Goal: Task Accomplishment & Management: Use online tool/utility

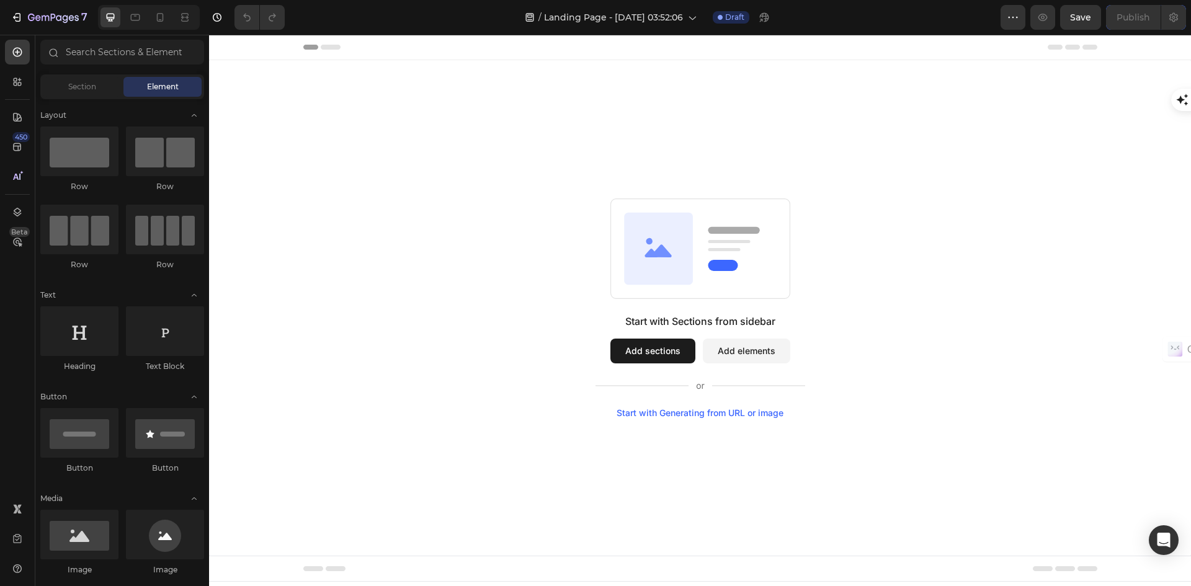
click at [650, 411] on div "Start with Generating from URL or image" at bounding box center [700, 413] width 167 height 10
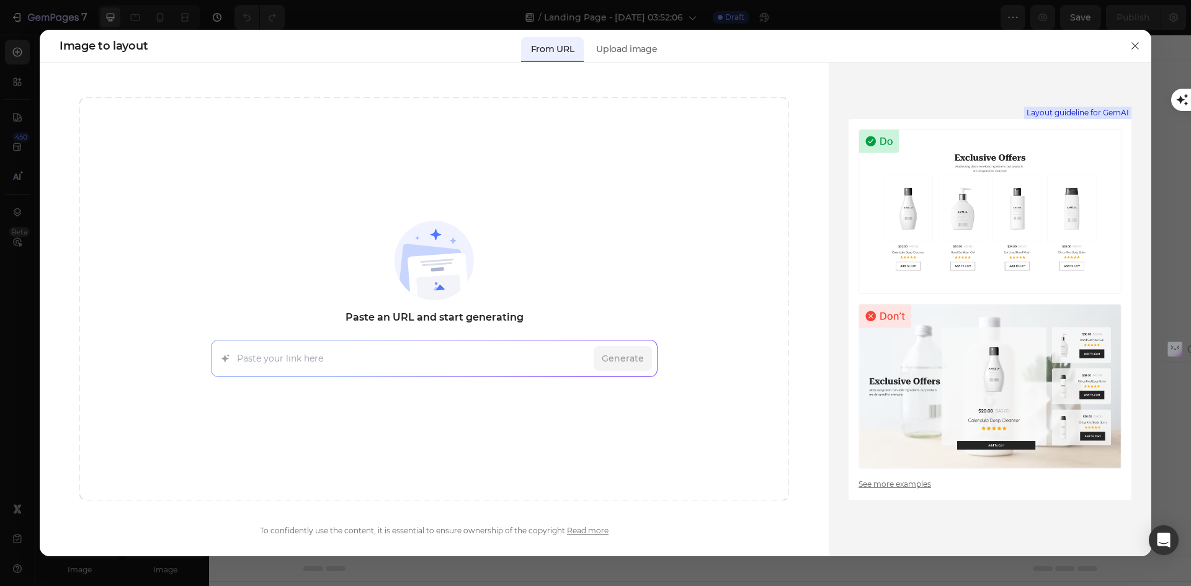
click at [475, 364] on input at bounding box center [413, 358] width 352 height 13
paste input "https://mengotomars.com/"
type input "https://mengotomars.com/"
click at [614, 367] on div "Generate" at bounding box center [623, 358] width 58 height 25
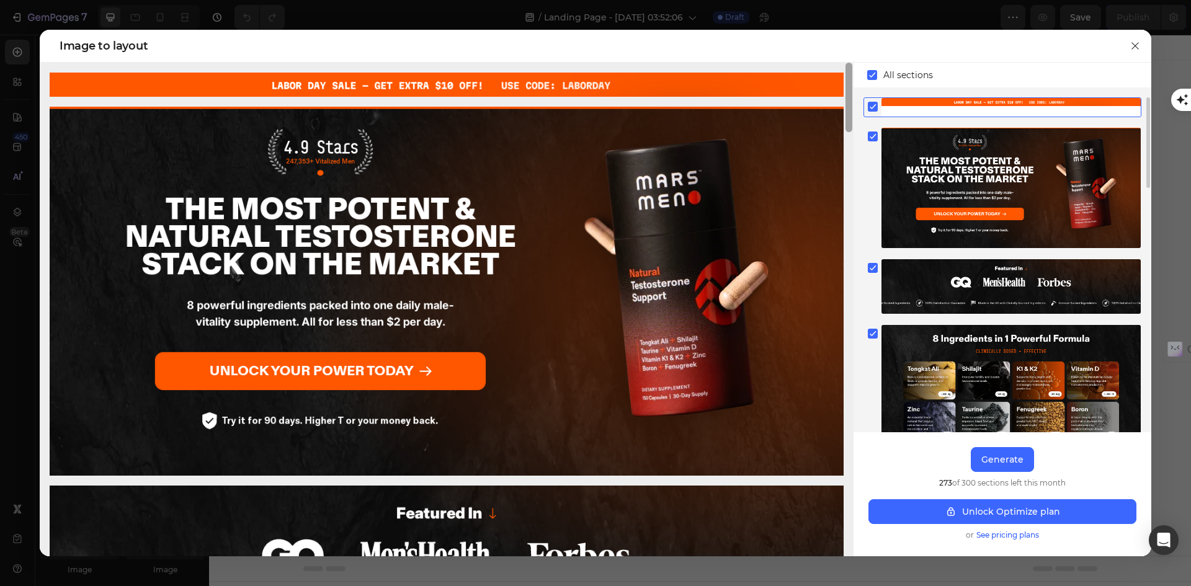
drag, startPoint x: 849, startPoint y: 134, endPoint x: 848, endPoint y: 89, distance: 44.7
click at [848, 89] on div at bounding box center [849, 97] width 7 height 69
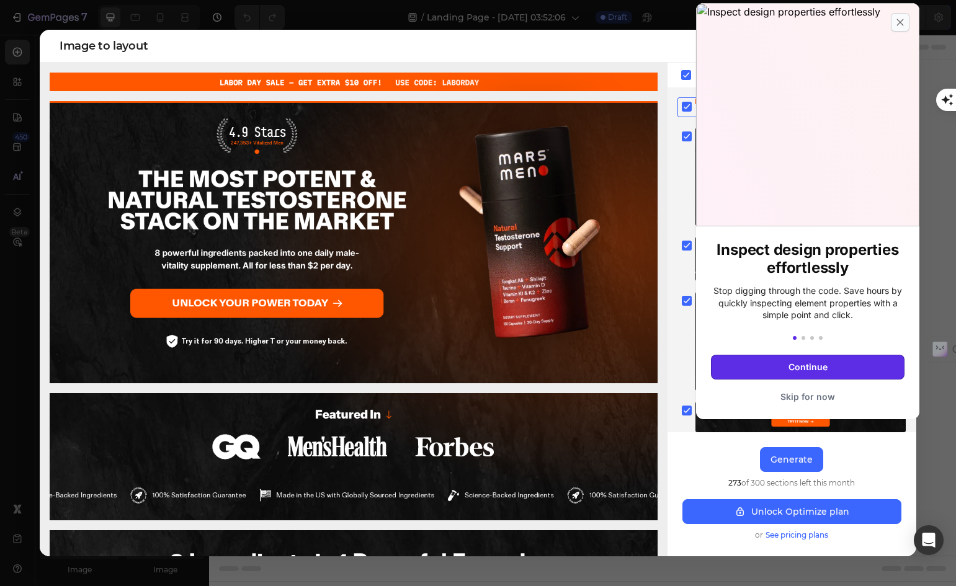
click at [906, 18] on button at bounding box center [900, 22] width 19 height 19
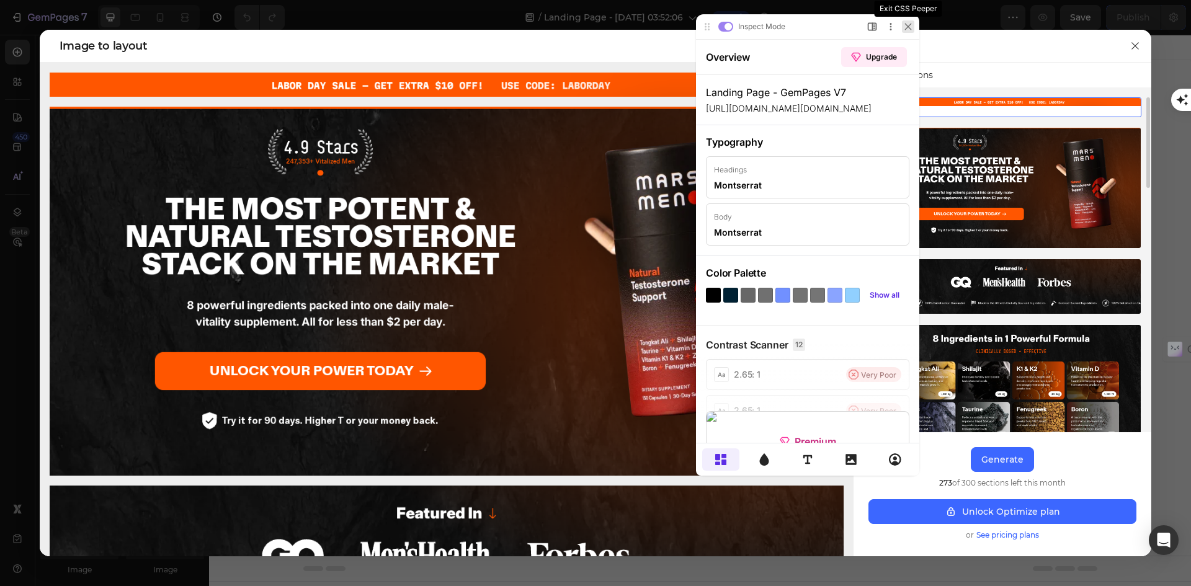
click at [911, 28] on icon at bounding box center [908, 26] width 7 height 7
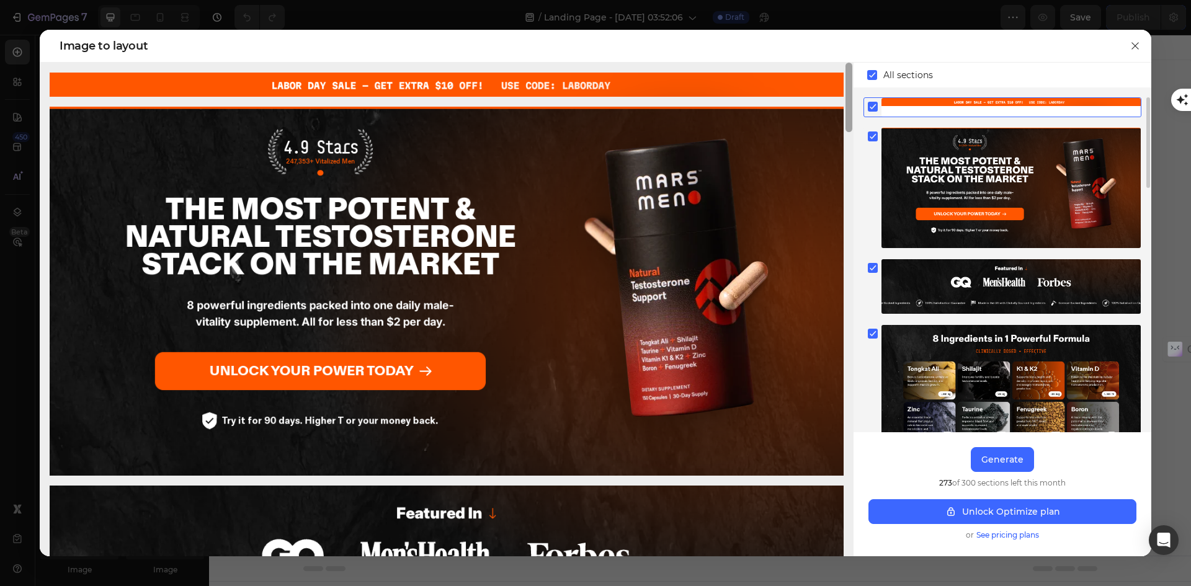
drag, startPoint x: 850, startPoint y: 106, endPoint x: 875, endPoint y: 69, distance: 44.6
click at [875, 69] on div "All sections Upgrade to Optimize plan and get unlimited generating sections and…" at bounding box center [596, 310] width 1112 height 494
drag, startPoint x: 851, startPoint y: 96, endPoint x: 870, endPoint y: 53, distance: 46.9
click at [874, 56] on div "Image to layout All sections Upgrade to Optimize plan and get unlimited generat…" at bounding box center [596, 293] width 1112 height 527
drag, startPoint x: 851, startPoint y: 94, endPoint x: 875, endPoint y: 37, distance: 61.4
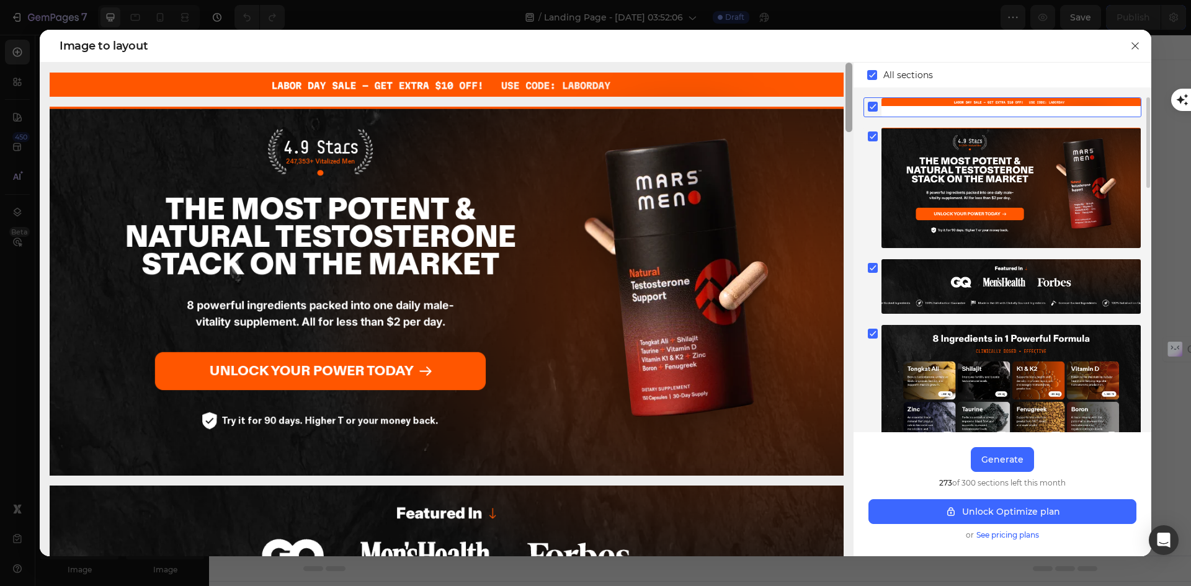
click at [857, 69] on div "All sections Upgrade to Optimize plan and get unlimited generating sections and…" at bounding box center [596, 310] width 1112 height 494
drag, startPoint x: 852, startPoint y: 117, endPoint x: 862, endPoint y: 91, distance: 27.3
click at [862, 91] on div "All sections Upgrade to Optimize plan and get unlimited generating sections and…" at bounding box center [596, 310] width 1112 height 494
click at [1002, 460] on div "Generate" at bounding box center [1003, 460] width 42 height 13
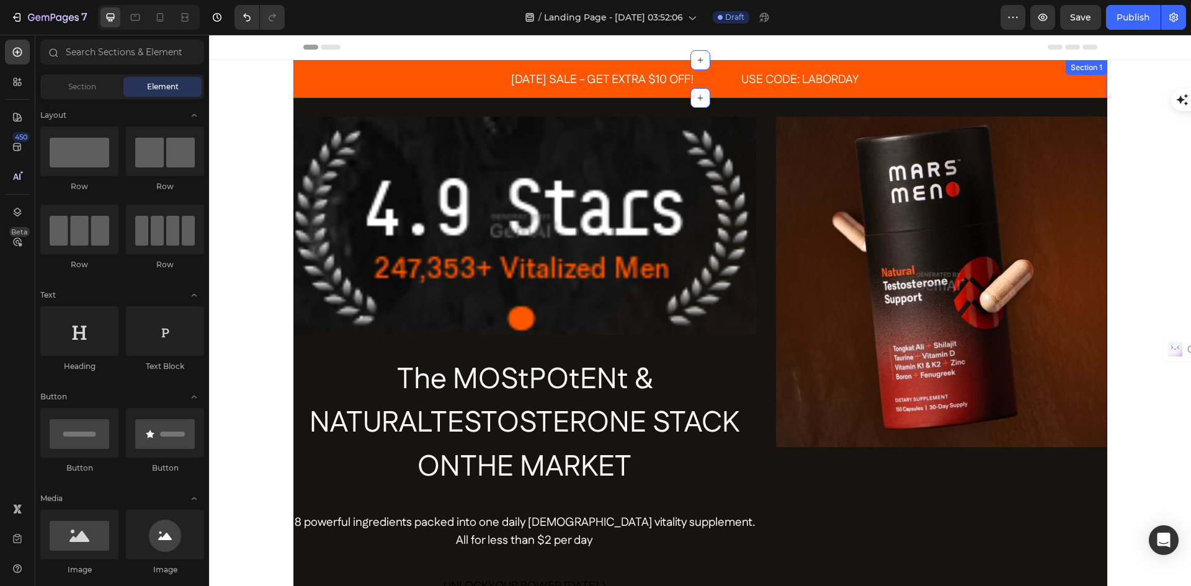
click at [961, 81] on div "LABOR DAY SALE - GET EXTRA $10 OFF! Text Block USE CODE: LABORDAY Text Block Row" at bounding box center [700, 80] width 814 height 20
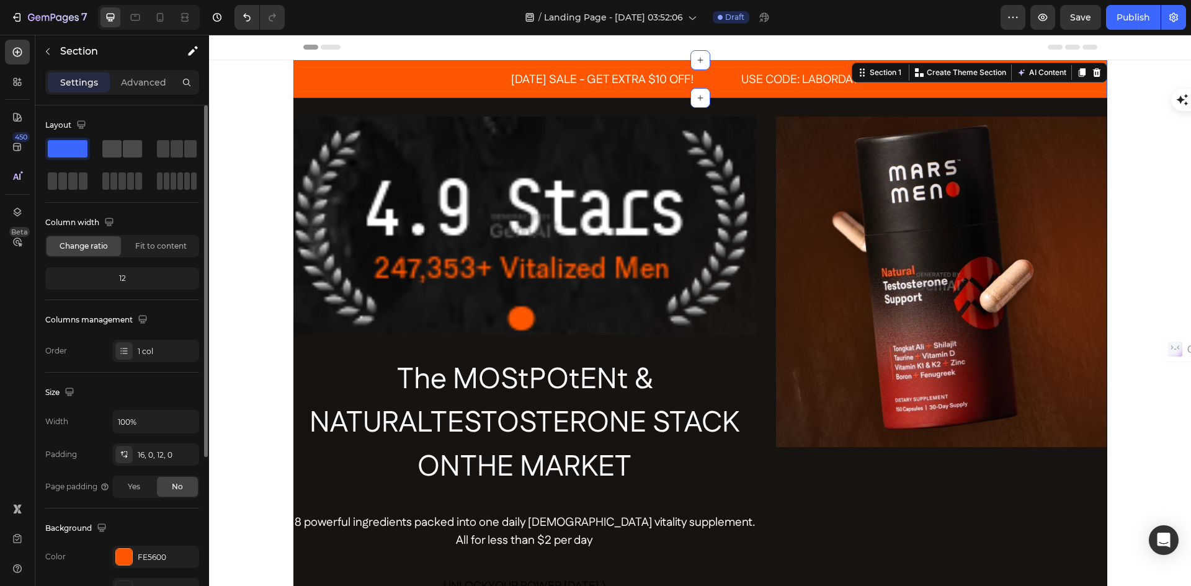
click at [122, 148] on div at bounding box center [122, 148] width 40 height 17
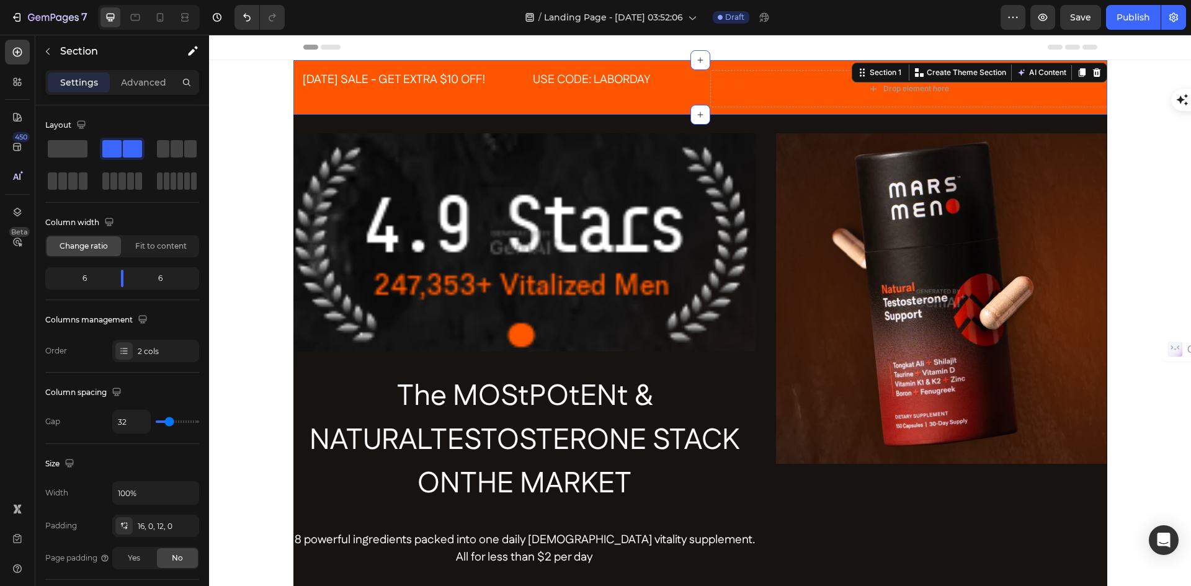
click at [689, 86] on div "LABOR DAY SALE - GET EXTRA $10 OFF! Text Block USE CODE: LABORDAY Text Block Ro…" at bounding box center [700, 87] width 814 height 55
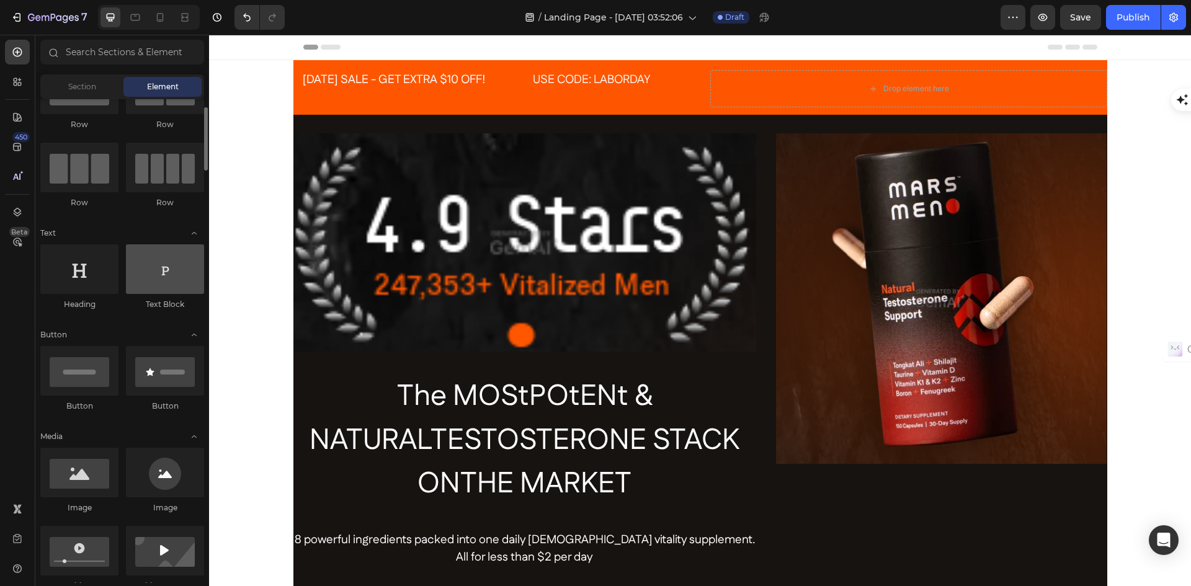
scroll to position [124, 0]
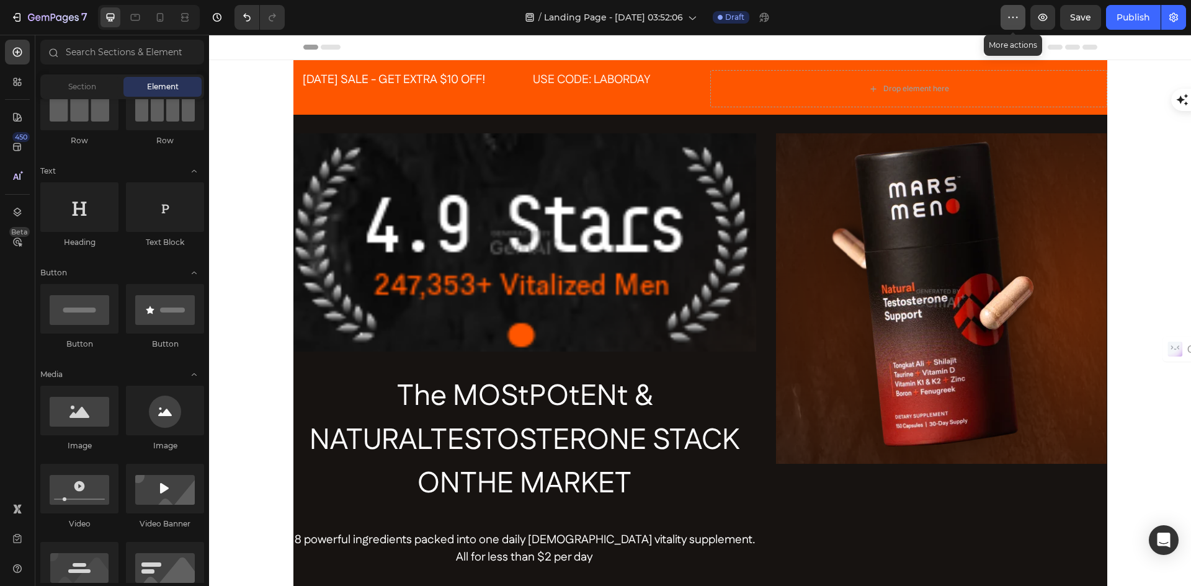
click at [1012, 19] on icon "button" at bounding box center [1013, 17] width 12 height 12
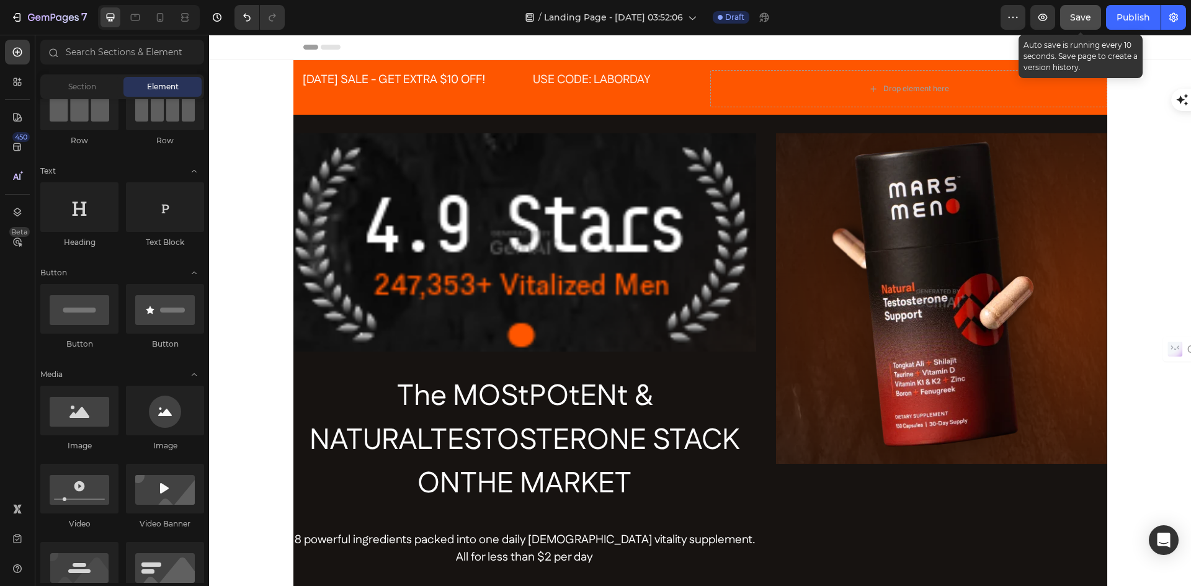
click at [1075, 18] on span "Save" at bounding box center [1080, 17] width 21 height 11
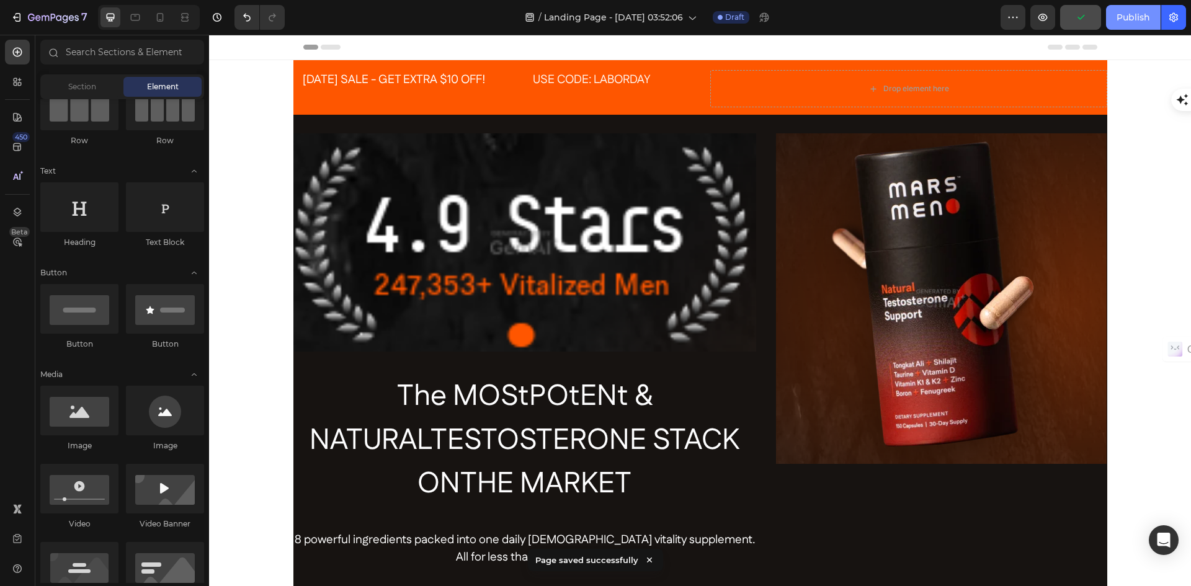
click at [1127, 18] on div "Publish" at bounding box center [1134, 17] width 34 height 13
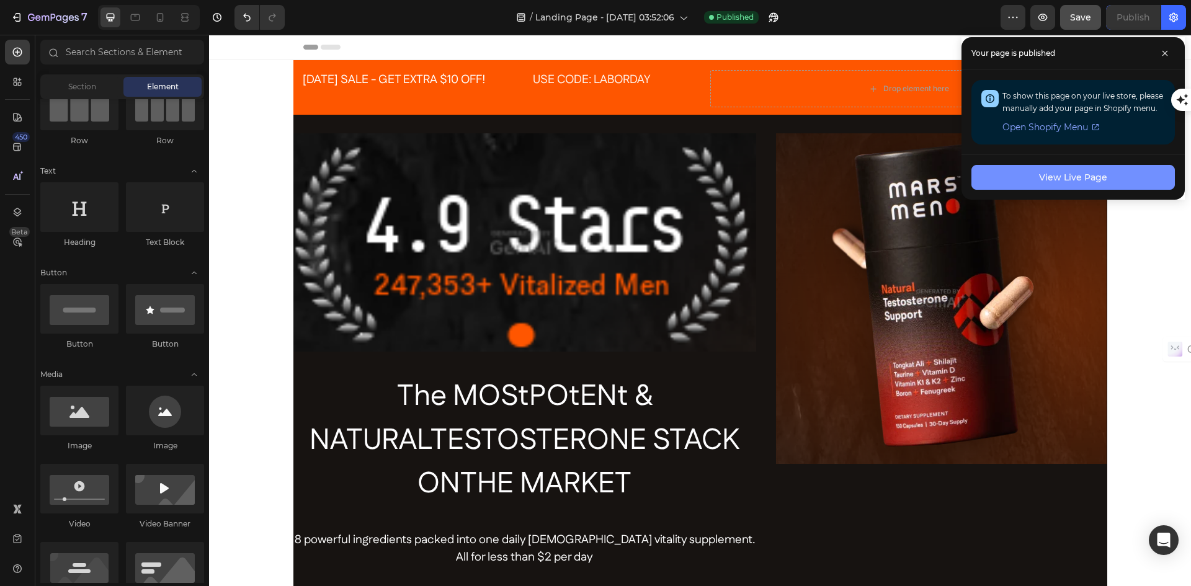
click at [1091, 176] on div "View Live Page" at bounding box center [1073, 177] width 68 height 13
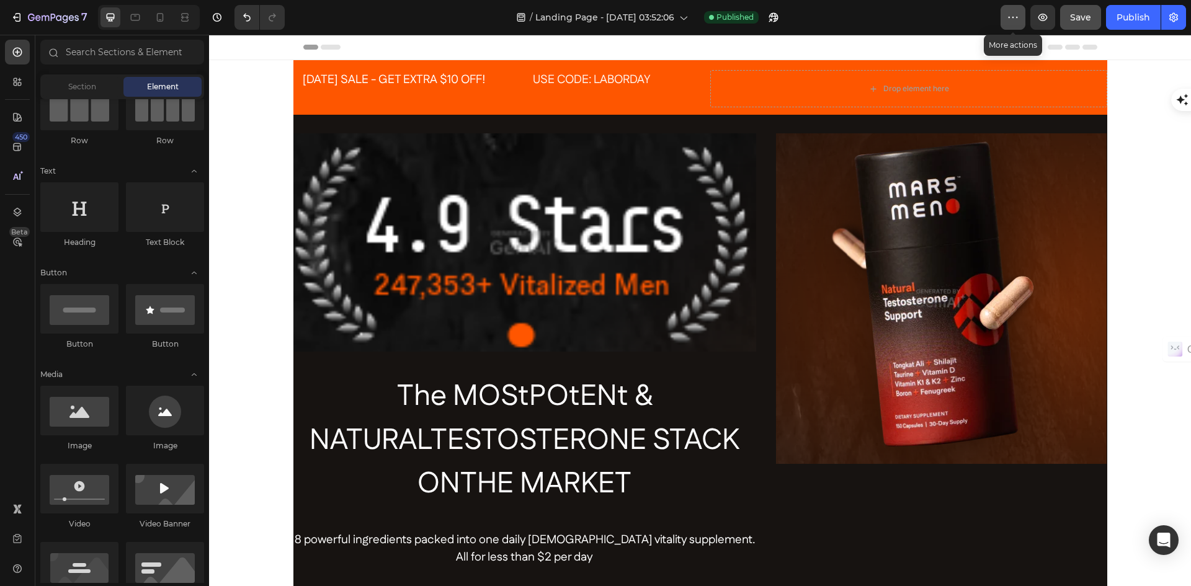
click at [1008, 17] on icon "button" at bounding box center [1013, 17] width 12 height 12
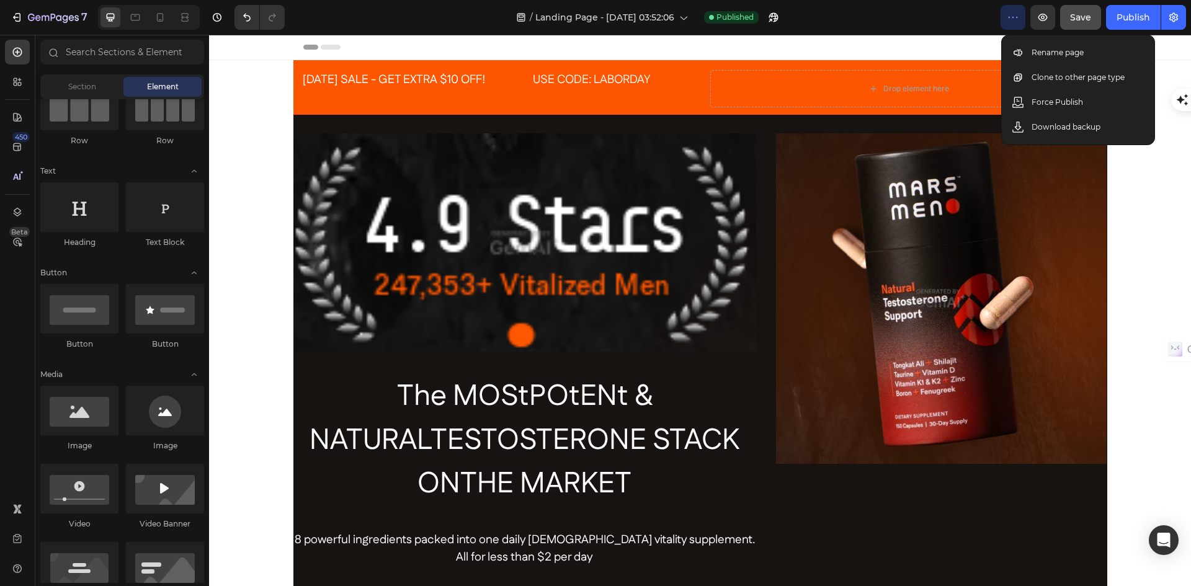
click at [1008, 17] on icon "button" at bounding box center [1013, 17] width 12 height 12
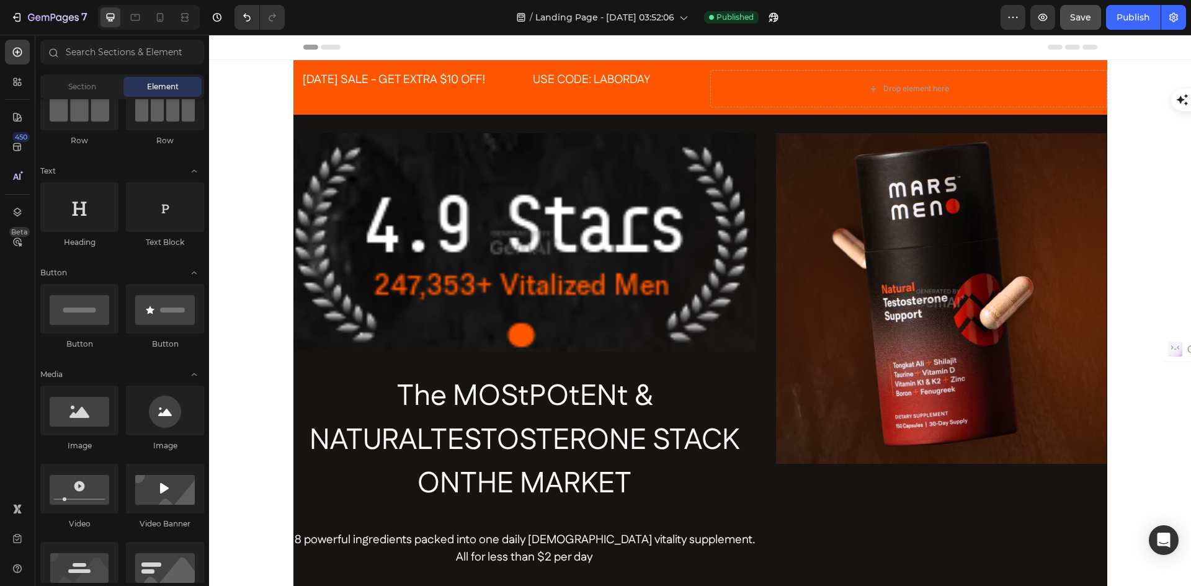
click at [225, 49] on icon at bounding box center [223, 47] width 9 height 9
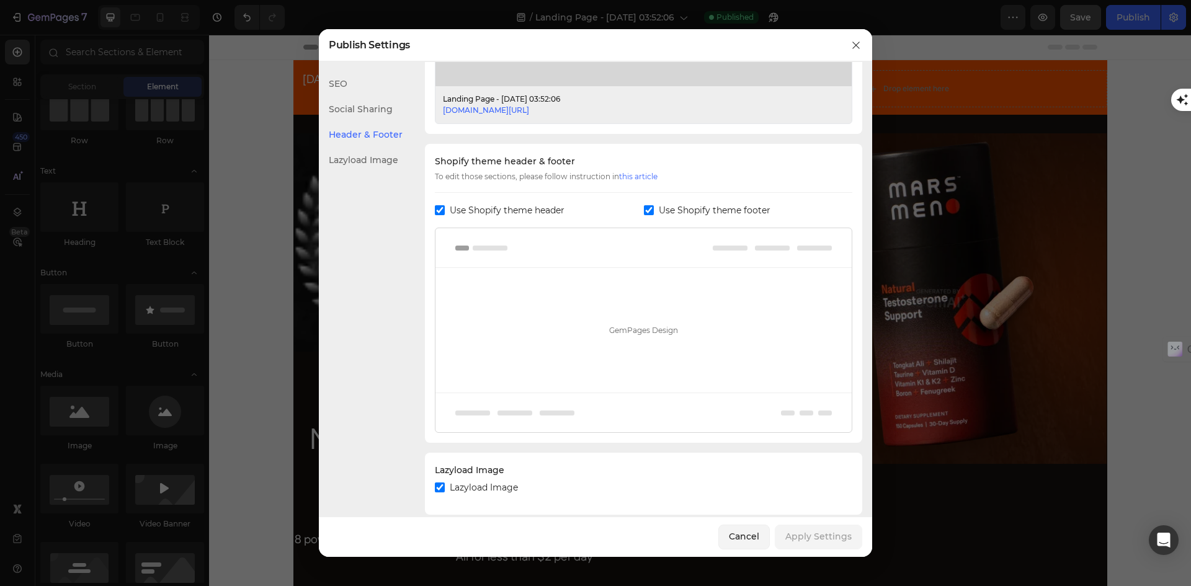
scroll to position [529, 0]
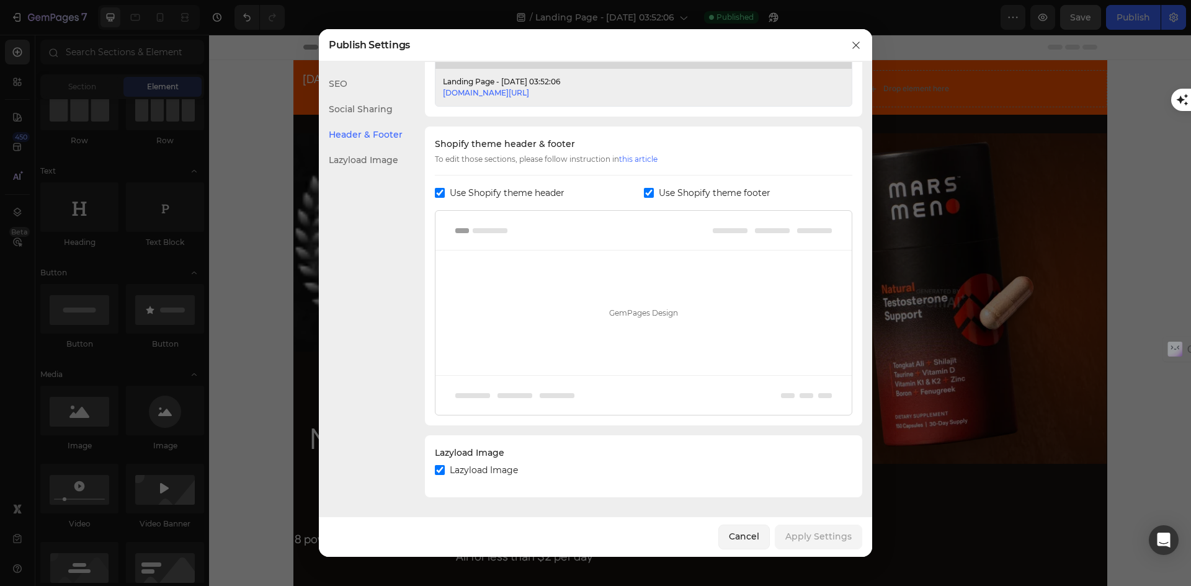
click at [441, 194] on input "checkbox" at bounding box center [440, 193] width 10 height 10
checkbox input "false"
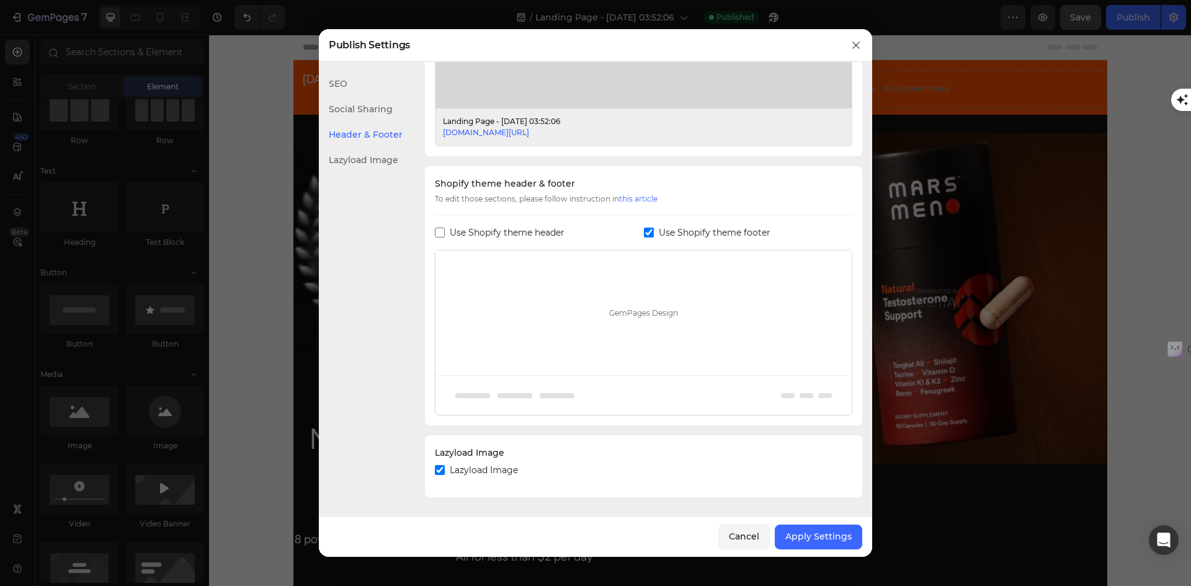
scroll to position [489, 0]
click at [646, 230] on input "checkbox" at bounding box center [649, 233] width 10 height 10
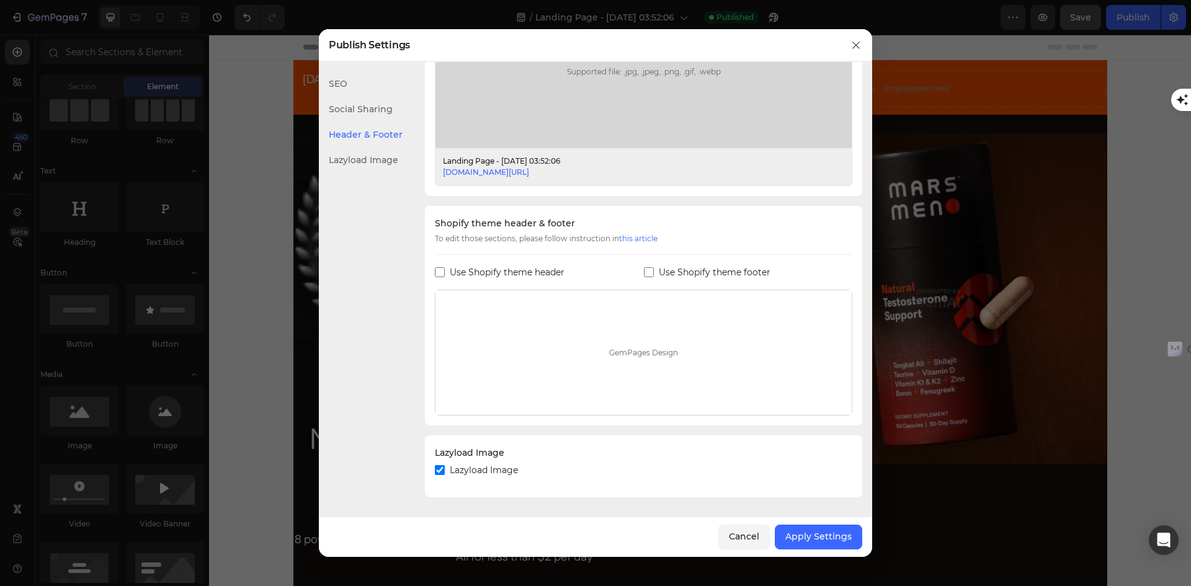
drag, startPoint x: 648, startPoint y: 272, endPoint x: 642, endPoint y: 277, distance: 8.3
click at [647, 272] on input "checkbox" at bounding box center [649, 272] width 10 height 10
checkbox input "true"
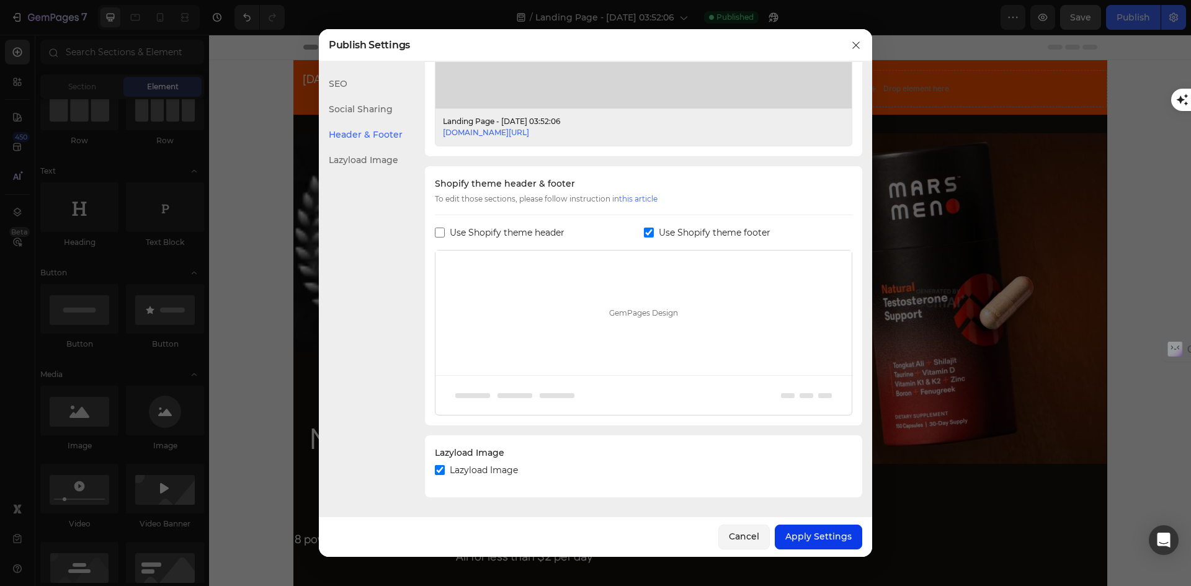
click at [810, 540] on div "Apply Settings" at bounding box center [818, 536] width 66 height 13
click at [1130, 33] on div at bounding box center [595, 293] width 1191 height 586
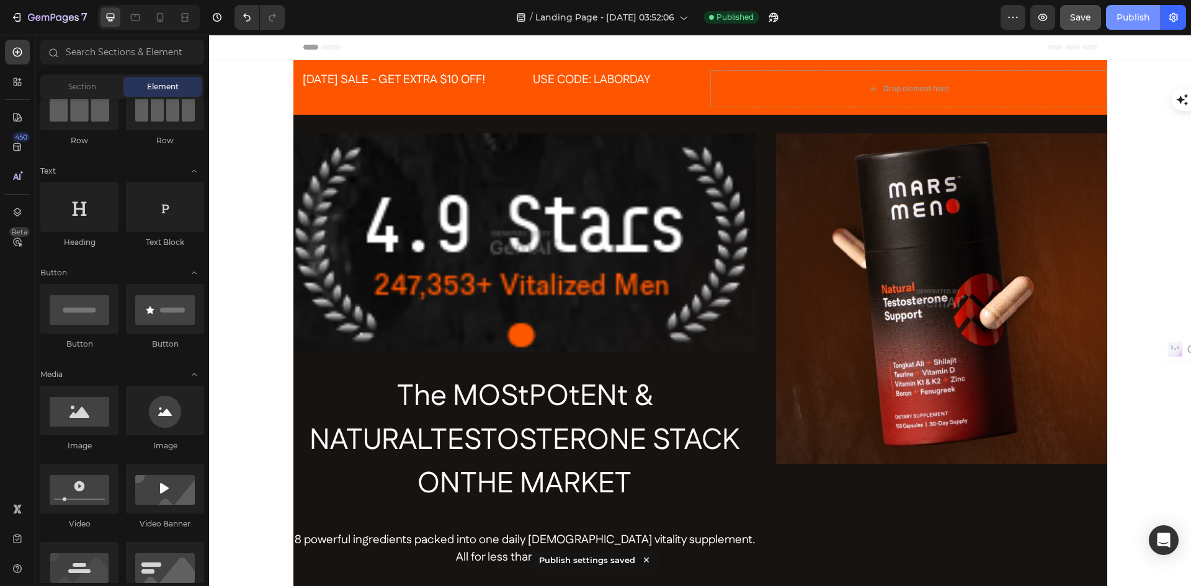
click at [1132, 17] on div "Publish" at bounding box center [1134, 17] width 34 height 13
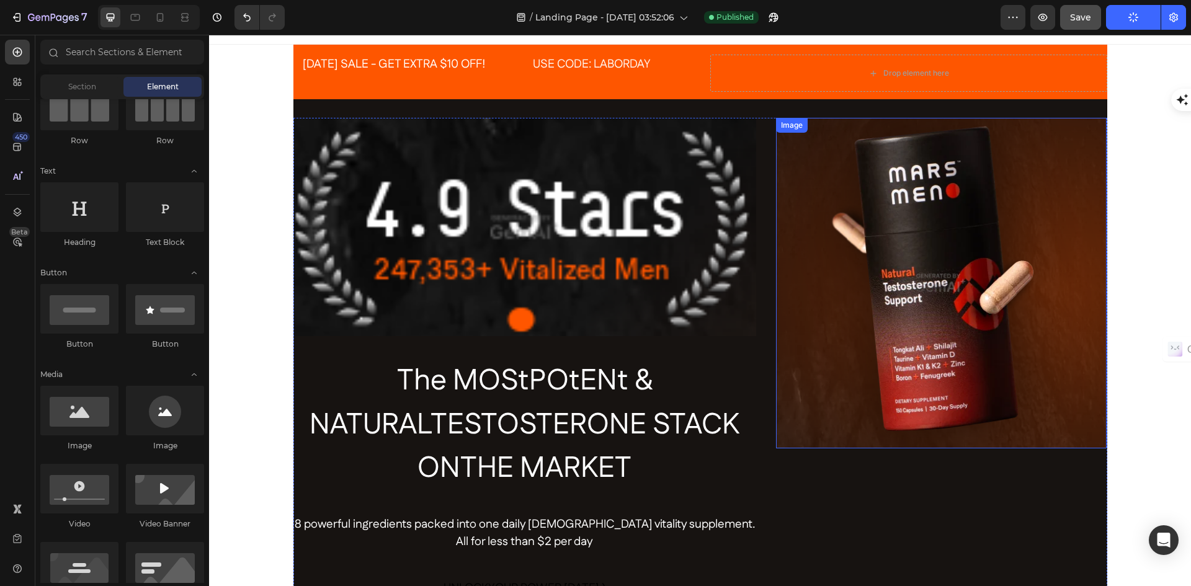
scroll to position [0, 0]
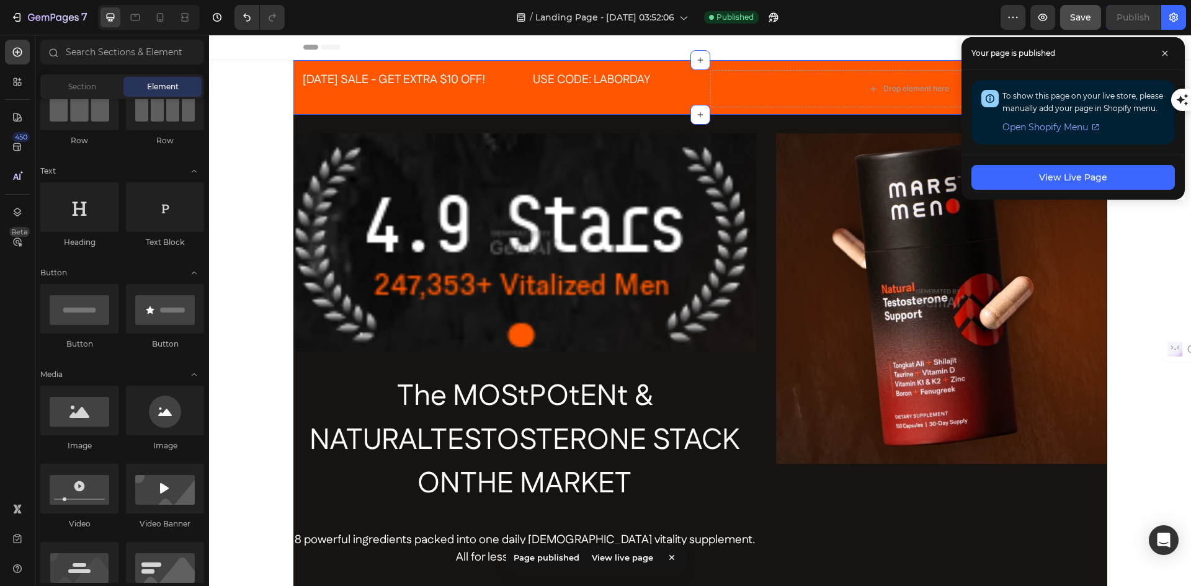
click at [671, 94] on div "LABOR DAY SALE - GET EXTRA $10 OFF! Text Block USE CODE: LABORDAY Text Block Row" at bounding box center [491, 88] width 397 height 37
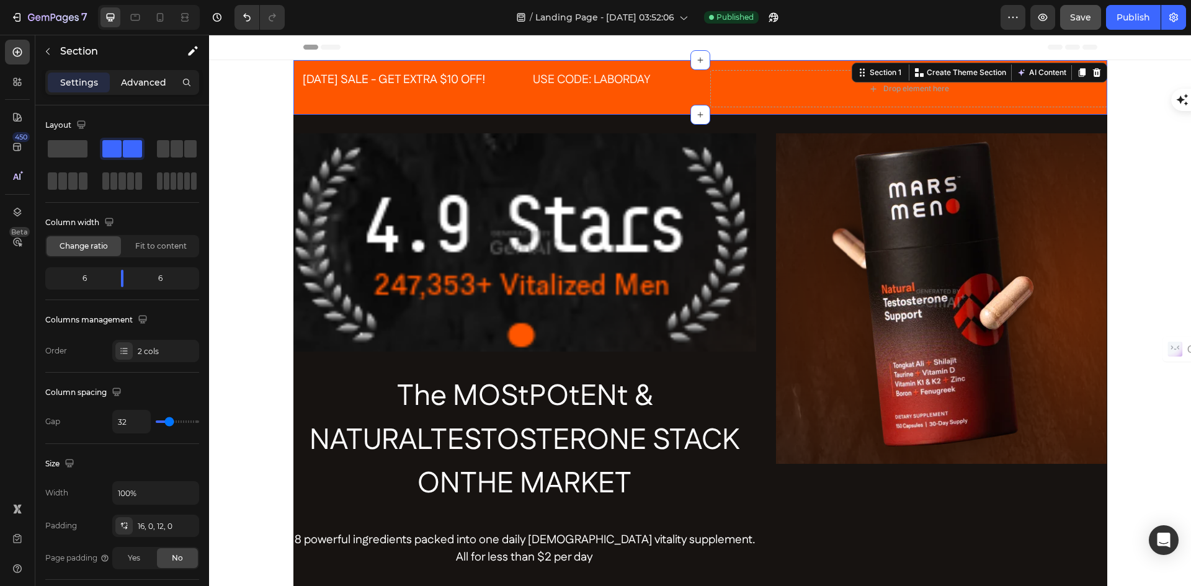
click at [146, 79] on p "Advanced" at bounding box center [143, 82] width 45 height 13
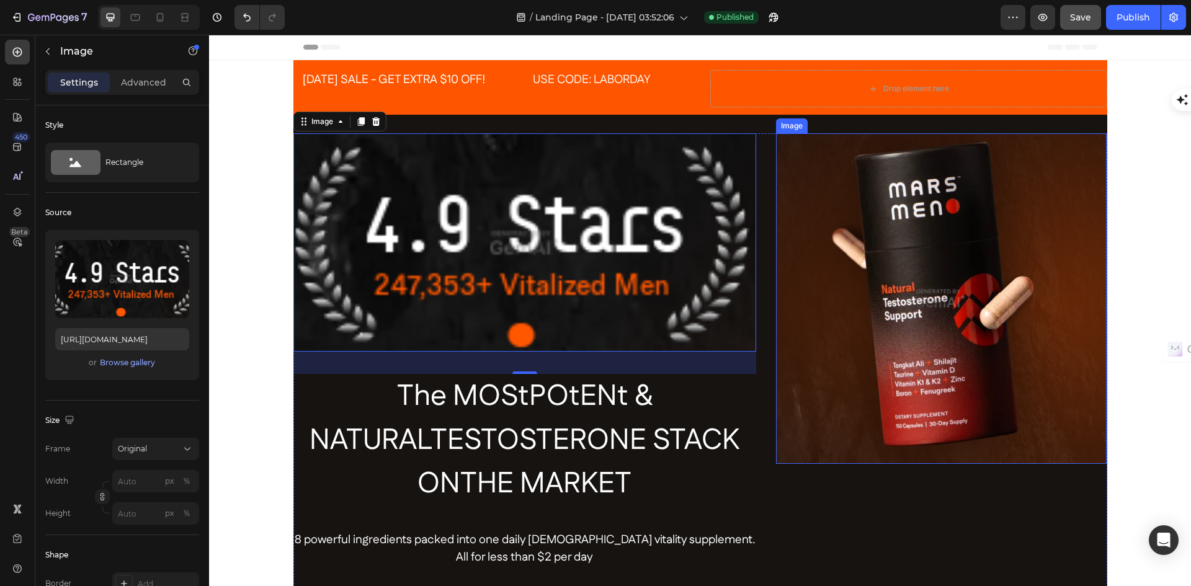
click at [812, 241] on img at bounding box center [941, 298] width 331 height 331
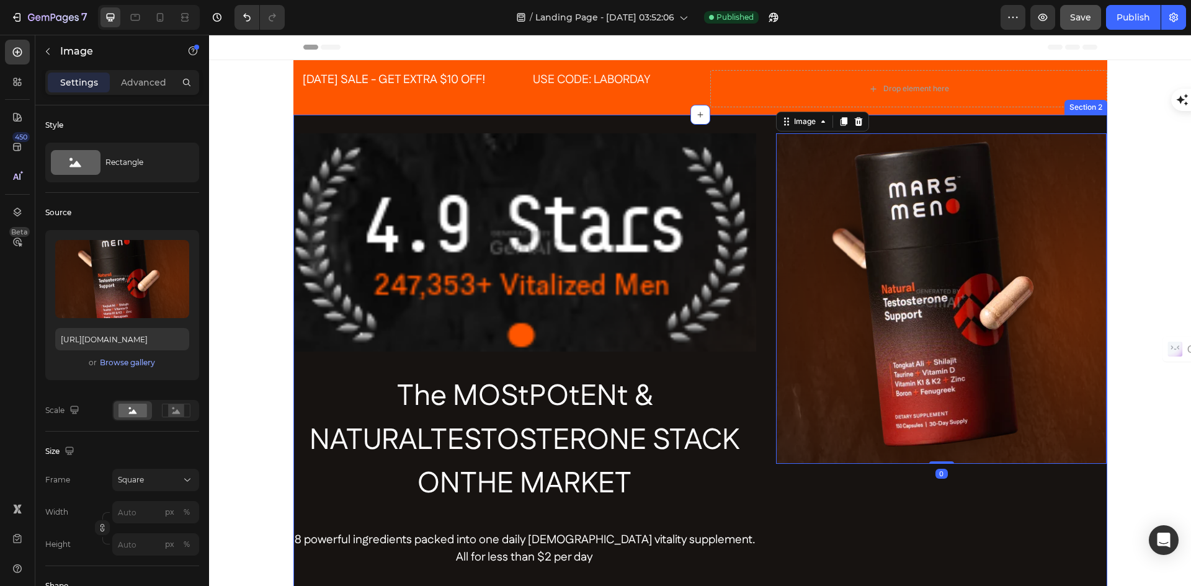
click at [526, 123] on div "Image The MOStPOtENt & NATURALTESTOSTERONE STACK ONTHE MARKET Heading 8 powerfu…" at bounding box center [700, 399] width 814 height 569
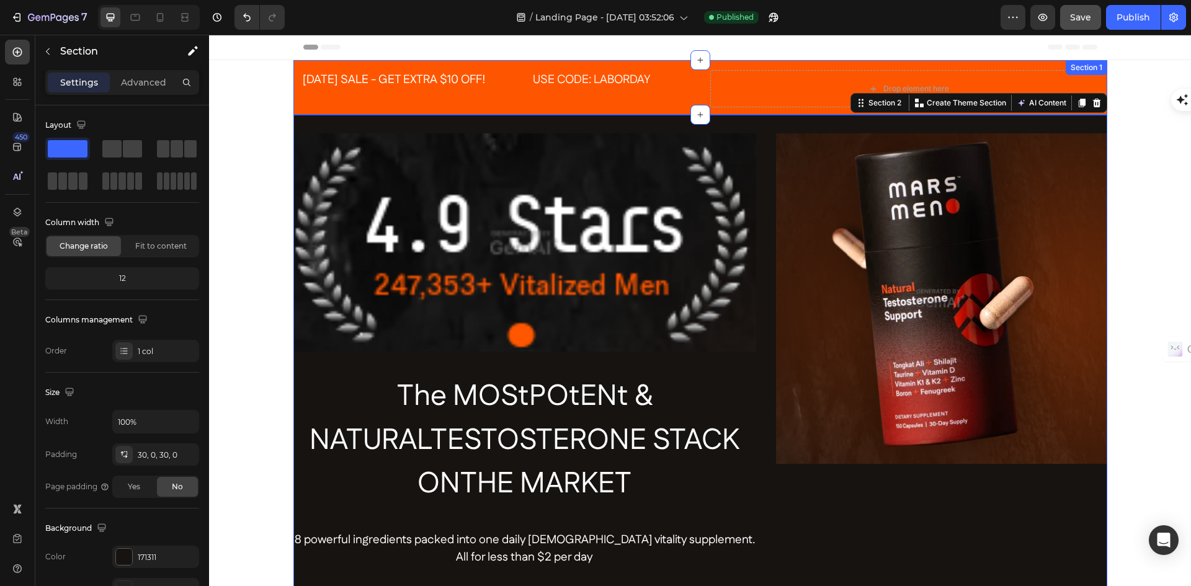
click at [692, 76] on div "LABOR DAY SALE - GET EXTRA $10 OFF! Text Block USE CODE: LABORDAY Text Block Ro…" at bounding box center [700, 87] width 814 height 55
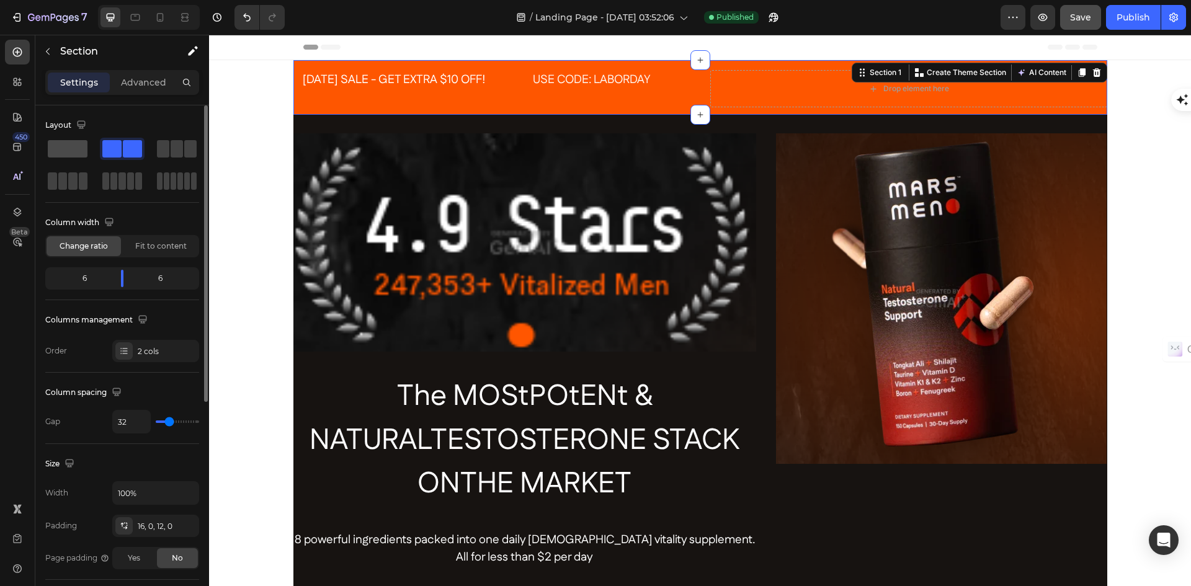
click at [66, 147] on span at bounding box center [68, 148] width 40 height 17
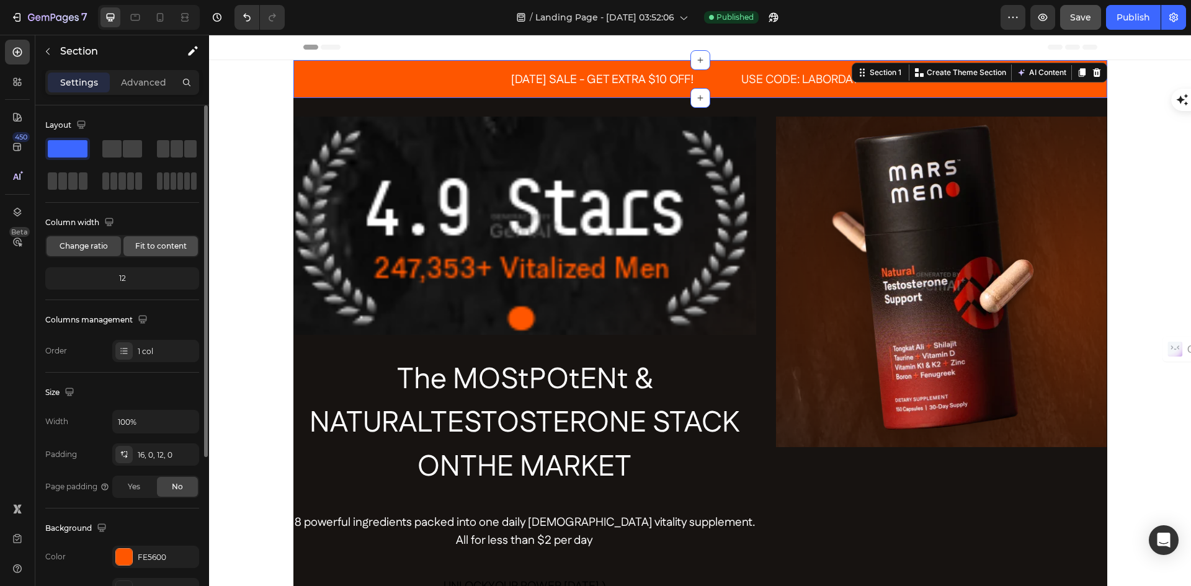
click at [161, 244] on span "Fit to content" at bounding box center [160, 246] width 51 height 11
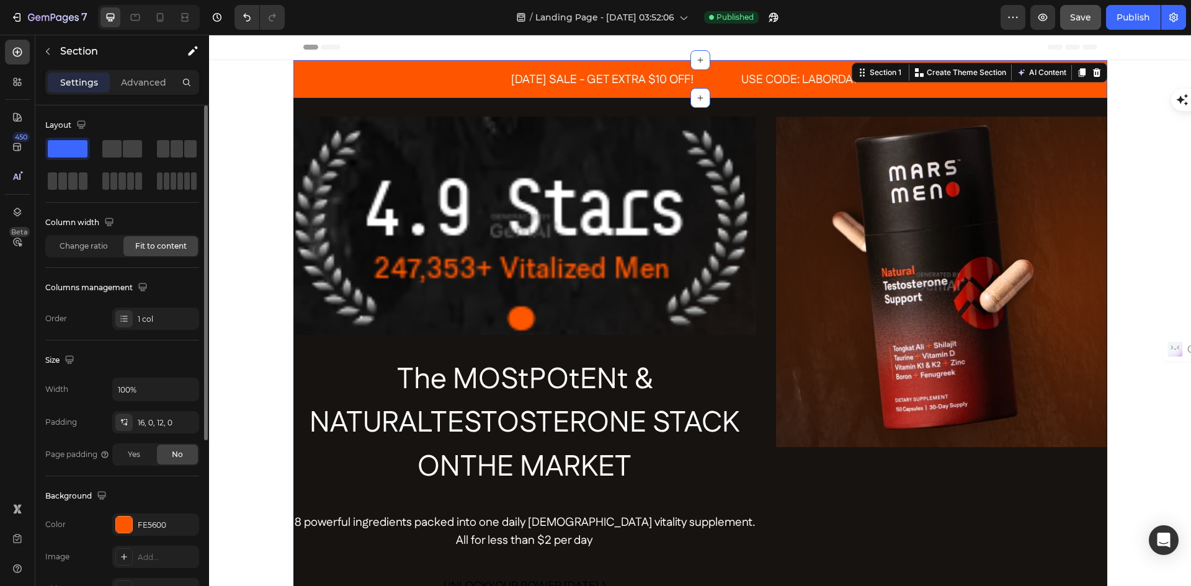
click at [163, 244] on span "Fit to content" at bounding box center [160, 246] width 51 height 11
click at [63, 244] on span "Change ratio" at bounding box center [84, 246] width 48 height 11
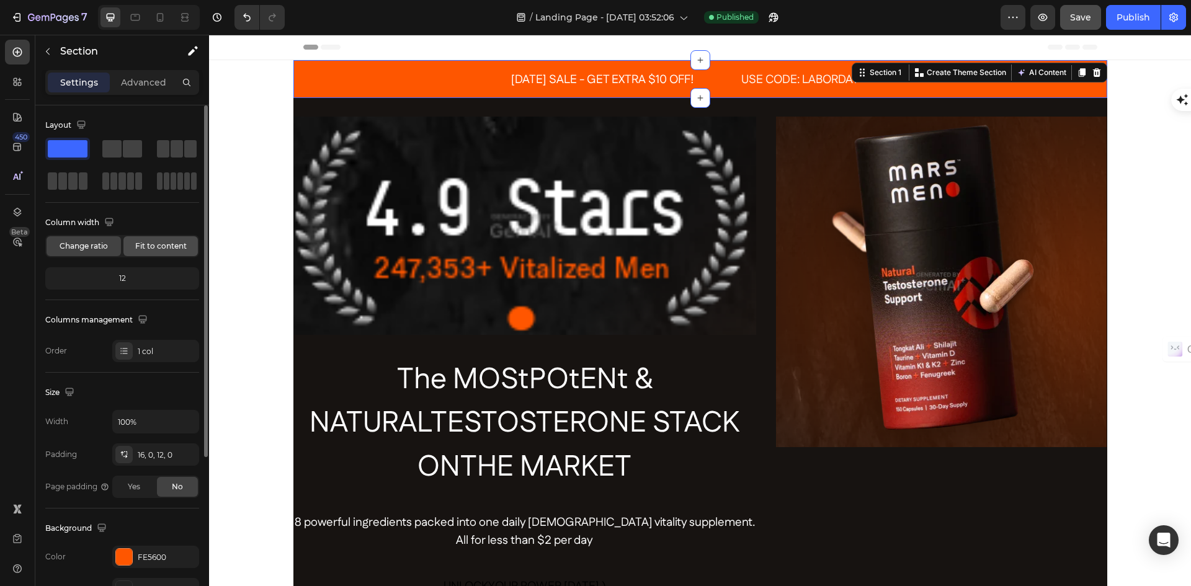
click at [151, 247] on span "Fit to content" at bounding box center [160, 246] width 51 height 11
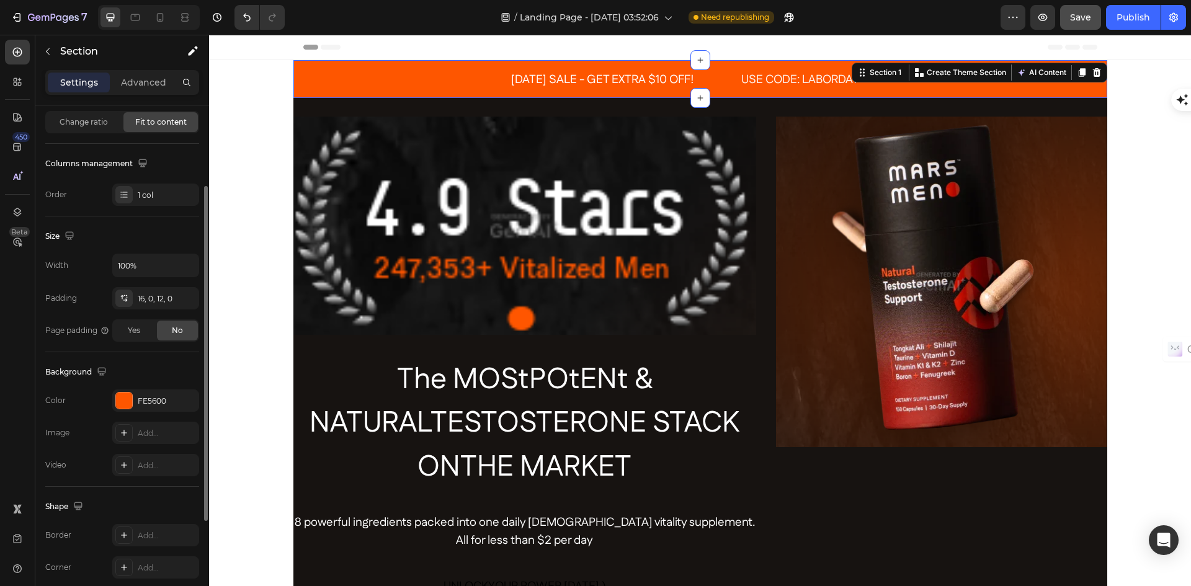
scroll to position [62, 0]
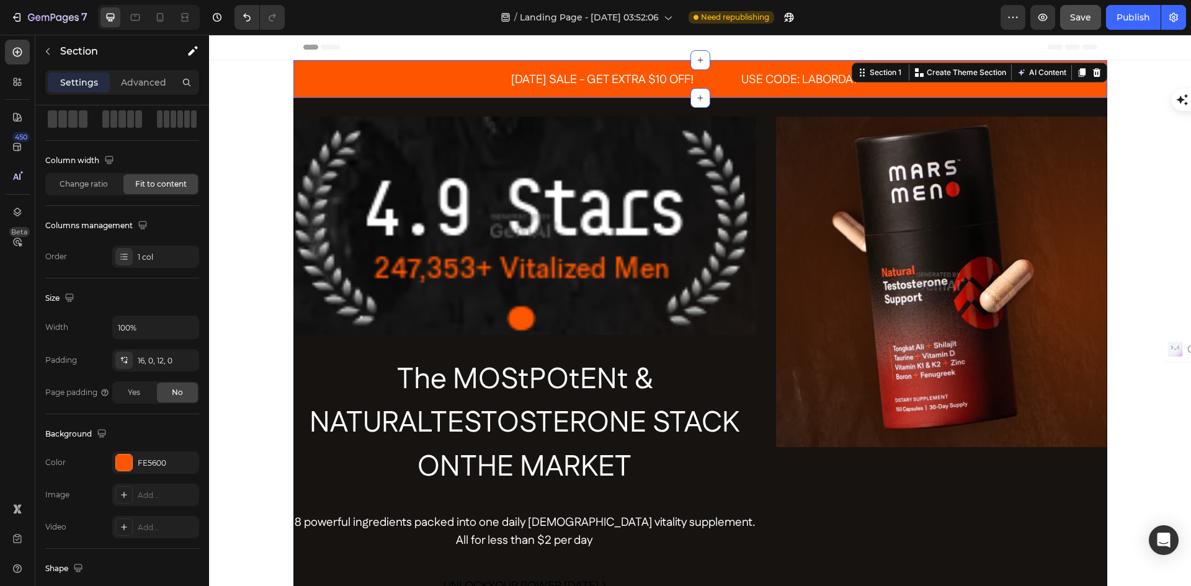
click at [392, 82] on div "LABOR DAY SALE - GET EXTRA $10 OFF! Text Block USE CODE: LABORDAY Text Block Ro…" at bounding box center [700, 79] width 814 height 38
click at [1176, 18] on icon "button" at bounding box center [1174, 17] width 12 height 12
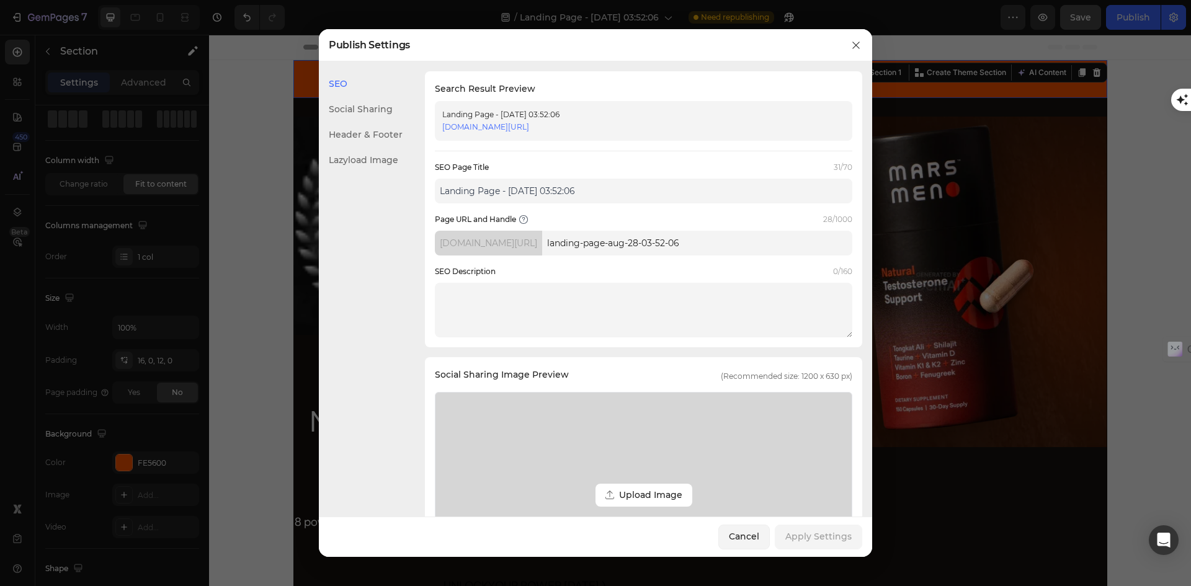
click at [371, 148] on div "Header & Footer" at bounding box center [361, 160] width 84 height 25
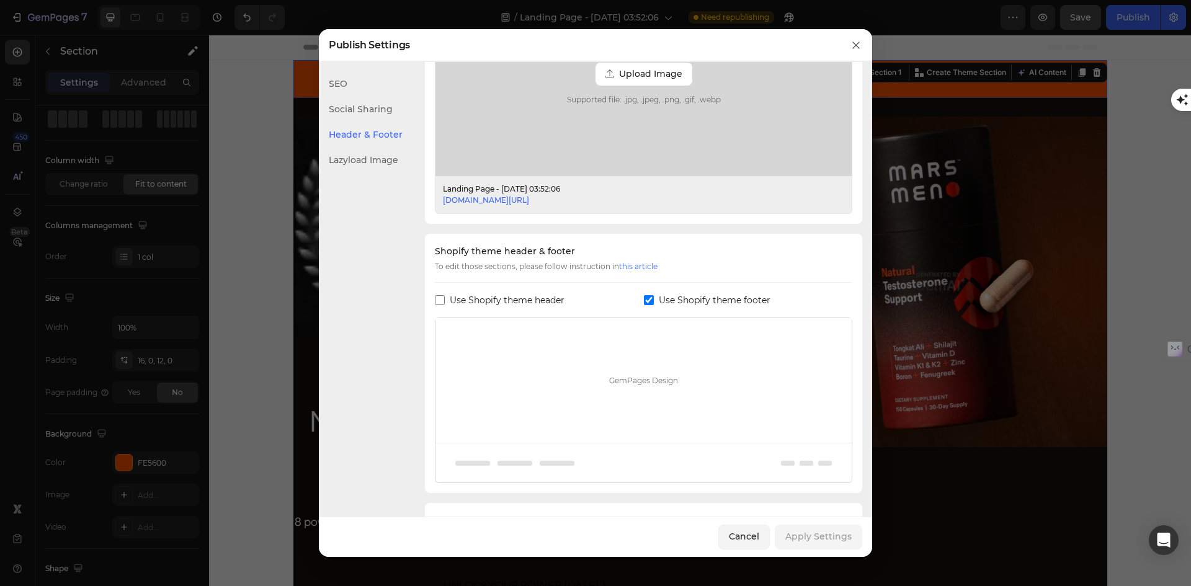
scroll to position [489, 0]
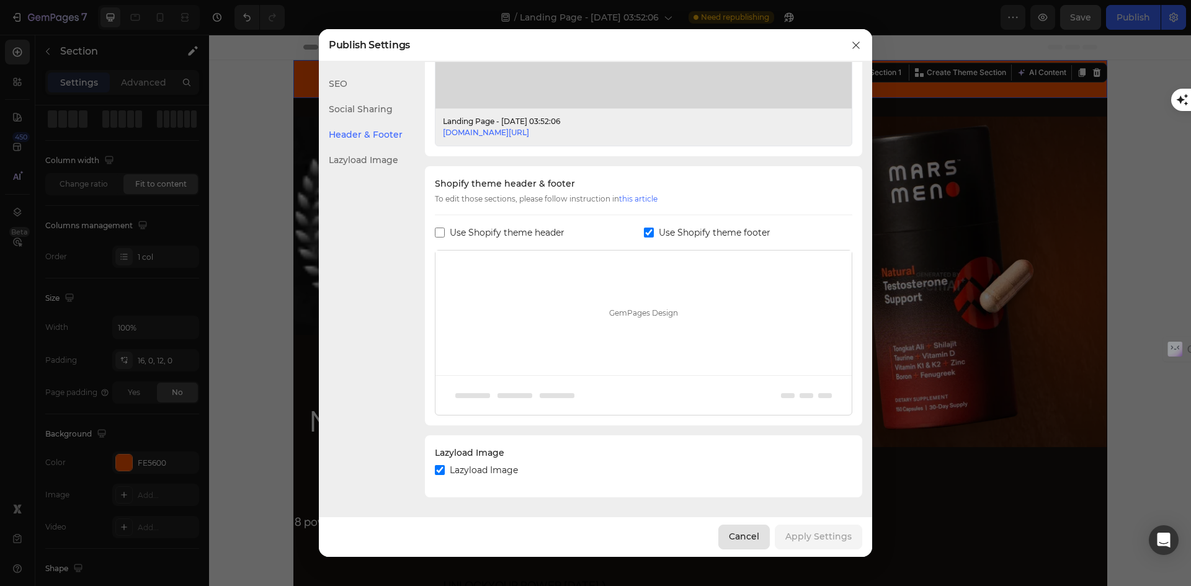
click at [740, 541] on div "Cancel" at bounding box center [744, 536] width 30 height 13
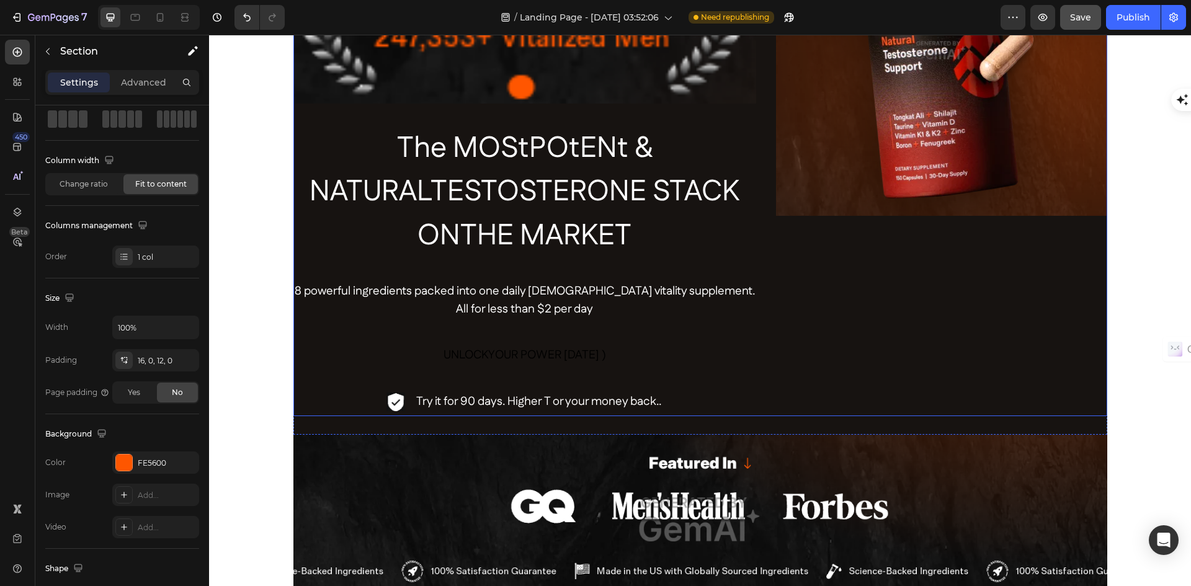
scroll to position [248, 0]
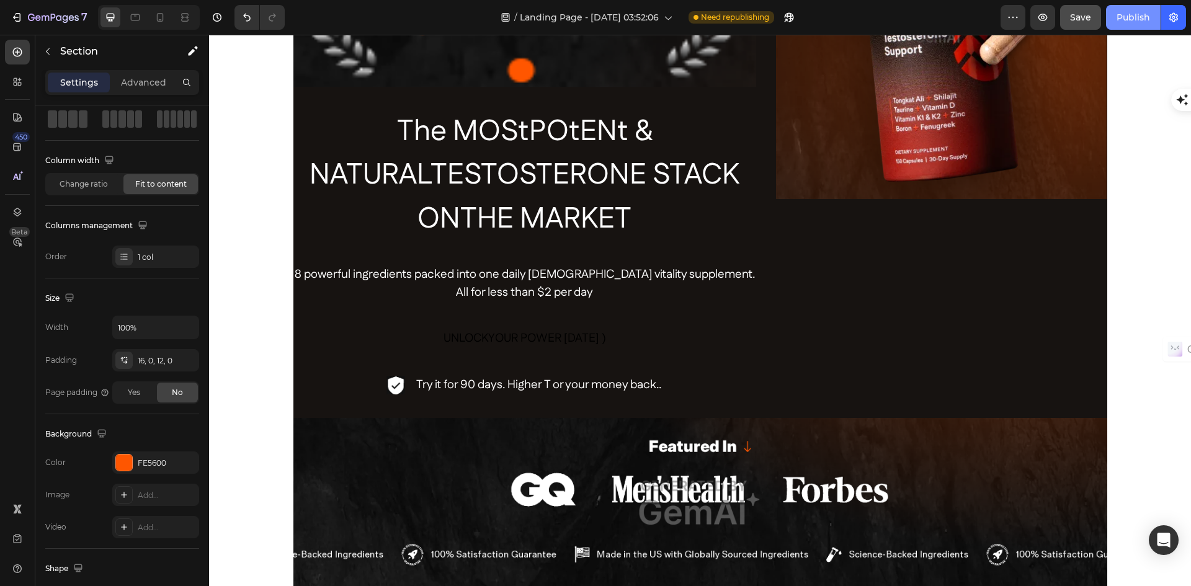
click at [1134, 19] on div "Publish" at bounding box center [1134, 17] width 34 height 13
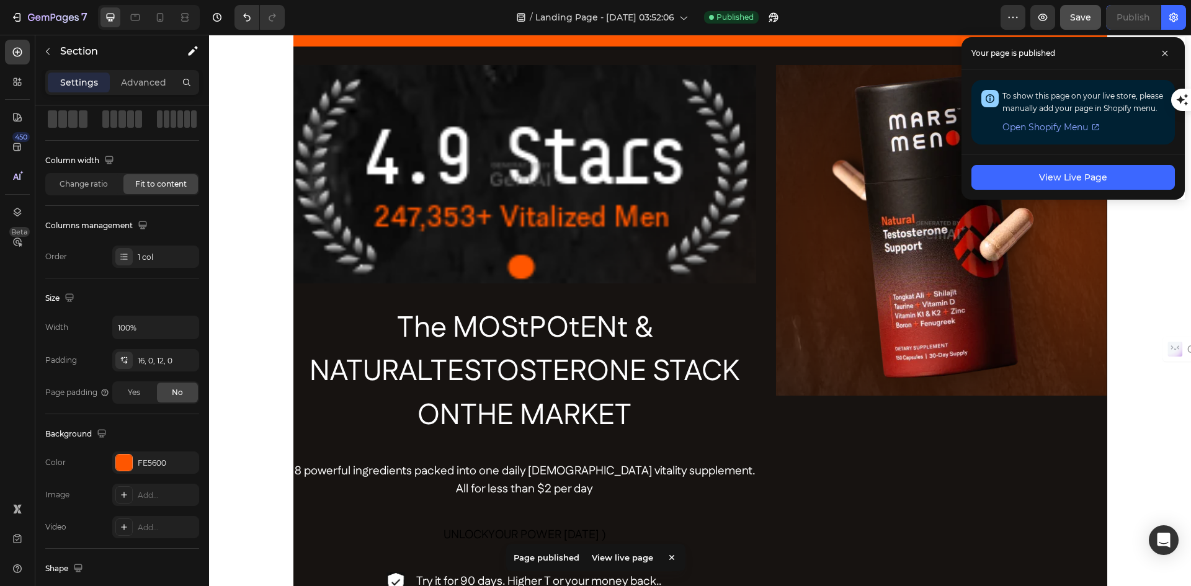
scroll to position [0, 0]
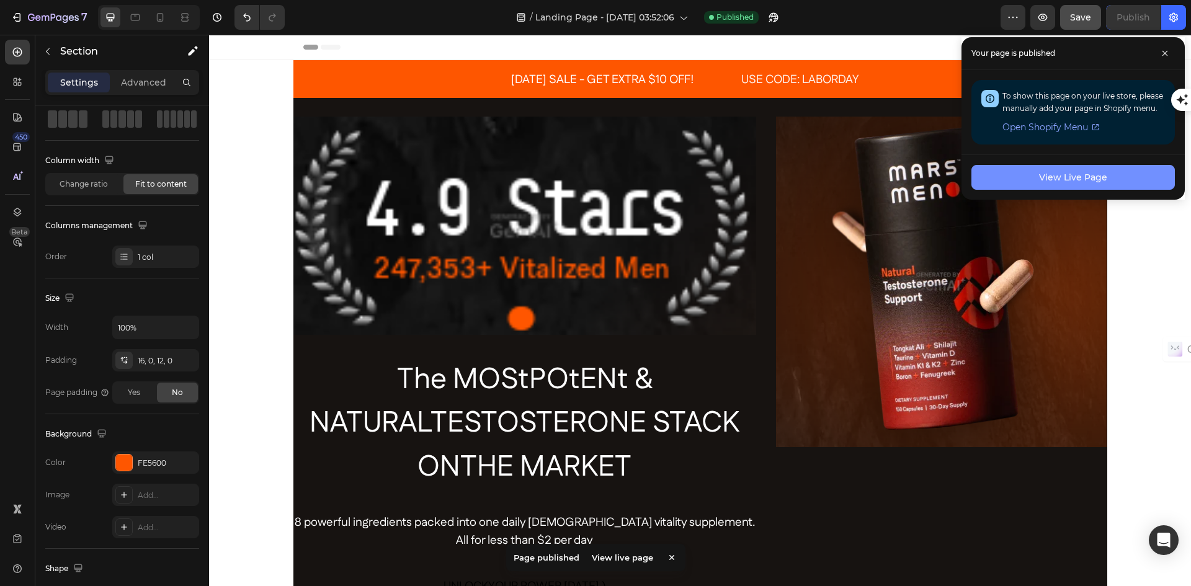
click at [1086, 179] on div "View Live Page" at bounding box center [1073, 177] width 68 height 13
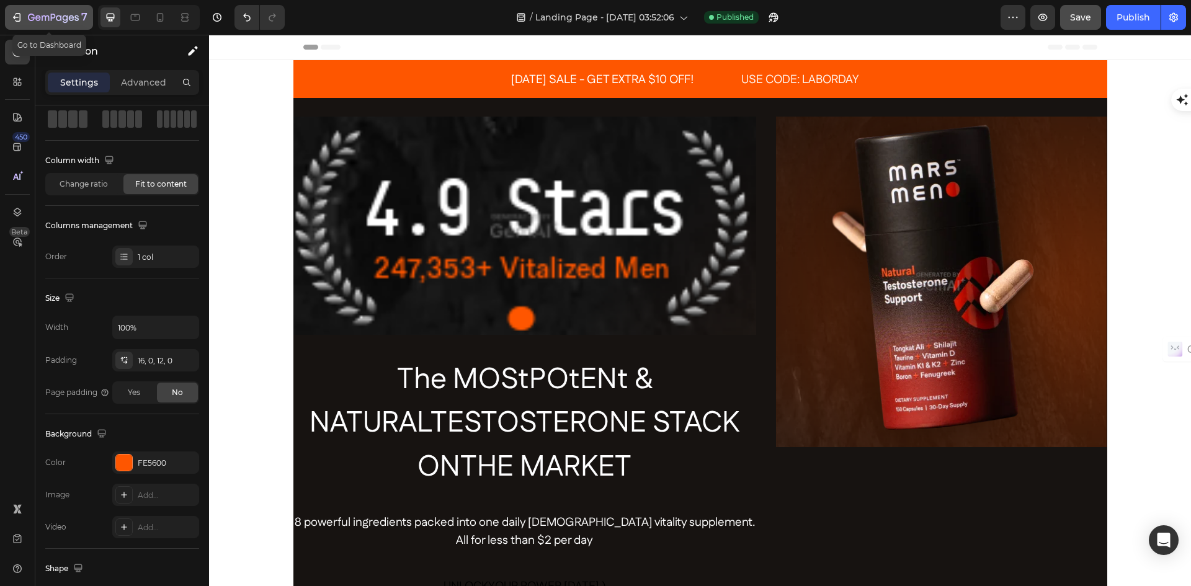
click at [42, 18] on icon "button" at bounding box center [45, 19] width 7 height 6
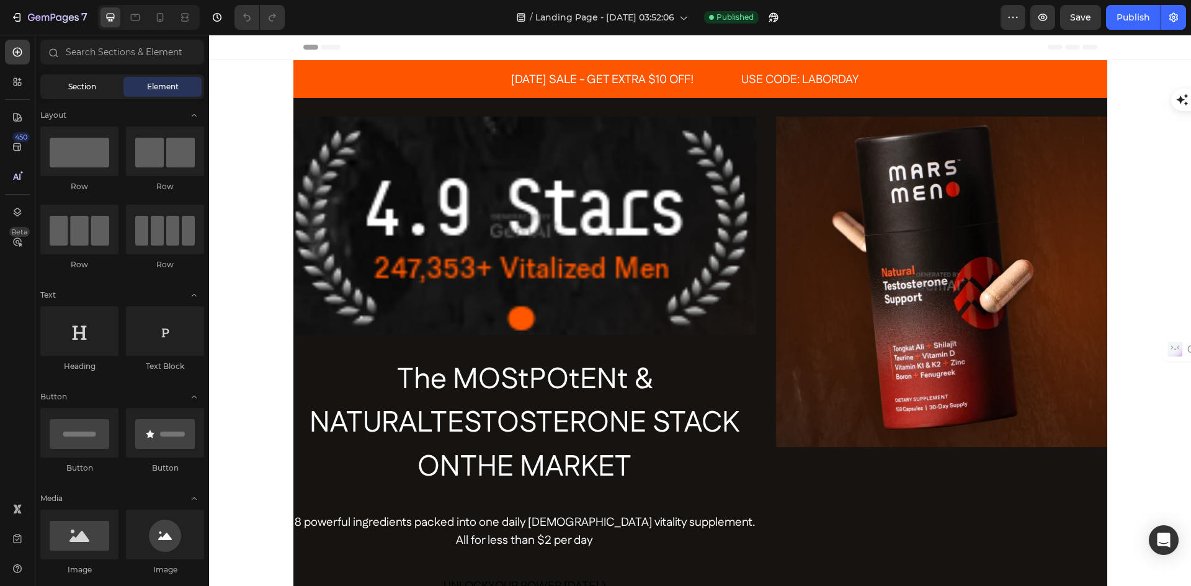
click at [70, 90] on span "Section" at bounding box center [82, 86] width 28 height 11
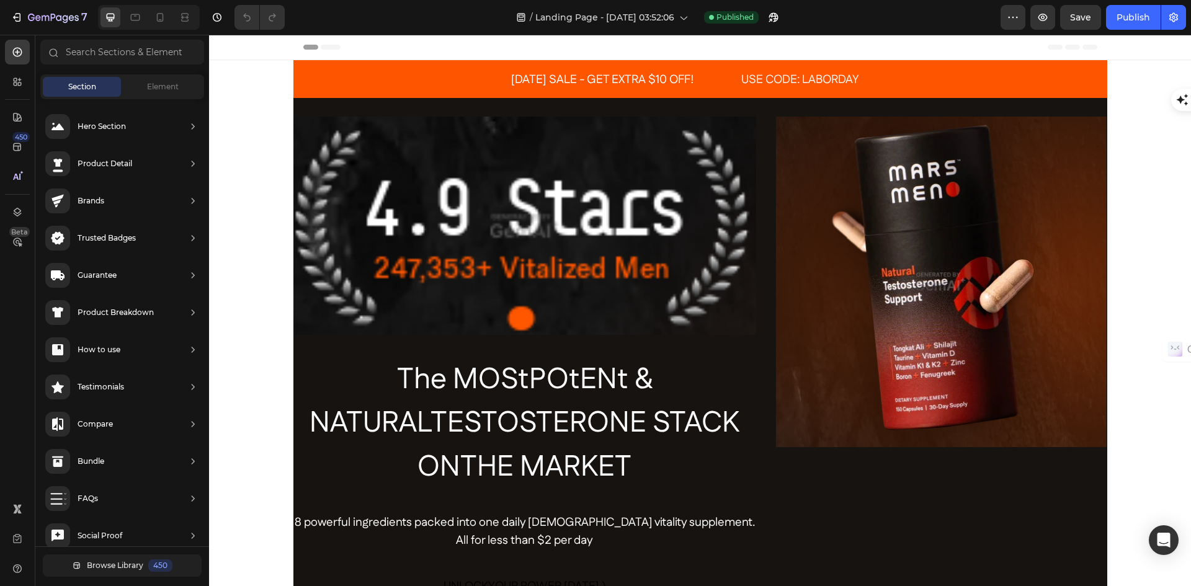
click at [721, 50] on div "Header" at bounding box center [700, 47] width 794 height 25
click at [241, 49] on span "Header" at bounding box center [246, 47] width 27 height 12
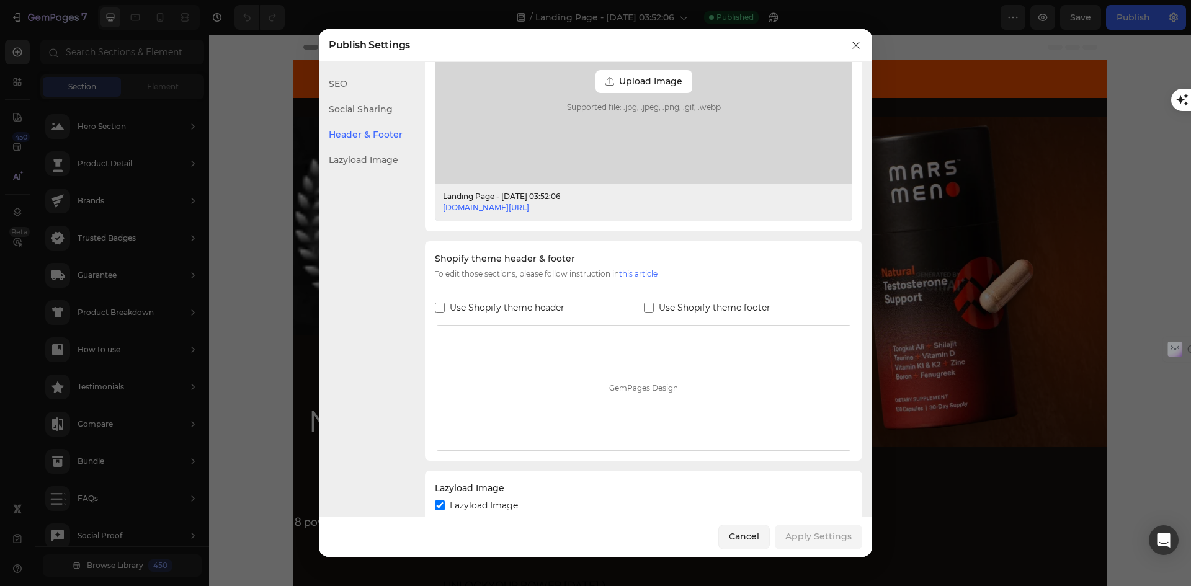
scroll to position [449, 0]
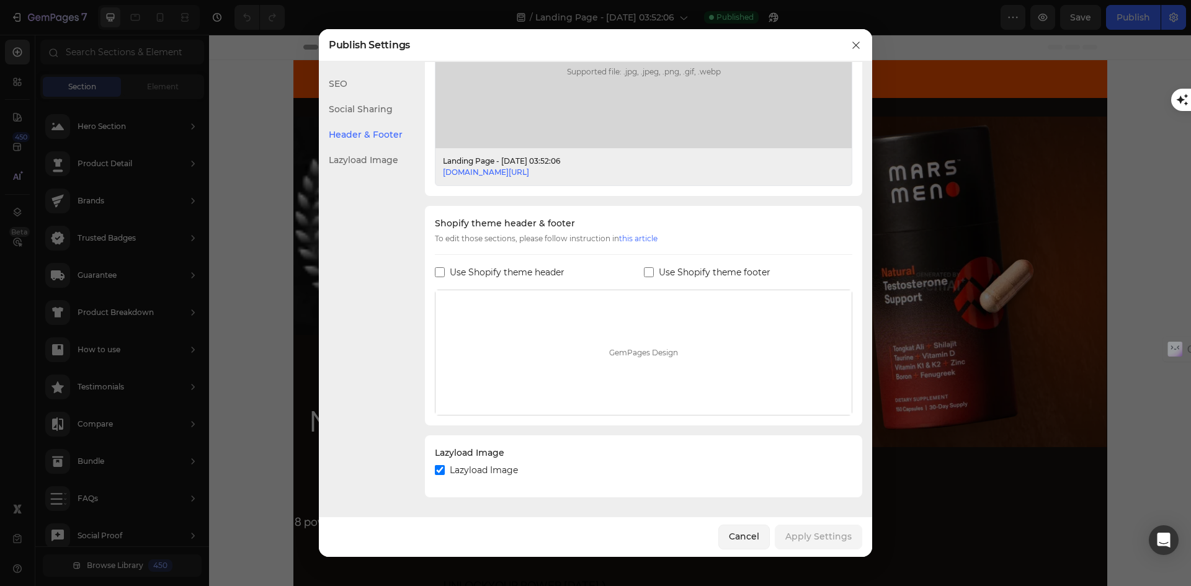
click at [594, 342] on div "GemPages Design" at bounding box center [644, 352] width 416 height 125
drag, startPoint x: 857, startPoint y: 42, endPoint x: 656, endPoint y: 1, distance: 205.0
click at [857, 42] on icon "button" at bounding box center [856, 45] width 10 height 10
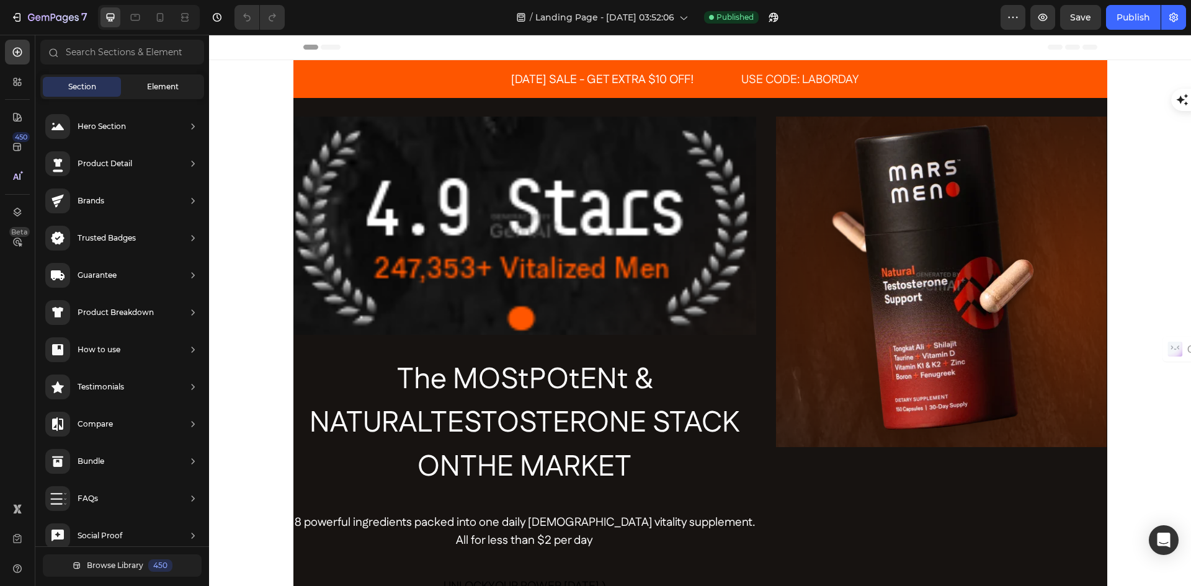
click at [174, 83] on span "Element" at bounding box center [163, 86] width 32 height 11
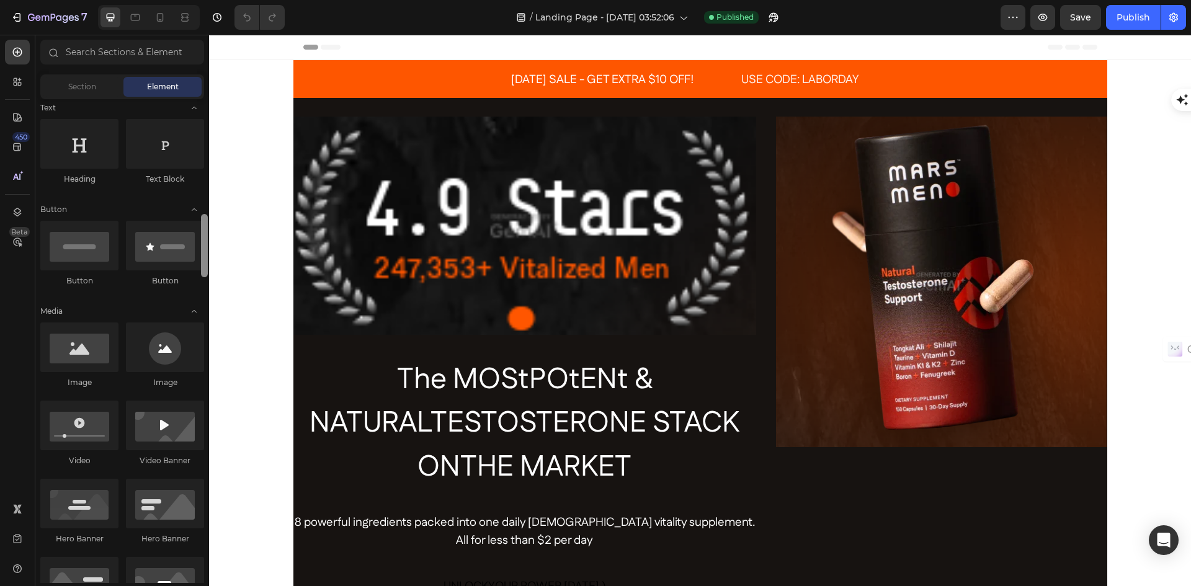
scroll to position [7, 0]
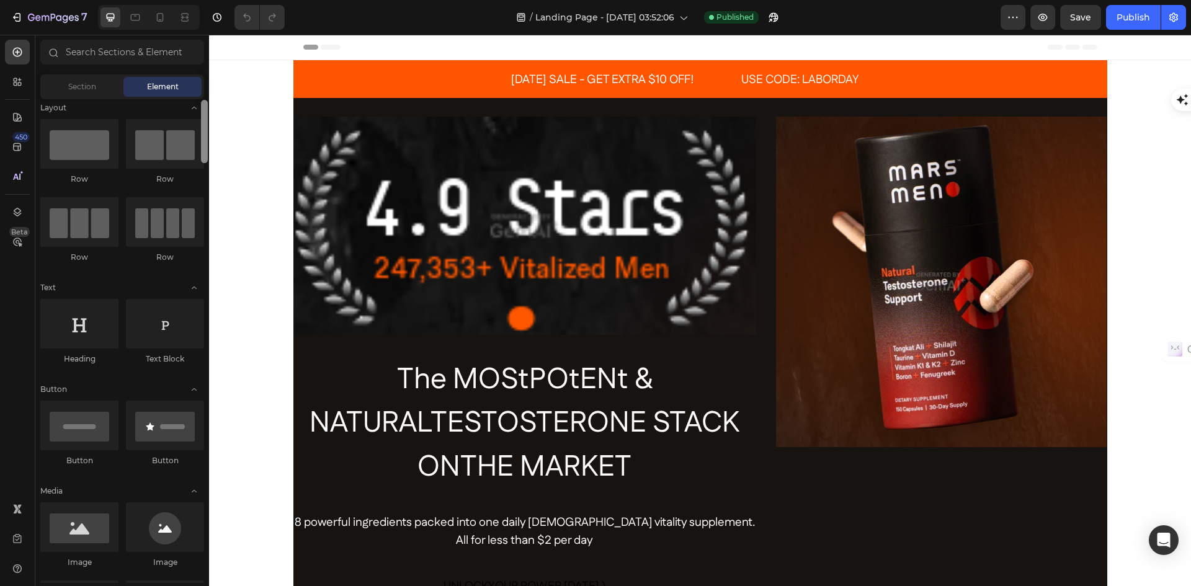
drag, startPoint x: 414, startPoint y: 467, endPoint x: 210, endPoint y: 81, distance: 437.1
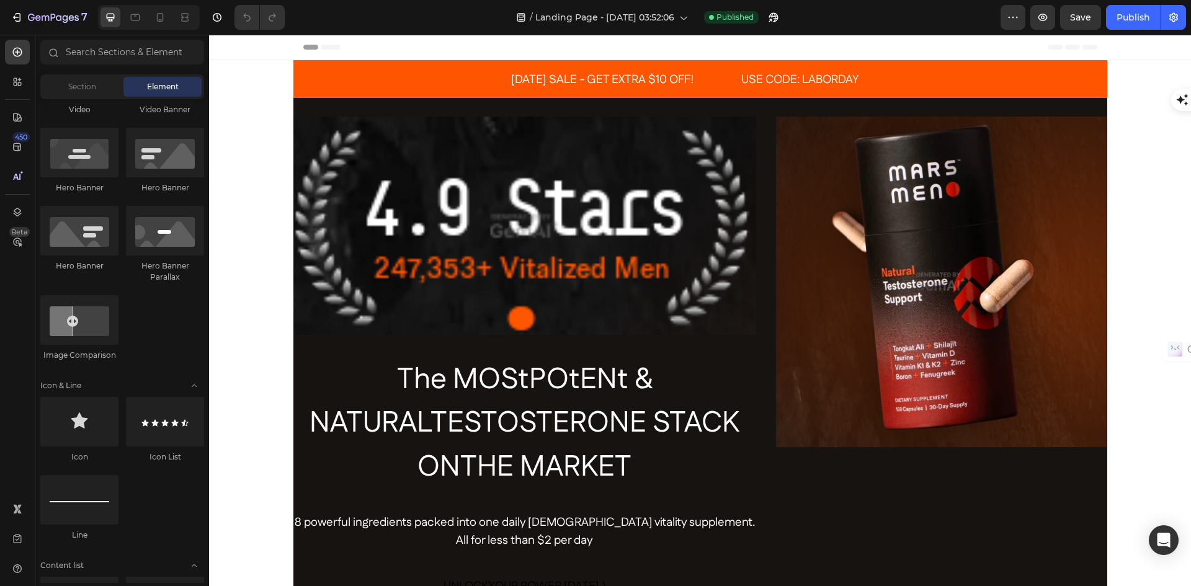
scroll to position [0, 0]
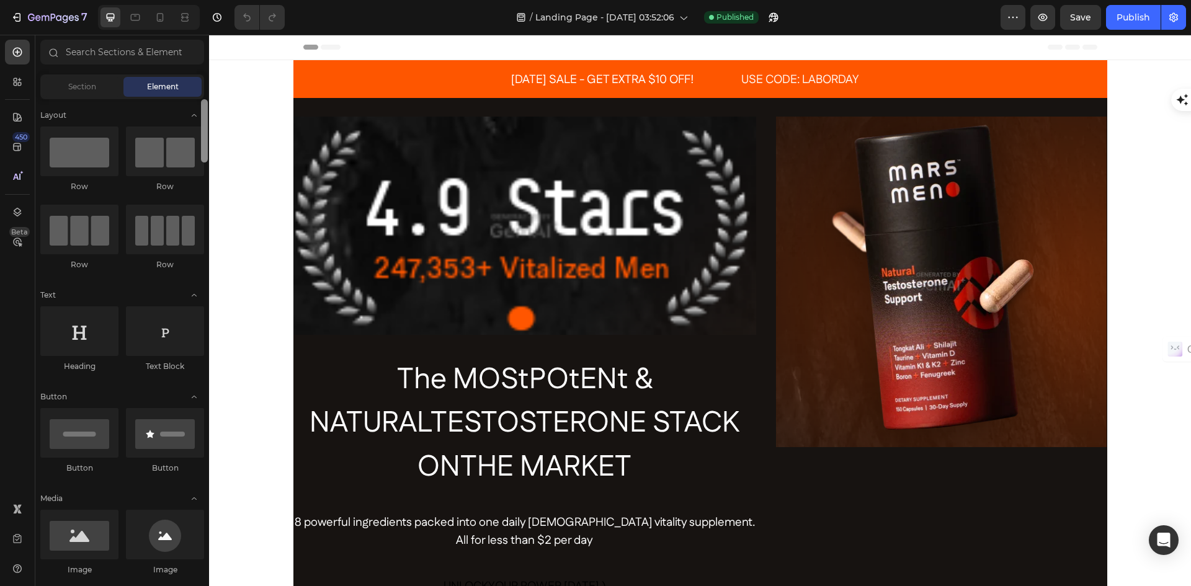
drag, startPoint x: 418, startPoint y: 173, endPoint x: 210, endPoint y: 156, distance: 208.5
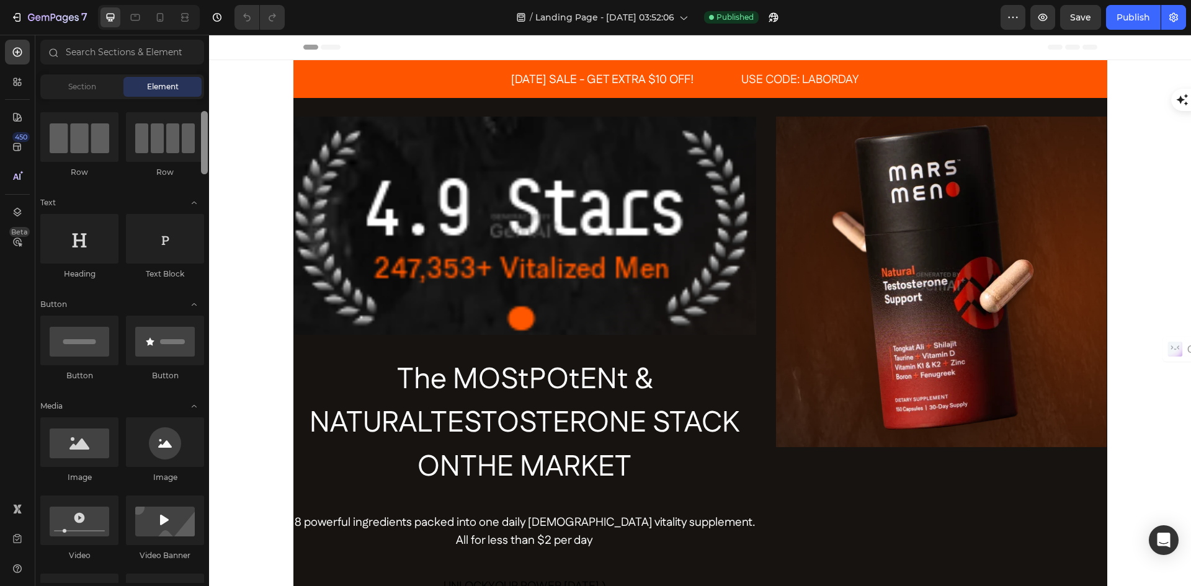
drag, startPoint x: 209, startPoint y: 145, endPoint x: 209, endPoint y: 158, distance: 13.6
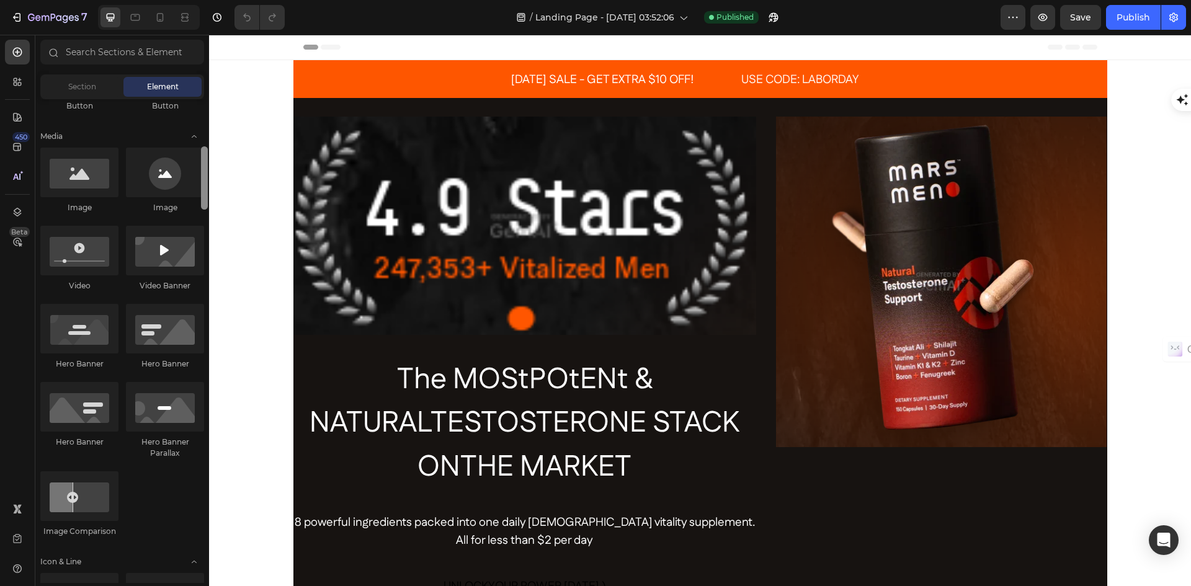
scroll to position [846, 0]
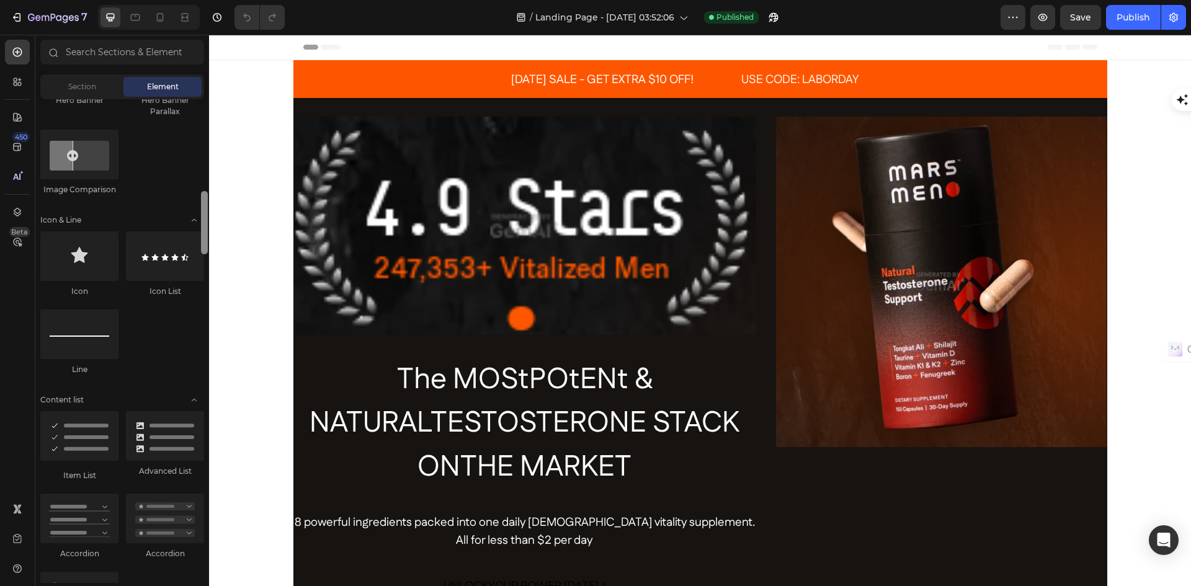
drag, startPoint x: 204, startPoint y: 217, endPoint x: 206, endPoint y: 138, distance: 79.4
click at [207, 191] on div at bounding box center [204, 222] width 7 height 63
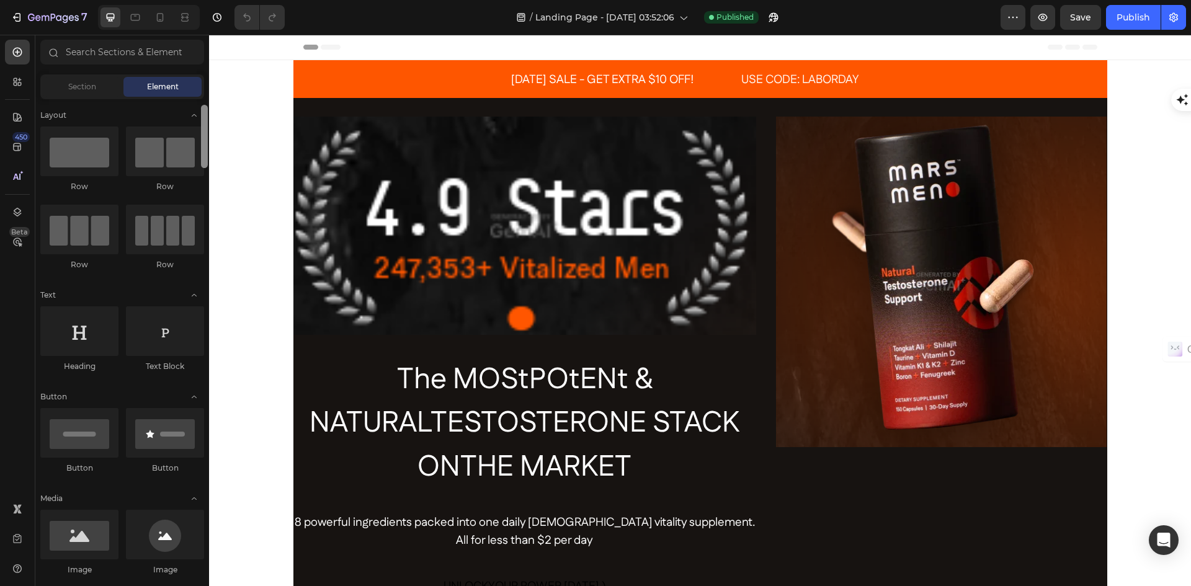
scroll to position [5, 0]
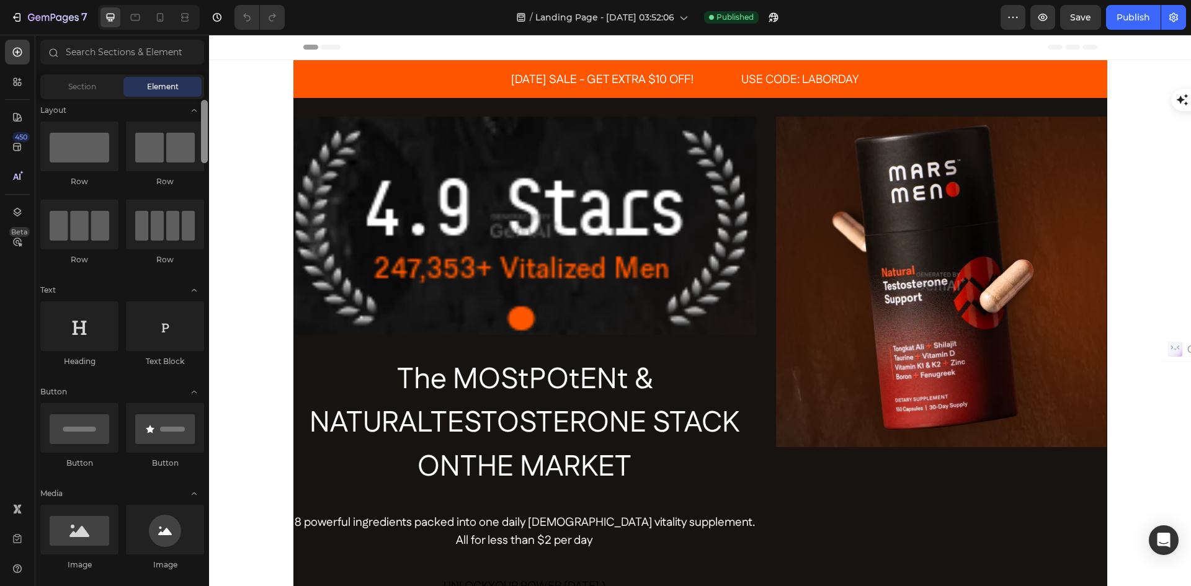
drag, startPoint x: 414, startPoint y: 212, endPoint x: 215, endPoint y: 186, distance: 200.2
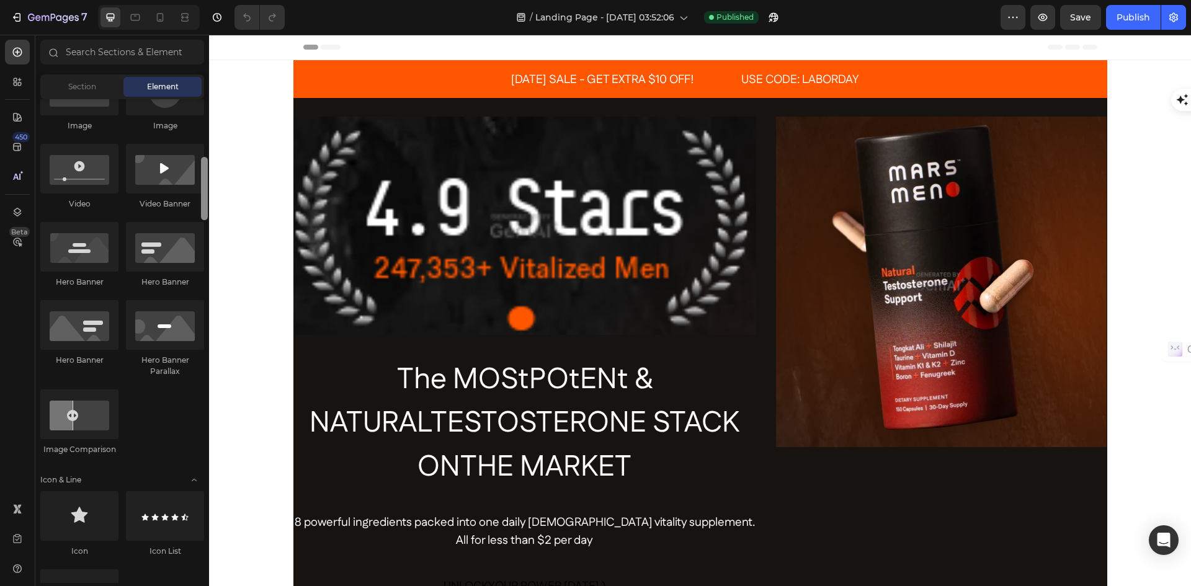
scroll to position [463, 0]
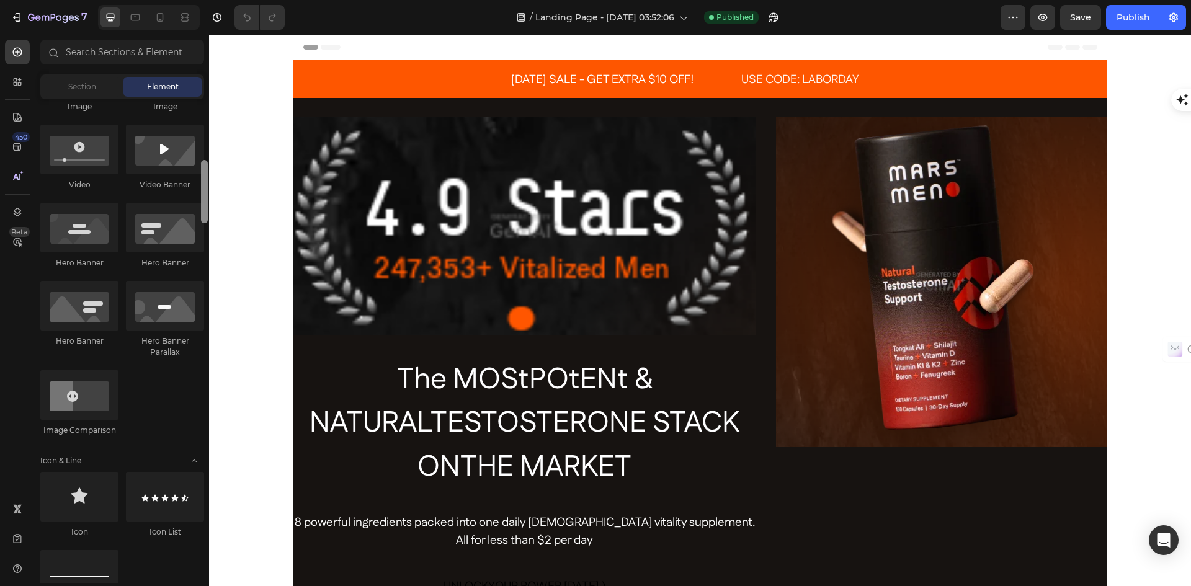
drag, startPoint x: 416, startPoint y: 189, endPoint x: 213, endPoint y: 221, distance: 205.4
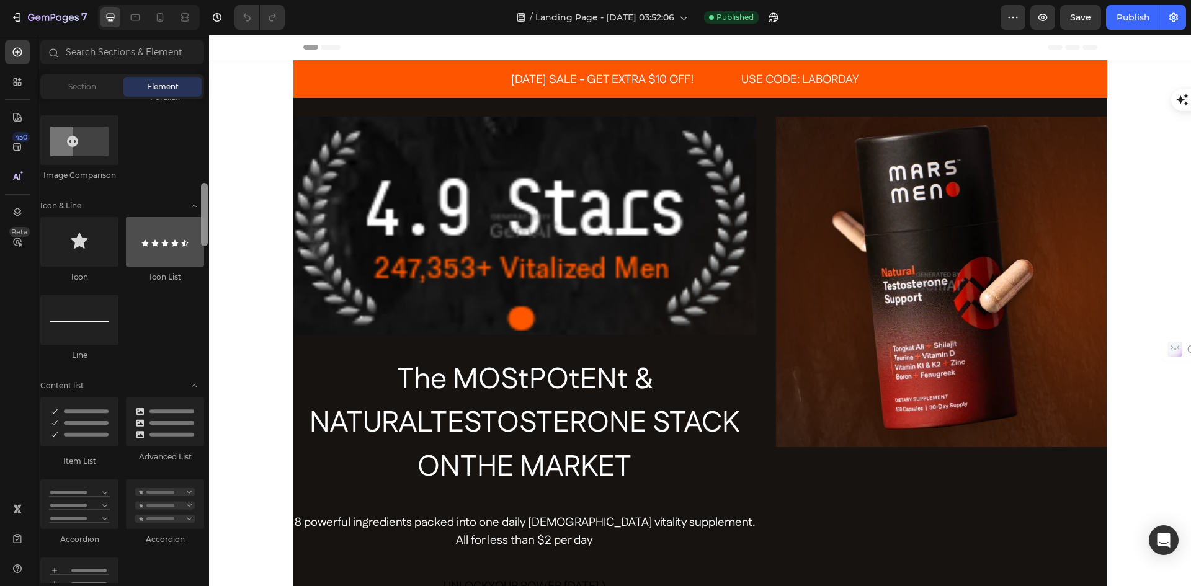
scroll to position [742, 0]
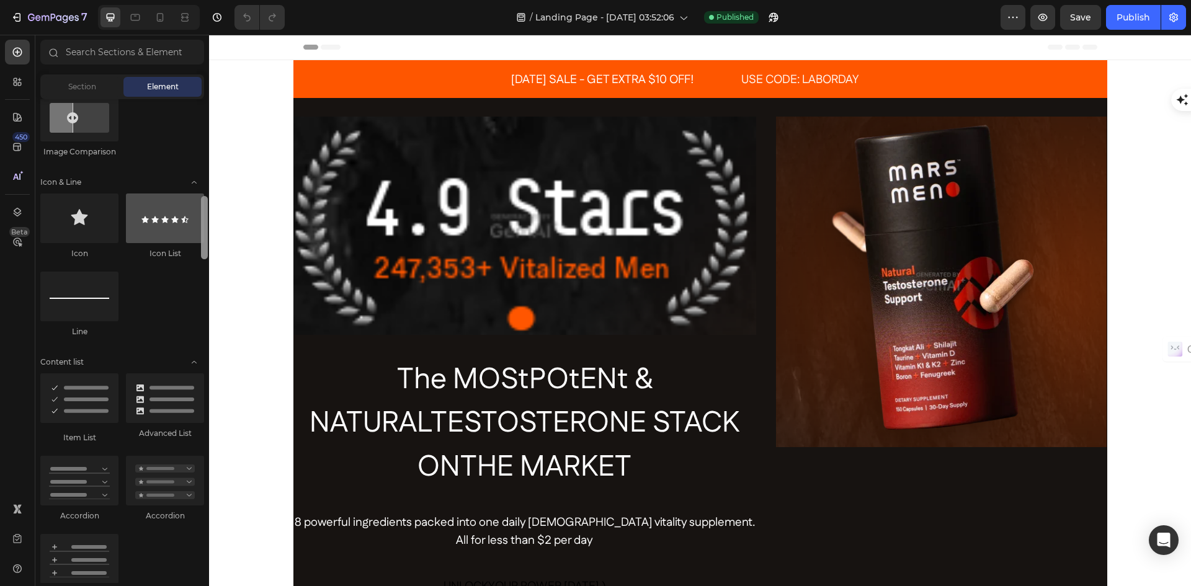
click at [198, 245] on div "Icon List" at bounding box center [165, 227] width 78 height 66
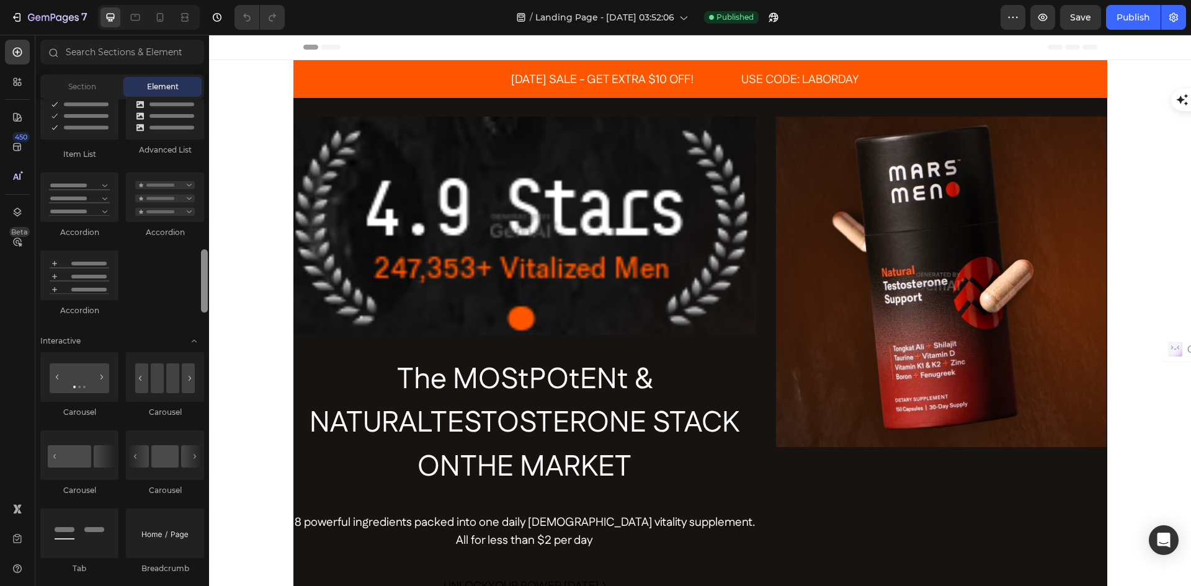
scroll to position [1083, 0]
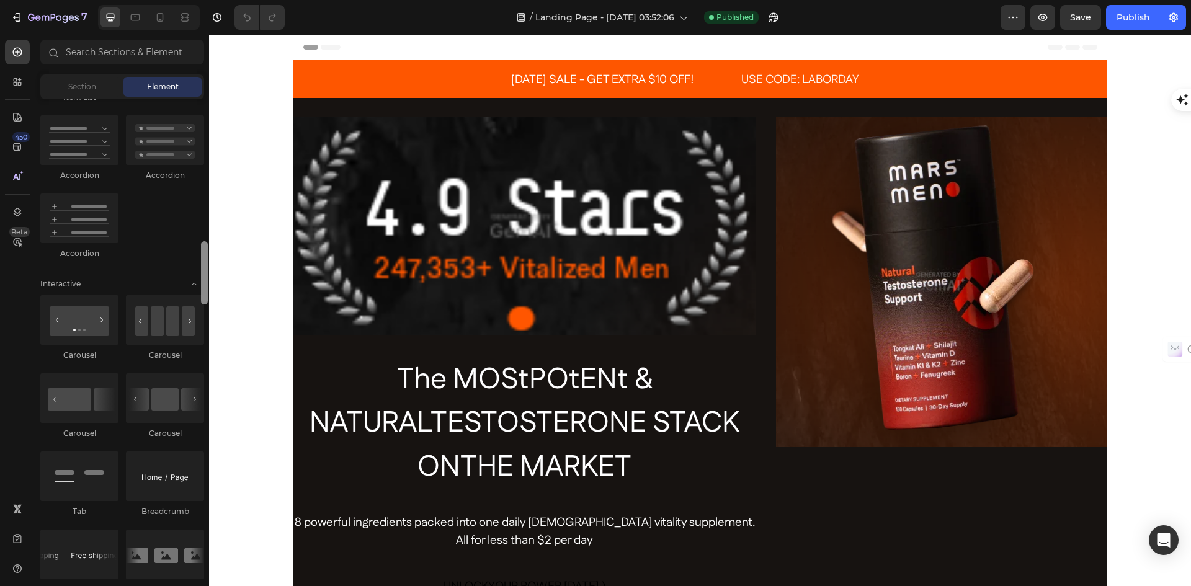
drag, startPoint x: 205, startPoint y: 239, endPoint x: 200, endPoint y: 284, distance: 45.0
click at [200, 284] on div at bounding box center [204, 341] width 9 height 484
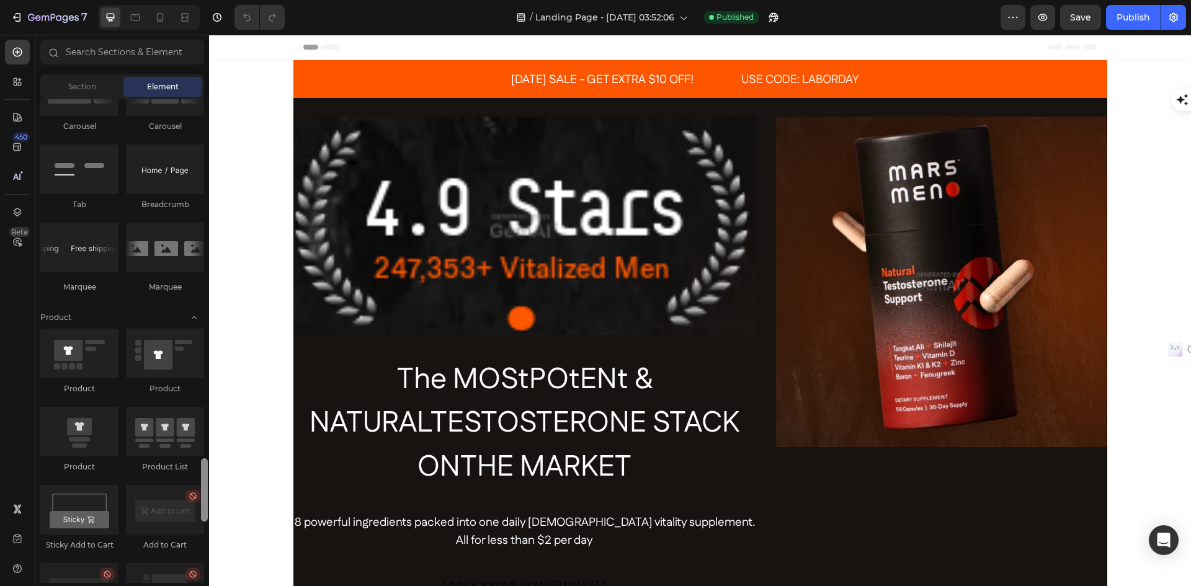
drag, startPoint x: 204, startPoint y: 269, endPoint x: 208, endPoint y: 310, distance: 40.6
click at [208, 310] on div at bounding box center [204, 498] width 9 height 484
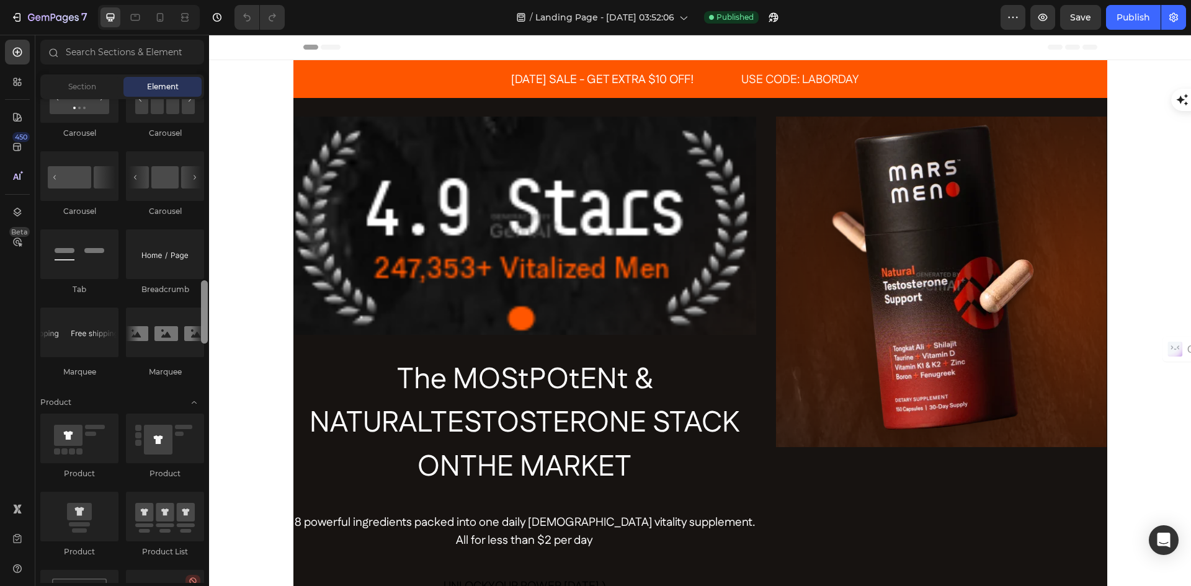
scroll to position [1314, 0]
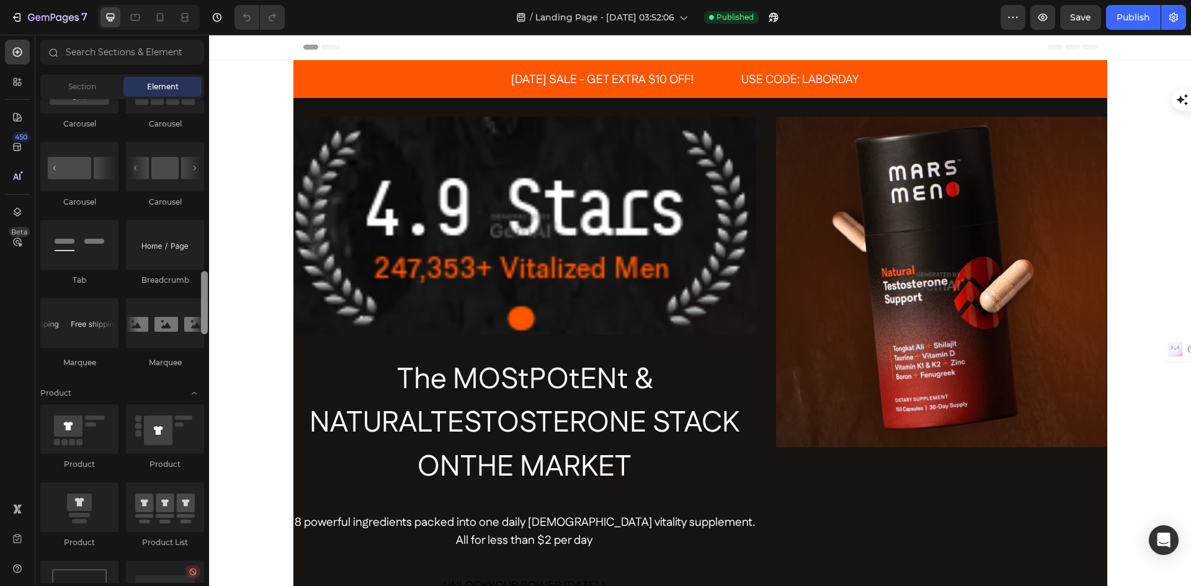
drag, startPoint x: 204, startPoint y: 322, endPoint x: 206, endPoint y: 312, distance: 10.1
click at [206, 312] on div at bounding box center [204, 302] width 7 height 63
click at [207, 308] on div at bounding box center [204, 303] width 7 height 63
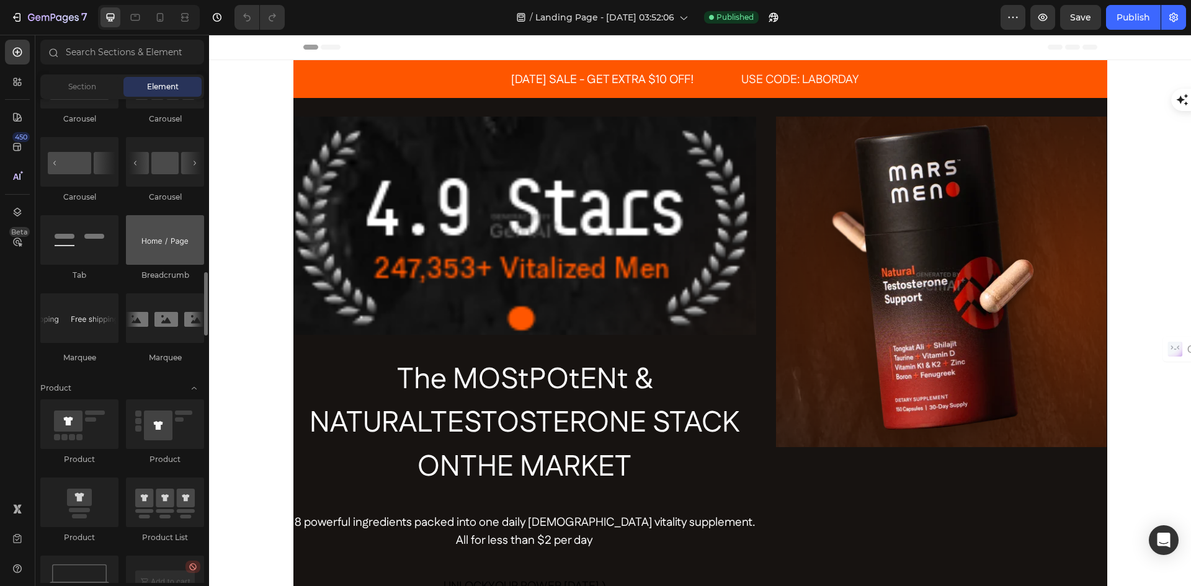
click at [172, 243] on div at bounding box center [165, 240] width 78 height 50
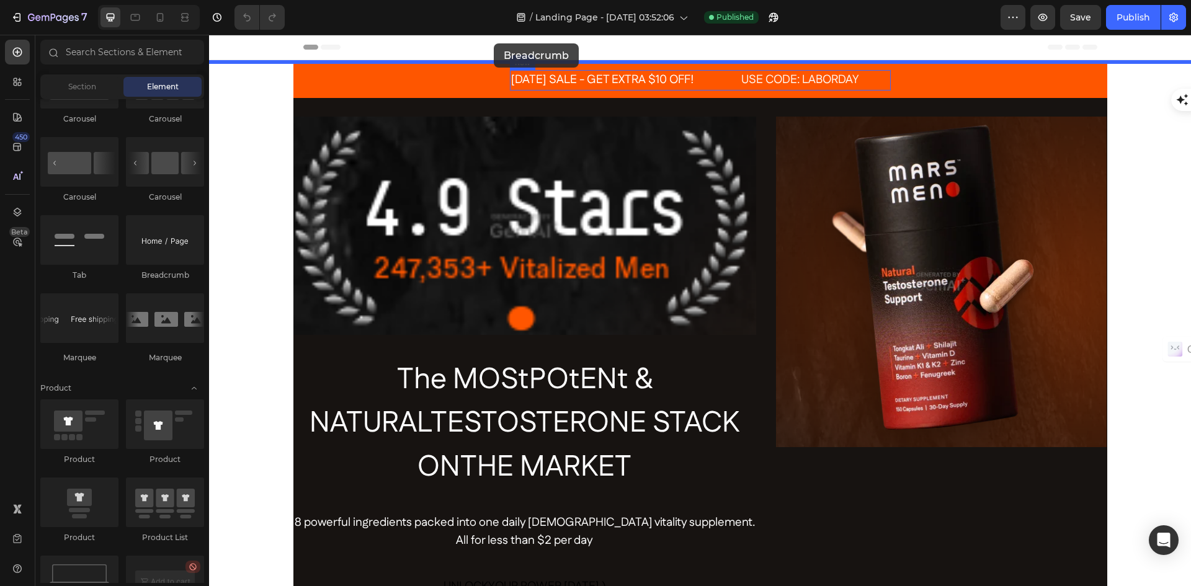
drag, startPoint x: 376, startPoint y: 282, endPoint x: 494, endPoint y: 45, distance: 264.7
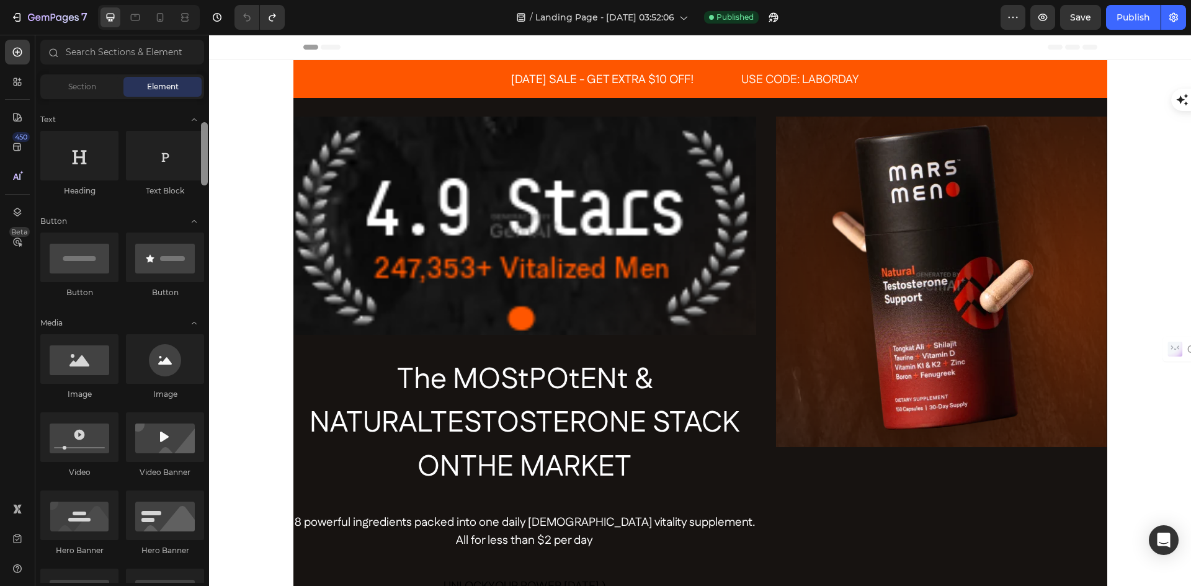
scroll to position [0, 0]
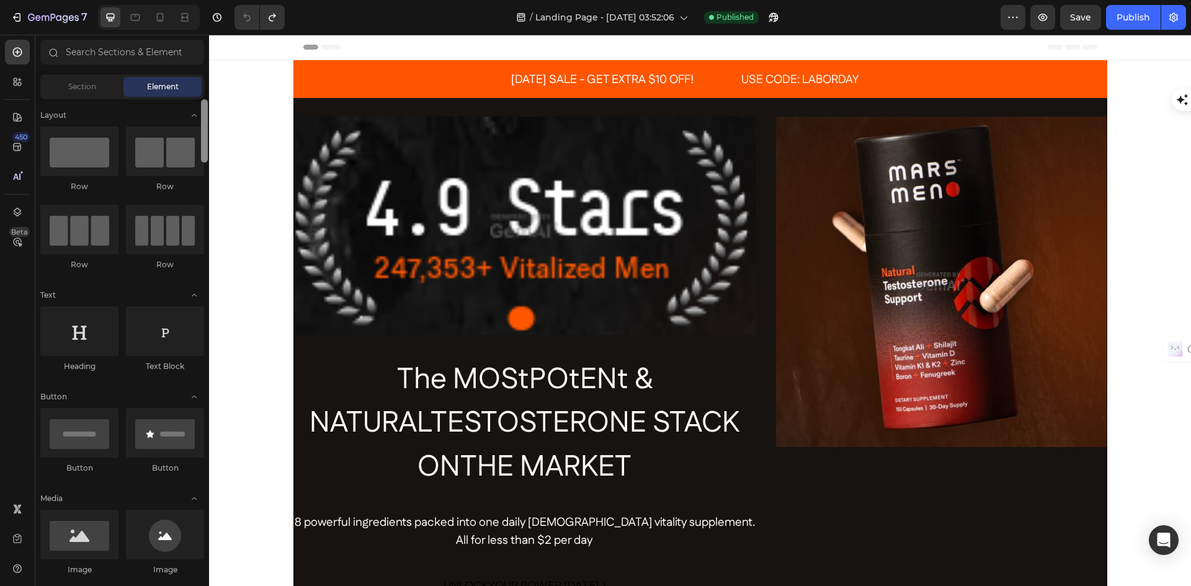
drag, startPoint x: 205, startPoint y: 322, endPoint x: 202, endPoint y: 96, distance: 225.9
click at [202, 96] on div "Sections(18) Elements(83) Section Element Hero Section Product Detail Brands Tr…" at bounding box center [122, 312] width 174 height 544
click at [79, 81] on span "Section" at bounding box center [82, 86] width 28 height 11
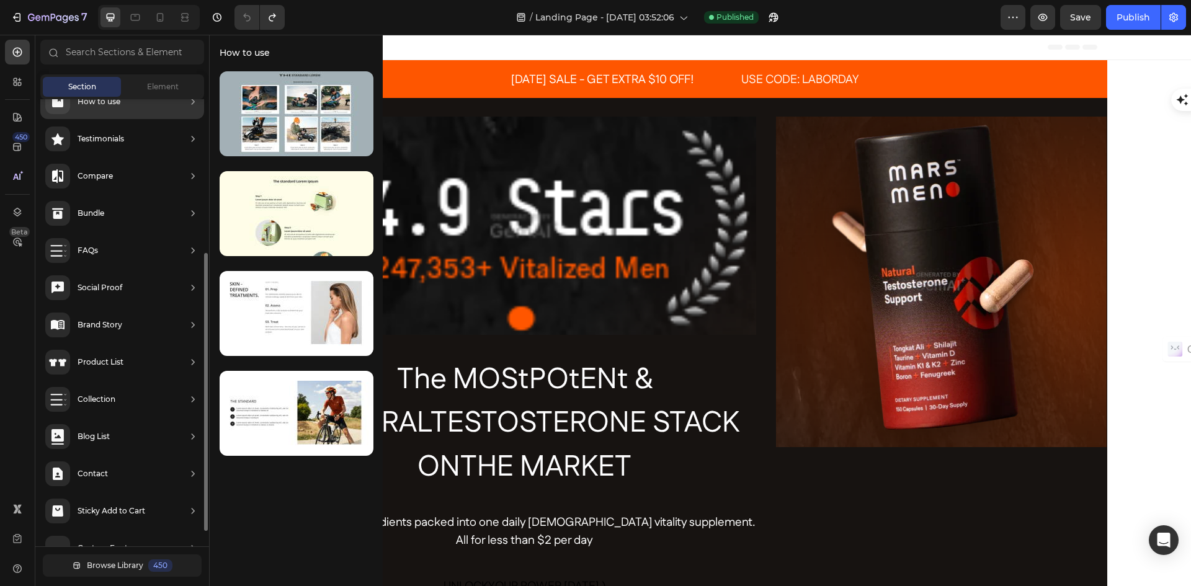
scroll to position [272, 0]
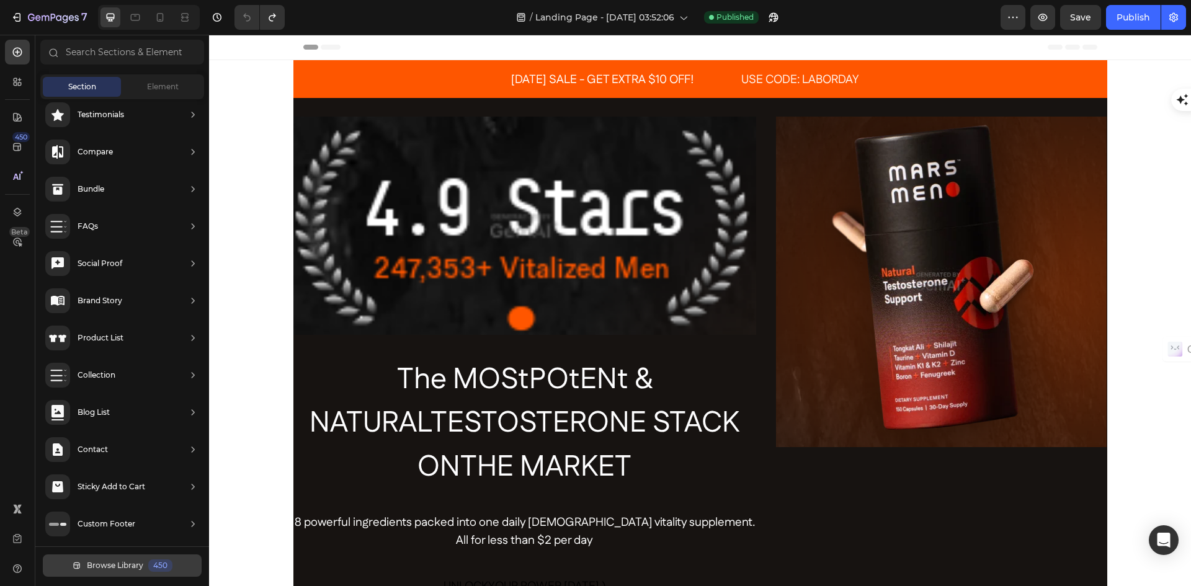
click at [115, 565] on span "Browse Library" at bounding box center [115, 565] width 56 height 11
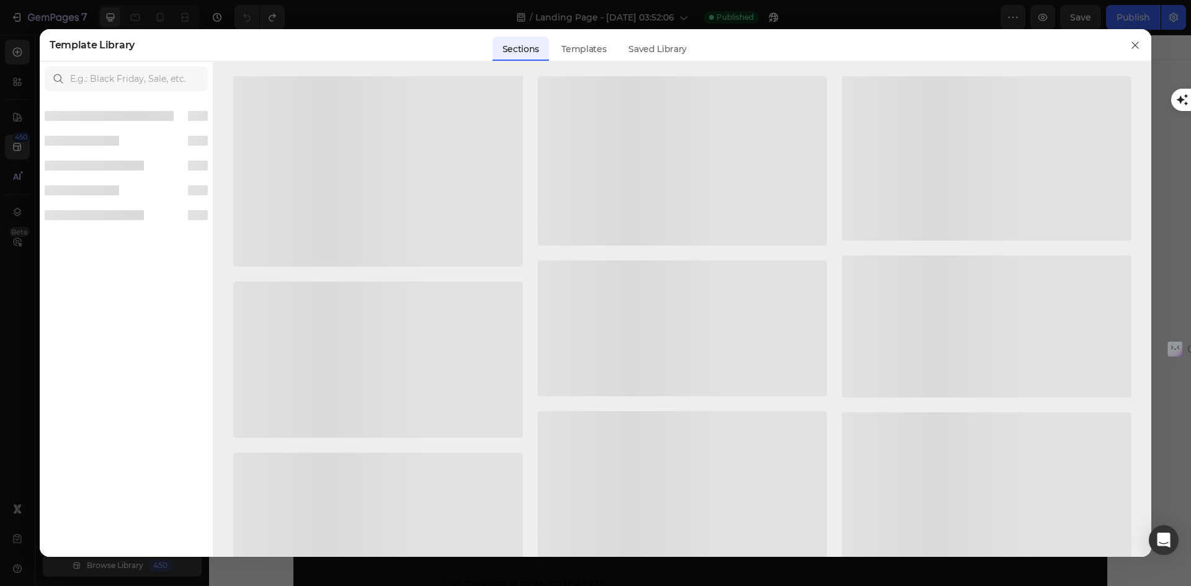
scroll to position [257, 0]
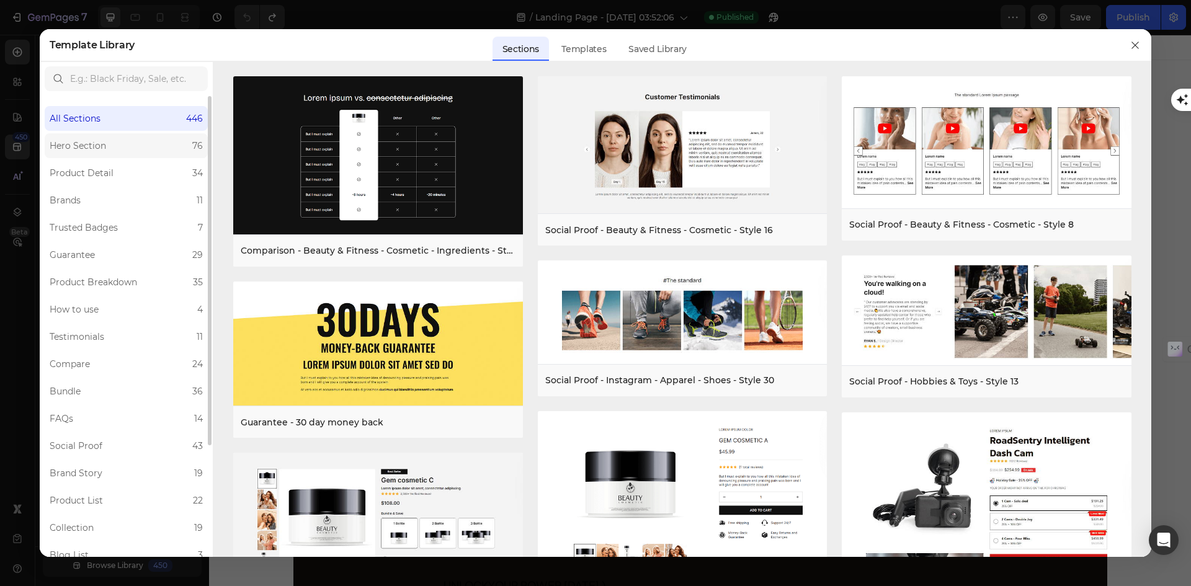
click at [85, 149] on div "Hero Section" at bounding box center [78, 145] width 56 height 15
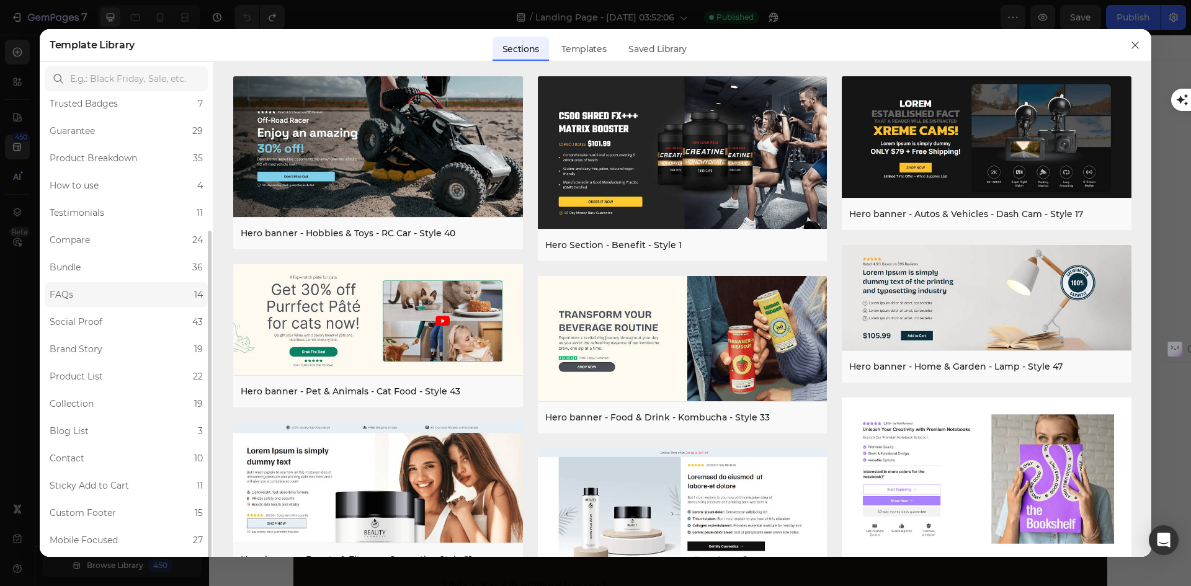
scroll to position [147, 0]
click at [583, 54] on div "Templates" at bounding box center [584, 49] width 65 height 25
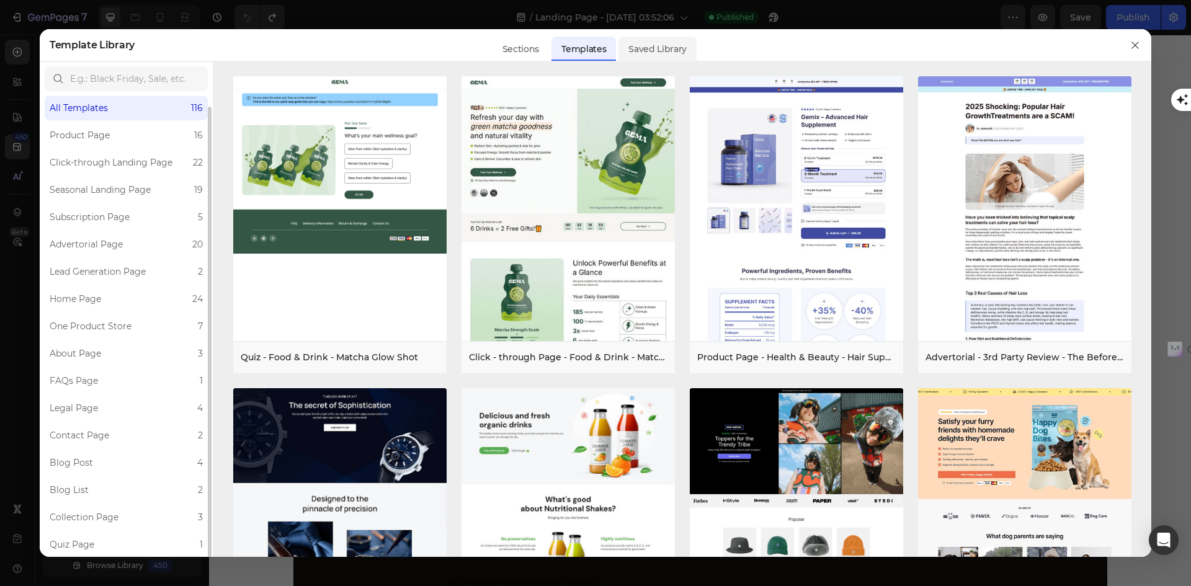
scroll to position [11, 0]
click at [109, 293] on label "Home Page 24" at bounding box center [126, 299] width 163 height 25
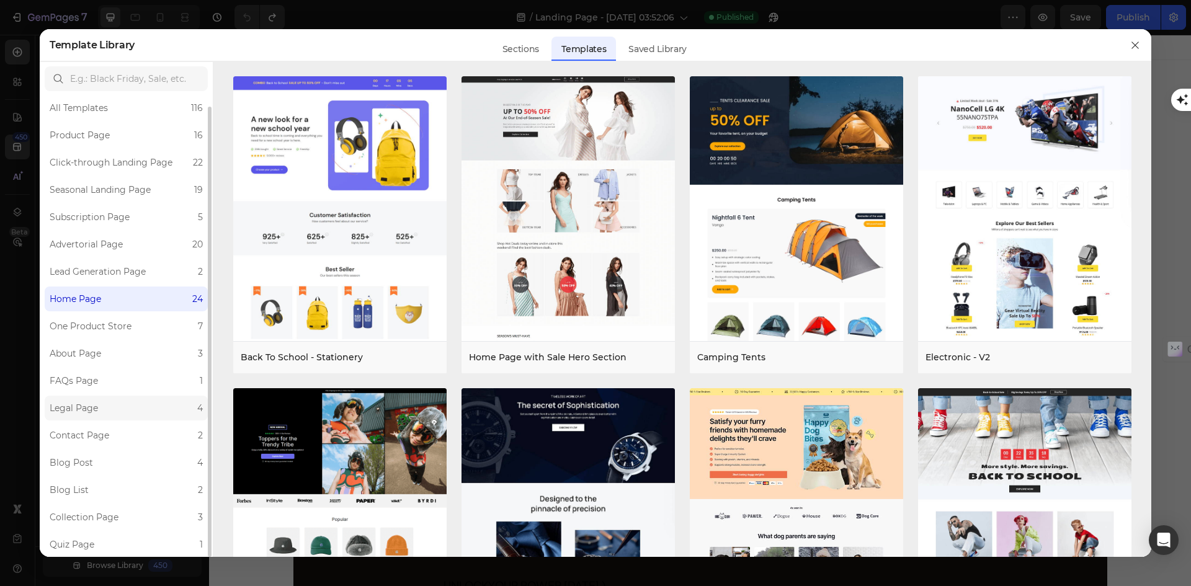
scroll to position [0, 0]
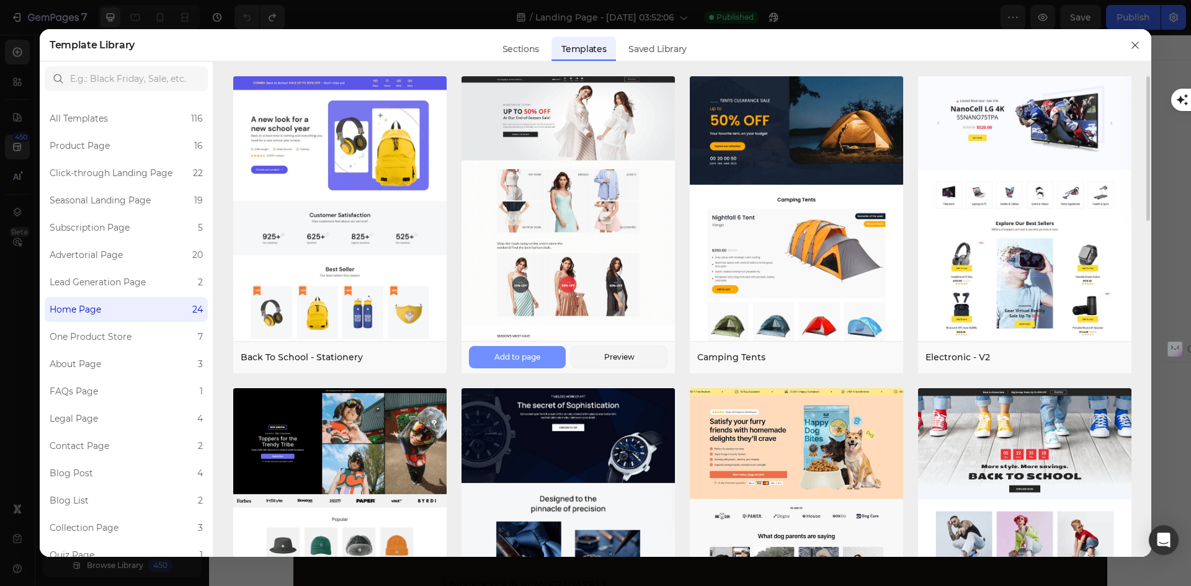
click at [529, 359] on div "Add to page" at bounding box center [517, 357] width 46 height 11
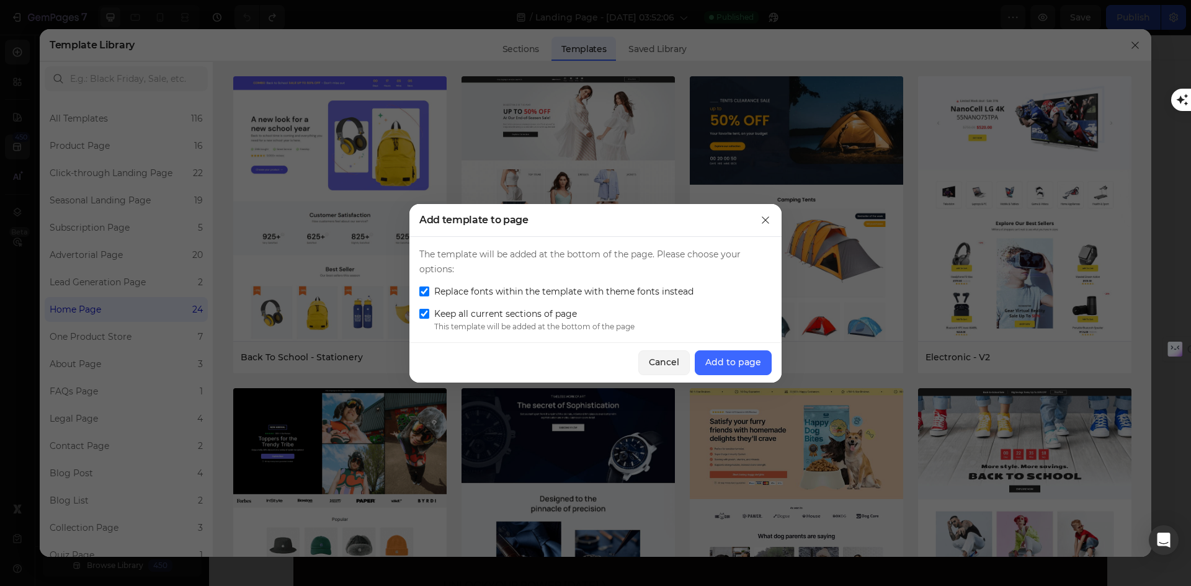
click at [426, 294] on input "checkbox" at bounding box center [424, 292] width 10 height 10
checkbox input "false"
click at [738, 365] on div "Add to page" at bounding box center [733, 362] width 56 height 13
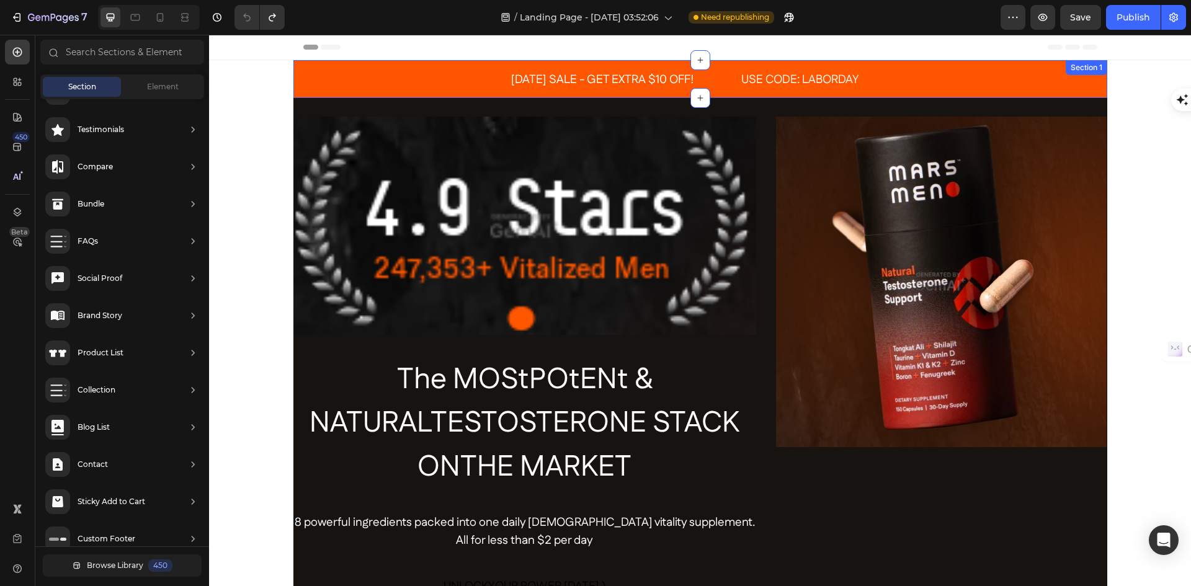
click at [393, 80] on div "LABOR DAY SALE - GET EXTRA $10 OFF! Text Block USE CODE: LABORDAY Text Block Ro…" at bounding box center [700, 79] width 814 height 38
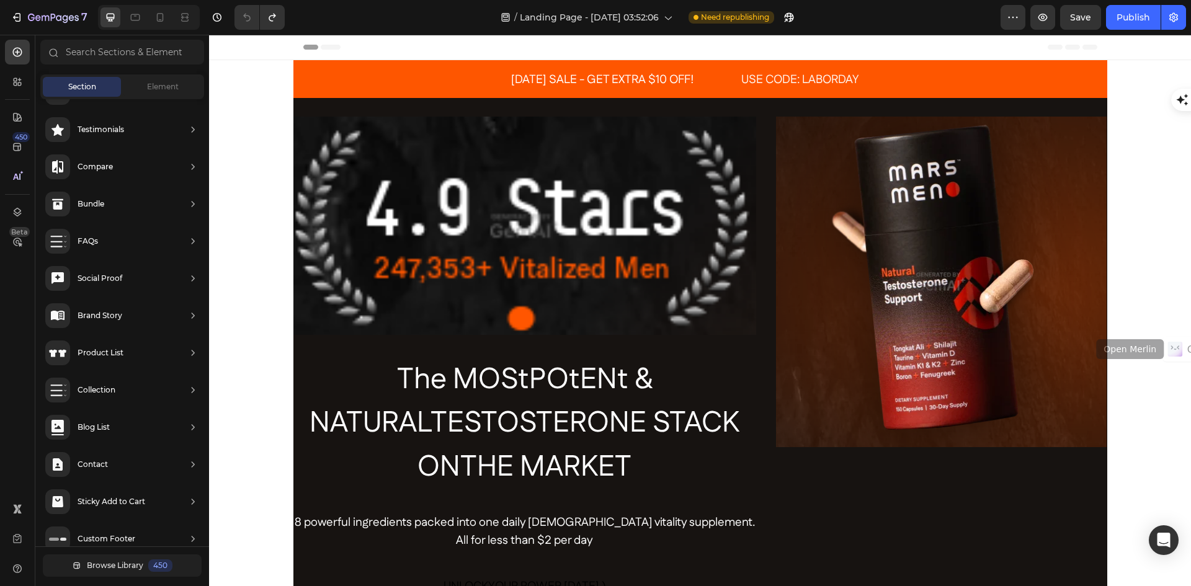
click at [241, 42] on span "Header" at bounding box center [246, 47] width 27 height 12
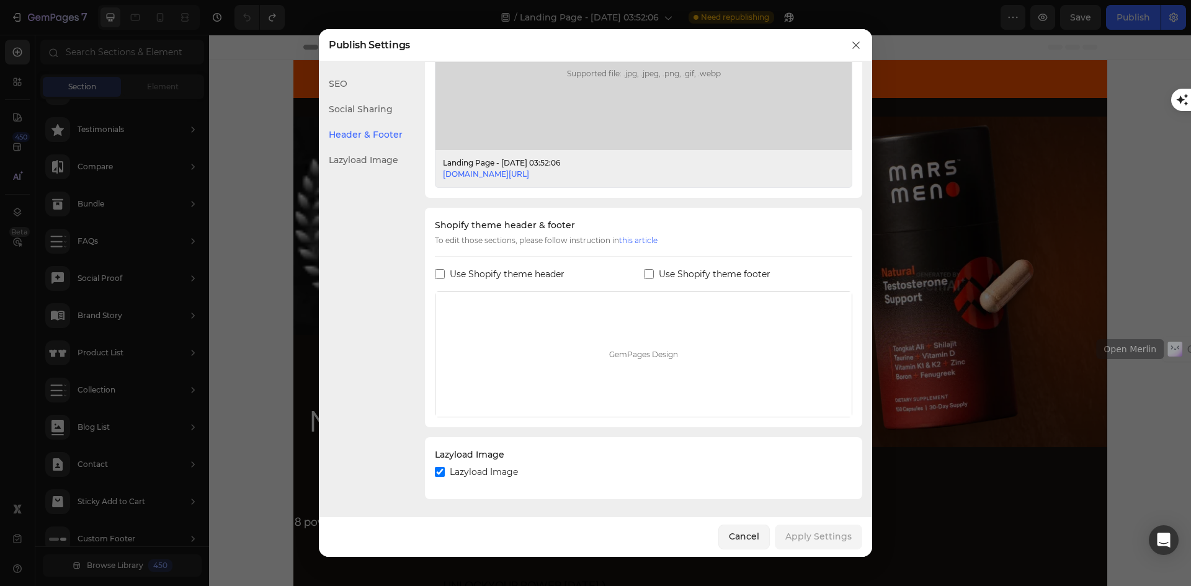
scroll to position [449, 0]
click at [437, 274] on input "checkbox" at bounding box center [440, 272] width 10 height 10
checkbox input "true"
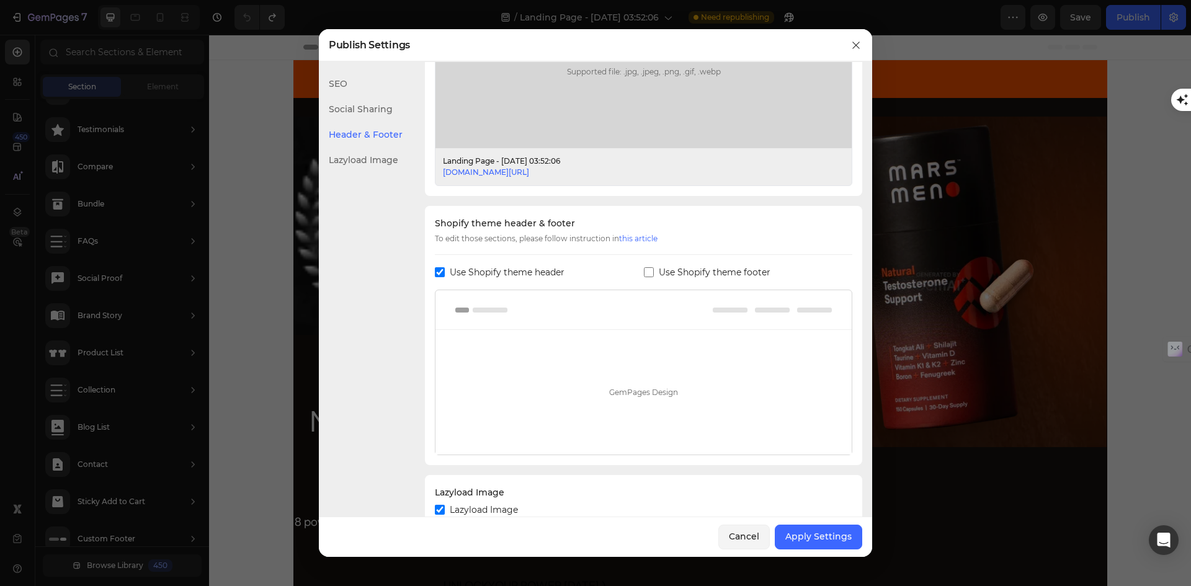
click at [644, 272] on input "checkbox" at bounding box center [649, 272] width 10 height 10
checkbox input "true"
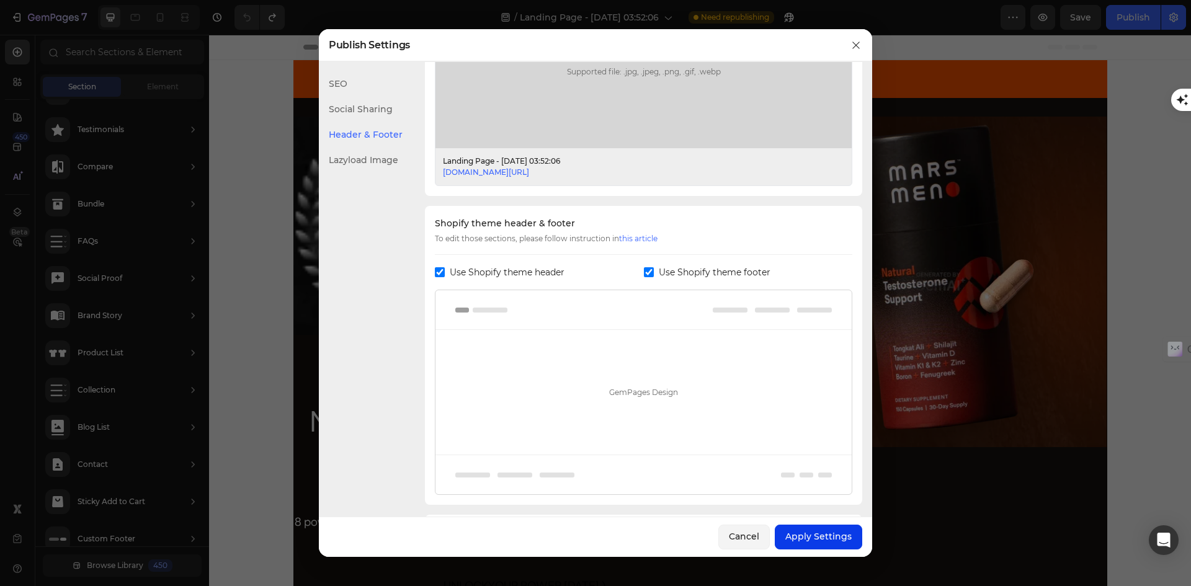
click at [818, 540] on div "Apply Settings" at bounding box center [818, 536] width 66 height 13
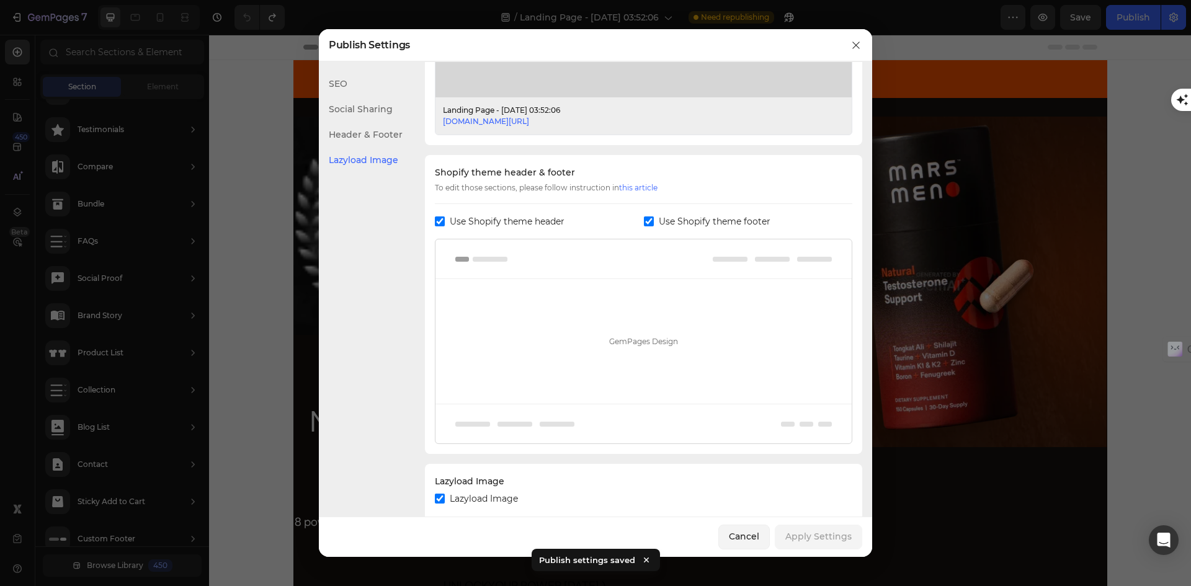
scroll to position [529, 0]
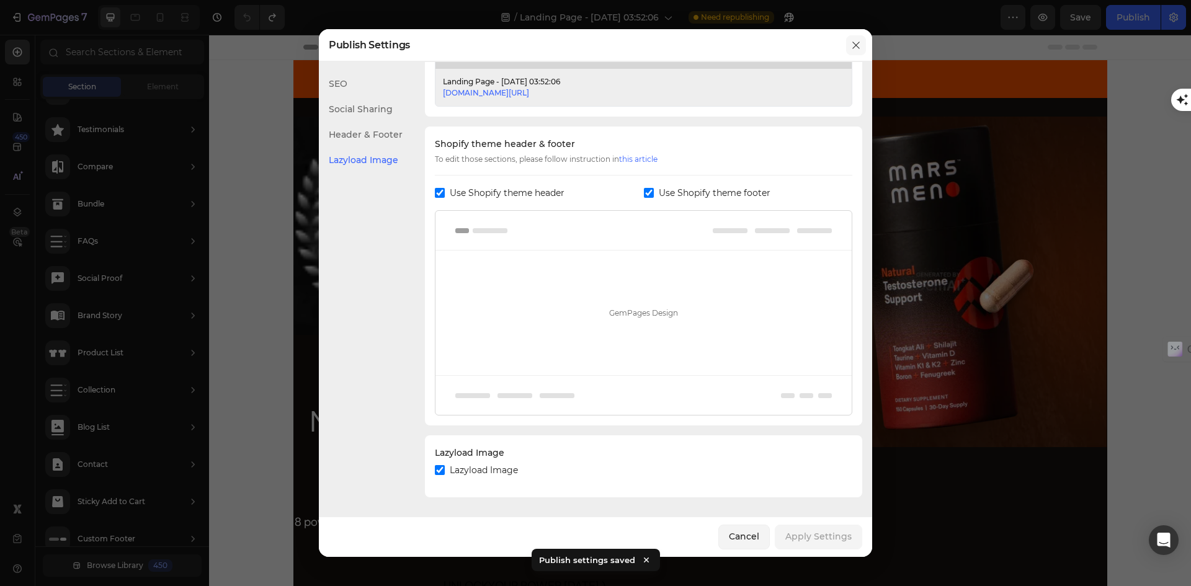
click at [856, 45] on icon "button" at bounding box center [856, 45] width 10 height 10
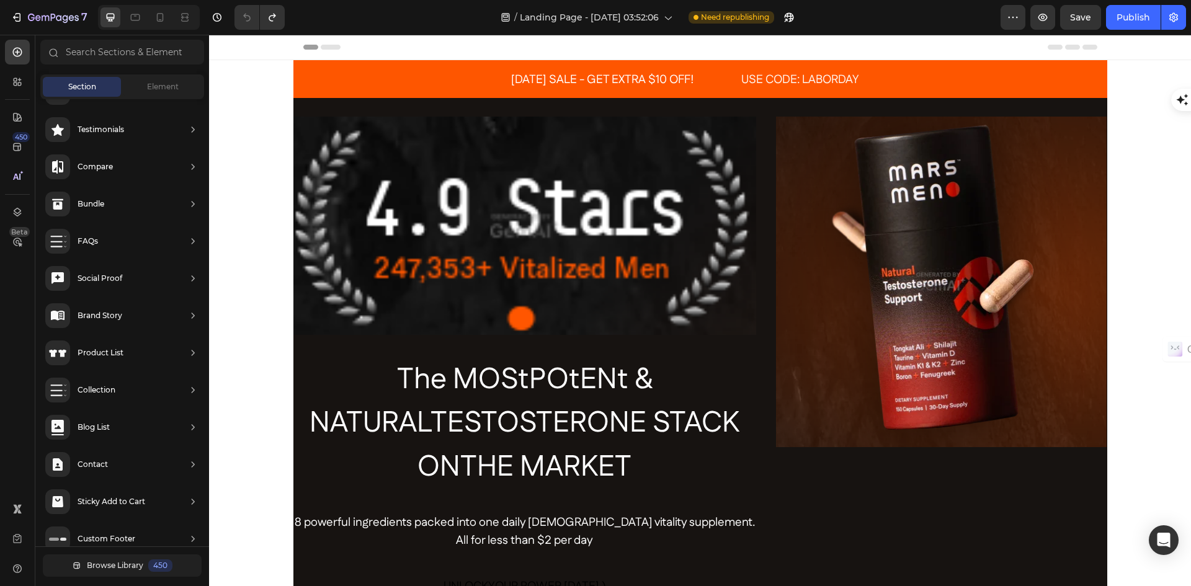
click at [851, 48] on div "Header" at bounding box center [700, 47] width 794 height 25
click at [244, 48] on span "Header" at bounding box center [246, 47] width 27 height 12
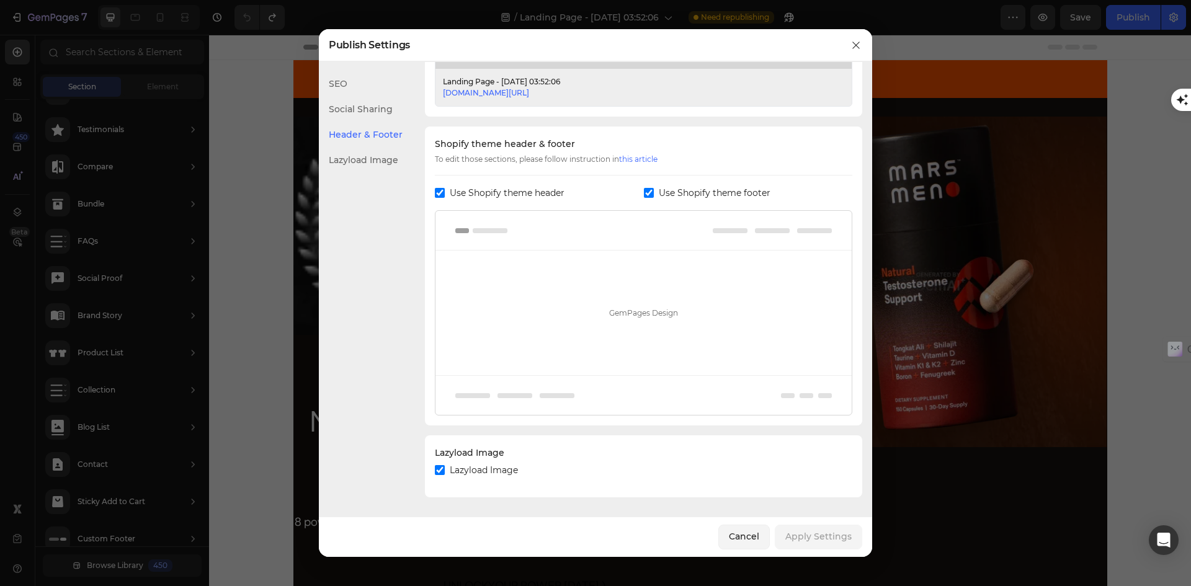
click at [231, 135] on div at bounding box center [595, 293] width 1191 height 586
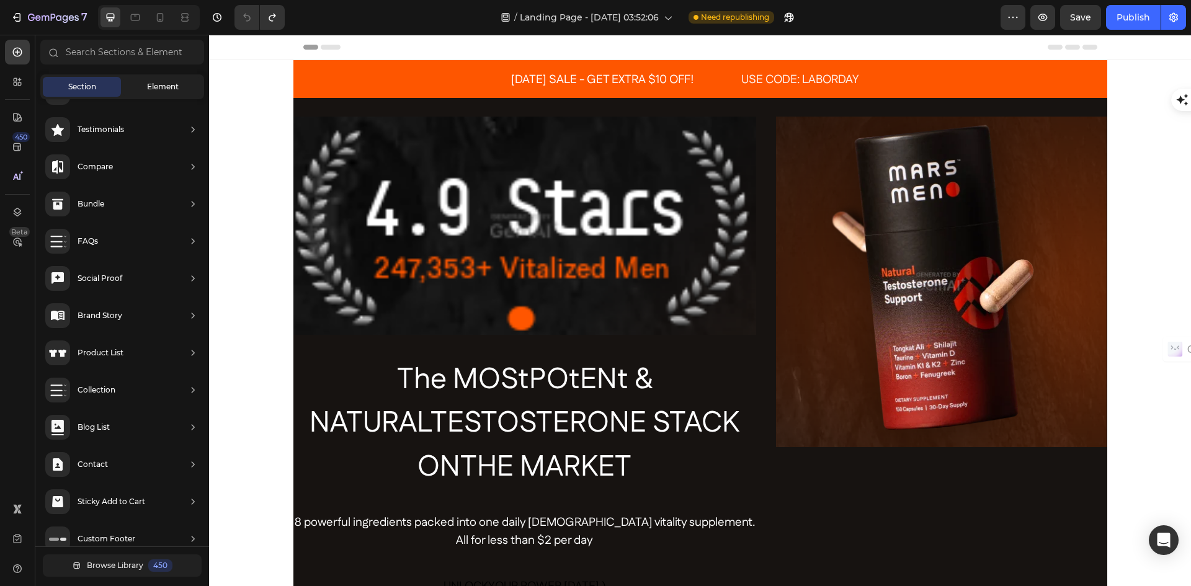
click at [145, 87] on div "Element" at bounding box center [162, 87] width 78 height 20
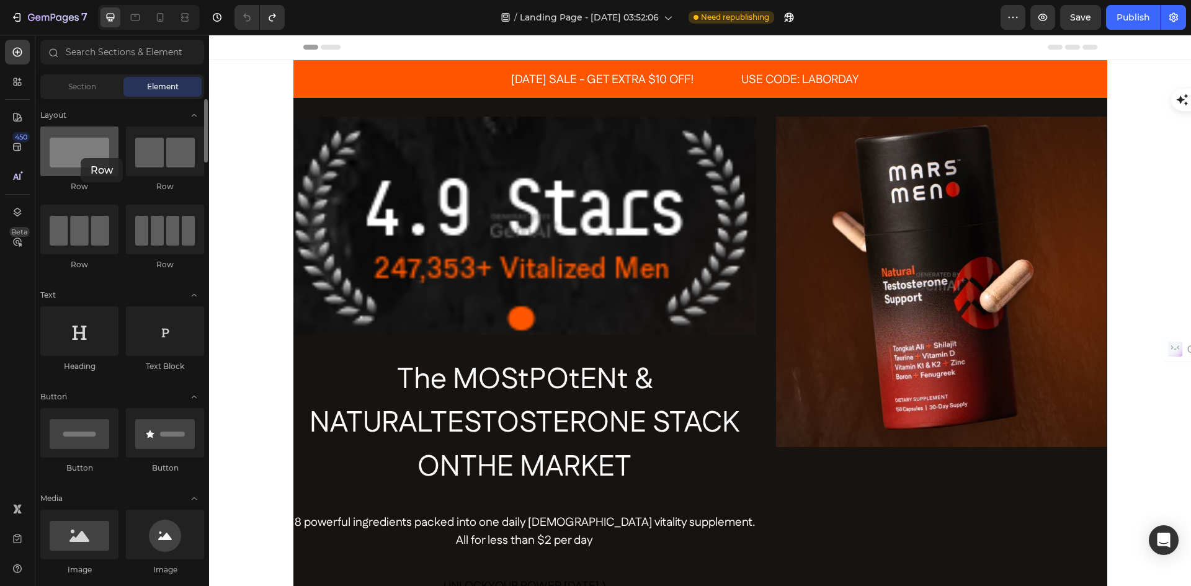
click at [81, 158] on div at bounding box center [79, 152] width 78 height 50
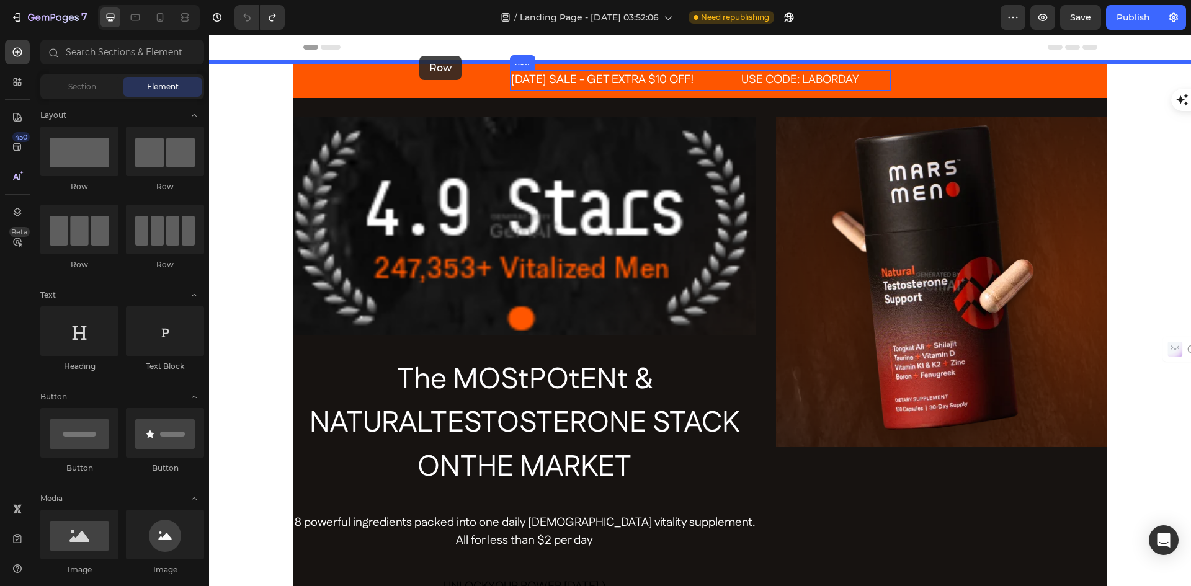
drag, startPoint x: 292, startPoint y: 201, endPoint x: 419, endPoint y: 57, distance: 192.5
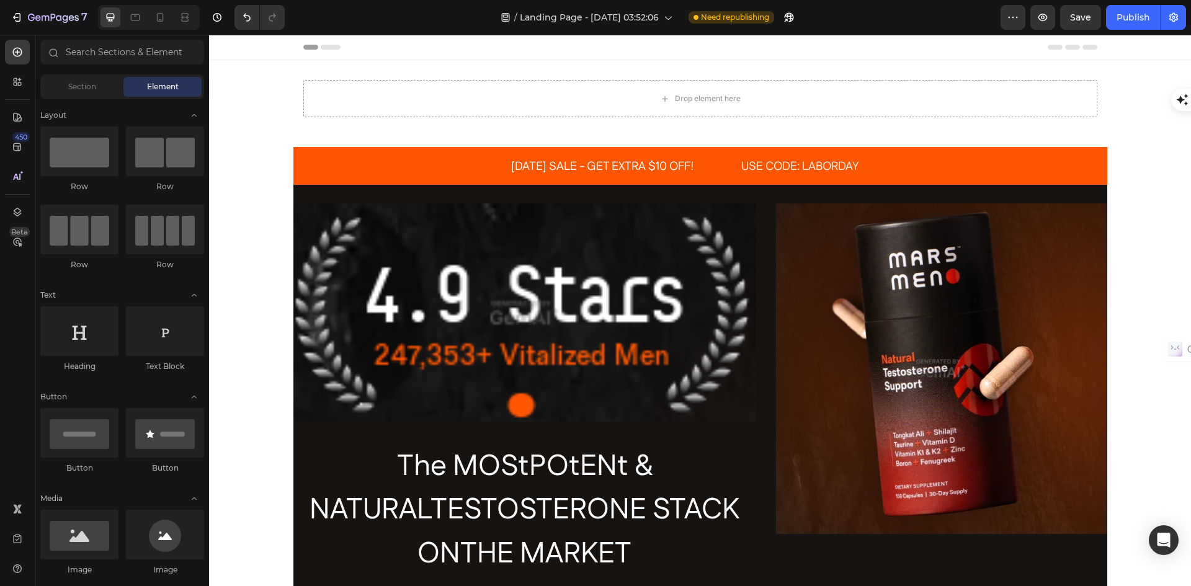
click at [249, 137] on div "Drop element here Row Section 1" at bounding box center [700, 103] width 982 height 87
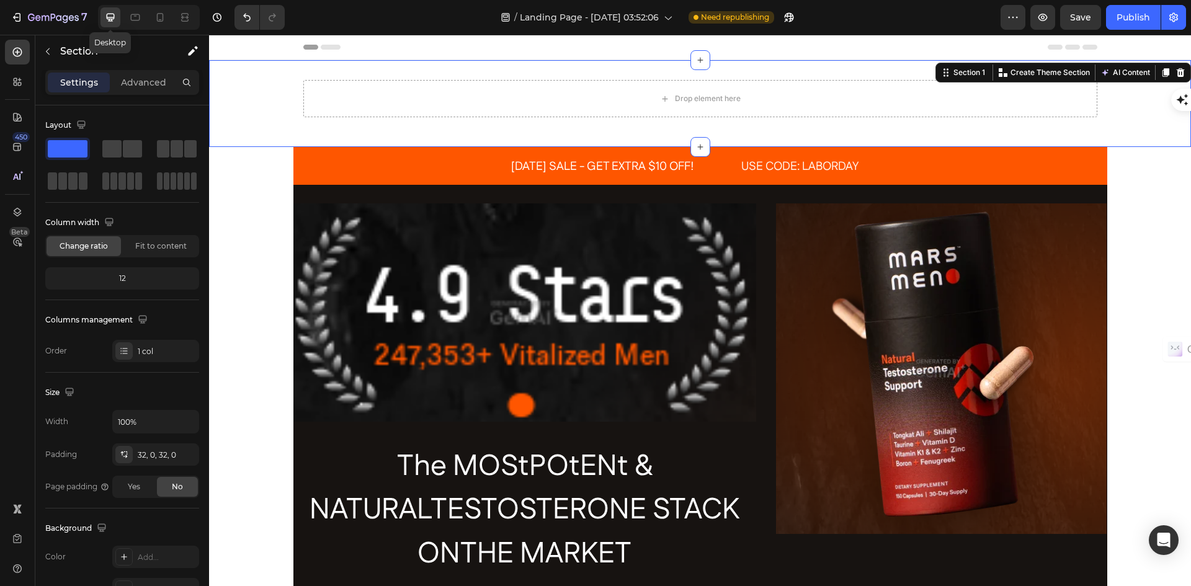
click at [105, 22] on icon at bounding box center [110, 17] width 12 height 12
click at [959, 74] on div "Section 1" at bounding box center [969, 72] width 37 height 11
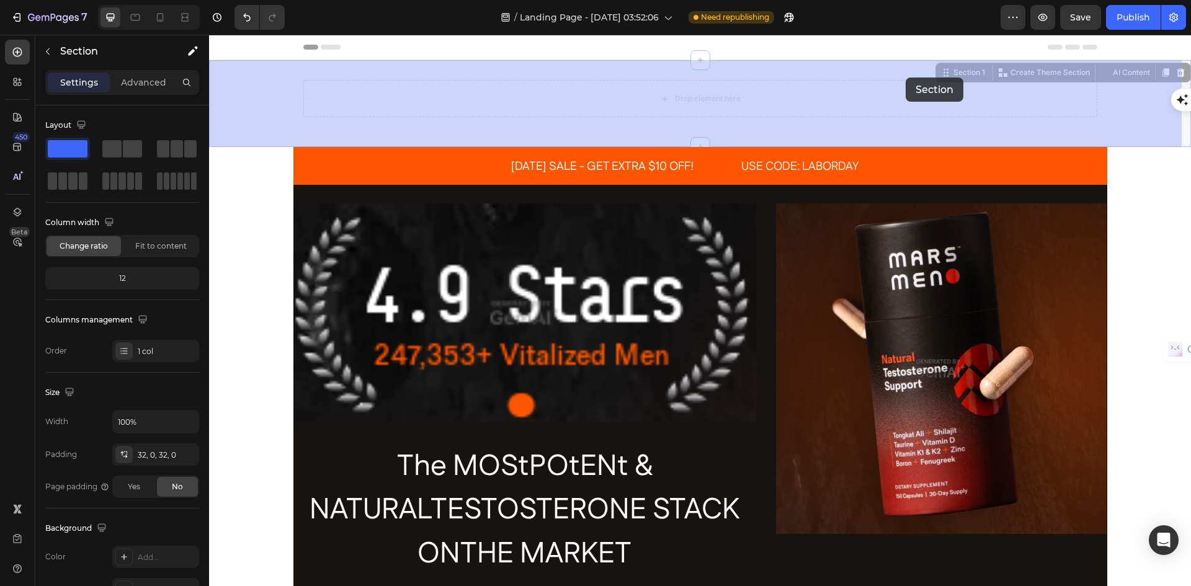
drag, startPoint x: 943, startPoint y: 75, endPoint x: 909, endPoint y: 78, distance: 34.2
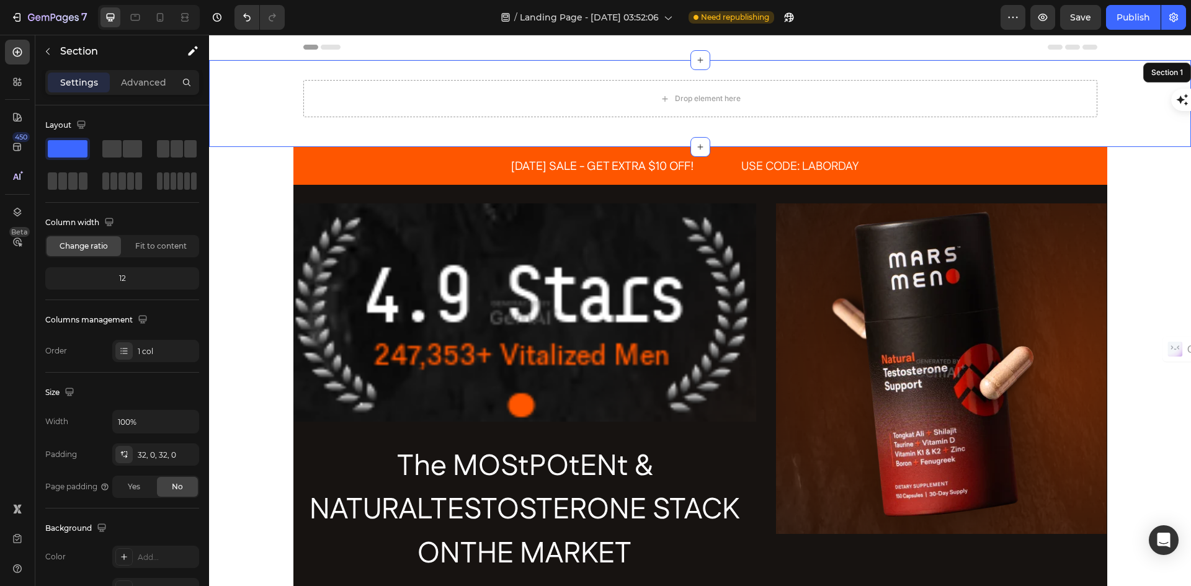
click at [1053, 82] on div "Drop element here" at bounding box center [700, 98] width 794 height 37
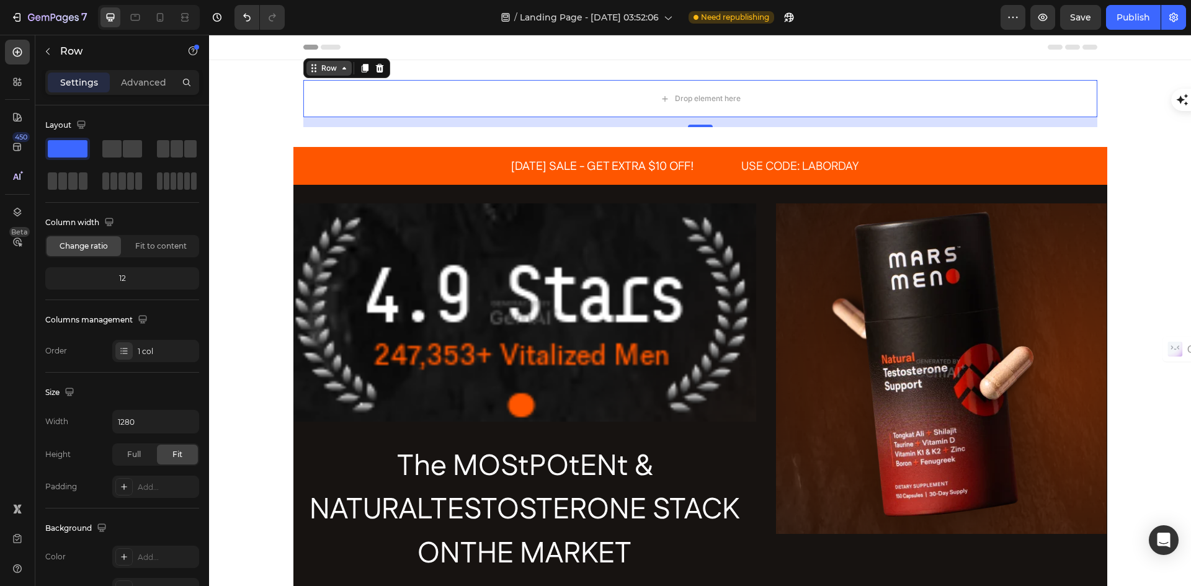
click at [341, 74] on div "Row" at bounding box center [329, 68] width 45 height 15
click at [716, 68] on div "Drop element here Row Section 16 Section 1" at bounding box center [700, 103] width 982 height 87
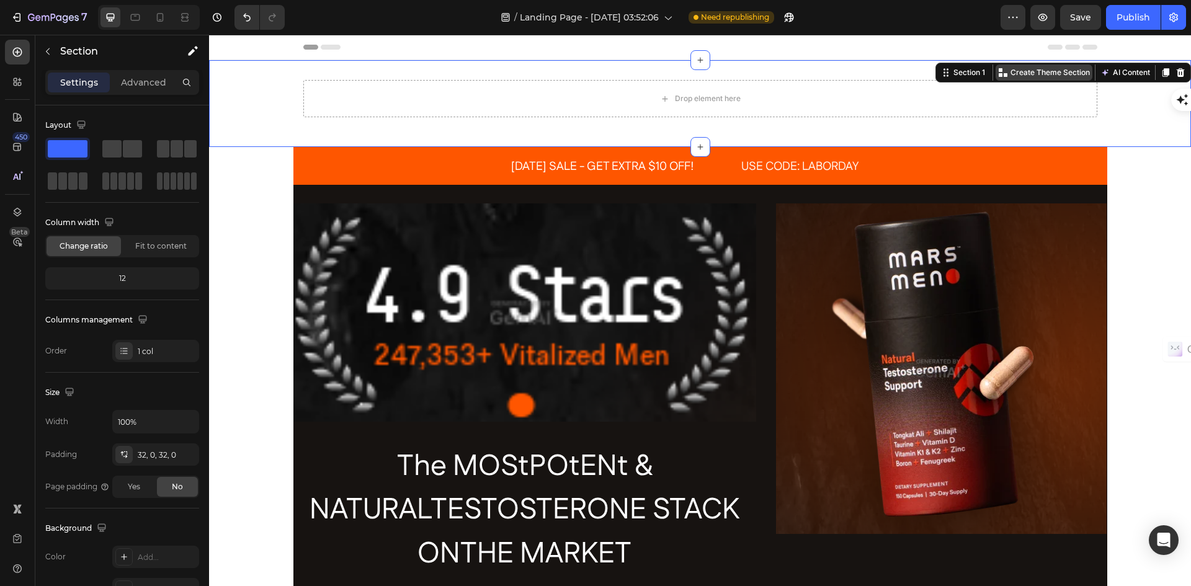
click at [998, 73] on icon at bounding box center [1003, 73] width 10 height 10
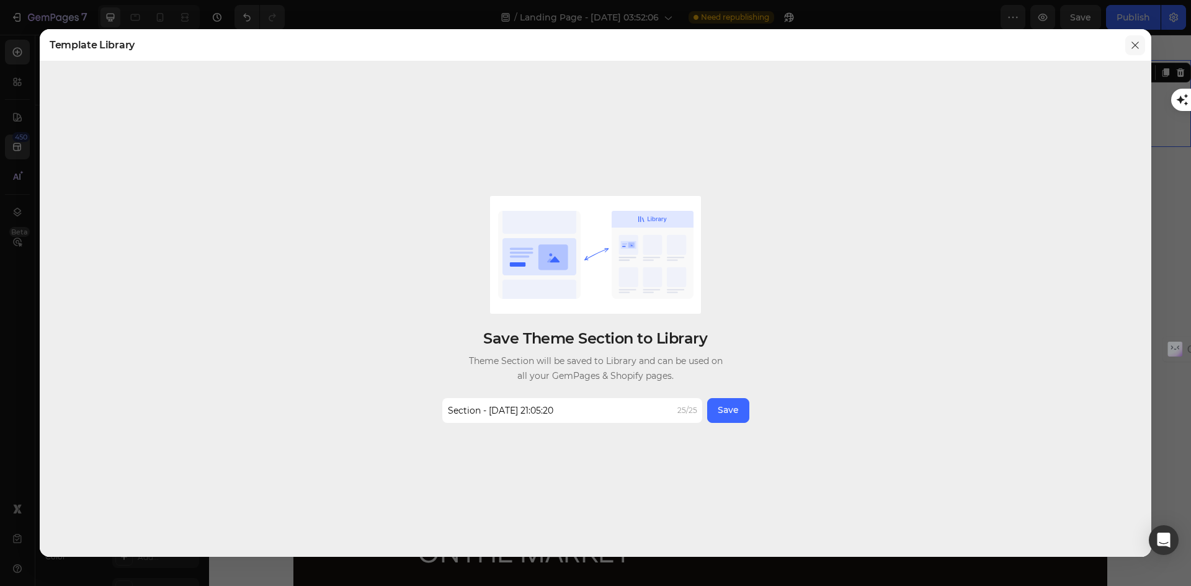
click at [1133, 46] on icon "button" at bounding box center [1135, 45] width 10 height 10
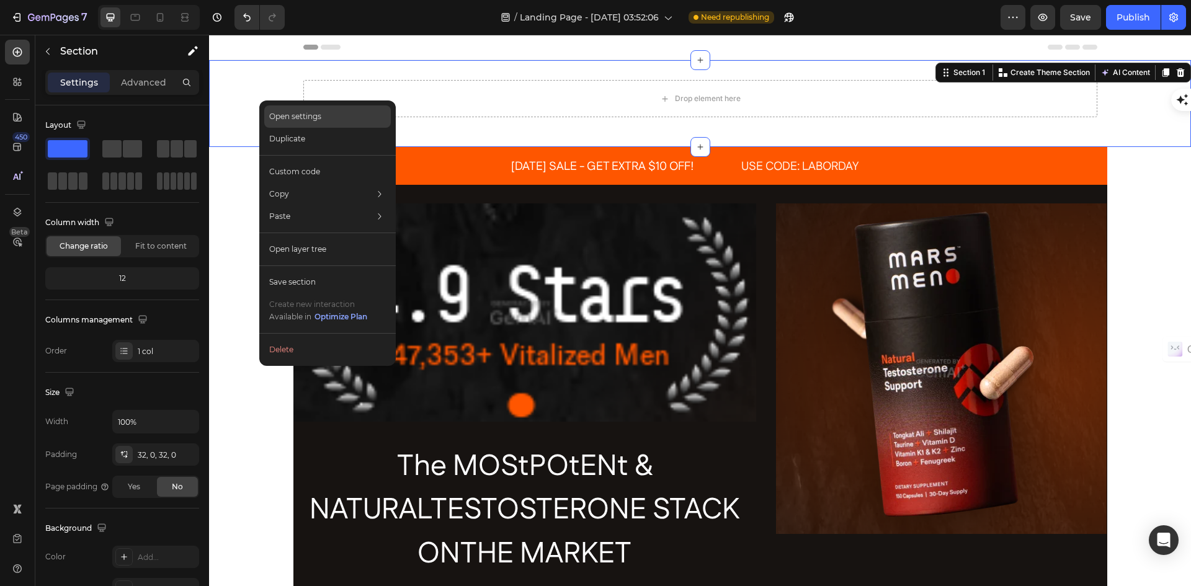
click at [287, 114] on p "Open settings" at bounding box center [295, 116] width 52 height 11
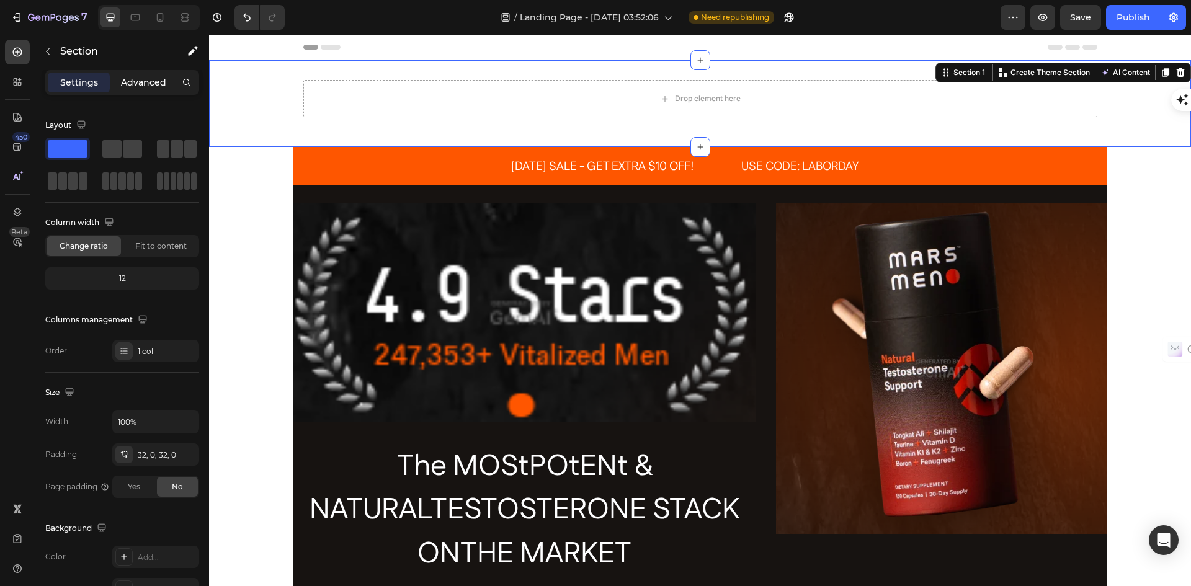
click at [153, 82] on p "Advanced" at bounding box center [143, 82] width 45 height 13
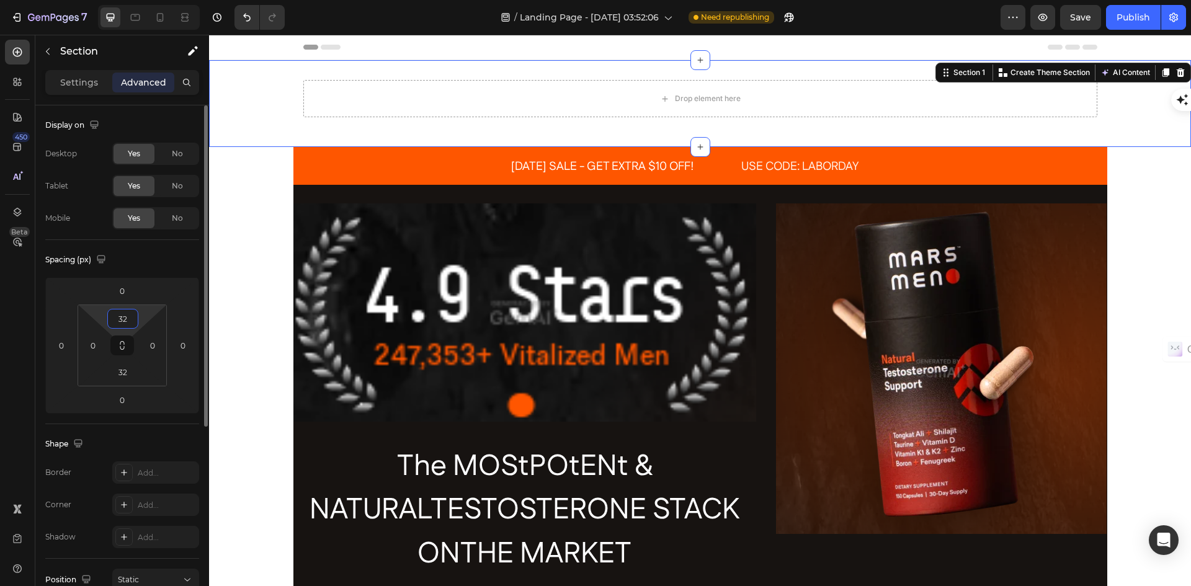
type textarea "32"
click at [123, 319] on input "32" at bounding box center [122, 319] width 25 height 19
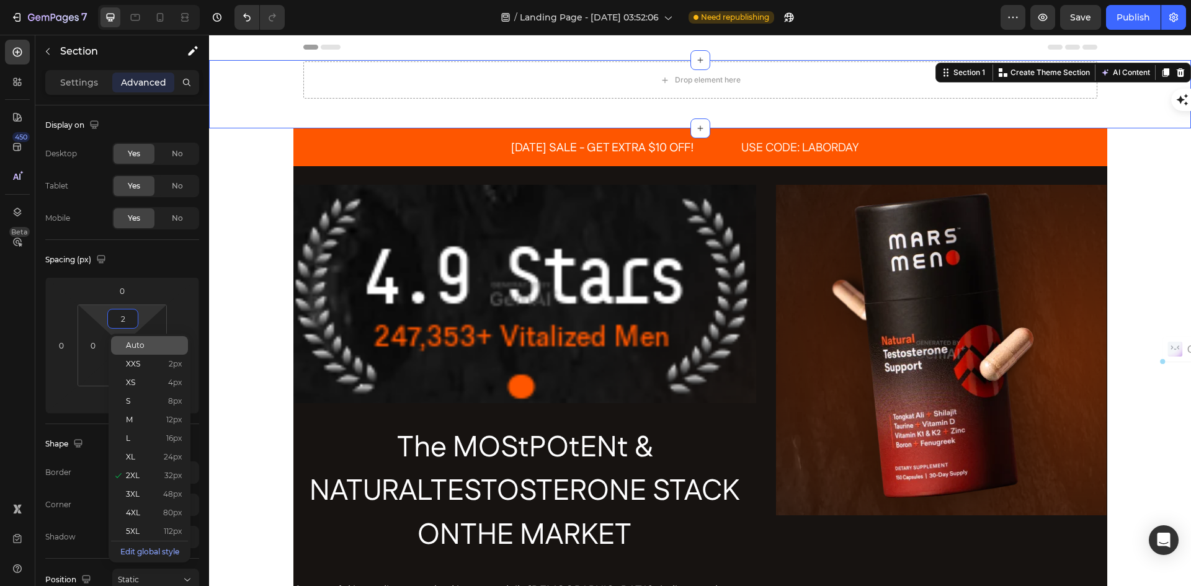
click at [129, 343] on span "Auto" at bounding box center [135, 345] width 19 height 9
type input "Auto"
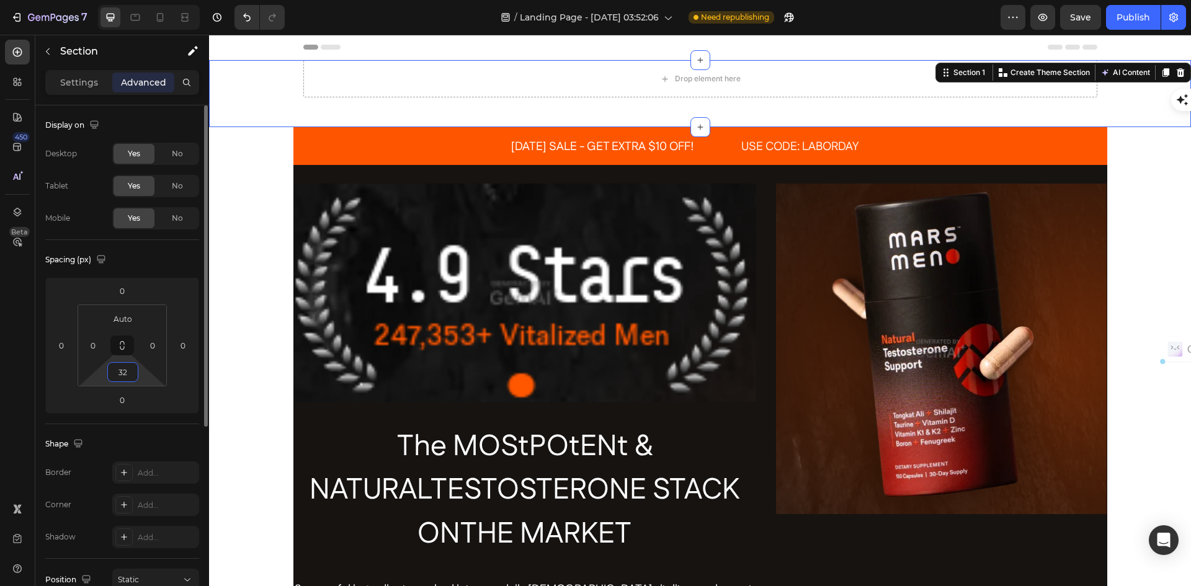
click at [123, 372] on input "32" at bounding box center [122, 372] width 25 height 19
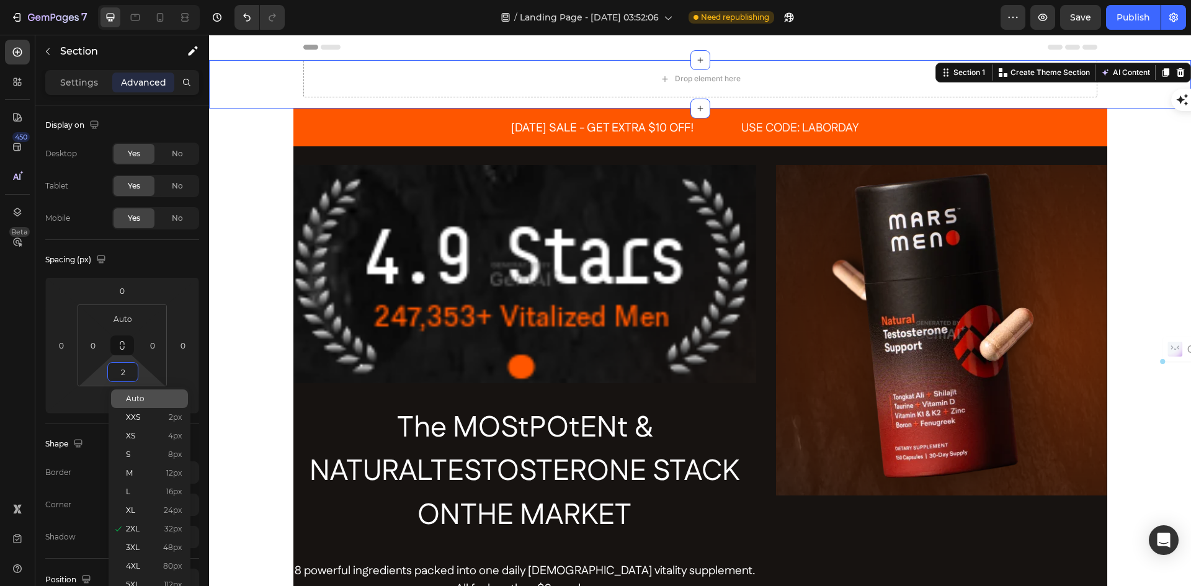
click at [128, 395] on span "Auto" at bounding box center [135, 399] width 19 height 9
type input "Auto"
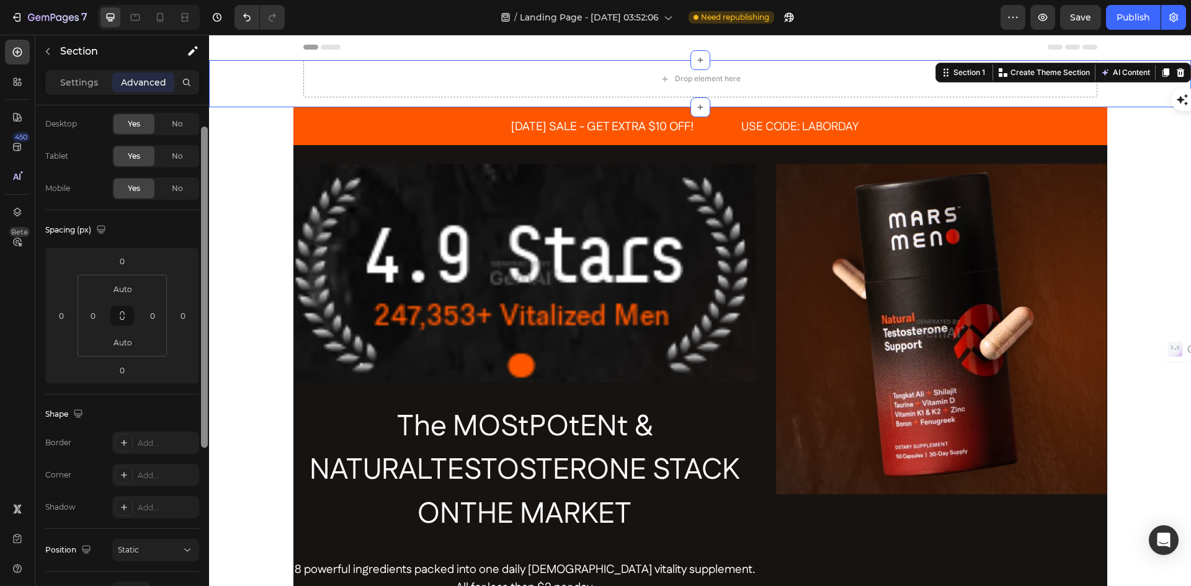
scroll to position [34, 0]
drag, startPoint x: 411, startPoint y: 405, endPoint x: 211, endPoint y: 440, distance: 202.9
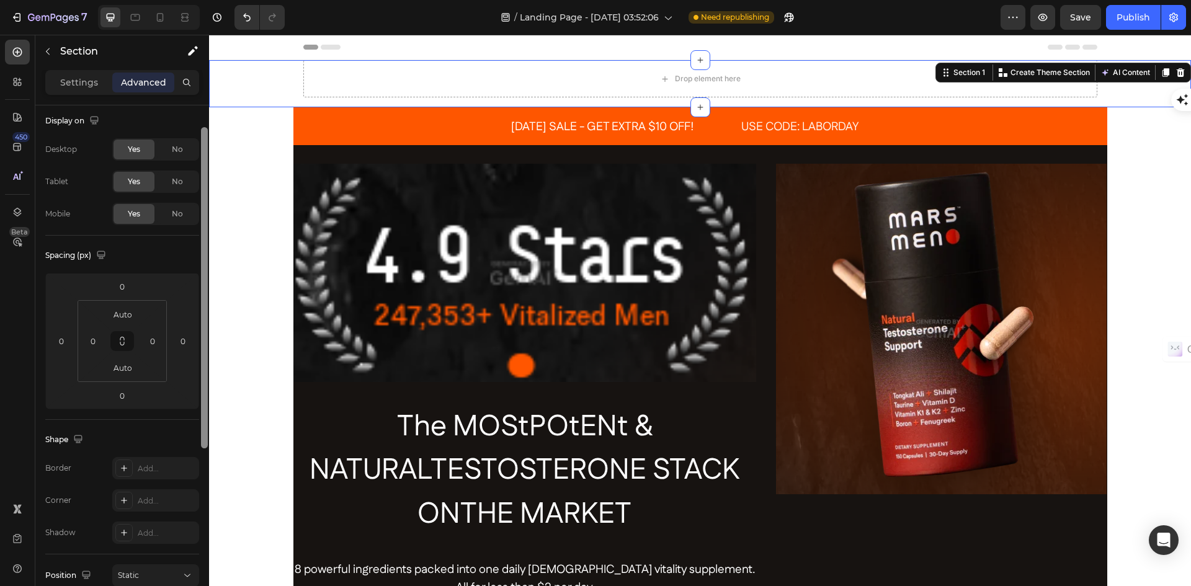
scroll to position [0, 0]
drag, startPoint x: 205, startPoint y: 426, endPoint x: 205, endPoint y: 351, distance: 75.1
click at [205, 351] on div at bounding box center [204, 265] width 7 height 321
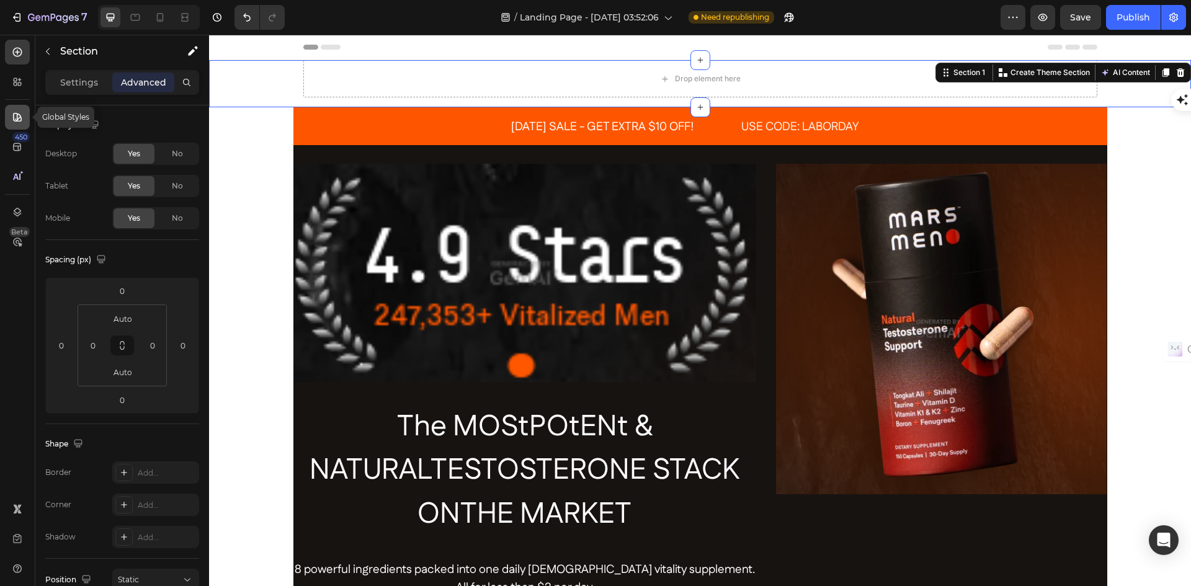
click at [11, 119] on icon at bounding box center [17, 117] width 12 height 12
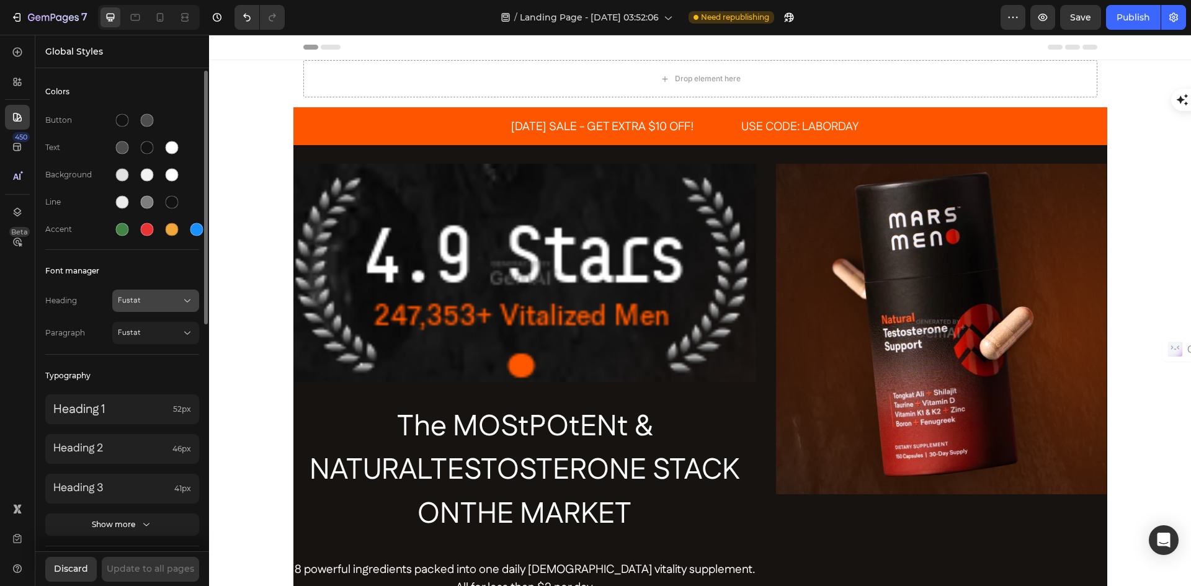
click at [186, 297] on icon at bounding box center [187, 301] width 12 height 12
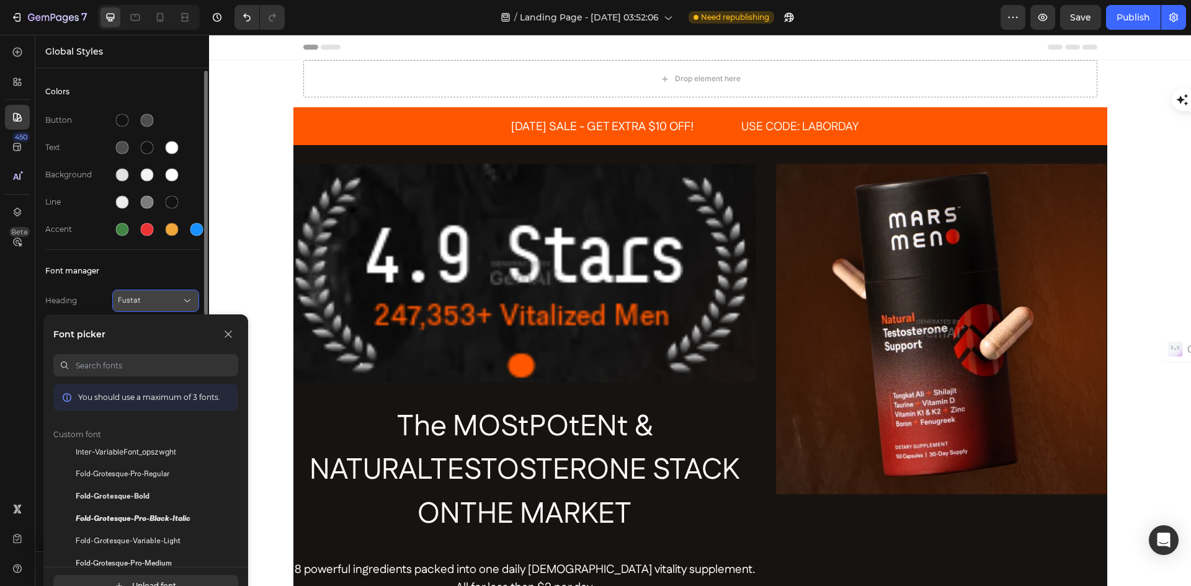
click at [186, 296] on icon at bounding box center [187, 301] width 12 height 12
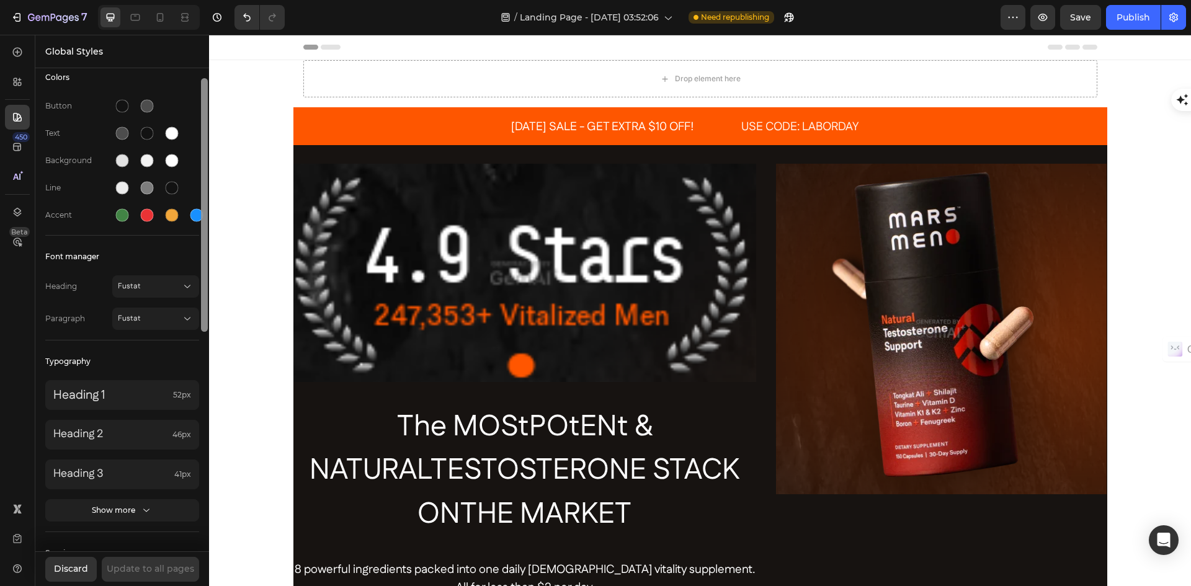
scroll to position [24, 0]
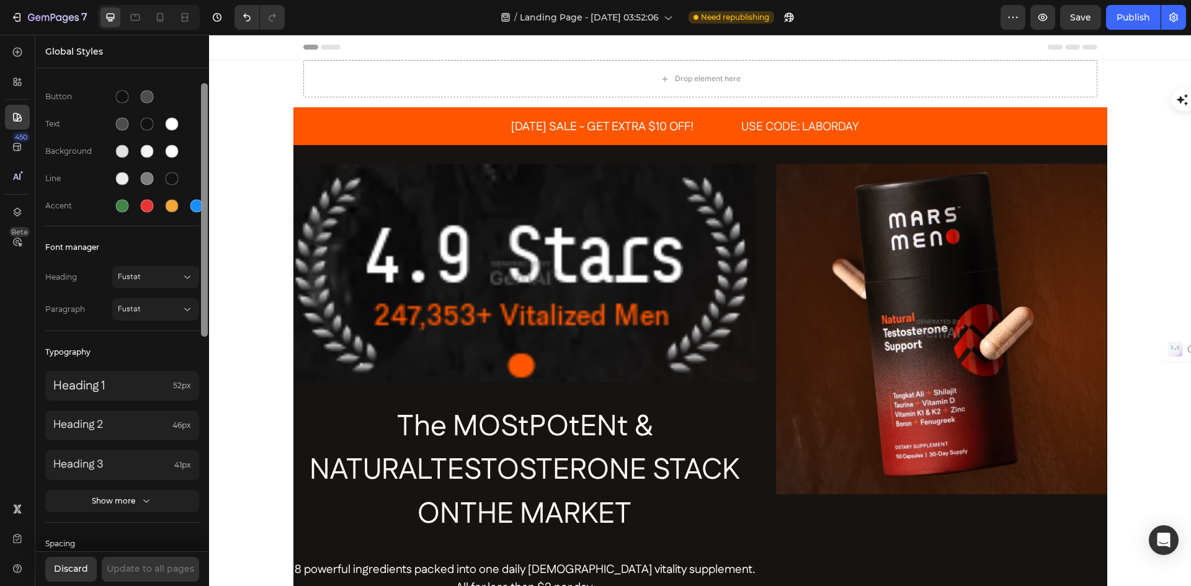
drag, startPoint x: 416, startPoint y: 172, endPoint x: 212, endPoint y: 185, distance: 203.9
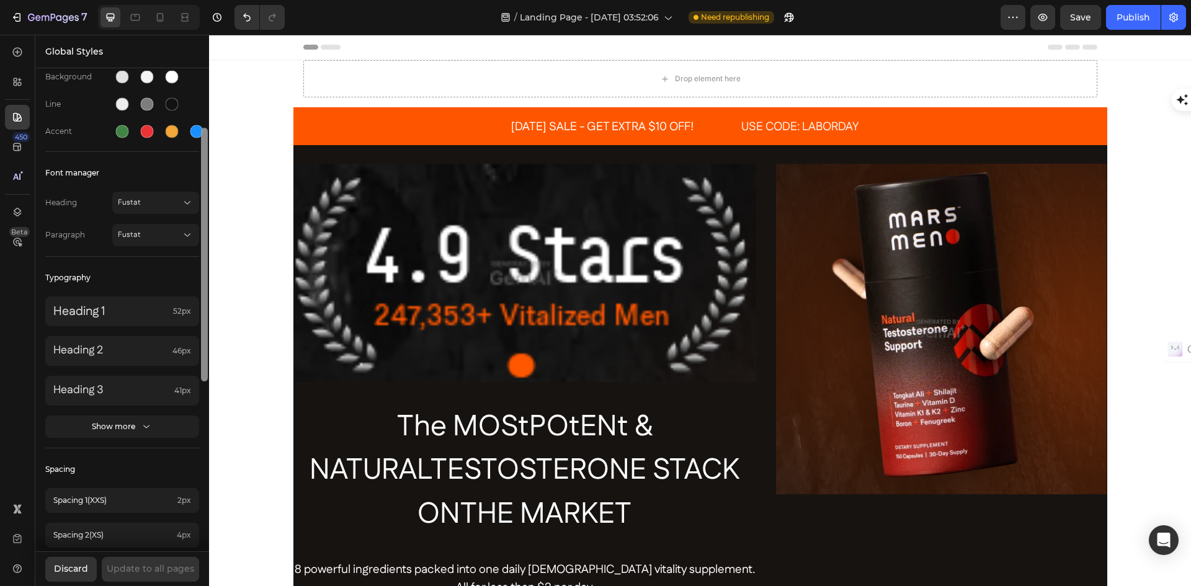
scroll to position [102, 0]
drag, startPoint x: 205, startPoint y: 181, endPoint x: 208, endPoint y: 222, distance: 41.1
click at [208, 222] on div at bounding box center [204, 311] width 9 height 481
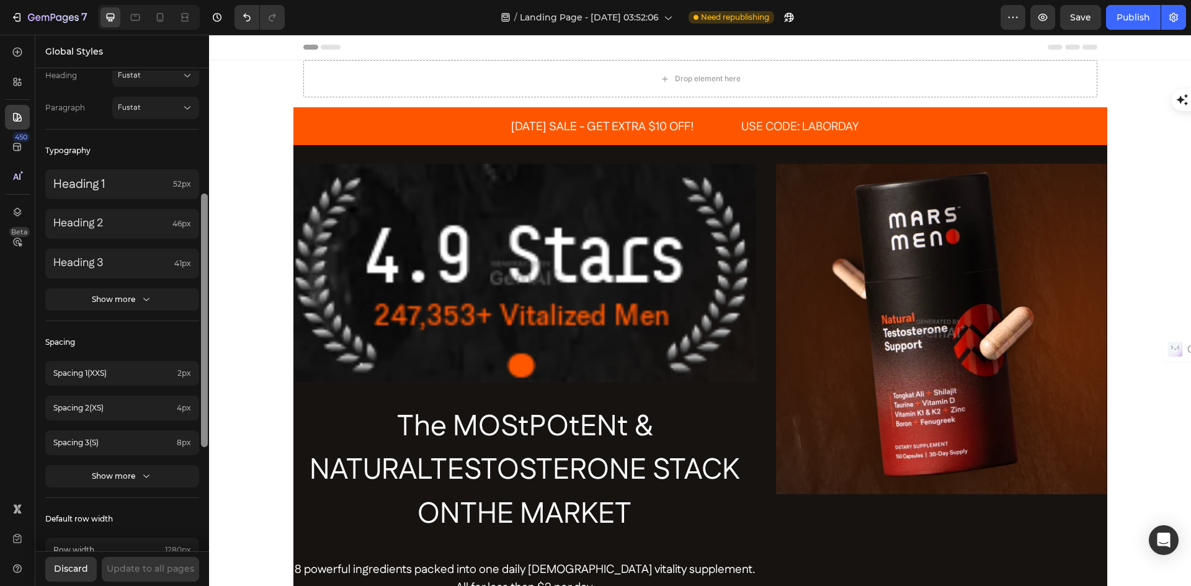
scroll to position [236, 0]
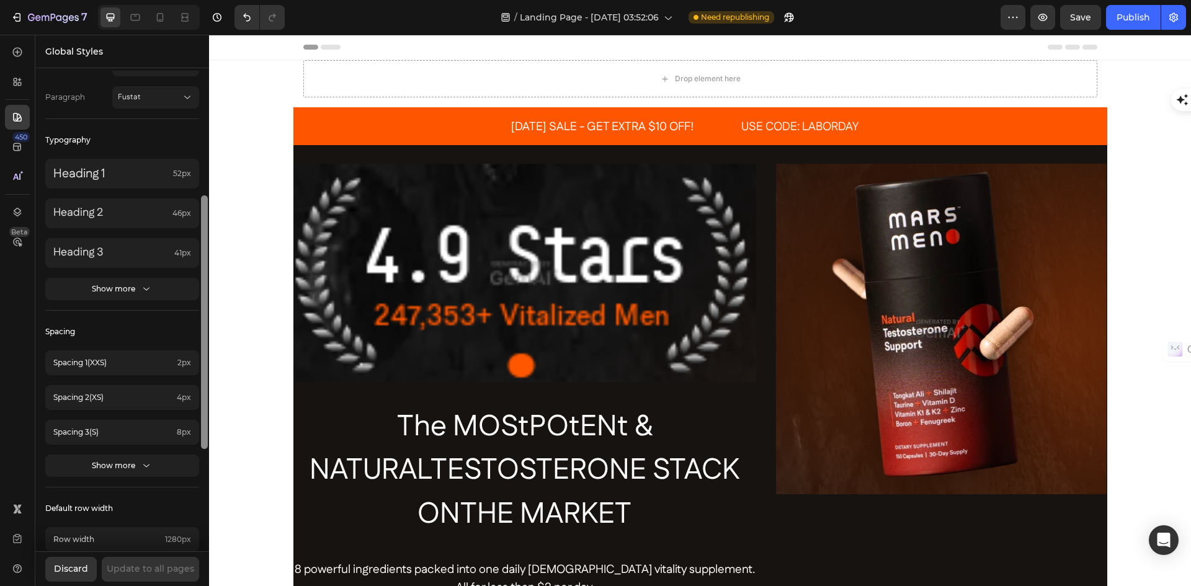
drag, startPoint x: 413, startPoint y: 259, endPoint x: 222, endPoint y: 333, distance: 205.1
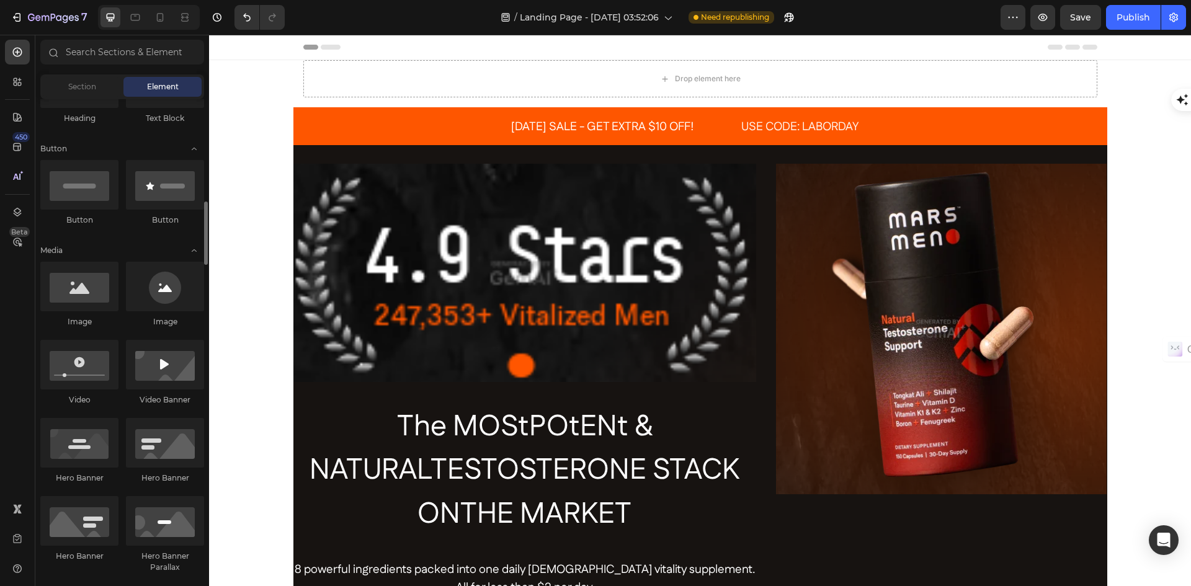
scroll to position [310, 0]
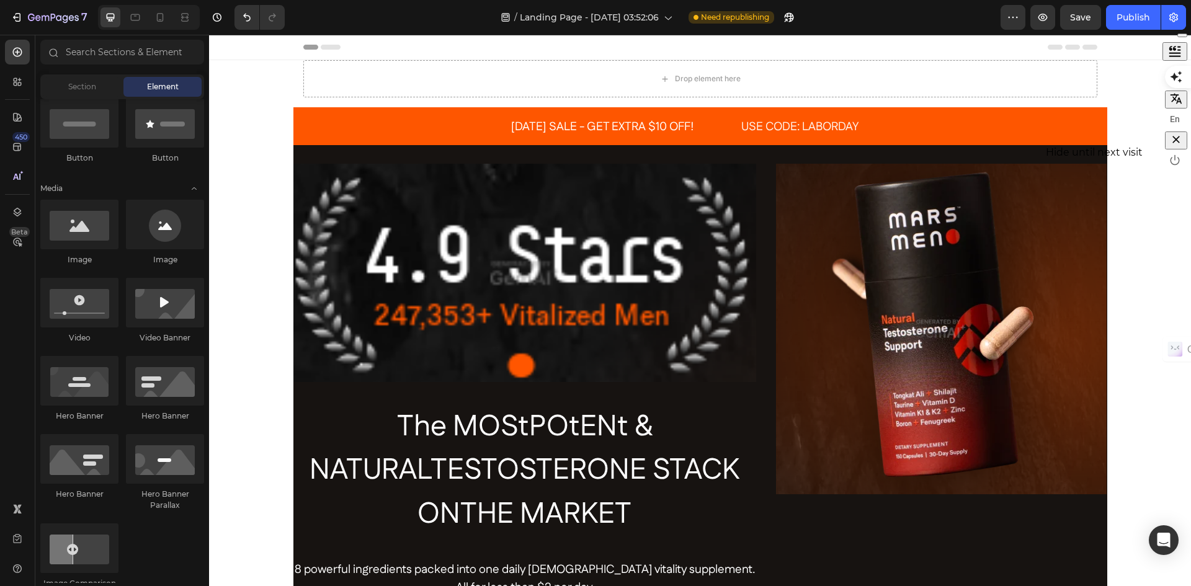
click at [1182, 146] on icon "button" at bounding box center [1176, 139] width 12 height 12
click at [1178, 14] on icon "button" at bounding box center [1174, 17] width 12 height 12
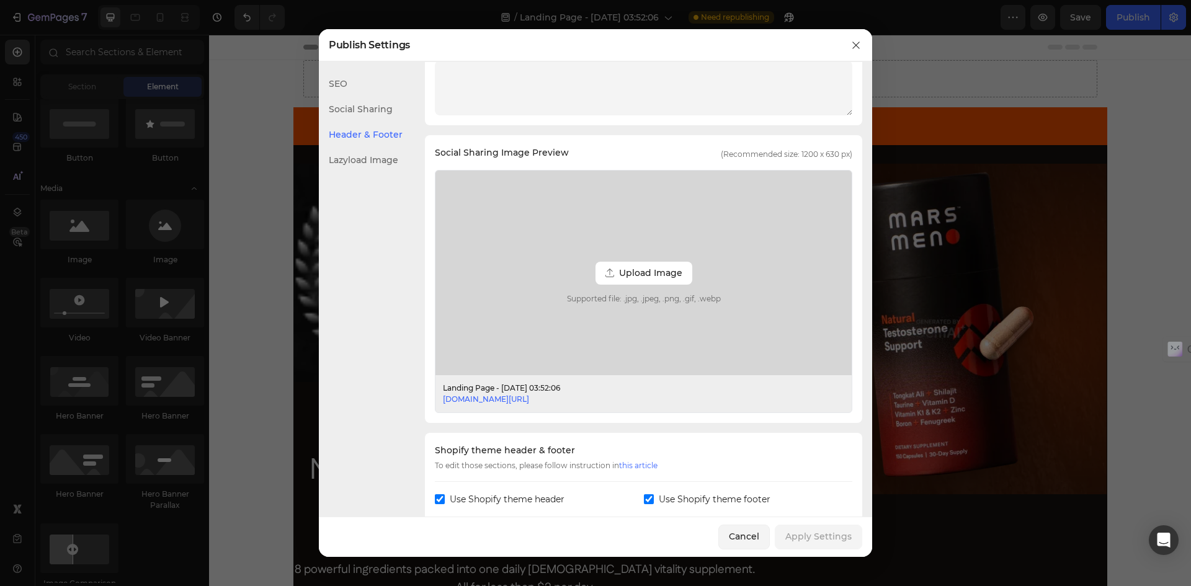
scroll to position [186, 0]
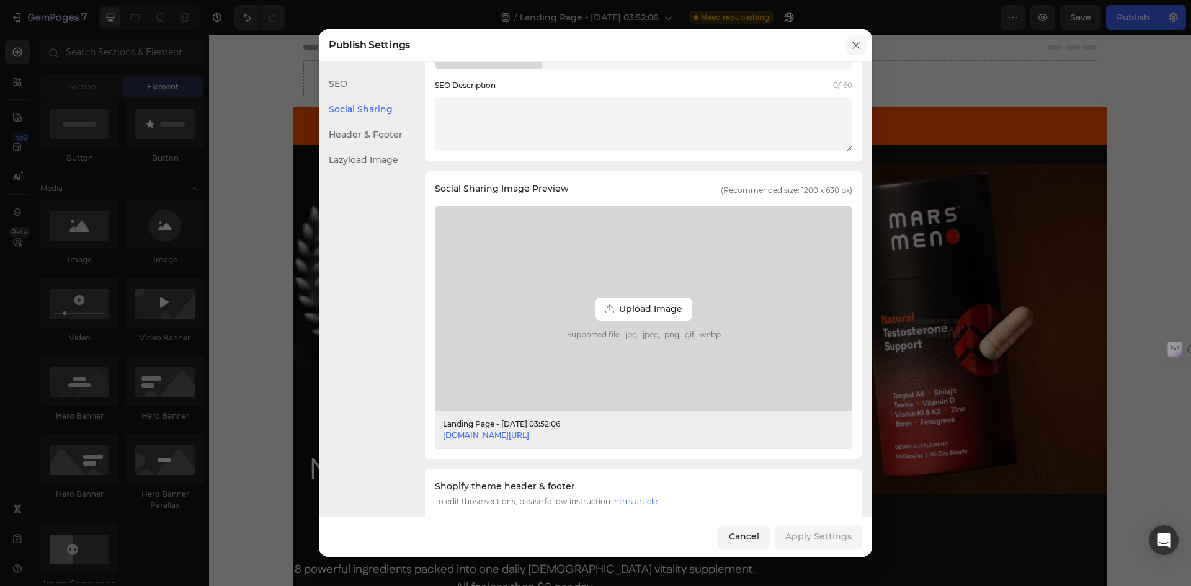
click at [857, 43] on icon "button" at bounding box center [856, 45] width 10 height 10
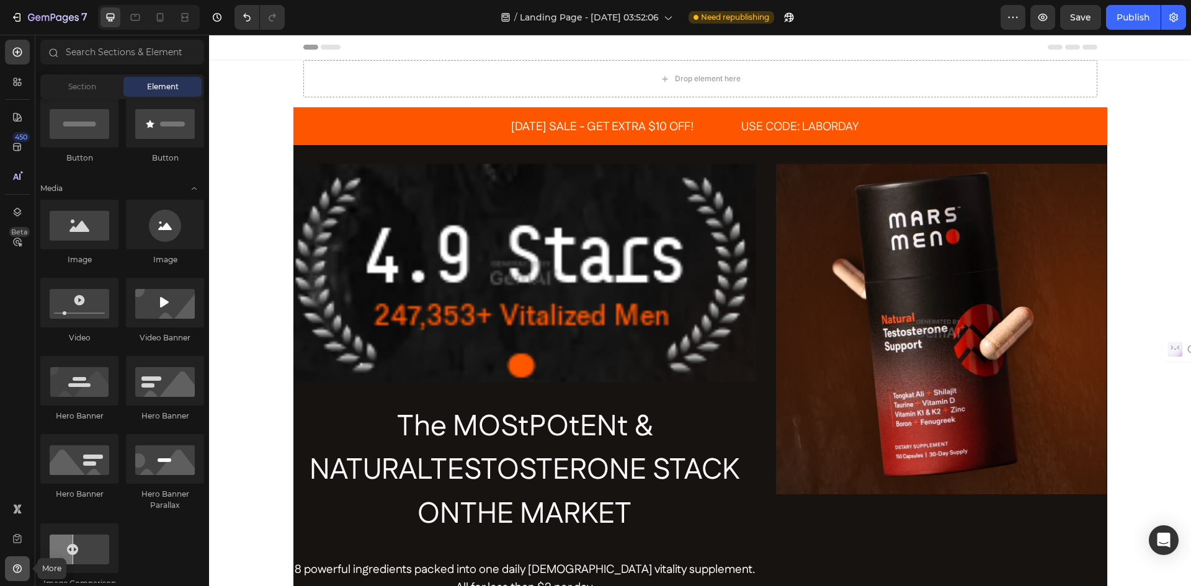
click at [15, 572] on icon at bounding box center [17, 569] width 9 height 9
click at [3, 431] on div "450 Beta" at bounding box center [17, 311] width 35 height 552
click at [20, 174] on icon at bounding box center [22, 173] width 4 height 4
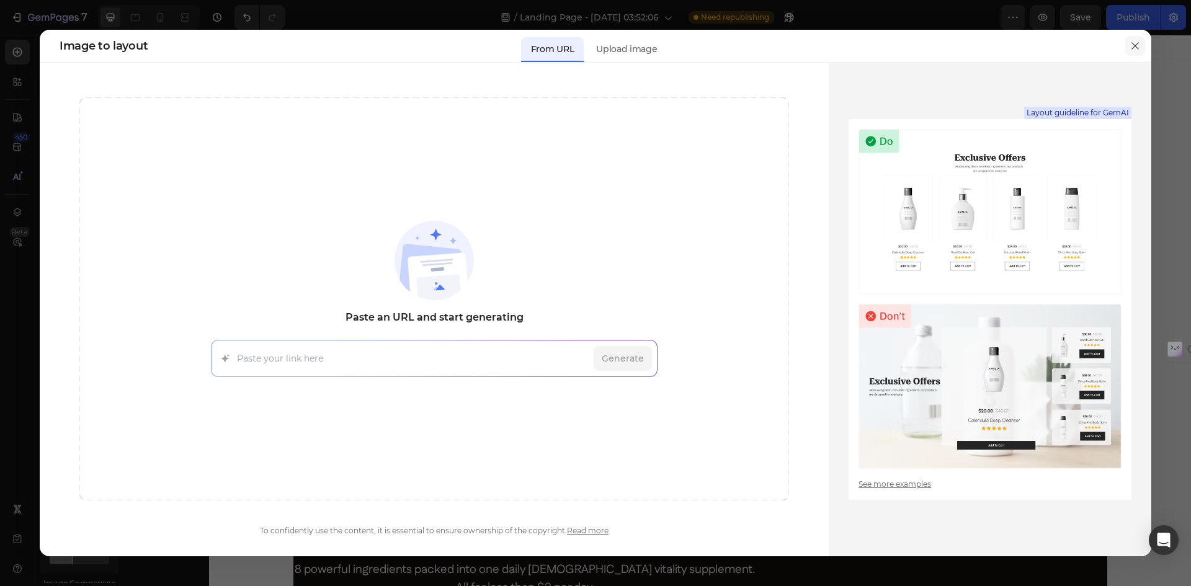
drag, startPoint x: 1140, startPoint y: 50, endPoint x: 931, endPoint y: 16, distance: 211.9
click at [1140, 50] on icon "button" at bounding box center [1135, 46] width 10 height 10
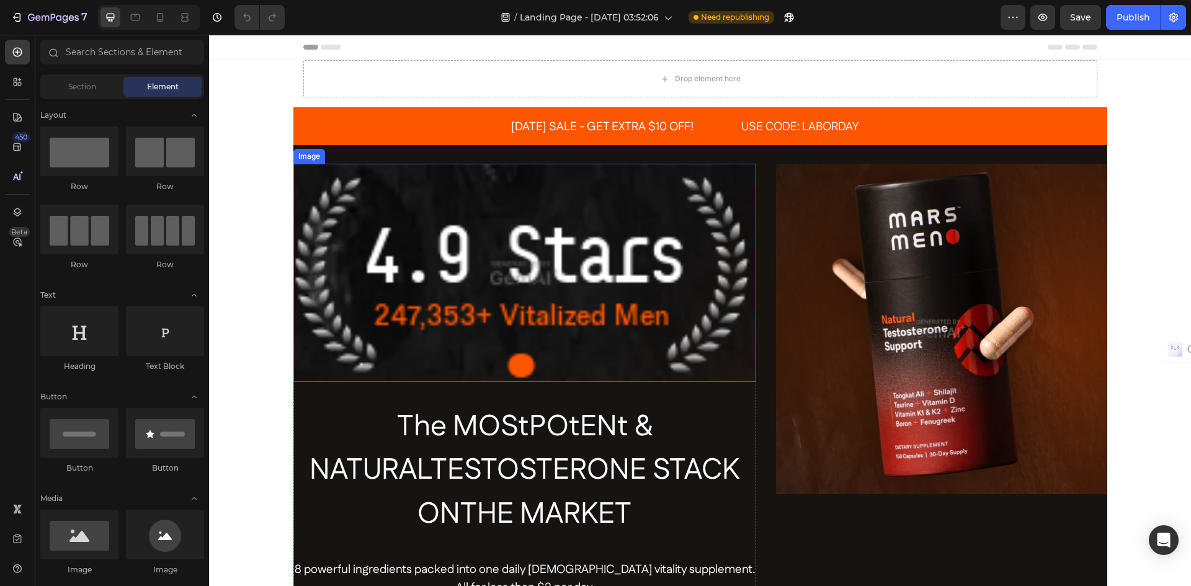
click at [482, 287] on img at bounding box center [524, 273] width 463 height 218
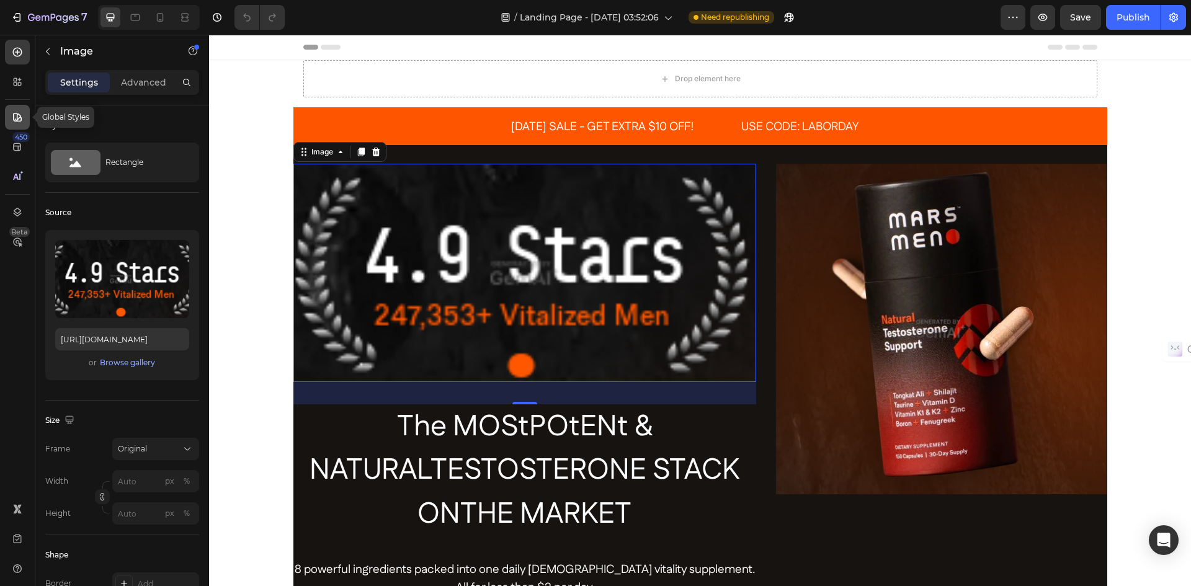
click at [17, 115] on icon at bounding box center [17, 117] width 9 height 9
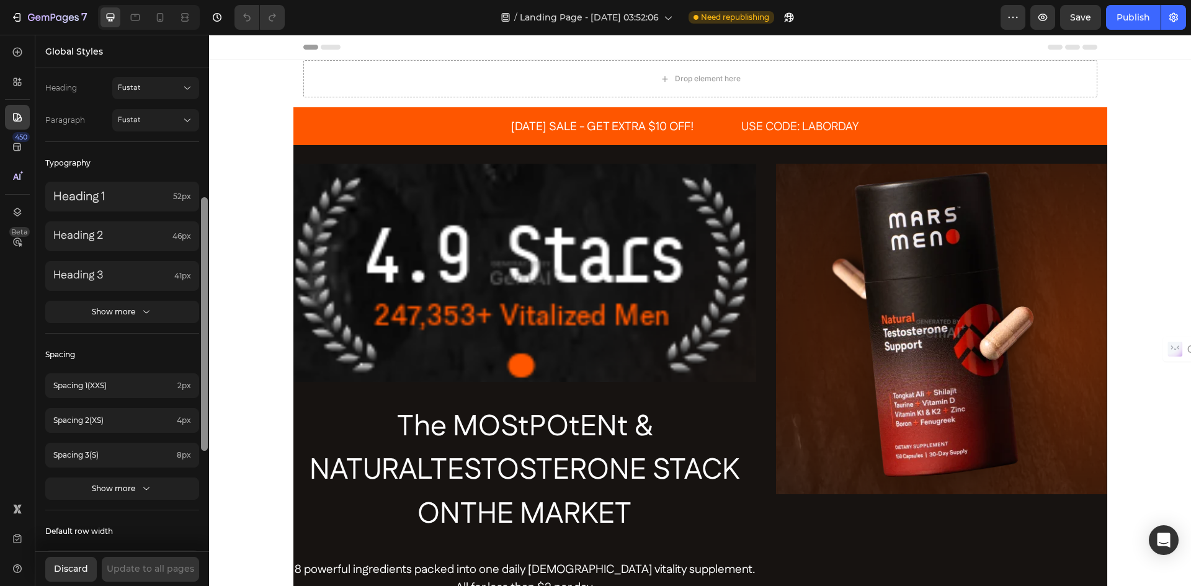
scroll to position [222, 0]
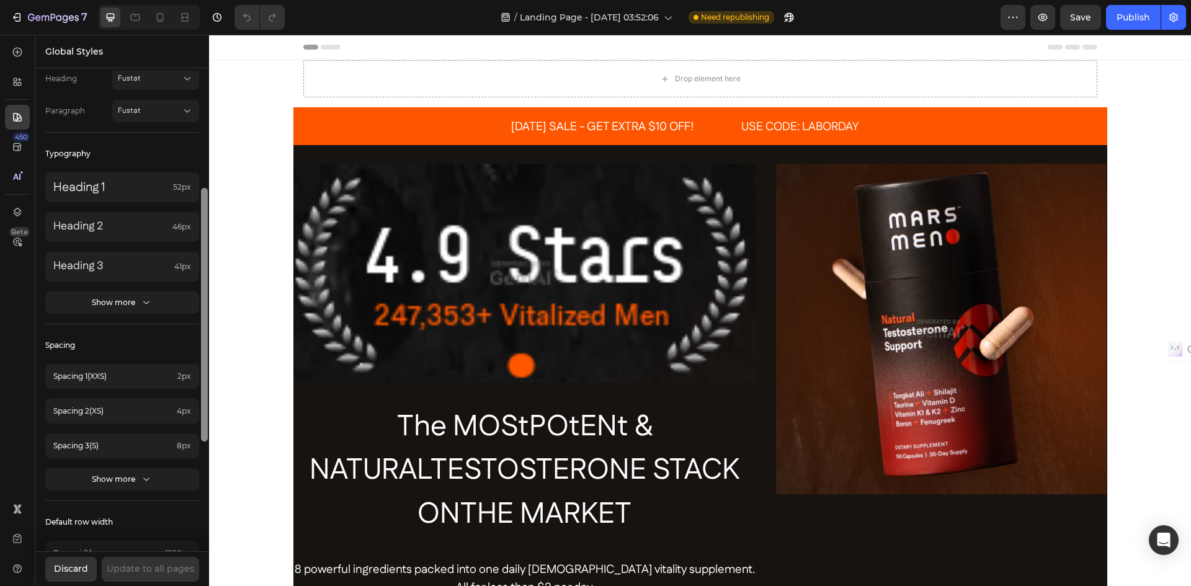
drag, startPoint x: 413, startPoint y: 321, endPoint x: 216, endPoint y: 436, distance: 228.0
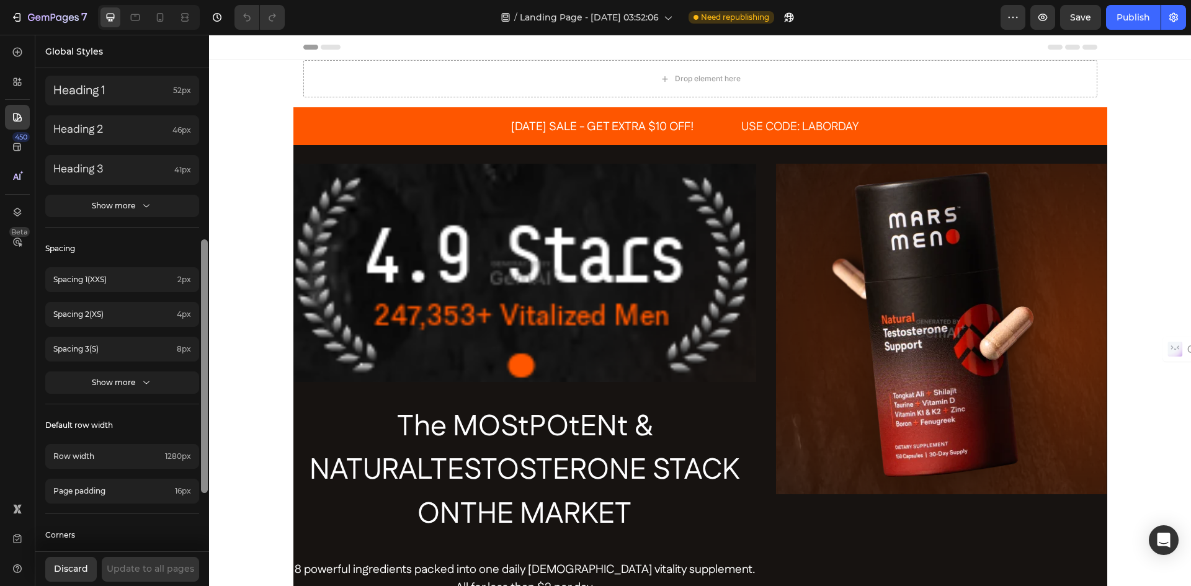
scroll to position [325, 0]
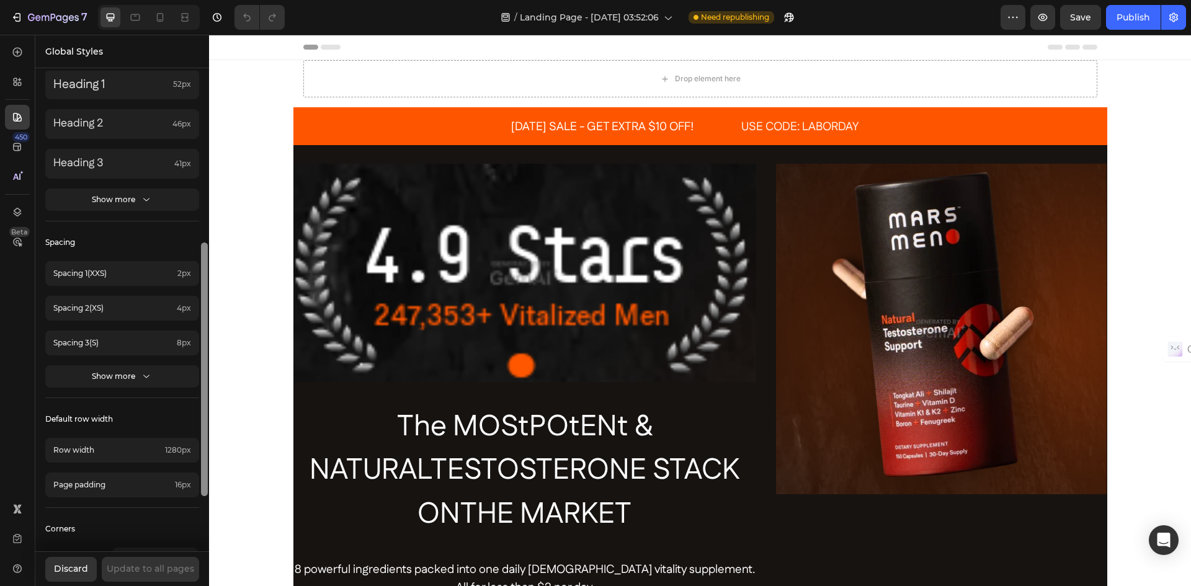
drag, startPoint x: 207, startPoint y: 398, endPoint x: 207, endPoint y: 459, distance: 60.8
click at [207, 459] on div at bounding box center [204, 370] width 7 height 254
click at [120, 449] on p "Row width" at bounding box center [106, 450] width 107 height 11
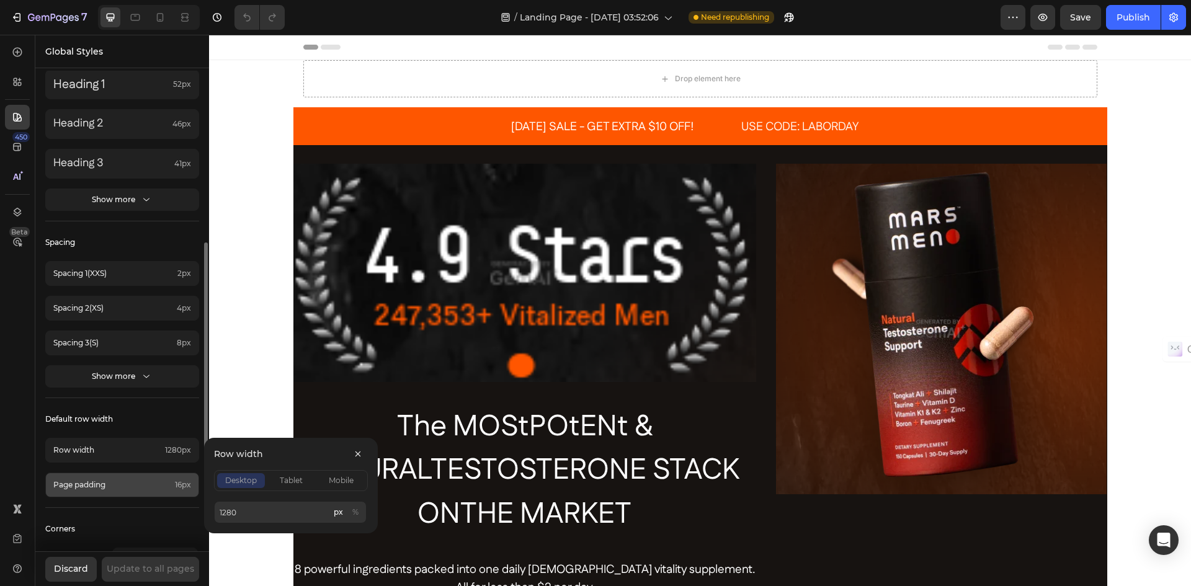
click at [122, 491] on div "Page padding 16px" at bounding box center [122, 485] width 154 height 25
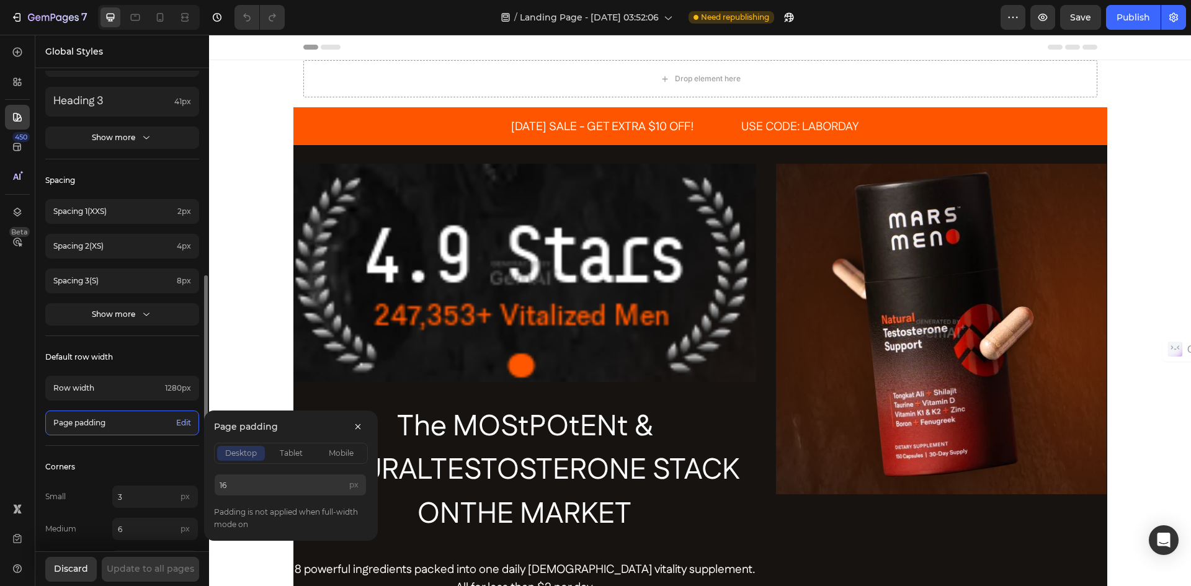
scroll to position [428, 0]
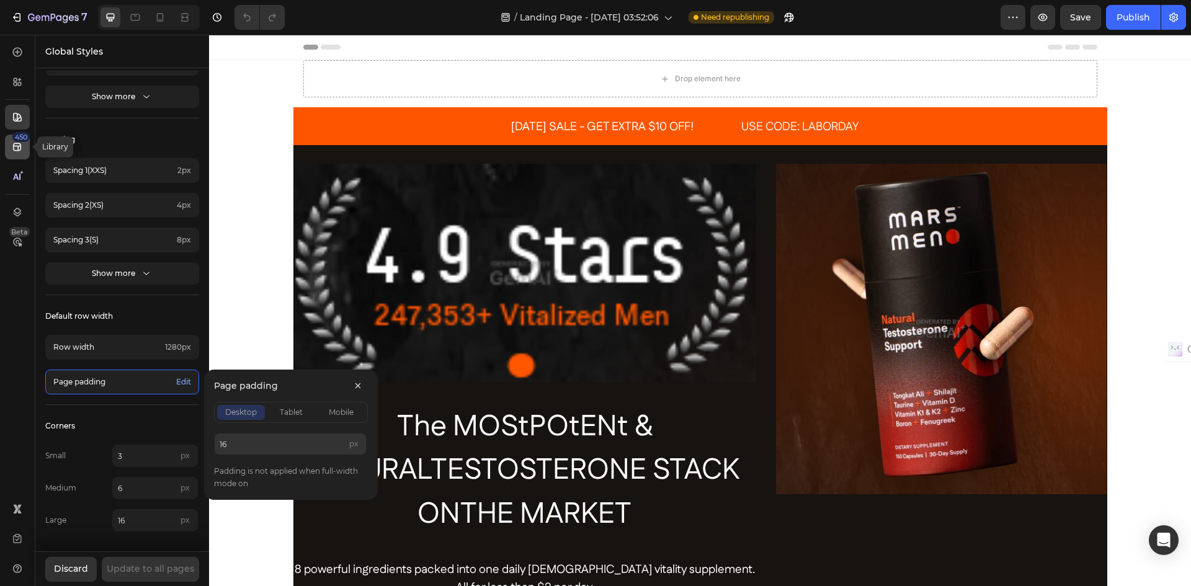
click at [18, 150] on icon at bounding box center [17, 147] width 8 height 8
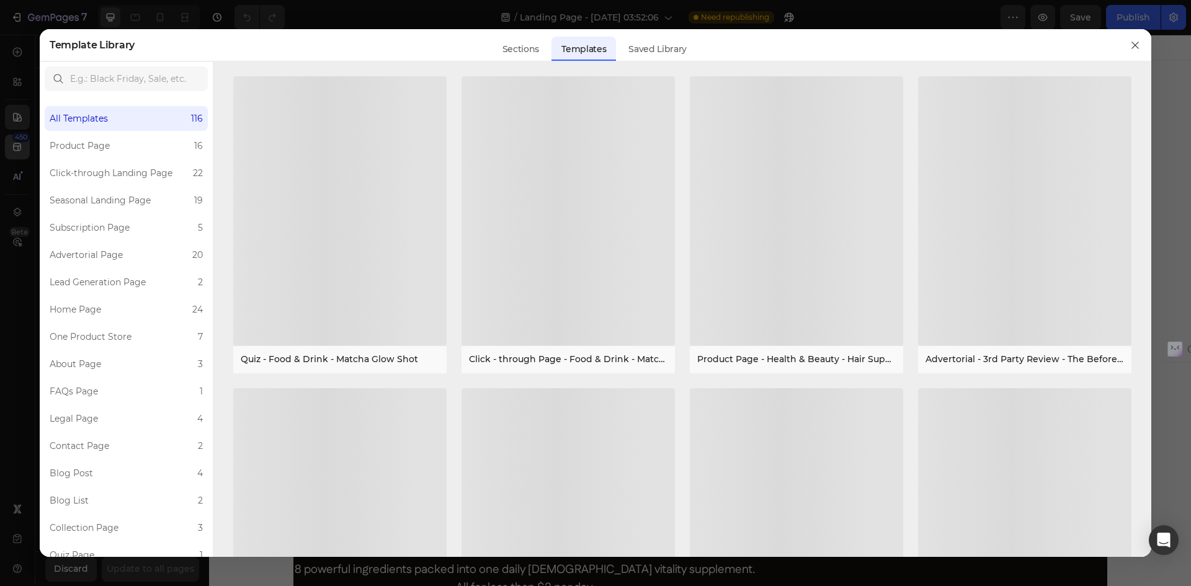
click at [18, 150] on div at bounding box center [595, 293] width 1191 height 586
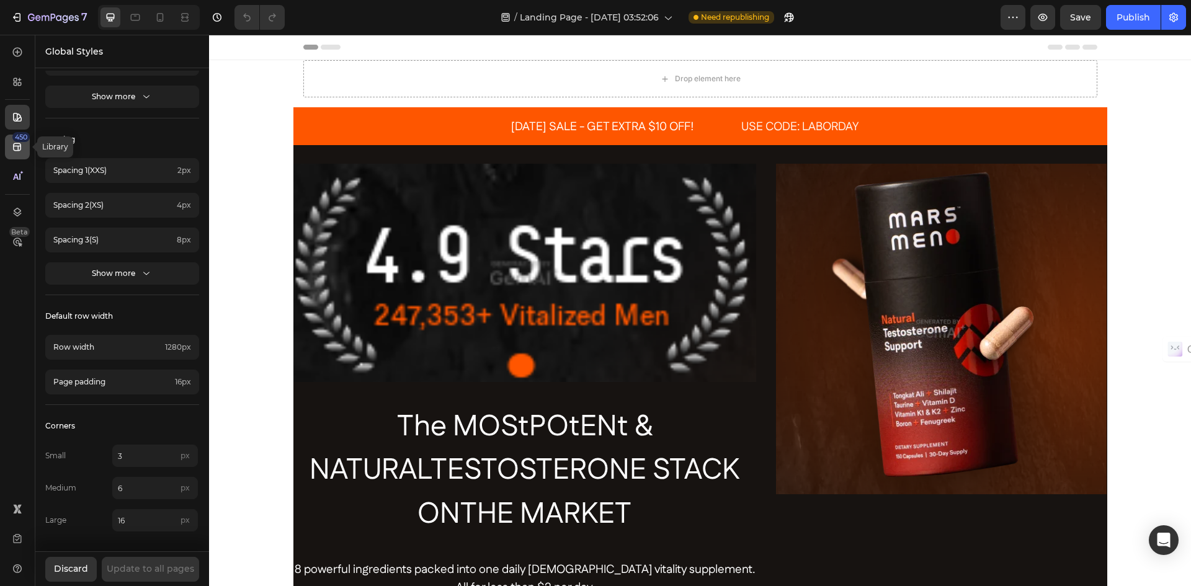
click at [18, 152] on icon at bounding box center [17, 147] width 12 height 12
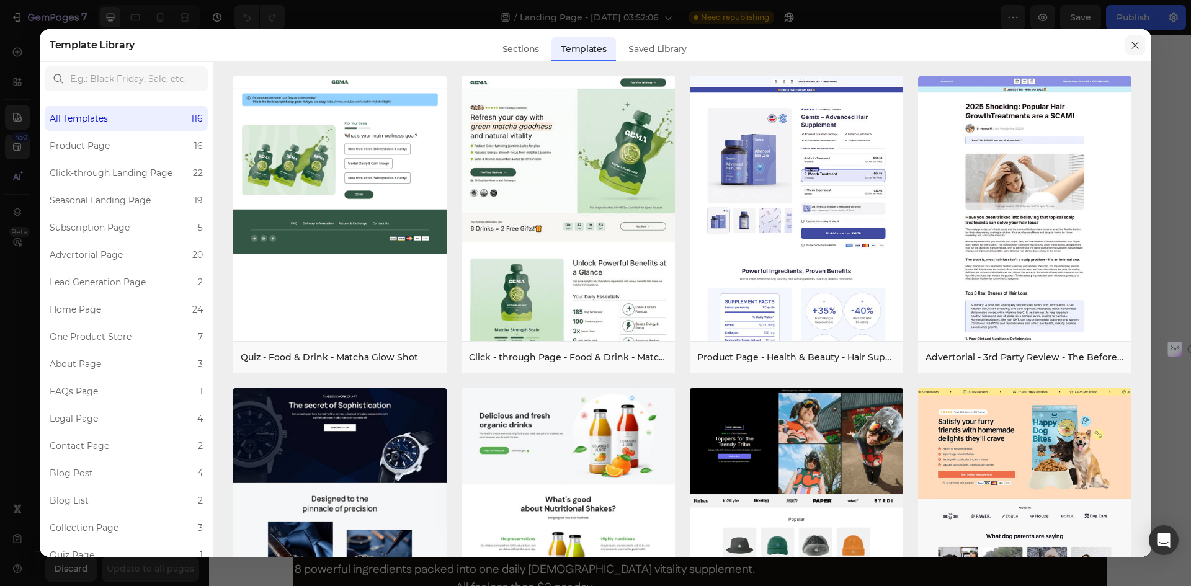
drag, startPoint x: 1137, startPoint y: 45, endPoint x: 428, endPoint y: 50, distance: 708.6
click at [1137, 45] on icon "button" at bounding box center [1135, 45] width 10 height 10
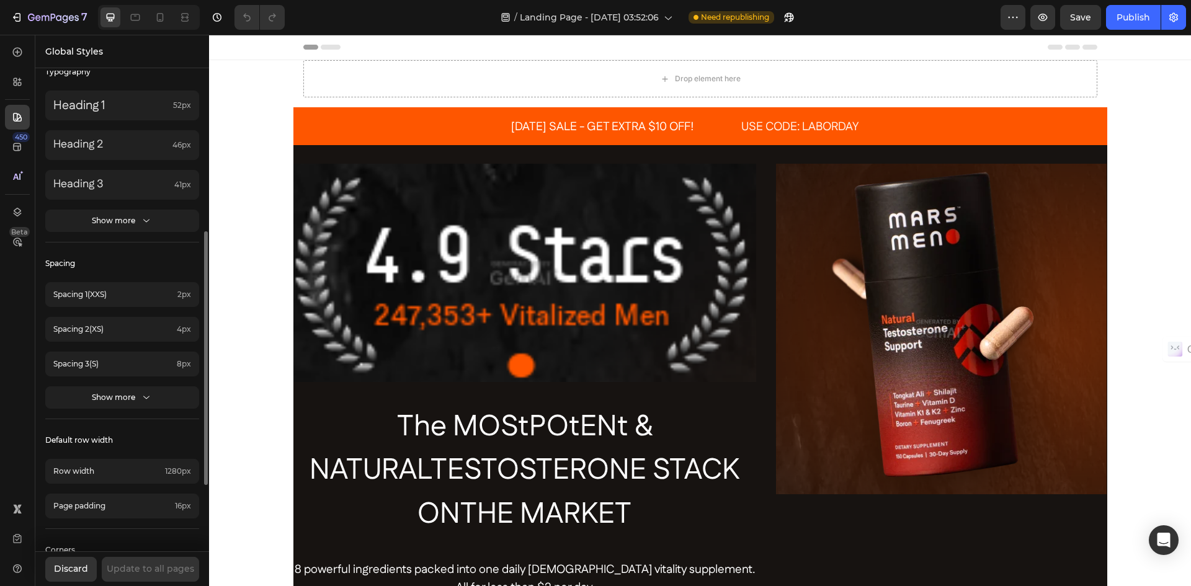
scroll to position [180, 0]
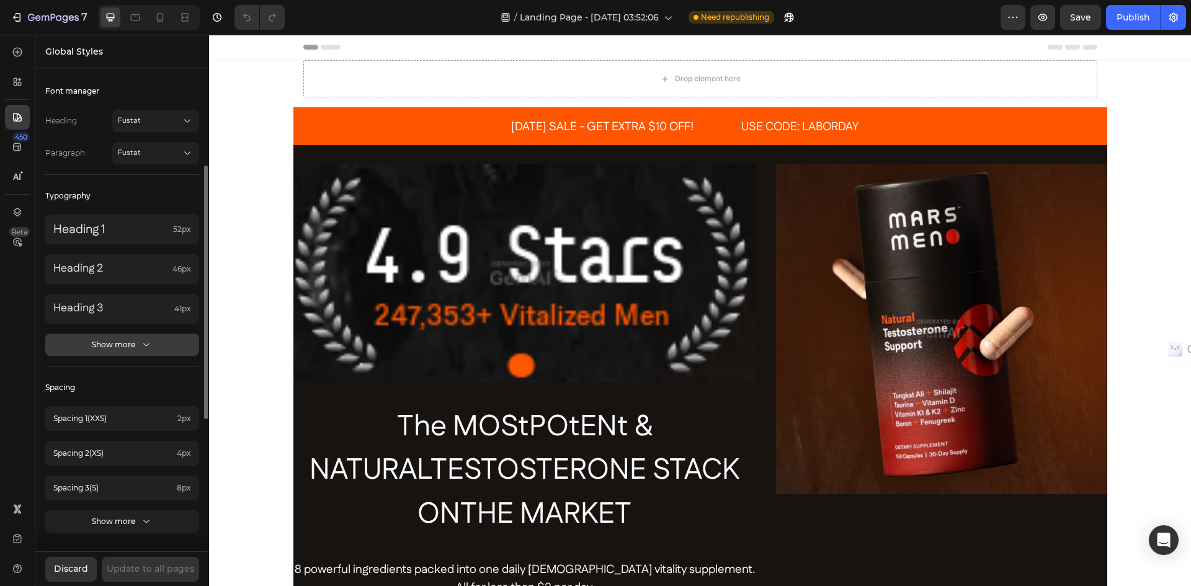
click at [112, 344] on div "Show more" at bounding box center [122, 345] width 61 height 12
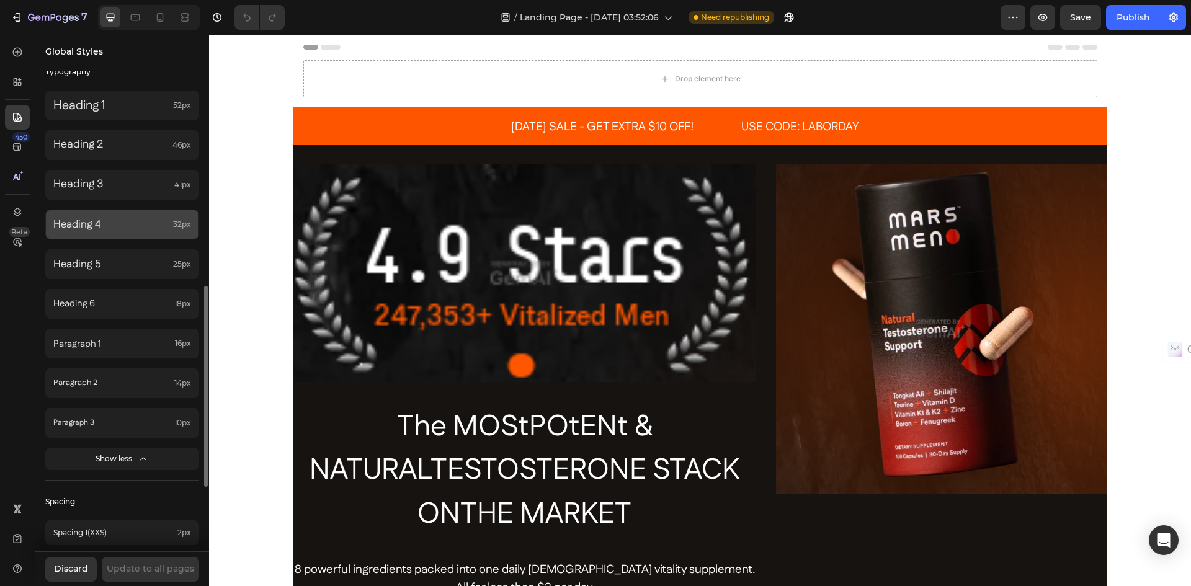
scroll to position [366, 0]
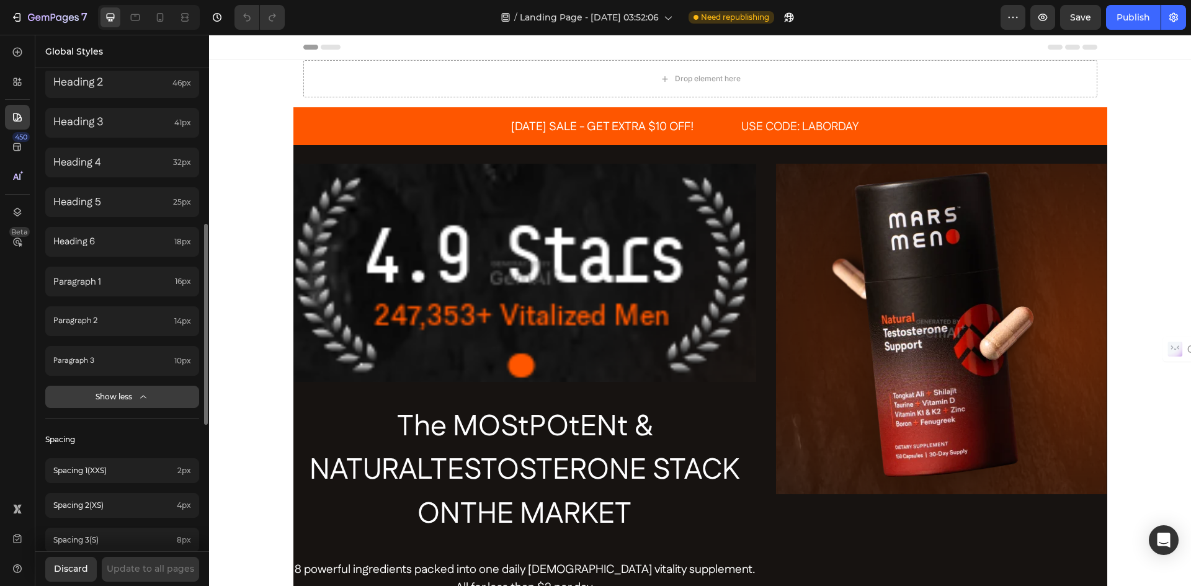
click at [113, 398] on div "Show less" at bounding box center [123, 397] width 54 height 12
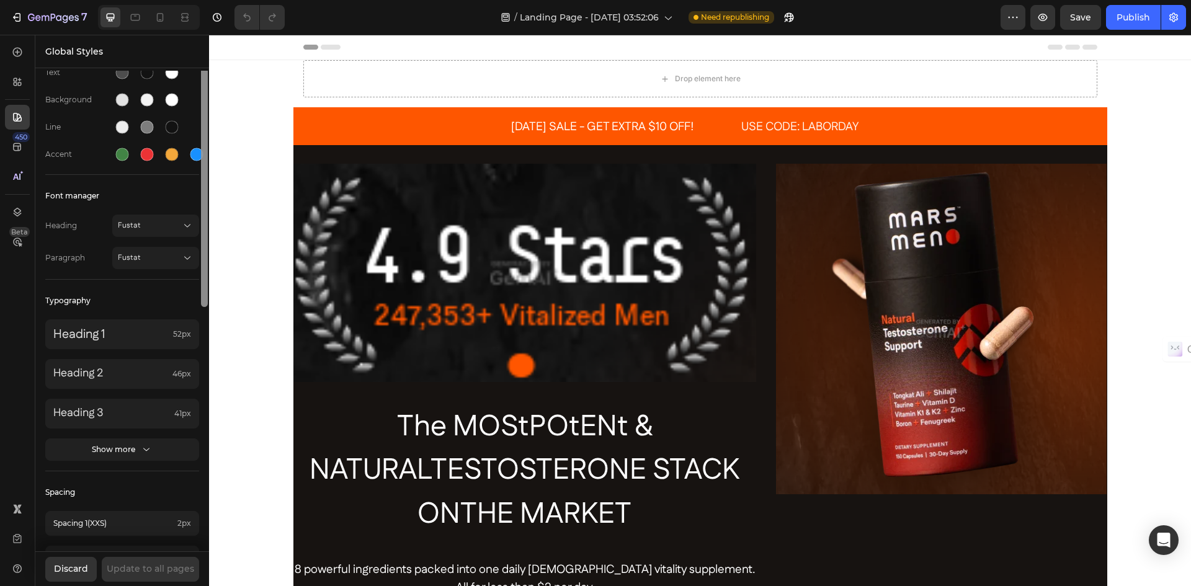
scroll to position [0, 0]
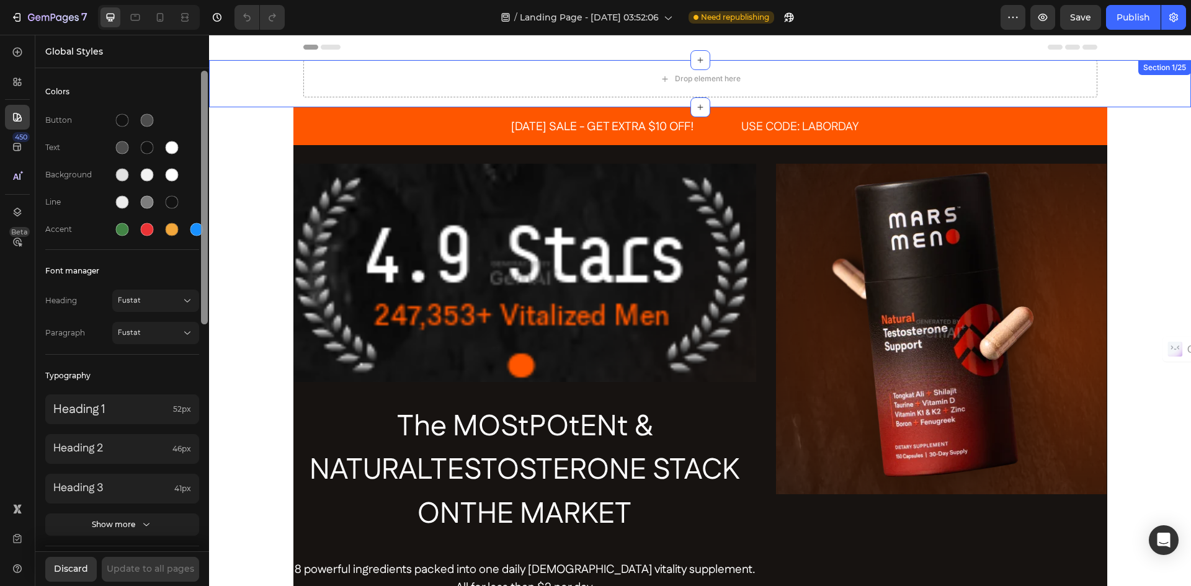
drag, startPoint x: 210, startPoint y: 257, endPoint x: 210, endPoint y: 84, distance: 172.5
click at [17, 81] on icon at bounding box center [16, 80] width 4 height 4
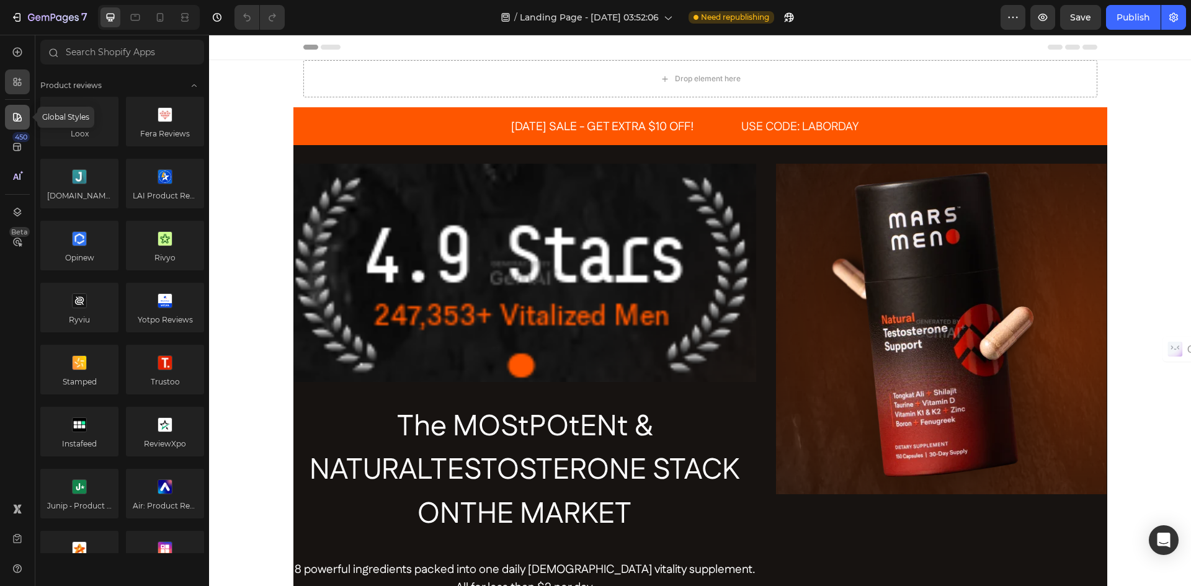
click at [19, 116] on icon at bounding box center [17, 117] width 12 height 12
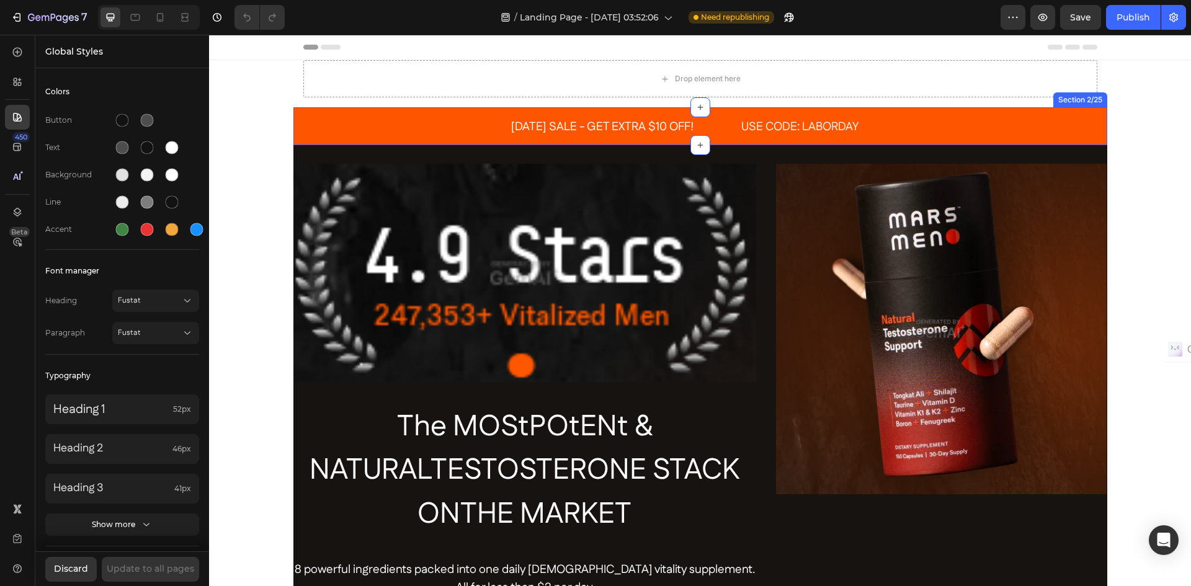
click at [380, 129] on div "[DATE] SALE - GET EXTRA $10 OFF! Text Block USE CODE: LABORDAY Text Block Row S…" at bounding box center [700, 126] width 814 height 38
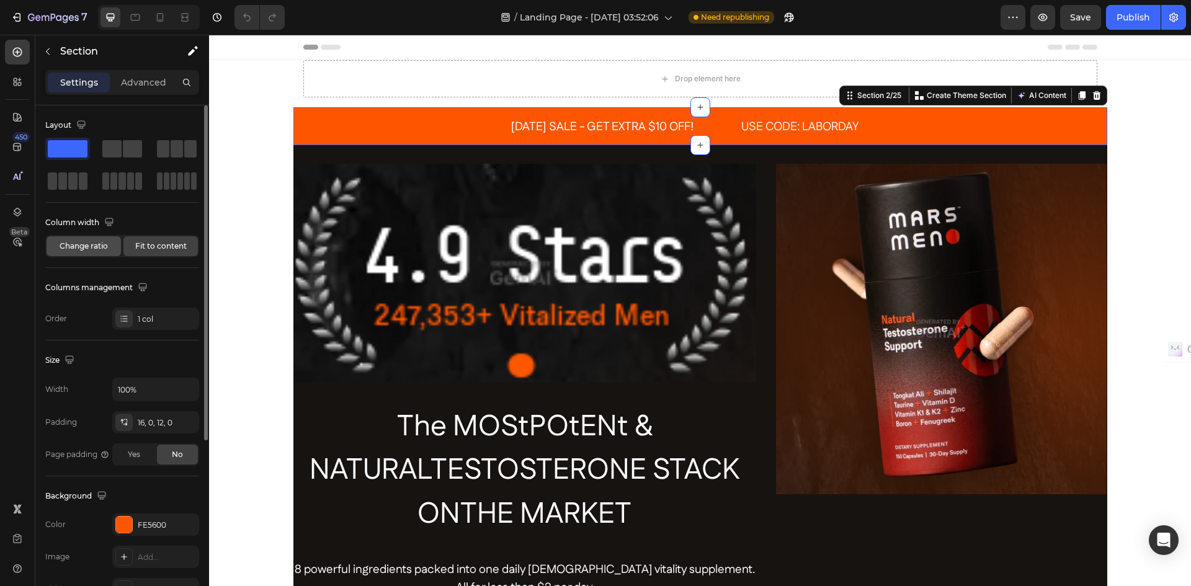
click at [97, 245] on span "Change ratio" at bounding box center [84, 246] width 48 height 11
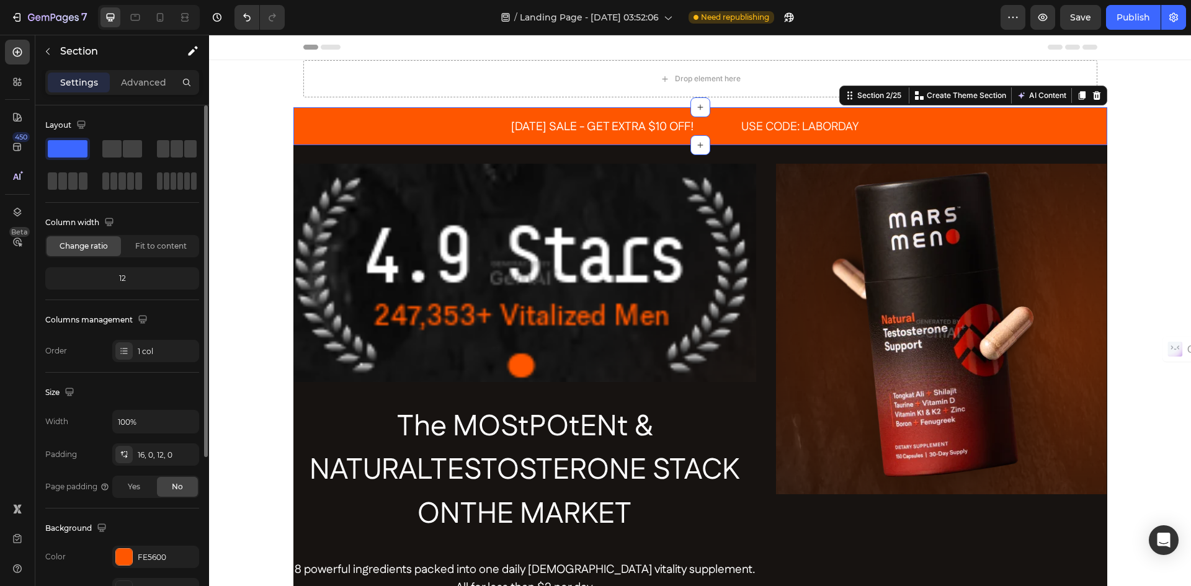
click at [127, 279] on div "12" at bounding box center [122, 278] width 149 height 17
click at [120, 280] on div "12" at bounding box center [122, 278] width 149 height 17
click at [137, 249] on span "Fit to content" at bounding box center [160, 246] width 51 height 11
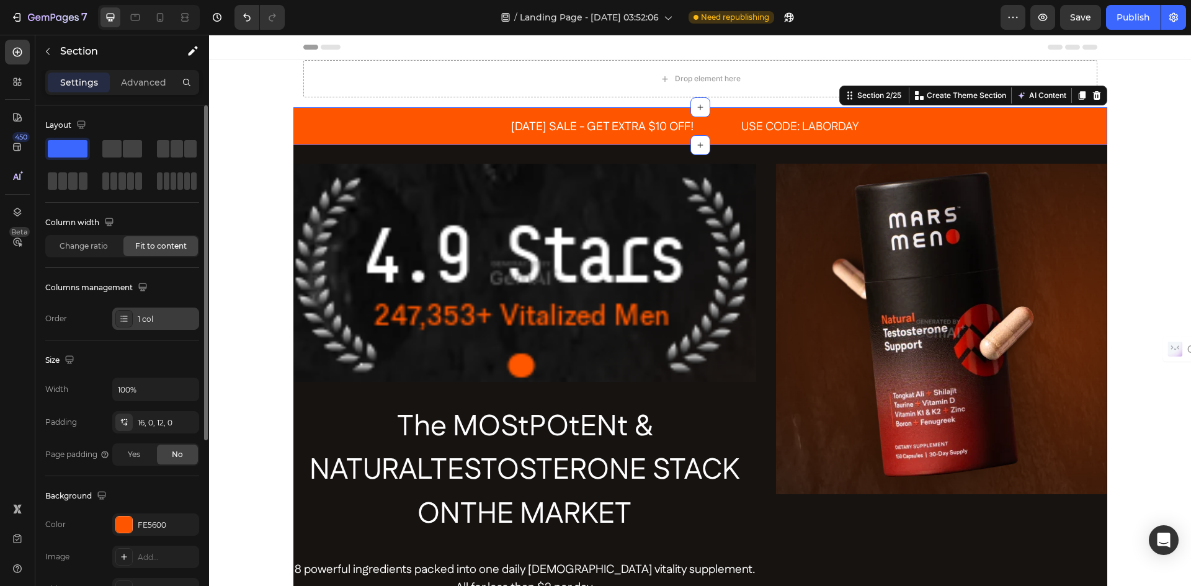
click at [127, 318] on icon at bounding box center [124, 319] width 10 height 10
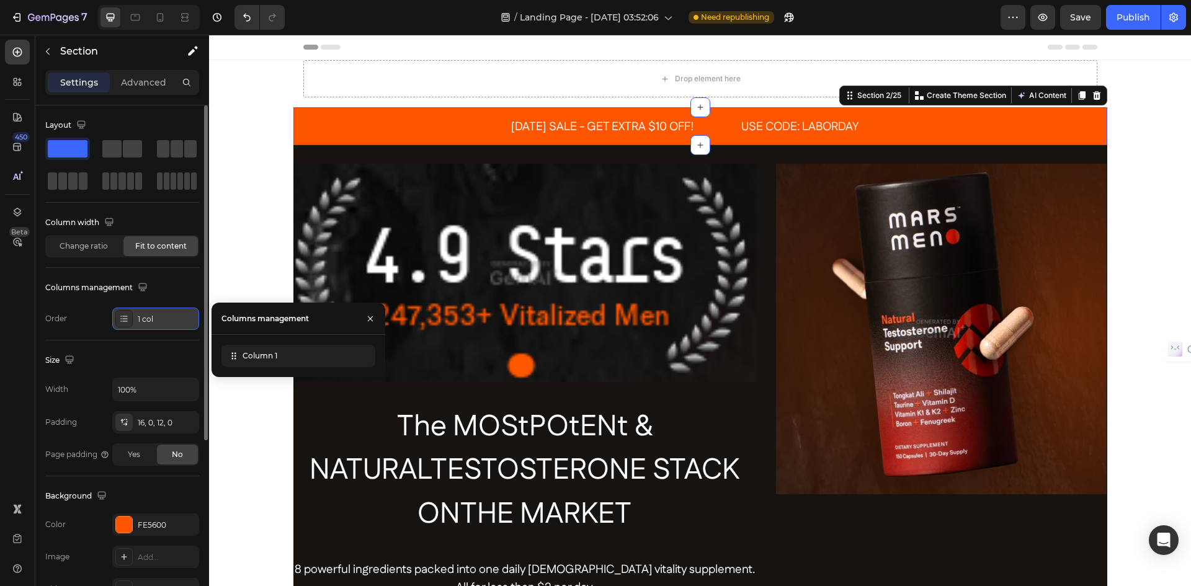
click at [124, 316] on icon at bounding box center [124, 319] width 10 height 10
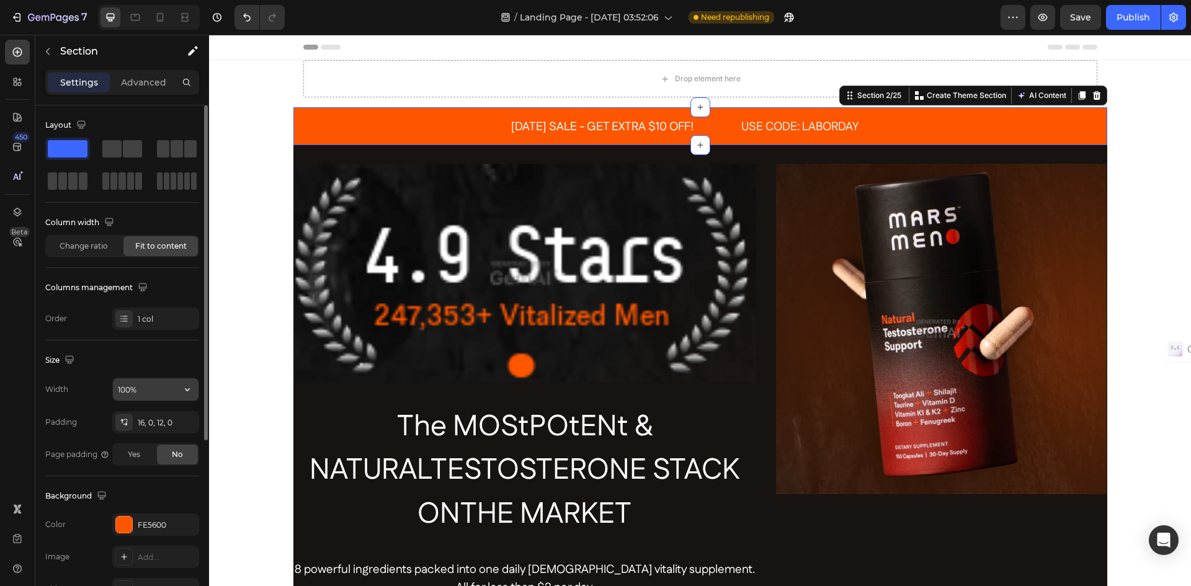
type textarea "100"
click at [150, 397] on input "100%" at bounding box center [156, 389] width 86 height 22
click at [187, 390] on icon "button" at bounding box center [187, 389] width 12 height 12
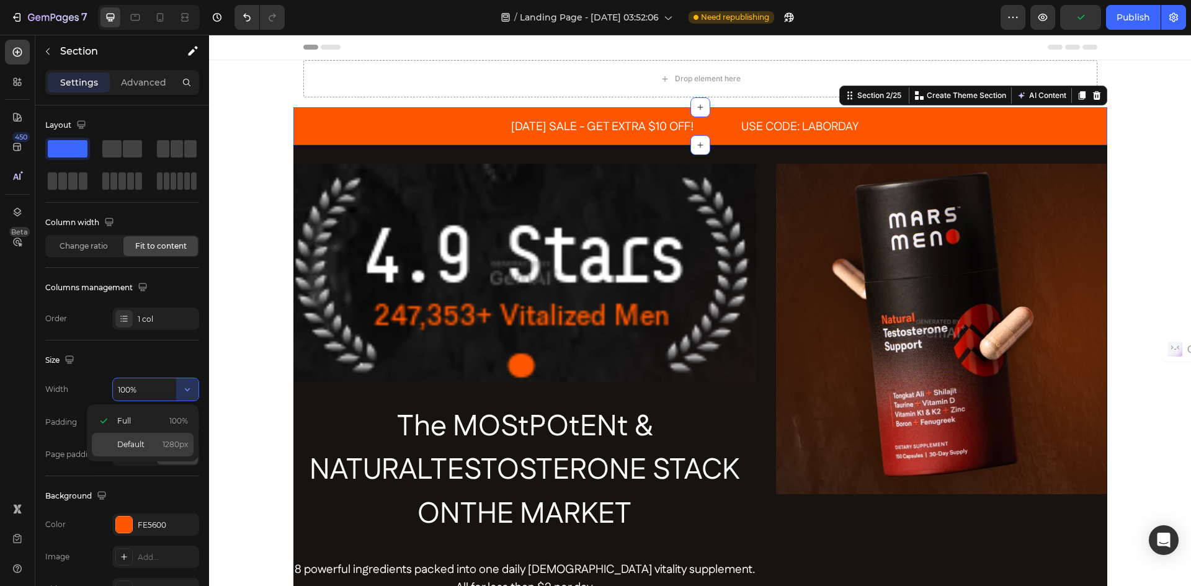
click at [106, 447] on div "Default 1280px" at bounding box center [143, 445] width 102 height 24
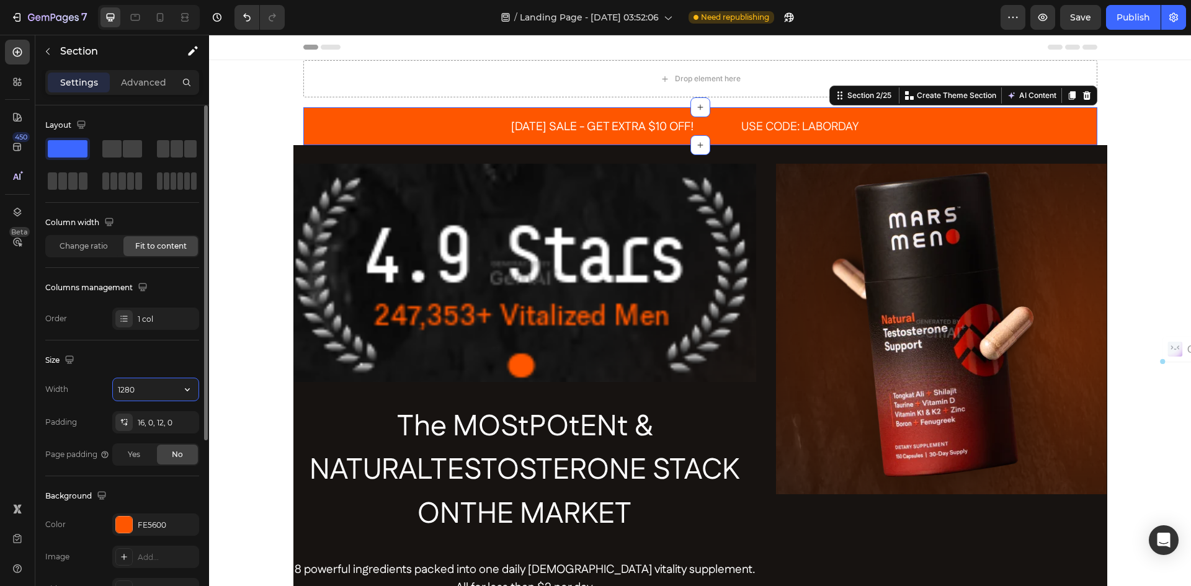
click at [133, 390] on input "1280" at bounding box center [156, 389] width 86 height 22
click at [132, 316] on div at bounding box center [123, 318] width 17 height 17
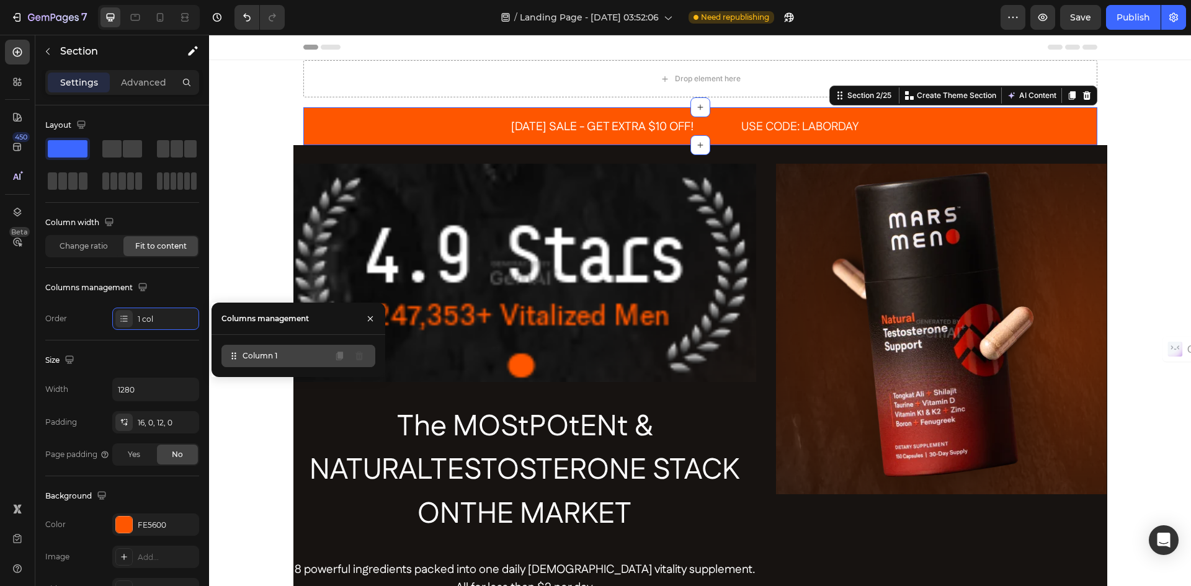
click at [249, 357] on span "Column 1" at bounding box center [260, 356] width 35 height 11
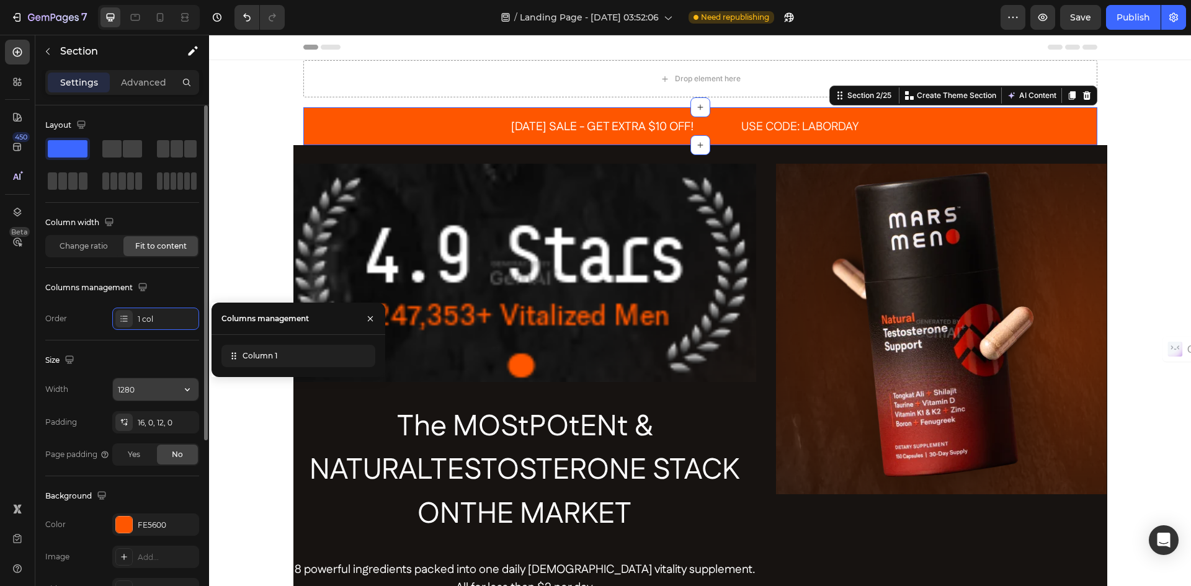
click at [151, 397] on input "1280" at bounding box center [156, 389] width 86 height 22
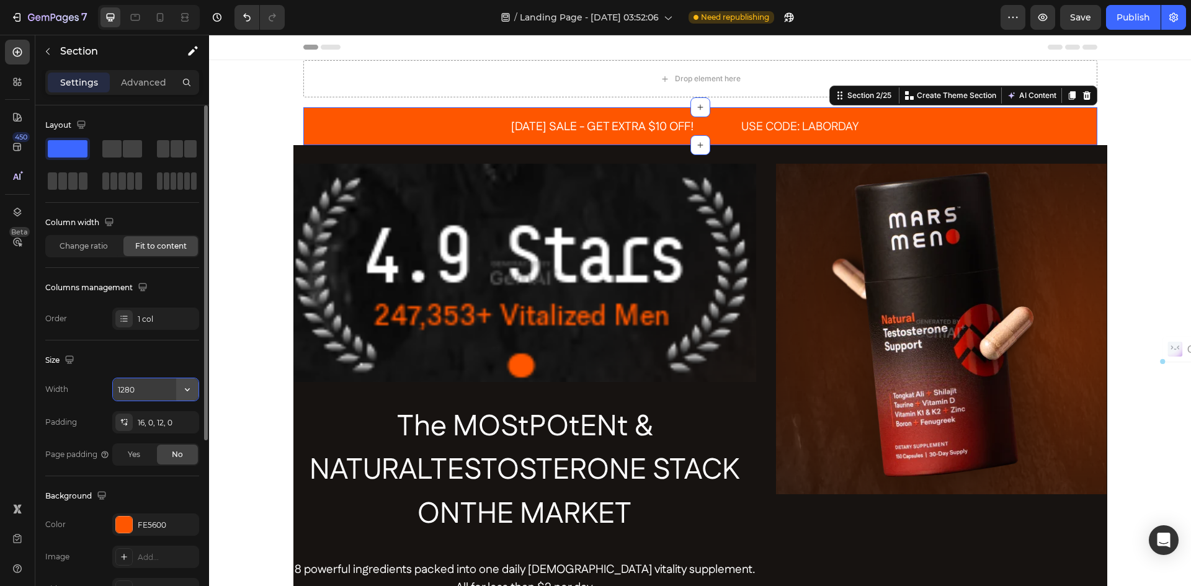
click at [188, 389] on icon "button" at bounding box center [187, 389] width 12 height 12
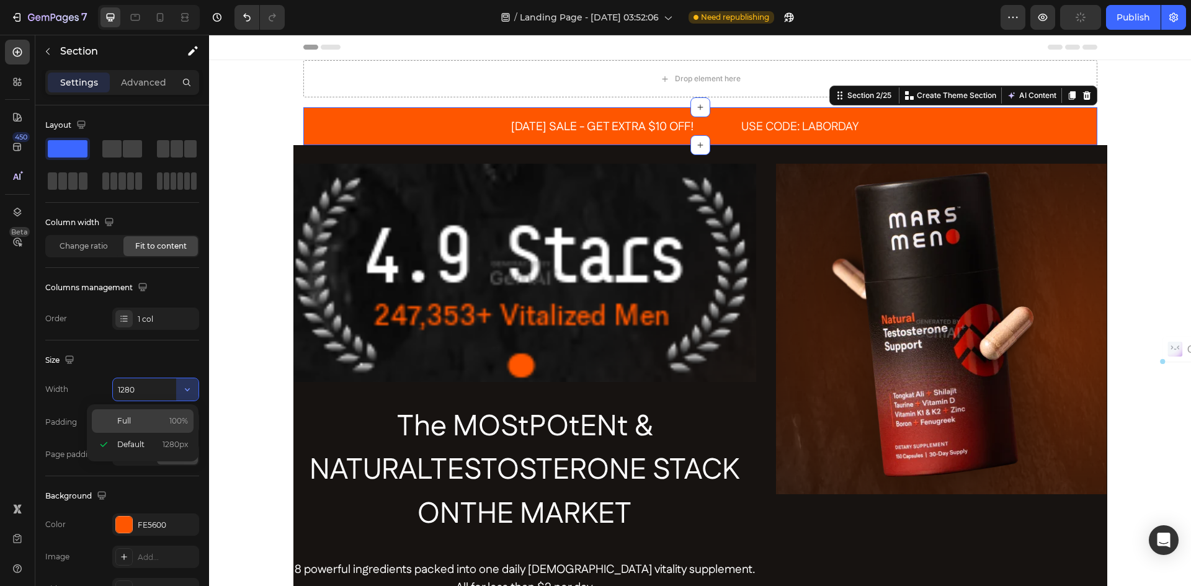
click at [131, 421] on p "Full 100%" at bounding box center [152, 421] width 71 height 11
type input "100%"
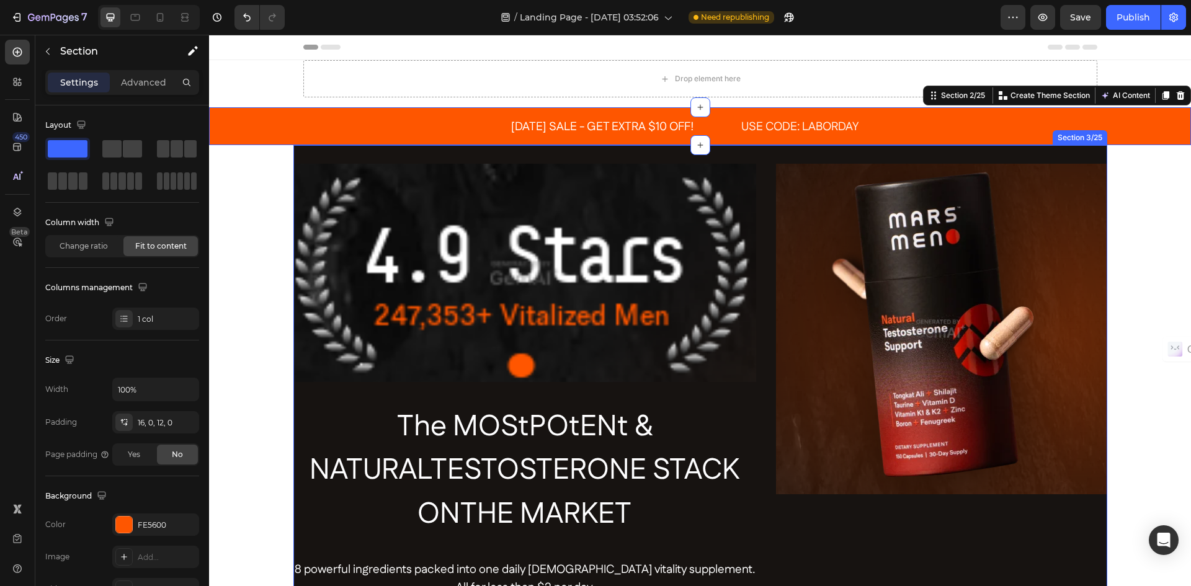
click at [330, 162] on div "Image The MOStPOtENt & NATURALTESTOSTERONE STACK ONTHE MARKET Heading 8 powerfu…" at bounding box center [700, 429] width 814 height 569
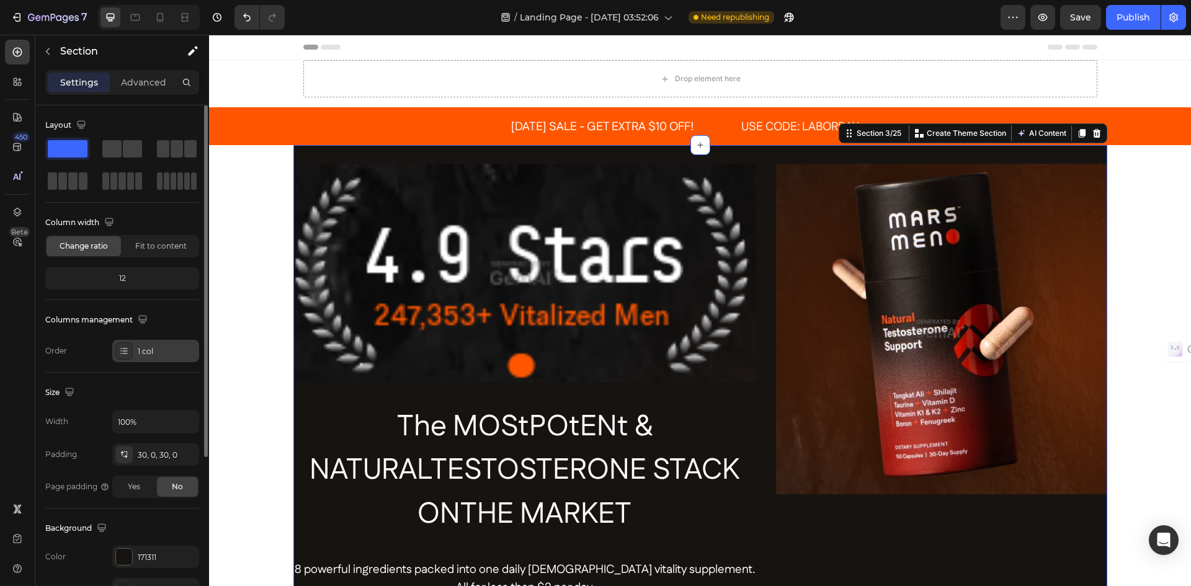
click at [128, 351] on icon at bounding box center [124, 351] width 10 height 10
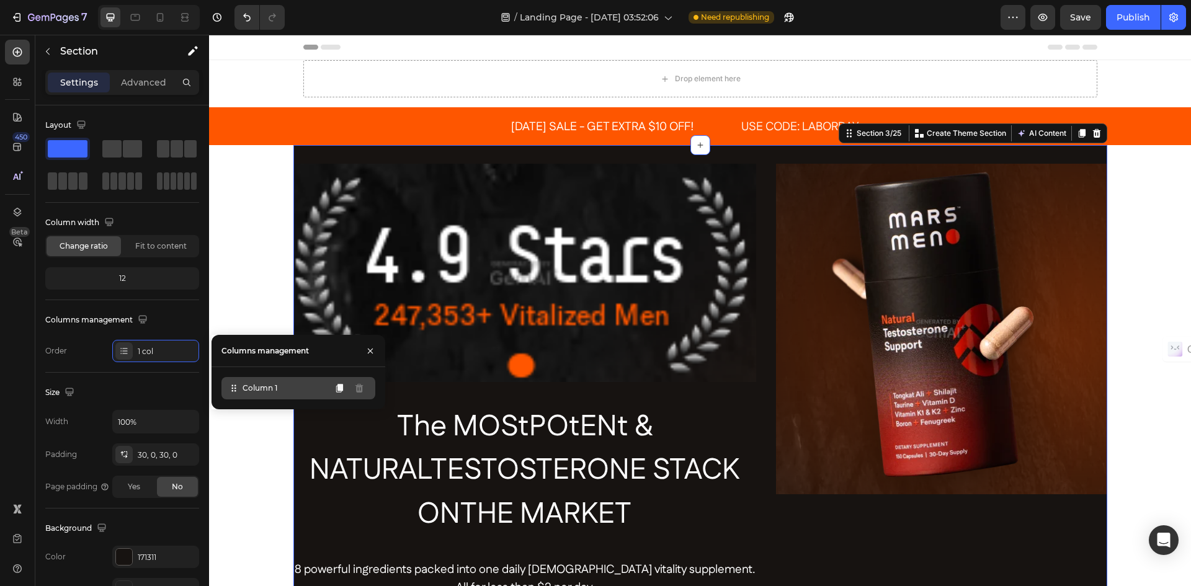
click at [235, 391] on icon at bounding box center [234, 388] width 12 height 12
click at [284, 392] on div "Column 1" at bounding box center [299, 388] width 154 height 22
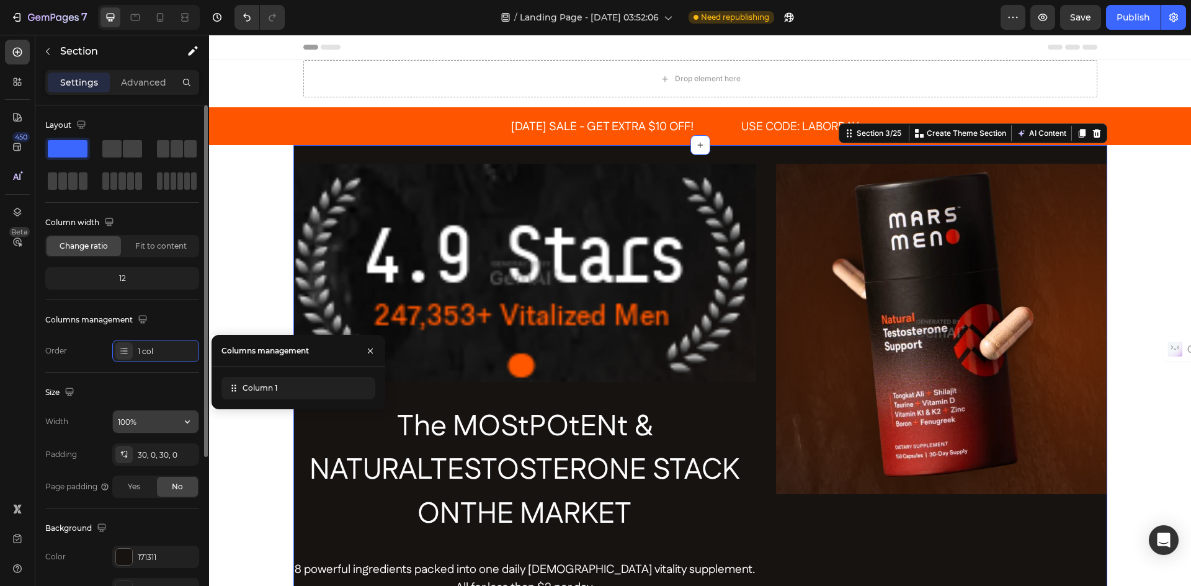
click at [148, 423] on input "100%" at bounding box center [156, 422] width 86 height 22
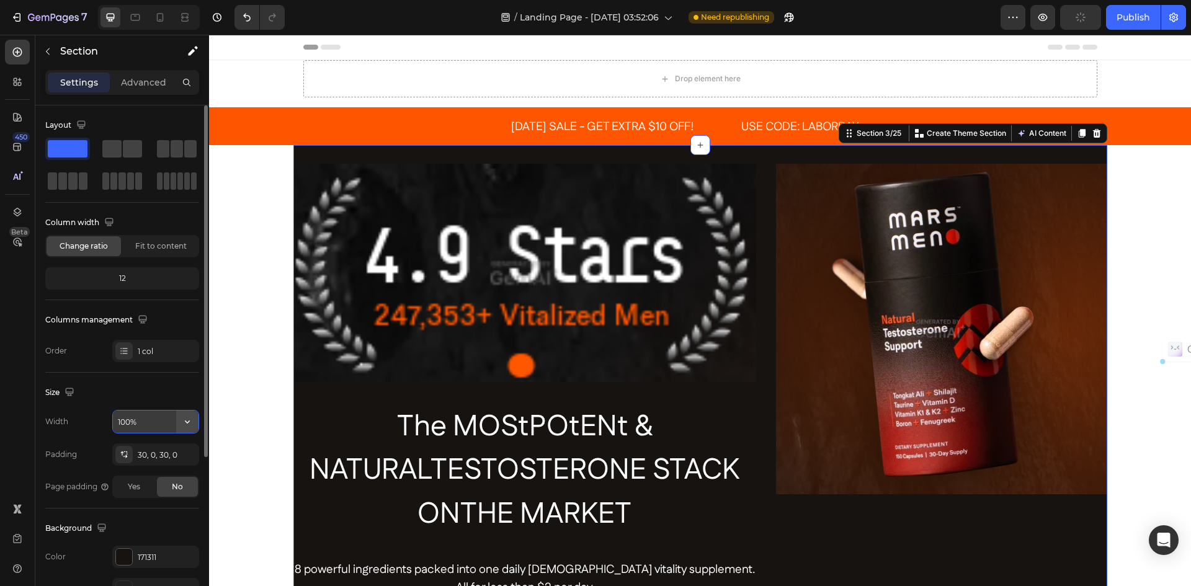
click at [184, 420] on icon "button" at bounding box center [187, 422] width 12 height 12
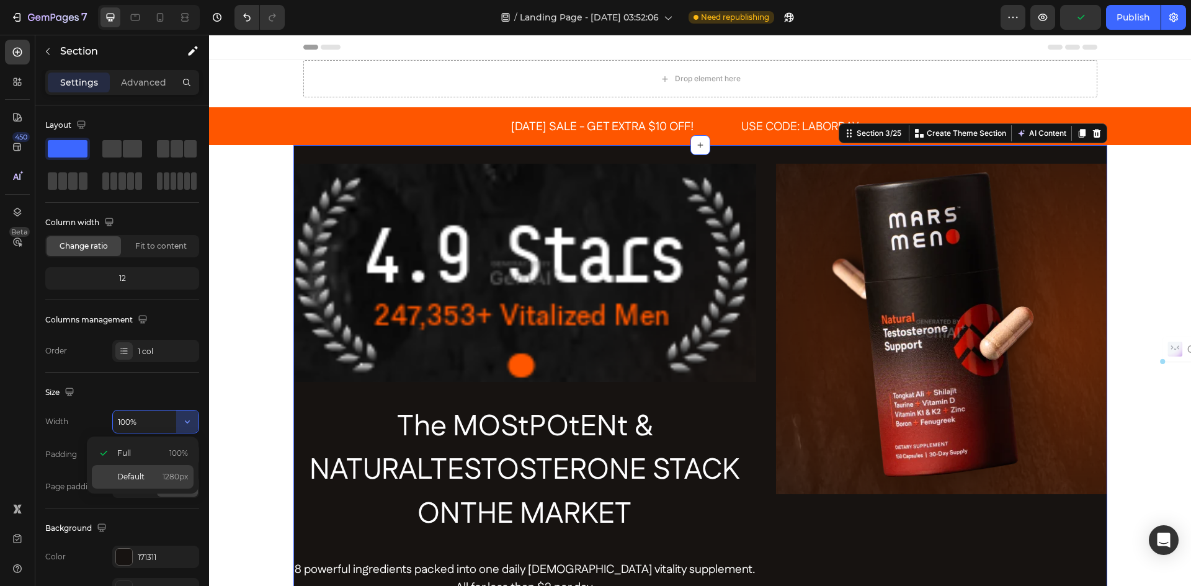
click at [123, 474] on span "Default" at bounding box center [130, 477] width 27 height 11
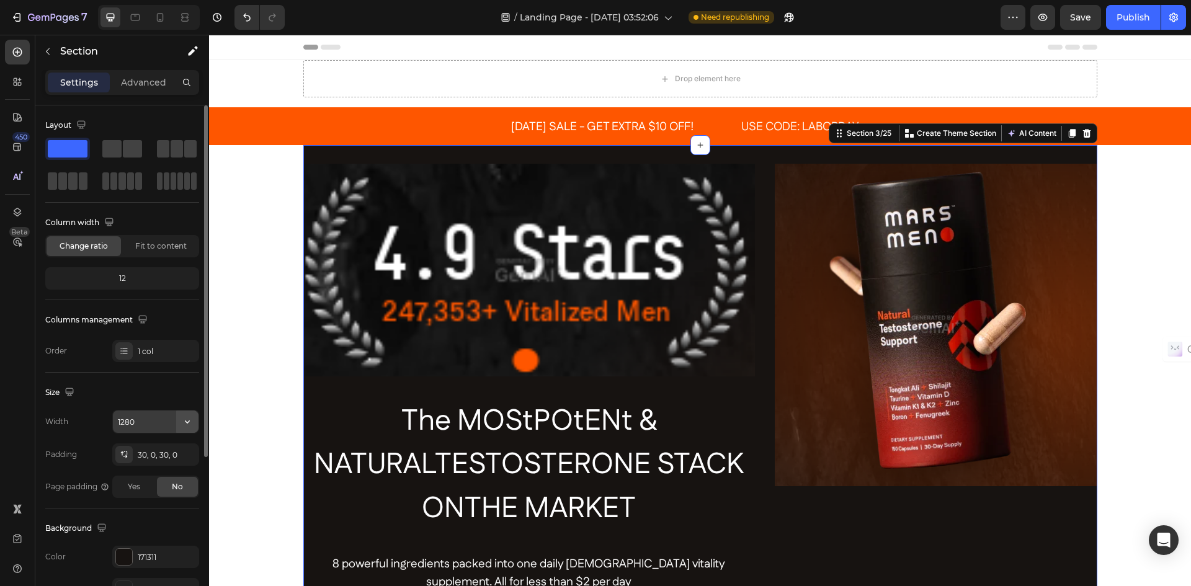
click at [186, 421] on icon "button" at bounding box center [187, 422] width 12 height 12
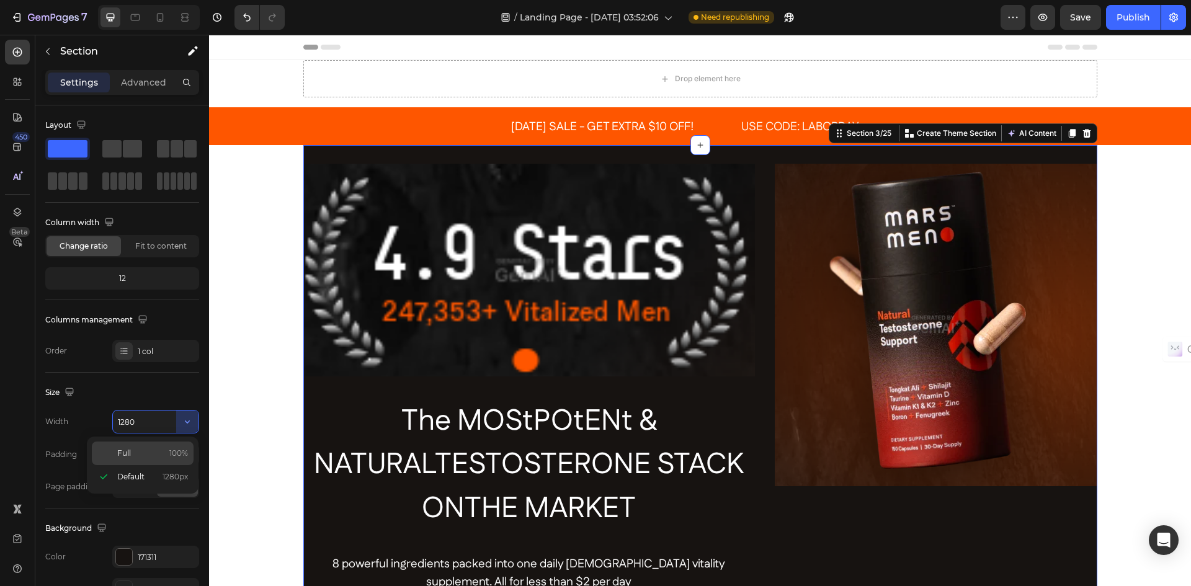
click at [120, 450] on span "Full" at bounding box center [124, 453] width 14 height 11
type input "100%"
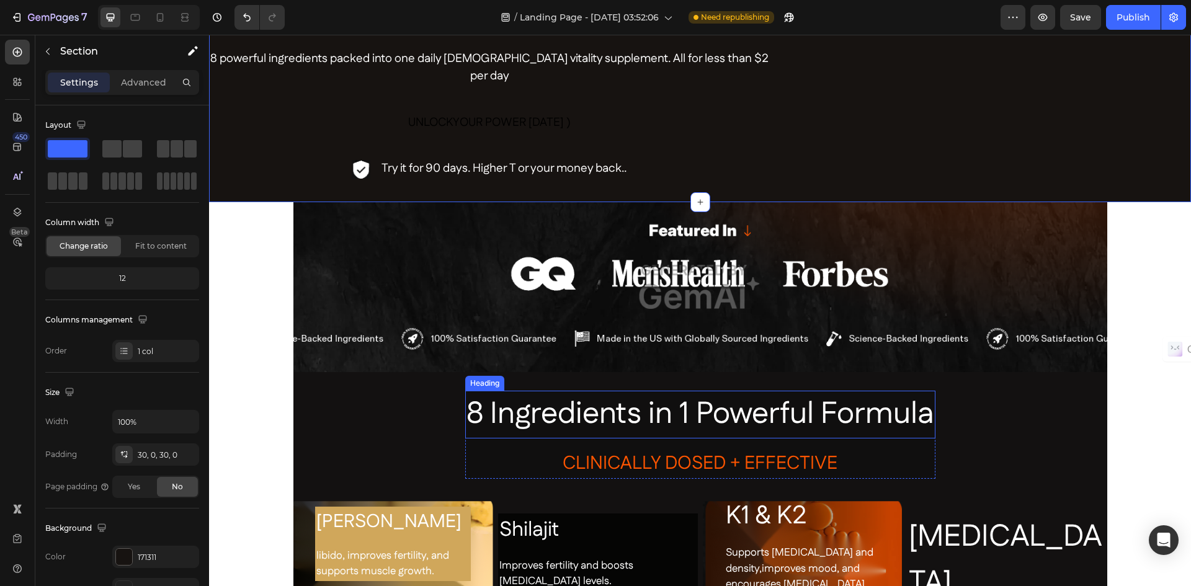
scroll to position [558, 0]
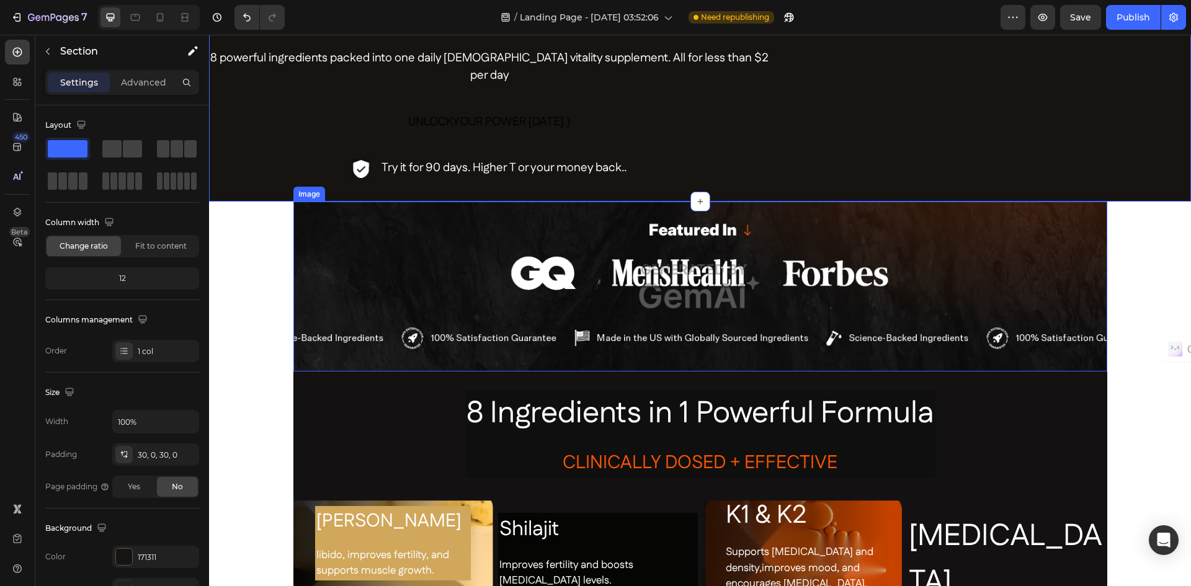
click at [374, 231] on img at bounding box center [700, 287] width 814 height 170
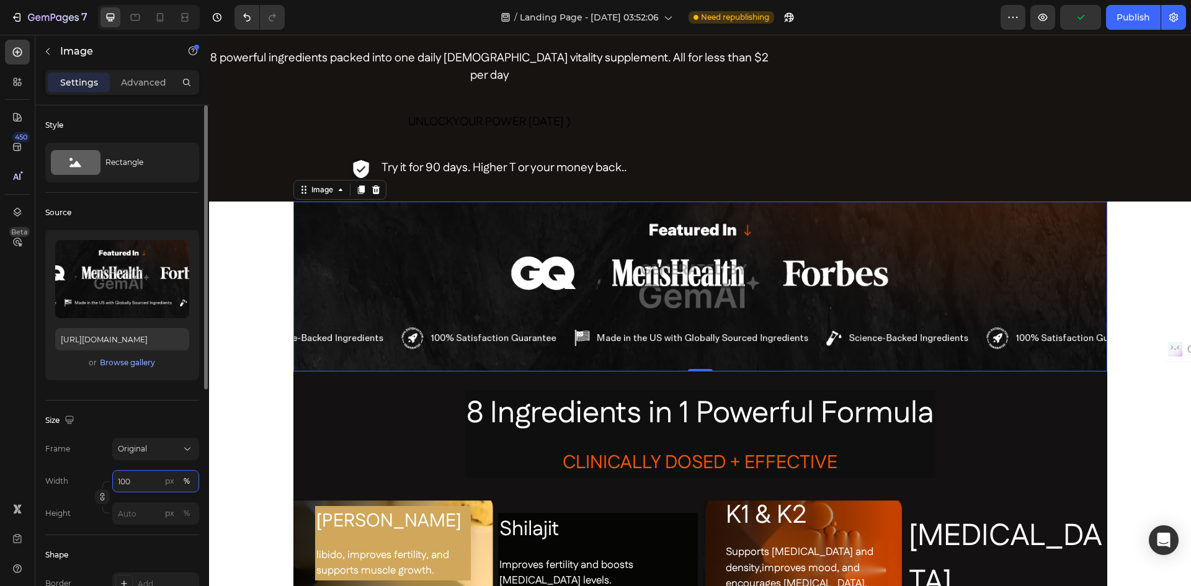
click at [146, 482] on input "100" at bounding box center [155, 481] width 87 height 22
click at [147, 514] on p "Full 100%" at bounding box center [153, 511] width 72 height 11
click at [148, 482] on input "100" at bounding box center [155, 481] width 87 height 22
click at [166, 452] on div "Original" at bounding box center [148, 449] width 61 height 11
click at [168, 445] on div "Original" at bounding box center [148, 449] width 61 height 11
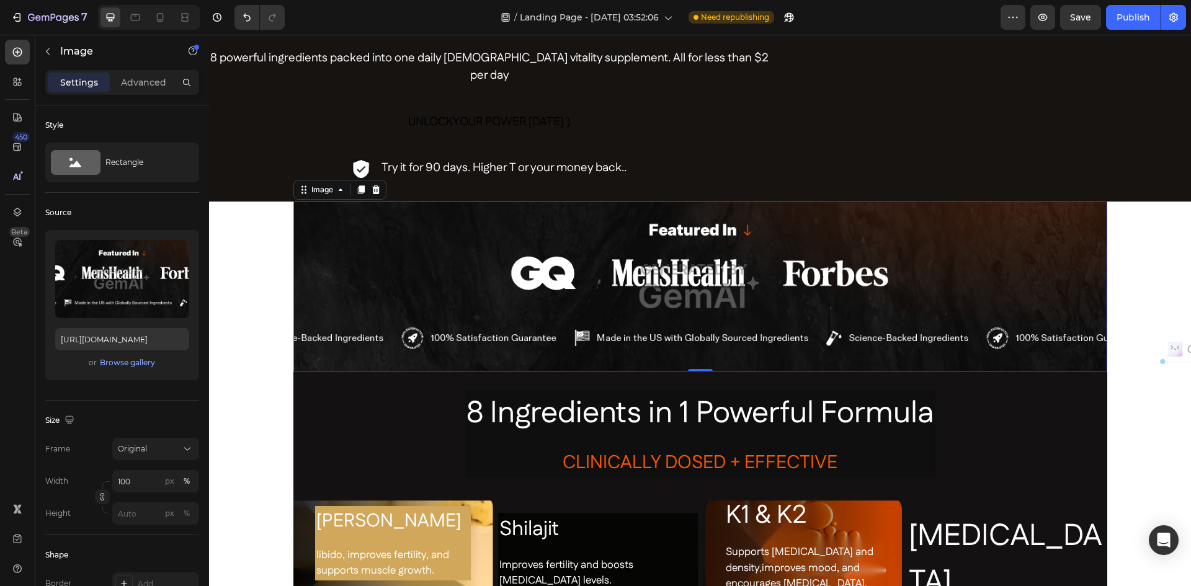
click at [395, 251] on img at bounding box center [700, 287] width 814 height 170
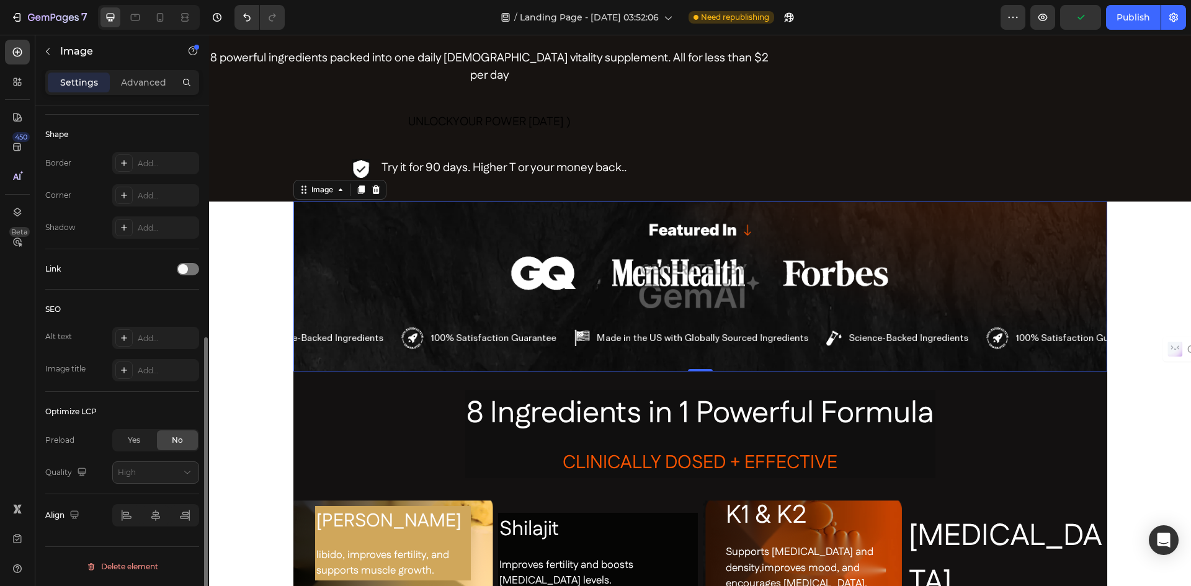
drag, startPoint x: 417, startPoint y: 404, endPoint x: 209, endPoint y: 369, distance: 210.8
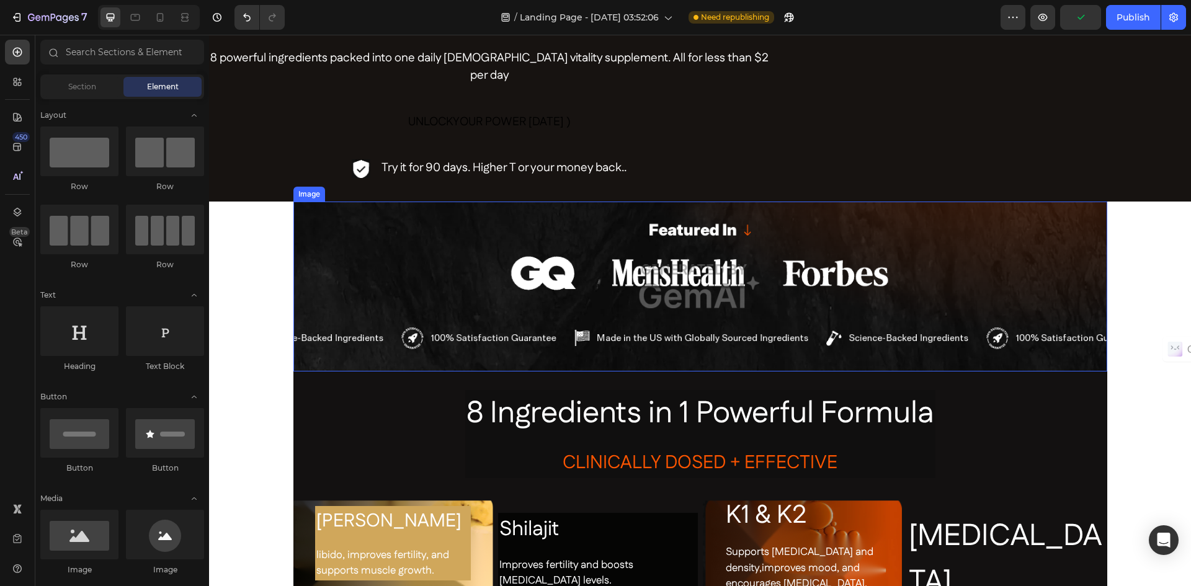
click at [357, 255] on img at bounding box center [700, 287] width 814 height 170
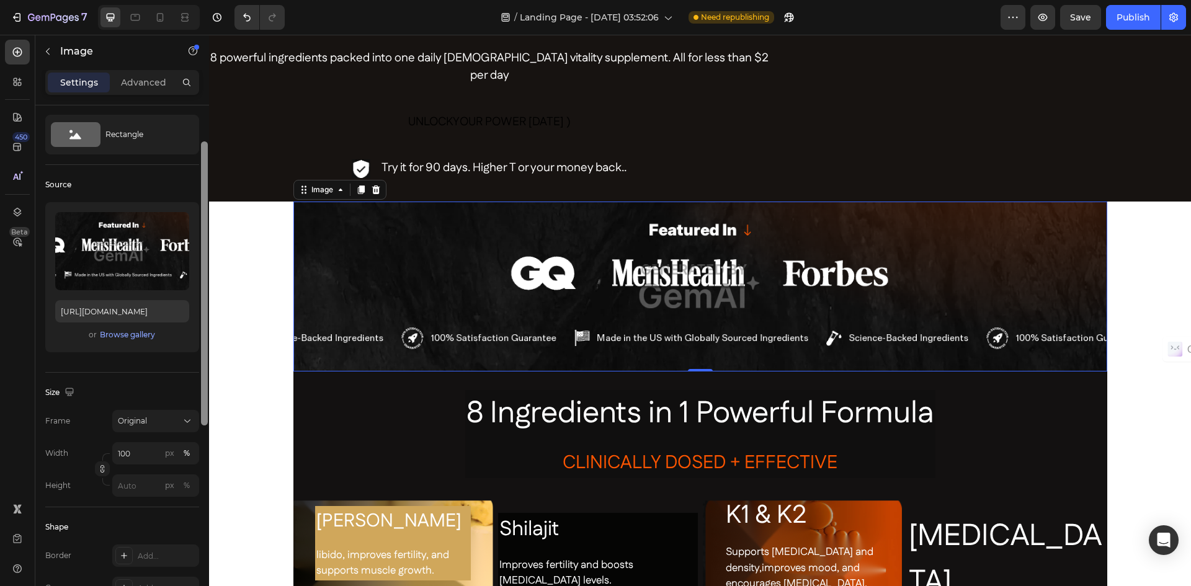
scroll to position [55, 0]
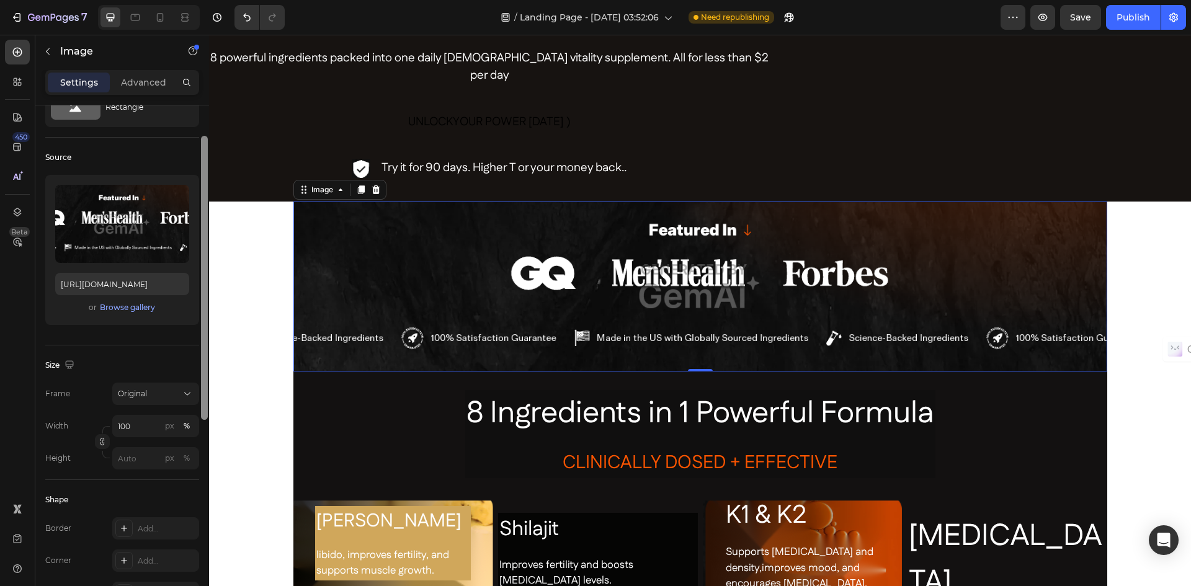
drag, startPoint x: 414, startPoint y: 414, endPoint x: 212, endPoint y: 418, distance: 202.9
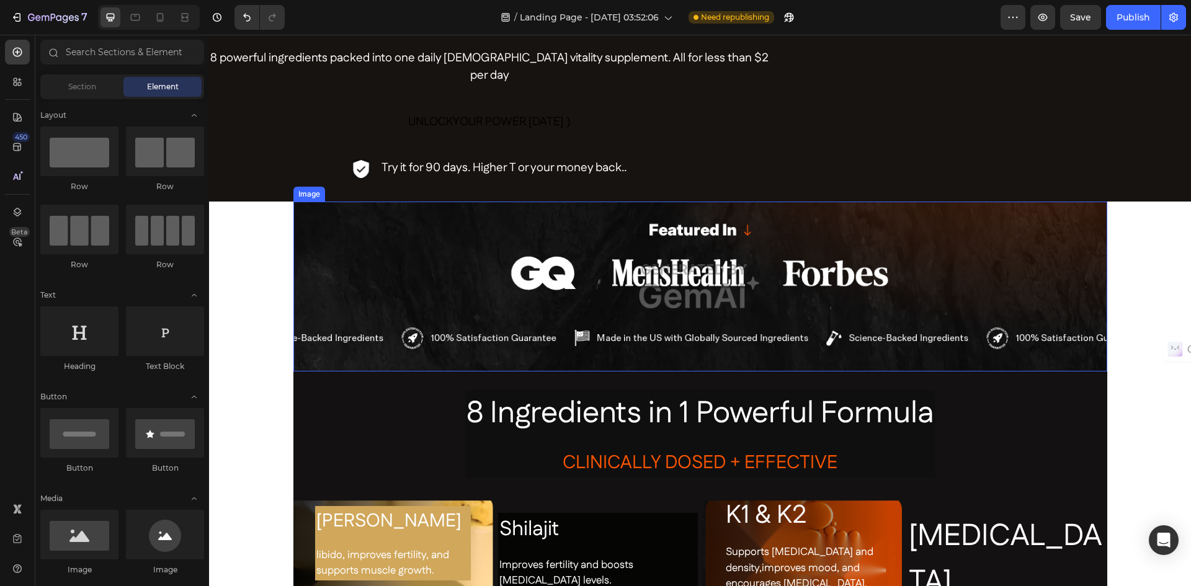
click at [361, 264] on img at bounding box center [700, 287] width 814 height 170
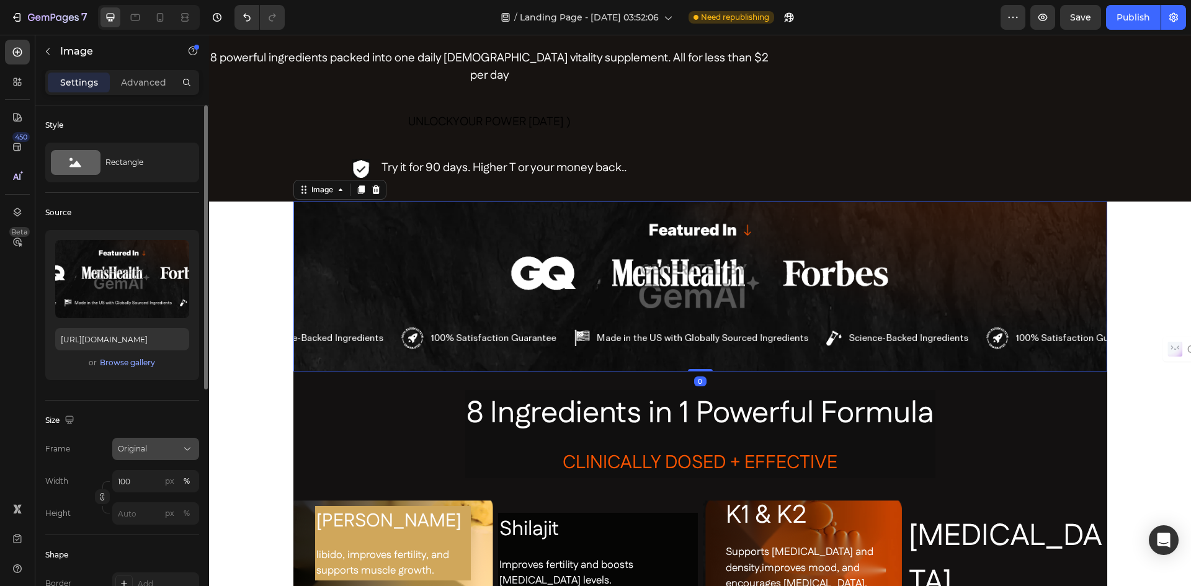
click at [188, 447] on icon at bounding box center [187, 449] width 12 height 12
click at [146, 483] on input "100" at bounding box center [155, 481] width 87 height 22
click at [104, 512] on icon at bounding box center [103, 511] width 12 height 12
click at [137, 481] on input "100" at bounding box center [155, 481] width 87 height 22
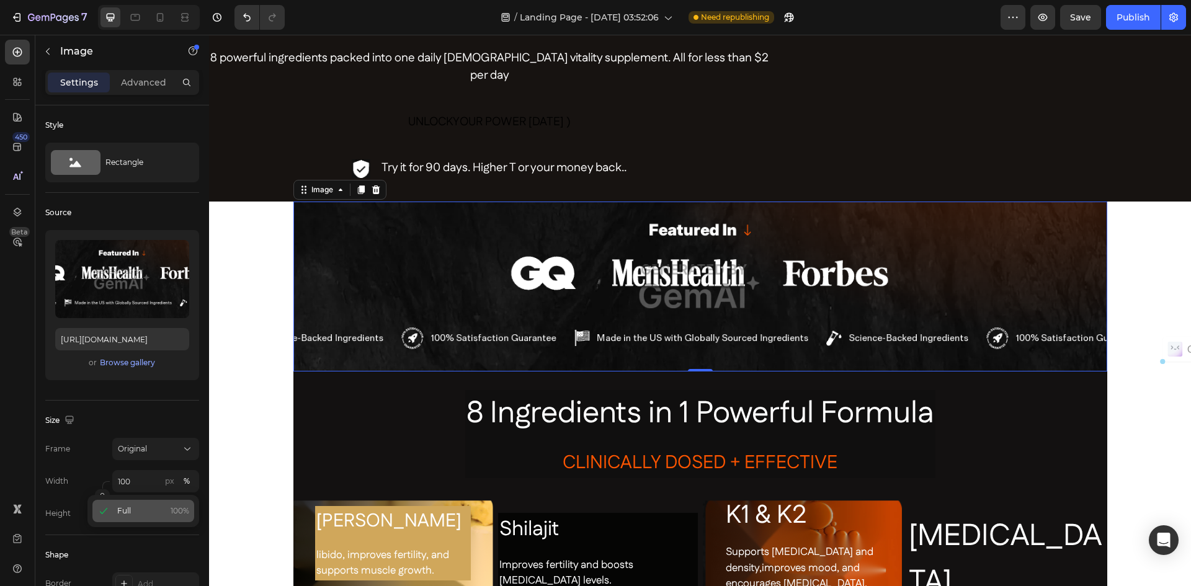
click at [101, 514] on icon at bounding box center [103, 511] width 12 height 12
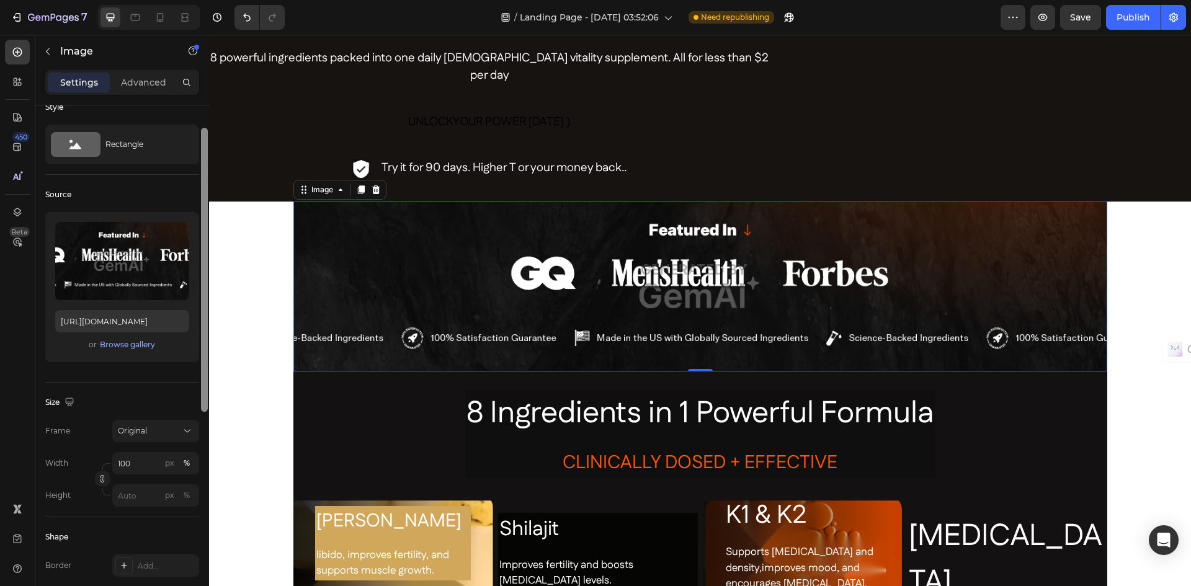
scroll to position [30, 0]
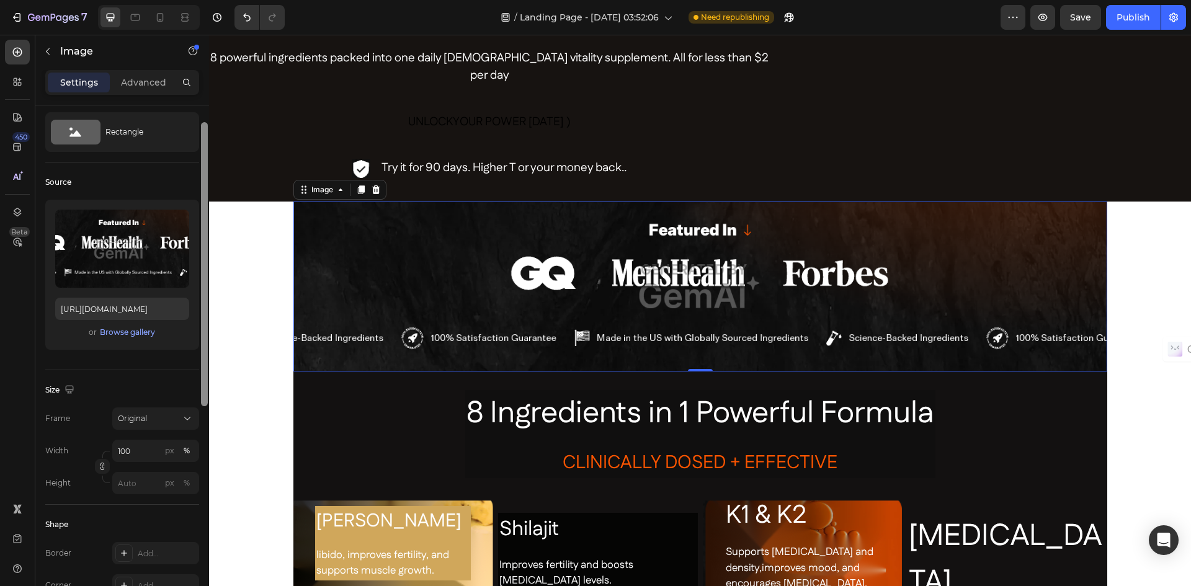
drag, startPoint x: 413, startPoint y: 333, endPoint x: 210, endPoint y: 333, distance: 202.9
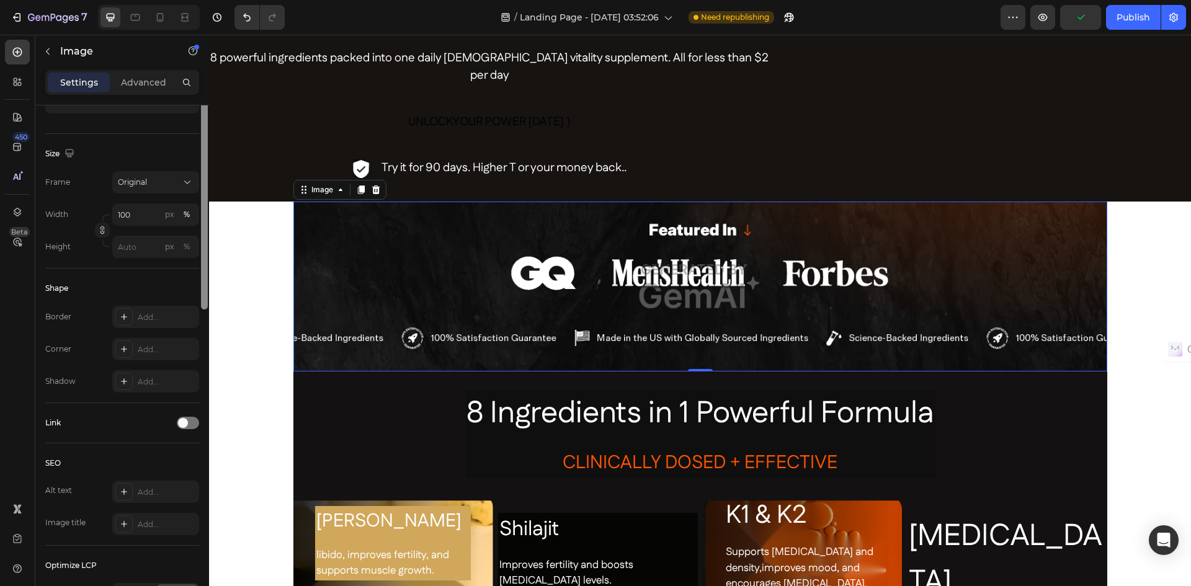
scroll to position [120, 0]
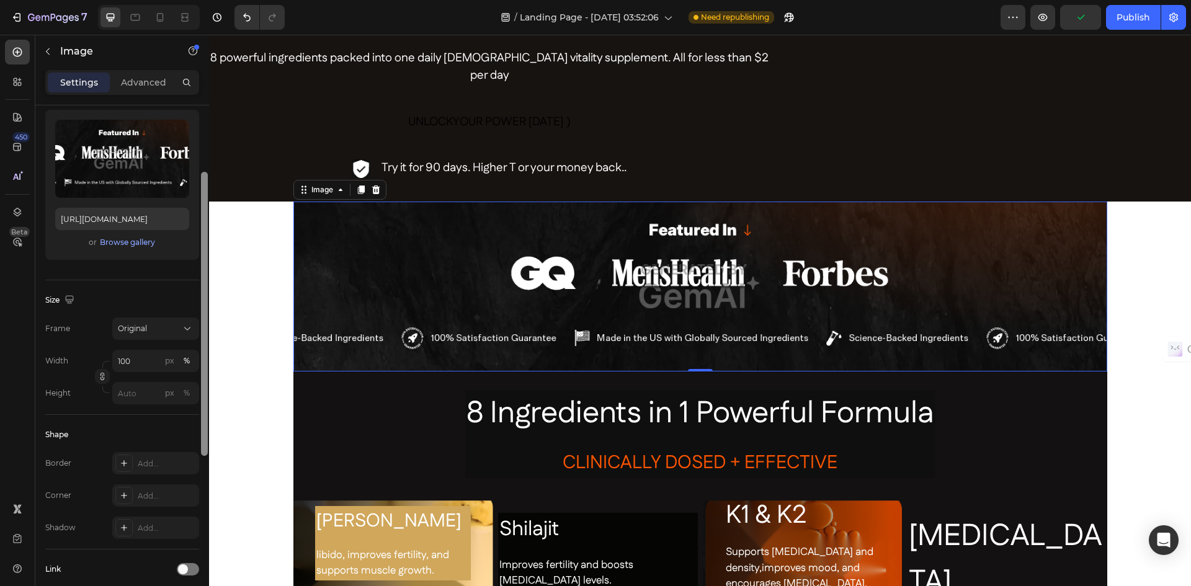
drag, startPoint x: 413, startPoint y: 359, endPoint x: 212, endPoint y: 288, distance: 213.3
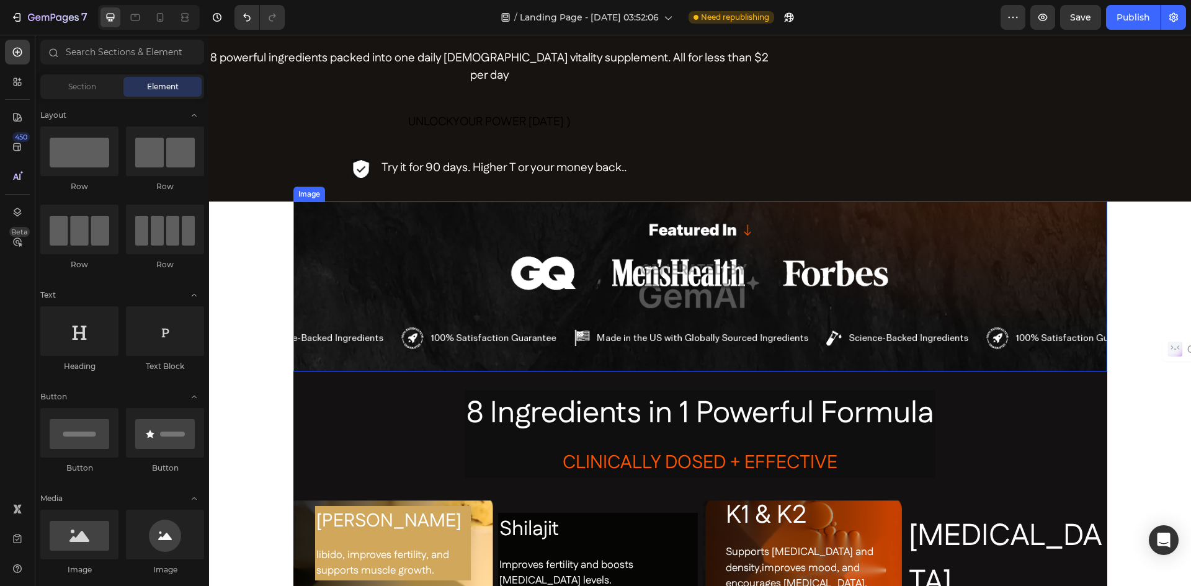
click at [335, 251] on img at bounding box center [700, 287] width 814 height 170
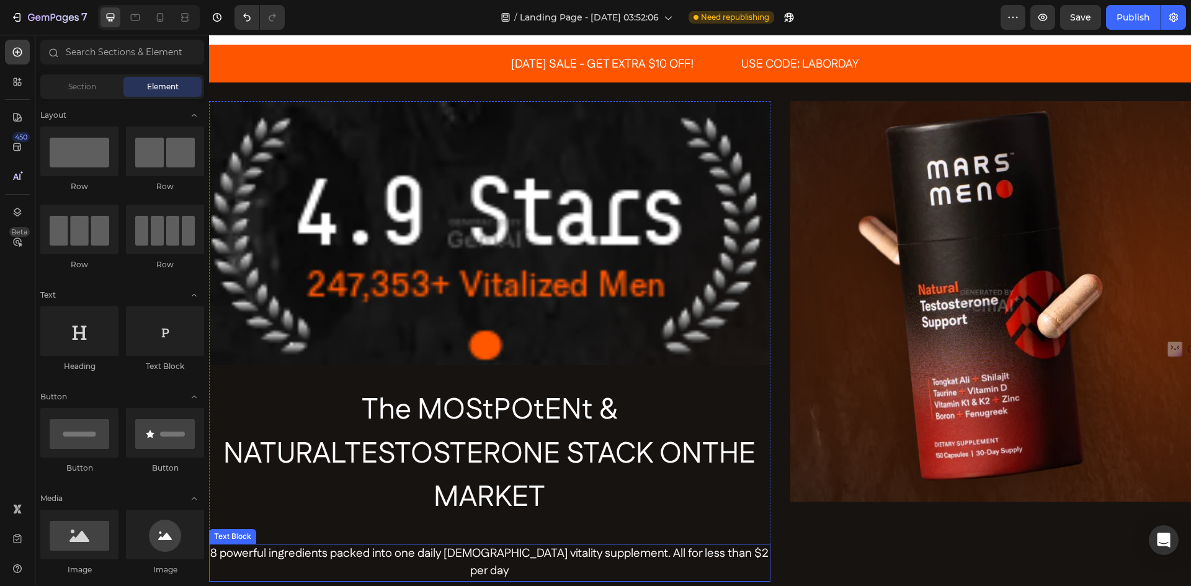
scroll to position [0, 0]
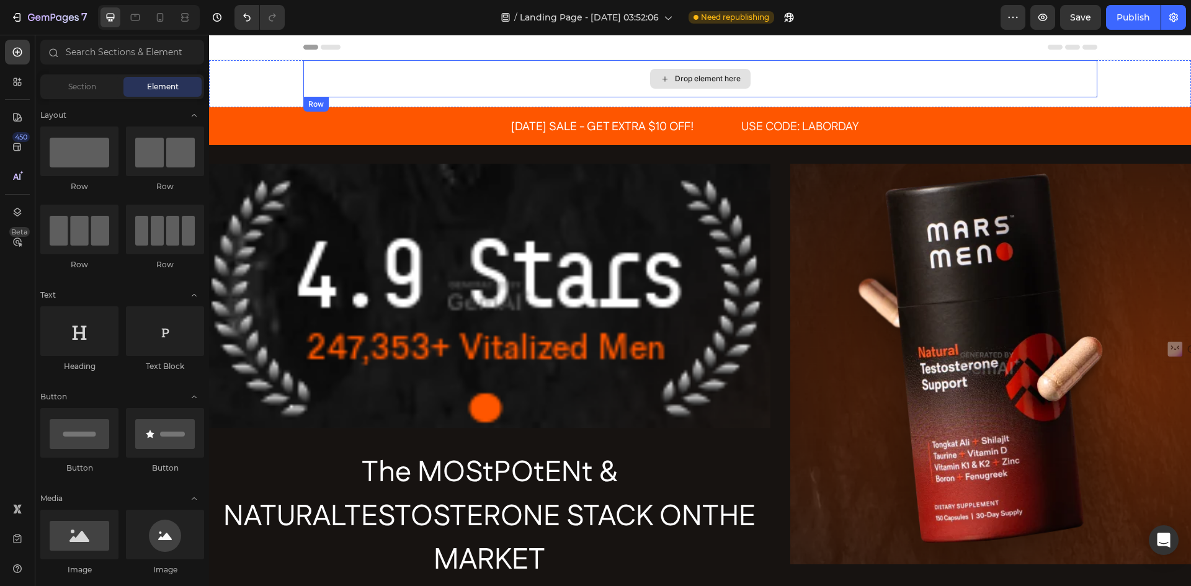
click at [469, 83] on div "Drop element here" at bounding box center [700, 78] width 794 height 37
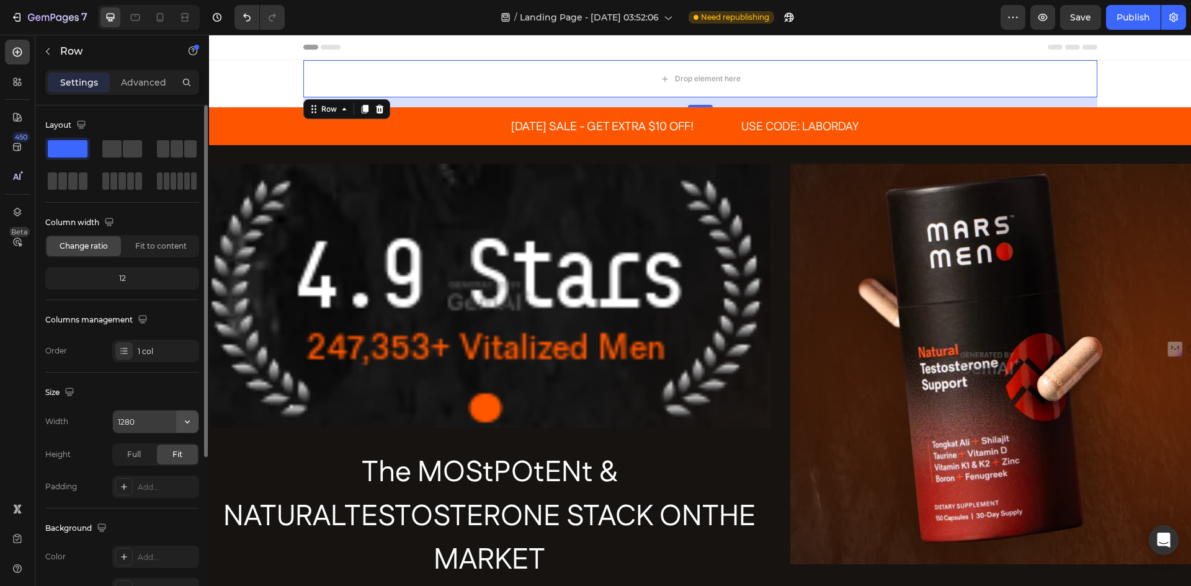
click at [184, 423] on icon "button" at bounding box center [187, 422] width 12 height 12
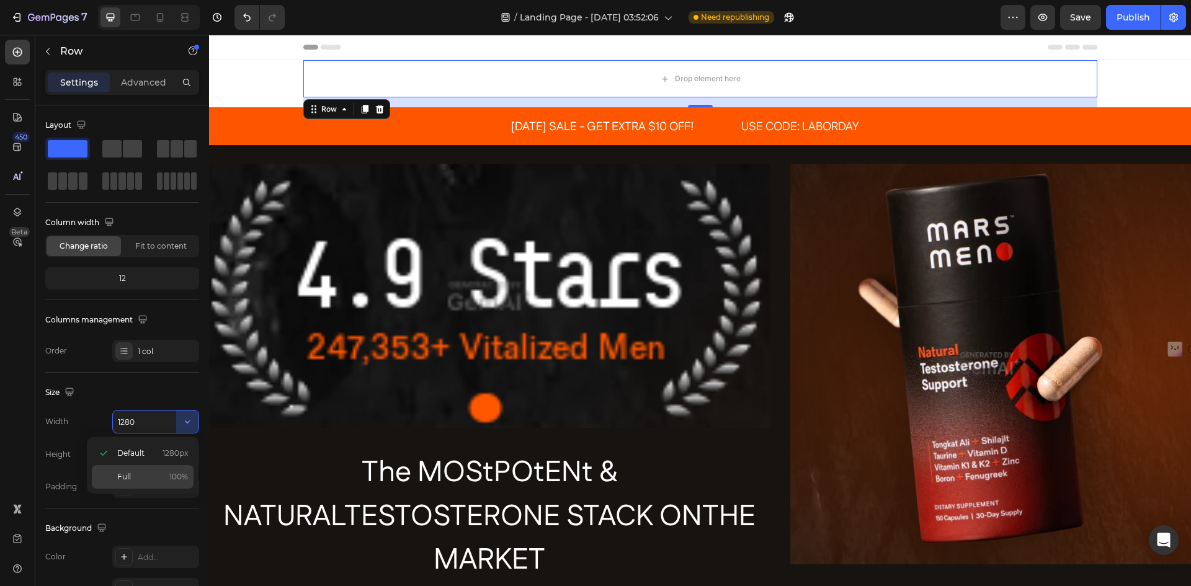
click at [117, 474] on span "Full" at bounding box center [124, 477] width 14 height 11
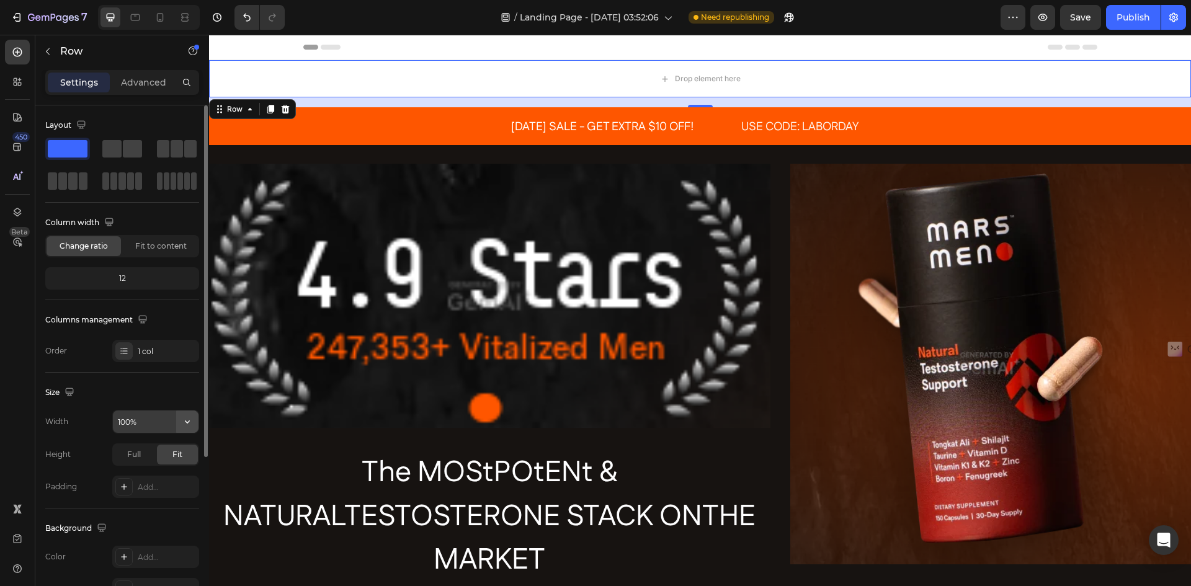
click at [185, 421] on icon "button" at bounding box center [187, 422] width 12 height 12
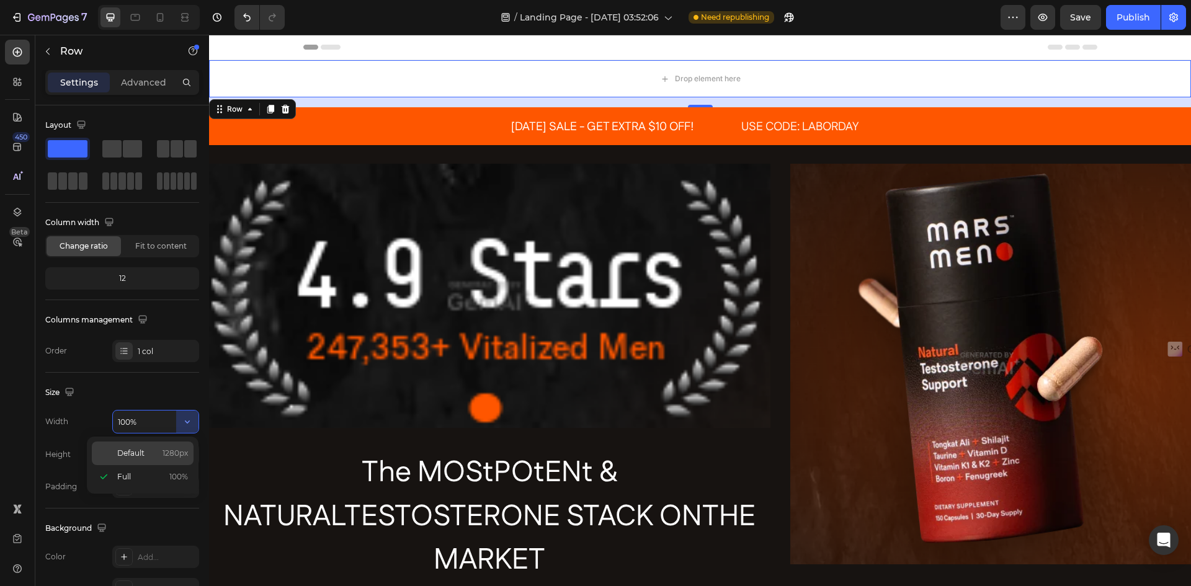
click at [135, 455] on span "Default" at bounding box center [130, 453] width 27 height 11
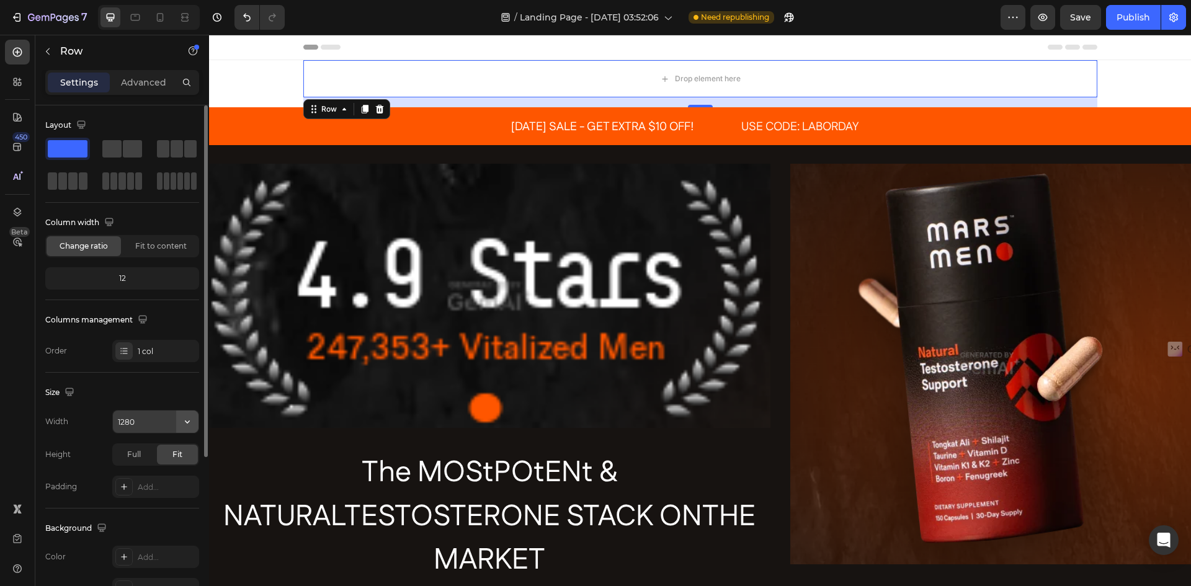
click at [186, 423] on icon "button" at bounding box center [187, 422] width 12 height 12
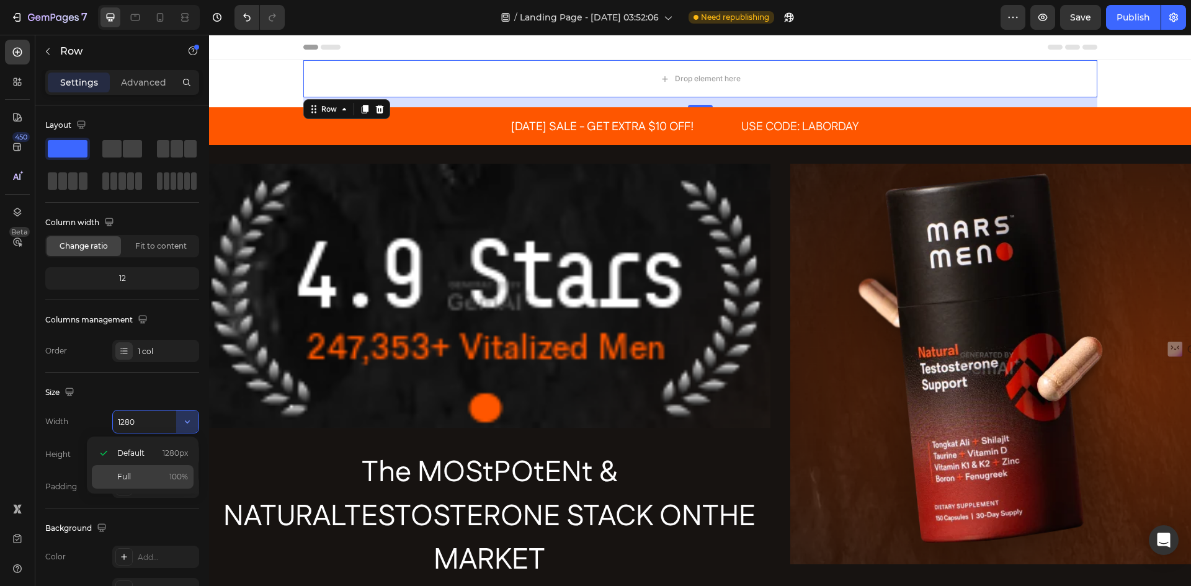
click at [129, 473] on span "Full" at bounding box center [124, 477] width 14 height 11
type input "100%"
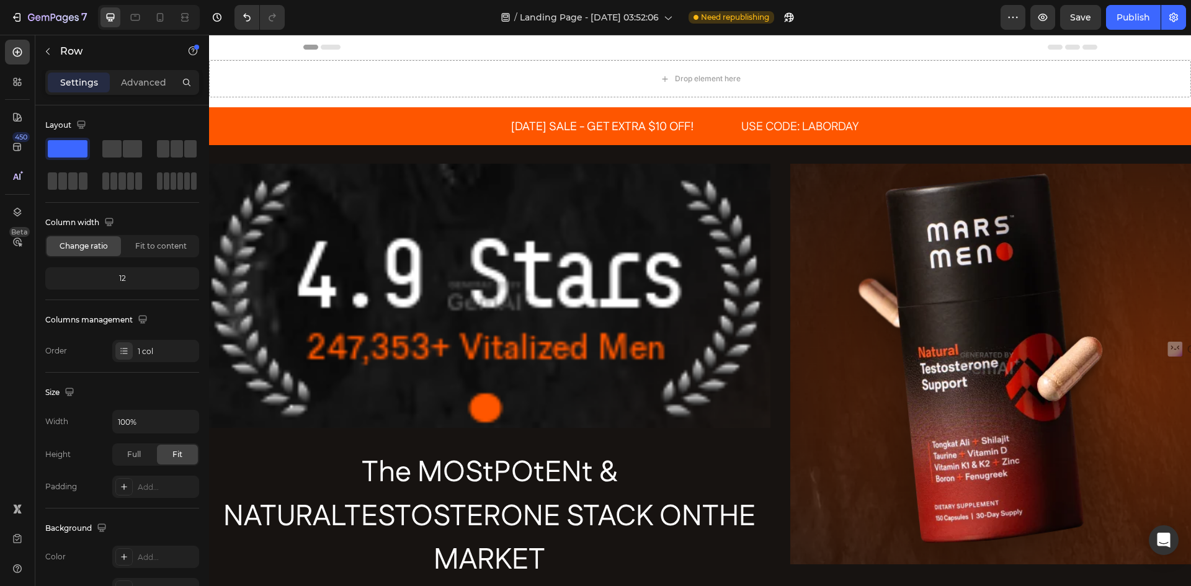
click at [485, 51] on div "Header" at bounding box center [700, 47] width 794 height 25
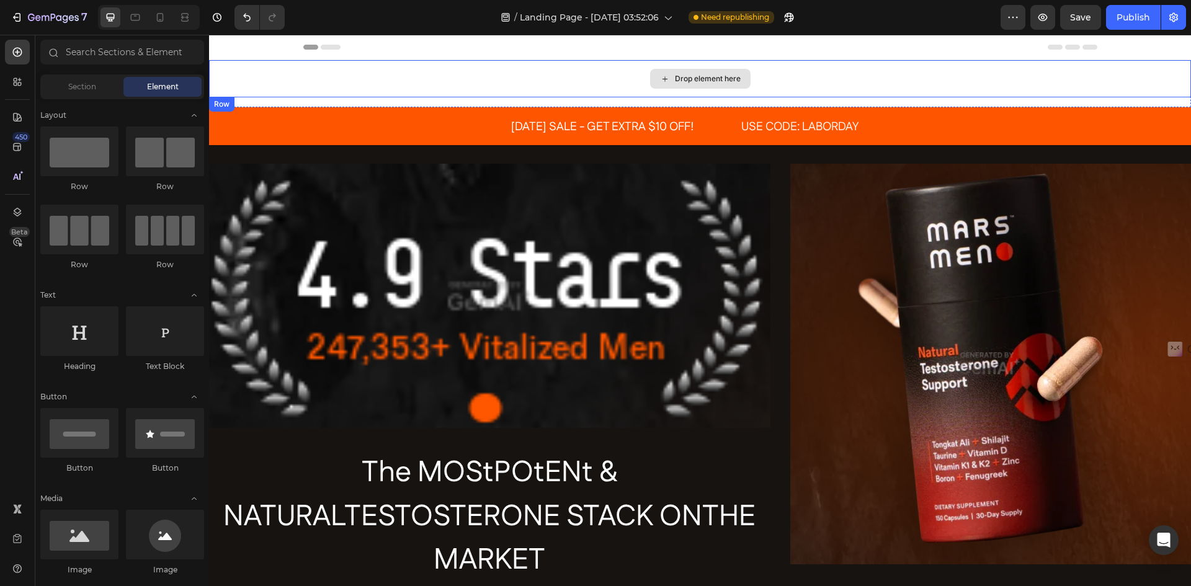
click at [543, 86] on div "Drop element here" at bounding box center [700, 78] width 982 height 37
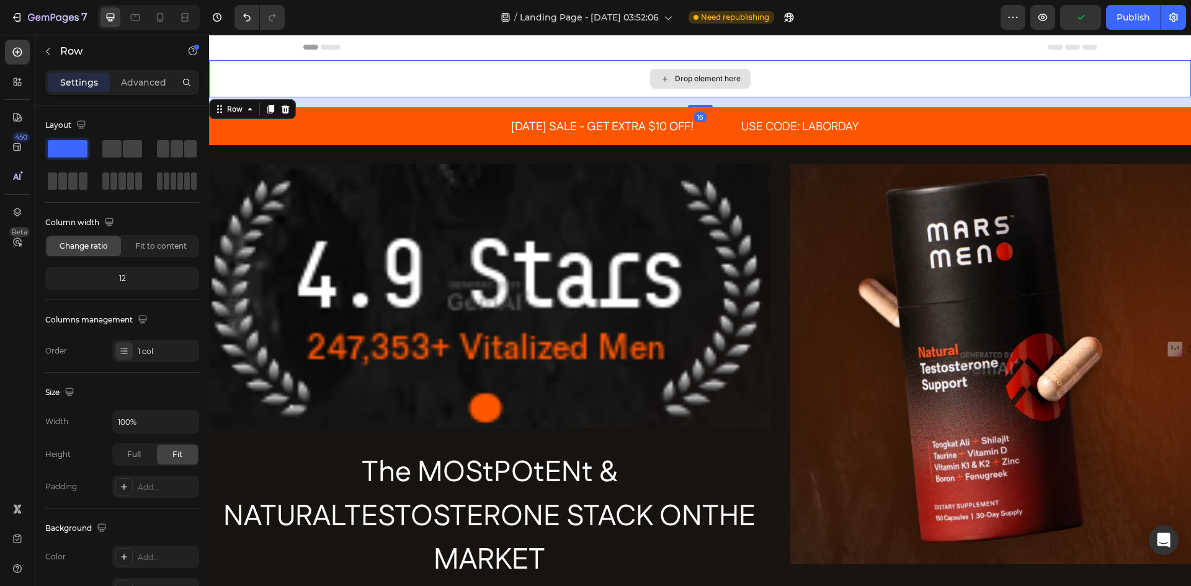
click at [612, 80] on div "Drop element here" at bounding box center [700, 78] width 982 height 37
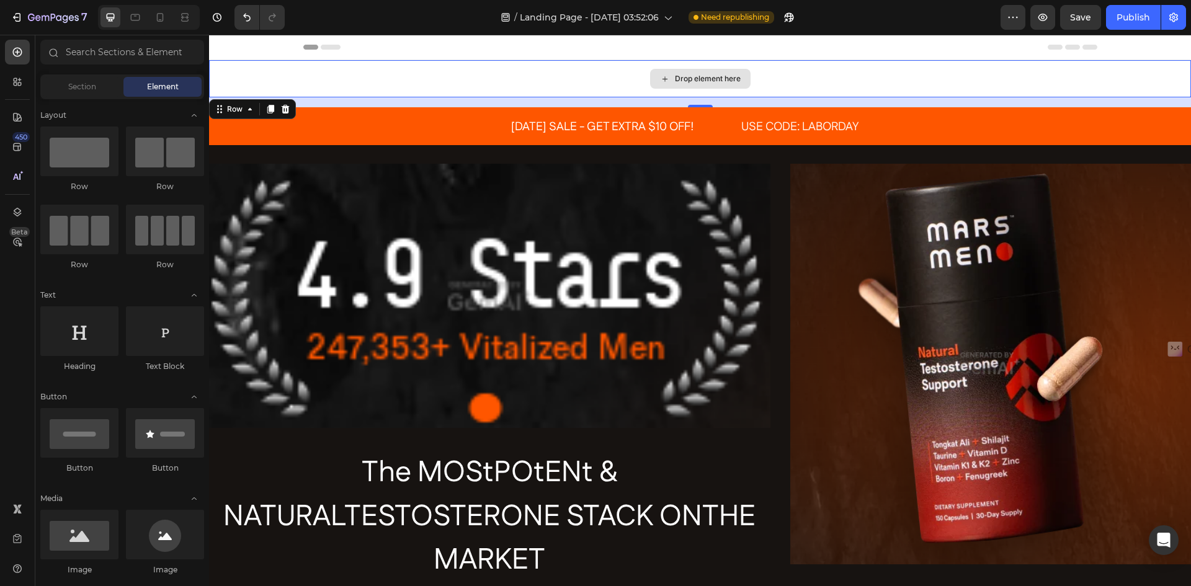
click at [687, 80] on div "Drop element here" at bounding box center [708, 79] width 66 height 10
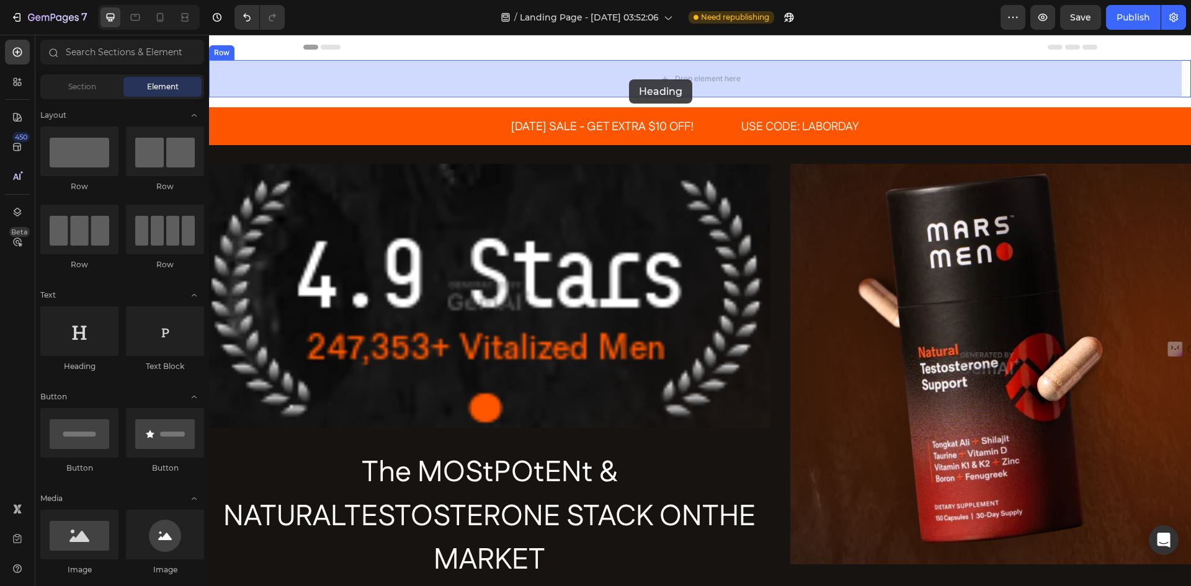
drag, startPoint x: 280, startPoint y: 369, endPoint x: 629, endPoint y: 78, distance: 454.6
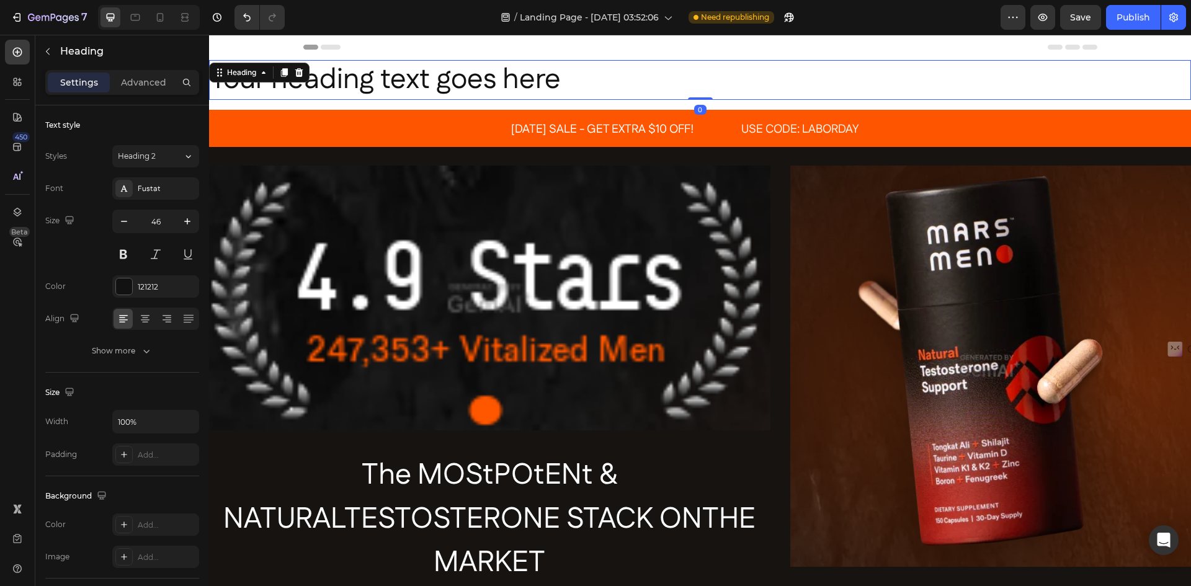
click at [535, 74] on h2 "Your heading text goes here" at bounding box center [700, 80] width 982 height 40
drag, startPoint x: 577, startPoint y: 74, endPoint x: 564, endPoint y: 83, distance: 16.0
click at [577, 75] on p "Your heading text goes here" at bounding box center [700, 79] width 980 height 37
drag, startPoint x: 563, startPoint y: 81, endPoint x: 538, endPoint y: 80, distance: 24.8
click at [538, 80] on p "Your heading text goes here" at bounding box center [700, 79] width 980 height 37
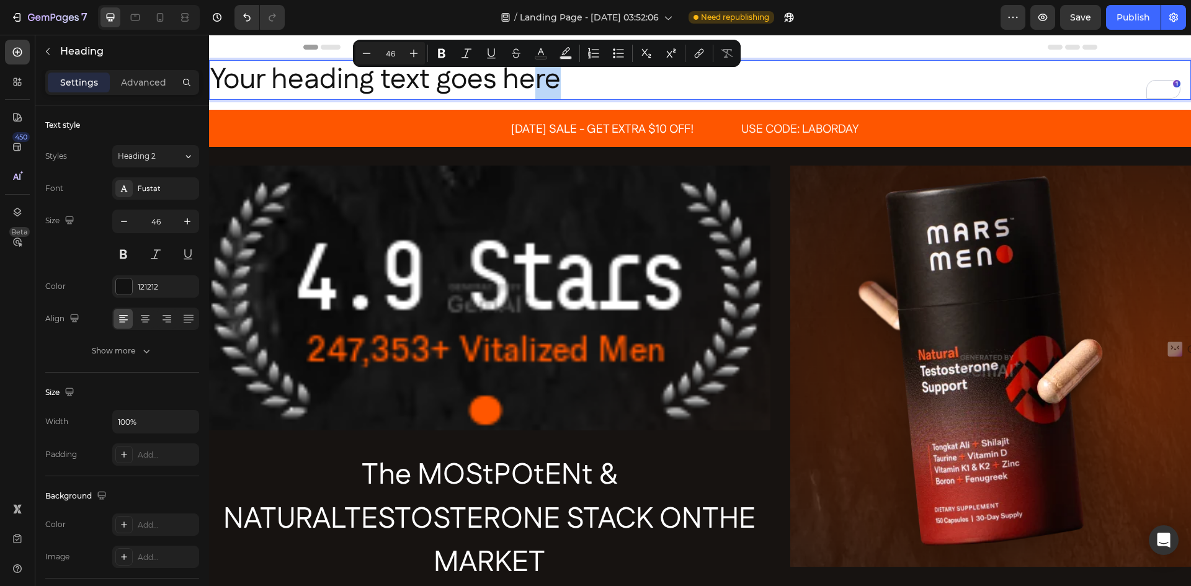
click at [552, 79] on p "Your heading text goes here" at bounding box center [700, 79] width 980 height 37
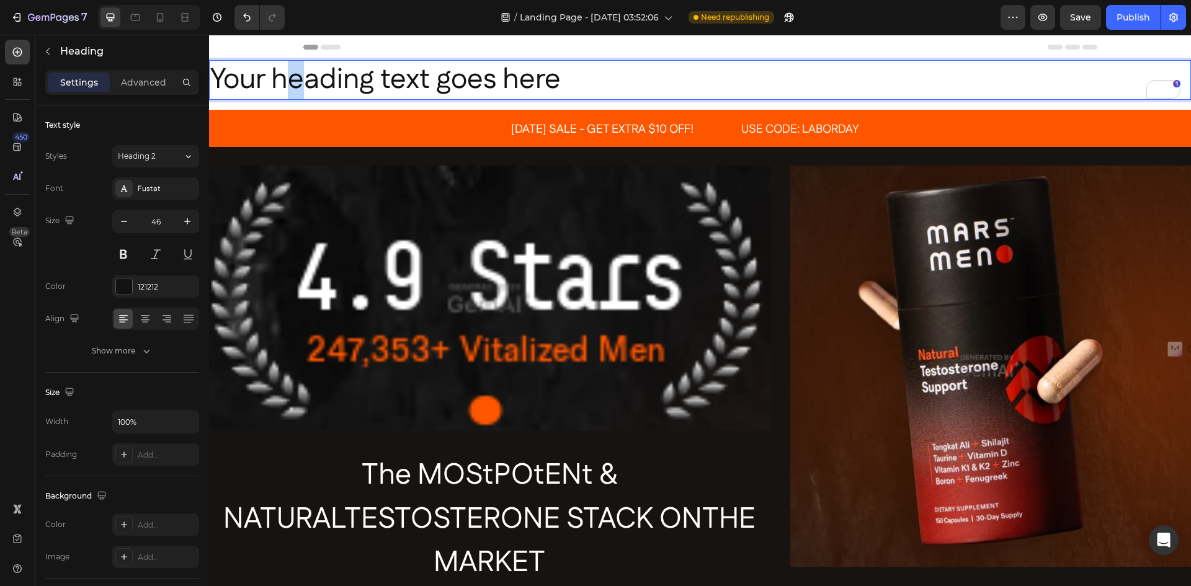
click at [298, 100] on div "Your heading text goes here Heading 0 Row" at bounding box center [700, 85] width 982 height 50
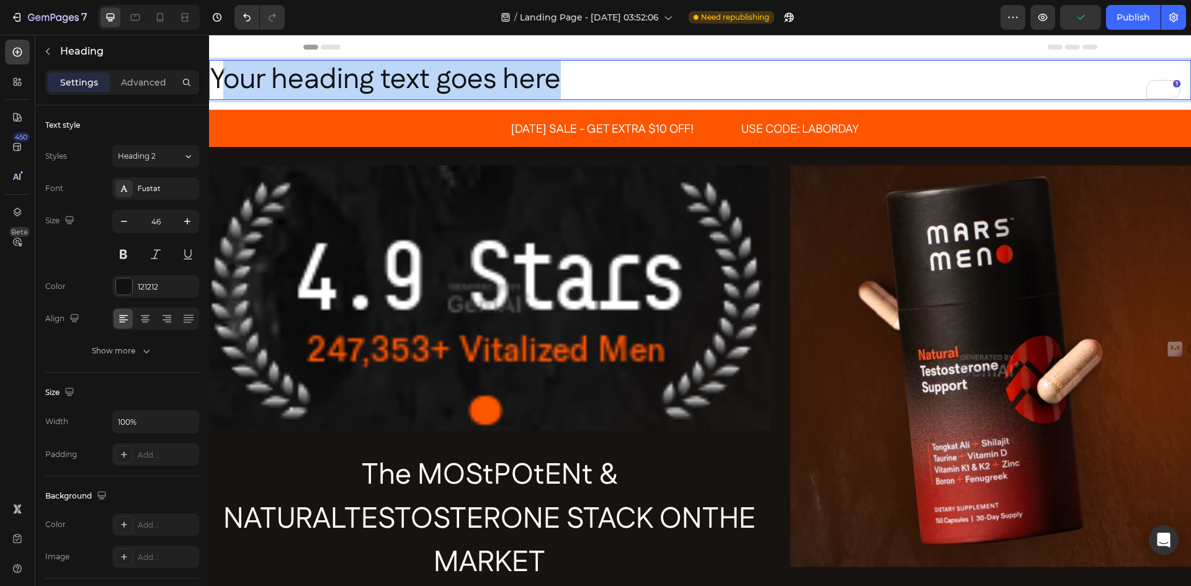
drag, startPoint x: 218, startPoint y: 81, endPoint x: 572, endPoint y: 84, distance: 353.7
click at [571, 85] on p "Your heading text goes here" at bounding box center [700, 79] width 980 height 37
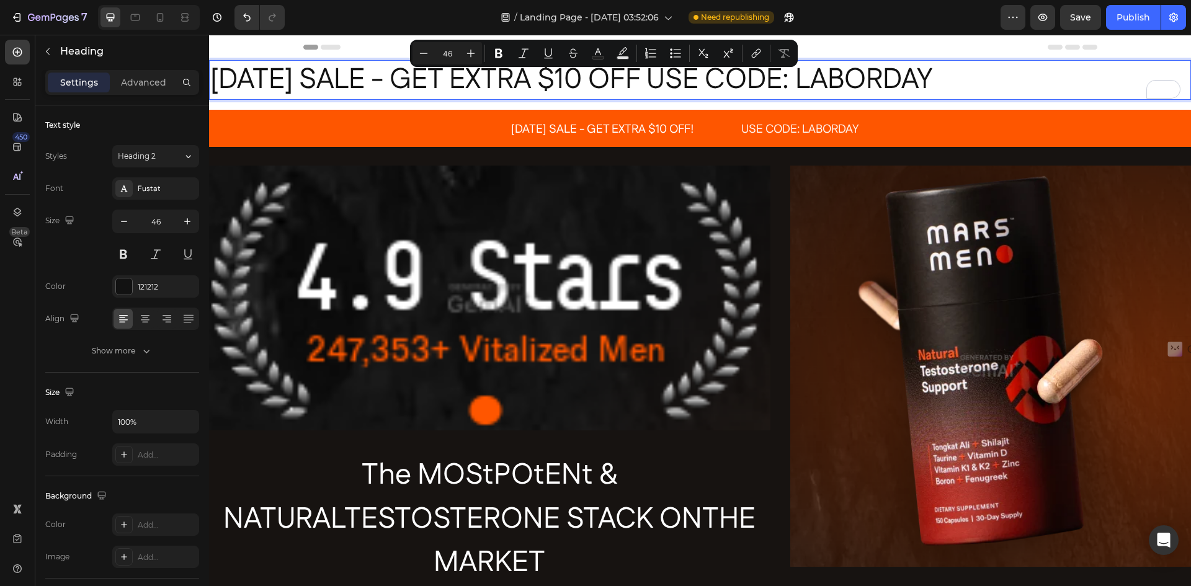
drag, startPoint x: 996, startPoint y: 79, endPoint x: 215, endPoint y: 69, distance: 781.2
click at [213, 65] on p "[DATE] SALE - GET EXTRA $10 OFF USE CODE: LABORDAY" at bounding box center [700, 79] width 980 height 37
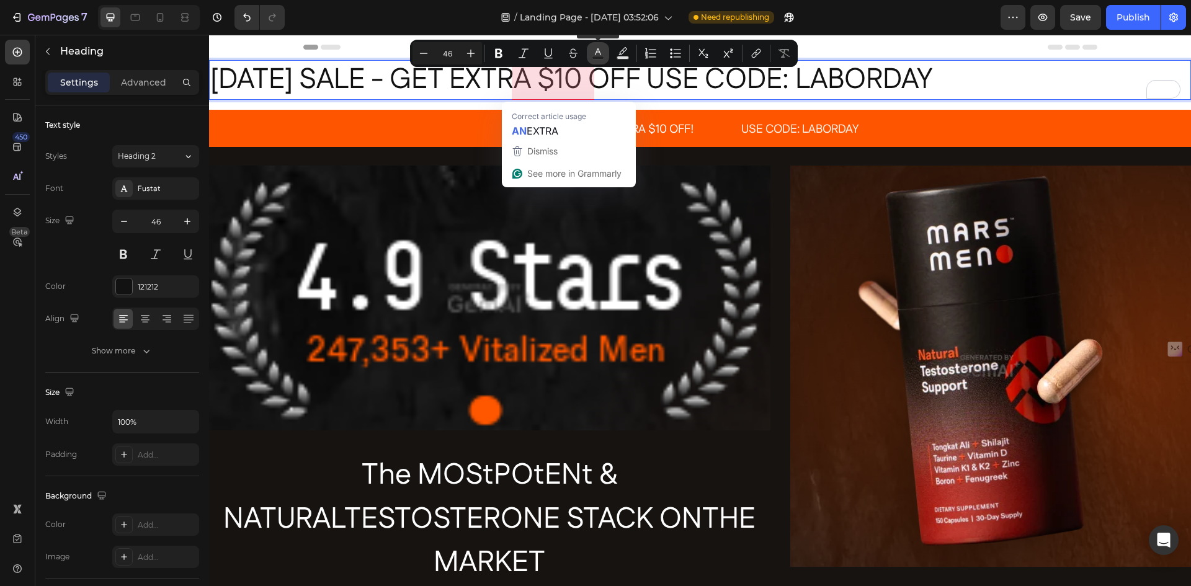
click at [599, 56] on rect "Editor contextual toolbar" at bounding box center [599, 57] width 12 height 3
type input "121212"
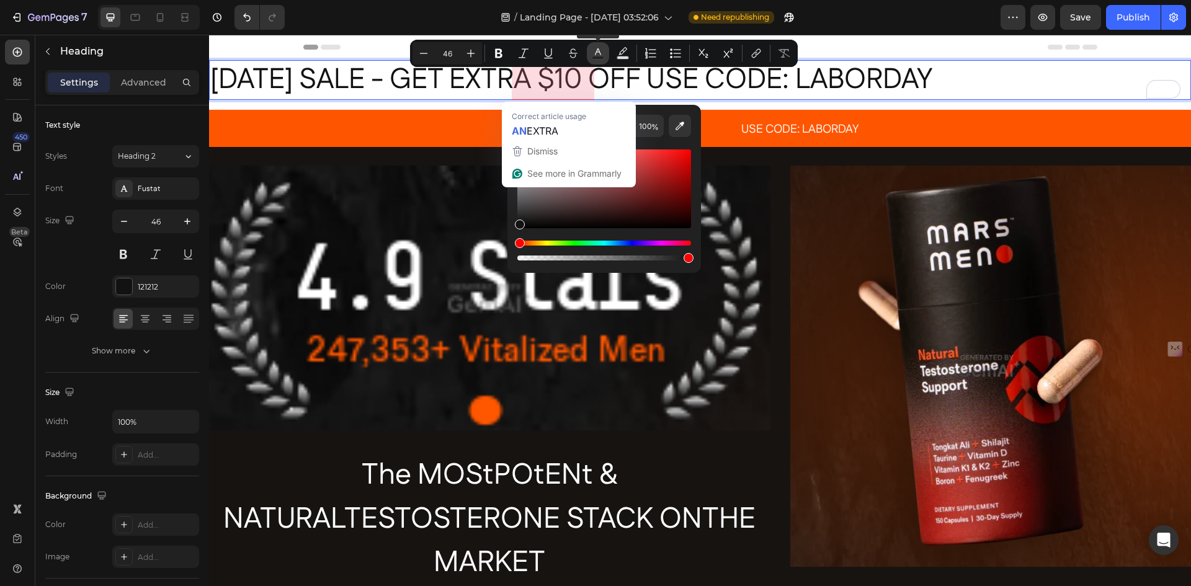
click at [599, 56] on rect "Editor contextual toolbar" at bounding box center [599, 57] width 12 height 3
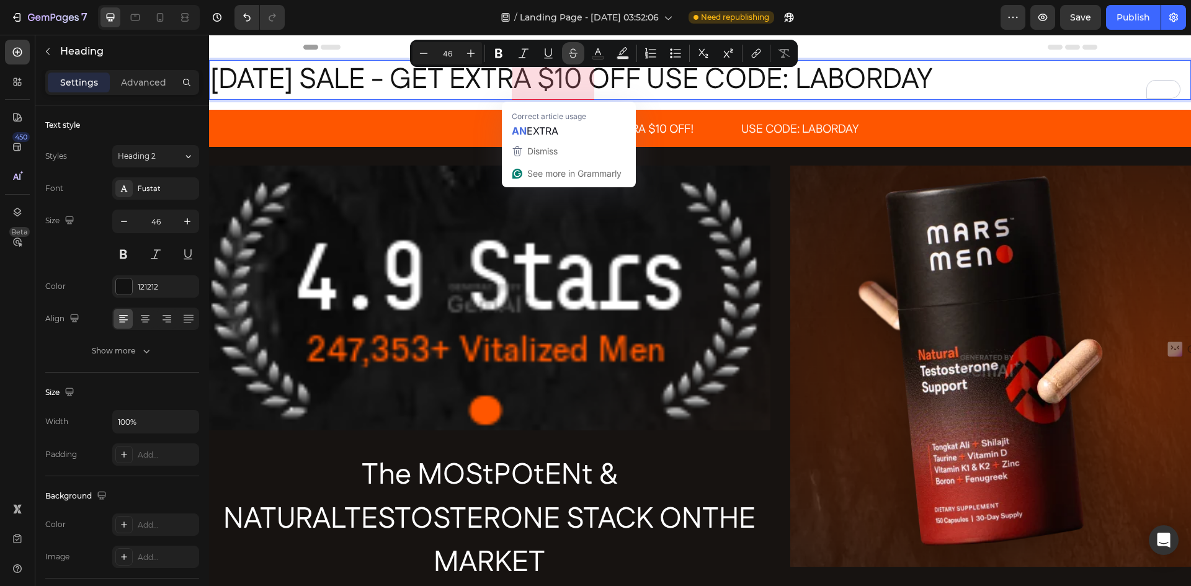
click at [568, 56] on icon "Editor contextual toolbar" at bounding box center [573, 53] width 12 height 12
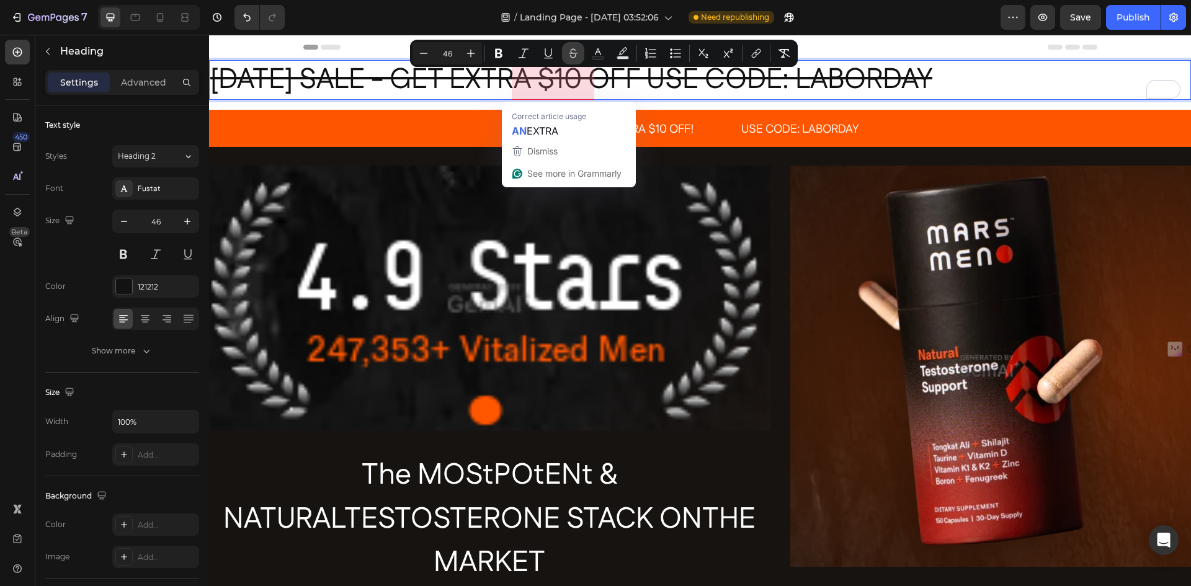
click at [568, 56] on icon "Editor contextual toolbar" at bounding box center [573, 53] width 12 height 12
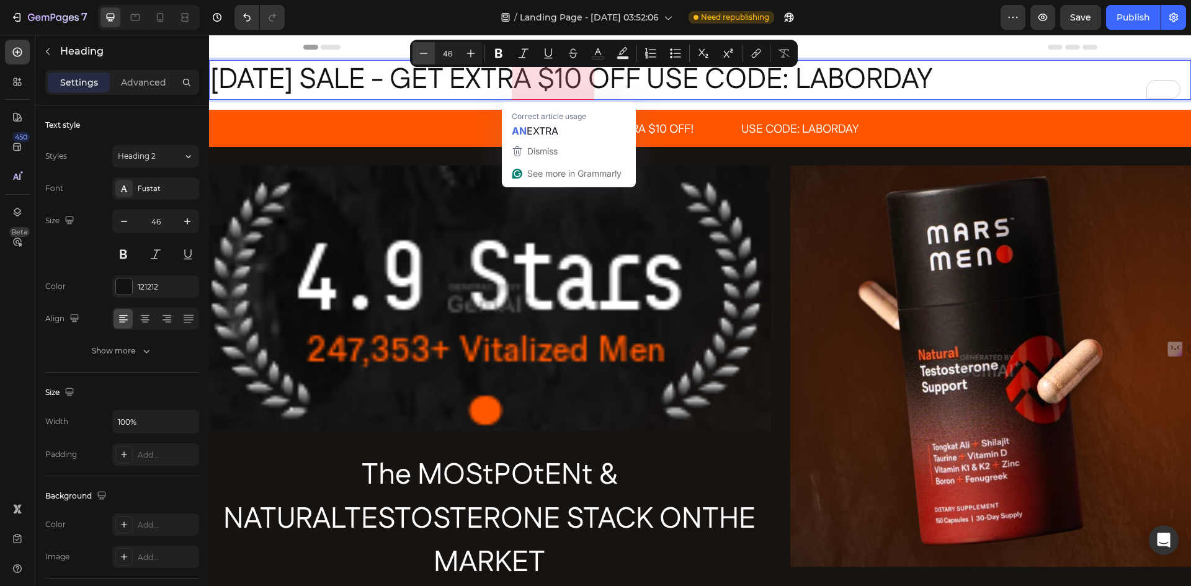
click at [427, 56] on icon "Editor contextual toolbar" at bounding box center [424, 53] width 12 height 12
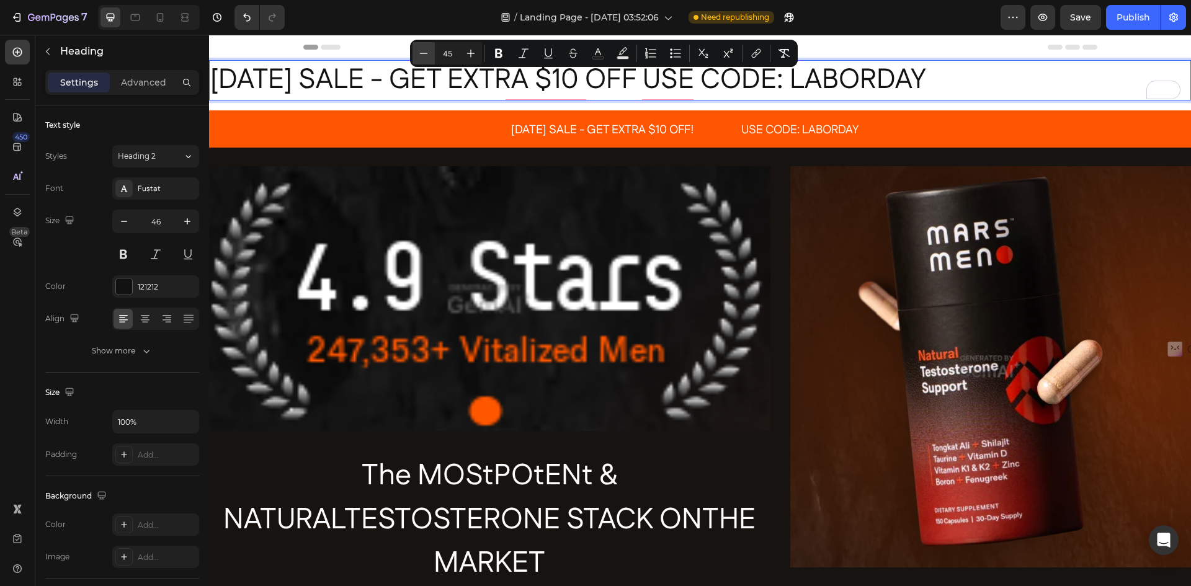
click at [426, 56] on icon "Editor contextual toolbar" at bounding box center [424, 53] width 12 height 12
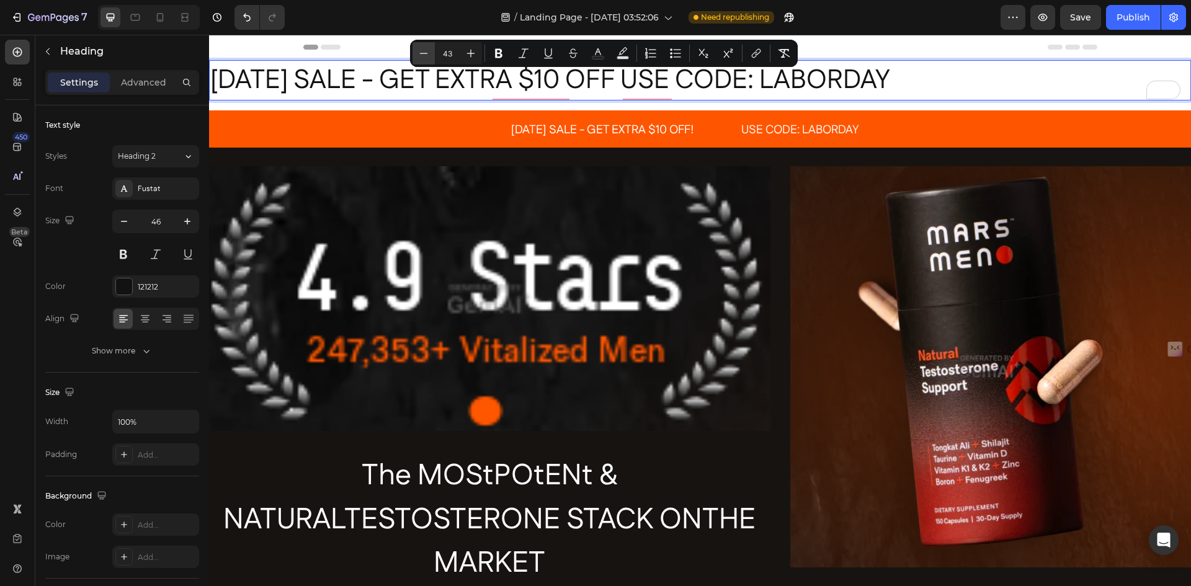
click at [426, 56] on icon "Editor contextual toolbar" at bounding box center [424, 53] width 12 height 12
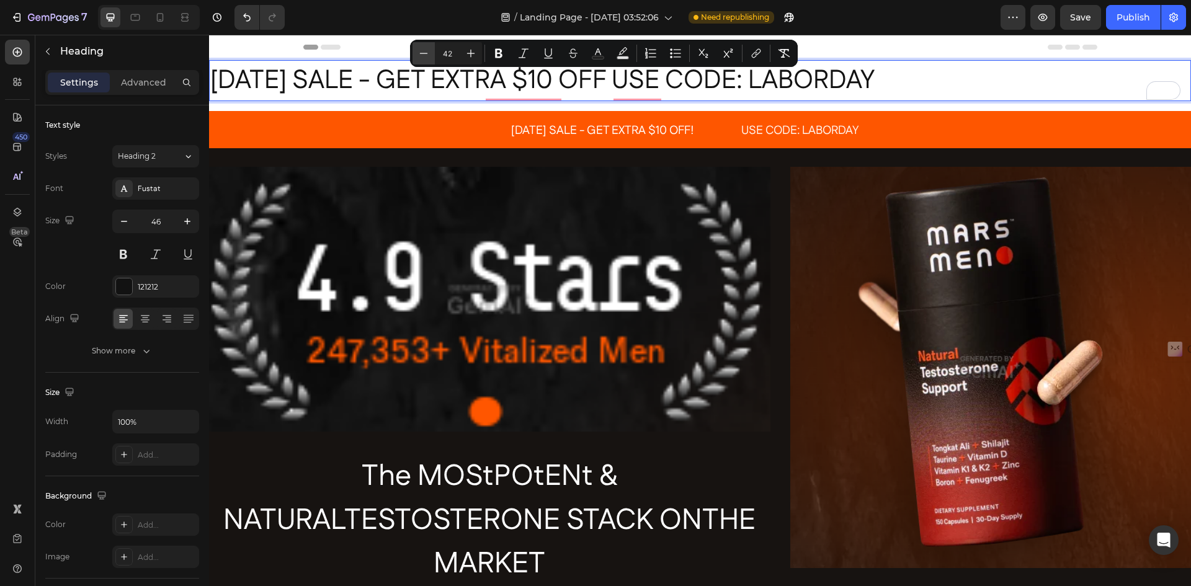
click at [426, 56] on icon "Editor contextual toolbar" at bounding box center [424, 53] width 12 height 12
click at [426, 55] on icon "Editor contextual toolbar" at bounding box center [424, 53] width 12 height 12
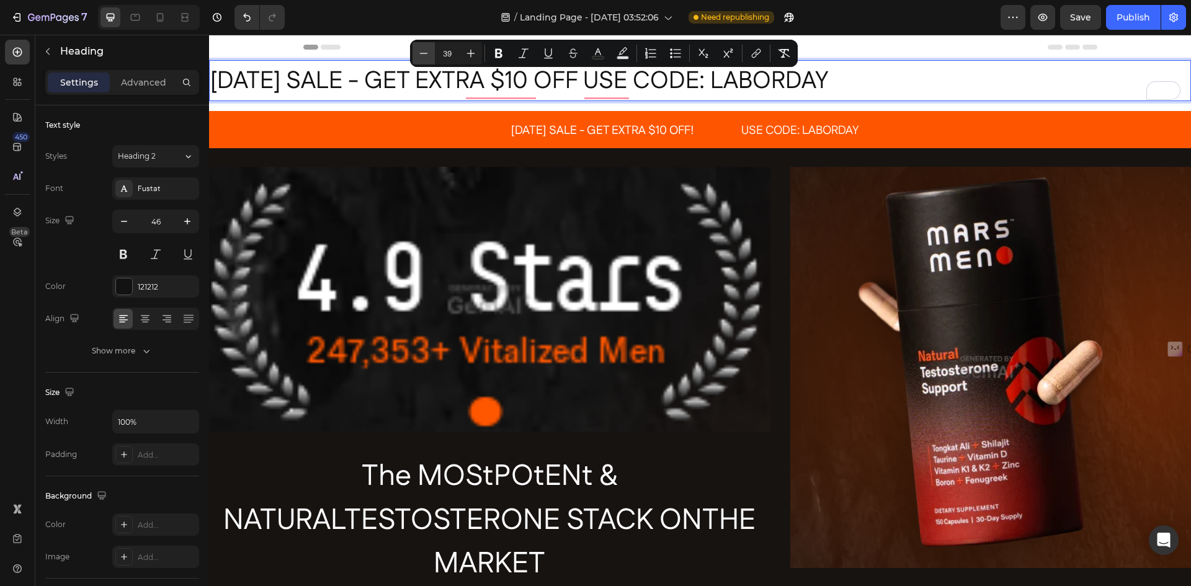
click at [426, 55] on icon "Editor contextual toolbar" at bounding box center [424, 53] width 12 height 12
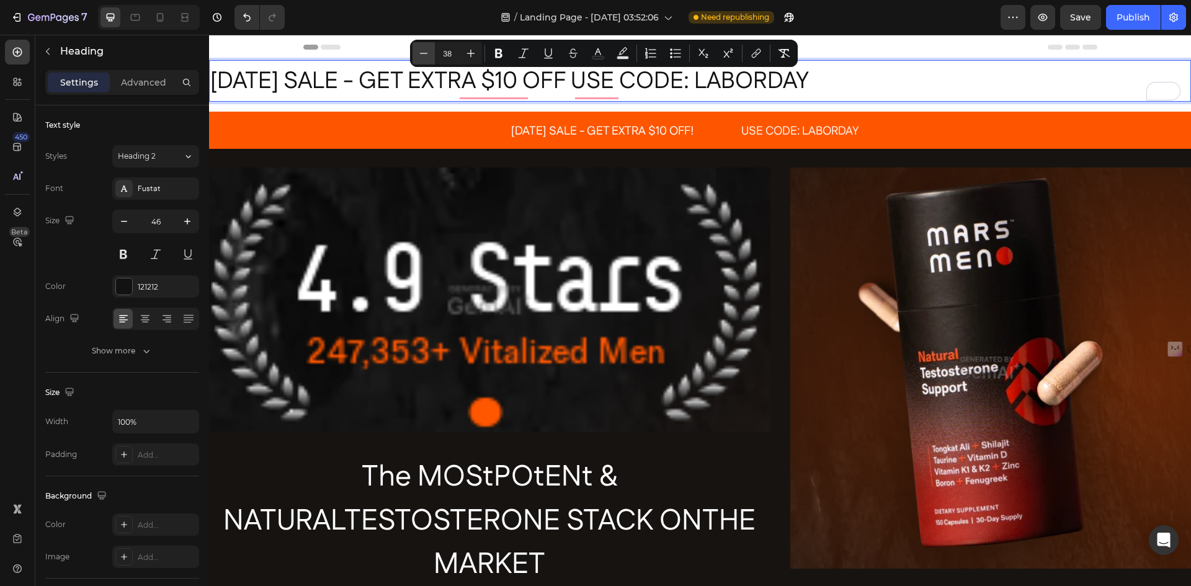
click at [426, 55] on icon "Editor contextual toolbar" at bounding box center [424, 53] width 12 height 12
type input "35"
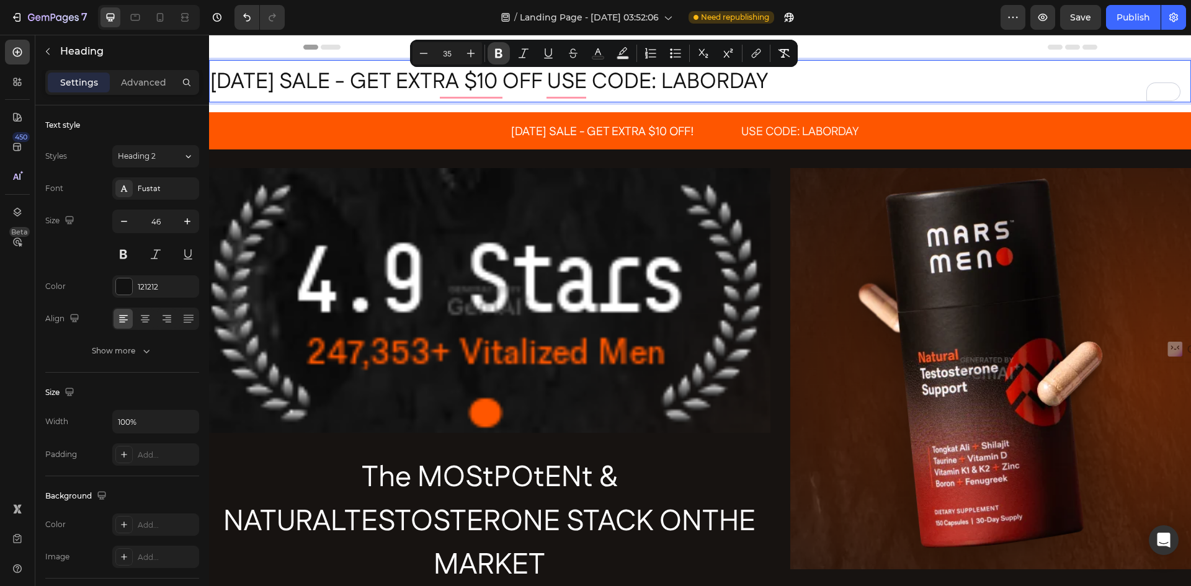
click at [494, 55] on icon "Editor contextual toolbar" at bounding box center [499, 53] width 12 height 12
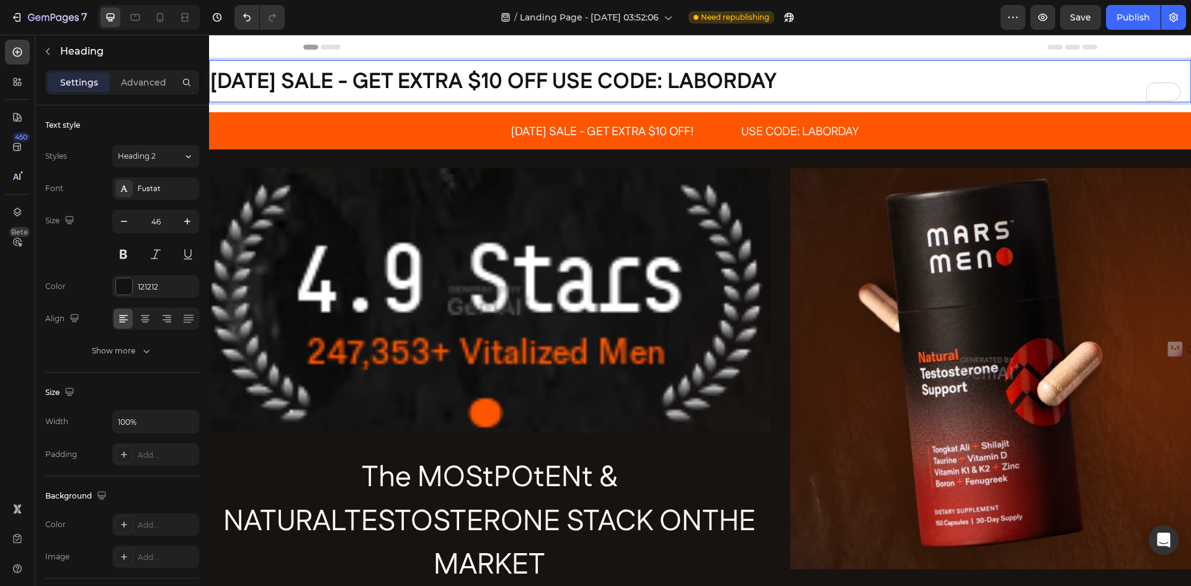
click at [831, 76] on p "[DATE] SALE - GET EXTRA $10 OFF USE CODE: LABORDAY" at bounding box center [700, 81] width 980 height 40
drag, startPoint x: 830, startPoint y: 78, endPoint x: 205, endPoint y: 75, distance: 625.4
click at [139, 189] on div "Fustat" at bounding box center [167, 189] width 58 height 11
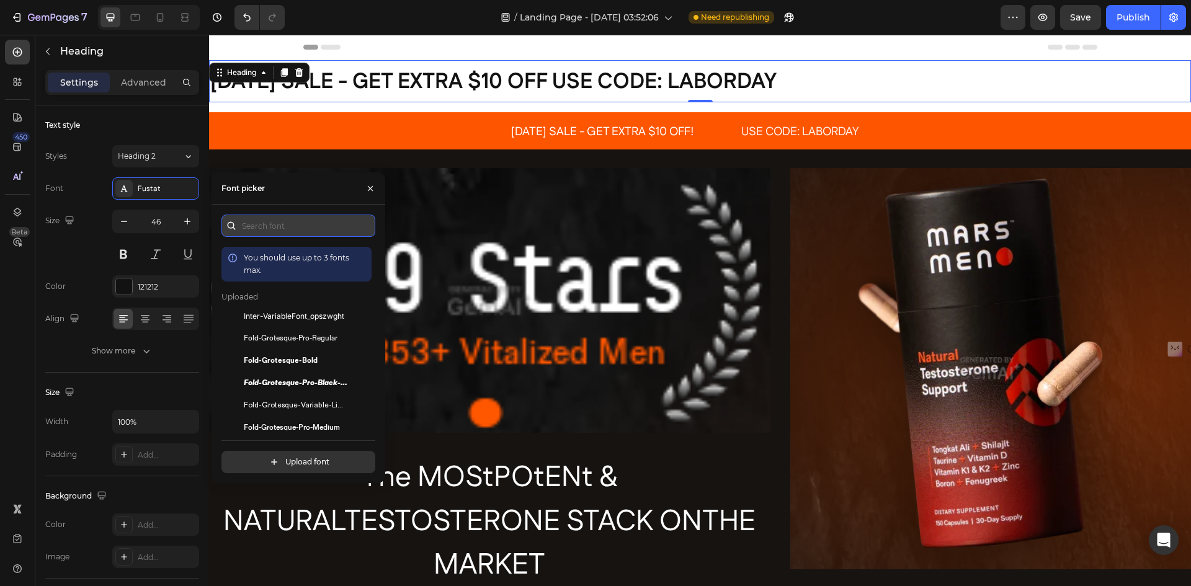
click at [254, 229] on input "text" at bounding box center [299, 226] width 154 height 22
type input "m"
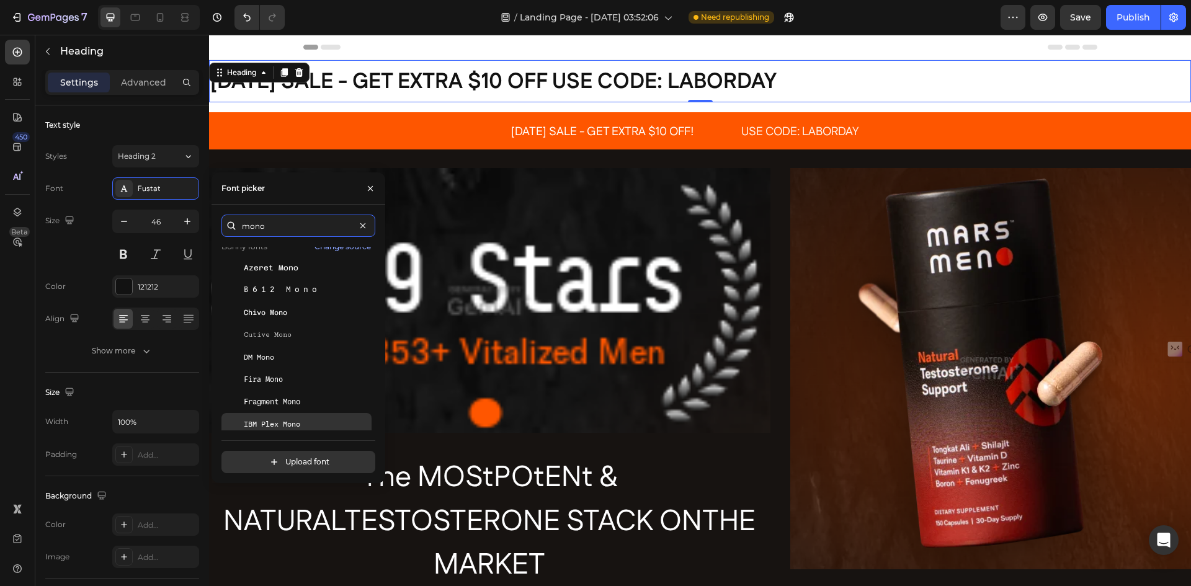
scroll to position [124, 0]
type input "mono"
click at [297, 416] on span "Martian Mono" at bounding box center [274, 419] width 60 height 11
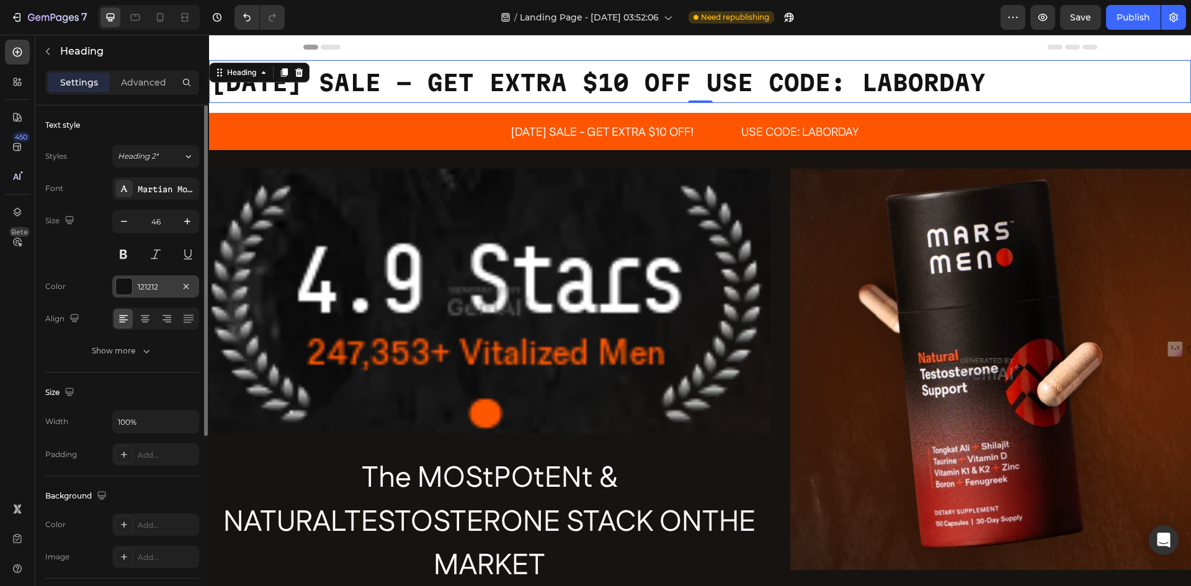
click at [123, 287] on div at bounding box center [124, 287] width 16 height 16
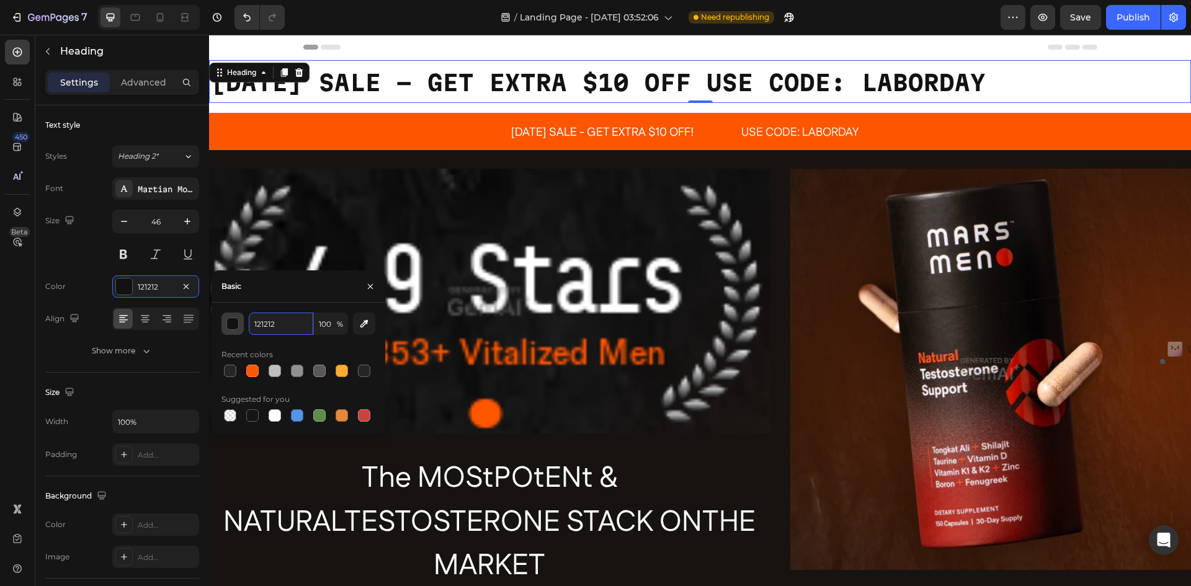
paste input "fe7528"
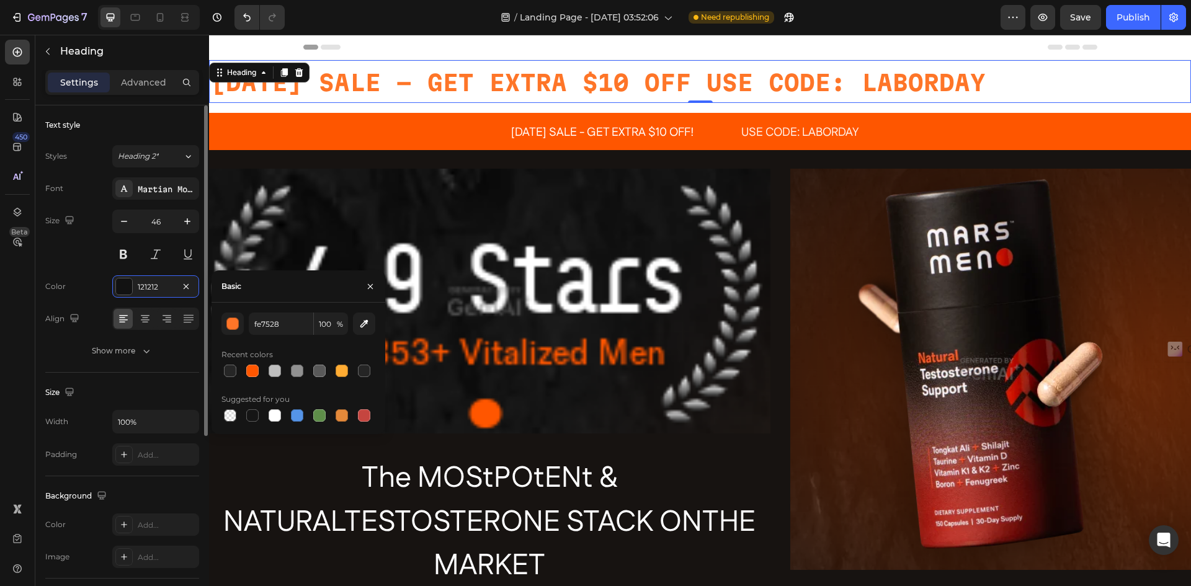
click at [78, 251] on div "Size 46" at bounding box center [122, 238] width 154 height 56
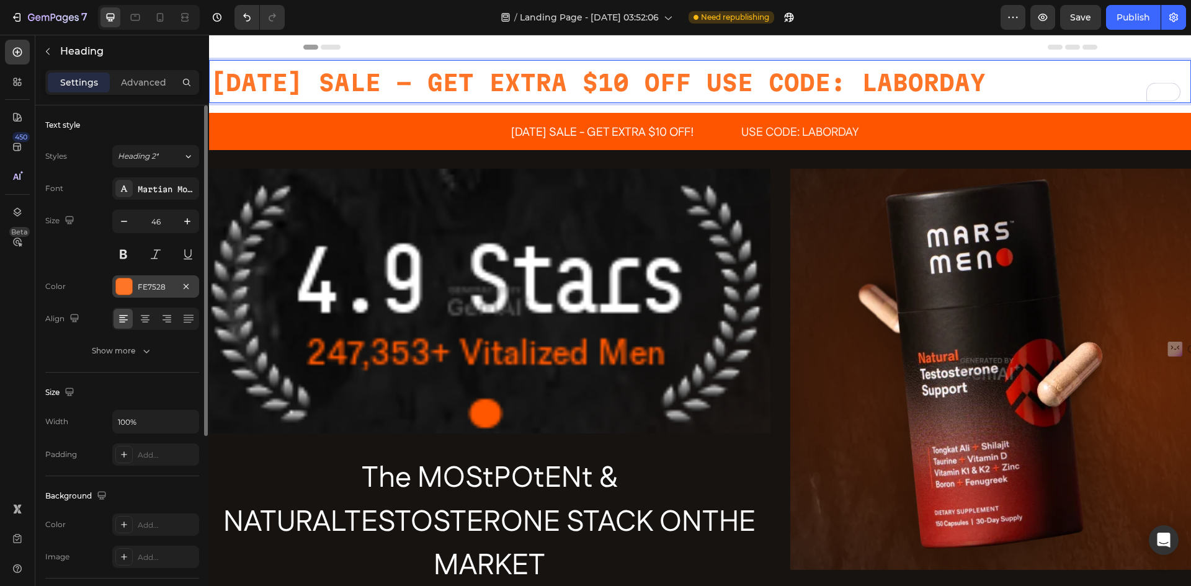
click at [119, 285] on div at bounding box center [124, 287] width 16 height 16
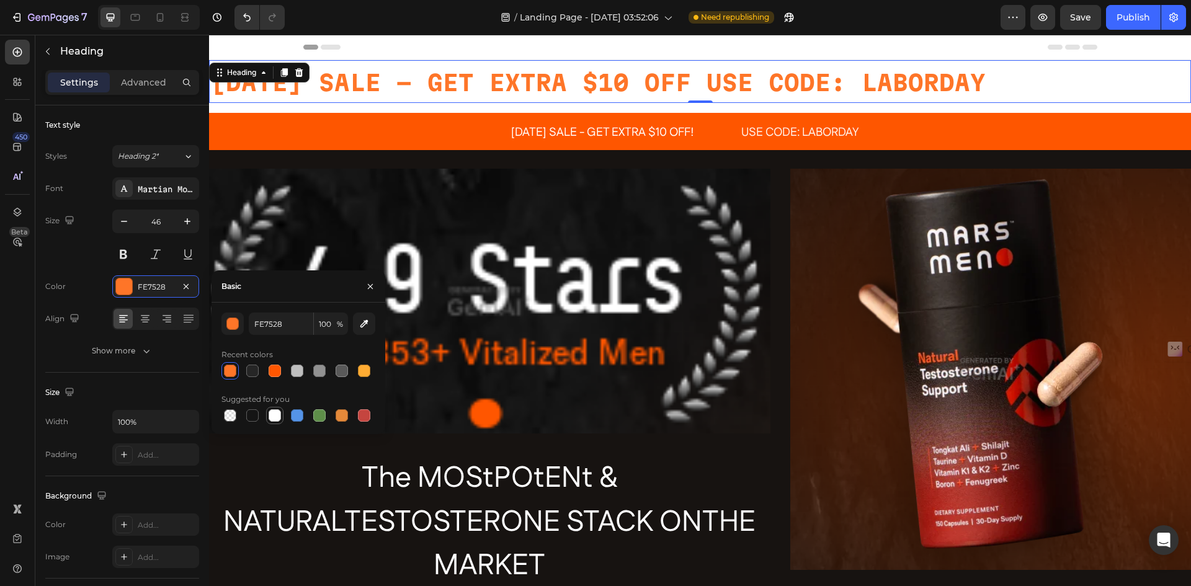
click at [273, 415] on div at bounding box center [275, 415] width 12 height 12
type input "FFFFFF"
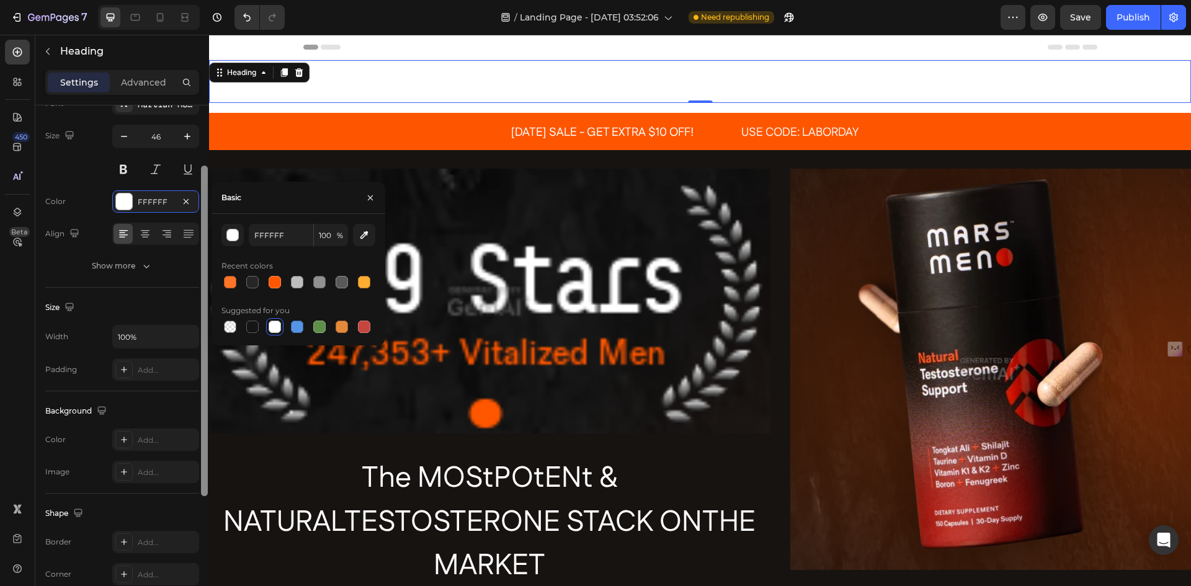
scroll to position [94, 0]
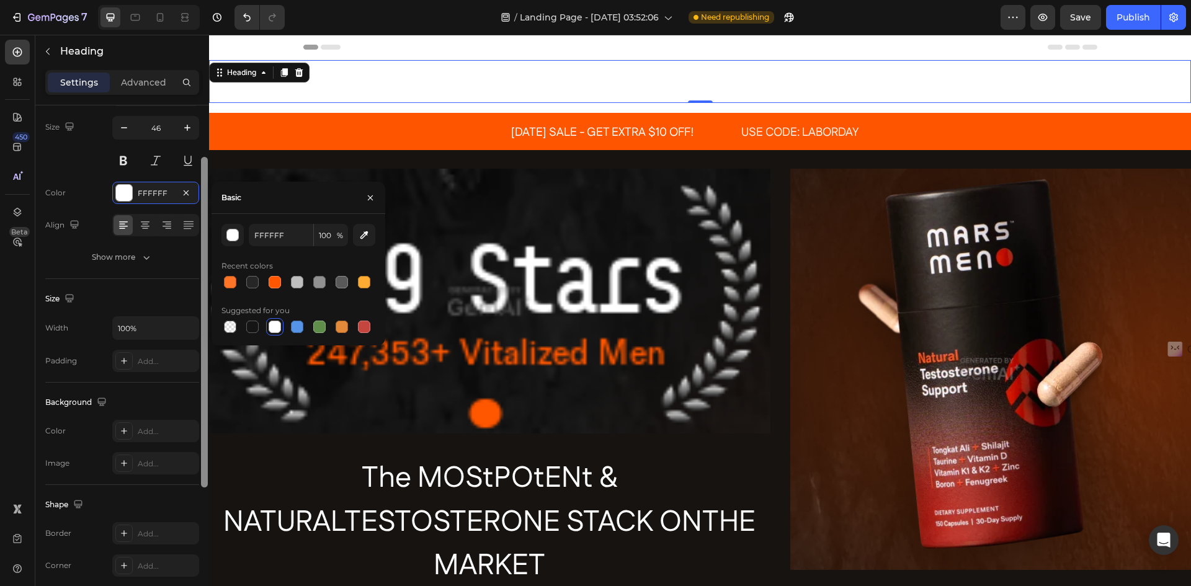
drag, startPoint x: 203, startPoint y: 231, endPoint x: 201, endPoint y: 292, distance: 60.2
click at [201, 292] on div at bounding box center [204, 322] width 7 height 331
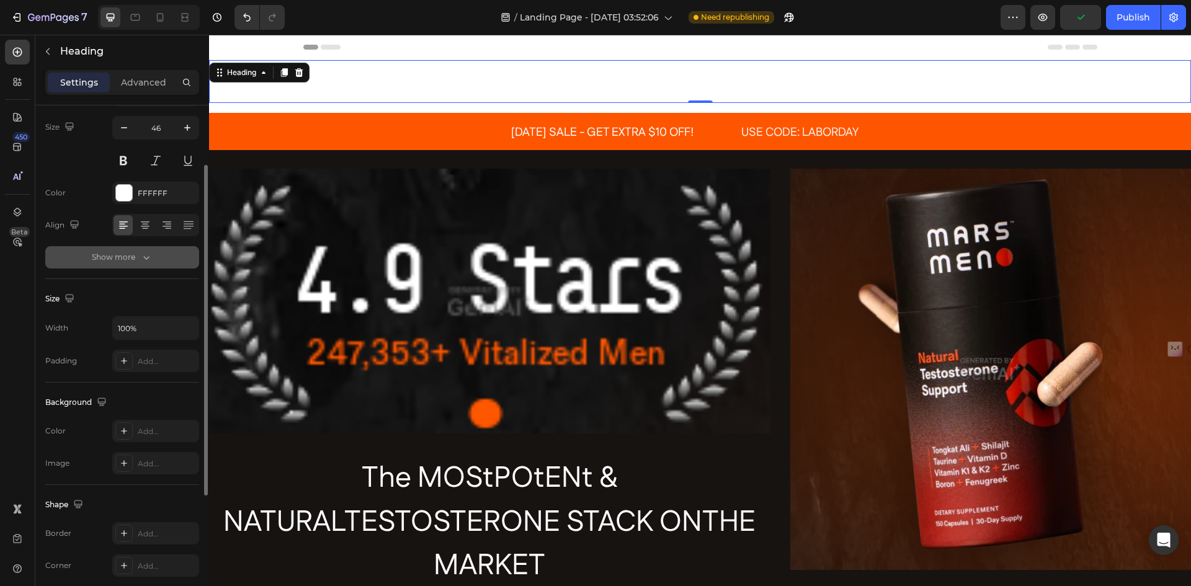
click at [50, 257] on button "Show more" at bounding box center [122, 257] width 154 height 22
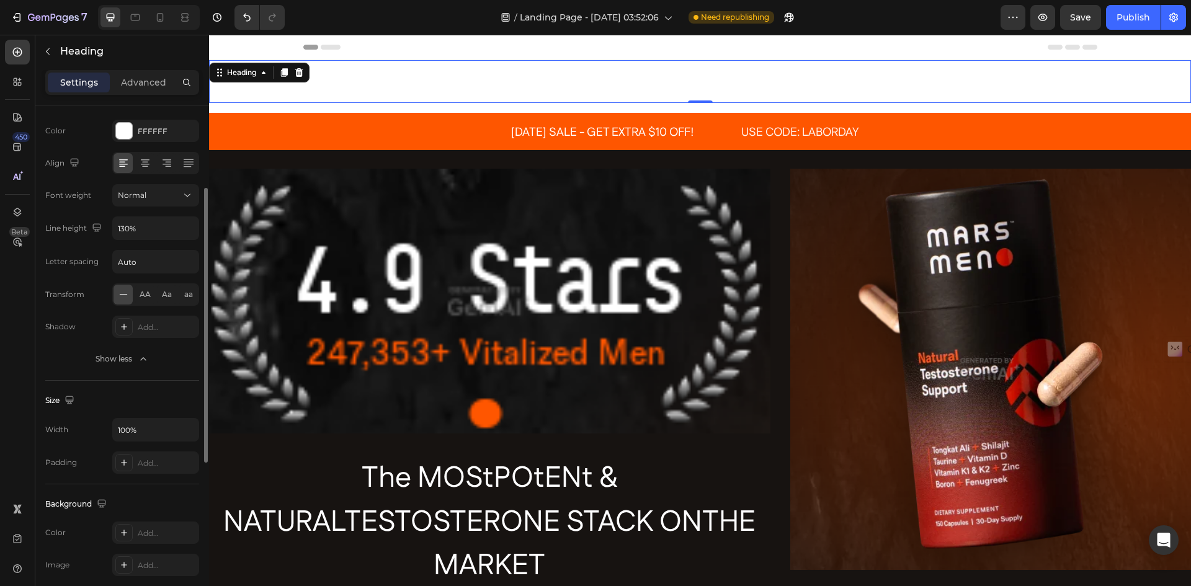
scroll to position [218, 0]
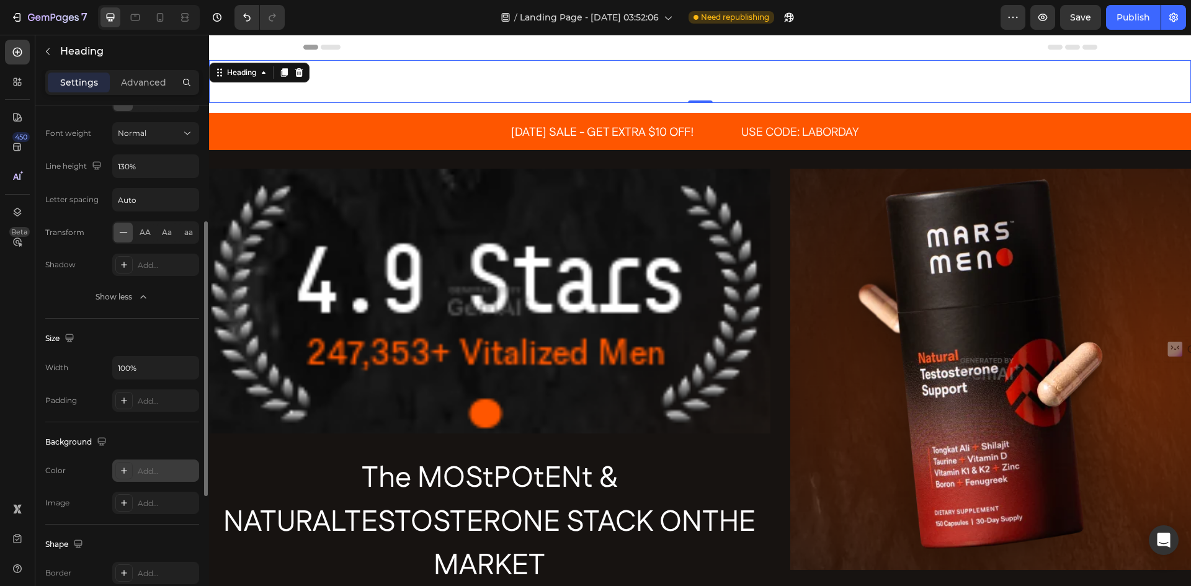
click at [125, 473] on icon at bounding box center [124, 471] width 10 height 10
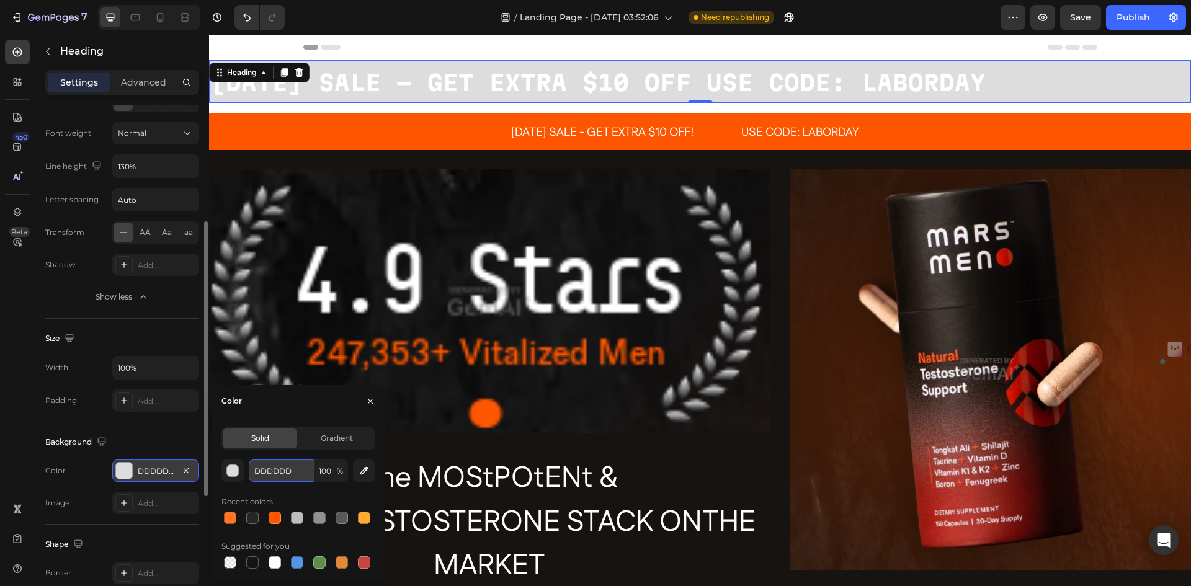
paste input "fe7528"
type input "fe7528"
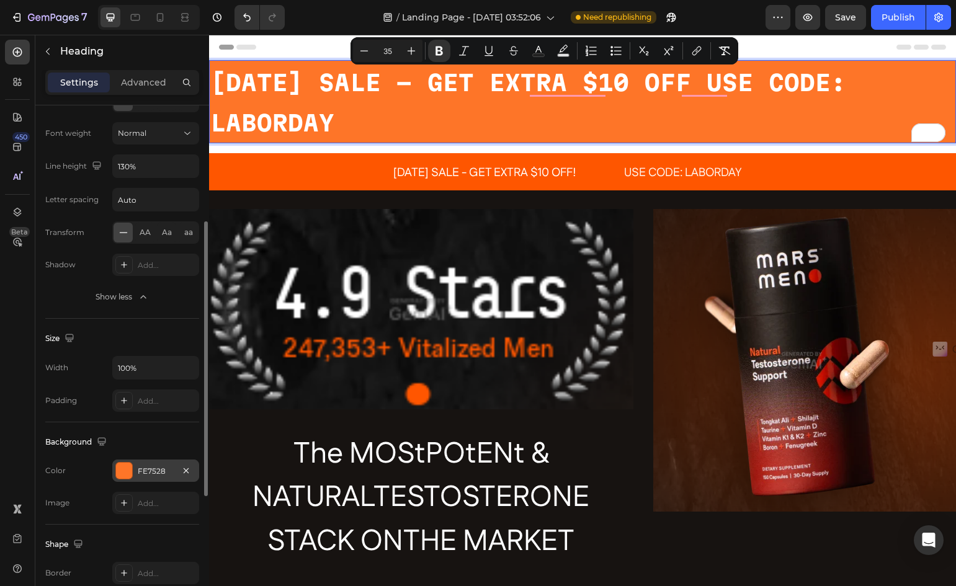
drag, startPoint x: 335, startPoint y: 124, endPoint x: 215, endPoint y: 73, distance: 130.1
click at [215, 73] on p "[DATE] SALE - GET EXTRA $10 OFF USE CODE: LABORDAY" at bounding box center [582, 101] width 745 height 81
click at [360, 50] on icon "Editor contextual toolbar" at bounding box center [364, 51] width 12 height 12
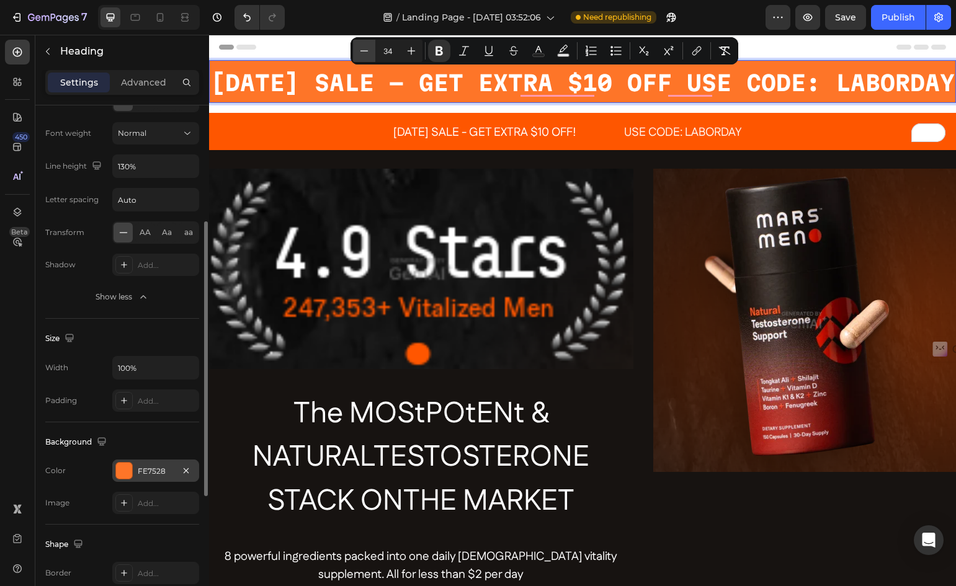
click at [360, 50] on icon "Editor contextual toolbar" at bounding box center [364, 51] width 12 height 12
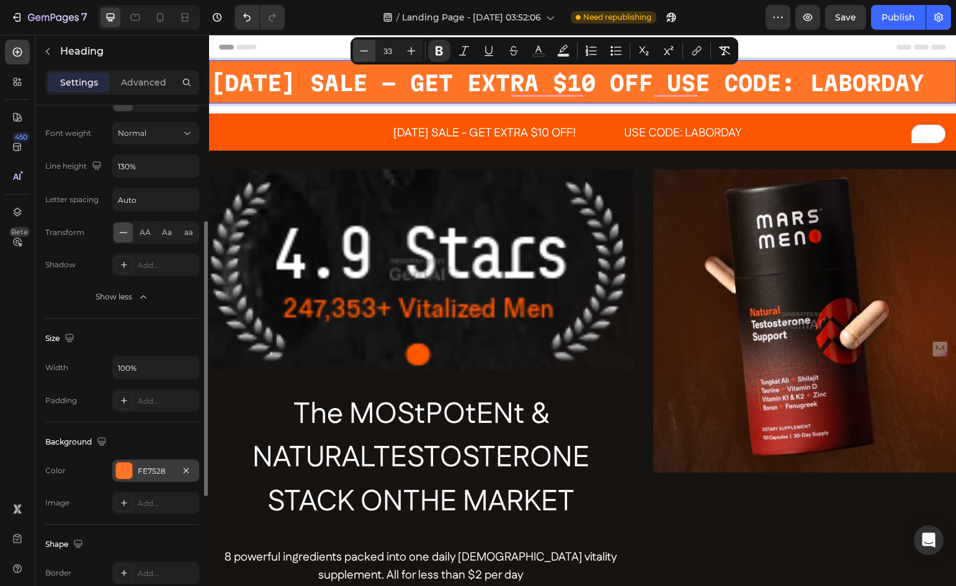
click at [360, 50] on icon "Editor contextual toolbar" at bounding box center [364, 51] width 12 height 12
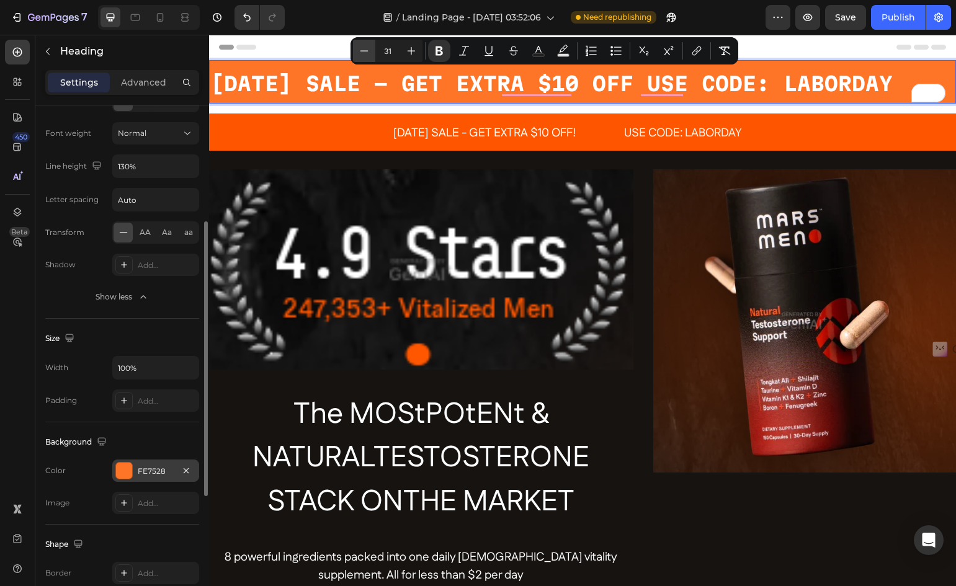
click at [360, 50] on icon "Editor contextual toolbar" at bounding box center [364, 51] width 12 height 12
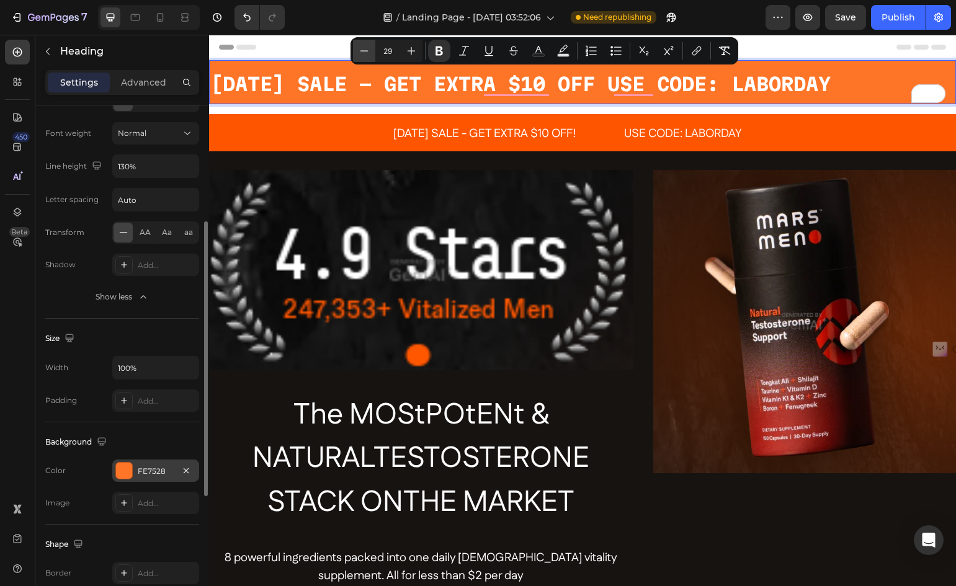
click at [360, 51] on icon "Editor contextual toolbar" at bounding box center [364, 51] width 12 height 12
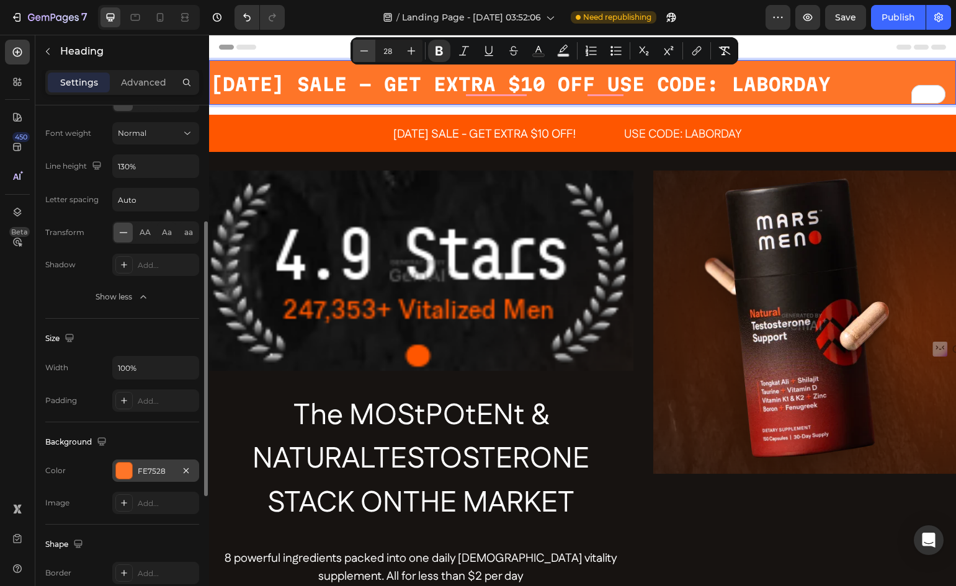
click at [360, 51] on icon "Editor contextual toolbar" at bounding box center [364, 51] width 12 height 12
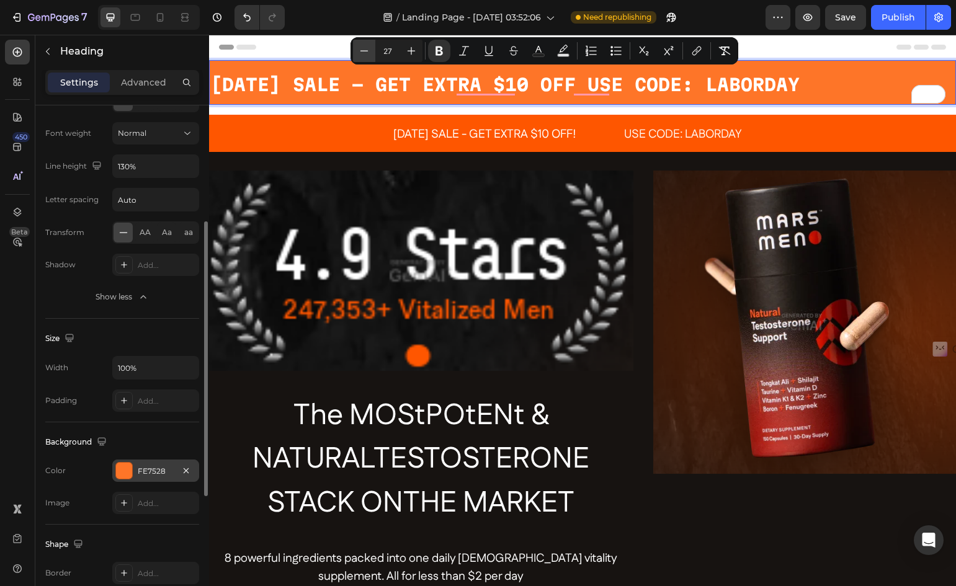
click at [360, 51] on icon "Editor contextual toolbar" at bounding box center [364, 51] width 12 height 12
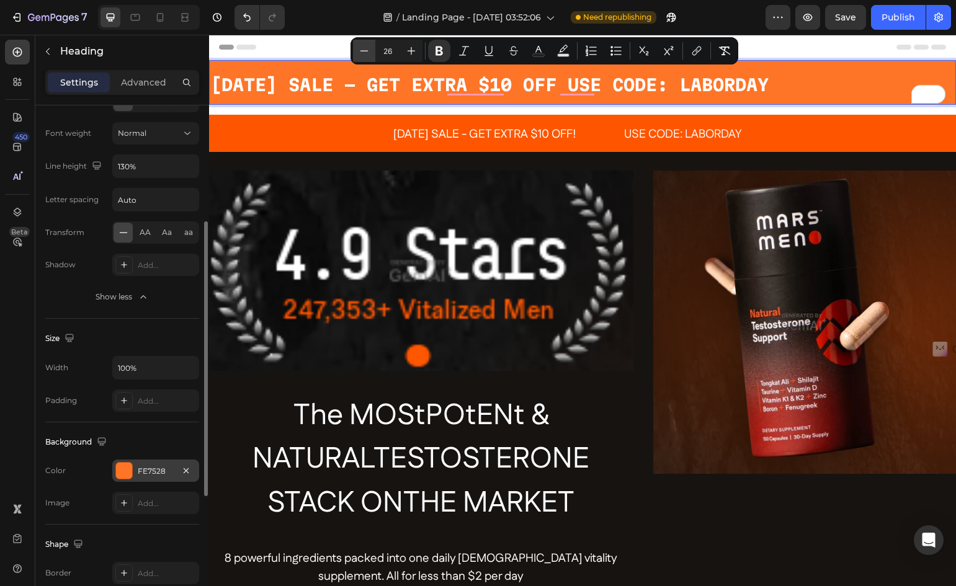
click at [360, 51] on icon "Editor contextual toolbar" at bounding box center [364, 51] width 12 height 12
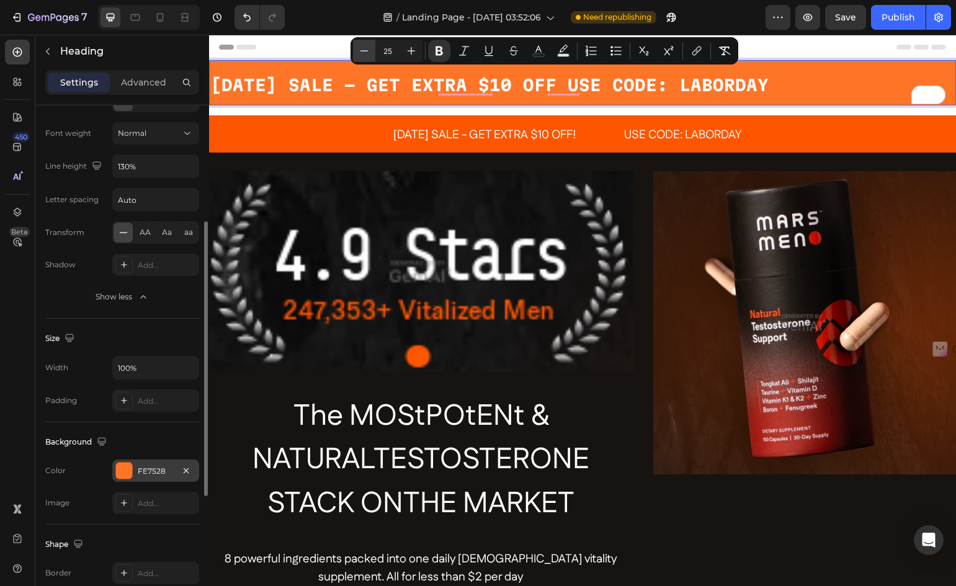
click at [360, 51] on icon "Editor contextual toolbar" at bounding box center [364, 51] width 12 height 12
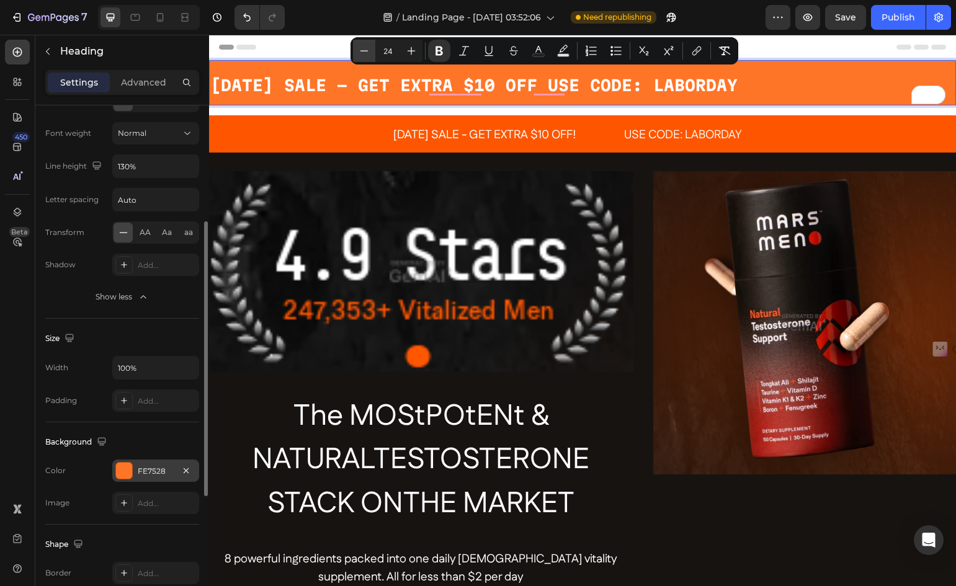
click at [360, 51] on icon "Editor contextual toolbar" at bounding box center [364, 51] width 12 height 12
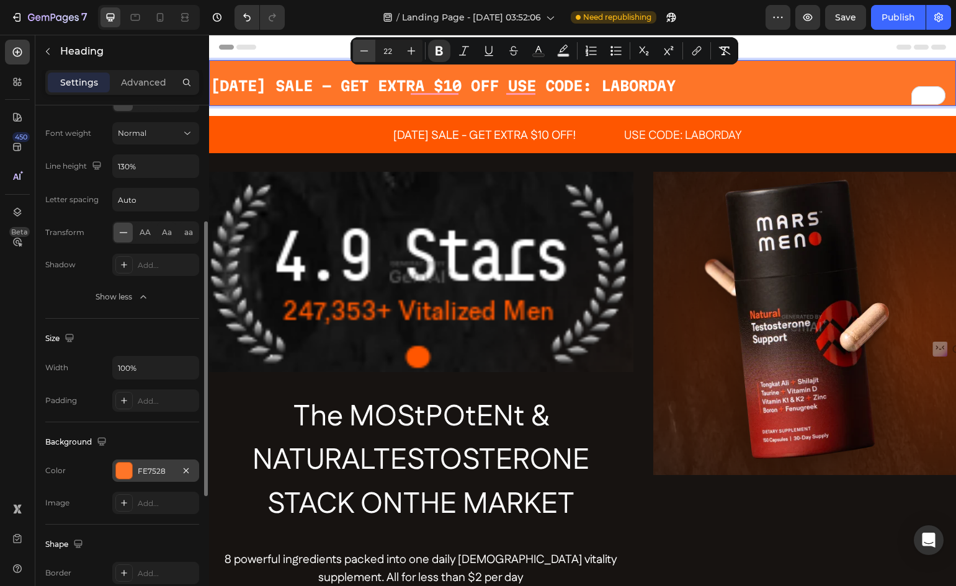
click at [360, 51] on icon "Editor contextual toolbar" at bounding box center [364, 51] width 12 height 12
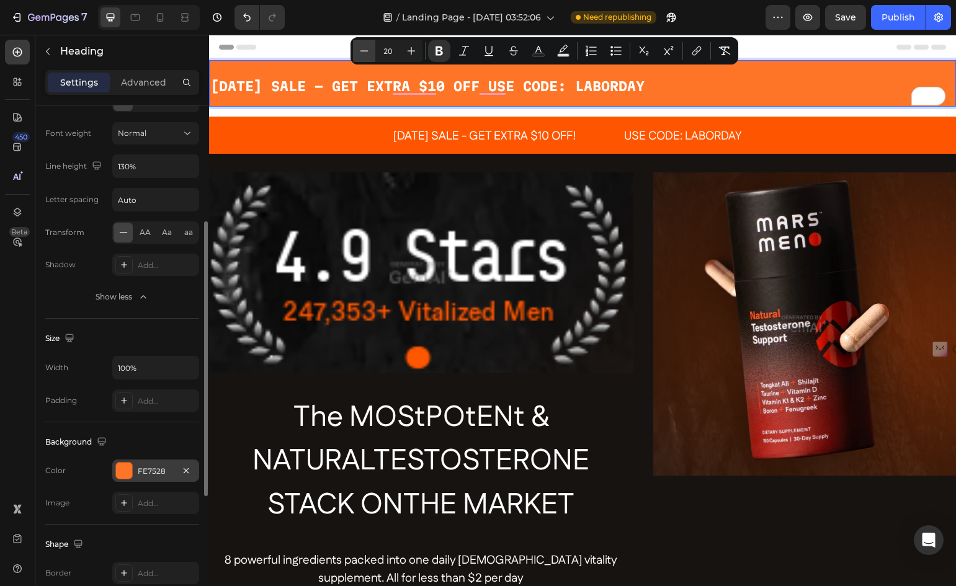
click at [360, 51] on icon "Editor contextual toolbar" at bounding box center [364, 51] width 12 height 12
type input "19"
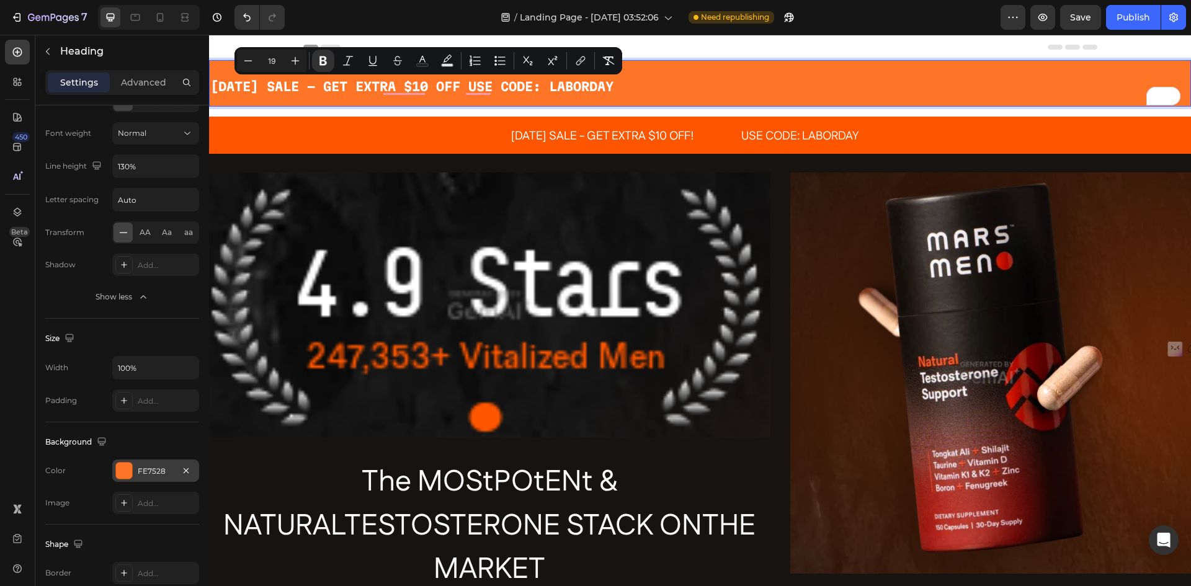
click at [711, 74] on p "[DATE] SALE - GET EXTRA $10 OFF USE CODE: LABORDAY" at bounding box center [700, 83] width 980 height 44
click at [627, 96] on p "[DATE] SALE - GET EXTRA $10 OFF USE CODE: LABORDAY" at bounding box center [700, 83] width 980 height 44
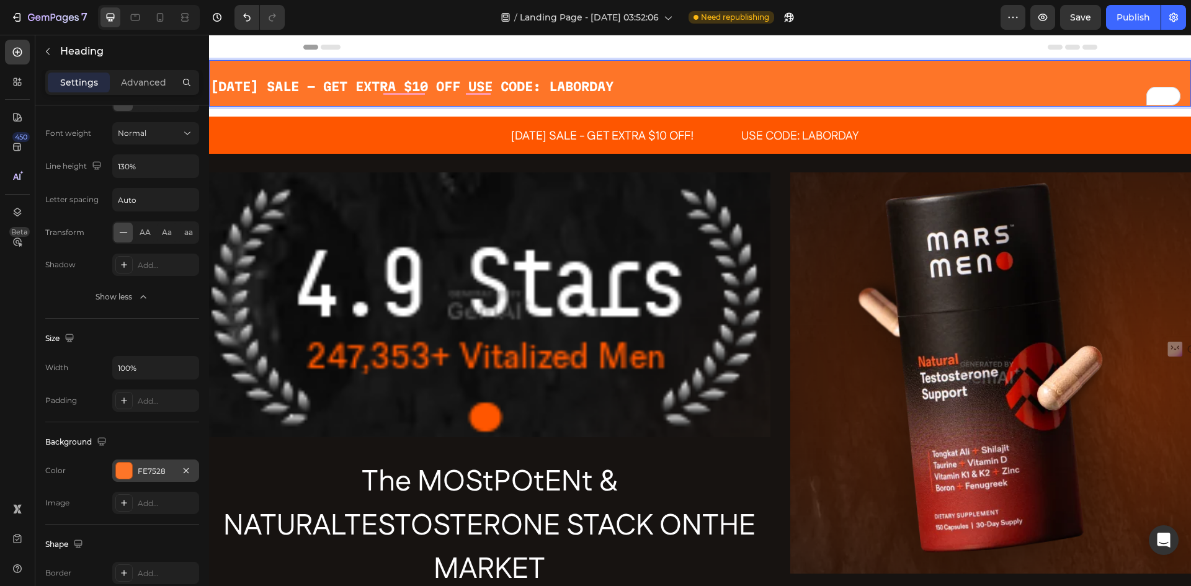
click at [652, 87] on p "[DATE] SALE - GET EXTRA $10 OFF USE CODE: LABORDAY" at bounding box center [700, 83] width 980 height 44
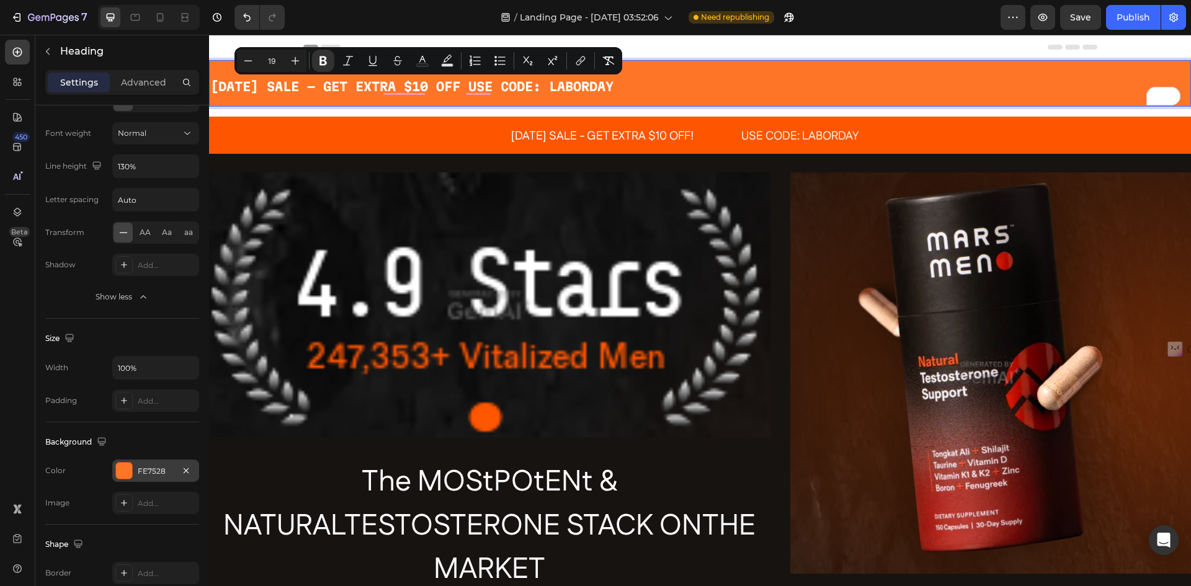
drag, startPoint x: 212, startPoint y: 89, endPoint x: 656, endPoint y: 94, distance: 443.7
click at [323, 64] on icon "Editor contextual toolbar" at bounding box center [323, 60] width 7 height 9
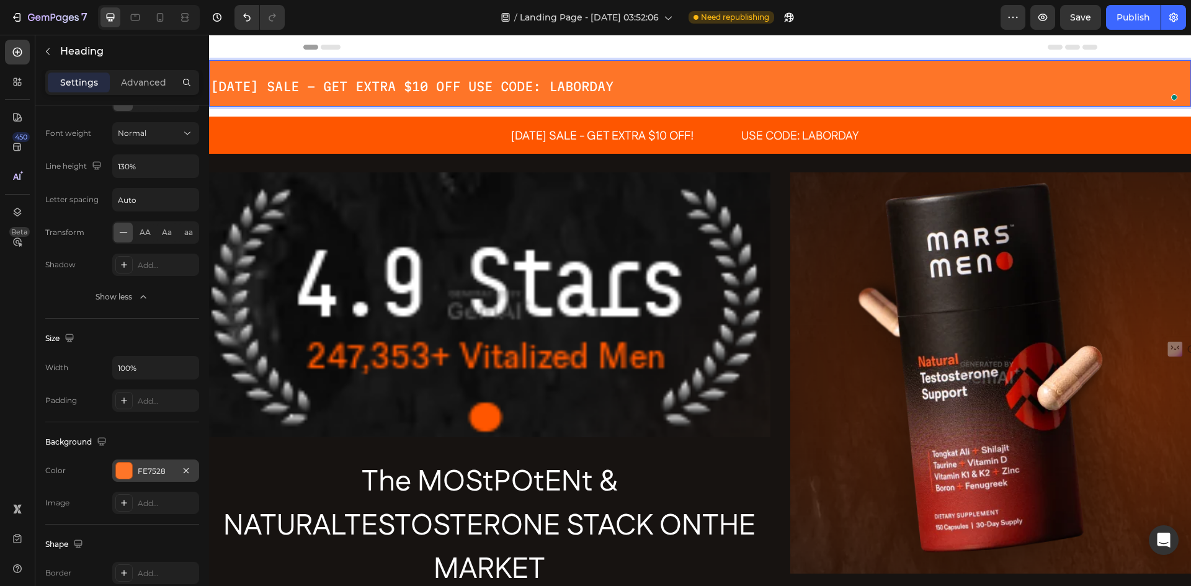
click at [321, 63] on p "[DATE] SALE - GET EXTRA $10 OFF USE CODE: LABORDAY" at bounding box center [700, 83] width 980 height 44
click at [614, 85] on span "[DATE] SALE - GET EXTRA $10 OFF USE CODE: LABORDAY" at bounding box center [411, 86] width 403 height 14
drag, startPoint x: 655, startPoint y: 87, endPoint x: 212, endPoint y: 87, distance: 443.6
click at [212, 87] on p "[DATE] SALE - GET EXTRA $10 OFF USE CODE: LABORDAY" at bounding box center [700, 83] width 980 height 44
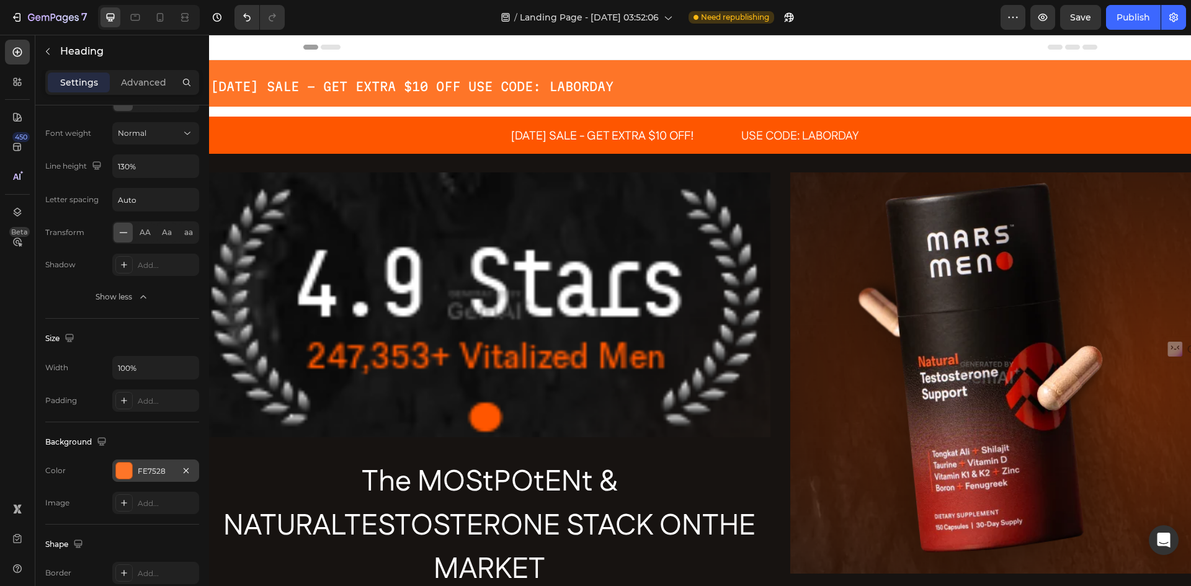
click at [226, 45] on icon at bounding box center [223, 47] width 9 height 9
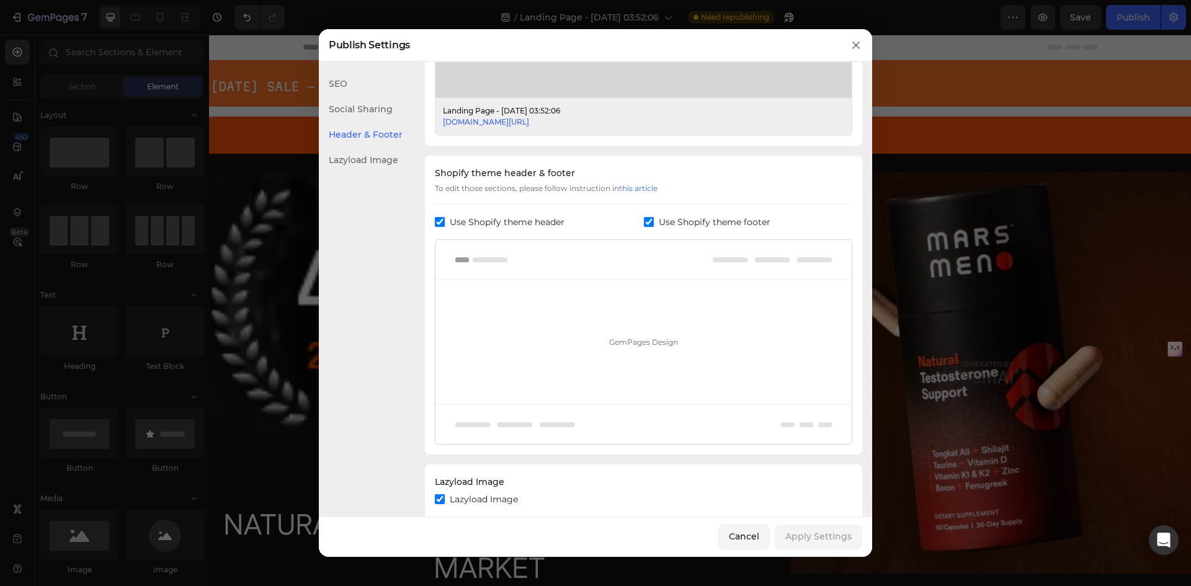
scroll to position [529, 0]
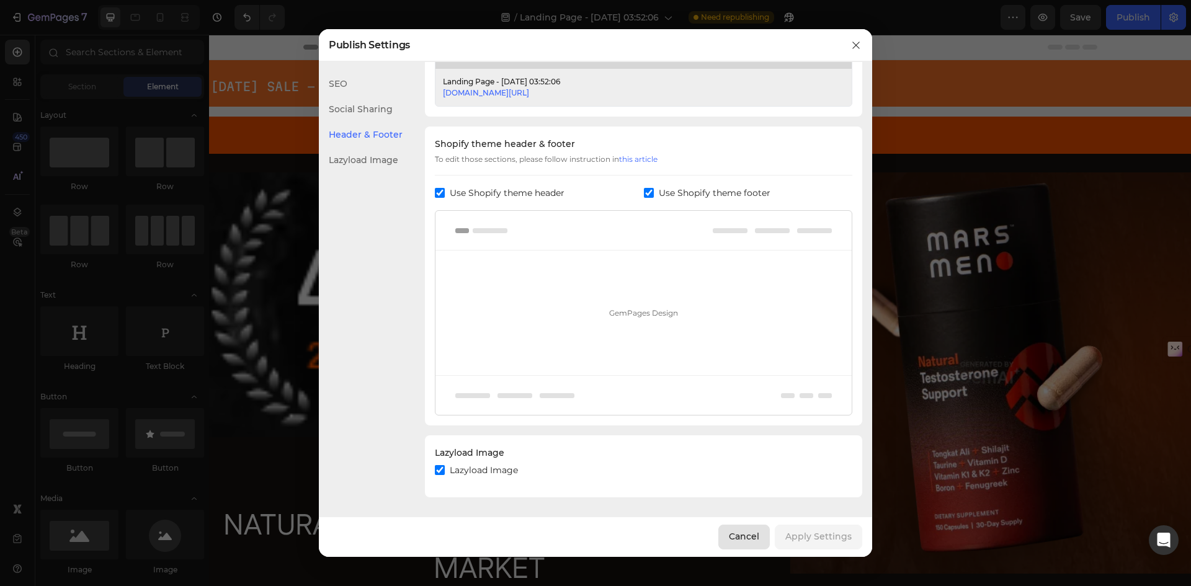
click at [743, 535] on div "Cancel" at bounding box center [744, 536] width 30 height 13
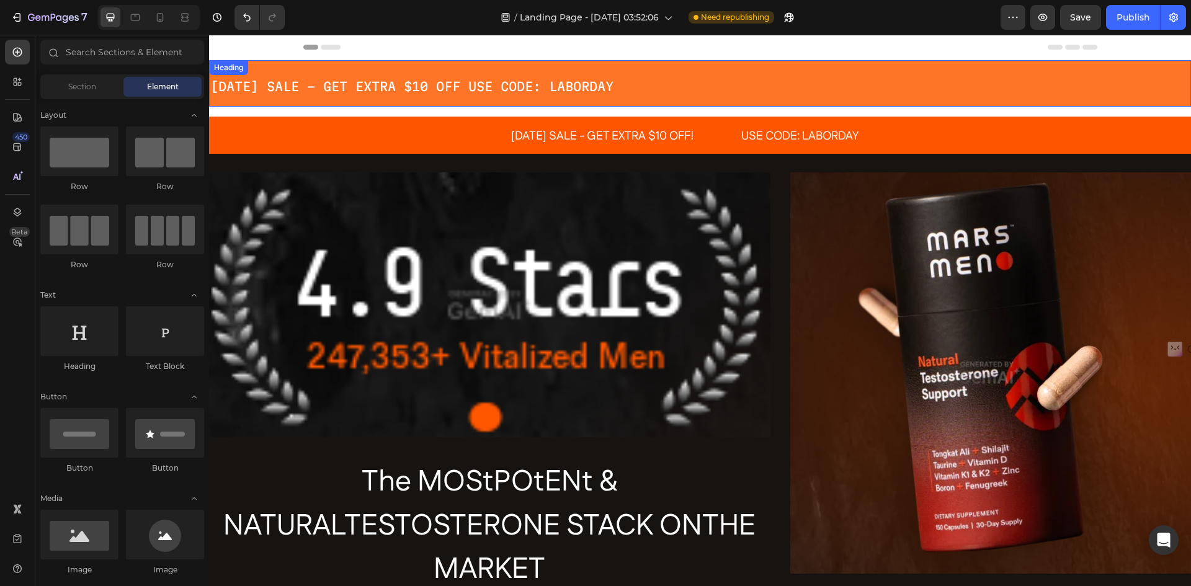
click at [697, 73] on p "⁠⁠⁠⁠⁠⁠⁠ LABOR DAY SALE - GET EXTRA $10 OFF USE CODE: LABORDAY" at bounding box center [700, 83] width 980 height 44
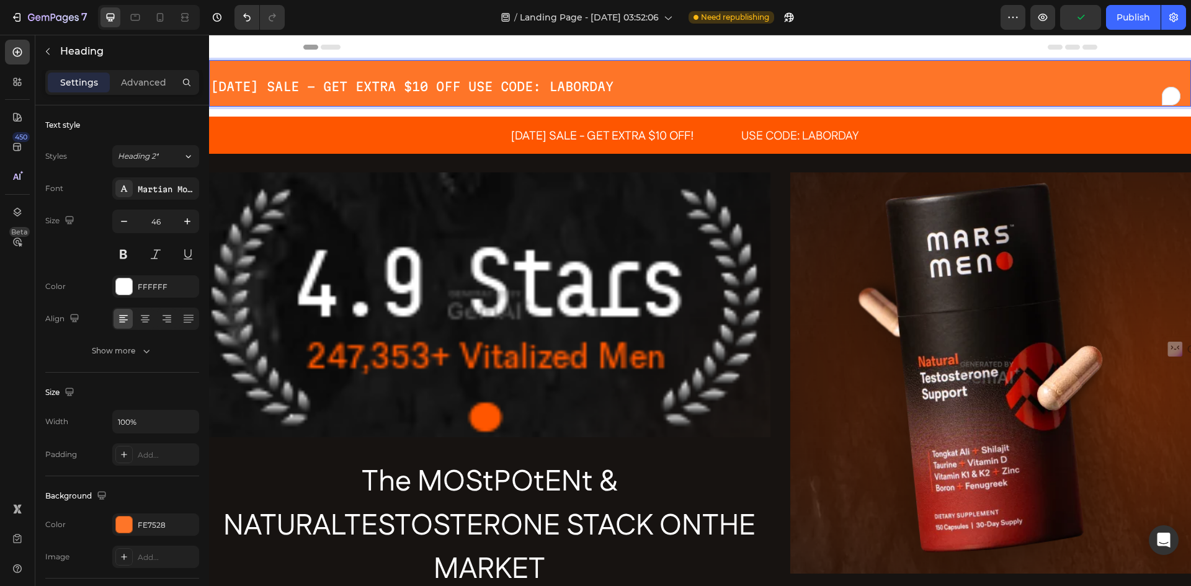
drag, startPoint x: 648, startPoint y: 84, endPoint x: 219, endPoint y: 83, distance: 429.4
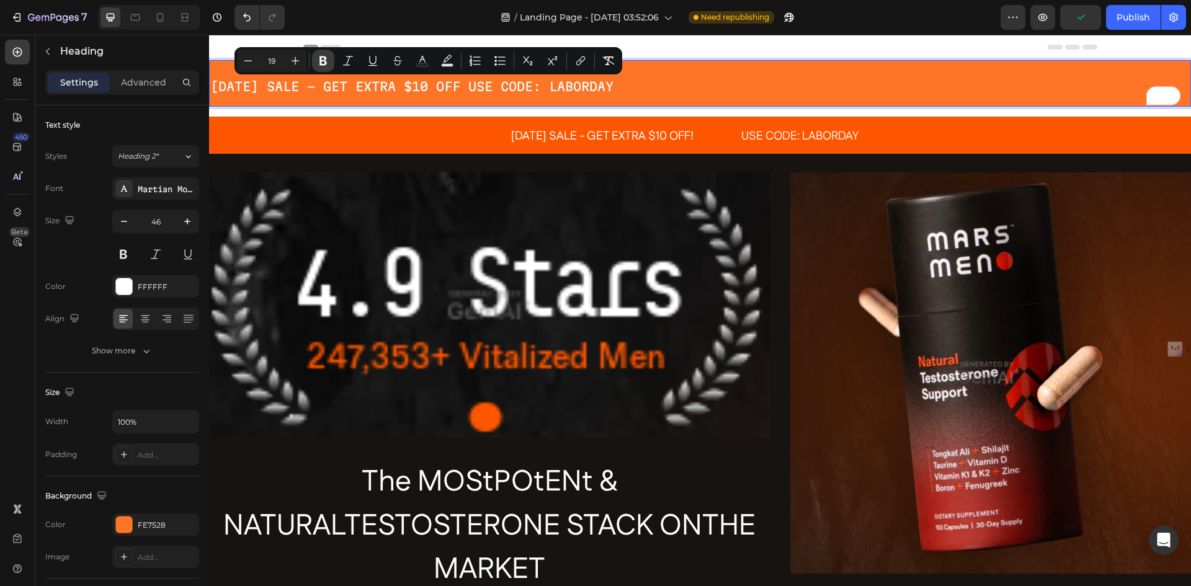
click at [319, 61] on icon "Editor contextual toolbar" at bounding box center [323, 61] width 12 height 12
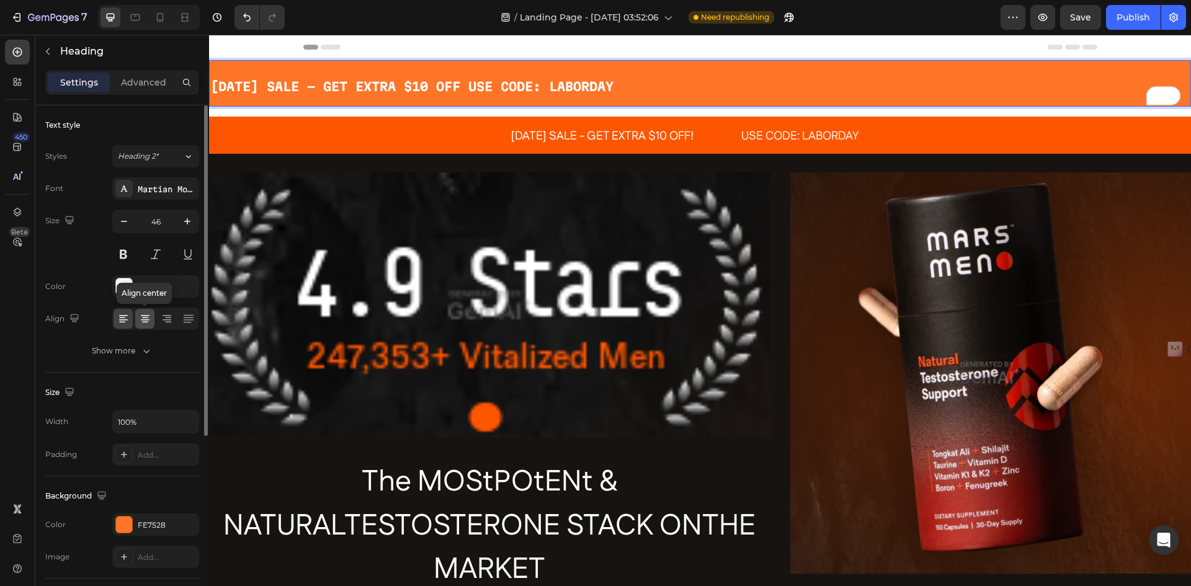
click at [148, 320] on icon at bounding box center [145, 320] width 9 height 1
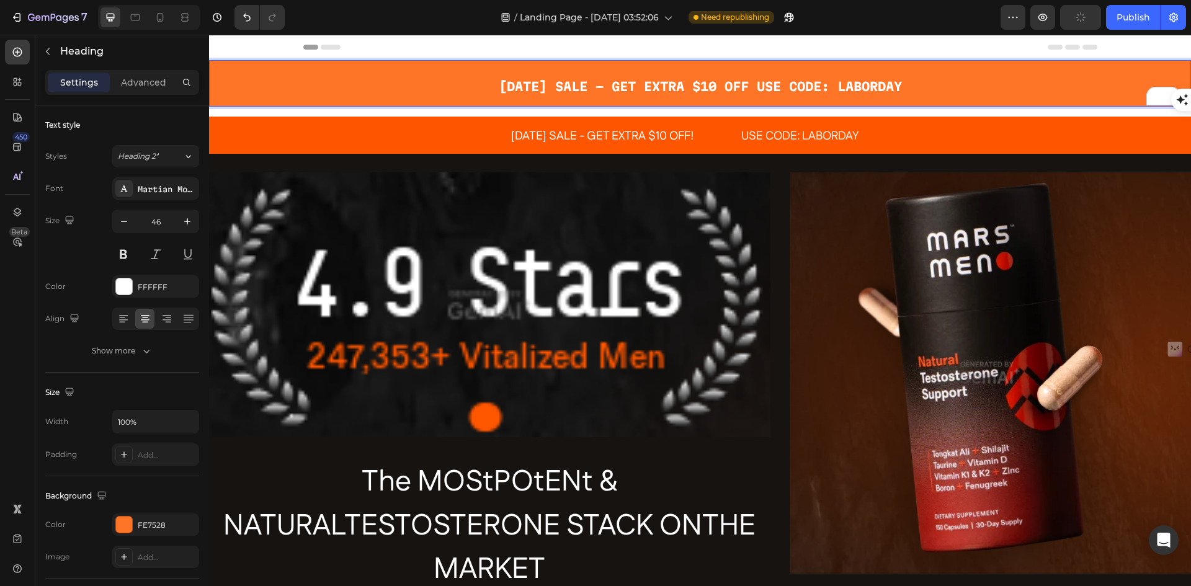
scroll to position [597, 0]
click at [328, 84] on p "[DATE] SALE - GET EXTRA $10 OFF USE CODE: LABORDAY" at bounding box center [700, 83] width 980 height 44
click at [313, 79] on p "[DATE] SALE - GET EXTRA $10 OFF USE CODE: LABORDAY" at bounding box center [700, 83] width 980 height 44
click at [119, 530] on div at bounding box center [124, 525] width 16 height 16
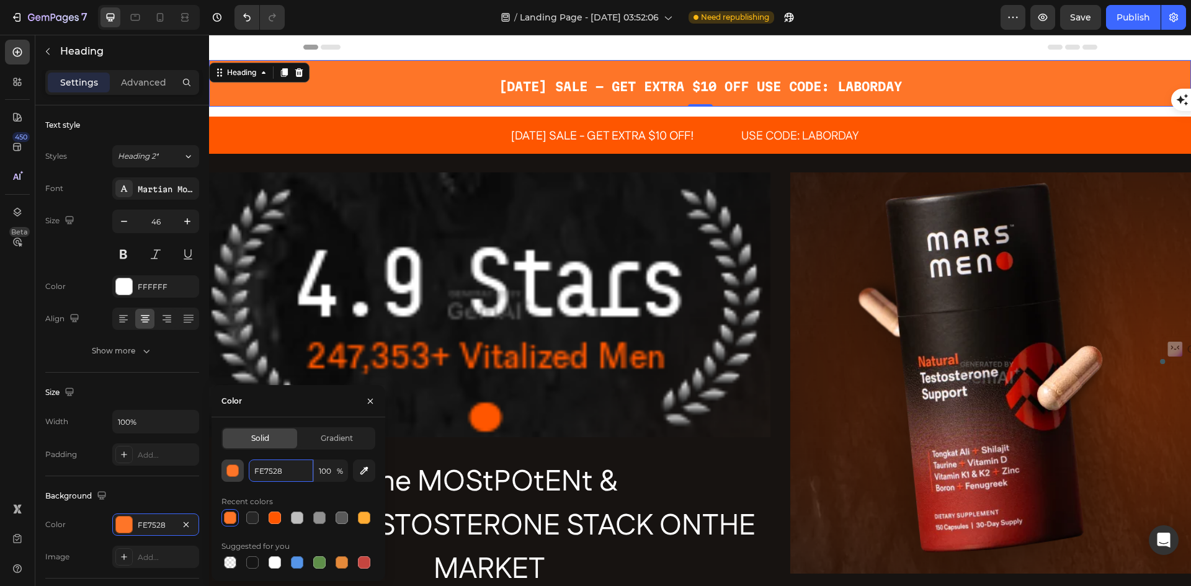
paste input "fe5600"
type input "fe5600"
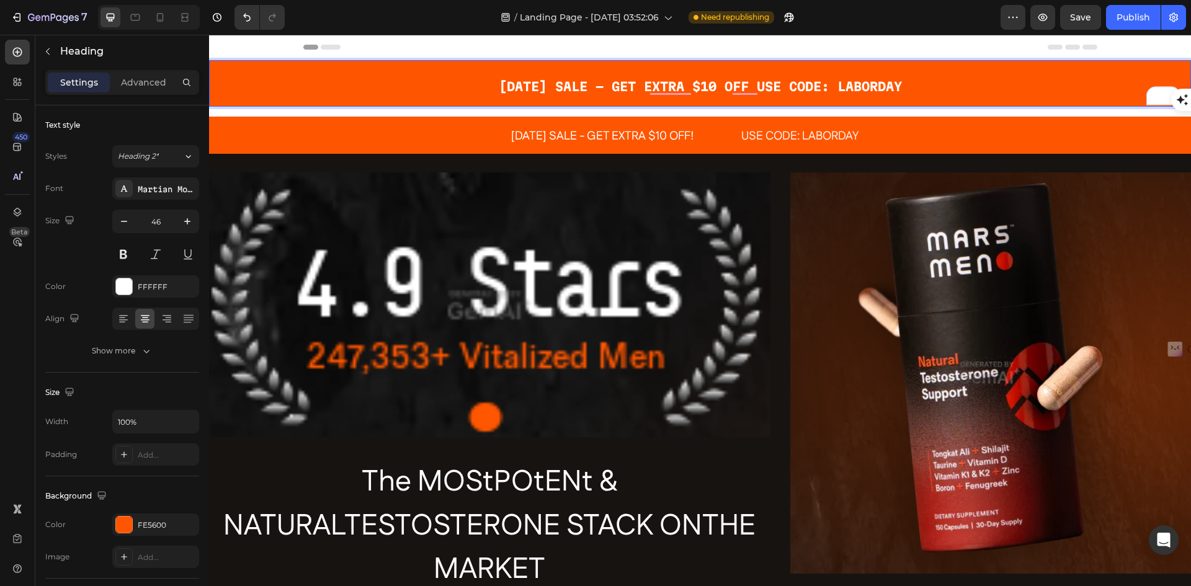
click at [998, 83] on p "[DATE] SALE - GET EXTRA $10 OFF USE CODE: LABORDAY" at bounding box center [700, 83] width 980 height 44
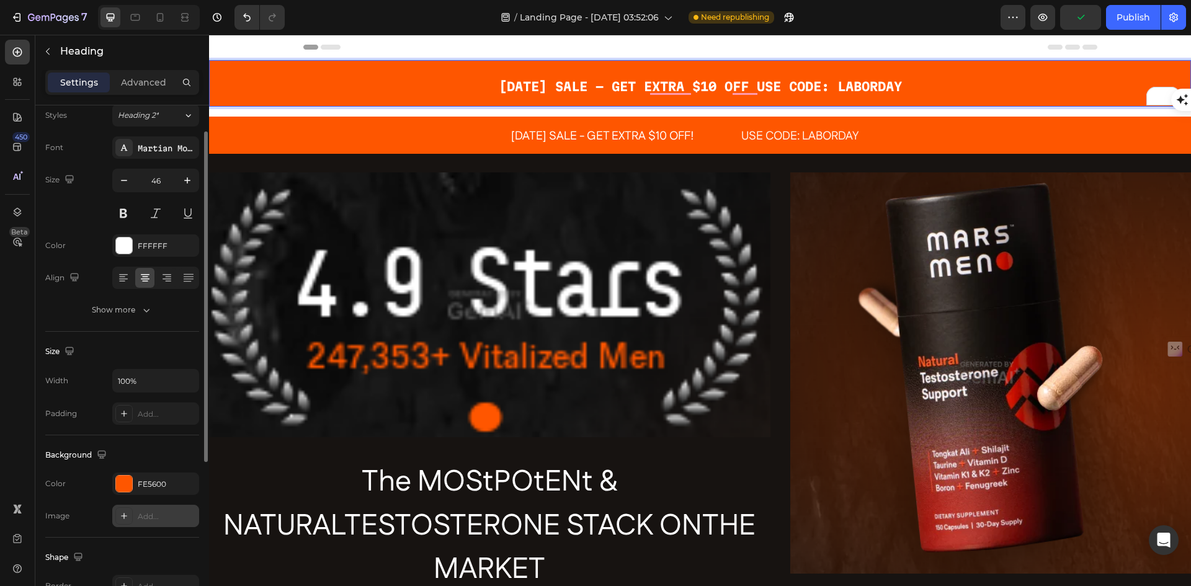
scroll to position [0, 0]
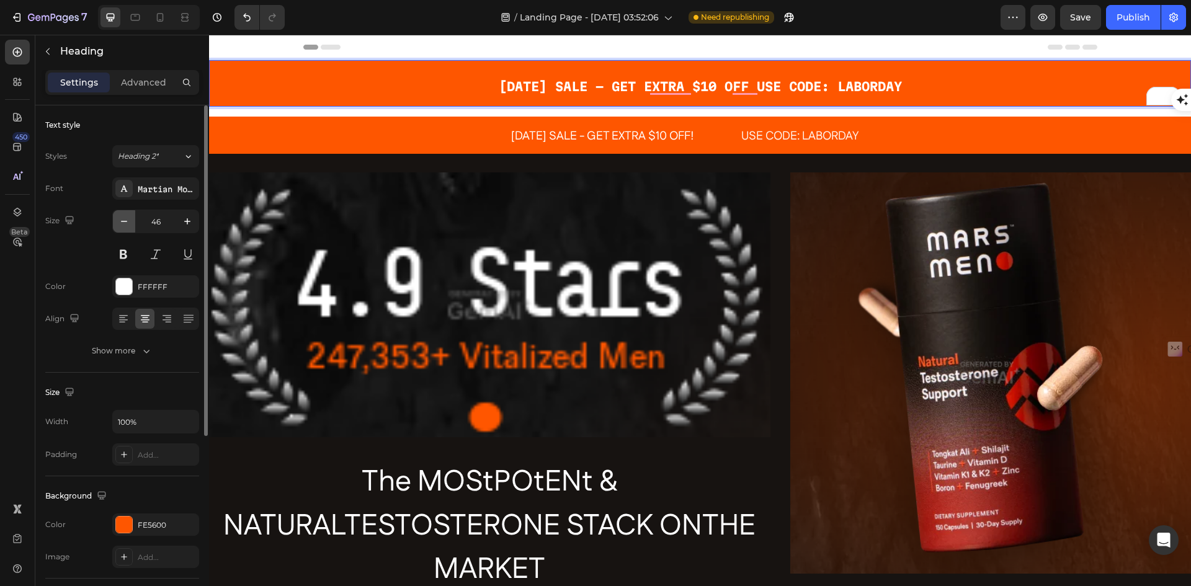
click at [122, 219] on icon "button" at bounding box center [124, 221] width 12 height 12
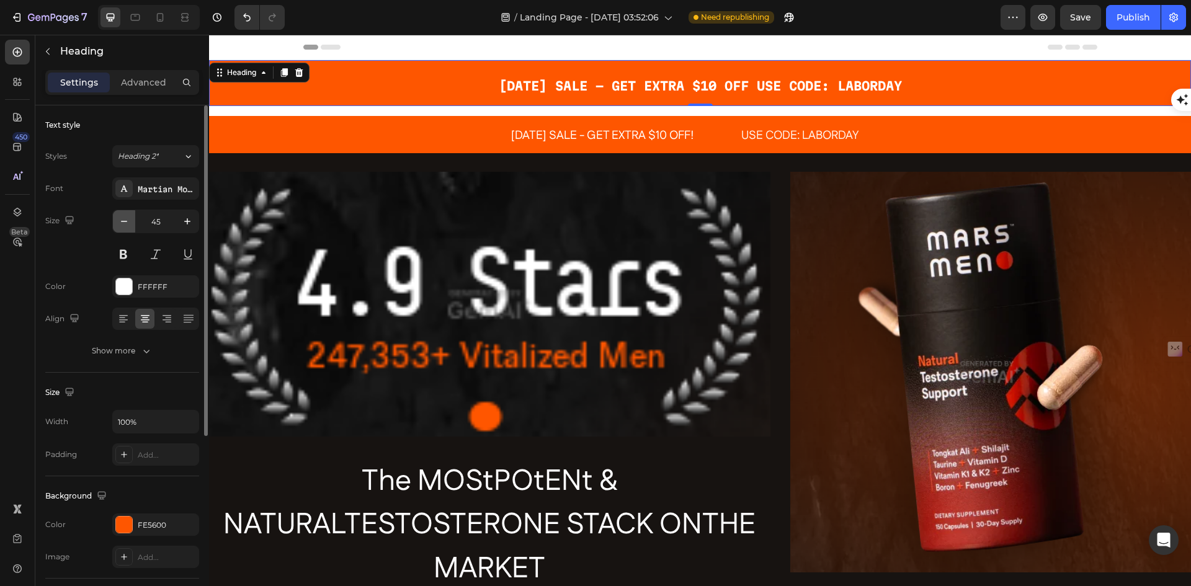
click at [122, 219] on icon "button" at bounding box center [124, 221] width 12 height 12
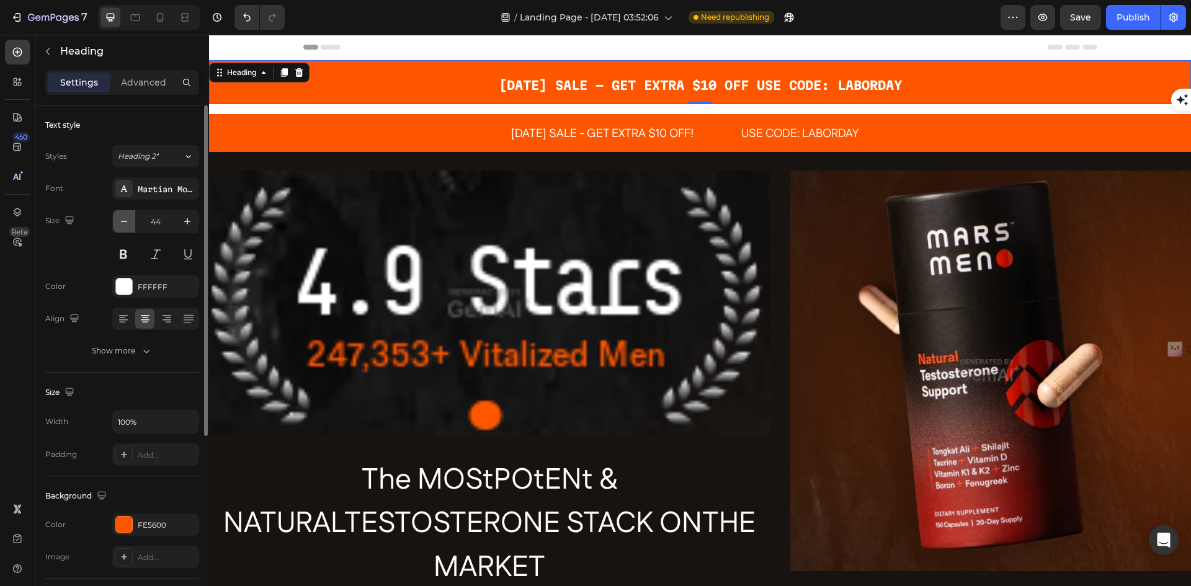
click at [122, 219] on icon "button" at bounding box center [124, 221] width 12 height 12
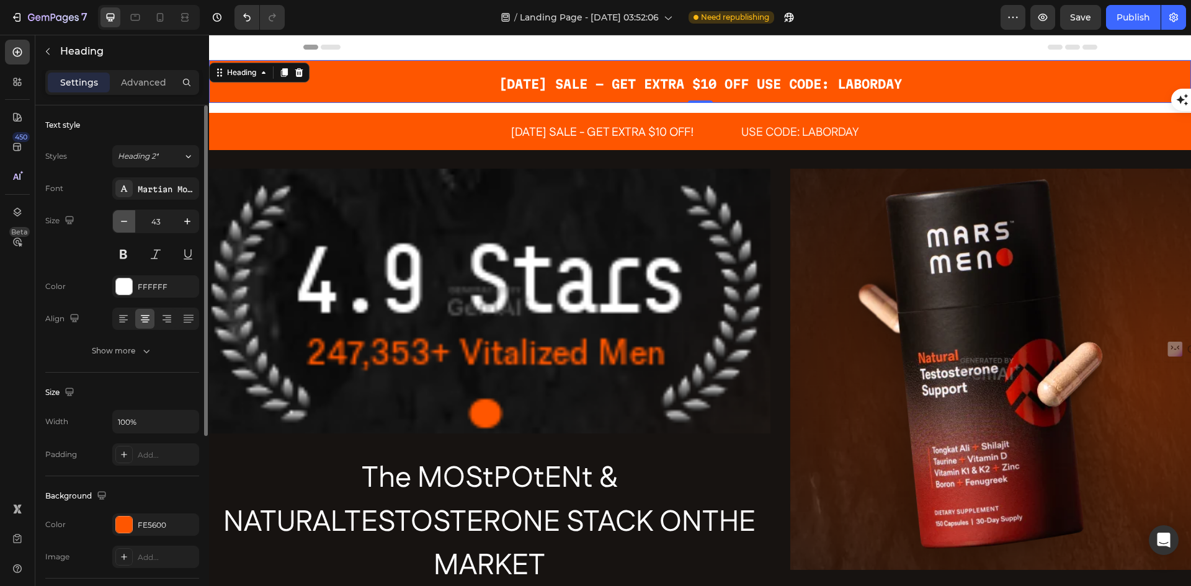
click at [122, 219] on icon "button" at bounding box center [124, 221] width 12 height 12
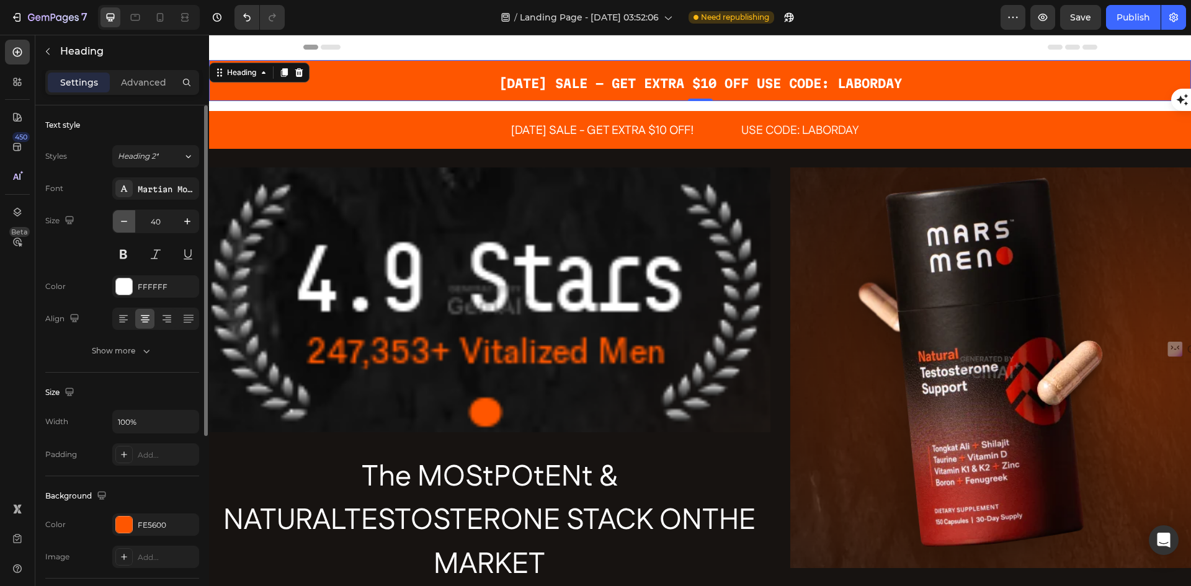
click at [122, 219] on icon "button" at bounding box center [124, 221] width 12 height 12
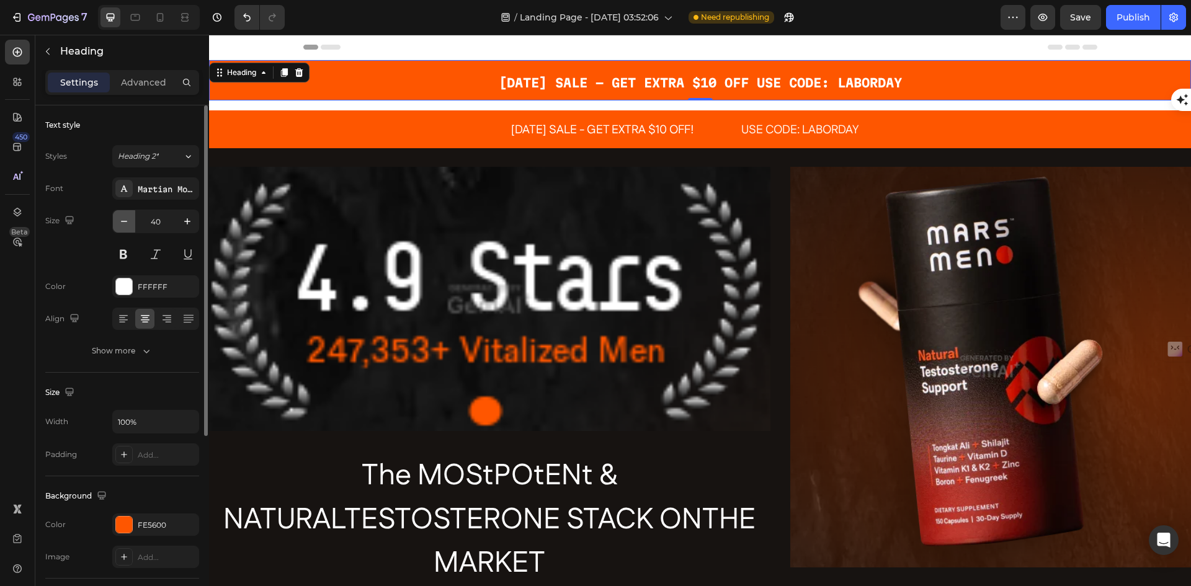
click at [122, 219] on icon "button" at bounding box center [124, 221] width 12 height 12
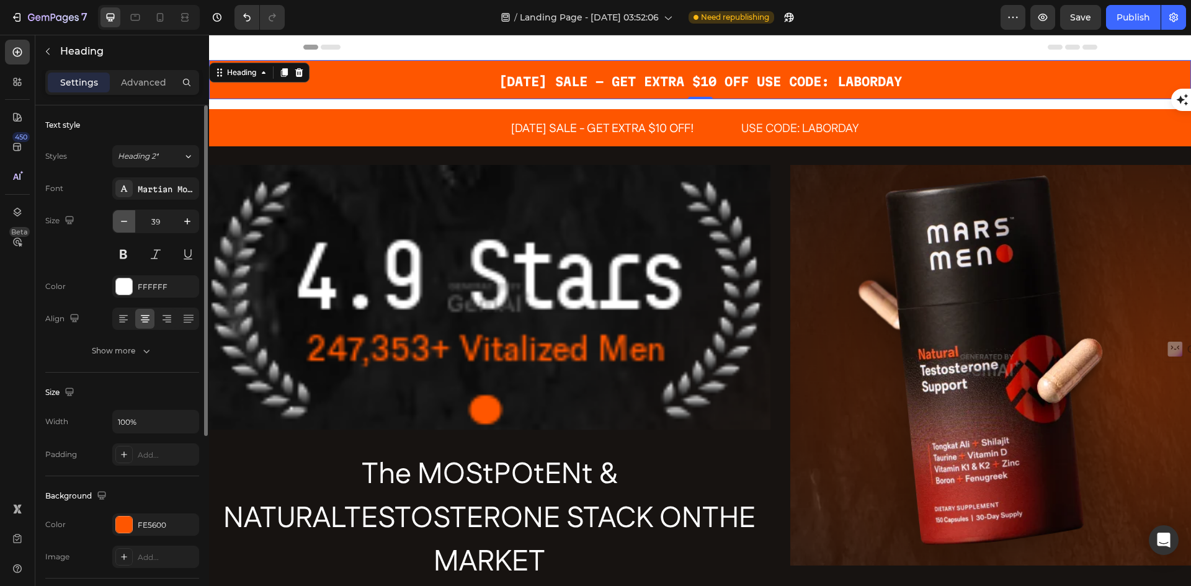
click at [122, 219] on icon "button" at bounding box center [124, 221] width 12 height 12
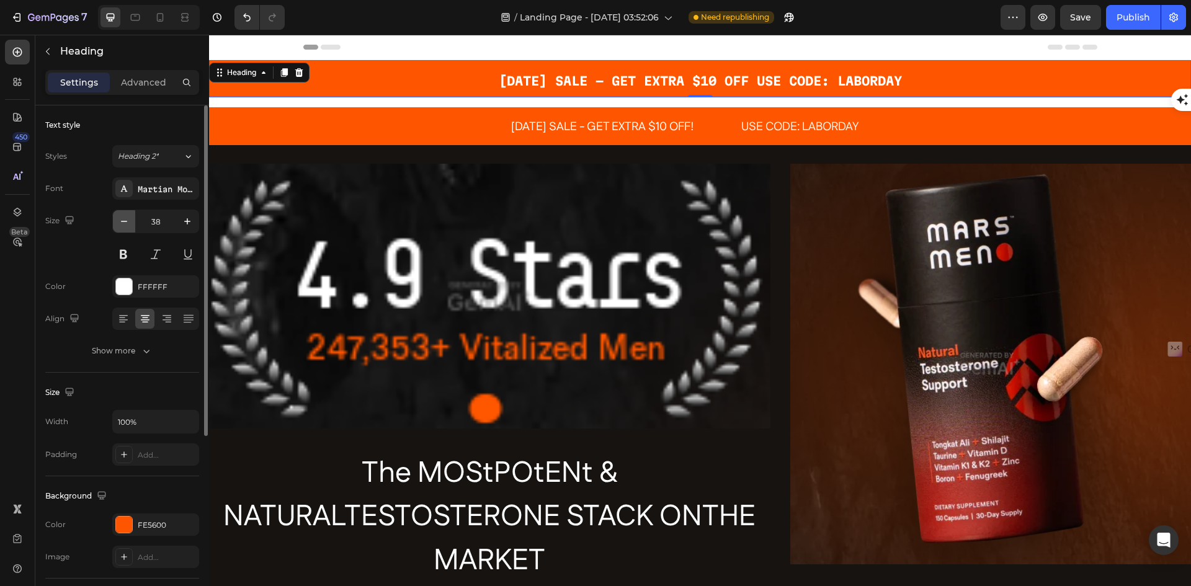
click at [122, 219] on icon "button" at bounding box center [124, 221] width 12 height 12
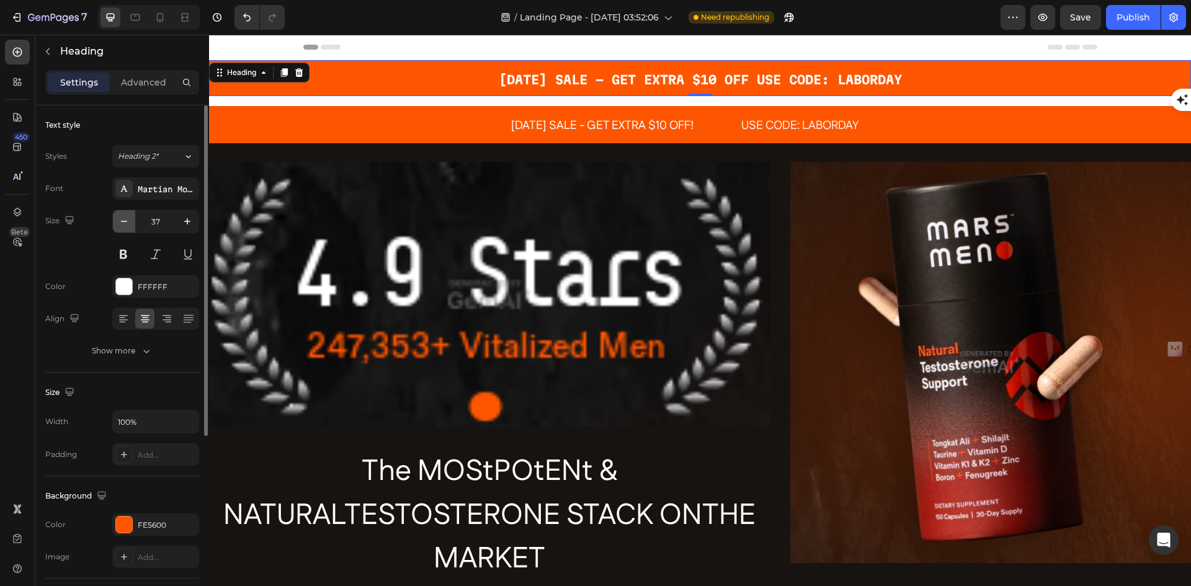
click at [122, 219] on icon "button" at bounding box center [124, 221] width 12 height 12
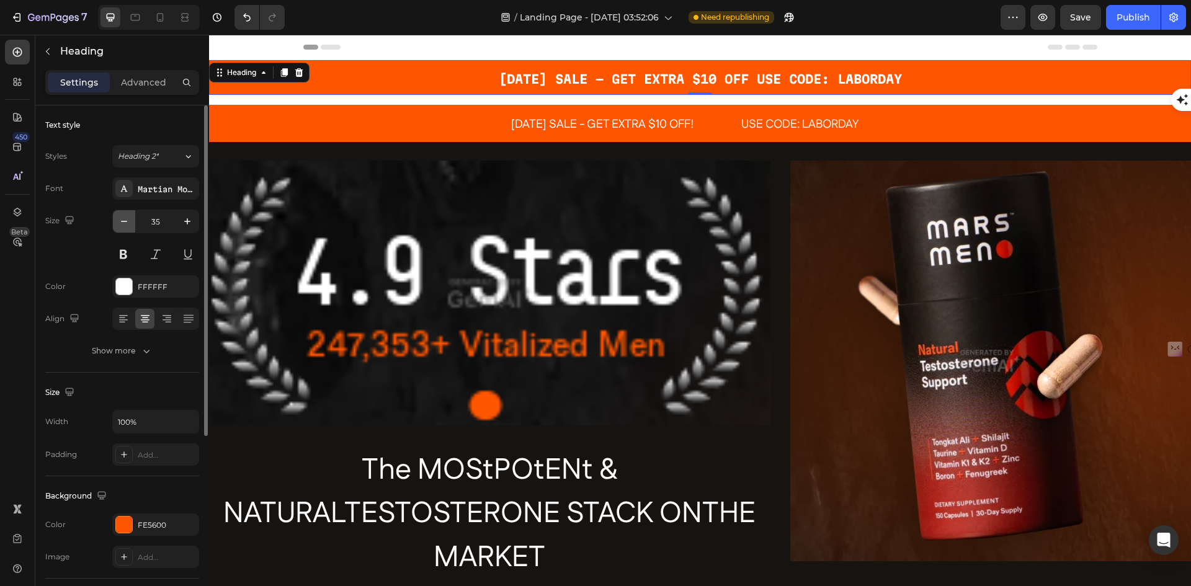
click at [123, 220] on icon "button" at bounding box center [124, 221] width 12 height 12
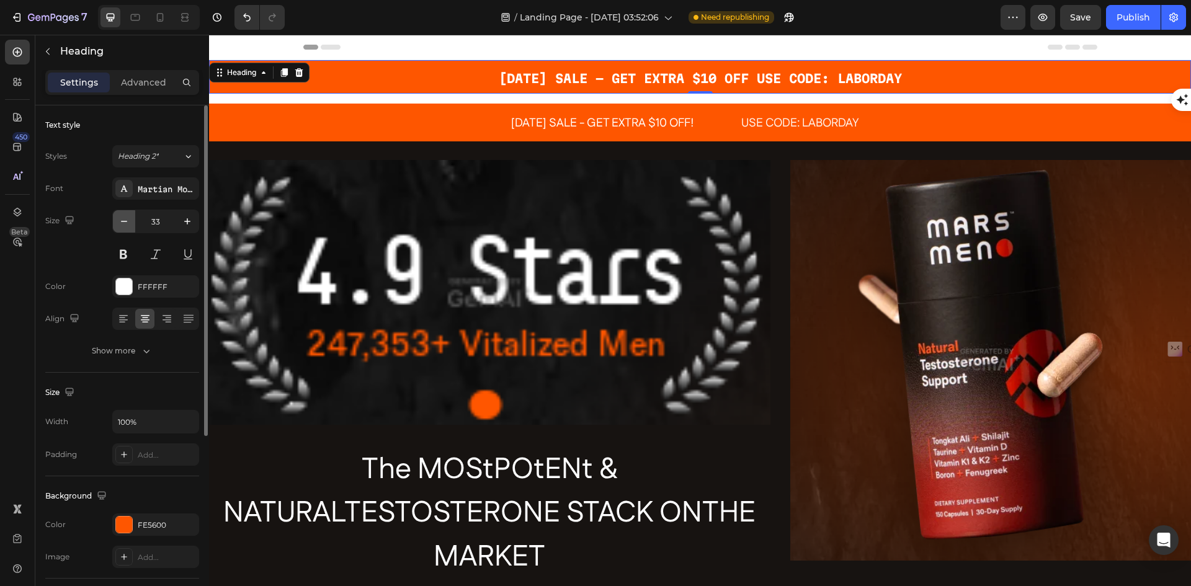
click at [123, 220] on icon "button" at bounding box center [124, 221] width 12 height 12
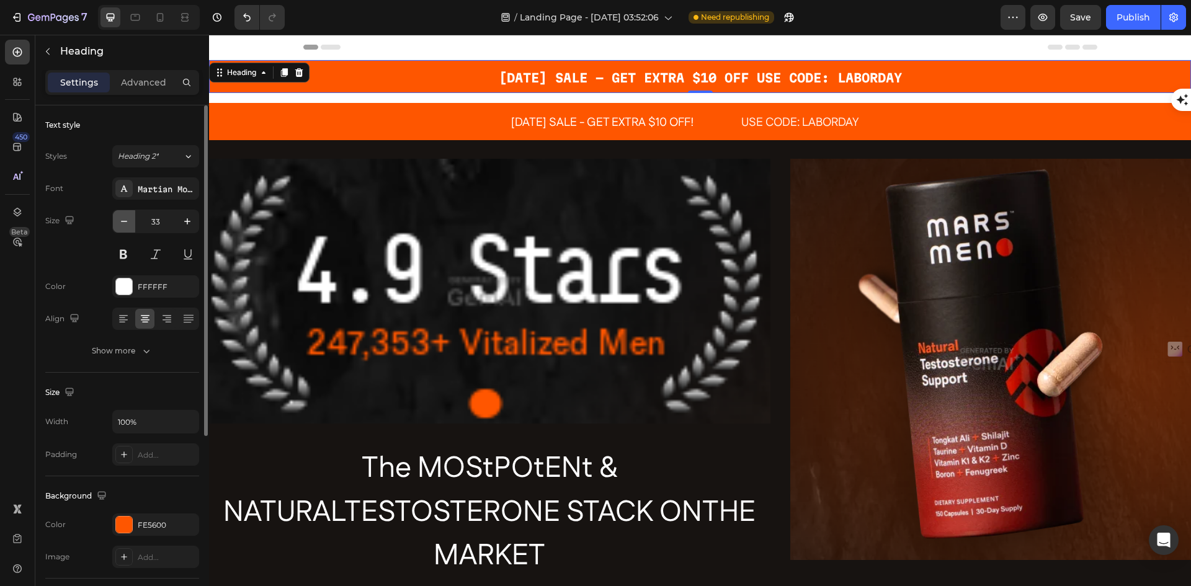
click at [124, 220] on icon "button" at bounding box center [124, 221] width 12 height 12
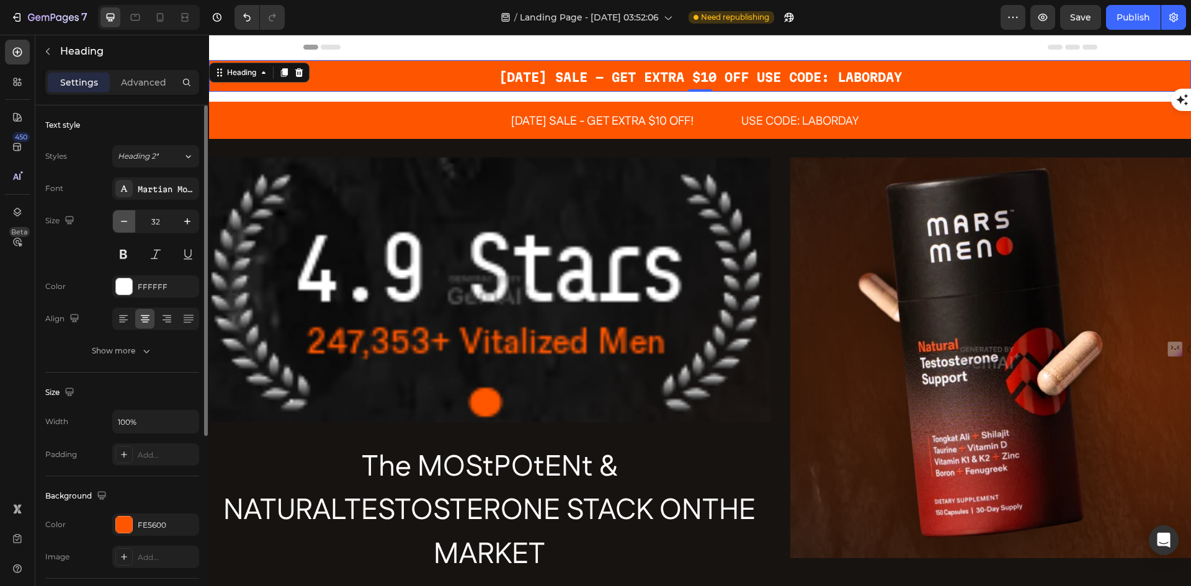
click at [124, 220] on icon "button" at bounding box center [124, 221] width 12 height 12
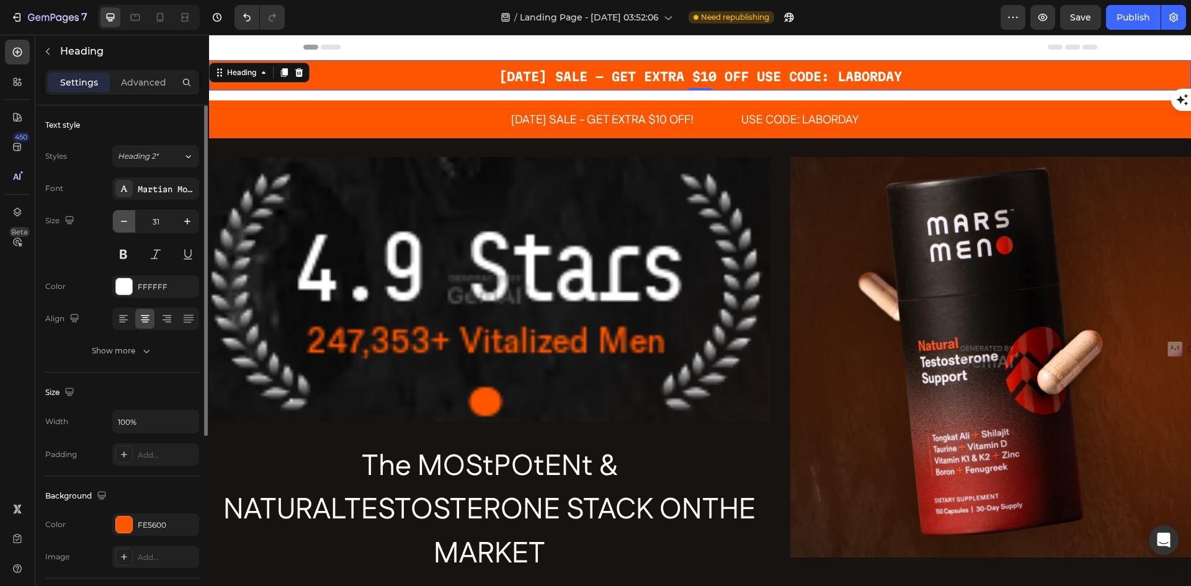
click at [124, 220] on icon "button" at bounding box center [124, 221] width 12 height 12
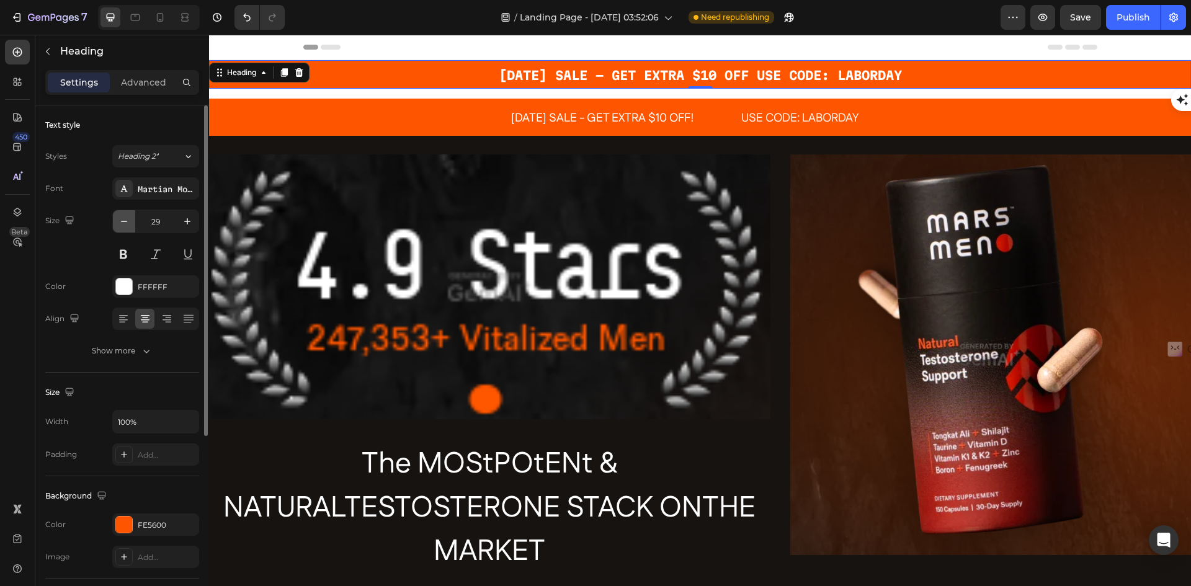
click at [124, 220] on icon "button" at bounding box center [124, 221] width 12 height 12
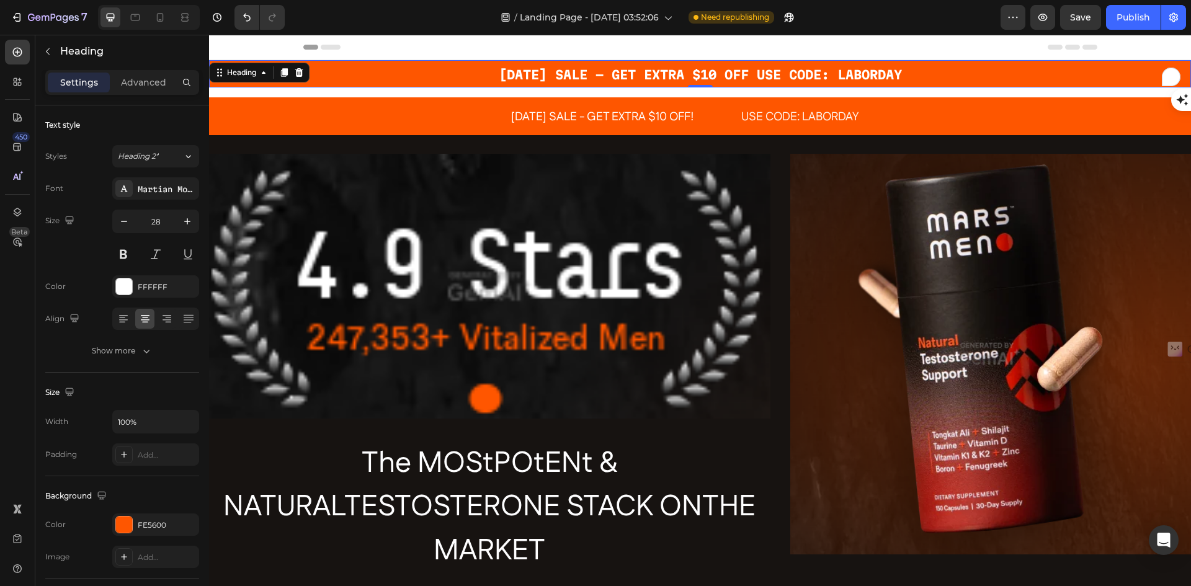
click at [575, 73] on strong "[DATE] SALE - GET EXTRA $10 OFF USE CODE: LABORDAY" at bounding box center [700, 75] width 403 height 14
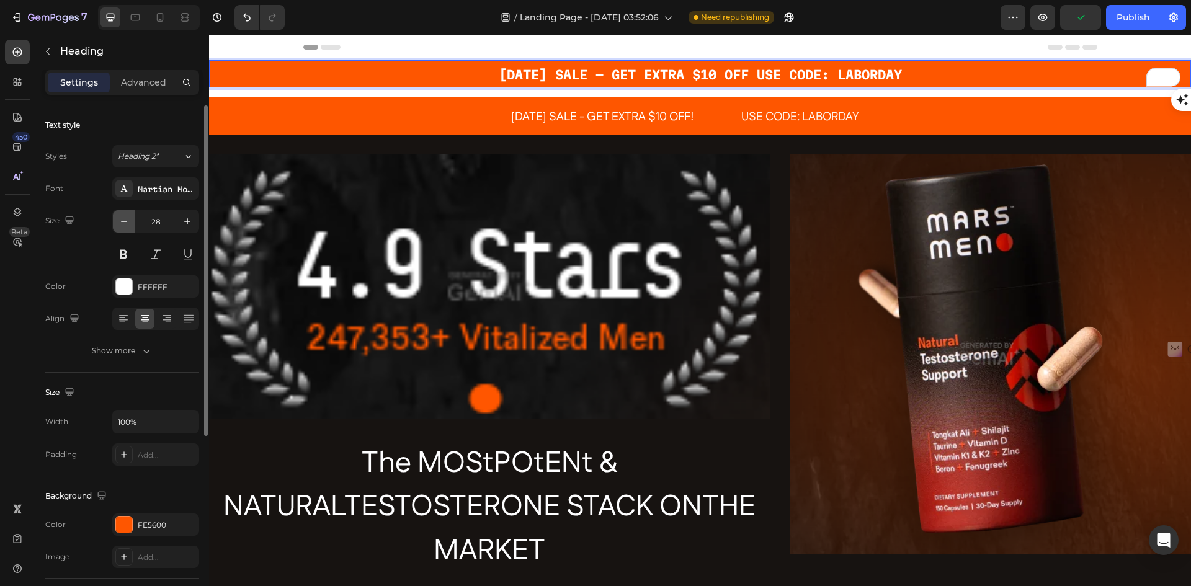
click at [125, 221] on icon "button" at bounding box center [124, 221] width 12 height 12
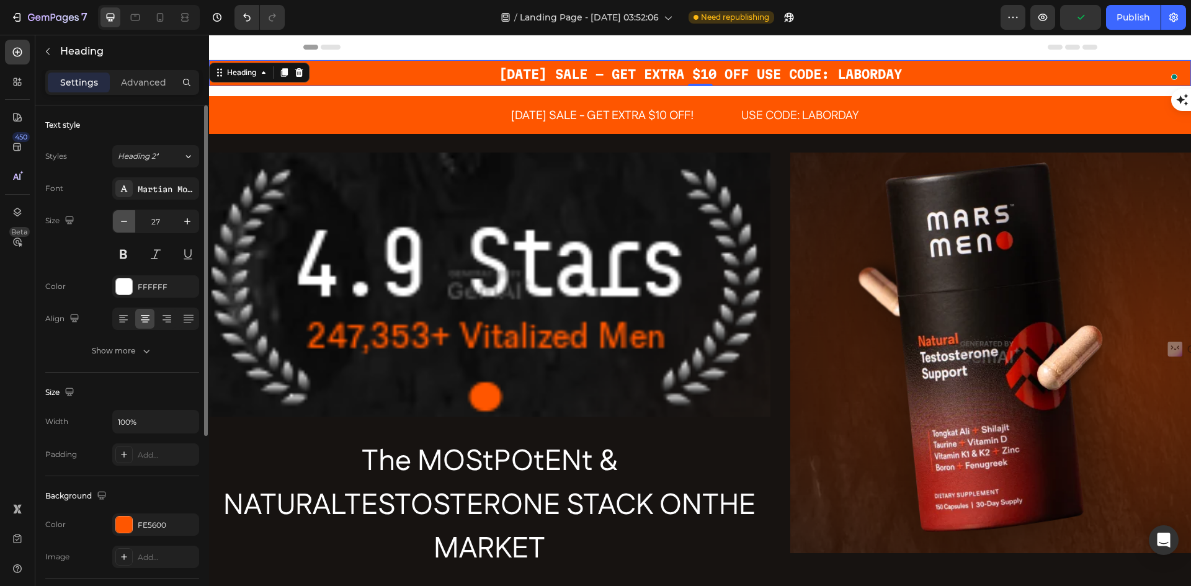
click at [125, 221] on icon "button" at bounding box center [124, 221] width 12 height 12
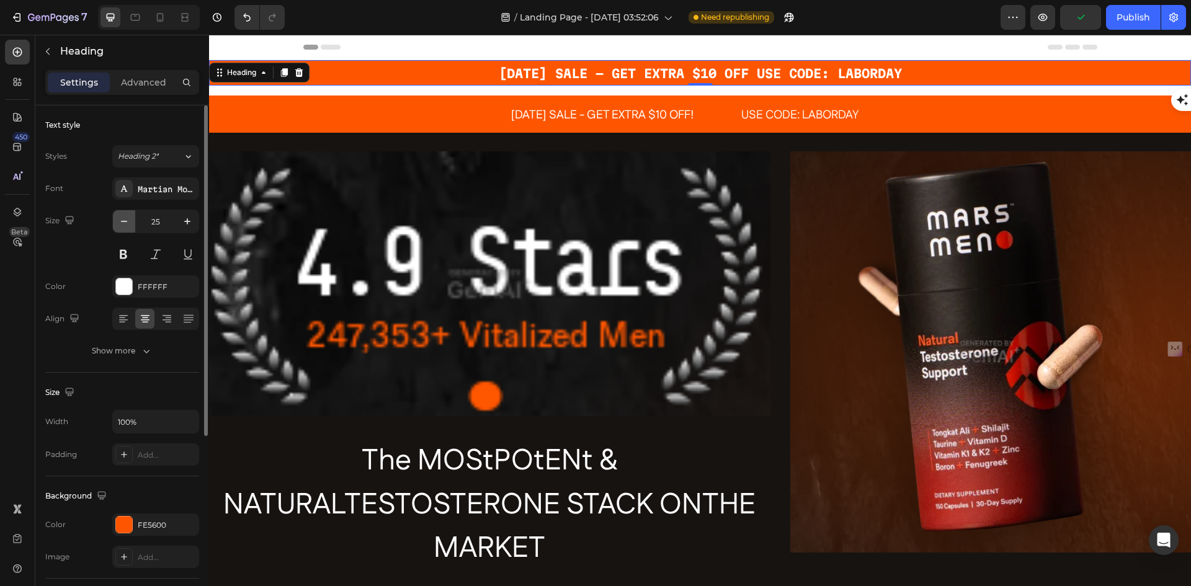
click at [125, 221] on icon "button" at bounding box center [124, 221] width 12 height 12
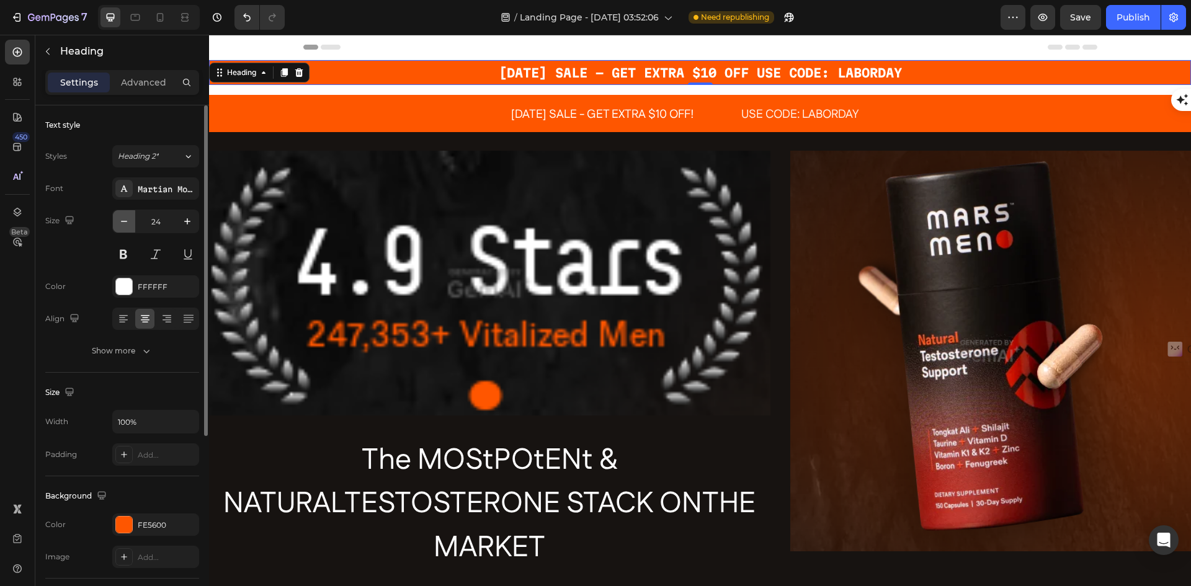
click at [125, 221] on icon "button" at bounding box center [124, 221] width 12 height 12
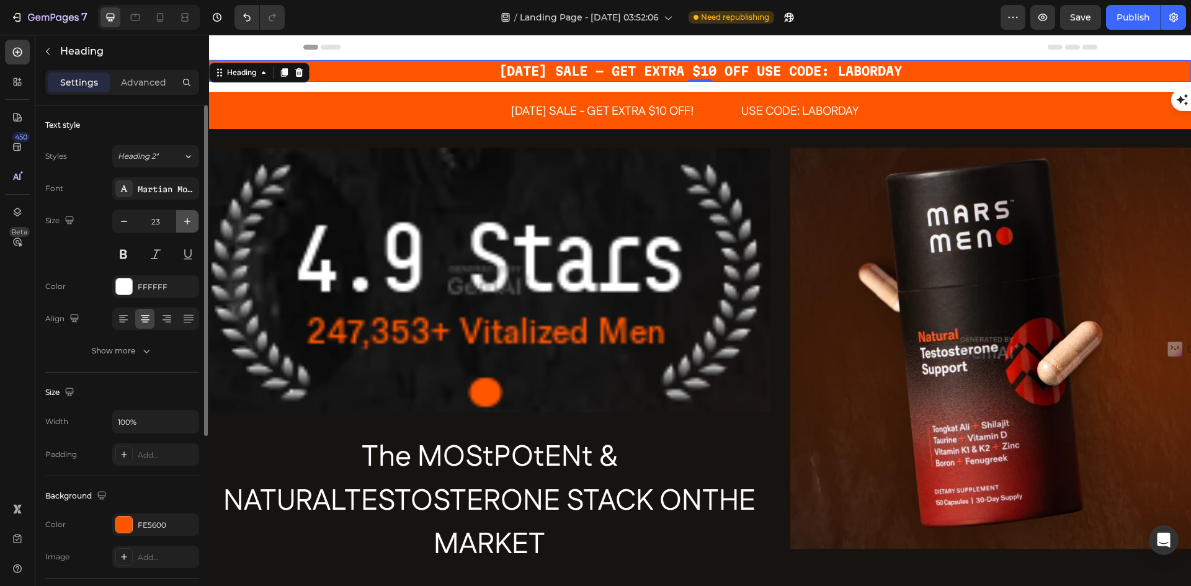
click at [186, 222] on icon "button" at bounding box center [187, 221] width 6 height 6
click at [185, 222] on icon "button" at bounding box center [187, 221] width 6 height 6
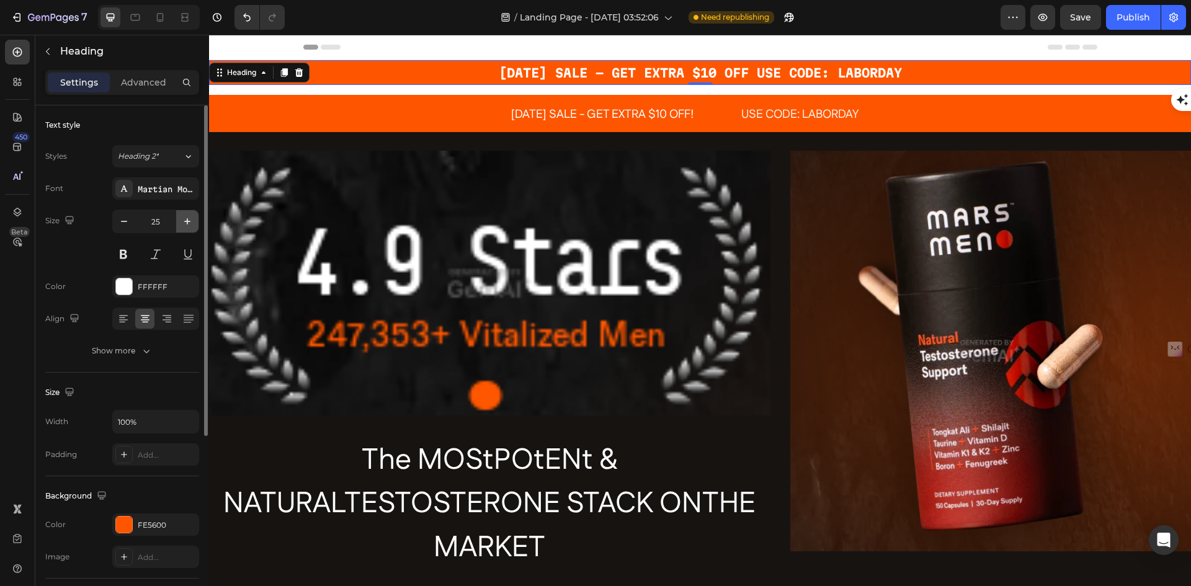
click at [185, 222] on icon "button" at bounding box center [187, 221] width 6 height 6
type input "26"
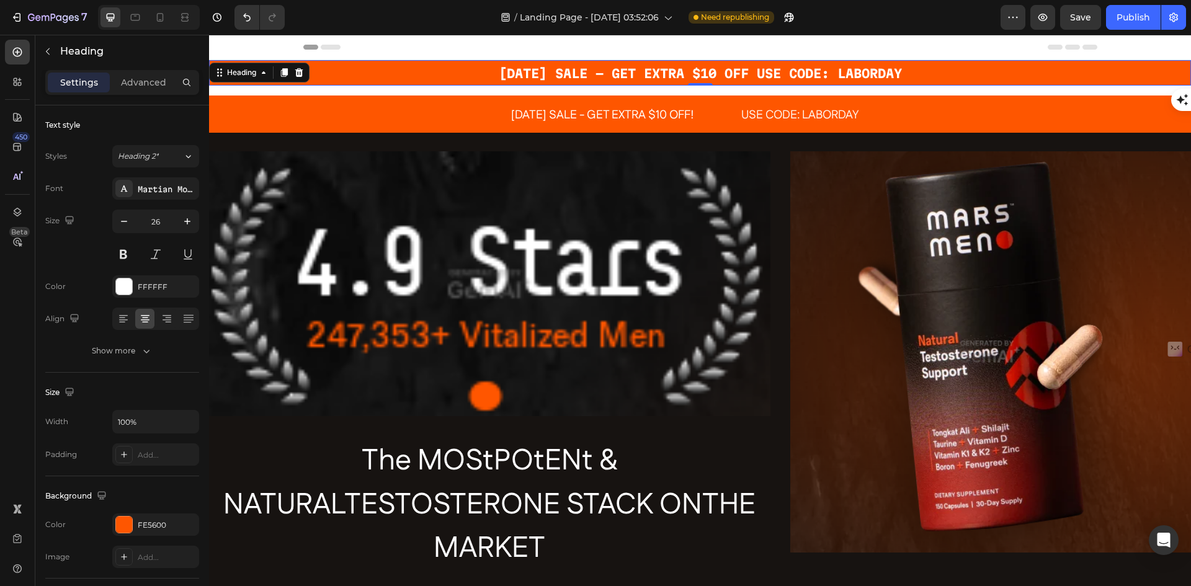
click at [841, 79] on strong "[DATE] SALE - GET EXTRA $10 OFF USE CODE: LABORDAY" at bounding box center [700, 73] width 403 height 14
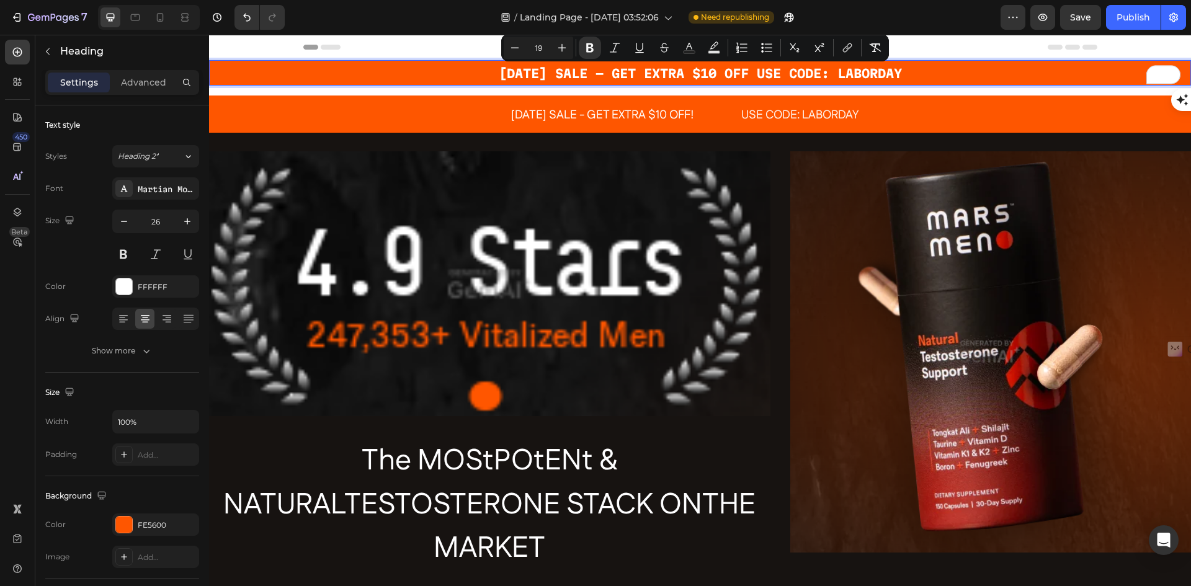
drag, startPoint x: 924, startPoint y: 73, endPoint x: 478, endPoint y: 70, distance: 445.5
click at [478, 70] on p "[DATE] SALE - GET EXTRA $10 OFF USE CODE: LABORDAY" at bounding box center [700, 72] width 980 height 23
click at [513, 46] on icon "Editor contextual toolbar" at bounding box center [515, 48] width 12 height 12
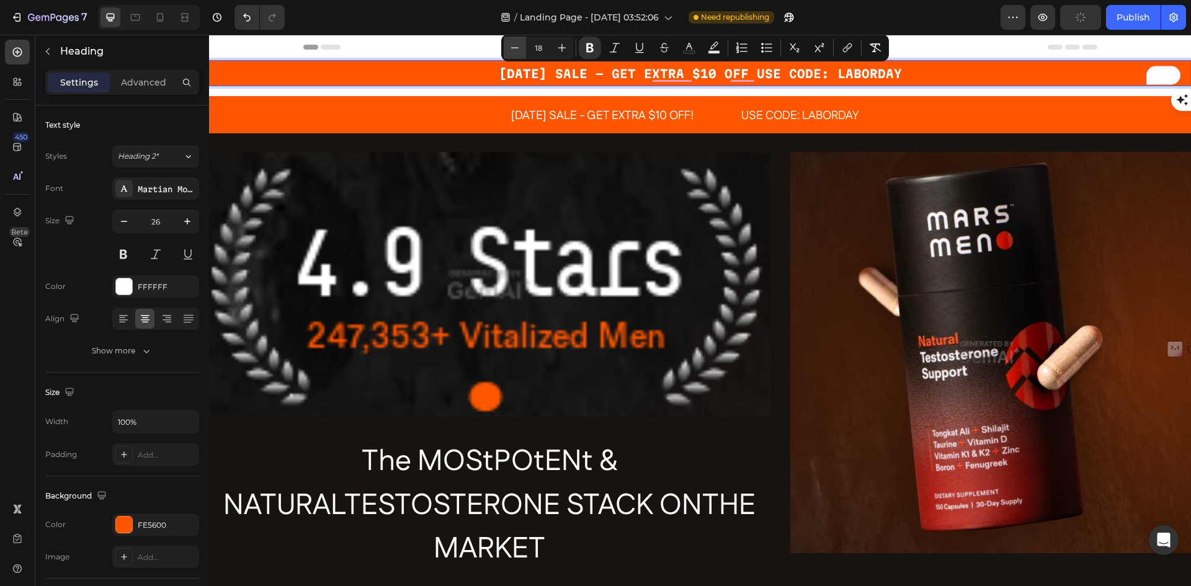
click at [513, 46] on icon "Editor contextual toolbar" at bounding box center [515, 48] width 12 height 12
type input "17"
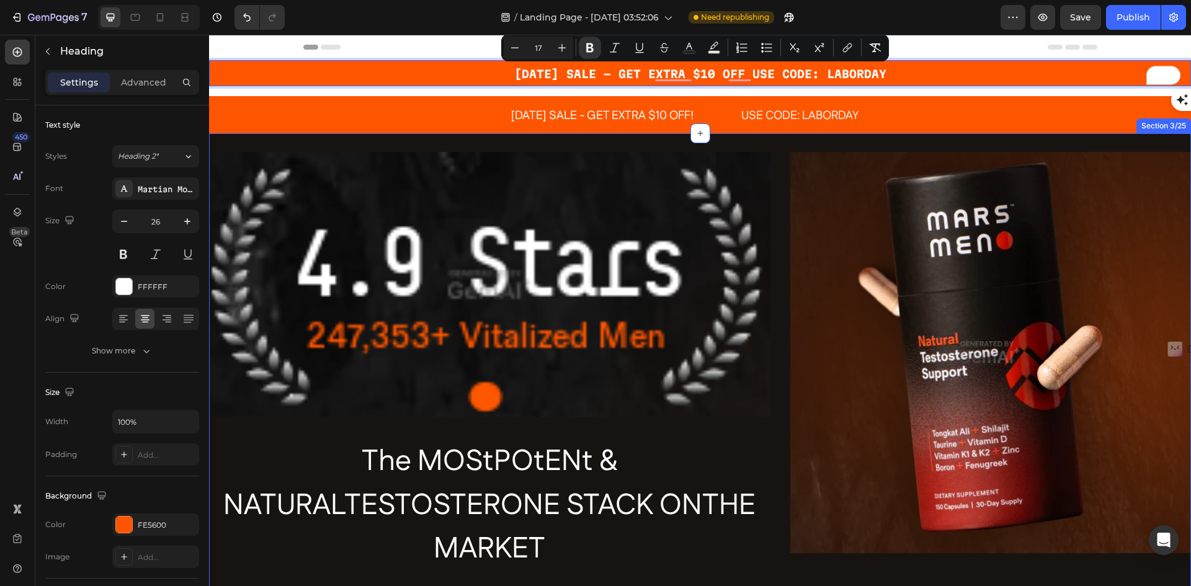
click at [971, 91] on div "[DATE] SALE - GET EXTRA $10 OFF USE CODE: LABORDAY Heading 0 Row" at bounding box center [700, 78] width 982 height 36
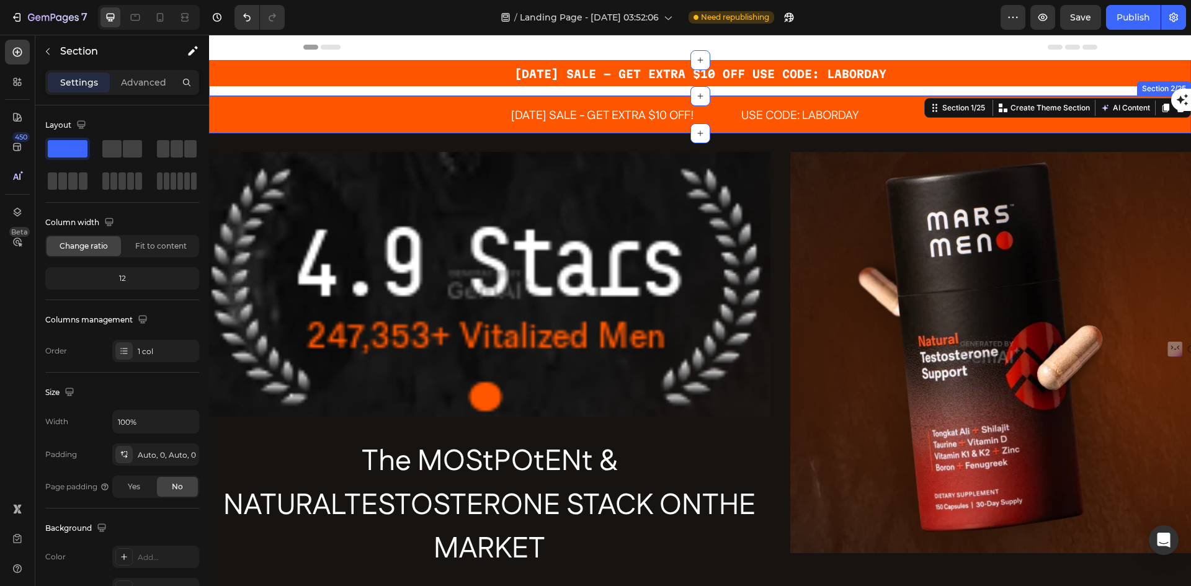
click at [455, 117] on div "[DATE] SALE - GET EXTRA $10 OFF! Text Block USE CODE: LABORDAY Text Block Row S…" at bounding box center [700, 115] width 982 height 38
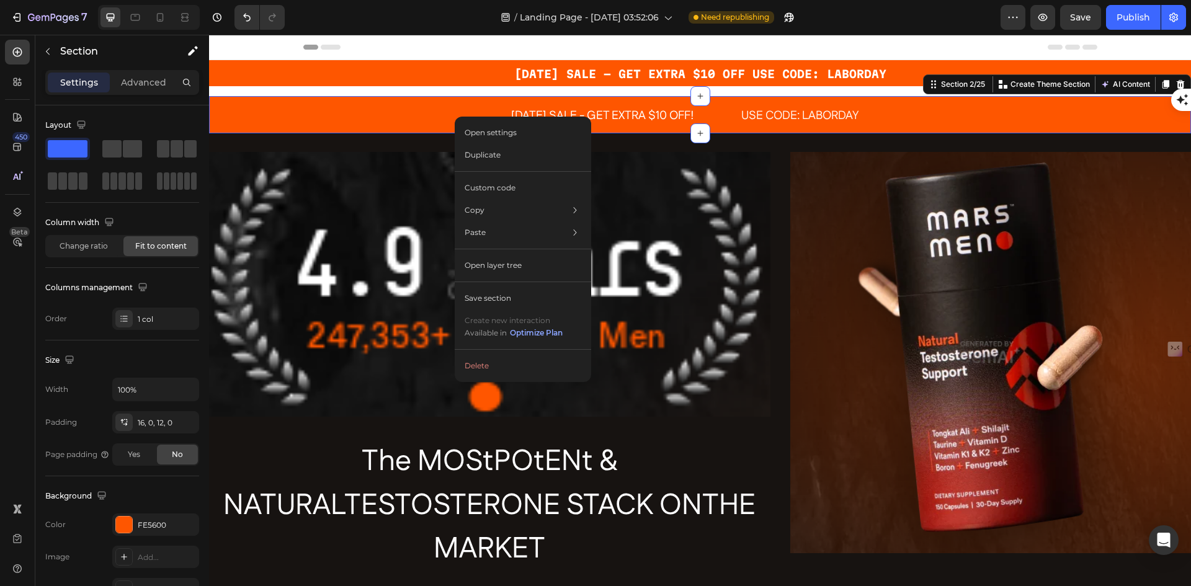
click at [783, 101] on div "[DATE] SALE - GET EXTRA $10 OFF! Text Block USE CODE: LABORDAY Text Block Row S…" at bounding box center [700, 115] width 982 height 38
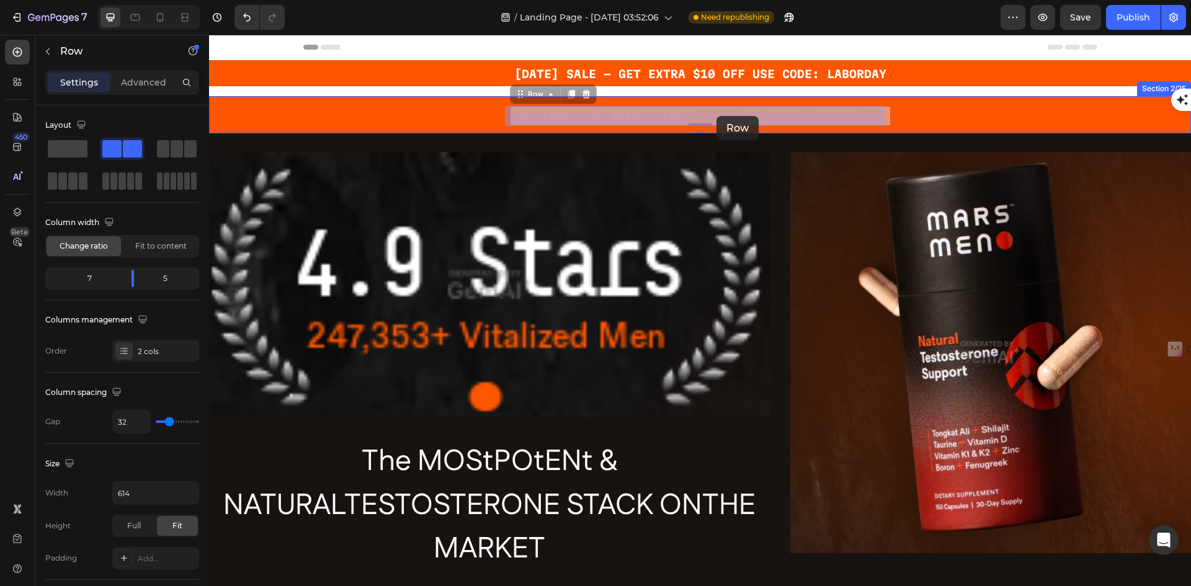
drag, startPoint x: 733, startPoint y: 116, endPoint x: 719, endPoint y: 116, distance: 13.6
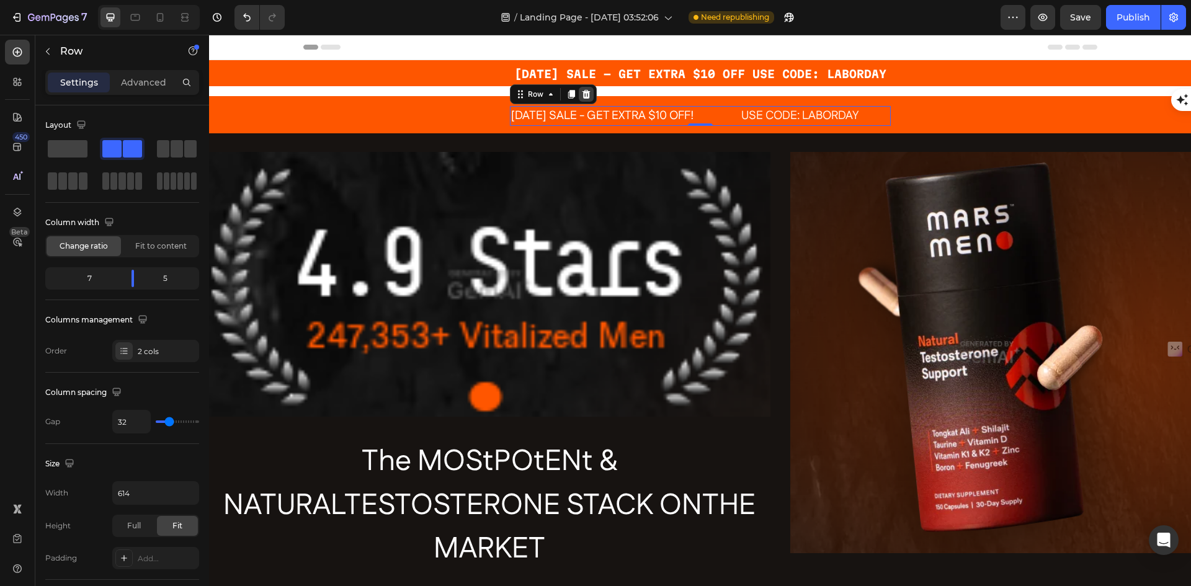
click at [583, 96] on icon at bounding box center [586, 94] width 10 height 10
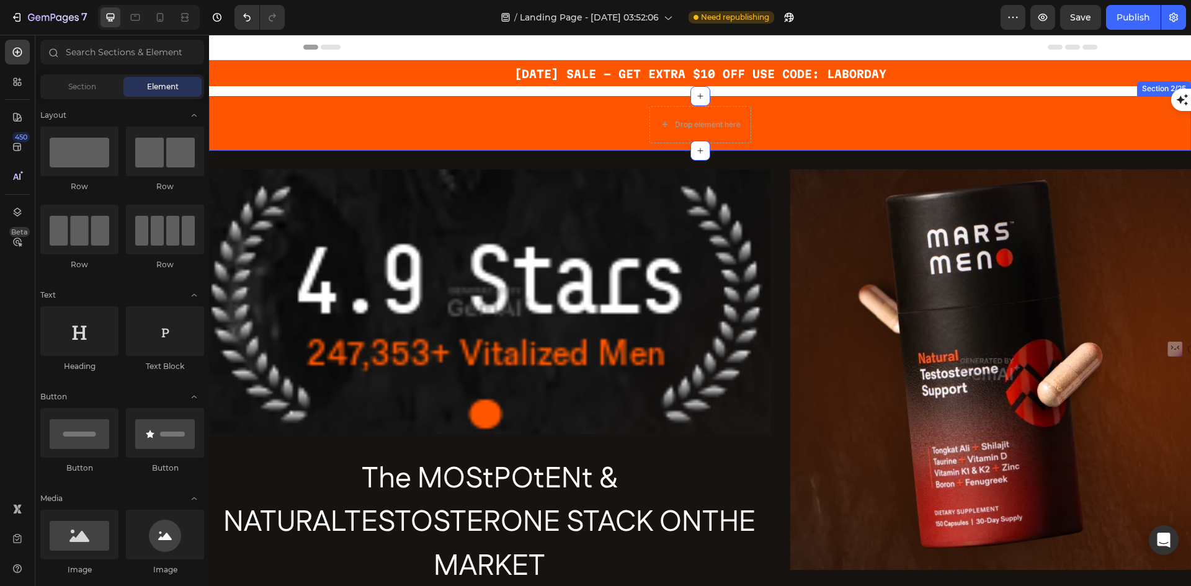
click at [521, 119] on div "Drop element here Section 2/25" at bounding box center [700, 123] width 982 height 55
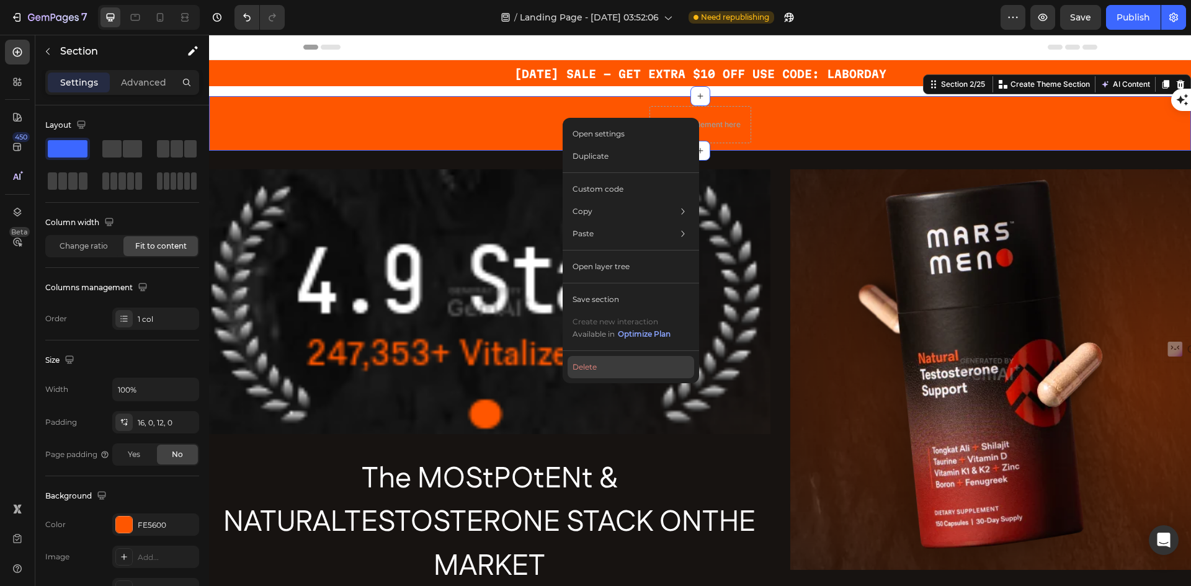
drag, startPoint x: 584, startPoint y: 367, endPoint x: 333, endPoint y: 251, distance: 277.0
click at [584, 367] on button "Delete" at bounding box center [631, 367] width 127 height 22
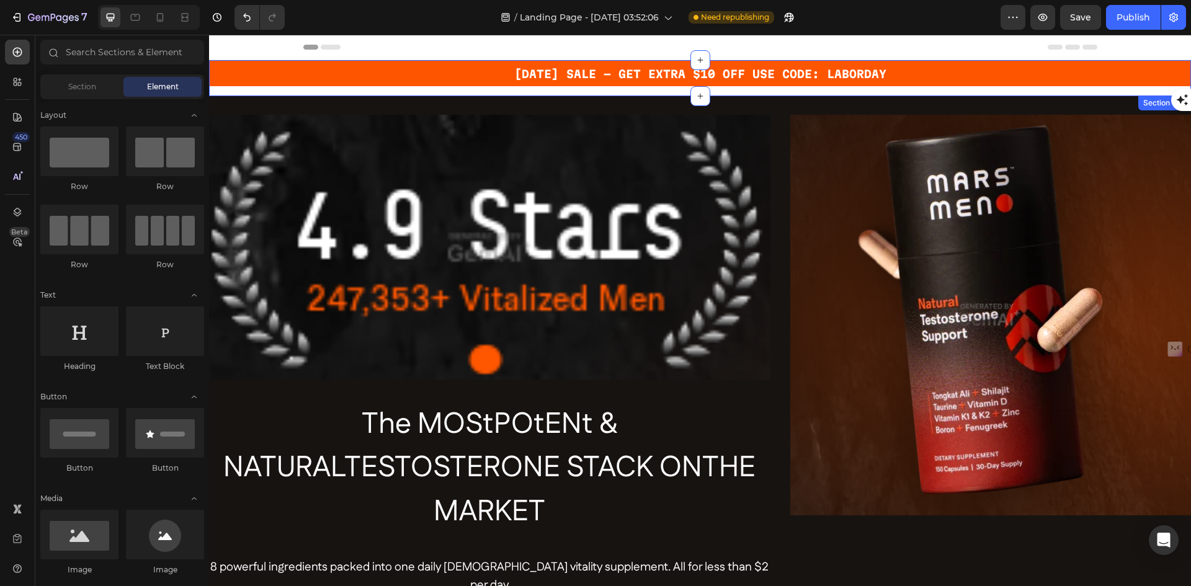
click at [488, 94] on div "[DATE] SALE - GET EXTRA $10 OFF USE CODE: LABORDAY Heading Row" at bounding box center [700, 78] width 982 height 36
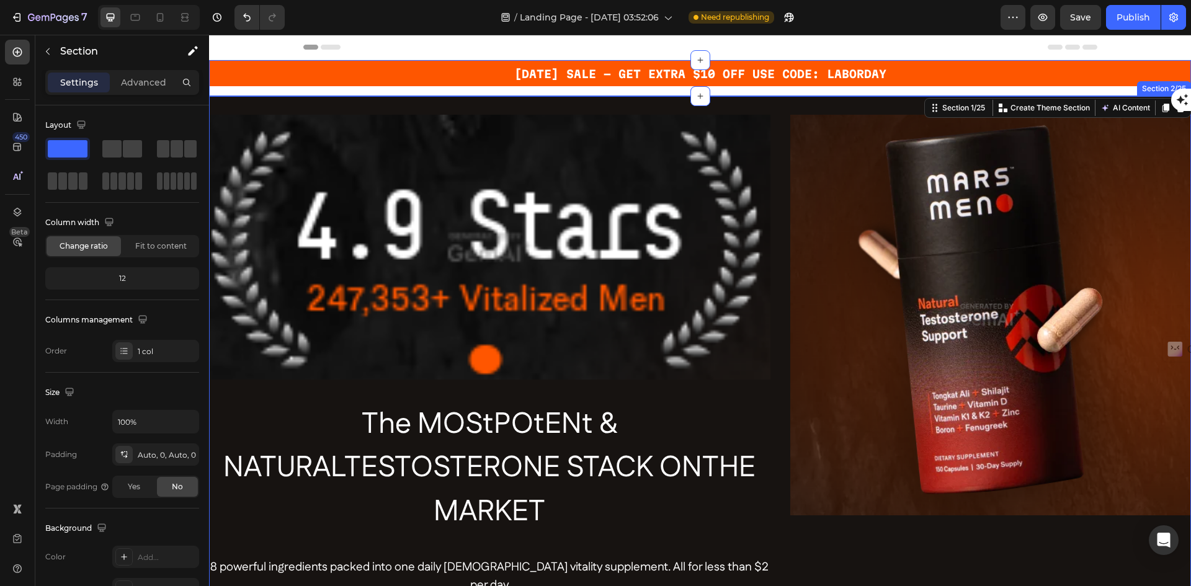
click at [485, 108] on div "Image The MOStPOtENt & NATURALTESTOSTERONE STACK ONTHE MARKET Heading 8 powerfu…" at bounding box center [700, 403] width 982 height 615
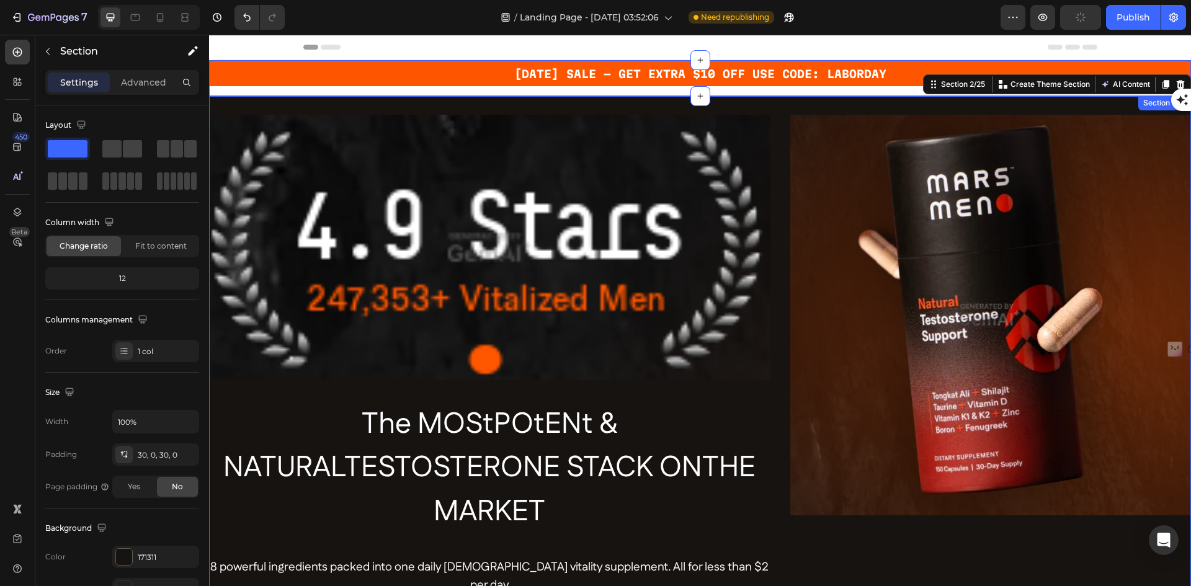
click at [482, 90] on div "[DATE] SALE - GET EXTRA $10 OFF USE CODE: LABORDAY Heading Row" at bounding box center [700, 78] width 982 height 36
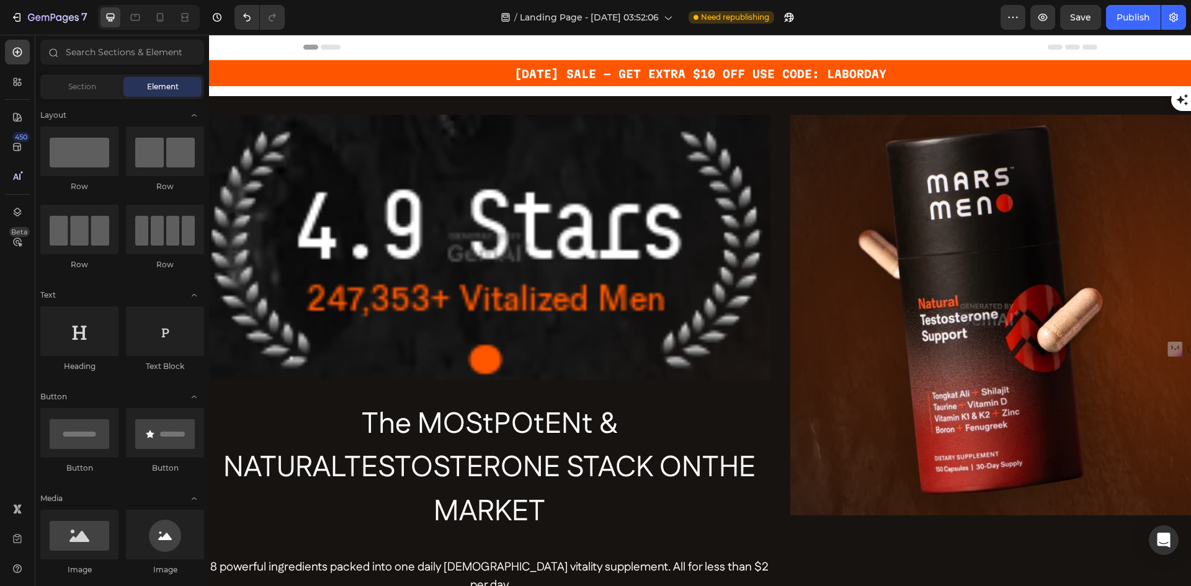
click at [542, 48] on div "Header" at bounding box center [700, 47] width 794 height 25
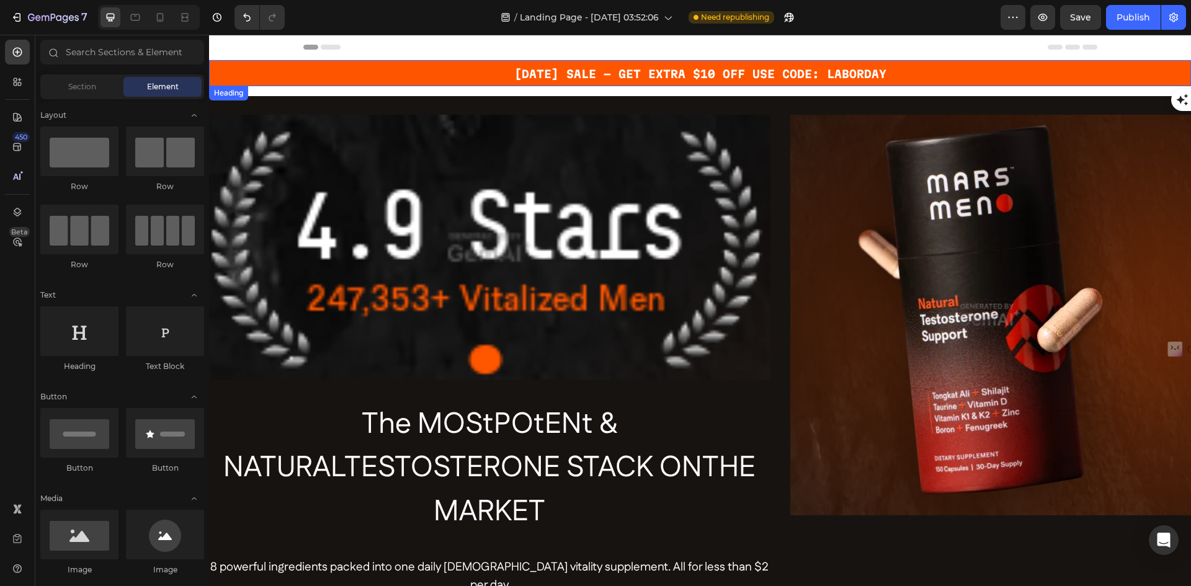
drag, startPoint x: 542, startPoint y: 48, endPoint x: 545, endPoint y: 63, distance: 15.2
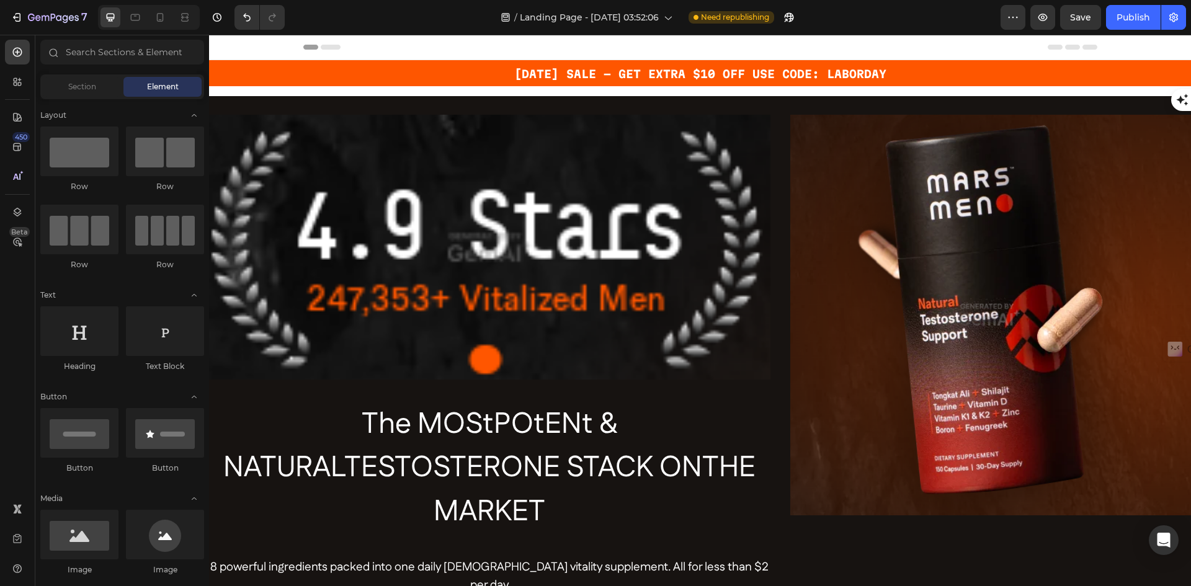
click at [533, 48] on div "Header" at bounding box center [700, 47] width 794 height 25
click at [78, 86] on span "Section" at bounding box center [82, 86] width 28 height 11
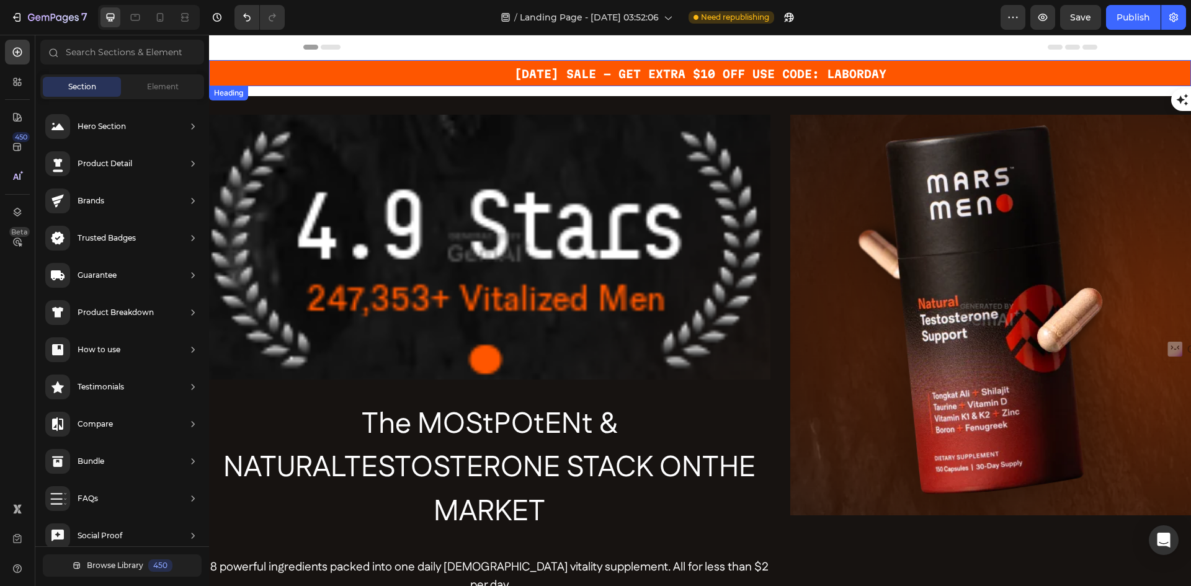
click at [393, 78] on h2 "[DATE] SALE - GET EXTRA $10 OFF USE CODE: LABORDAY" at bounding box center [700, 73] width 982 height 26
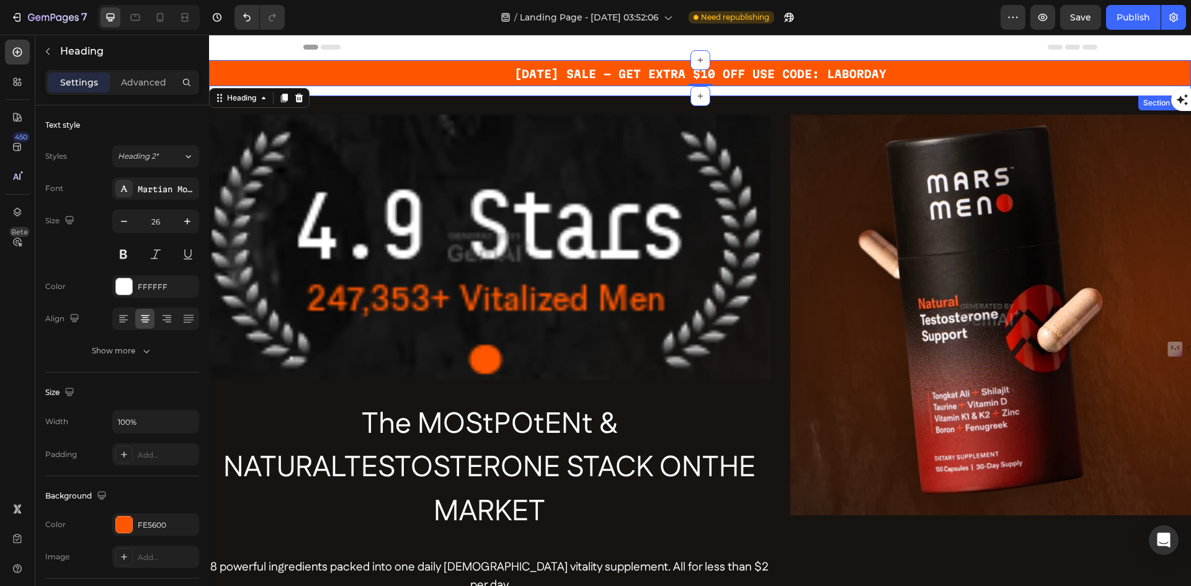
click at [393, 91] on div "[DATE] SALE - GET EXTRA $10 OFF USE CODE: LABORDAY Heading 0 Row" at bounding box center [700, 78] width 982 height 36
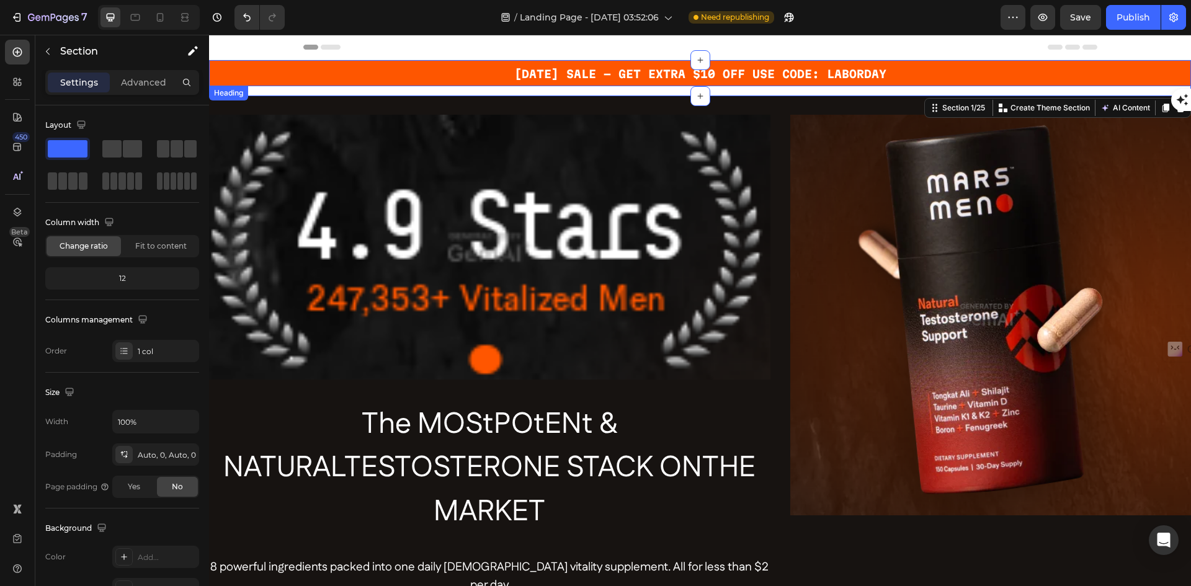
click at [395, 69] on h2 "[DATE] SALE - GET EXTRA $10 OFF USE CODE: LABORDAY" at bounding box center [700, 73] width 982 height 26
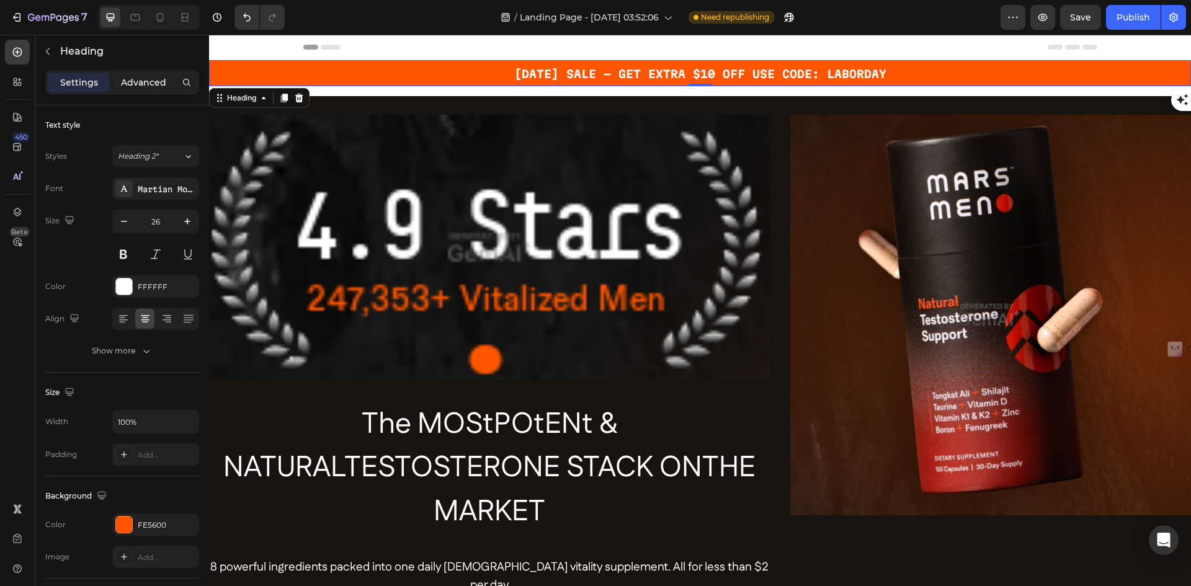
click at [166, 82] on div "Advanced" at bounding box center [143, 83] width 62 height 20
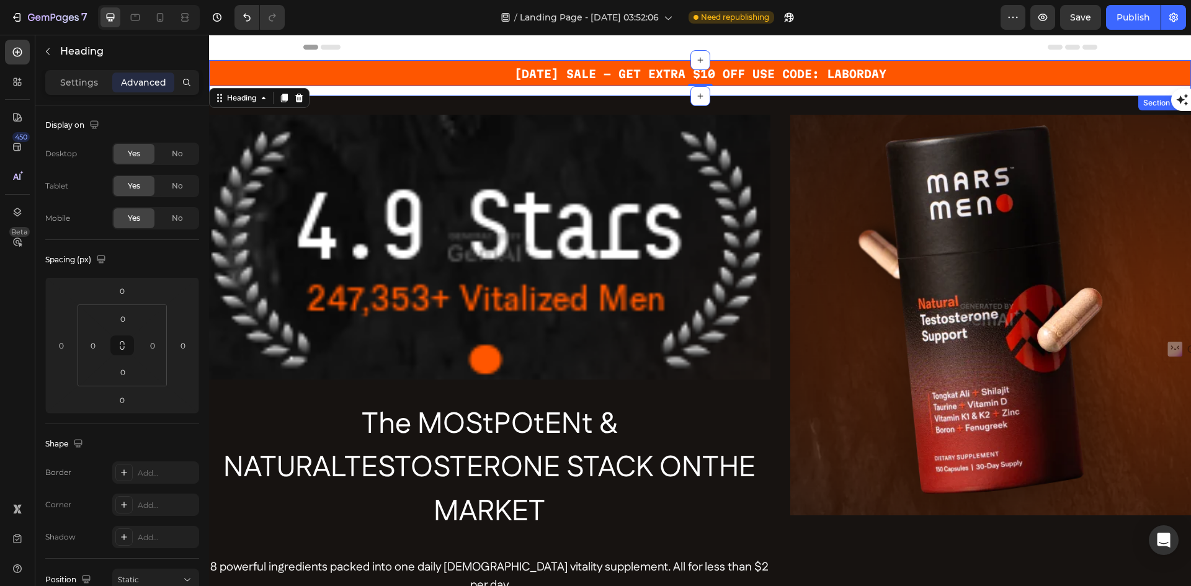
click at [442, 88] on div "LABOR DAY SALE - GET EXTRA $10 OFF USE CODE: LABORDAY Heading 0 Row" at bounding box center [700, 78] width 982 height 36
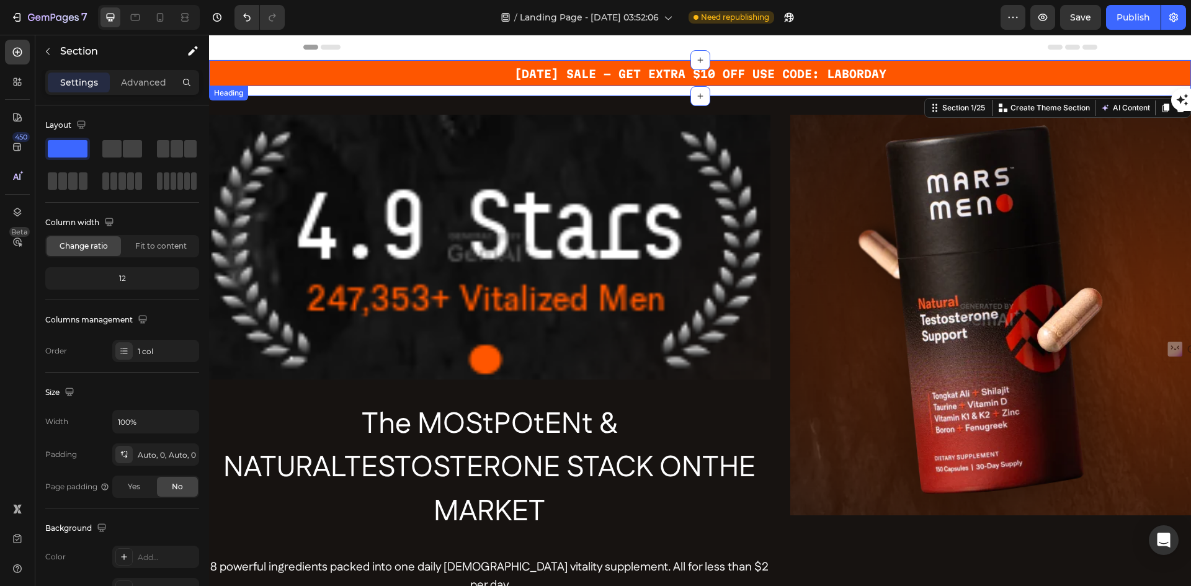
click at [292, 84] on h2 "[DATE] SALE - GET EXTRA $10 OFF USE CODE: LABORDAY" at bounding box center [700, 73] width 982 height 26
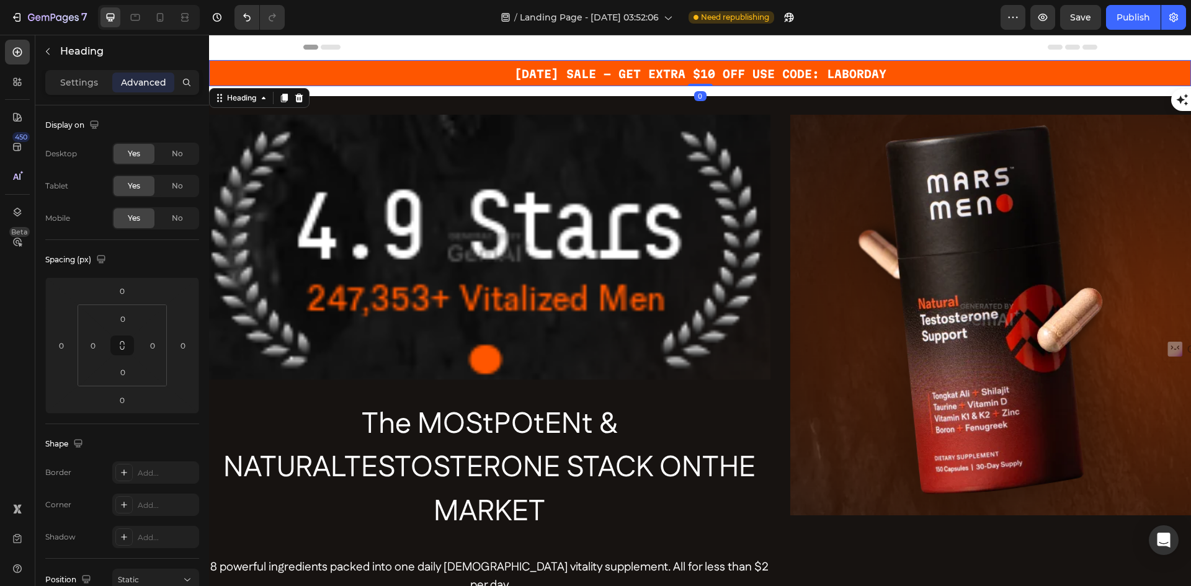
click at [285, 55] on div "Header" at bounding box center [700, 47] width 982 height 25
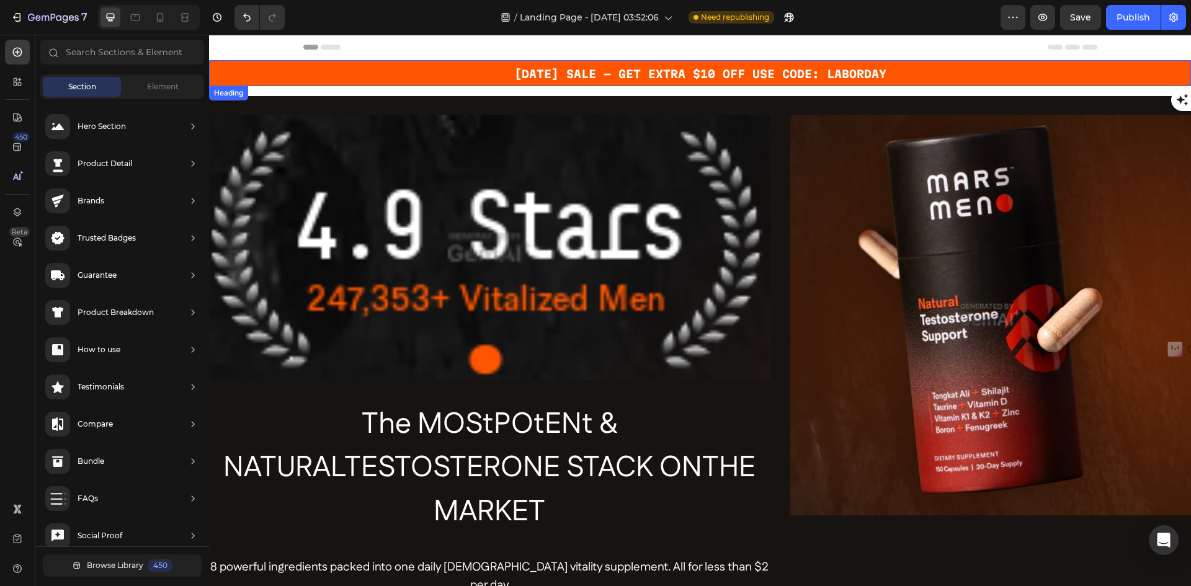
click at [271, 73] on h2 "[DATE] SALE - GET EXTRA $10 OFF USE CODE: LABORDAY" at bounding box center [700, 73] width 982 height 26
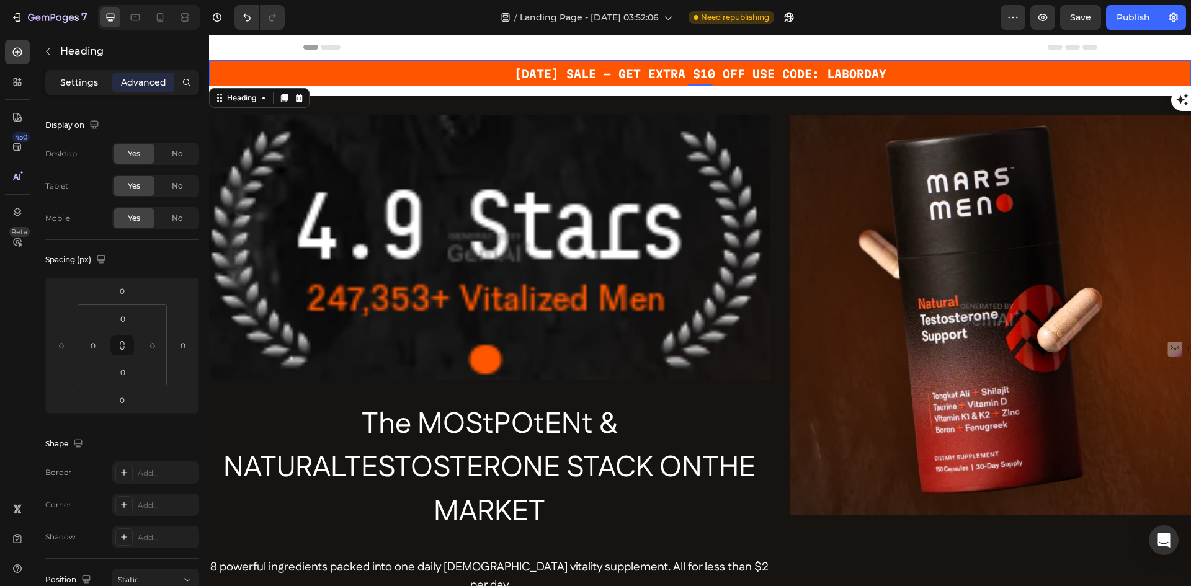
click at [60, 79] on div "Settings" at bounding box center [79, 83] width 62 height 20
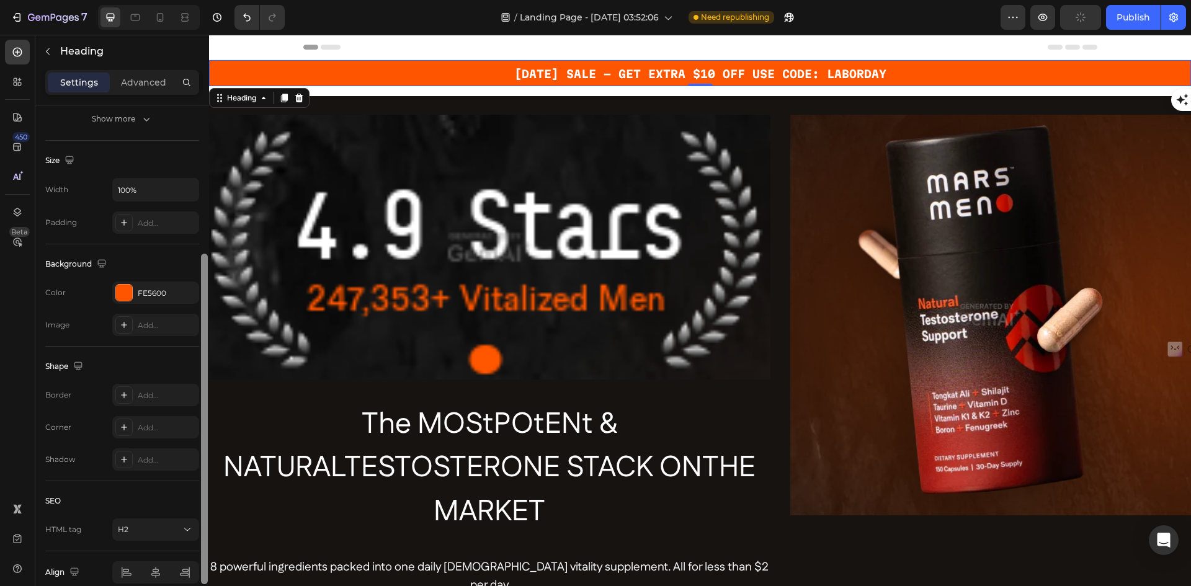
drag, startPoint x: 204, startPoint y: 159, endPoint x: 204, endPoint y: 280, distance: 120.4
click at [197, 308] on div "Text style Styles Heading 2* Font Martian Mono Size 26 Color FFFFFF Align Show …" at bounding box center [122, 363] width 174 height 516
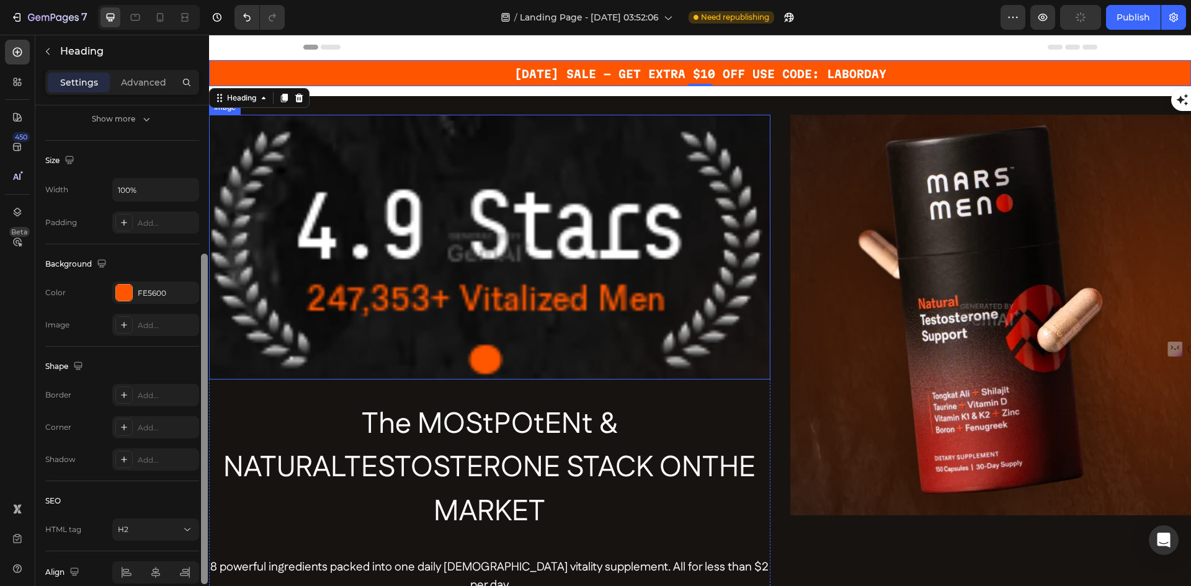
scroll to position [231, 0]
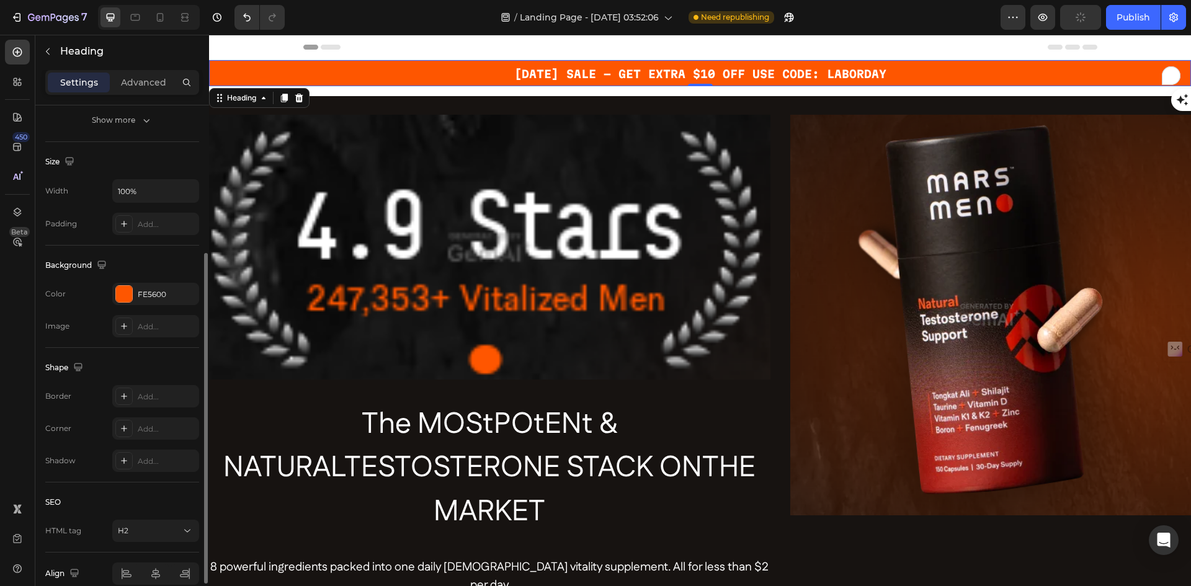
click at [352, 75] on h2 "[DATE] SALE - GET EXTRA $10 OFF USE CODE: LABORDAY" at bounding box center [700, 73] width 982 height 26
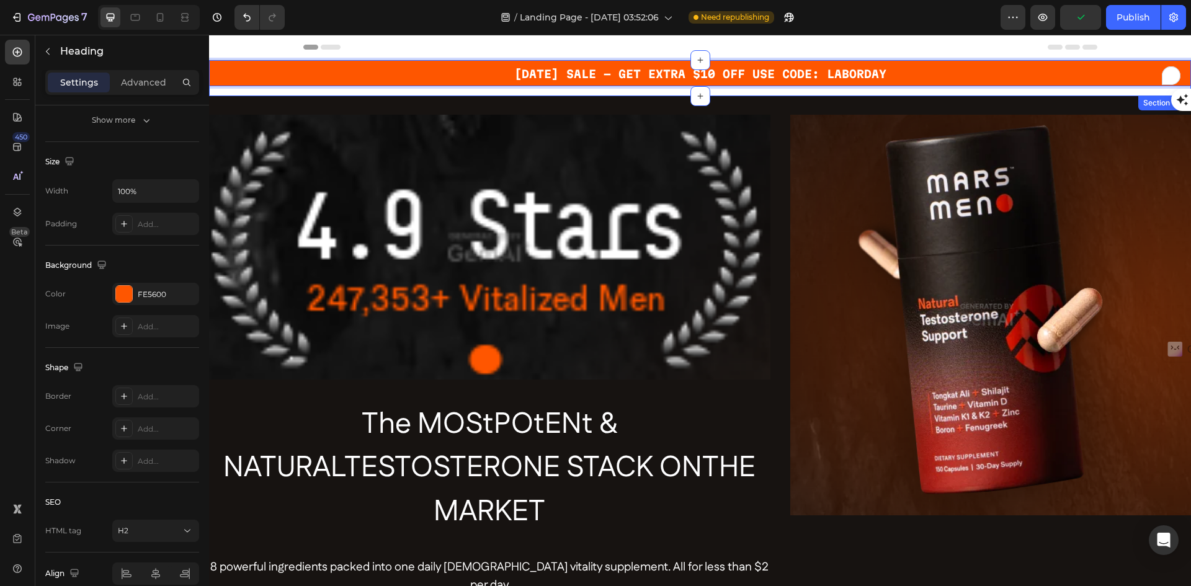
click at [358, 89] on div "LABOR DAY SALE - GET EXTRA $10 OFF USE CODE: LABORDAY Heading 0 Row" at bounding box center [700, 78] width 982 height 36
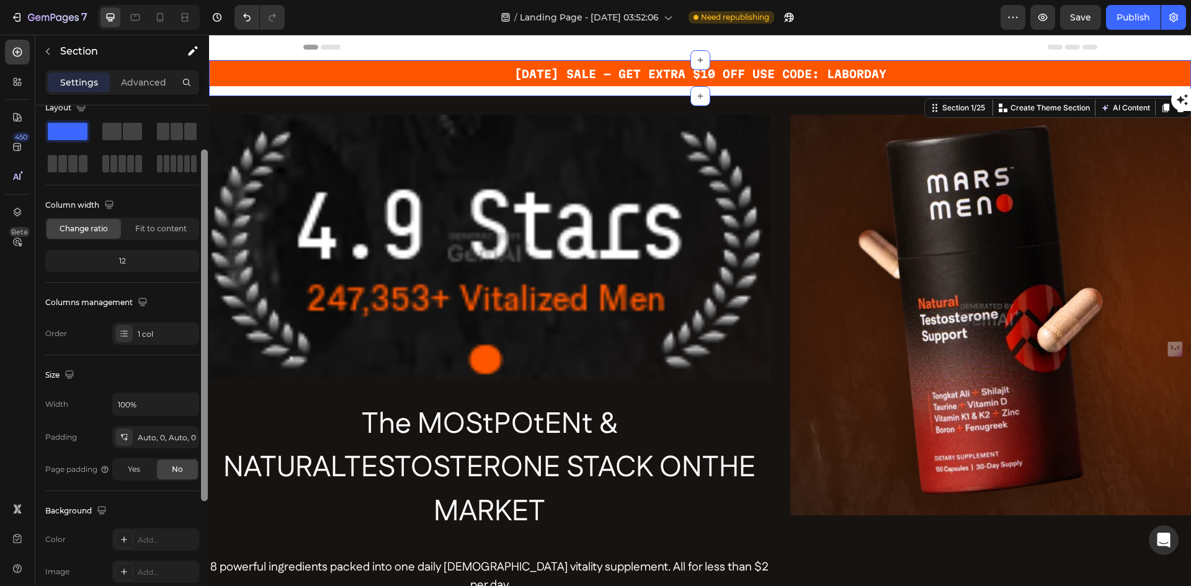
scroll to position [0, 0]
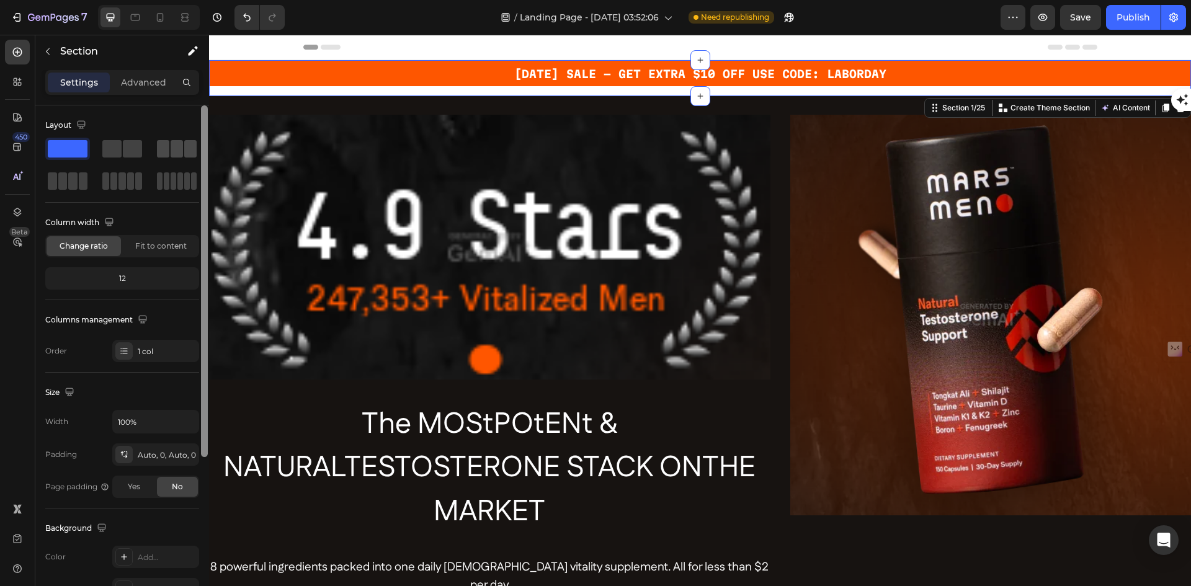
drag, startPoint x: 204, startPoint y: 189, endPoint x: 191, endPoint y: 158, distance: 34.2
click at [191, 158] on div "Layout Column width Change ratio Fit to content 12 Columns management Order 1 c…" at bounding box center [122, 363] width 174 height 516
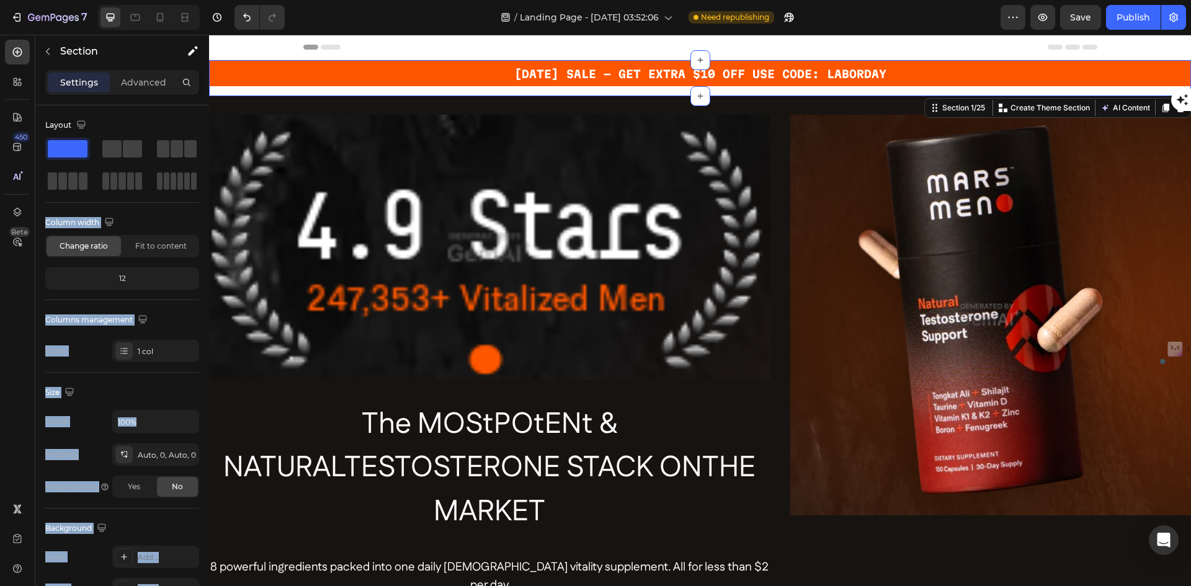
drag, startPoint x: 275, startPoint y: 181, endPoint x: 261, endPoint y: 90, distance: 91.8
click at [70, 151] on span at bounding box center [68, 148] width 40 height 17
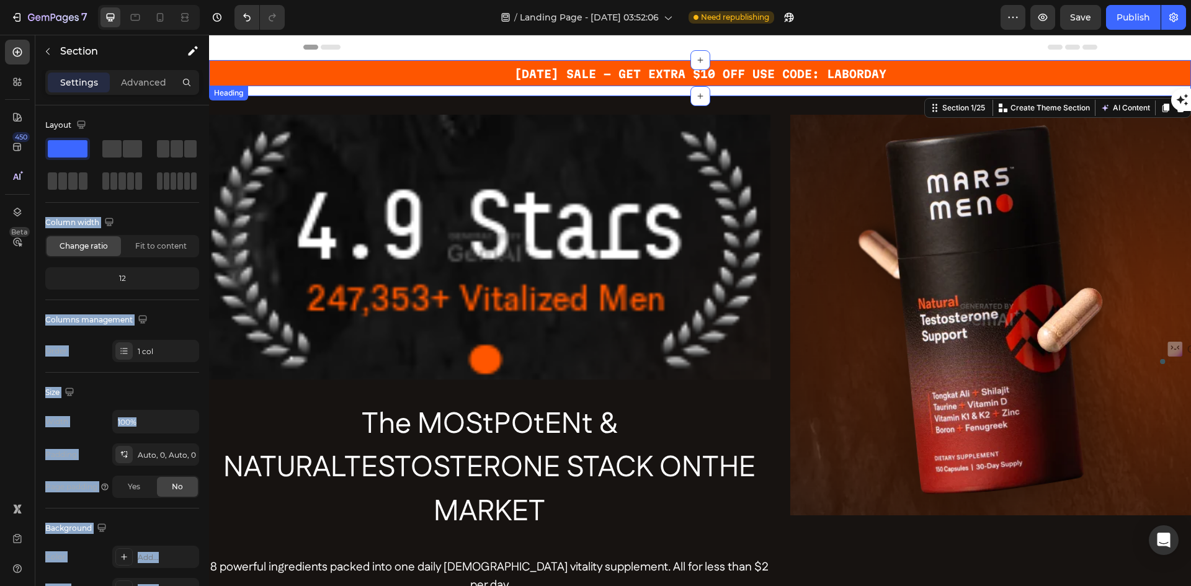
drag, startPoint x: 276, startPoint y: 182, endPoint x: 283, endPoint y: 88, distance: 94.6
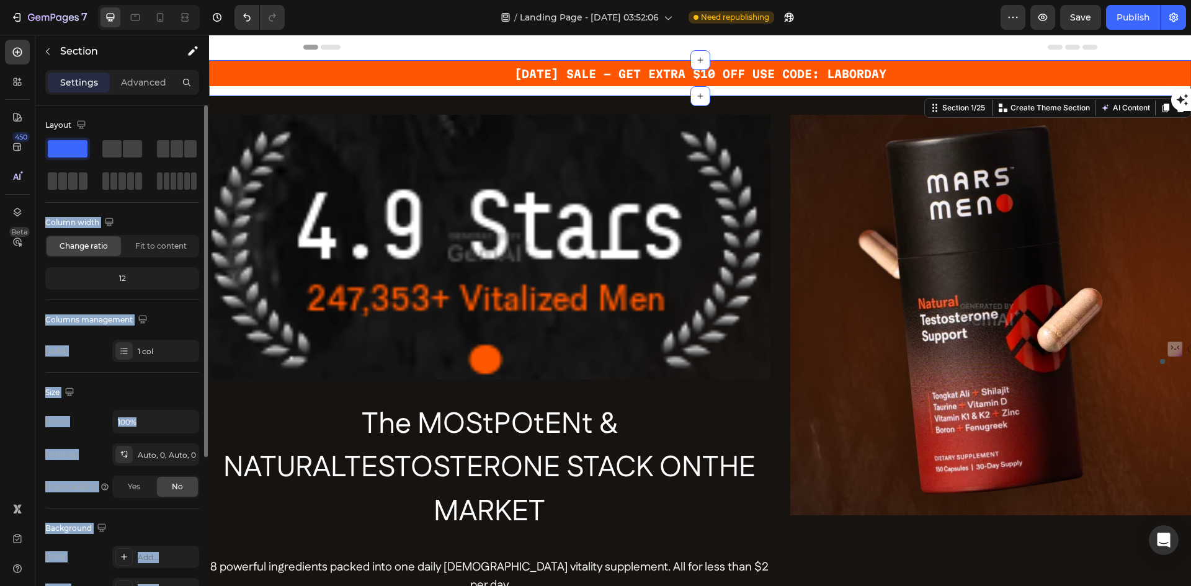
click at [129, 203] on div "Layout Column width Change ratio Fit to content 12 Columns management Order 1 c…" at bounding box center [122, 238] width 154 height 247
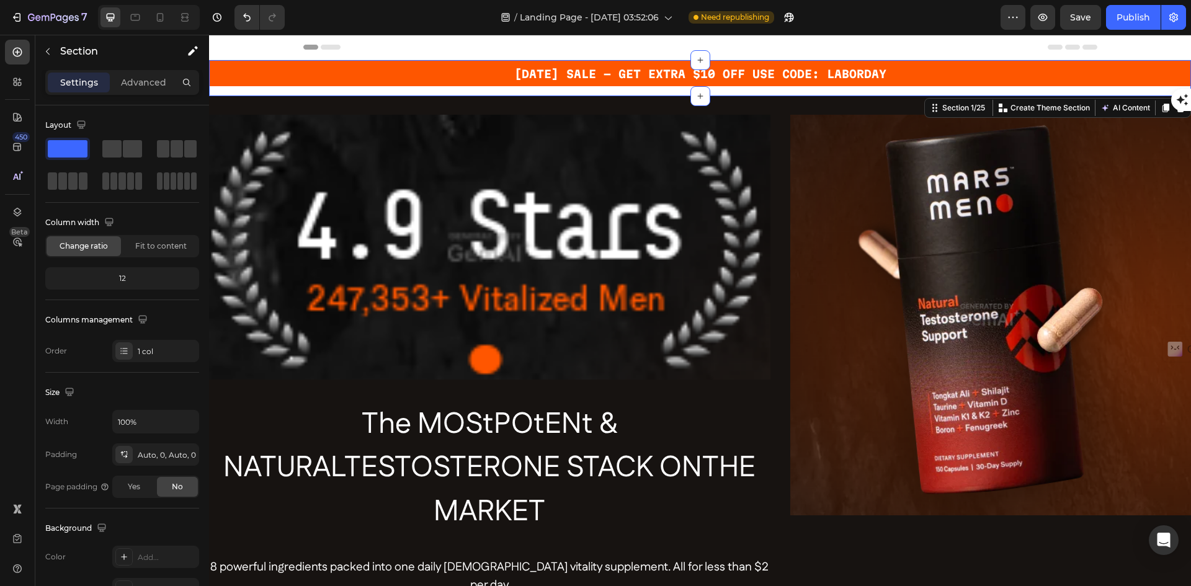
click at [11, 286] on div "450 Beta" at bounding box center [17, 268] width 25 height 457
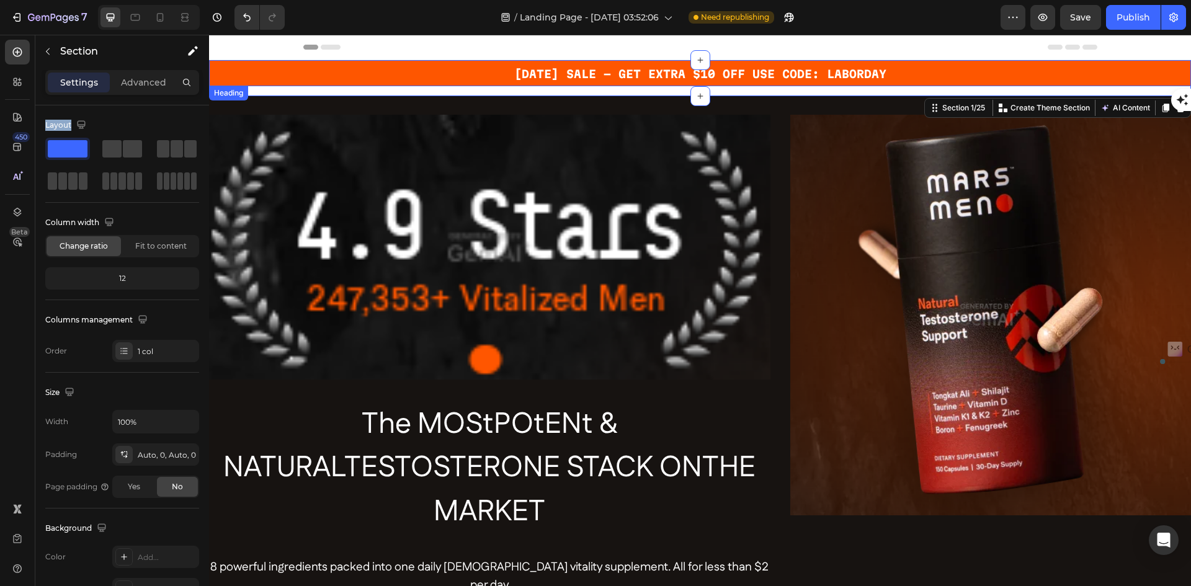
drag, startPoint x: 272, startPoint y: 184, endPoint x: 275, endPoint y: 86, distance: 98.7
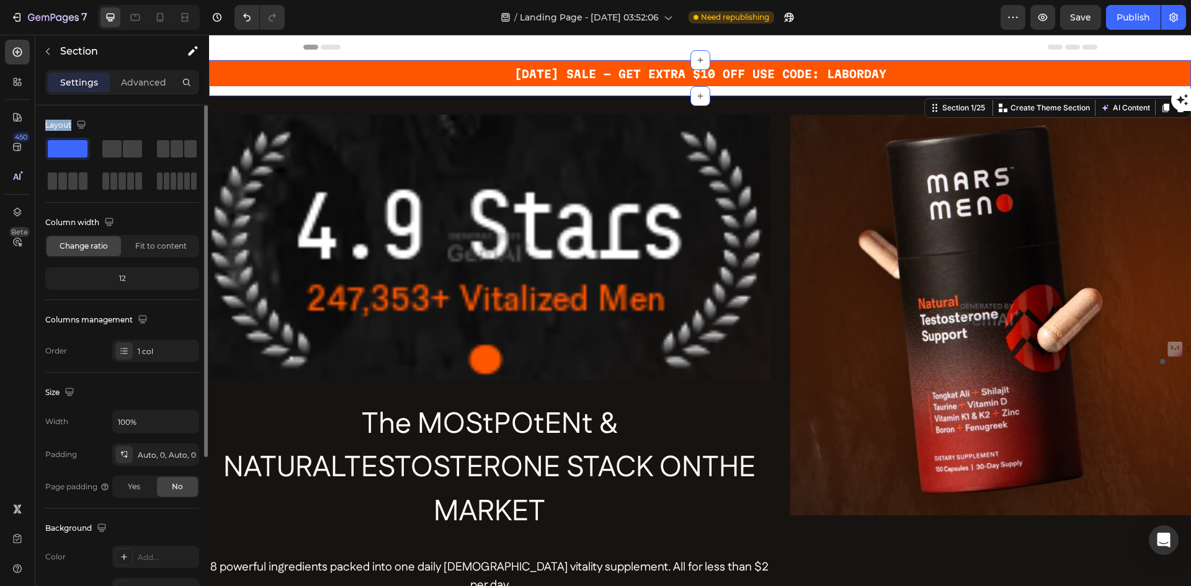
click at [65, 148] on span at bounding box center [68, 148] width 40 height 17
click at [47, 49] on icon "button" at bounding box center [48, 52] width 10 height 10
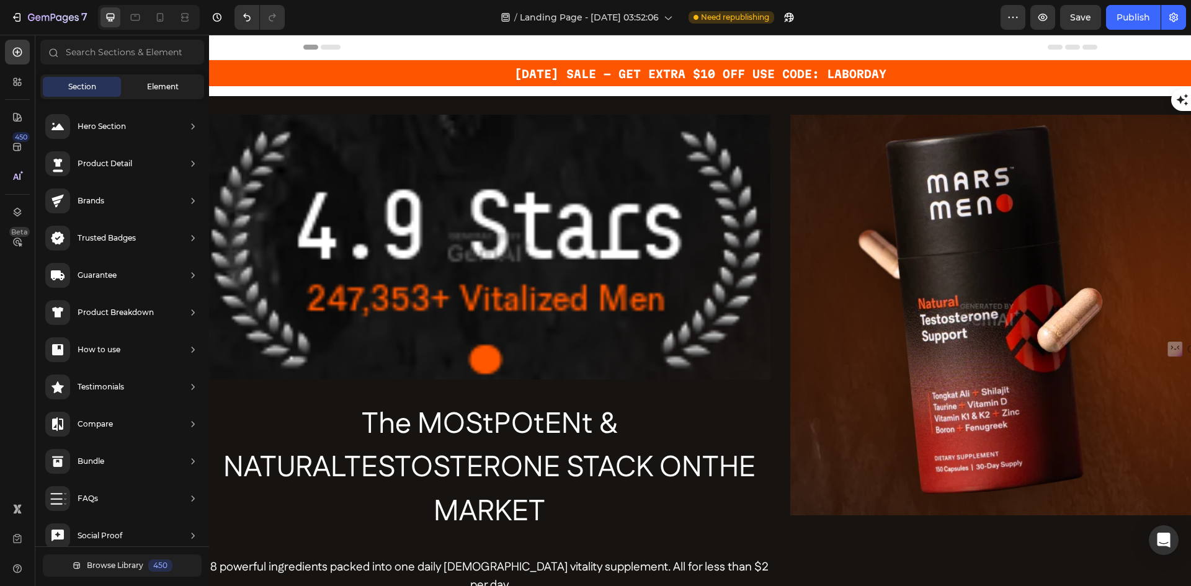
click at [163, 87] on span "Element" at bounding box center [163, 86] width 32 height 11
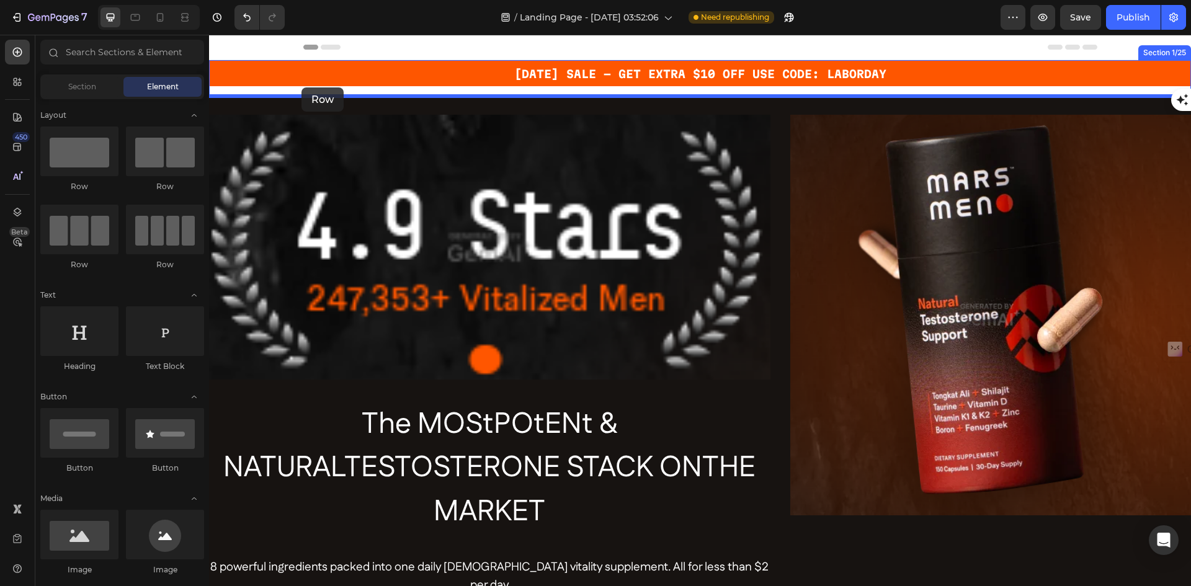
drag, startPoint x: 284, startPoint y: 193, endPoint x: 302, endPoint y: 87, distance: 106.9
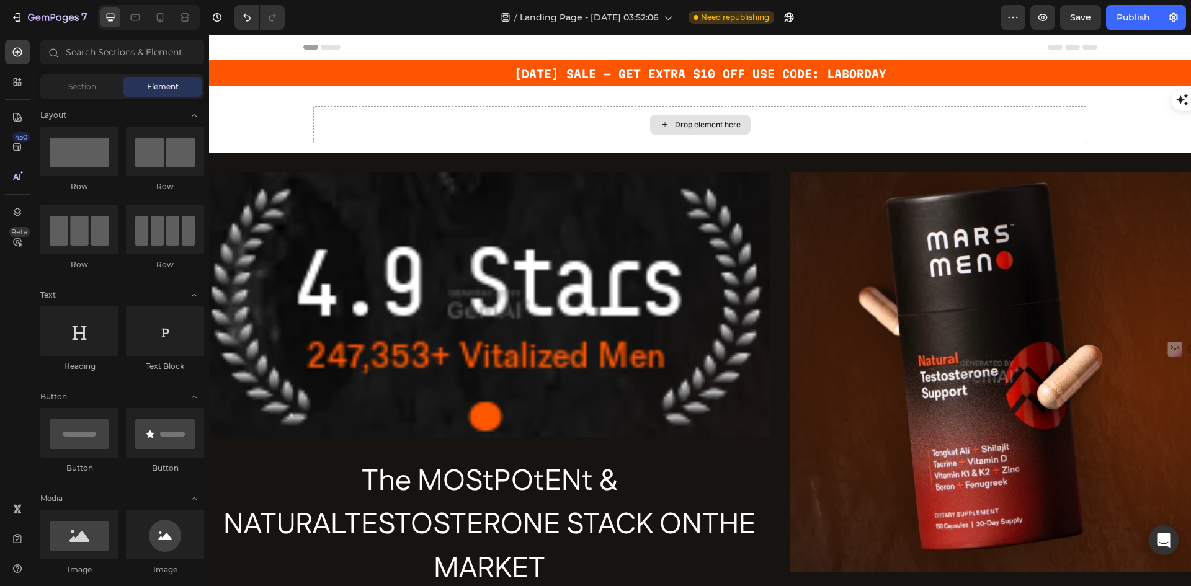
click at [667, 123] on div "Drop element here" at bounding box center [700, 125] width 101 height 20
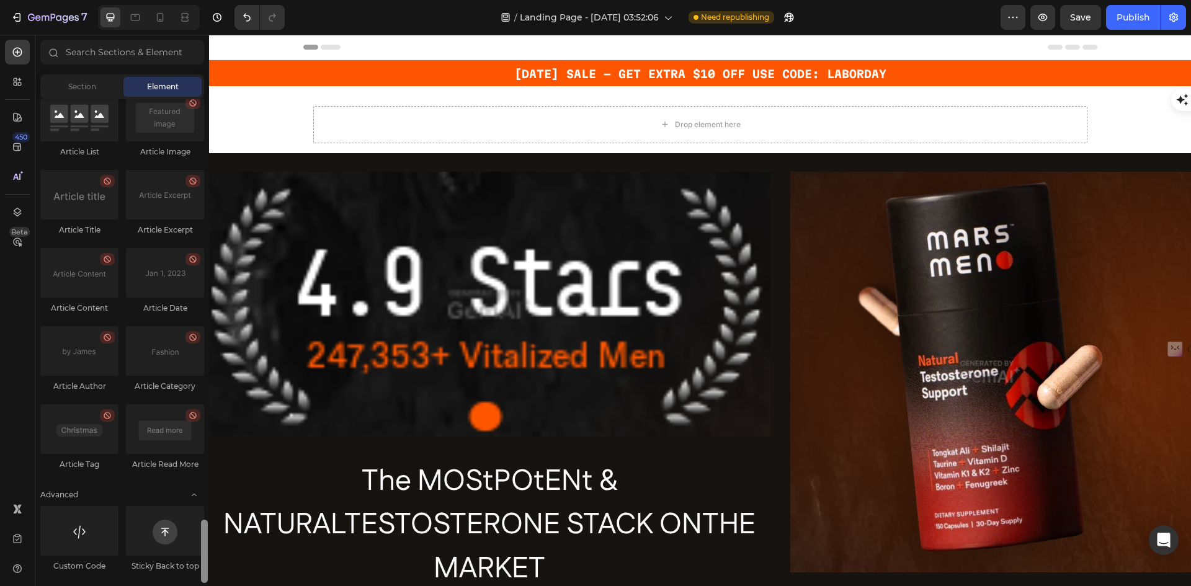
scroll to position [3172, 0]
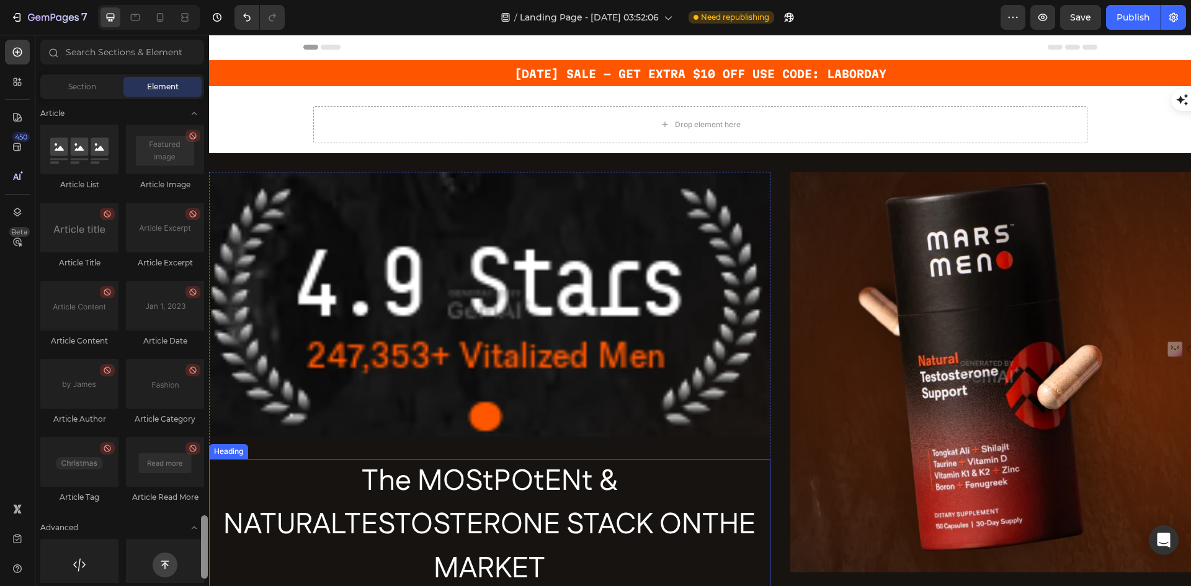
drag, startPoint x: 413, startPoint y: 579, endPoint x: 213, endPoint y: 472, distance: 227.3
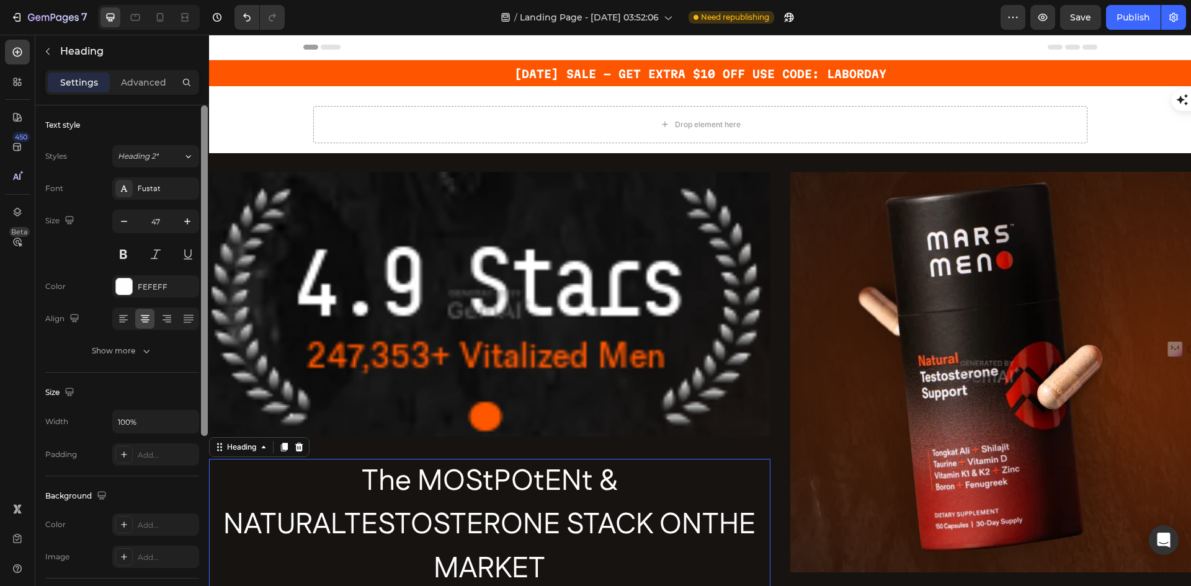
drag, startPoint x: 204, startPoint y: 365, endPoint x: 206, endPoint y: 320, distance: 44.7
click at [206, 320] on div at bounding box center [204, 270] width 7 height 331
click at [136, 79] on p "Advanced" at bounding box center [143, 82] width 45 height 13
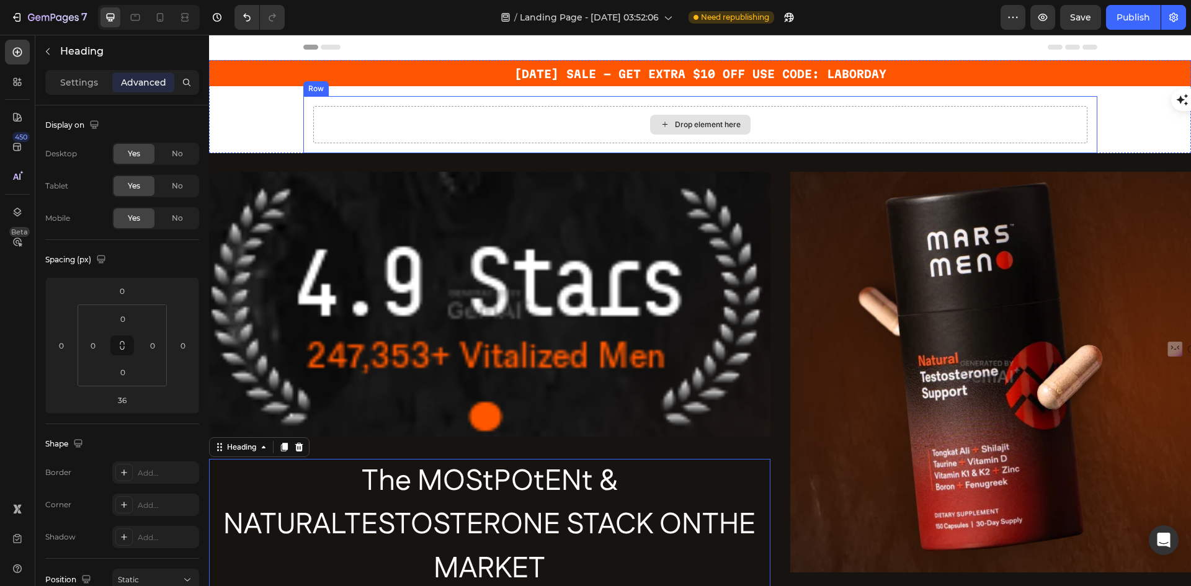
click at [326, 112] on div "Drop element here" at bounding box center [700, 124] width 774 height 37
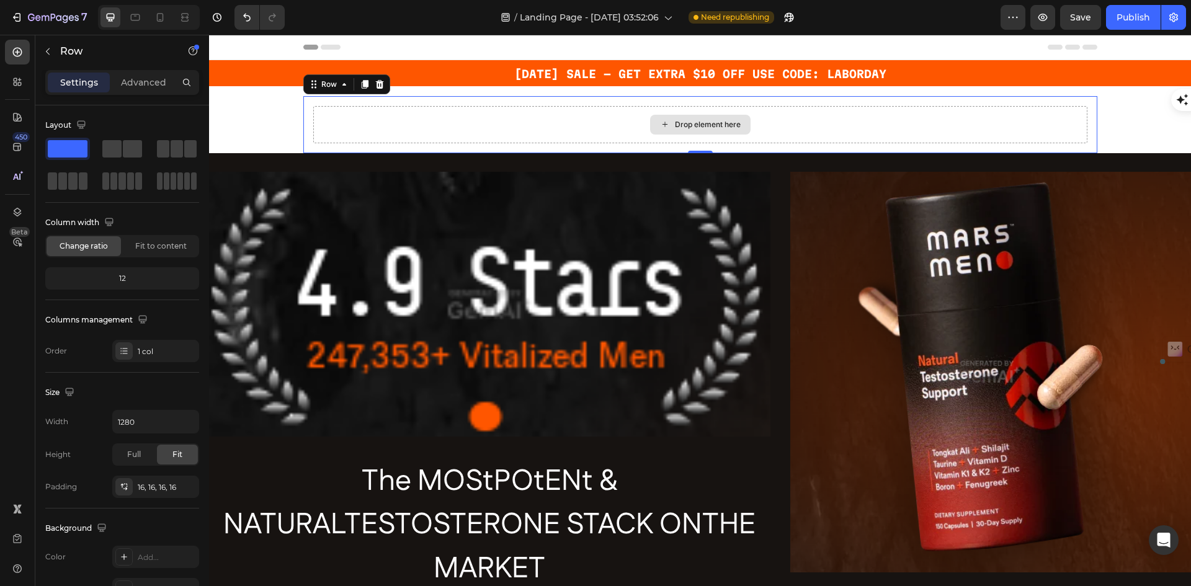
drag, startPoint x: 324, startPoint y: 179, endPoint x: 305, endPoint y: 125, distance: 57.3
click at [122, 146] on div at bounding box center [122, 148] width 40 height 17
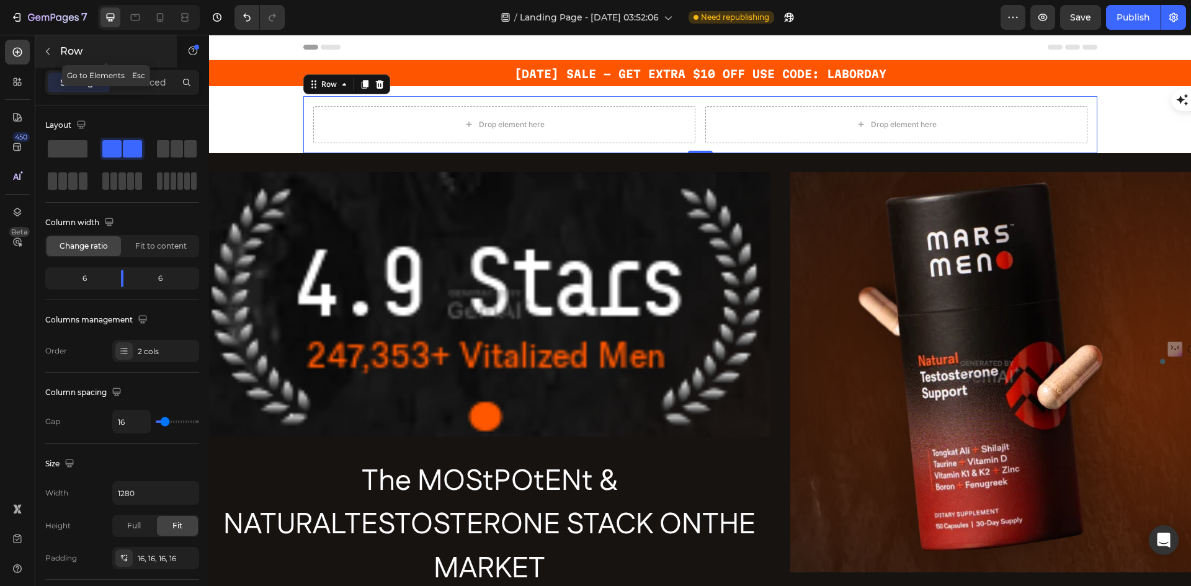
click at [44, 48] on icon "button" at bounding box center [48, 52] width 10 height 10
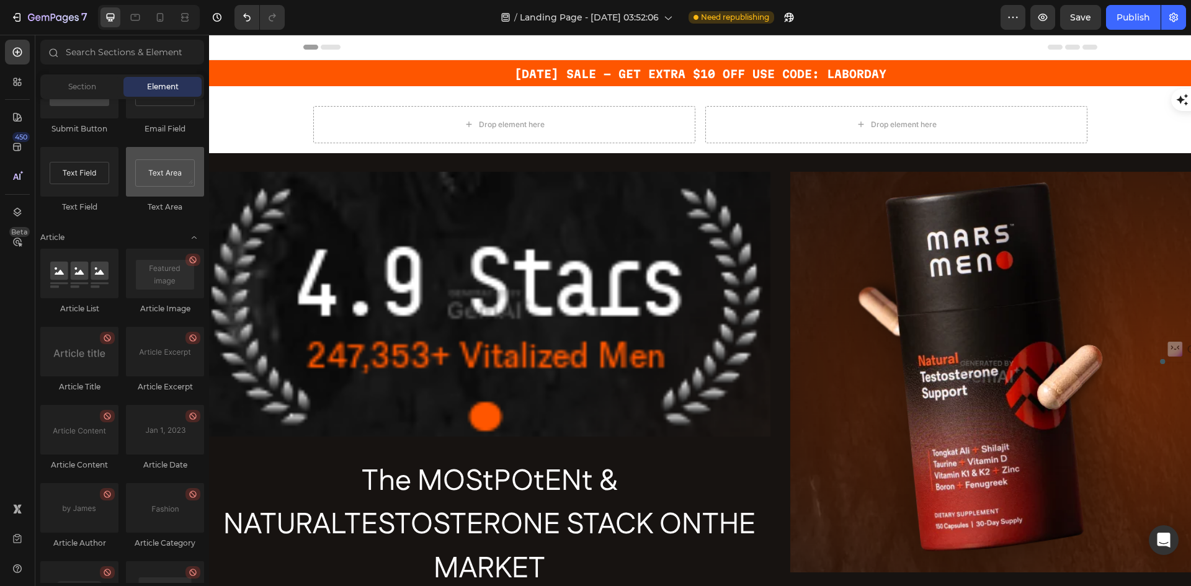
scroll to position [2986, 0]
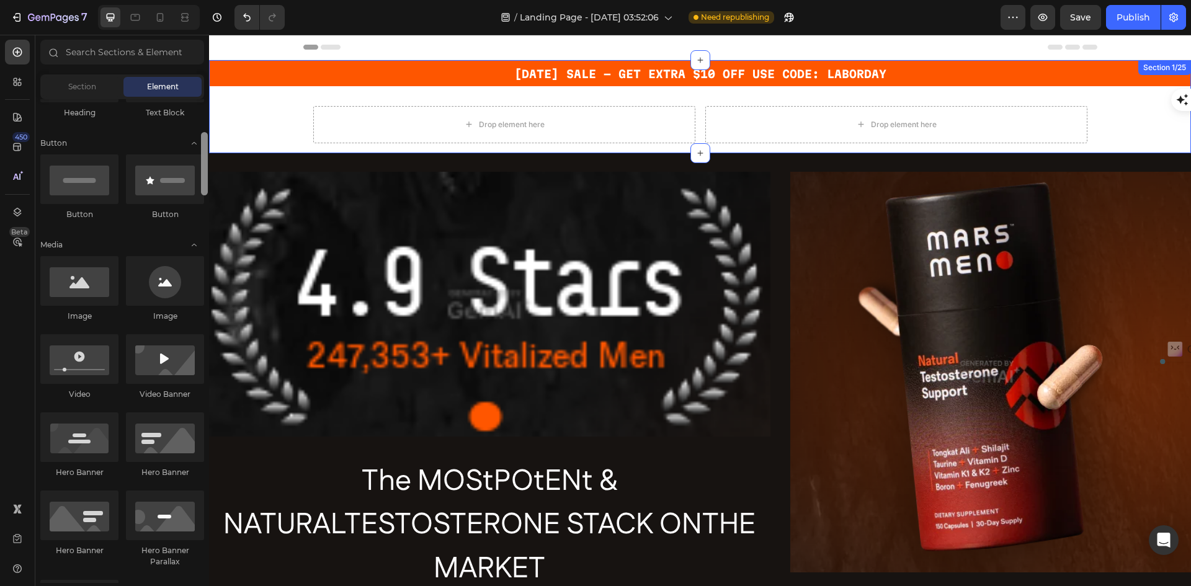
drag, startPoint x: 415, startPoint y: 571, endPoint x: 210, endPoint y: 143, distance: 474.8
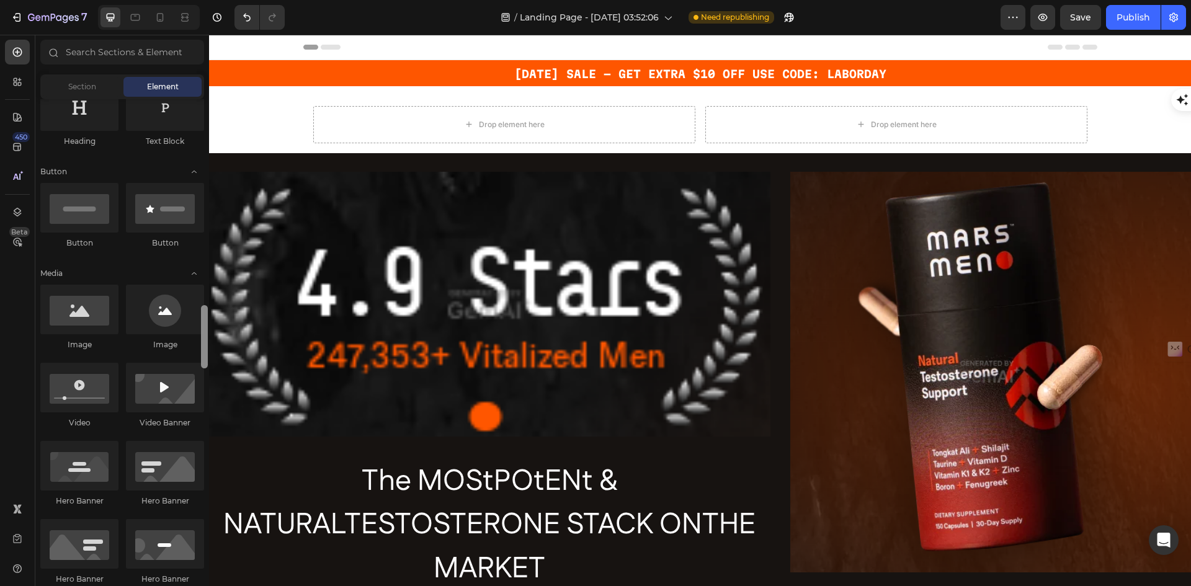
scroll to position [0, 0]
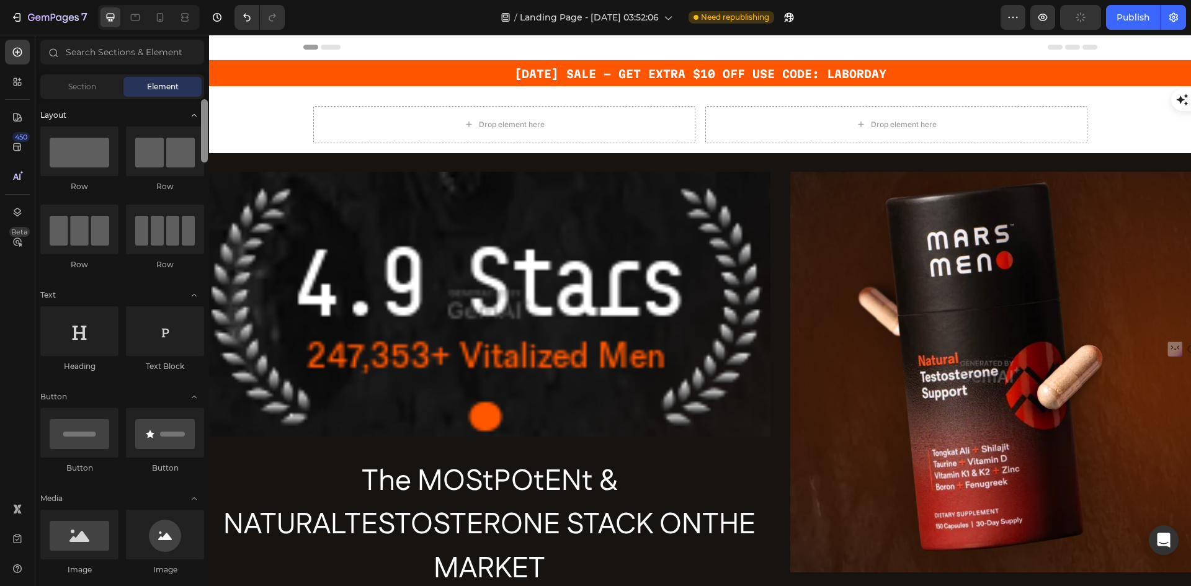
click at [145, 289] on div "Layout" at bounding box center [122, 295] width 164 height 12
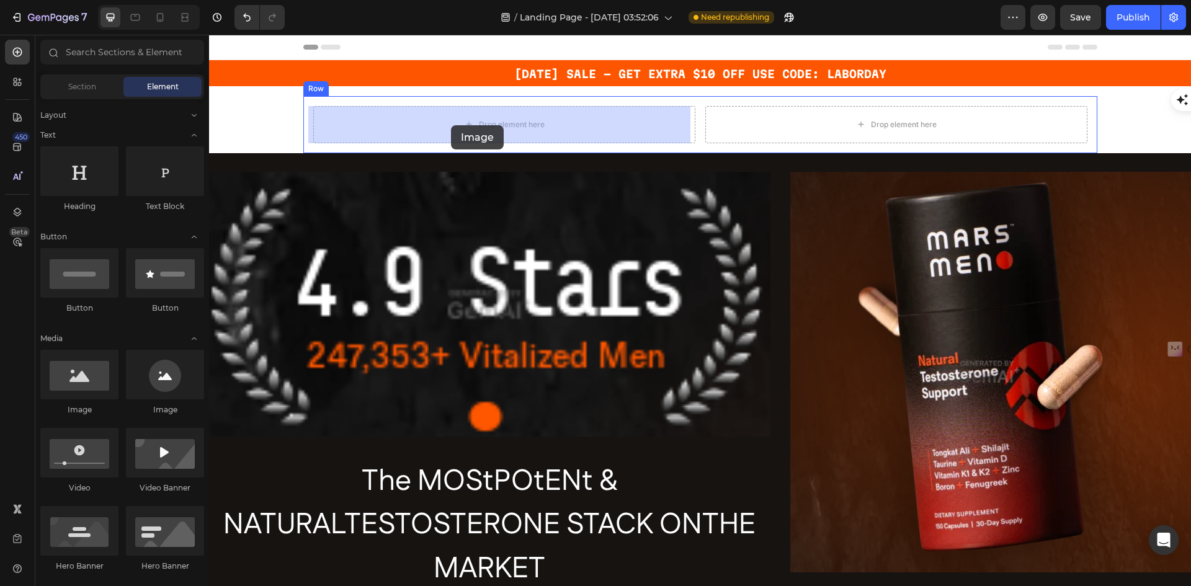
drag, startPoint x: 298, startPoint y: 409, endPoint x: 451, endPoint y: 125, distance: 322.3
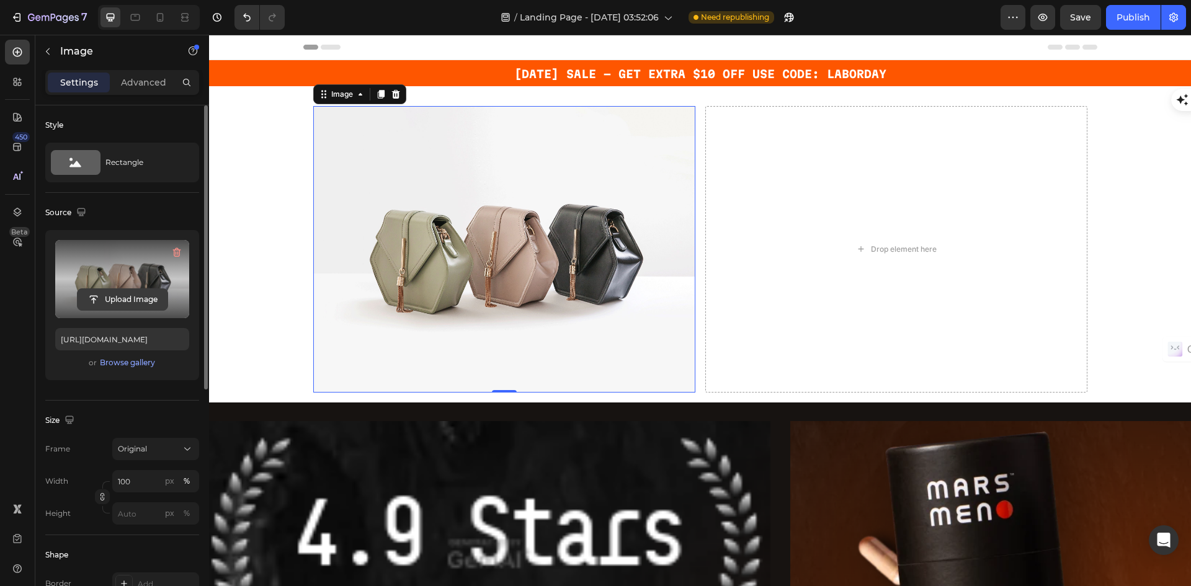
click at [119, 299] on input "file" at bounding box center [123, 299] width 90 height 21
click at [124, 274] on label at bounding box center [122, 279] width 134 height 78
click at [124, 289] on input "file" at bounding box center [123, 299] width 90 height 21
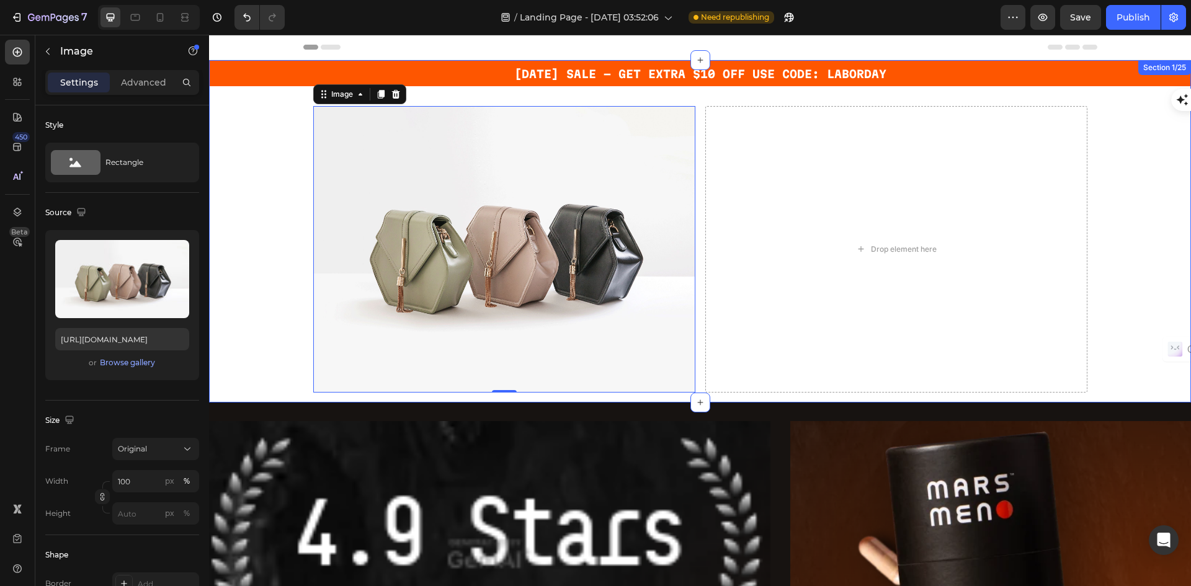
click at [257, 138] on div "⁠⁠⁠⁠⁠⁠⁠ LABOR DAY SALE - GET EXTRA $10 OFF USE CODE: LABORDAY Heading Row Image…" at bounding box center [700, 231] width 982 height 342
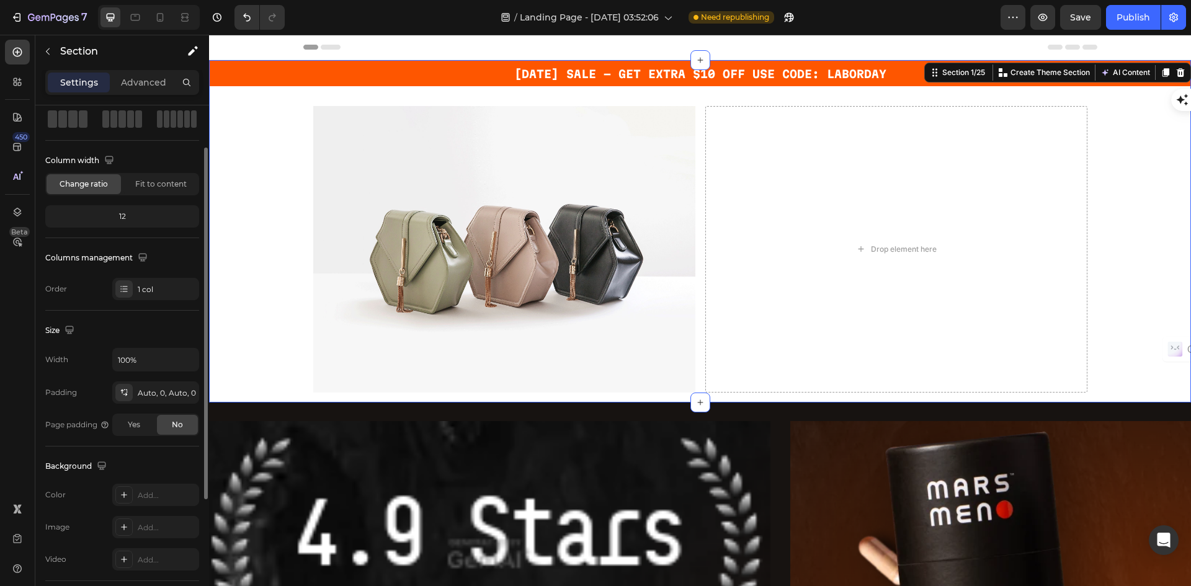
scroll to position [124, 0]
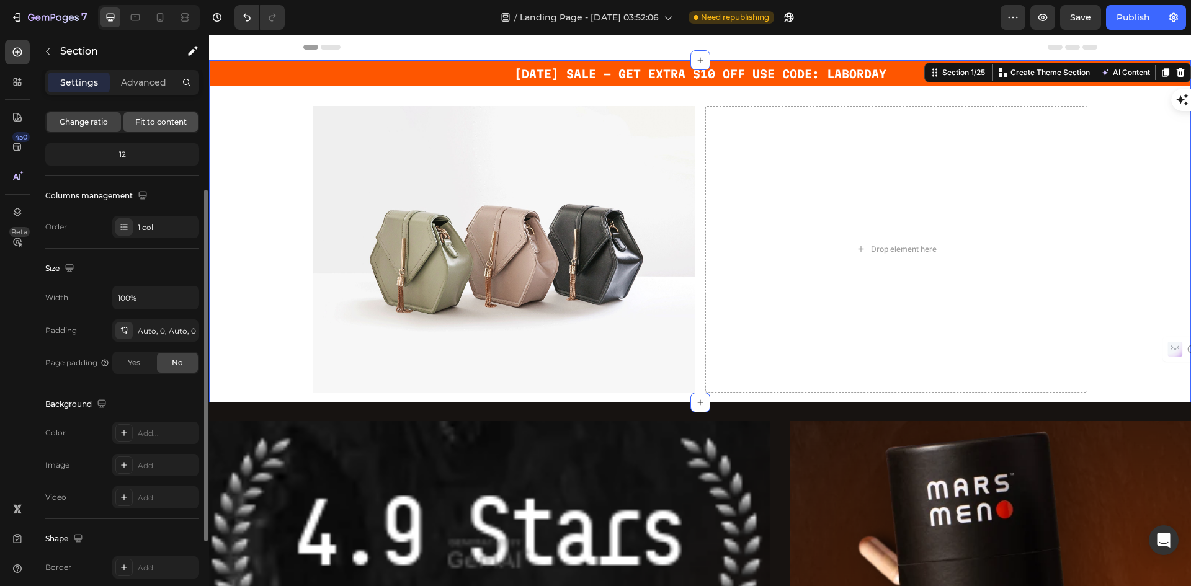
click at [164, 122] on span "Fit to content" at bounding box center [160, 122] width 51 height 11
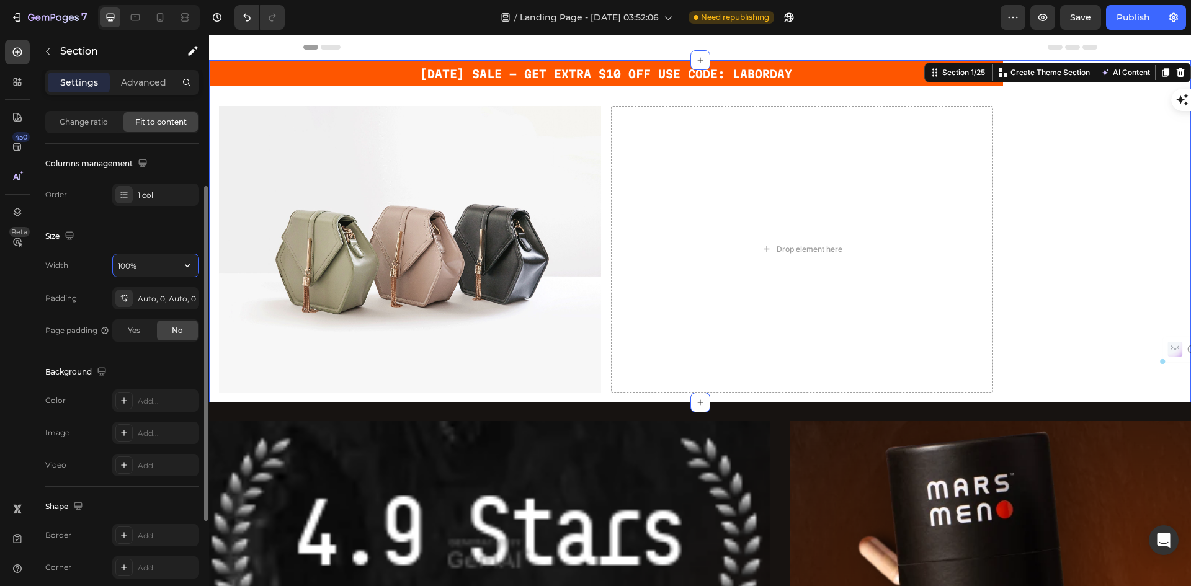
drag, startPoint x: 144, startPoint y: 267, endPoint x: 150, endPoint y: 265, distance: 6.7
click at [144, 267] on input "100%" at bounding box center [156, 265] width 86 height 22
click at [185, 265] on icon "button" at bounding box center [187, 265] width 12 height 12
click at [133, 323] on span "Default" at bounding box center [130, 320] width 27 height 11
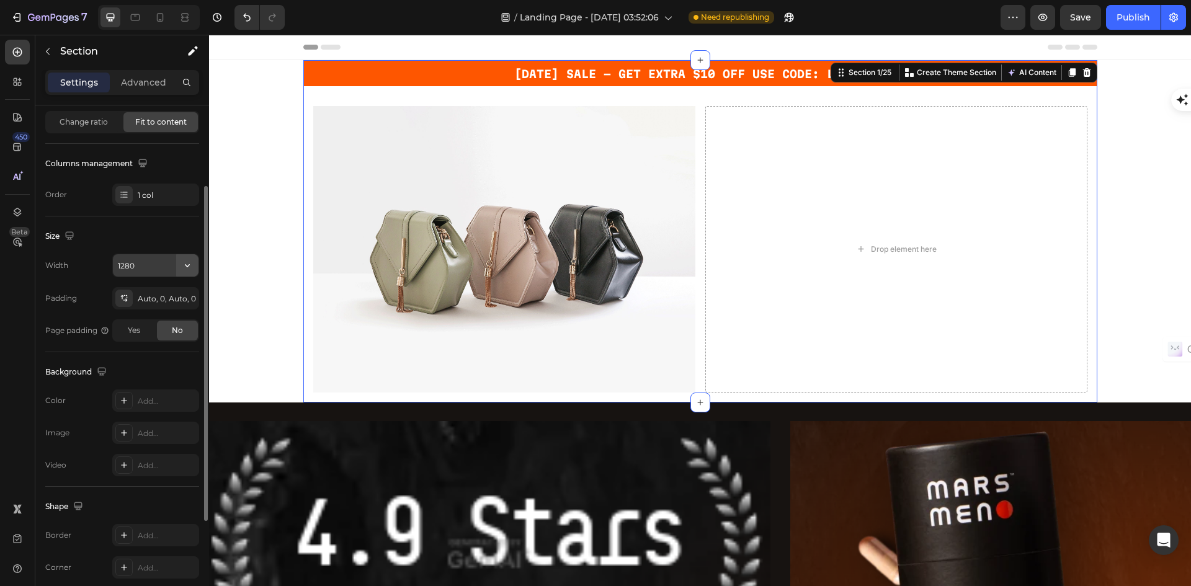
click at [187, 263] on icon "button" at bounding box center [187, 265] width 12 height 12
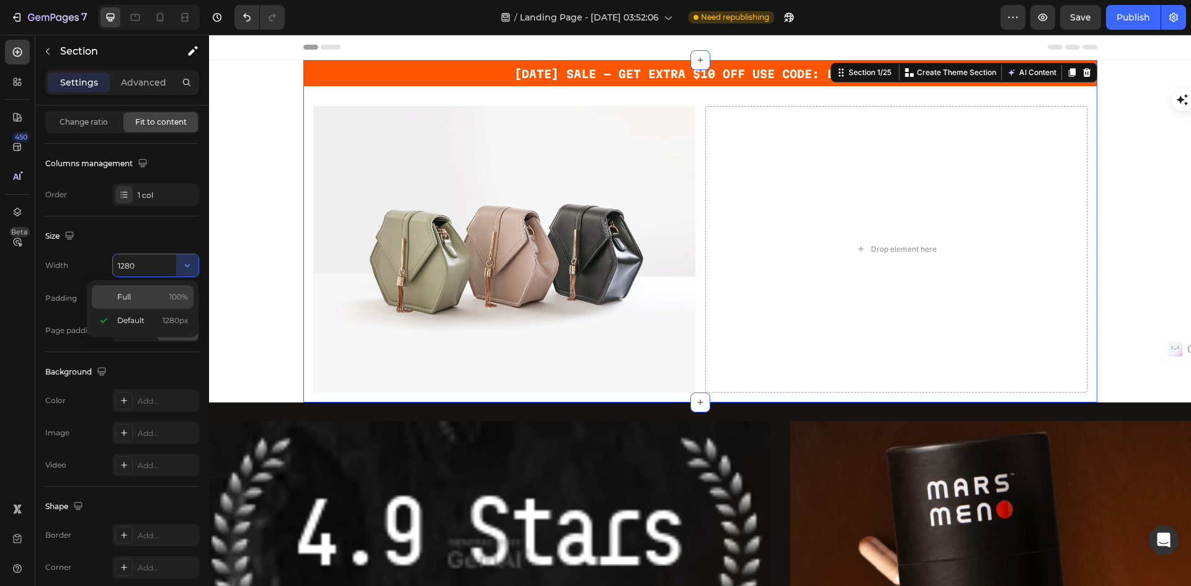
click at [121, 295] on span "Full" at bounding box center [124, 297] width 14 height 11
type input "100%"
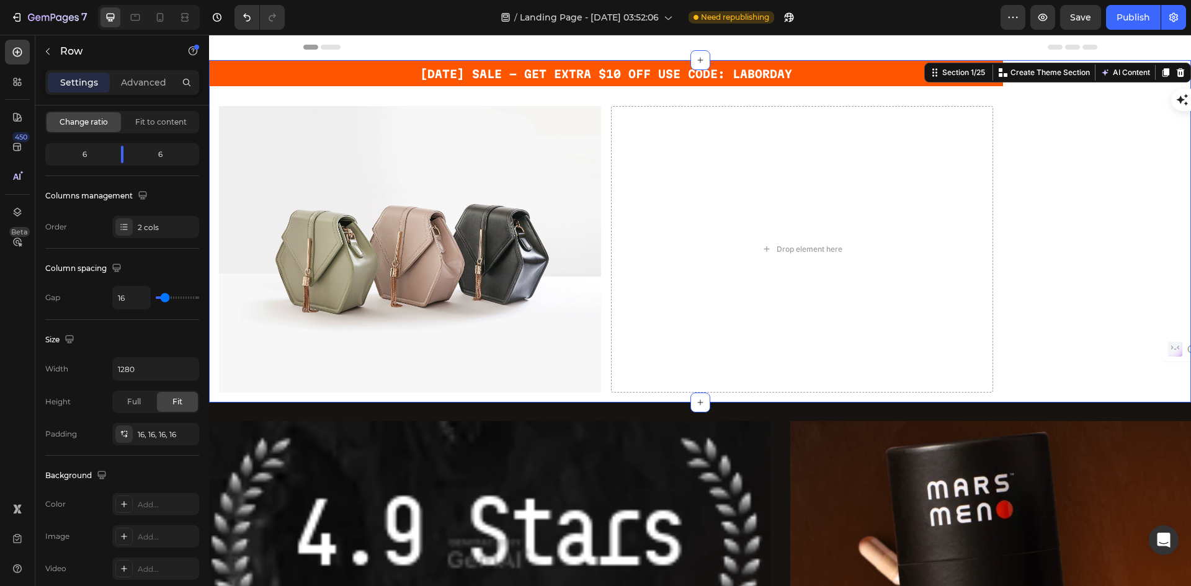
click at [470, 97] on div "Image Drop element here Row" at bounding box center [606, 249] width 794 height 307
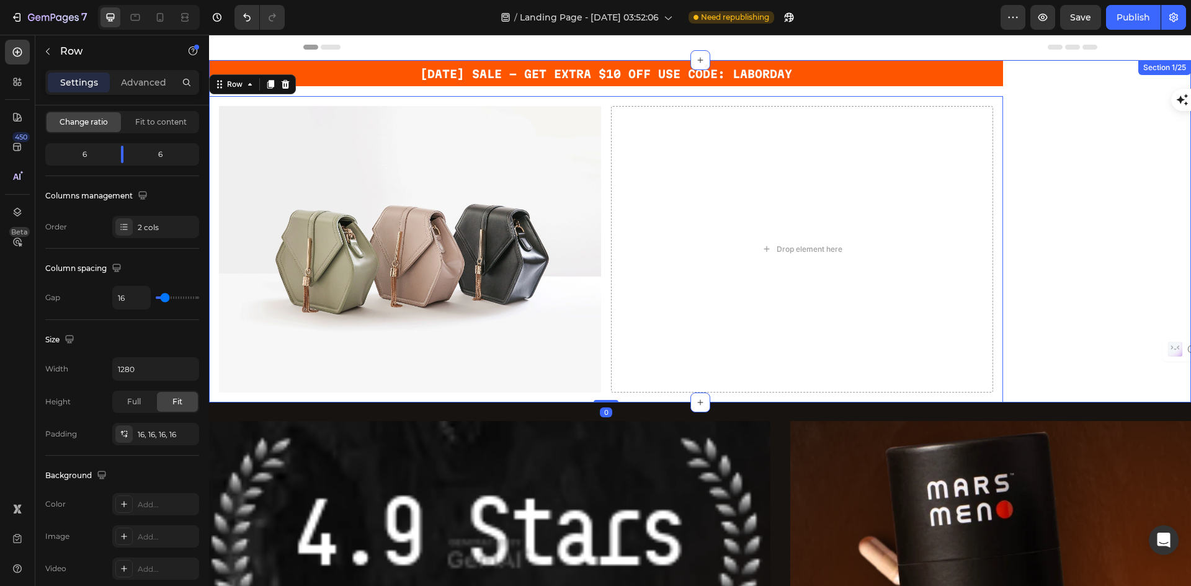
scroll to position [0, 0]
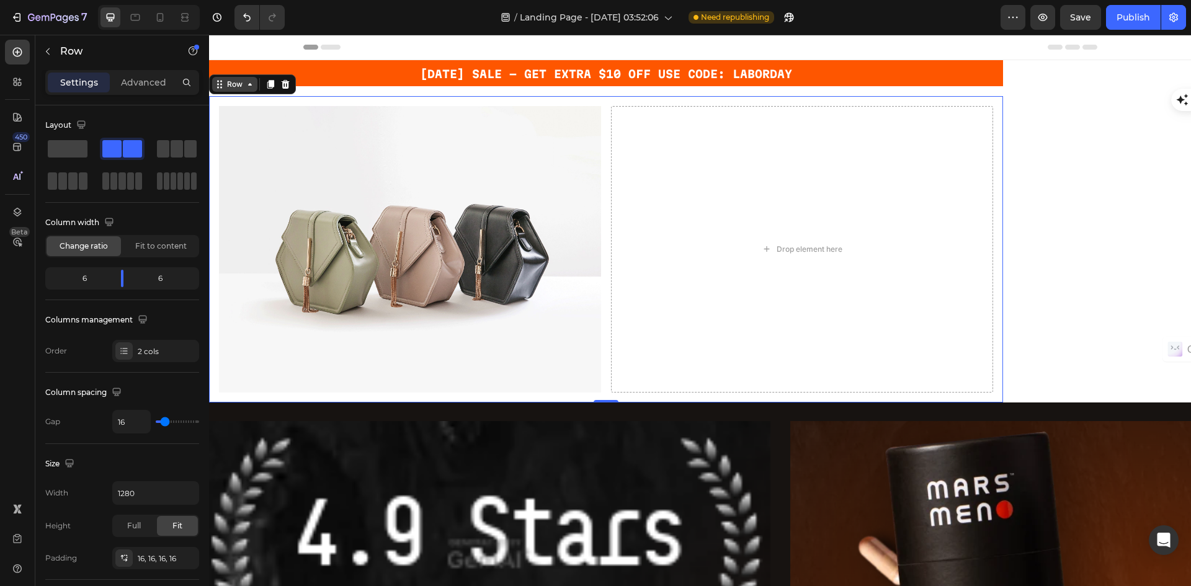
click at [230, 89] on div "Row" at bounding box center [235, 84] width 20 height 11
click at [241, 91] on div "Row" at bounding box center [234, 84] width 45 height 15
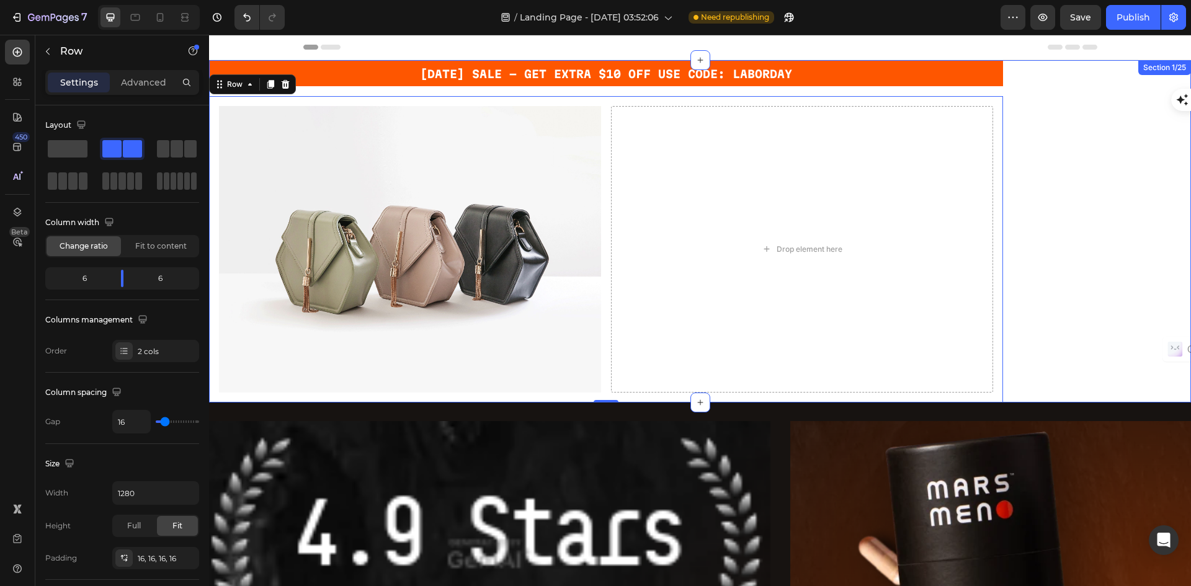
click at [1102, 151] on div "⁠⁠⁠⁠⁠⁠⁠ LABOR DAY SALE - GET EXTRA $10 OFF USE CODE: LABORDAY Heading Row Image…" at bounding box center [700, 231] width 982 height 342
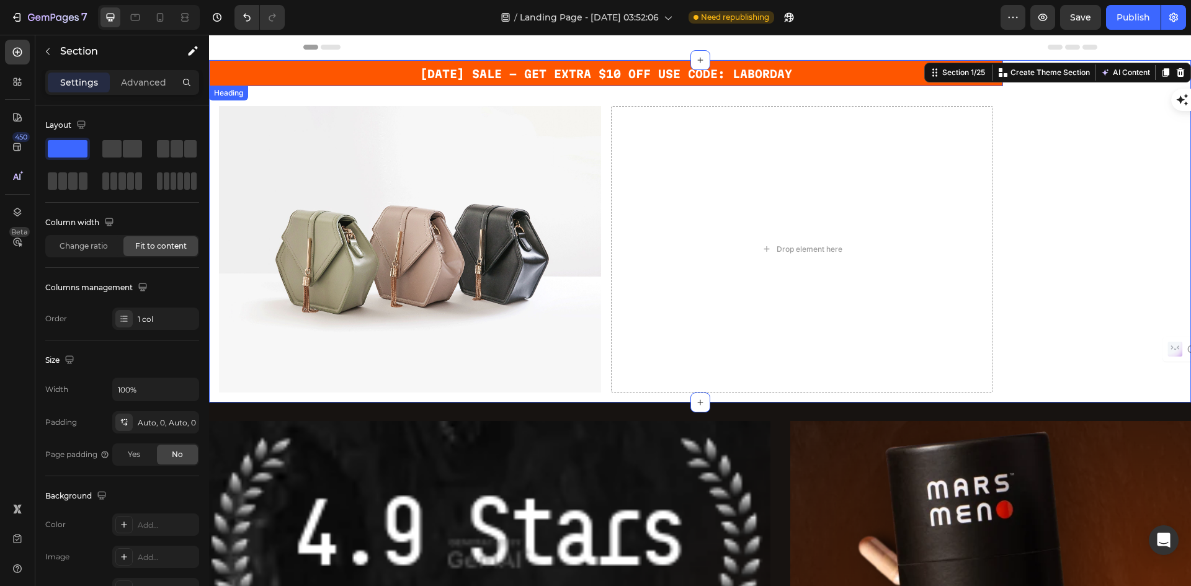
click at [833, 74] on p "⁠⁠⁠⁠⁠⁠⁠ LABOR DAY SALE - GET EXTRA $10 OFF USE CODE: LABORDAY" at bounding box center [606, 73] width 792 height 24
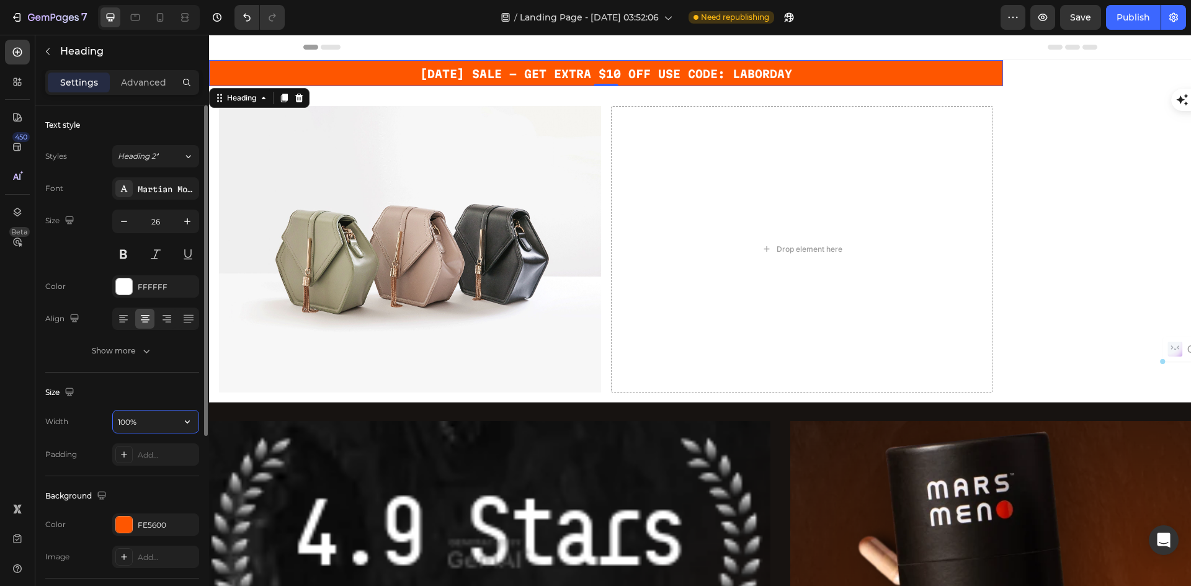
click at [150, 419] on input "100%" at bounding box center [156, 422] width 86 height 22
click at [192, 426] on icon "button" at bounding box center [187, 422] width 12 height 12
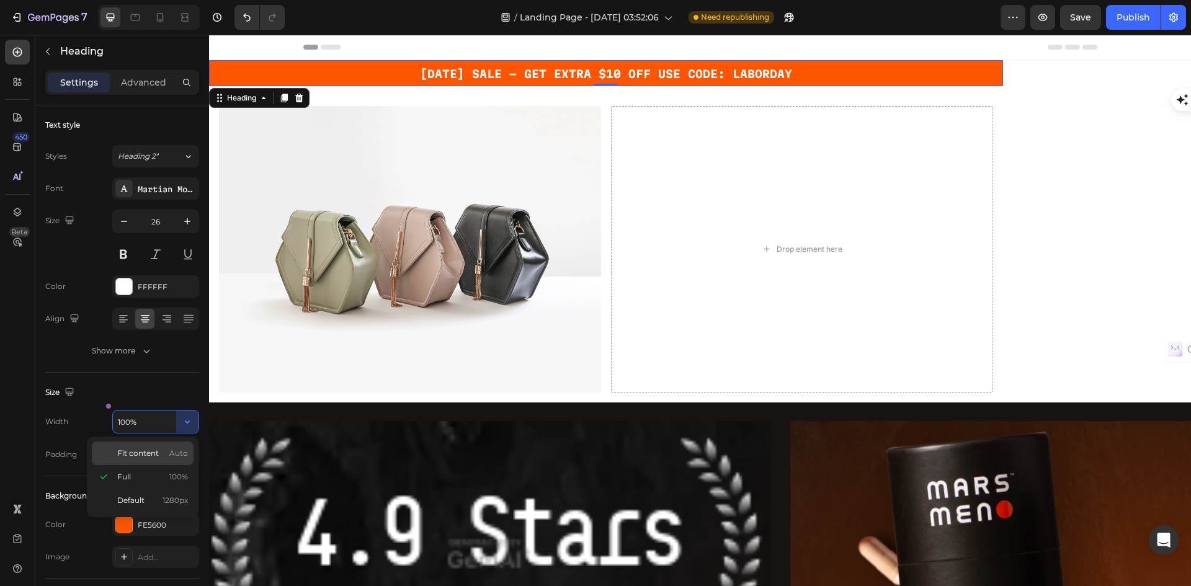
click at [165, 454] on p "Fit content Auto" at bounding box center [152, 453] width 71 height 11
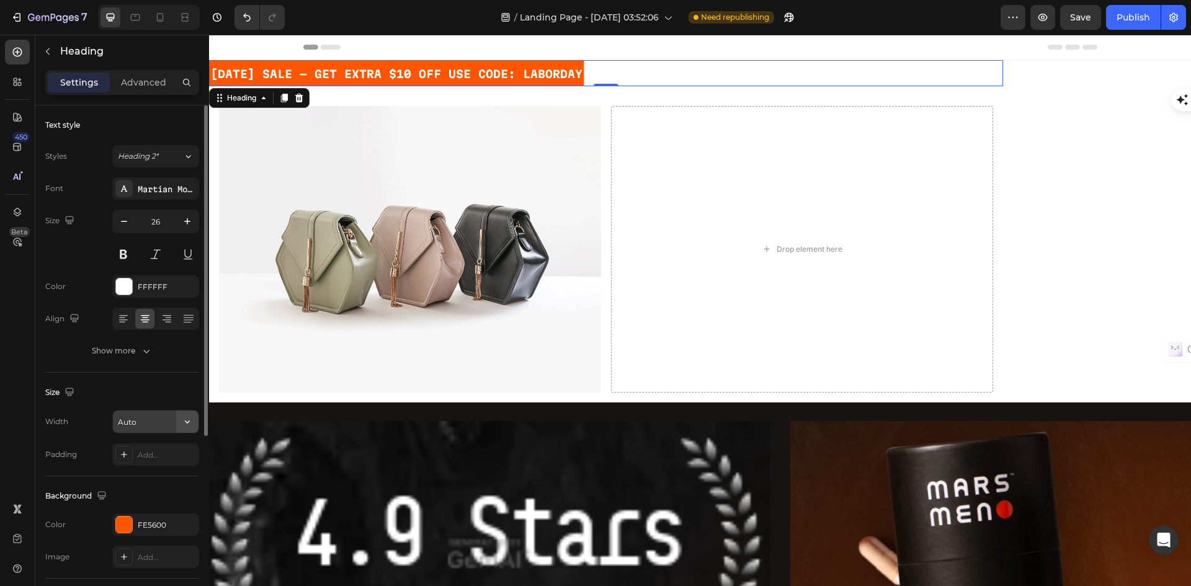
click at [187, 423] on icon "button" at bounding box center [187, 422] width 5 height 3
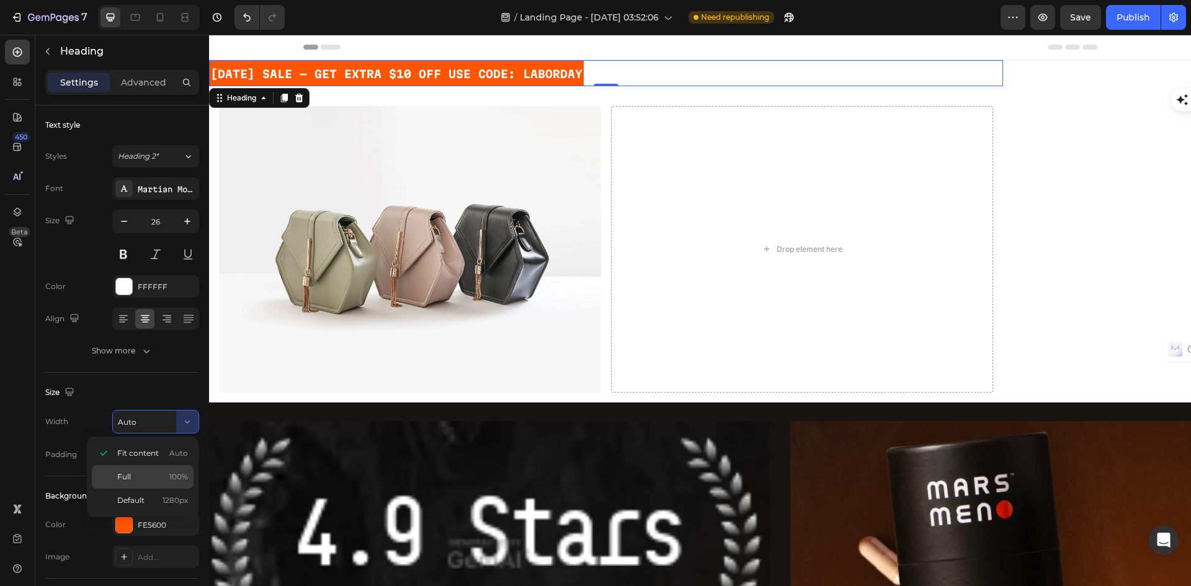
click at [132, 475] on p "Full 100%" at bounding box center [152, 477] width 71 height 11
type input "100%"
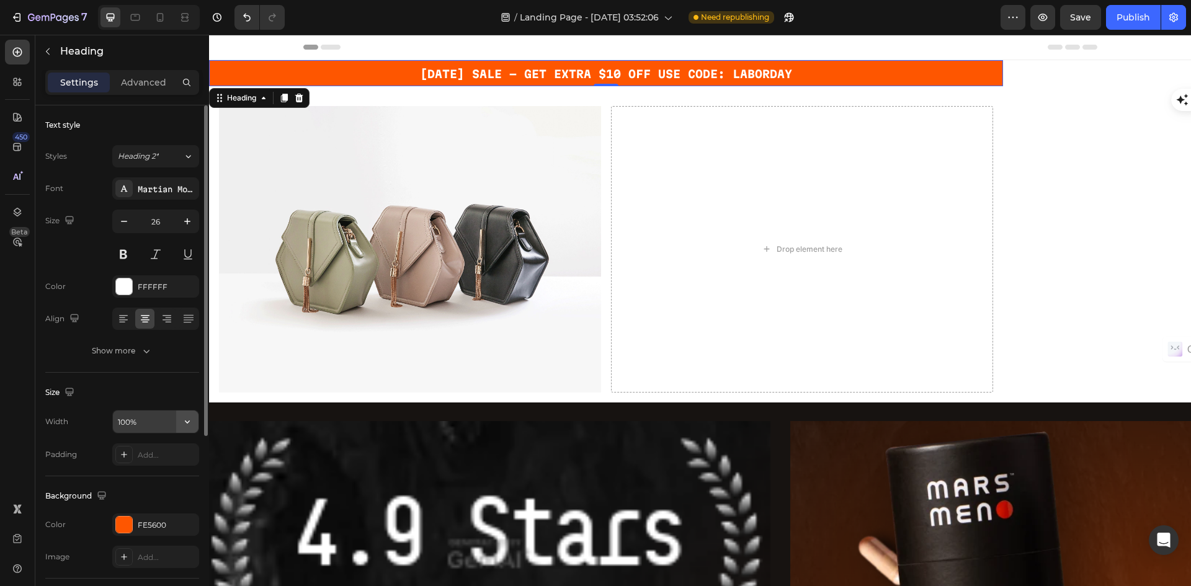
click at [189, 423] on icon "button" at bounding box center [187, 422] width 12 height 12
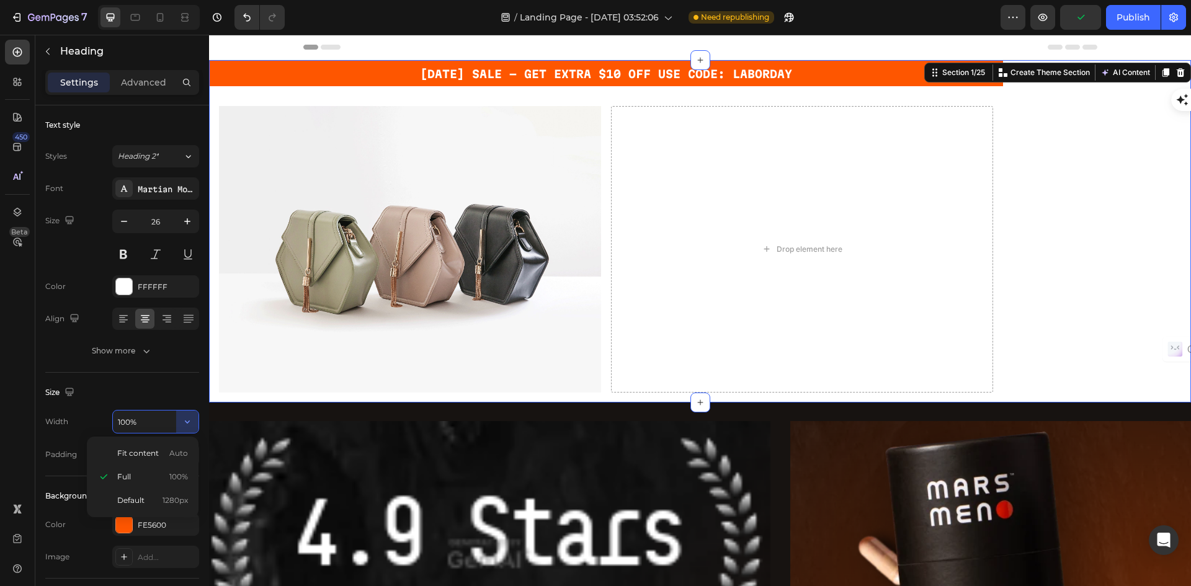
click at [1125, 243] on div "⁠⁠⁠⁠⁠⁠⁠ LABOR DAY SALE - GET EXTRA $10 OFF USE CODE: LABORDAY Heading Row Image…" at bounding box center [700, 231] width 982 height 342
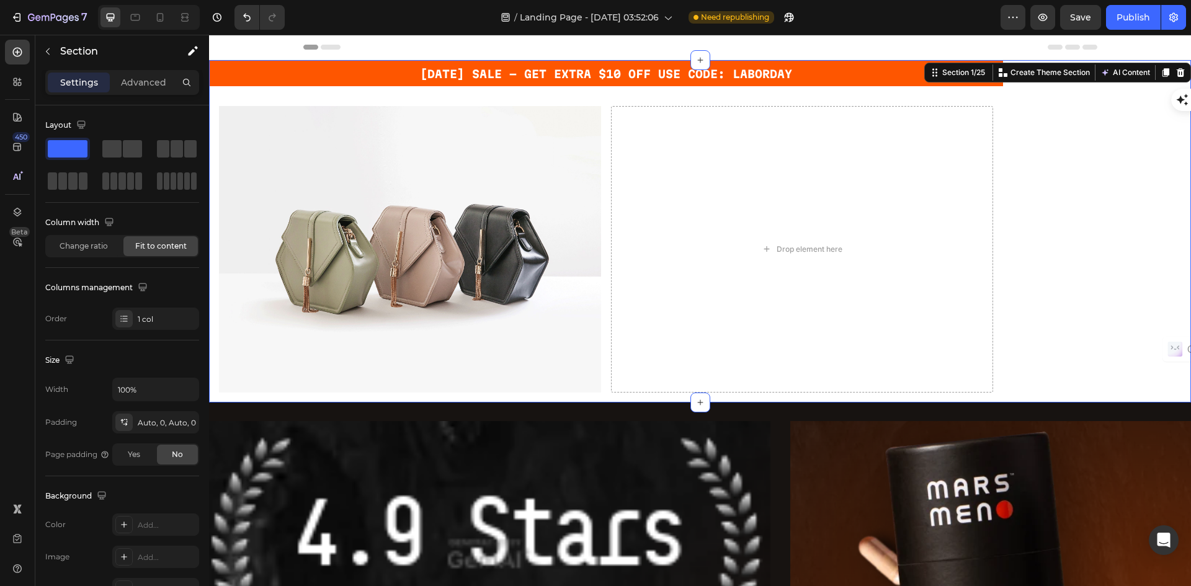
click at [1115, 220] on div "⁠⁠⁠⁠⁠⁠⁠ LABOR DAY SALE - GET EXTRA $10 OFF USE CODE: LABORDAY Heading Row Image…" at bounding box center [700, 231] width 982 height 342
click at [1069, 192] on div "⁠⁠⁠⁠⁠⁠⁠ LABOR DAY SALE - GET EXTRA $10 OFF USE CODE: LABORDAY Heading Row Image…" at bounding box center [700, 231] width 982 height 342
click at [223, 99] on div "Image Drop element here Row" at bounding box center [606, 249] width 794 height 307
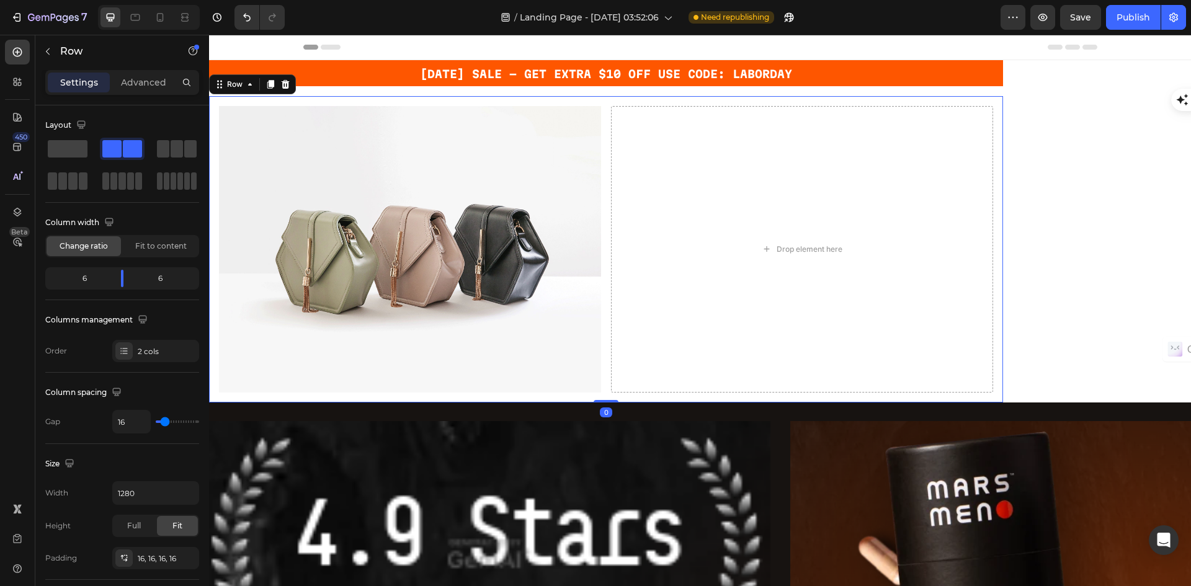
click at [303, 60] on div "Header" at bounding box center [700, 47] width 982 height 25
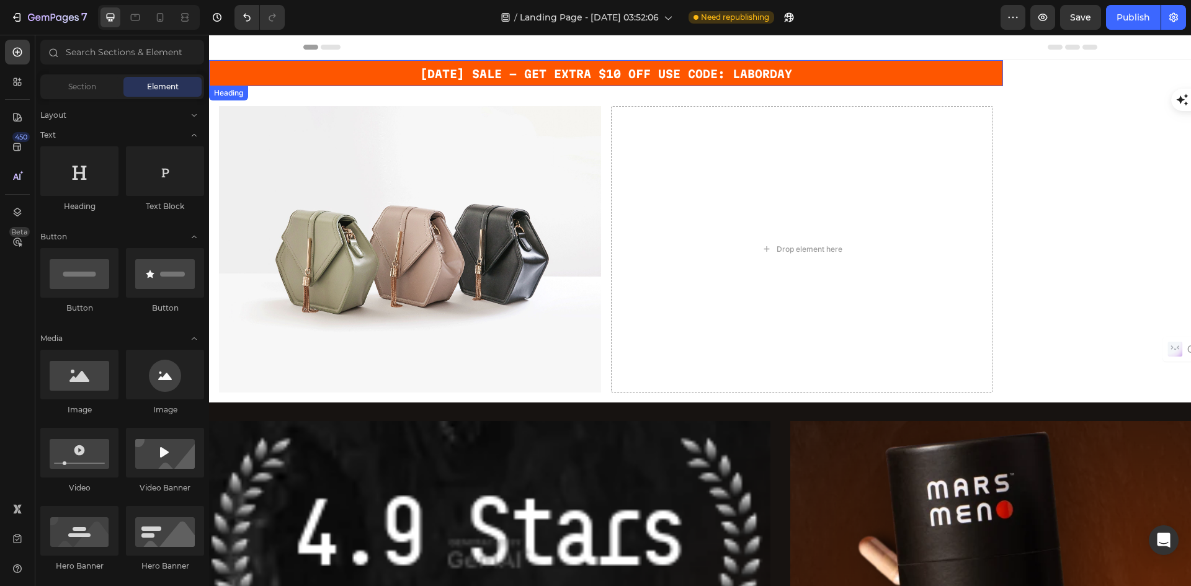
click at [244, 72] on p "⁠⁠⁠⁠⁠⁠⁠ LABOR DAY SALE - GET EXTRA $10 OFF USE CODE: LABORDAY" at bounding box center [606, 73] width 792 height 24
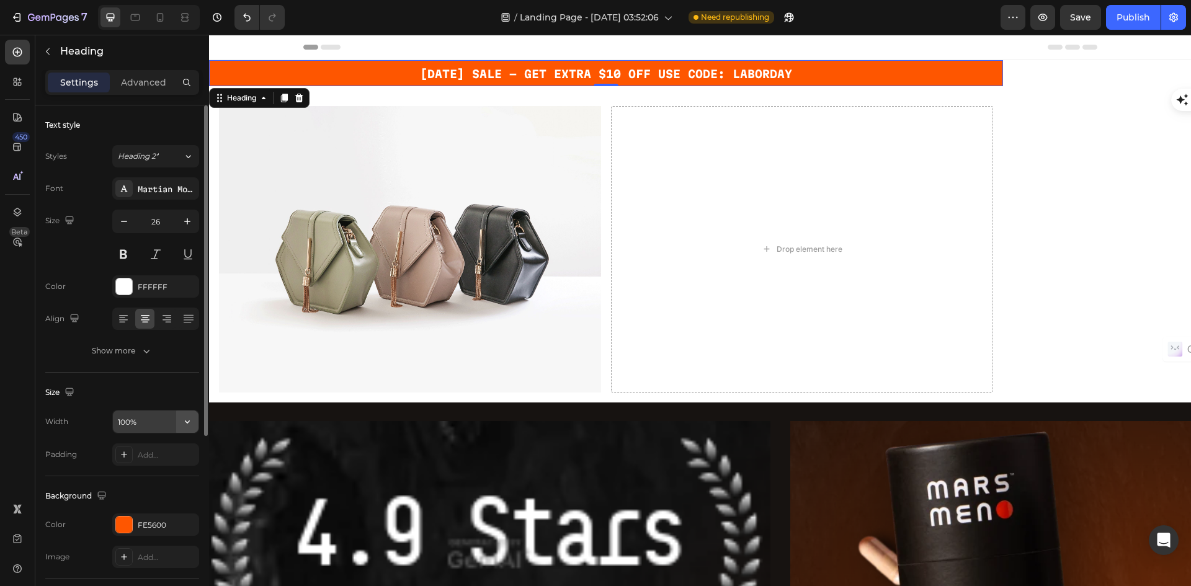
click at [184, 419] on icon "button" at bounding box center [187, 422] width 12 height 12
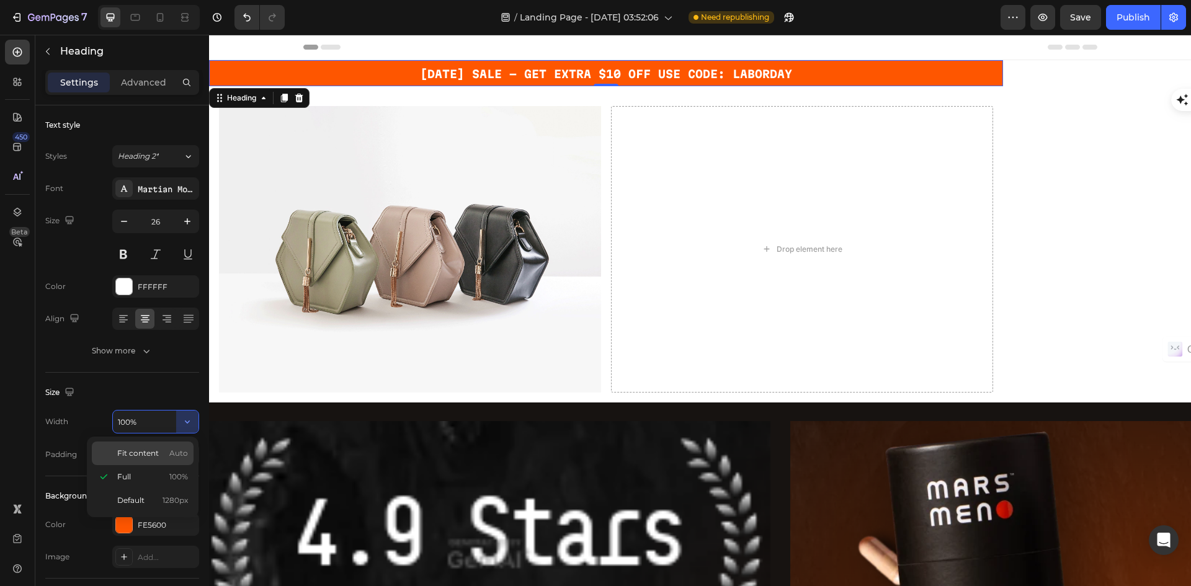
click at [143, 452] on span "Fit content" at bounding box center [138, 453] width 42 height 11
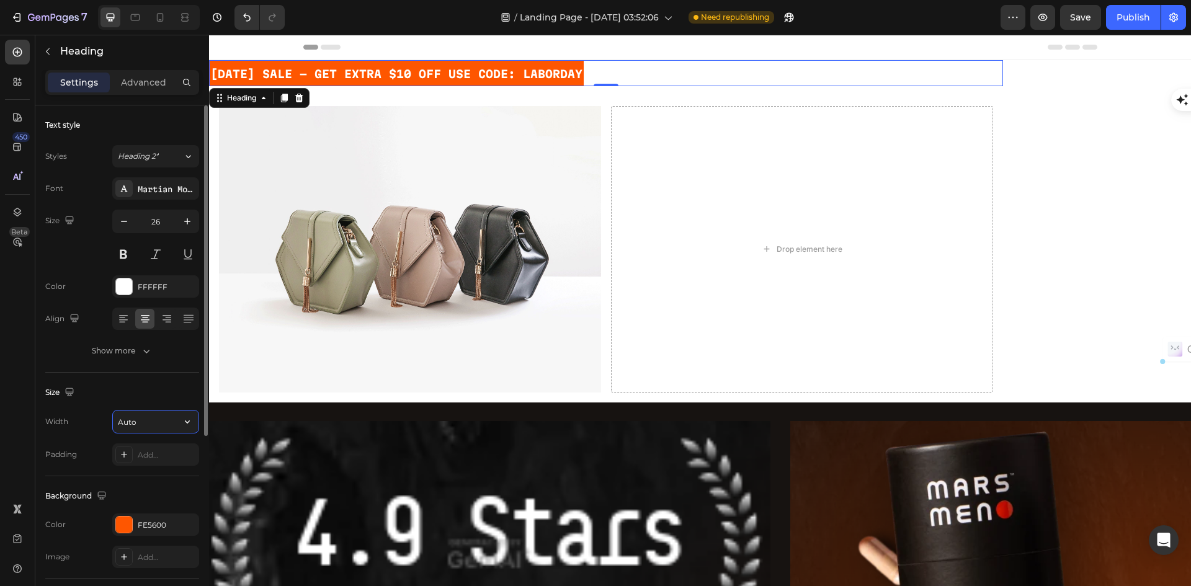
click at [148, 423] on input "Auto" at bounding box center [156, 422] width 86 height 22
click at [189, 423] on icon "button" at bounding box center [187, 422] width 12 height 12
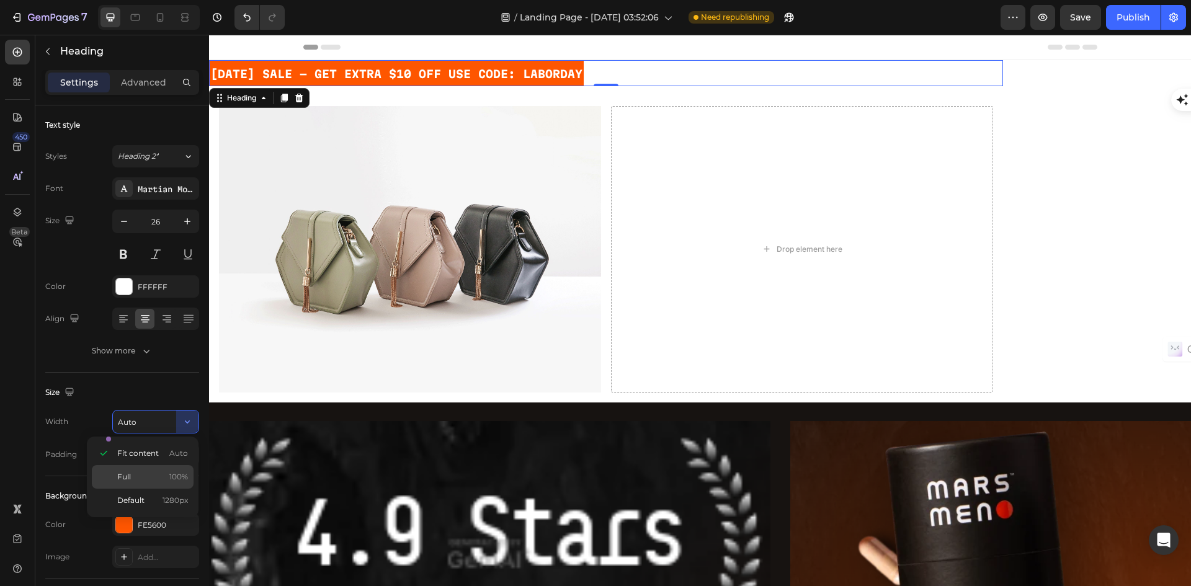
click at [141, 476] on p "Full 100%" at bounding box center [152, 477] width 71 height 11
type input "100%"
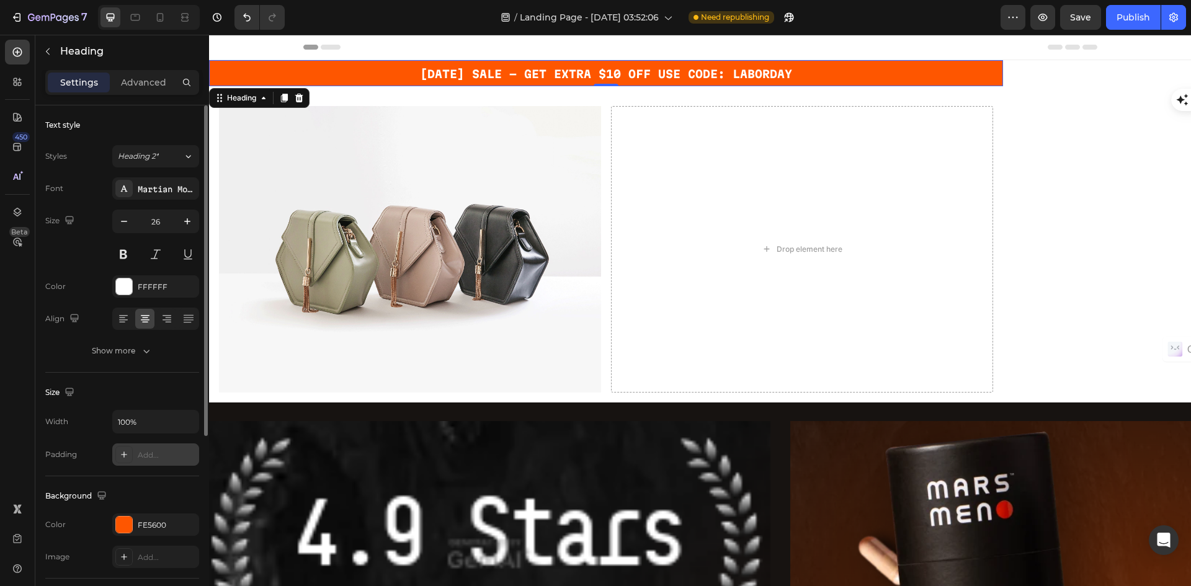
click at [137, 455] on div "Add..." at bounding box center [155, 455] width 87 height 22
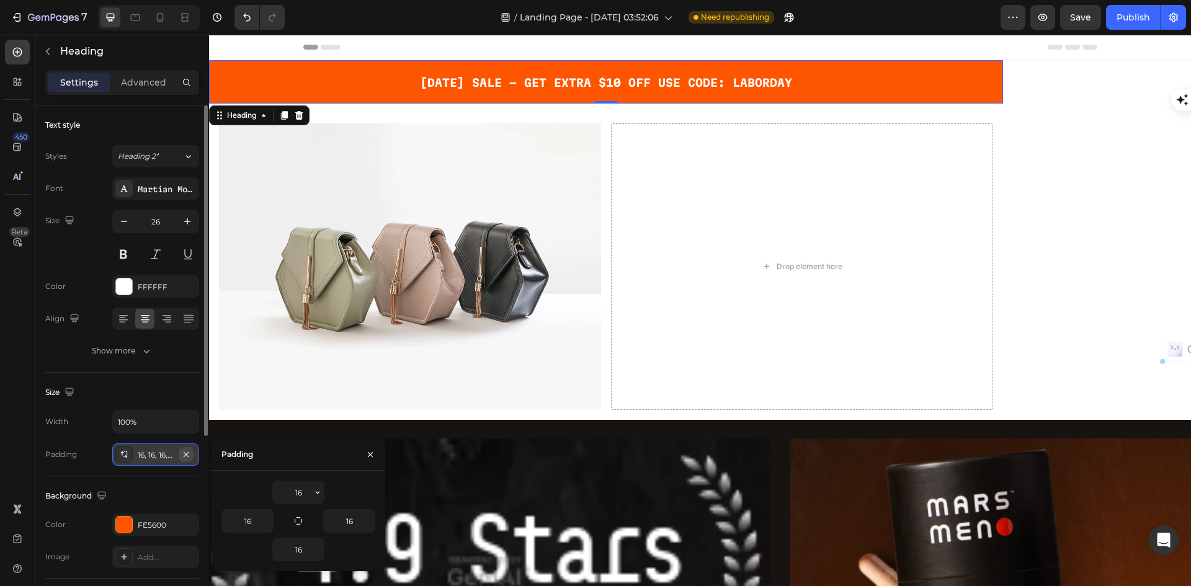
click at [187, 456] on icon "button" at bounding box center [186, 455] width 10 height 10
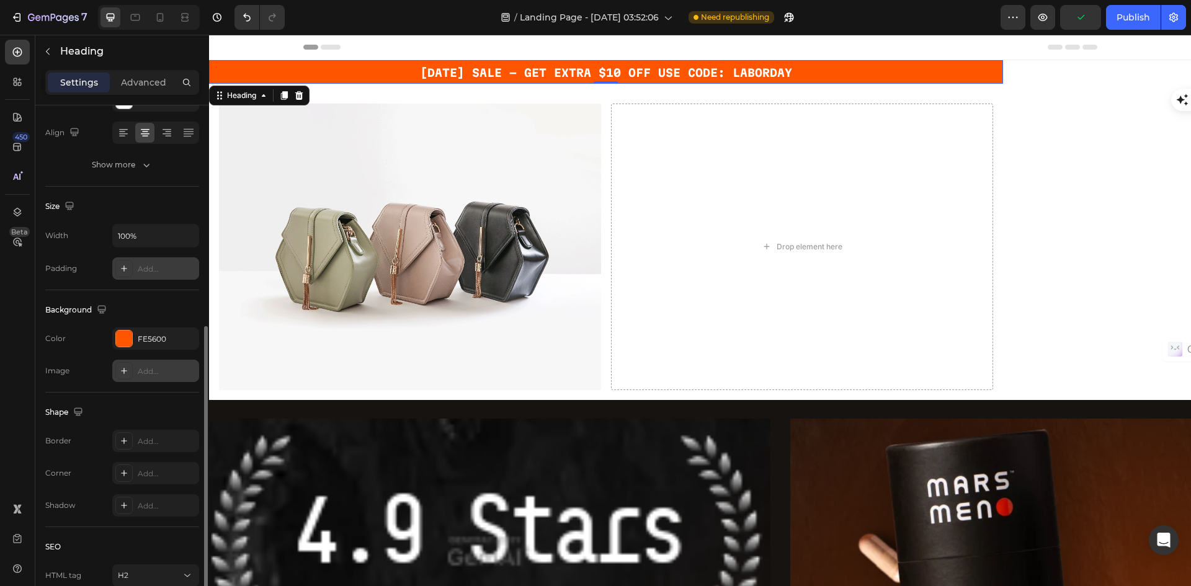
scroll to position [248, 0]
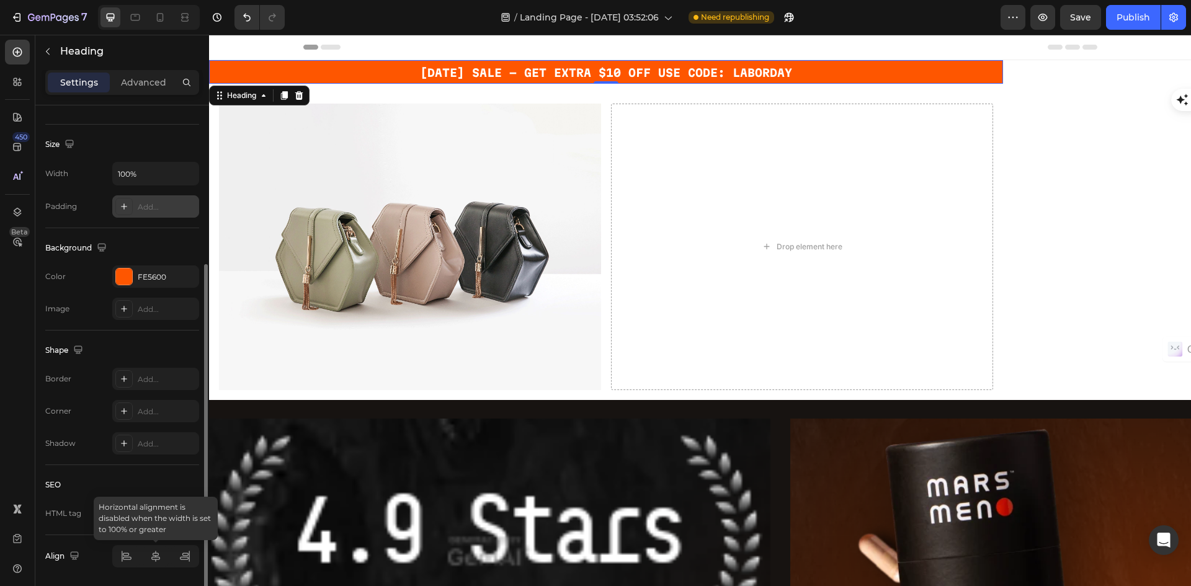
click at [156, 559] on div at bounding box center [155, 556] width 87 height 22
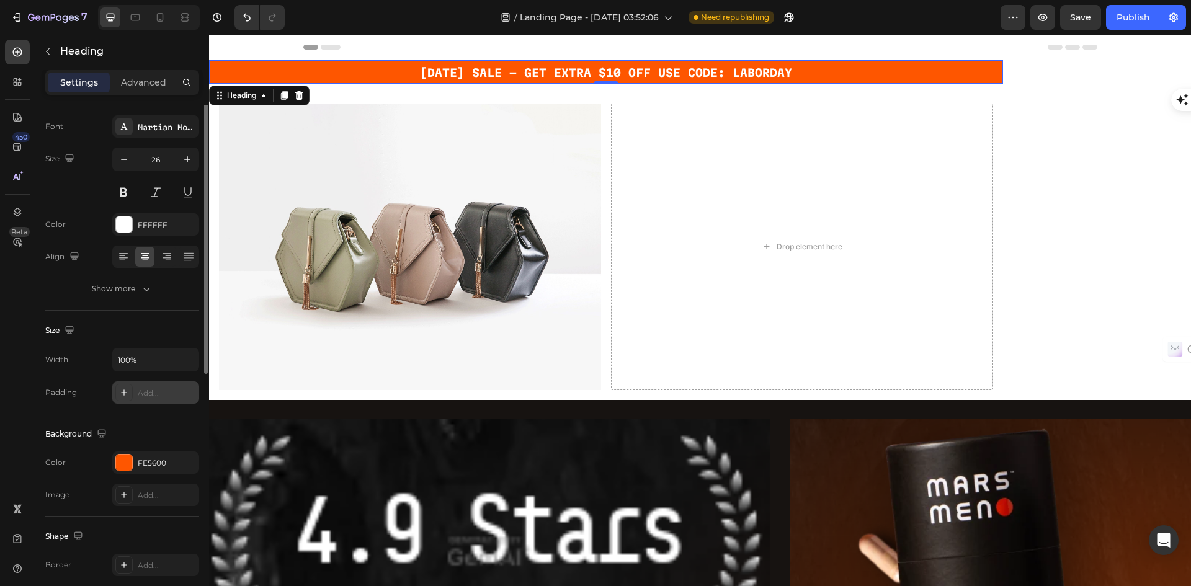
scroll to position [0, 0]
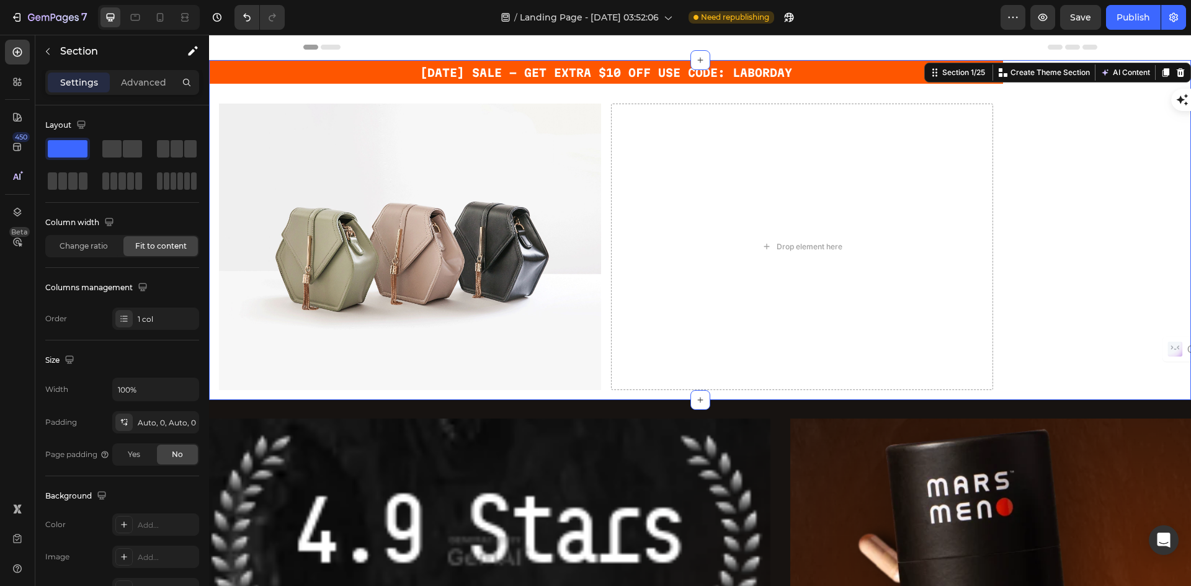
click at [1108, 156] on div "⁠⁠⁠⁠⁠⁠⁠ LABOR DAY SALE - GET EXTRA $10 OFF USE CODE: LABORDAY Heading Row Image…" at bounding box center [700, 230] width 982 height 340
click at [1087, 157] on div "⁠⁠⁠⁠⁠⁠⁠ LABOR DAY SALE - GET EXTRA $10 OFF USE CODE: LABORDAY Heading Row Image…" at bounding box center [700, 230] width 982 height 340
click at [825, 141] on div "Drop element here" at bounding box center [802, 247] width 382 height 287
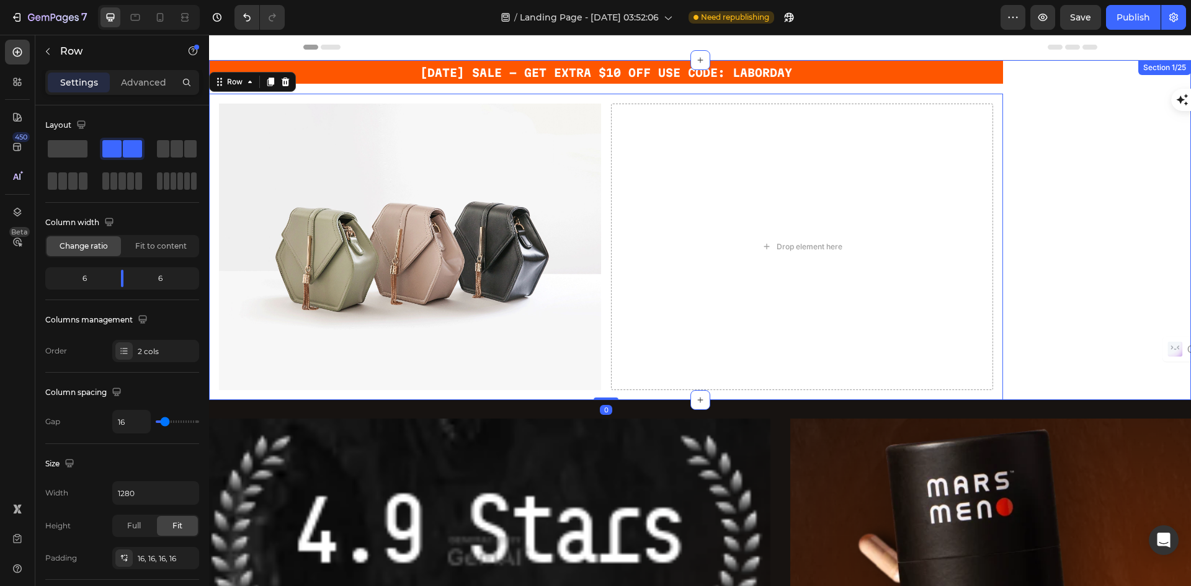
click at [1099, 69] on div "⁠⁠⁠⁠⁠⁠⁠ LABOR DAY SALE - GET EXTRA $10 OFF USE CODE: LABORDAY Heading Row Image…" at bounding box center [700, 230] width 982 height 340
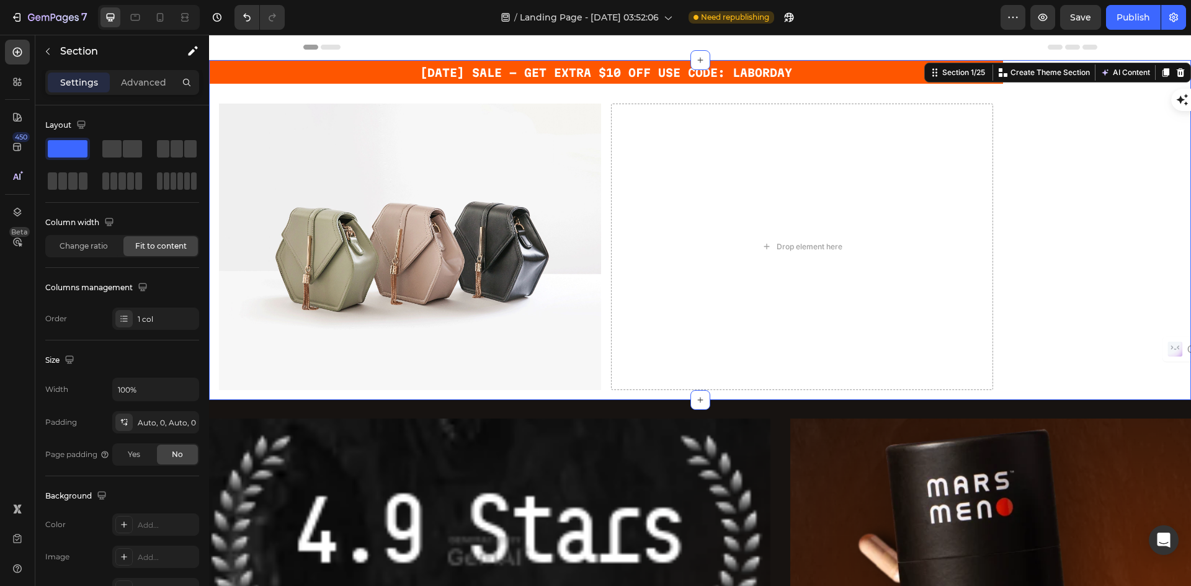
click at [1145, 114] on div "⁠⁠⁠⁠⁠⁠⁠ LABOR DAY SALE - GET EXTRA $10 OFF USE CODE: LABORDAY Heading Row Image…" at bounding box center [700, 230] width 982 height 340
click at [86, 246] on span "Change ratio" at bounding box center [84, 246] width 48 height 11
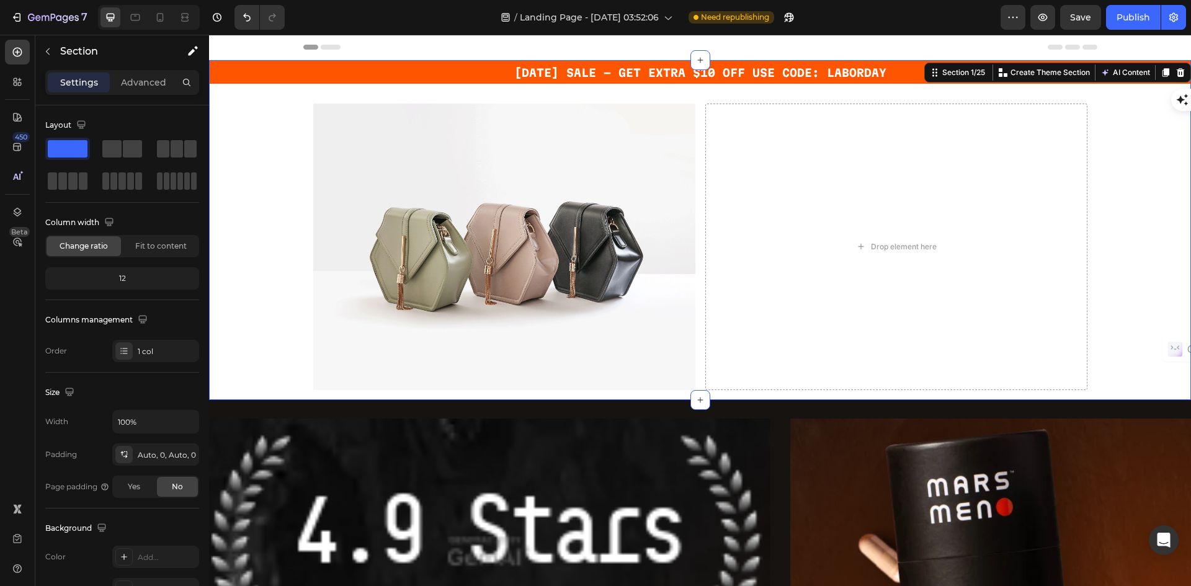
click at [1132, 259] on div "⁠⁠⁠⁠⁠⁠⁠ LABOR DAY SALE - GET EXTRA $10 OFF USE CODE: LABORDAY Heading Row Image…" at bounding box center [700, 230] width 982 height 340
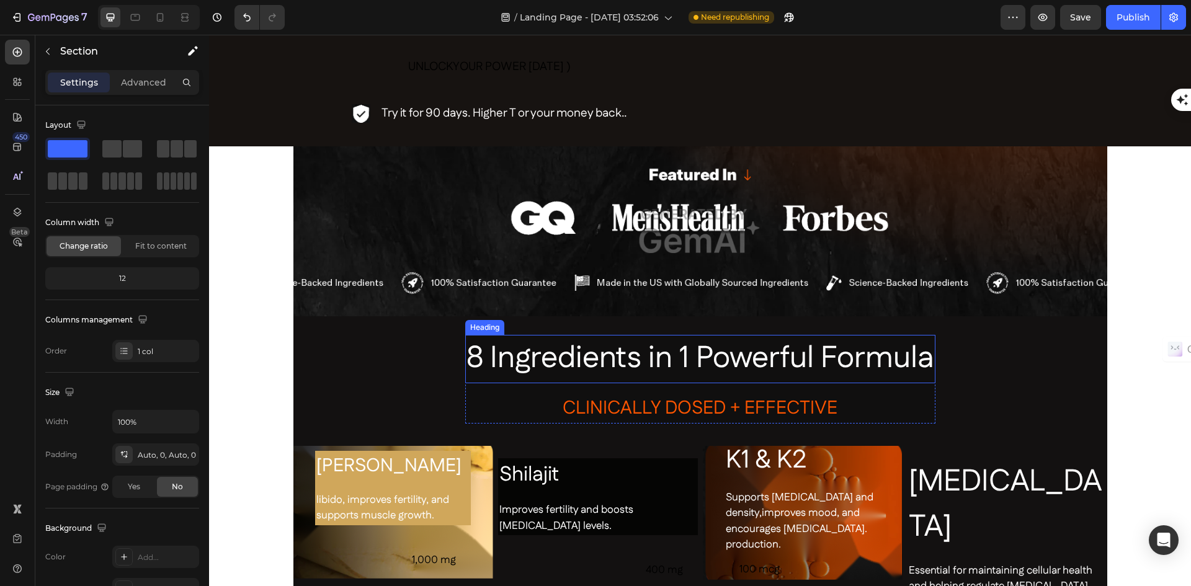
scroll to position [745, 0]
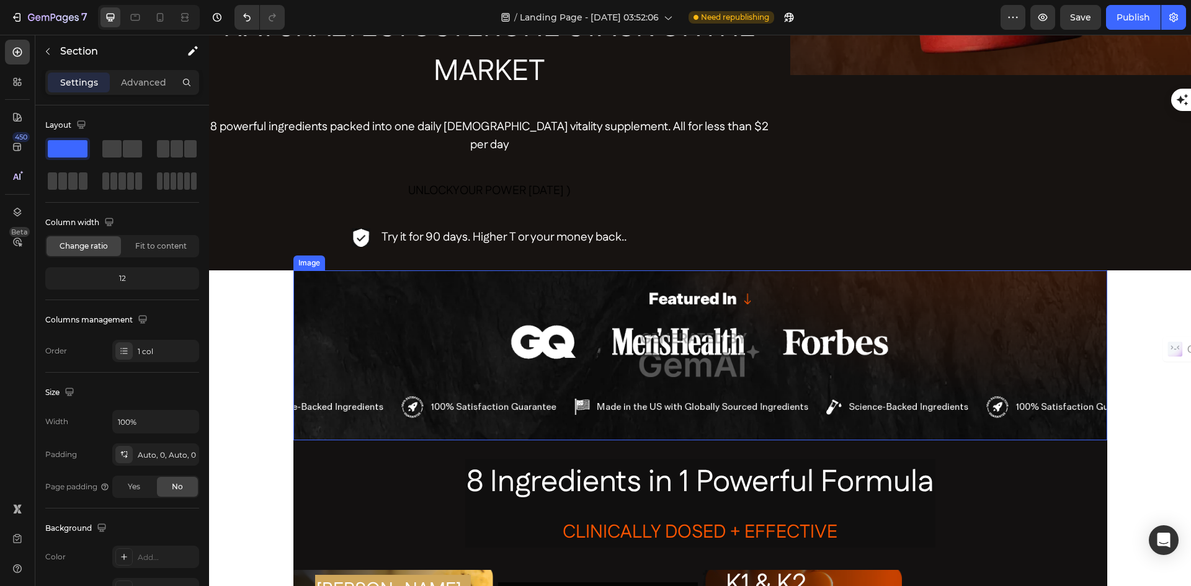
click at [952, 318] on img at bounding box center [700, 356] width 814 height 170
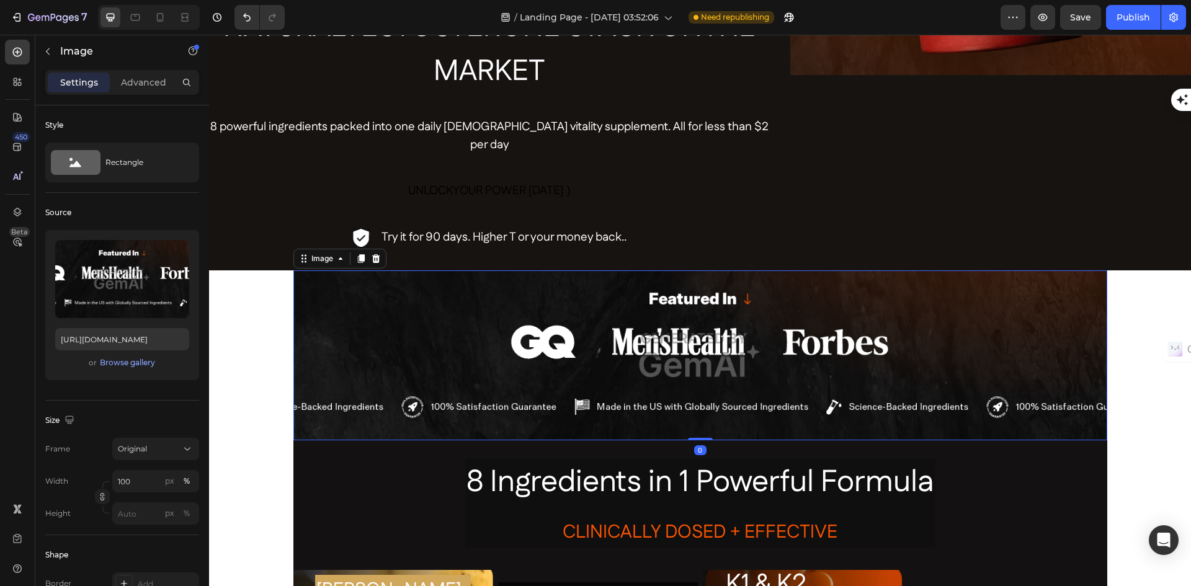
click at [676, 326] on img at bounding box center [700, 356] width 814 height 170
click at [101, 273] on label at bounding box center [122, 279] width 134 height 78
click at [101, 289] on input "file" at bounding box center [123, 299] width 90 height 21
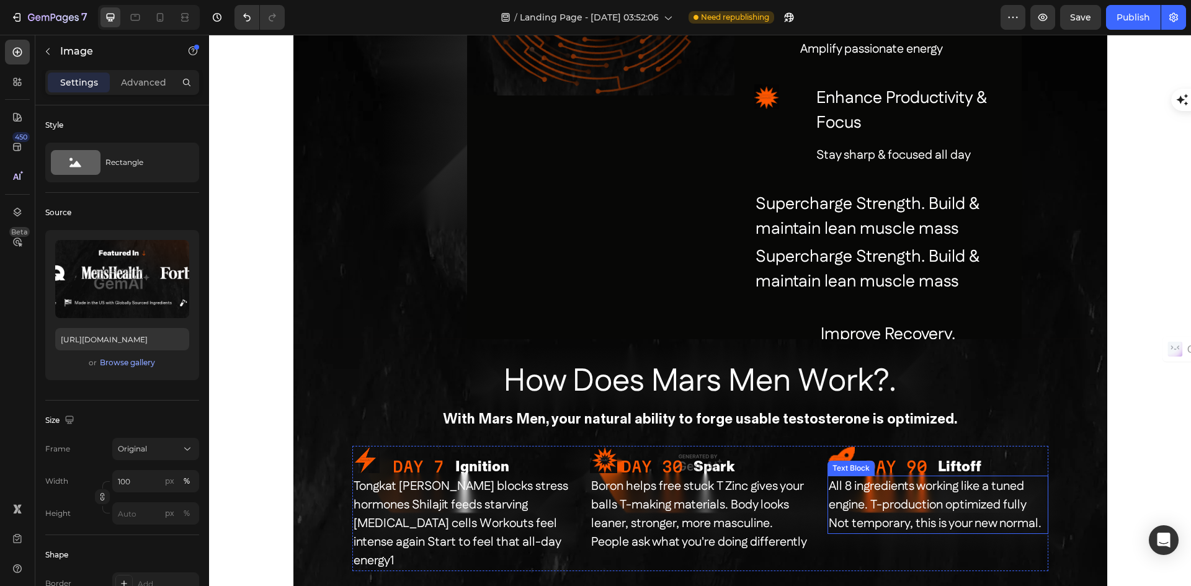
scroll to position [2420, 0]
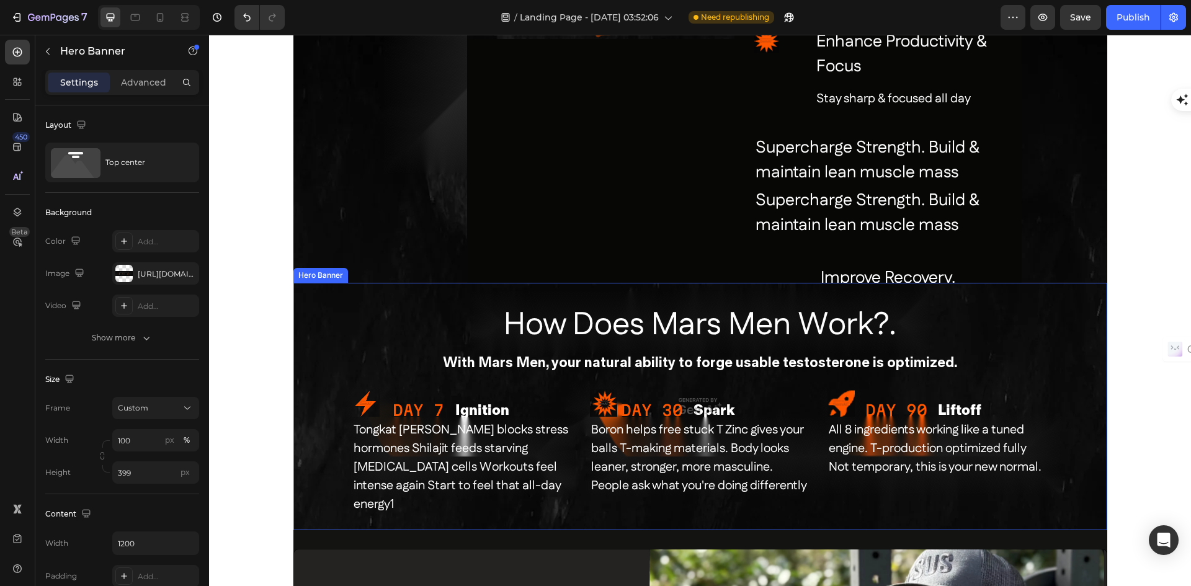
click at [1065, 360] on div "How Does Mars Men Work?. Heading Image Tongkat Ali blocks stress hormones Shila…" at bounding box center [700, 399] width 745 height 233
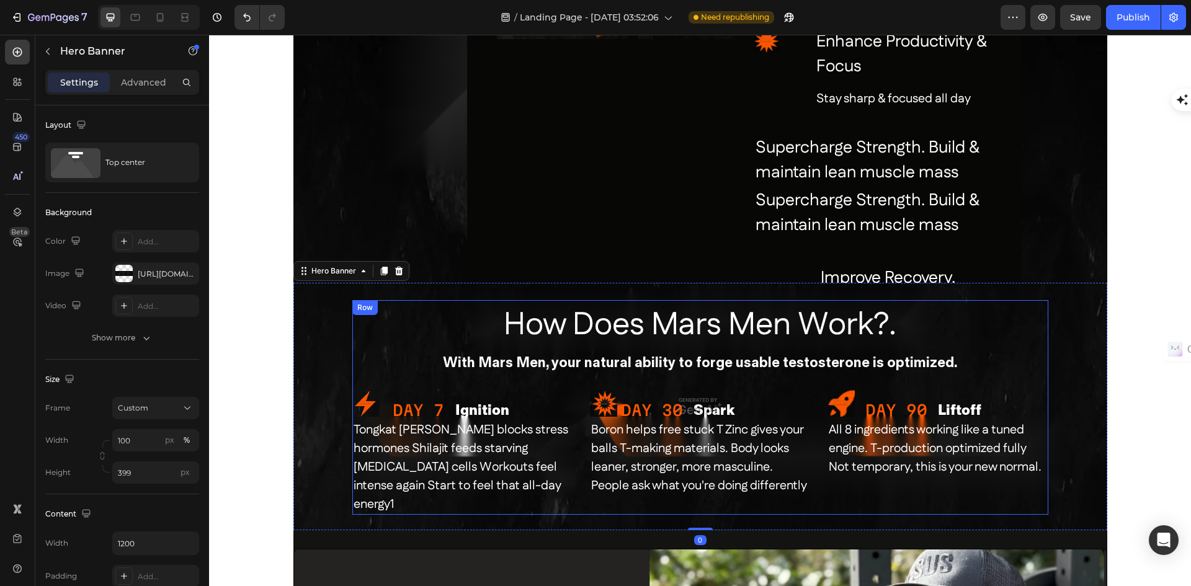
click at [1011, 371] on div "How Does Mars Men Work?. Heading Image Tongkat Ali blocks stress hormones Shila…" at bounding box center [700, 407] width 696 height 215
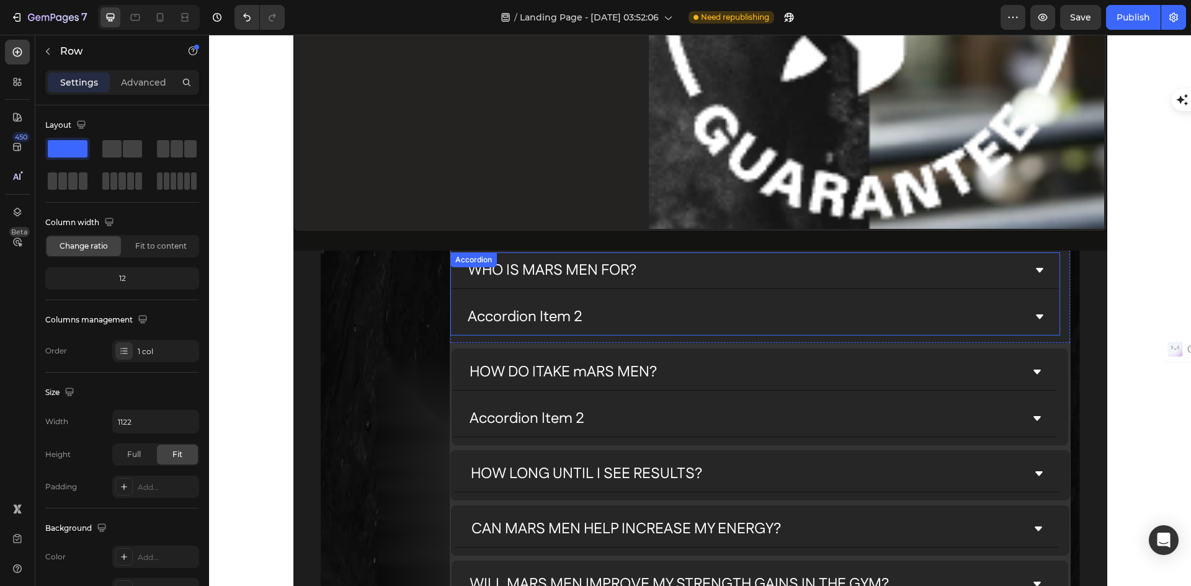
scroll to position [3537, 0]
click at [1036, 269] on icon at bounding box center [1039, 271] width 7 height 4
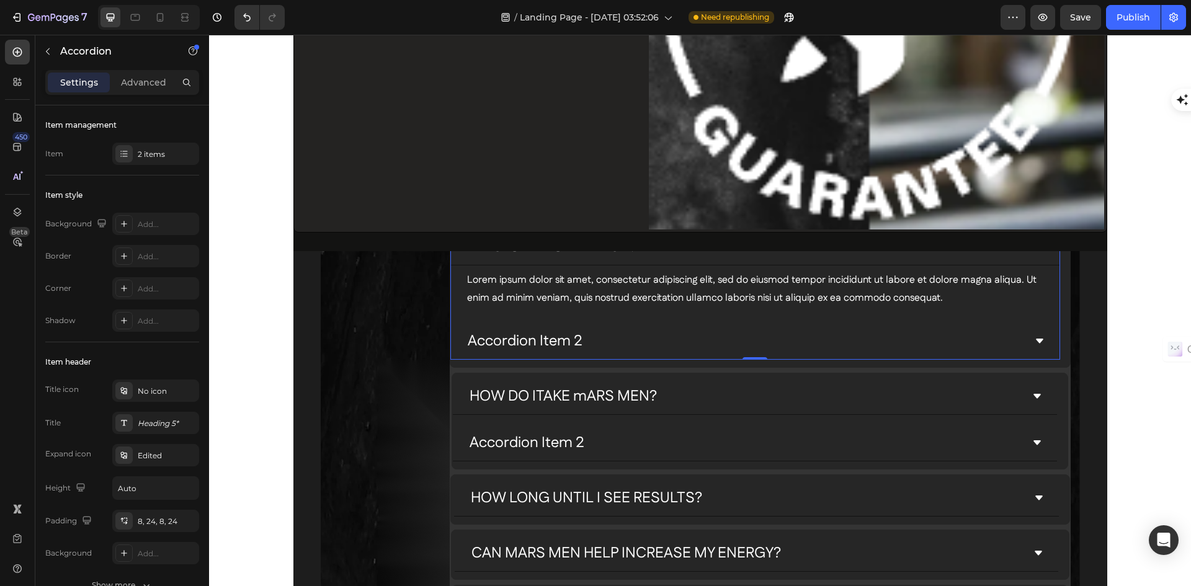
click at [1035, 341] on icon at bounding box center [1040, 341] width 10 height 10
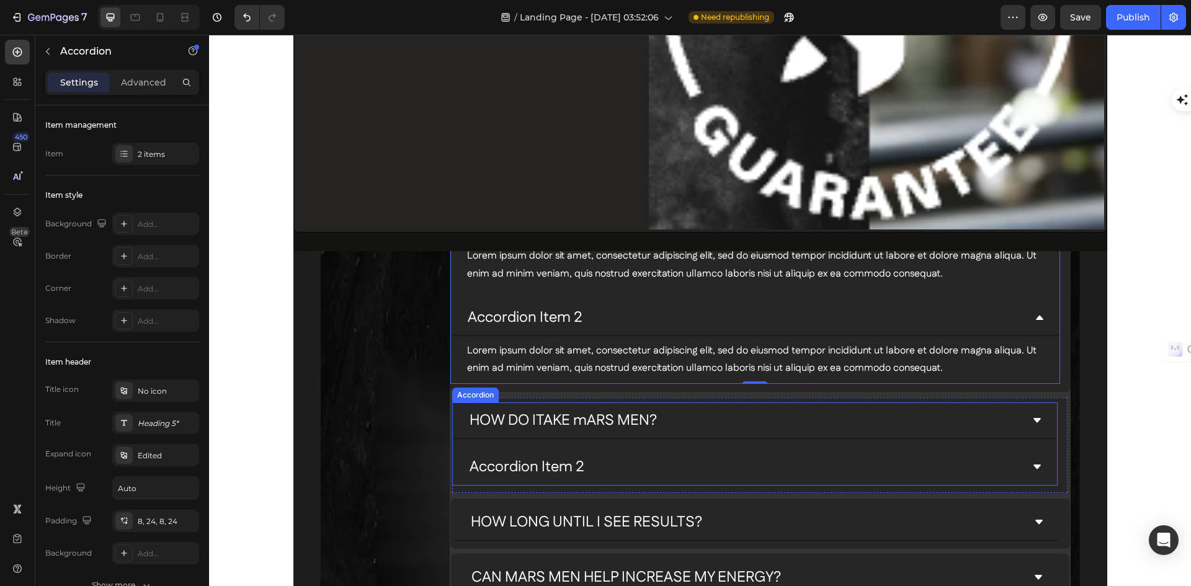
click at [1034, 418] on icon at bounding box center [1037, 421] width 10 height 10
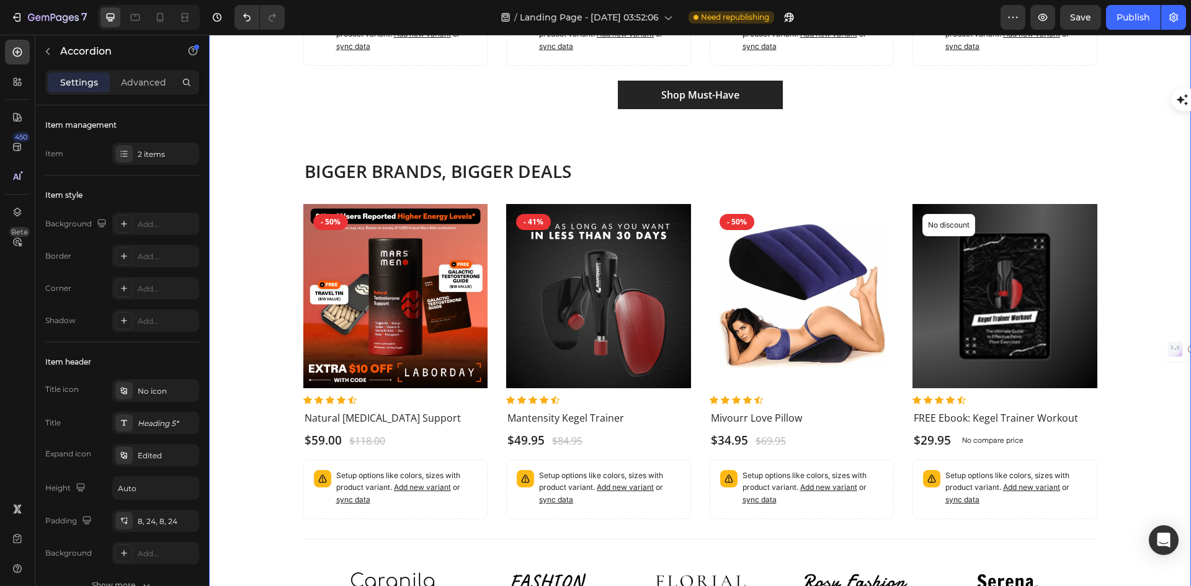
scroll to position [5274, 0]
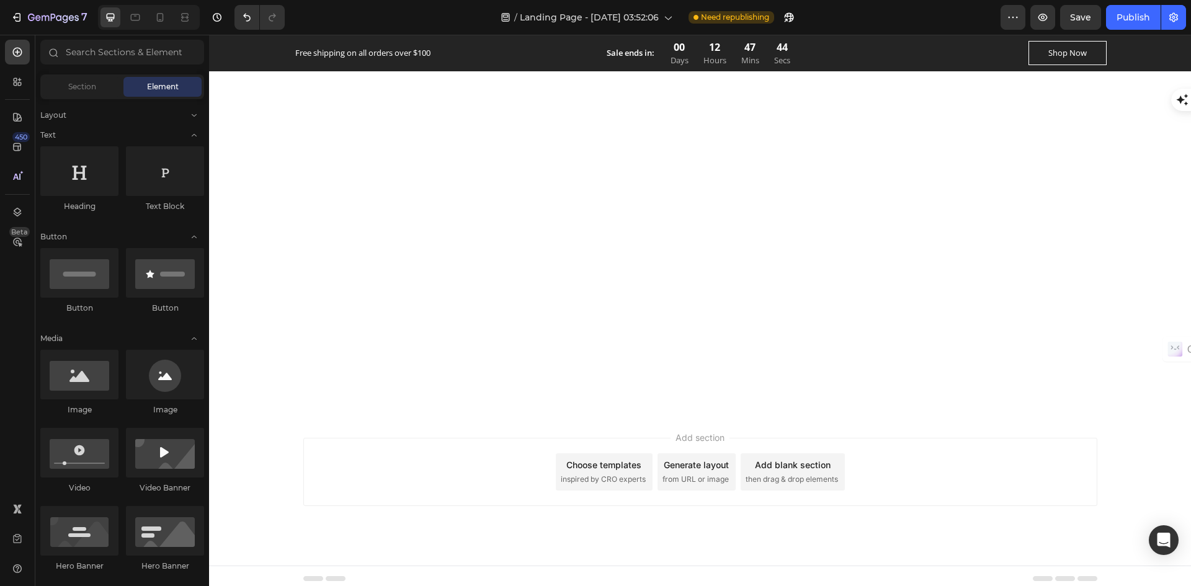
scroll to position [7481, 0]
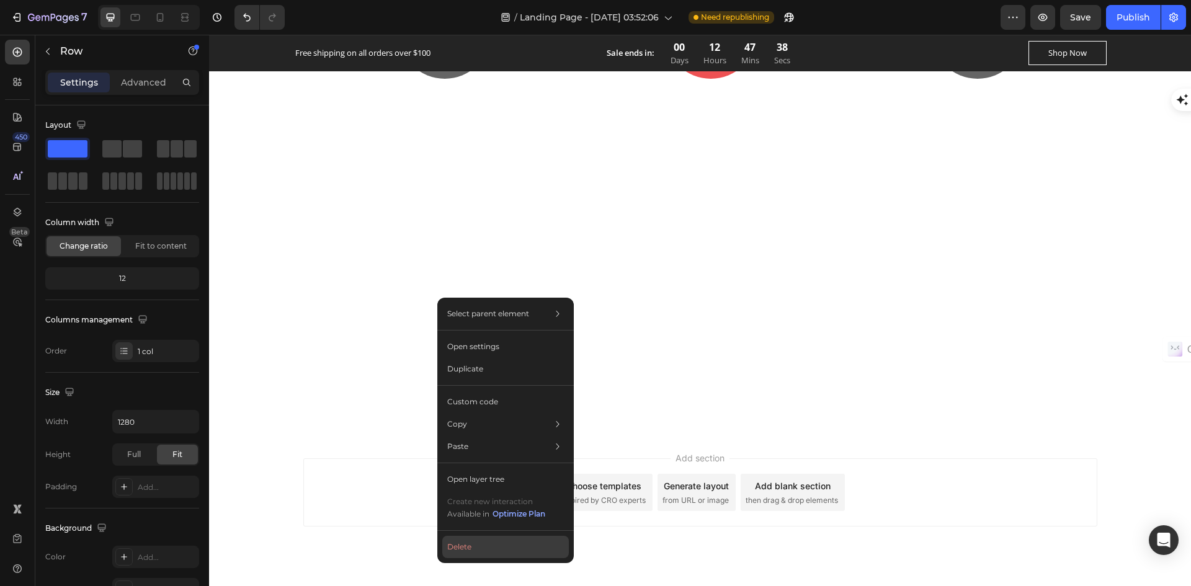
drag, startPoint x: 481, startPoint y: 547, endPoint x: 268, endPoint y: 509, distance: 216.2
click at [481, 547] on button "Delete" at bounding box center [505, 547] width 127 height 22
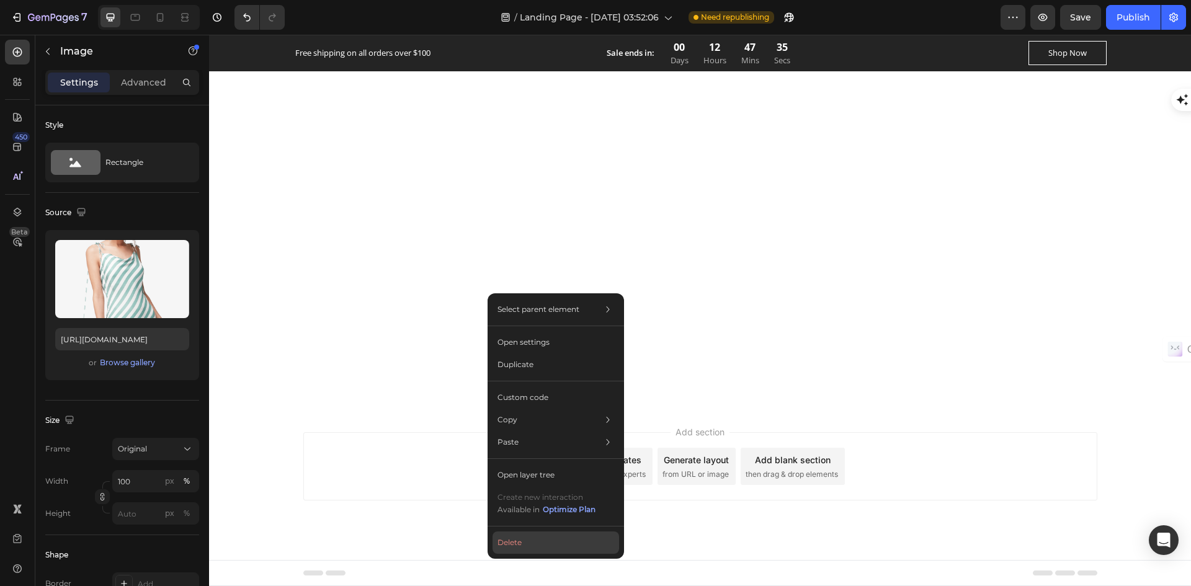
click at [511, 540] on button "Delete" at bounding box center [556, 543] width 127 height 22
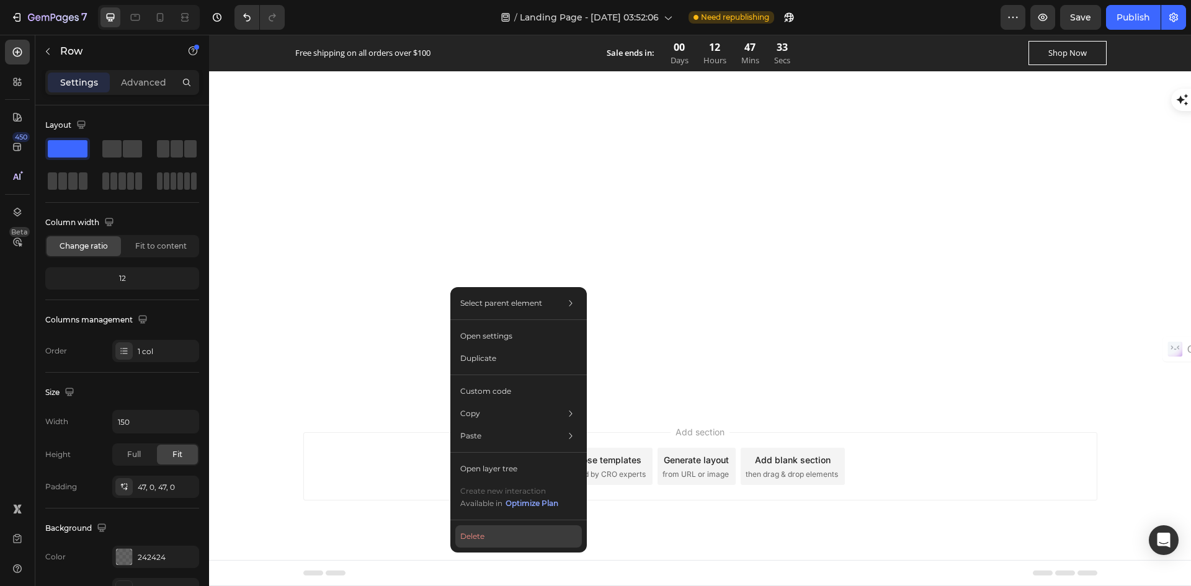
click at [485, 542] on button "Delete" at bounding box center [518, 537] width 127 height 22
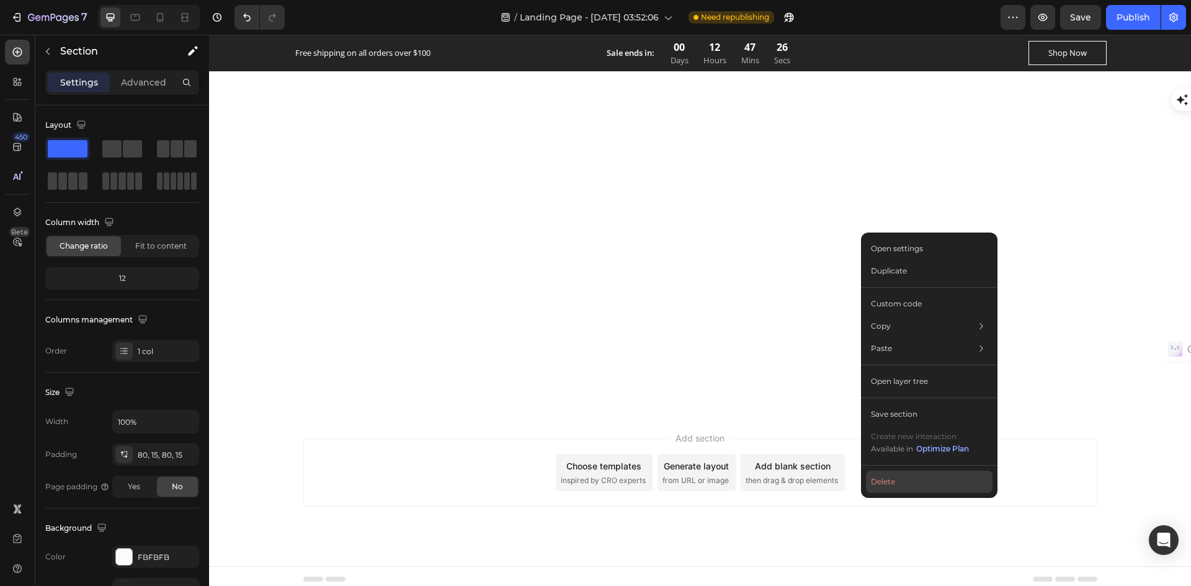
click at [887, 480] on button "Delete" at bounding box center [929, 482] width 127 height 22
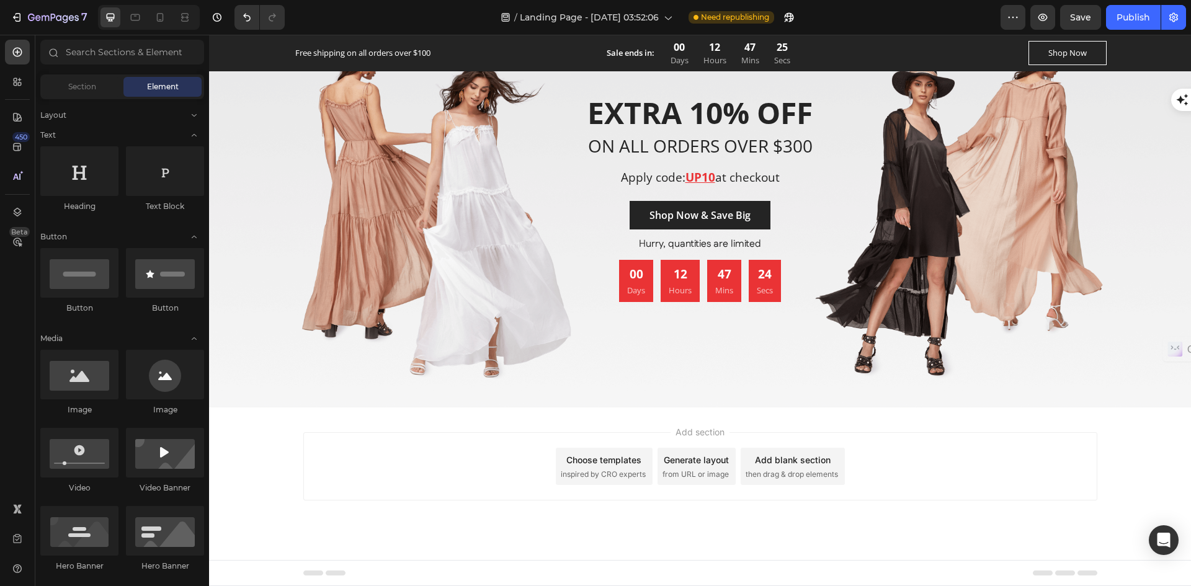
scroll to position [7605, 0]
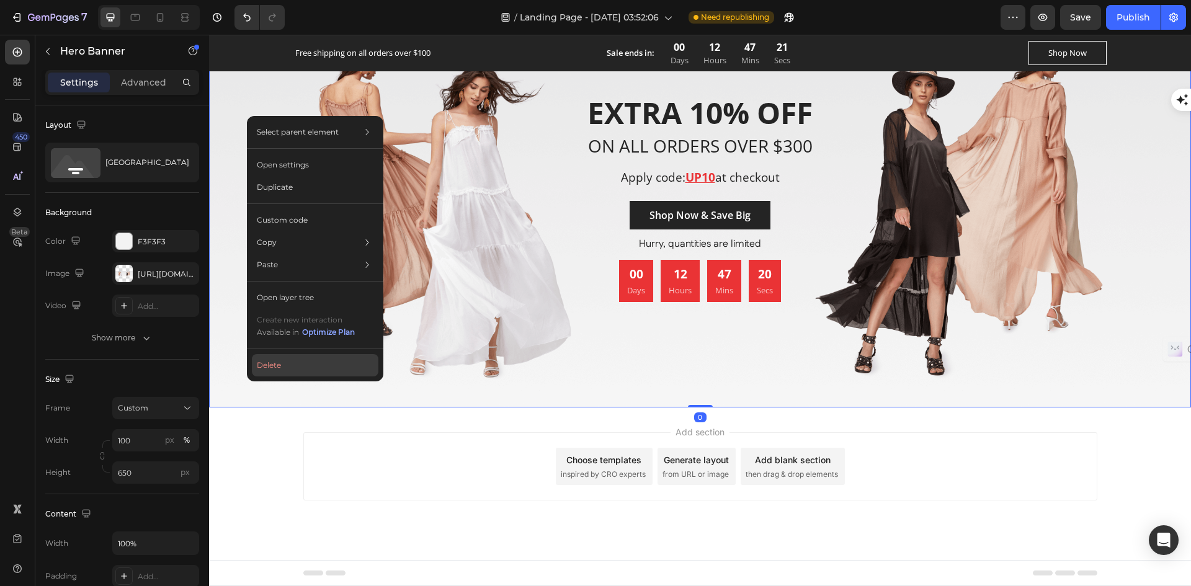
click at [275, 369] on button "Delete" at bounding box center [315, 365] width 127 height 22
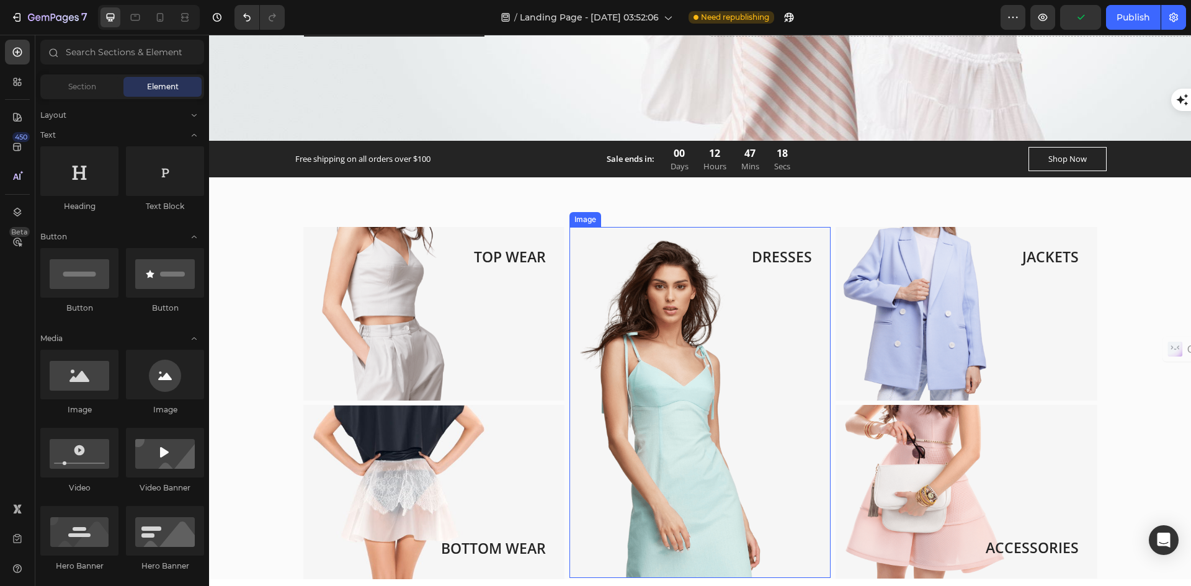
scroll to position [7084, 0]
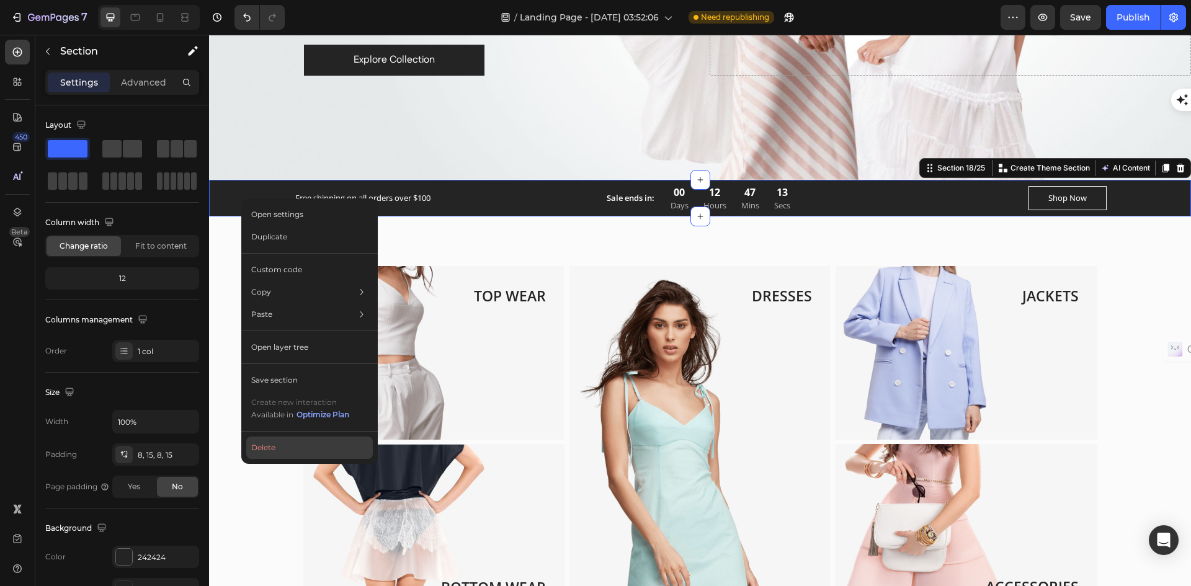
click at [275, 447] on button "Delete" at bounding box center [309, 448] width 127 height 22
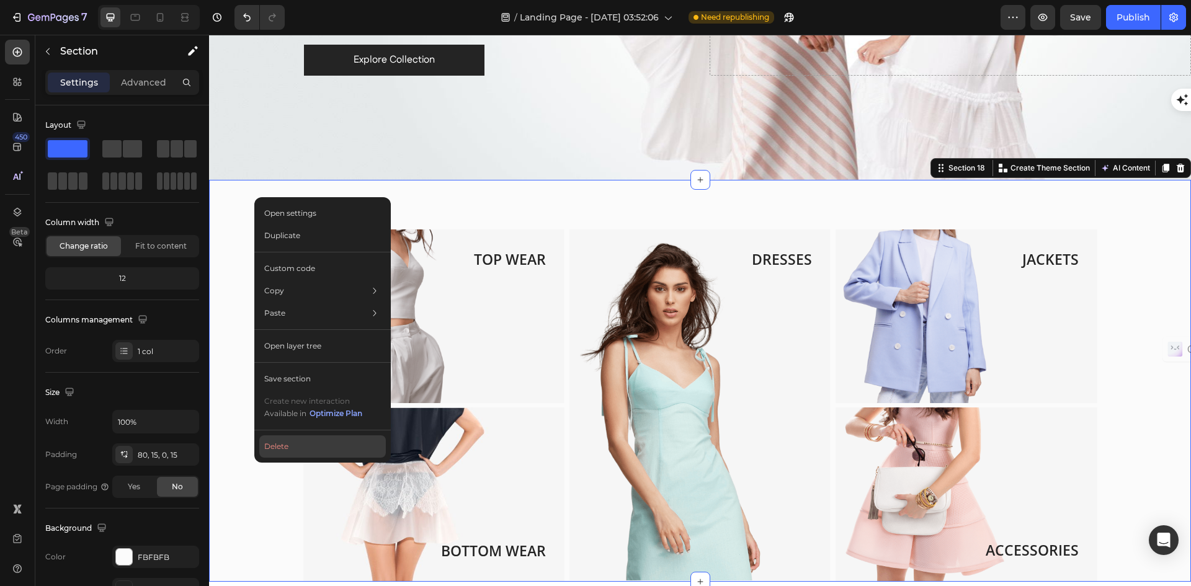
click at [279, 444] on button "Delete" at bounding box center [322, 447] width 127 height 22
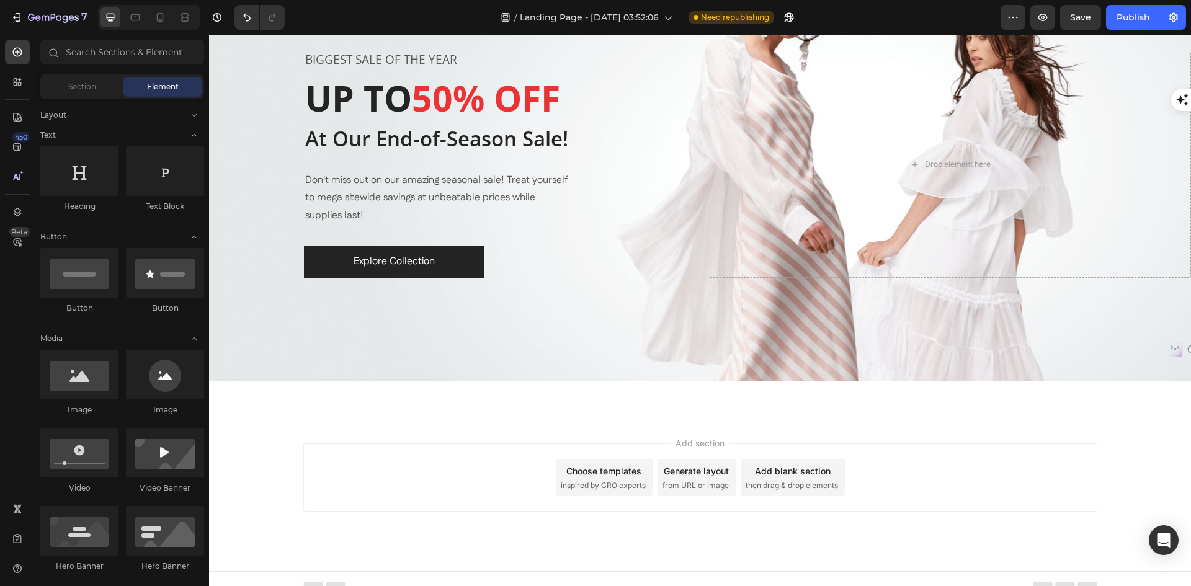
scroll to position [6485, 0]
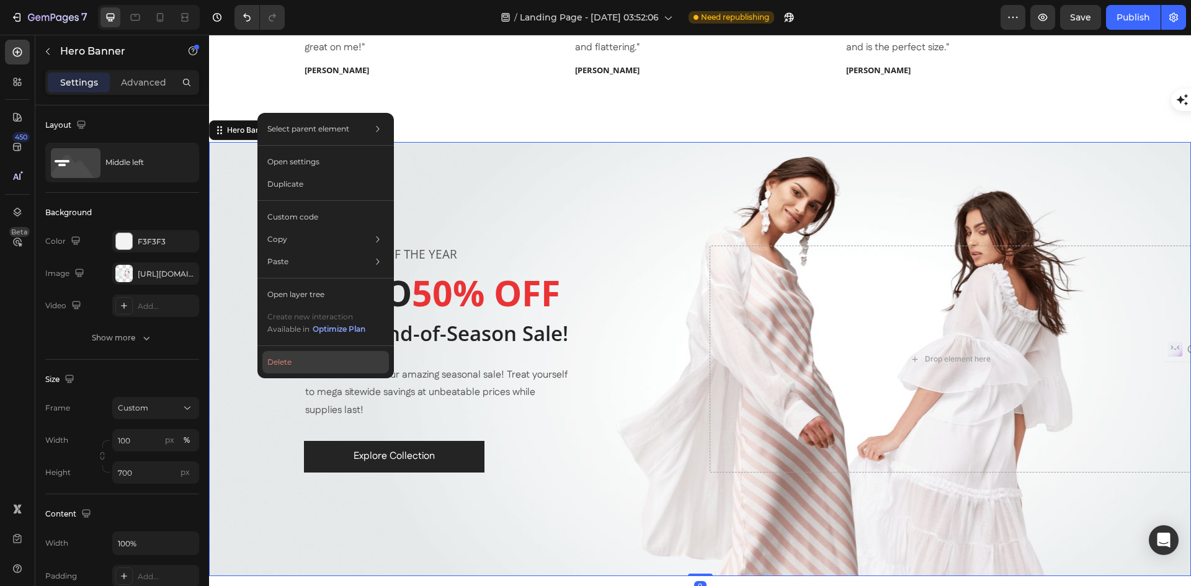
click at [284, 360] on button "Delete" at bounding box center [325, 362] width 127 height 22
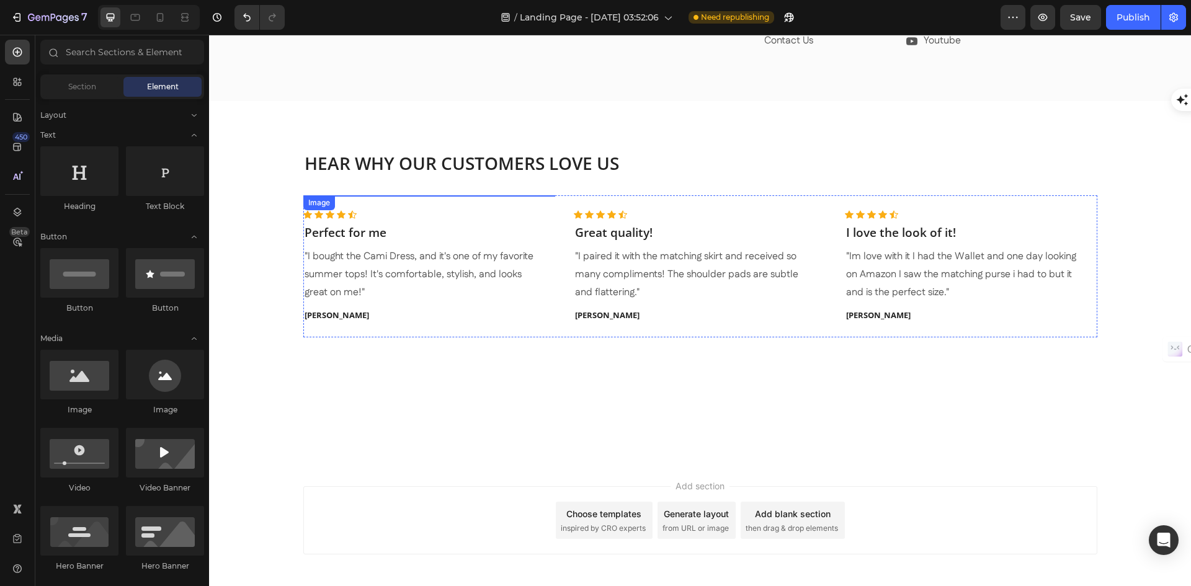
scroll to position [6113, 0]
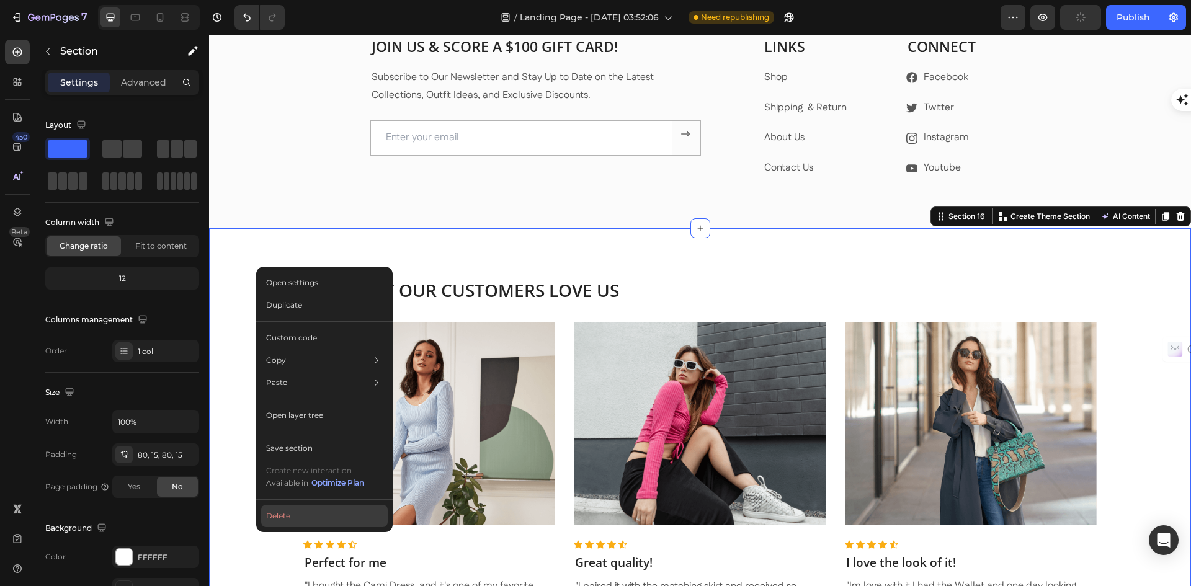
click at [285, 517] on button "Delete" at bounding box center [324, 516] width 127 height 22
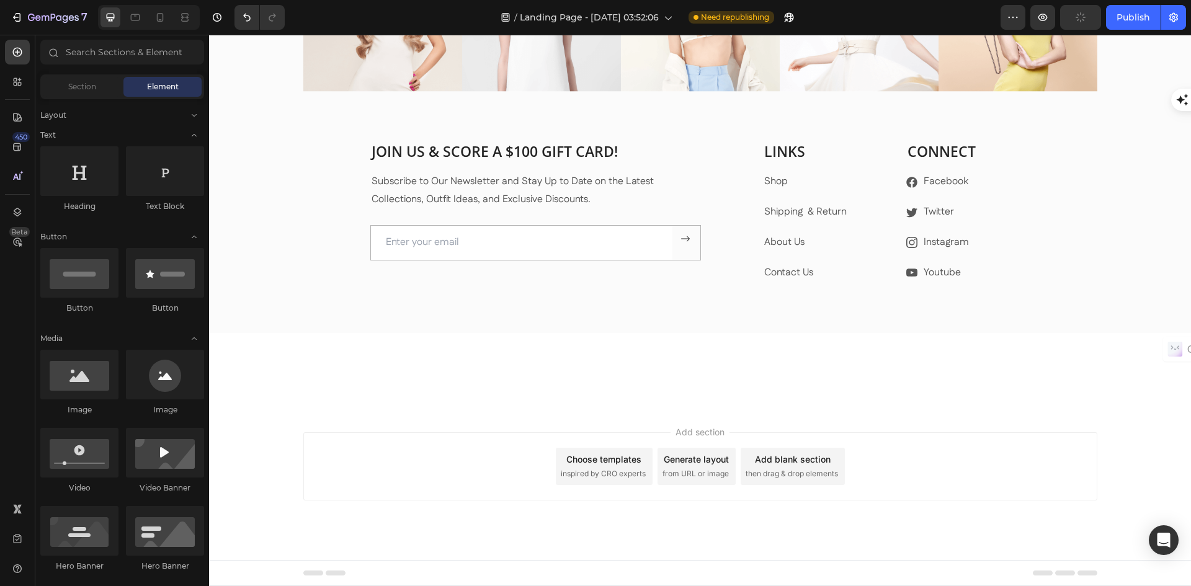
scroll to position [4864, 0]
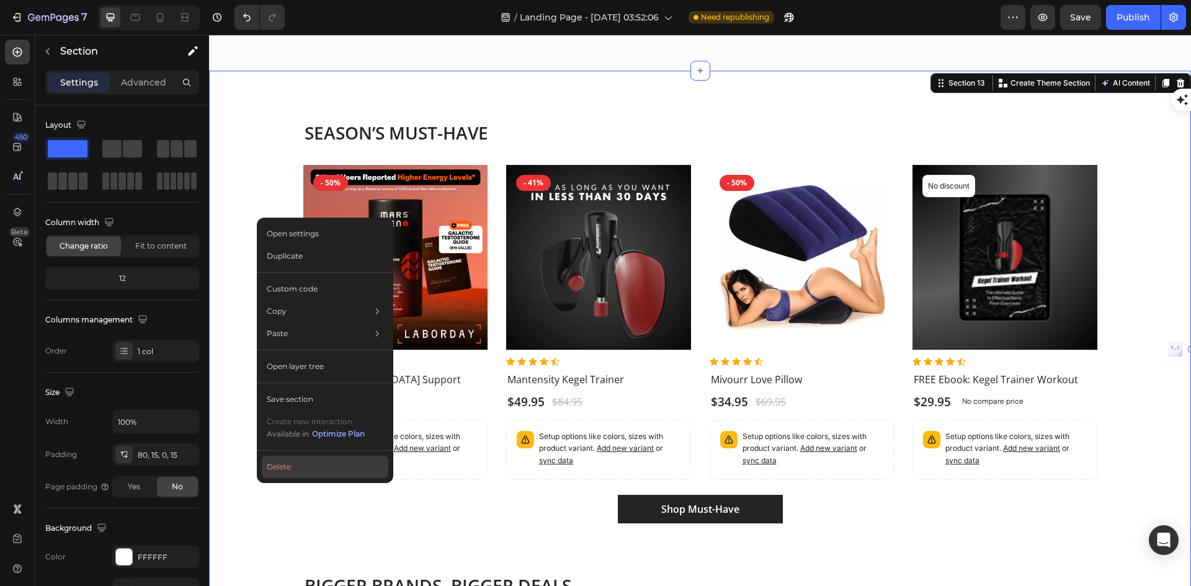
click at [271, 471] on button "Delete" at bounding box center [325, 467] width 127 height 22
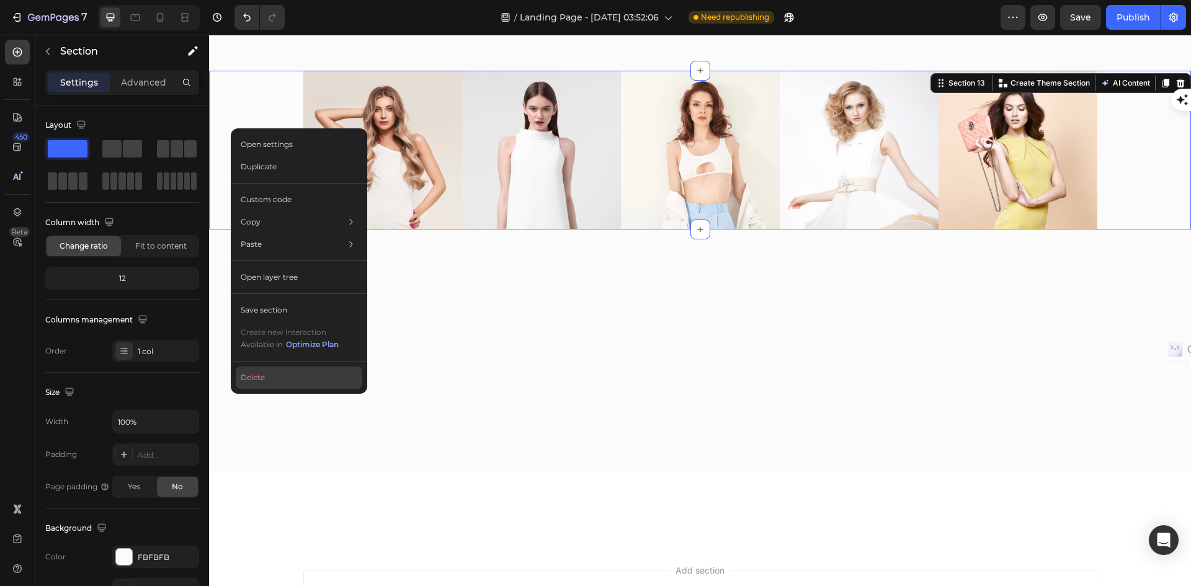
click at [253, 378] on button "Delete" at bounding box center [299, 378] width 127 height 22
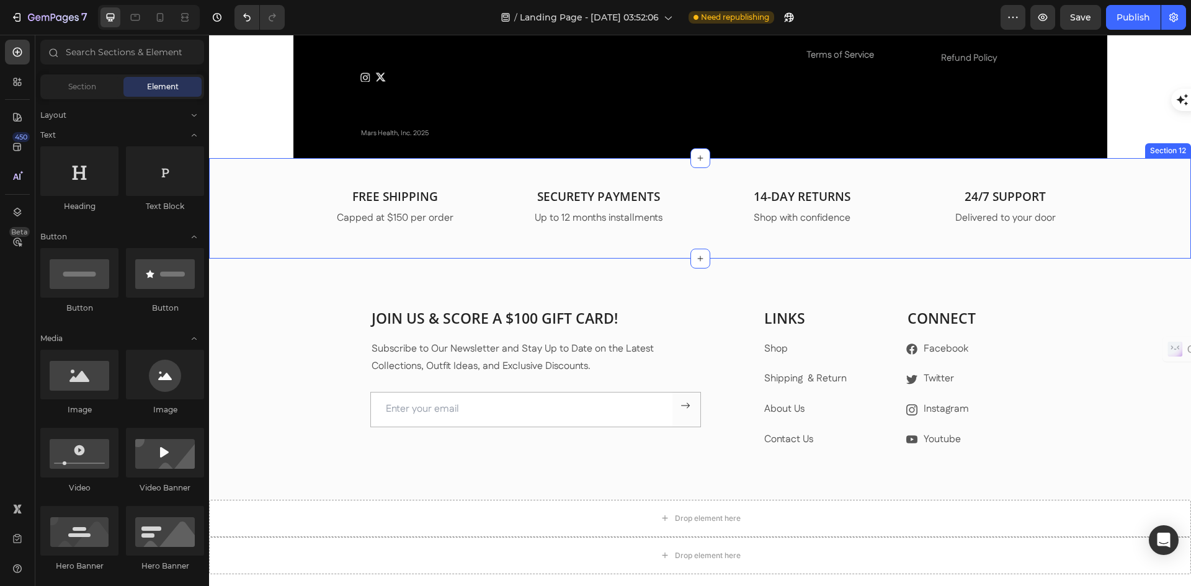
scroll to position [4656, 0]
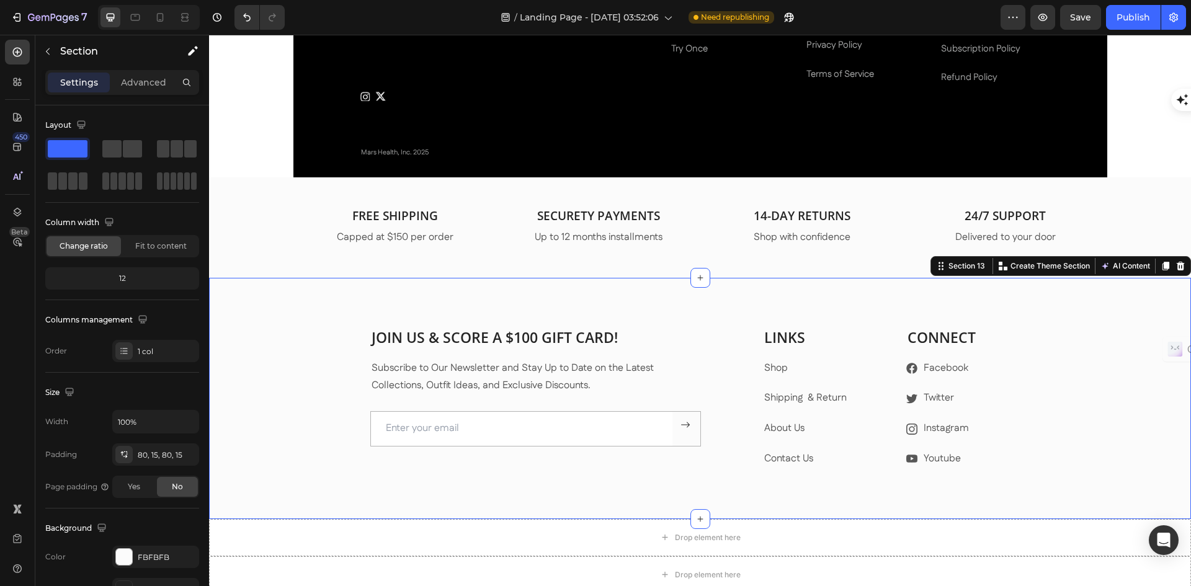
drag, startPoint x: 270, startPoint y: 315, endPoint x: 274, endPoint y: 309, distance: 7.2
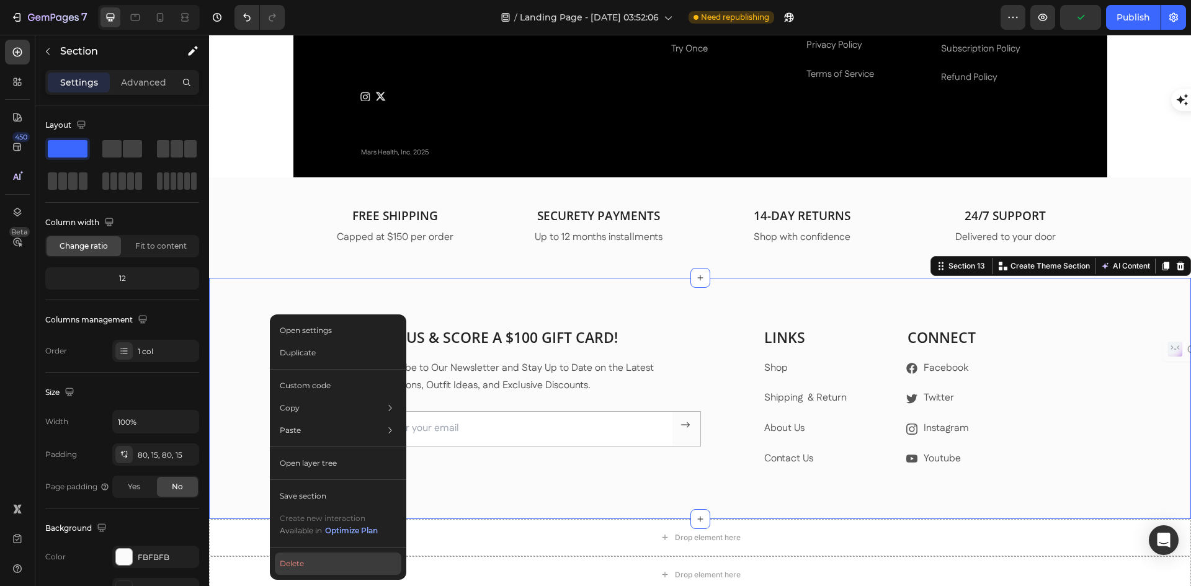
click at [284, 564] on button "Delete" at bounding box center [338, 564] width 127 height 22
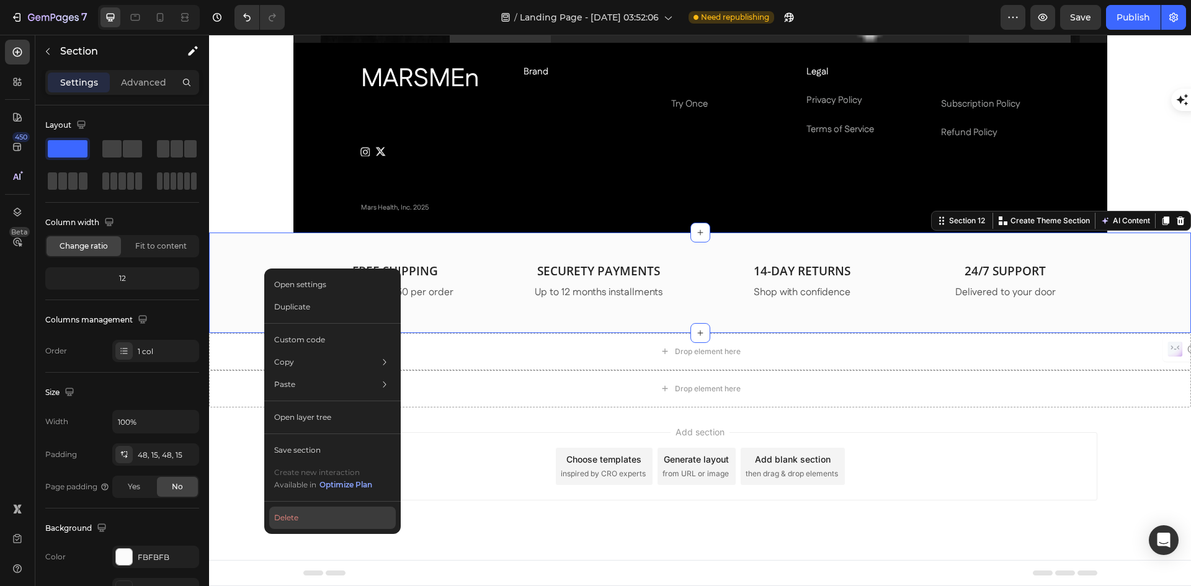
click at [303, 519] on button "Delete" at bounding box center [332, 518] width 127 height 22
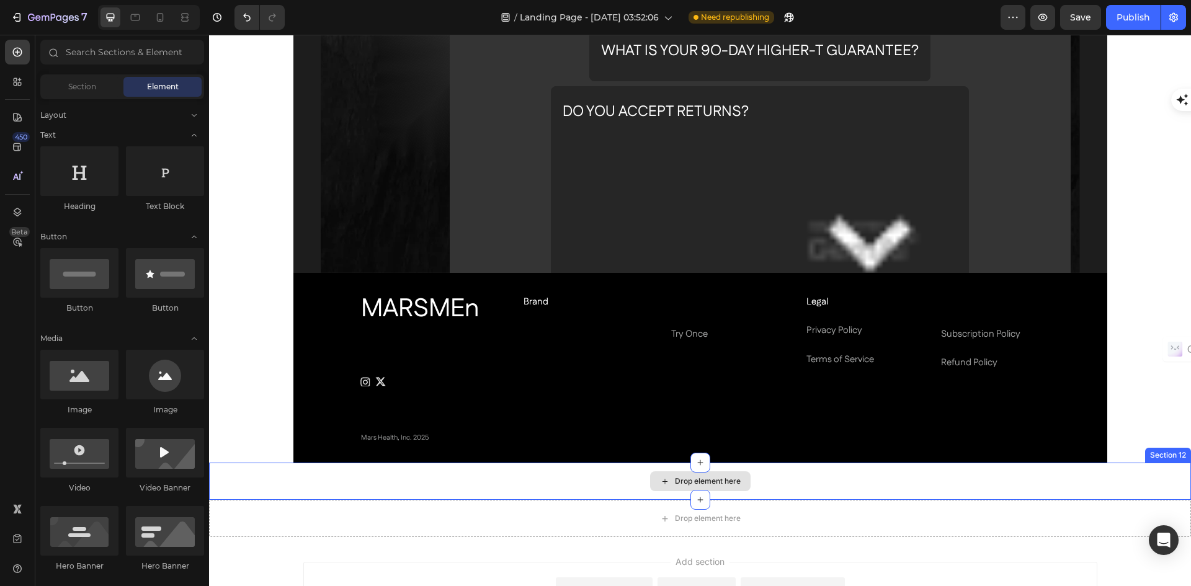
scroll to position [4315, 0]
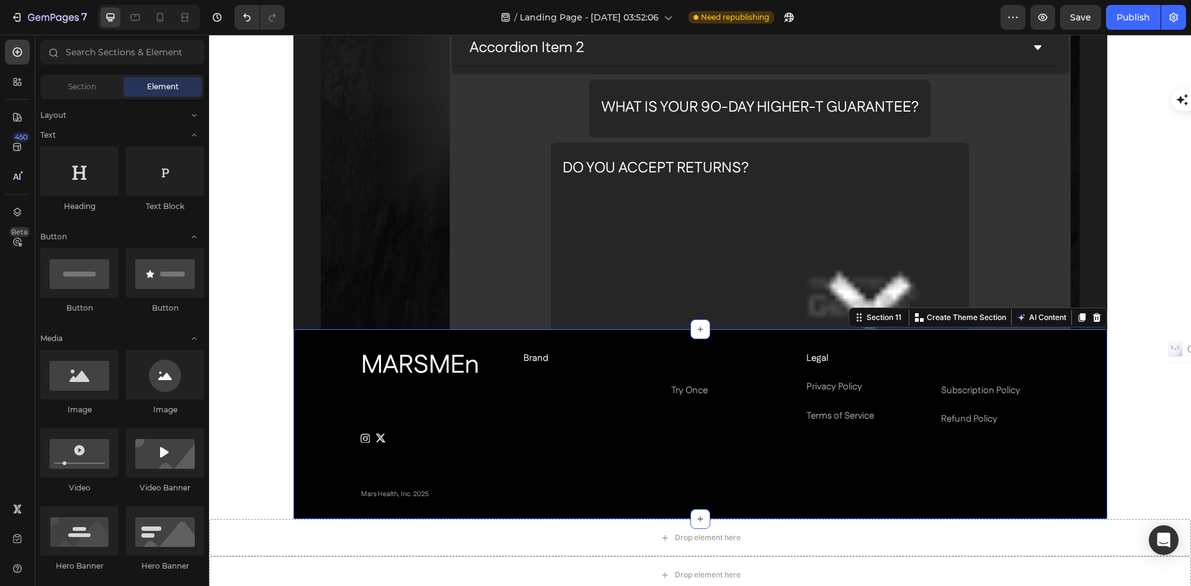
click at [298, 411] on div "MARSMEn Heading YOUR EMAIL Button Icon Icon Icon List Hoz Row Brand Text Block …" at bounding box center [700, 424] width 814 height 153
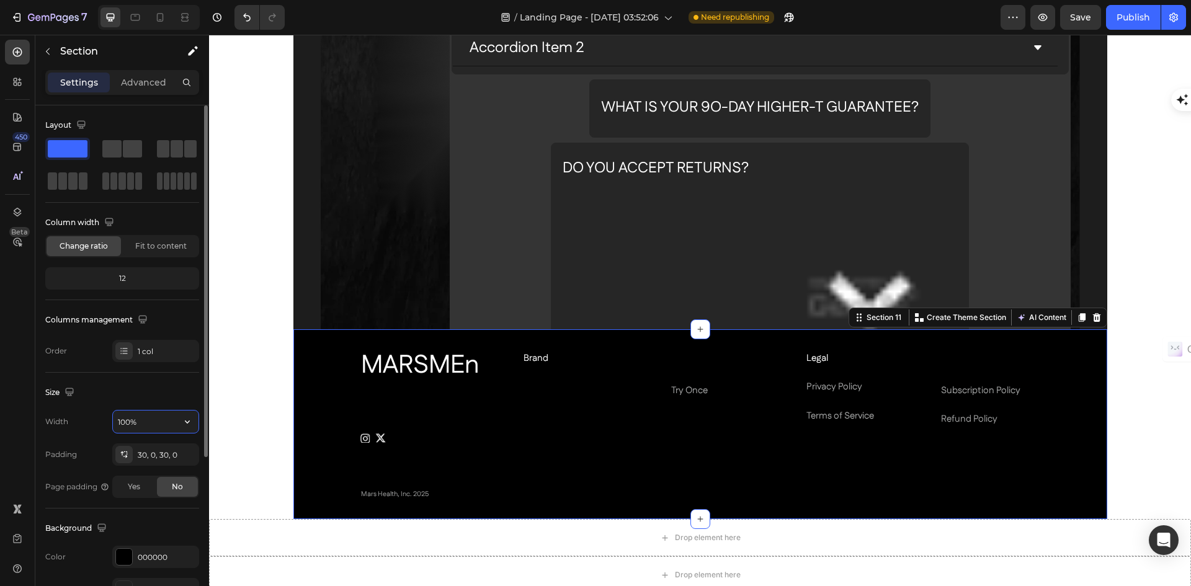
click at [168, 424] on input "100%" at bounding box center [156, 422] width 86 height 22
click at [187, 421] on icon "button" at bounding box center [187, 422] width 12 height 12
click at [132, 472] on span "Default" at bounding box center [130, 477] width 27 height 11
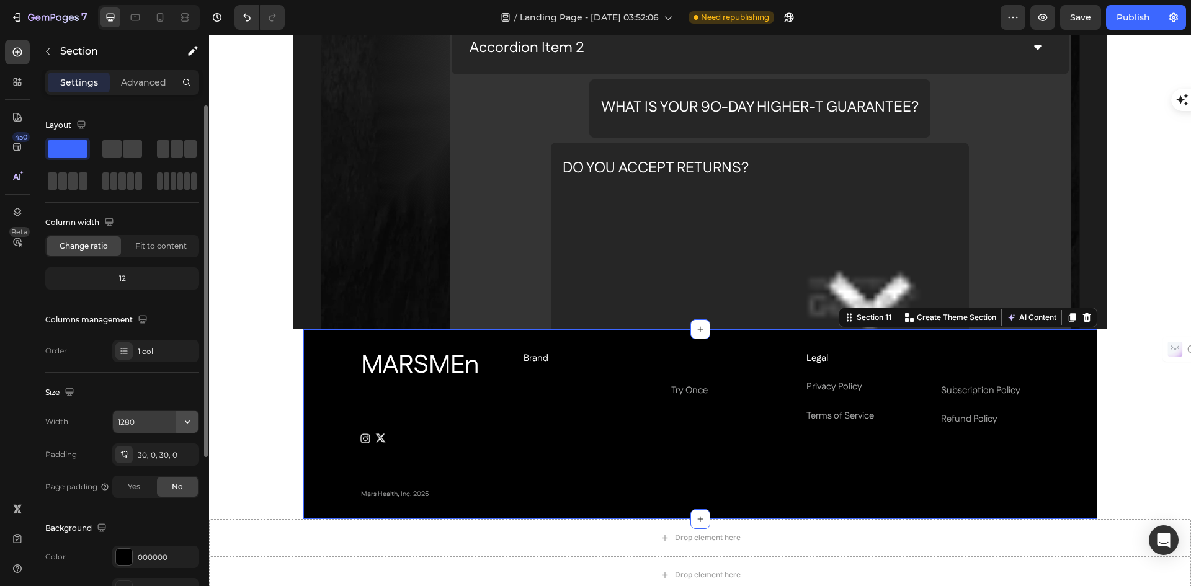
click at [190, 419] on icon "button" at bounding box center [187, 422] width 12 height 12
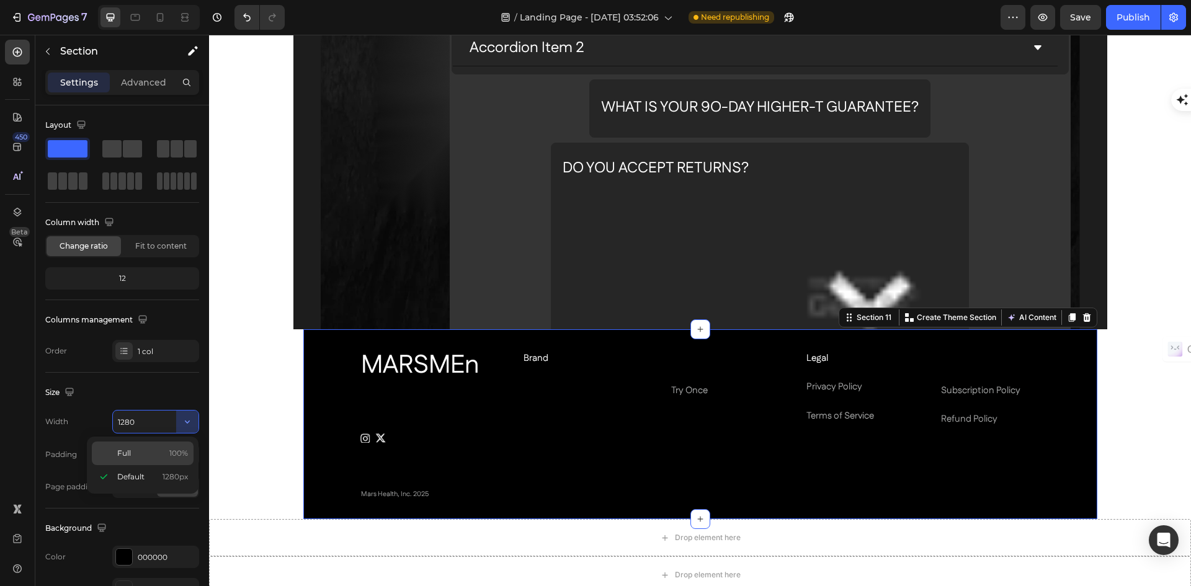
click at [136, 450] on p "Full 100%" at bounding box center [152, 453] width 71 height 11
type input "100%"
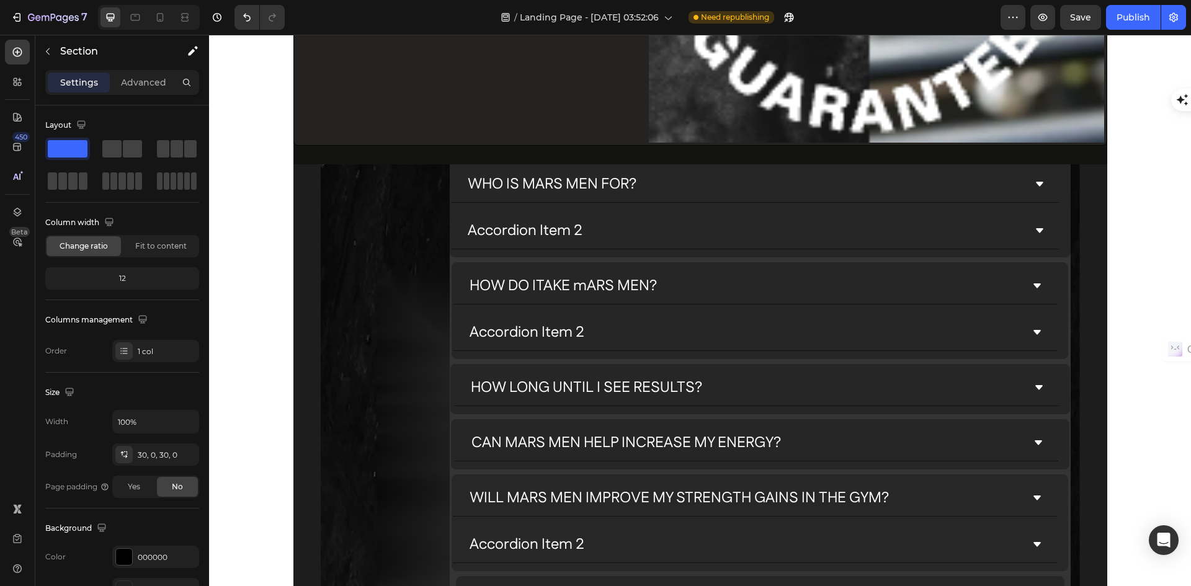
scroll to position [3570, 0]
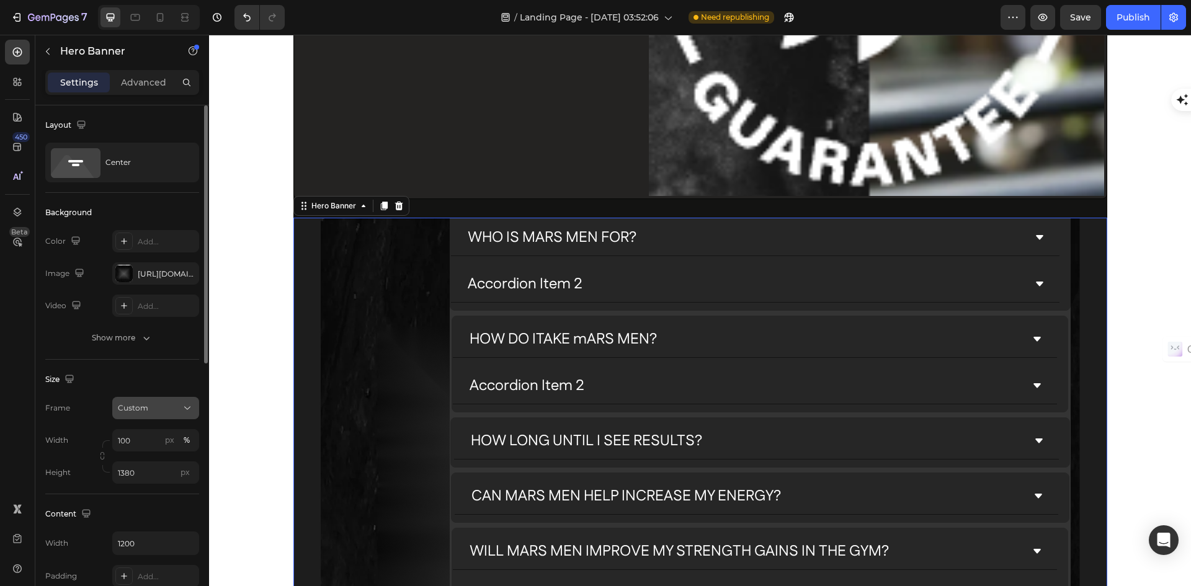
click at [181, 406] on div "Custom" at bounding box center [156, 408] width 76 height 12
click at [161, 549] on input "1200" at bounding box center [156, 543] width 86 height 22
click at [188, 549] on button "button" at bounding box center [187, 543] width 22 height 22
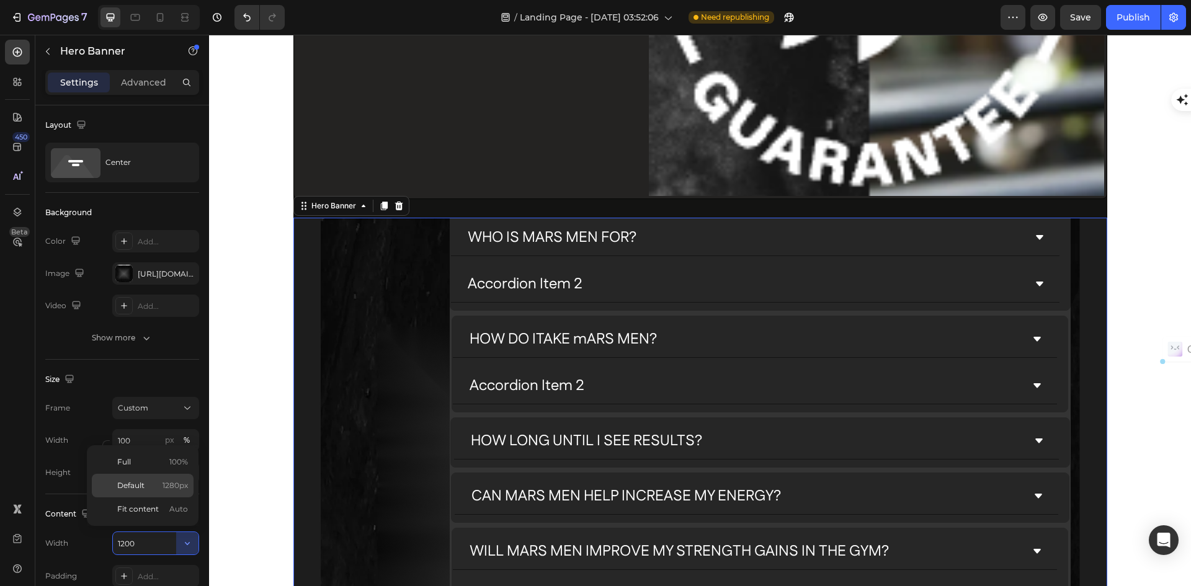
click at [135, 498] on div "Default 1280px" at bounding box center [143, 510] width 102 height 24
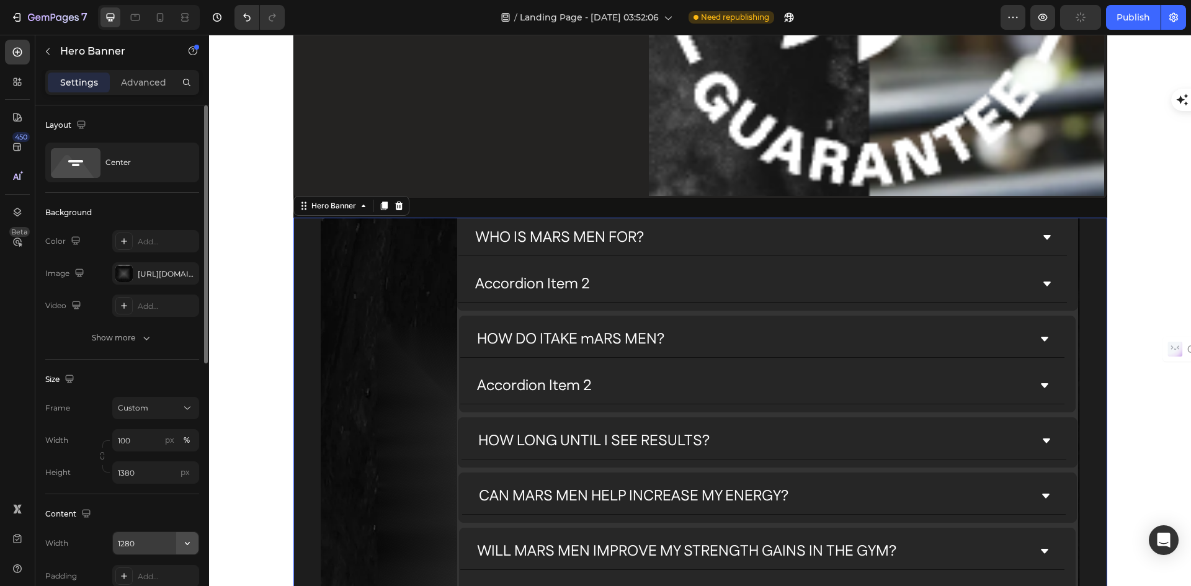
click at [184, 544] on icon "button" at bounding box center [187, 543] width 12 height 12
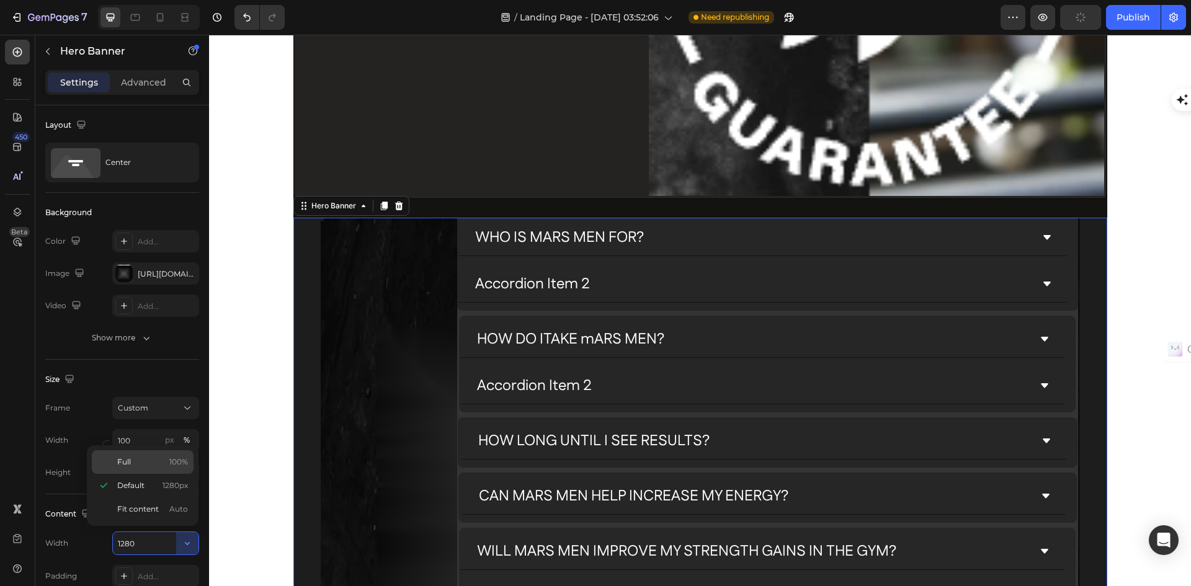
click at [127, 463] on span "Full" at bounding box center [124, 462] width 14 height 11
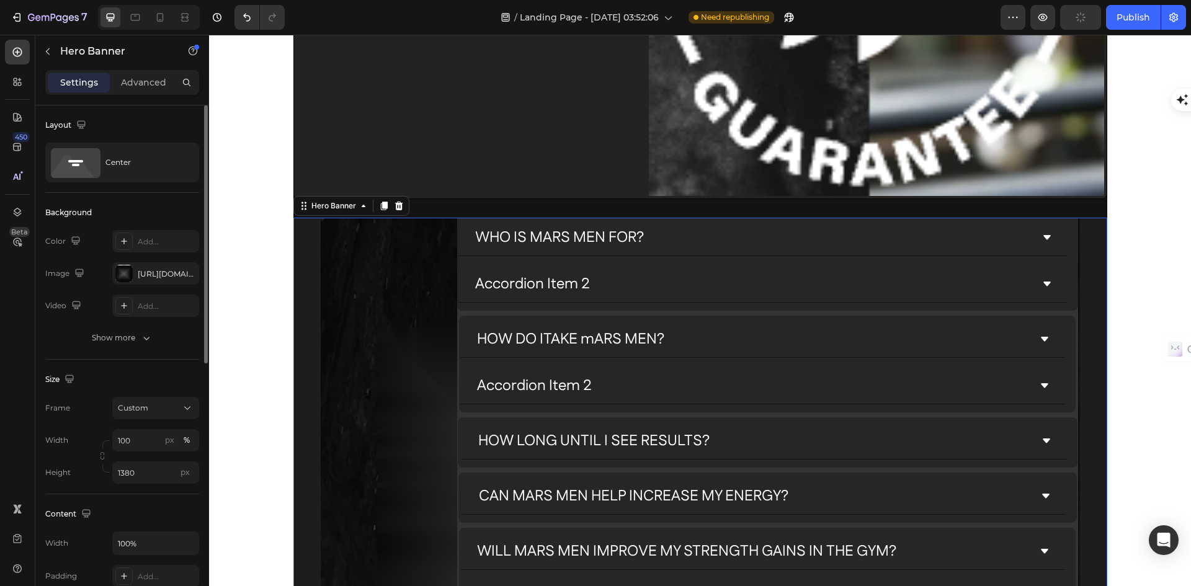
scroll to position [62, 0]
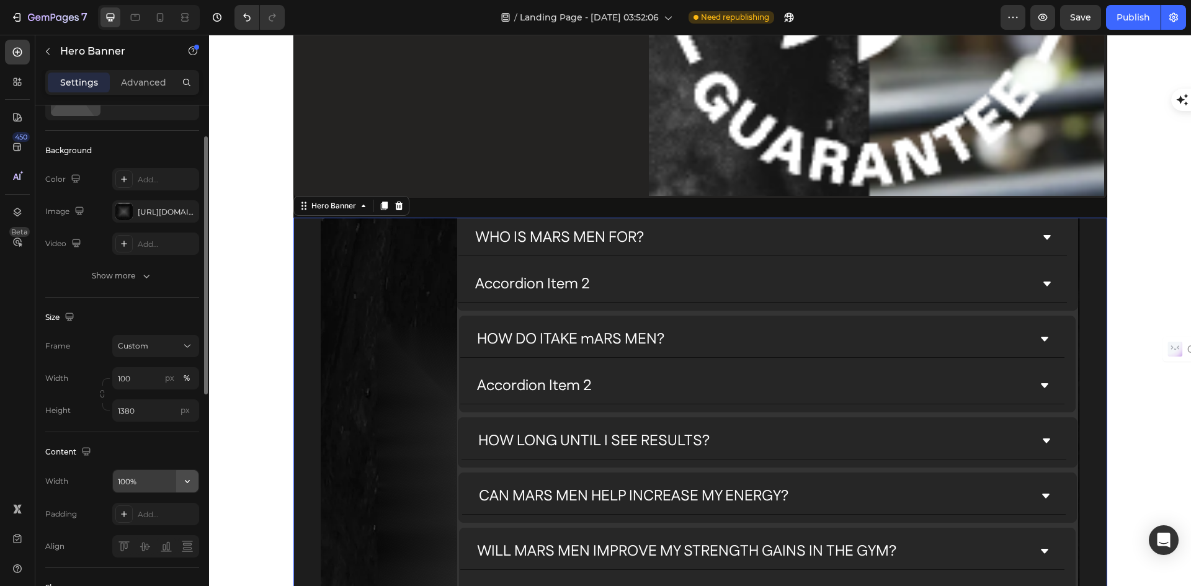
click at [189, 481] on icon "button" at bounding box center [187, 481] width 5 height 3
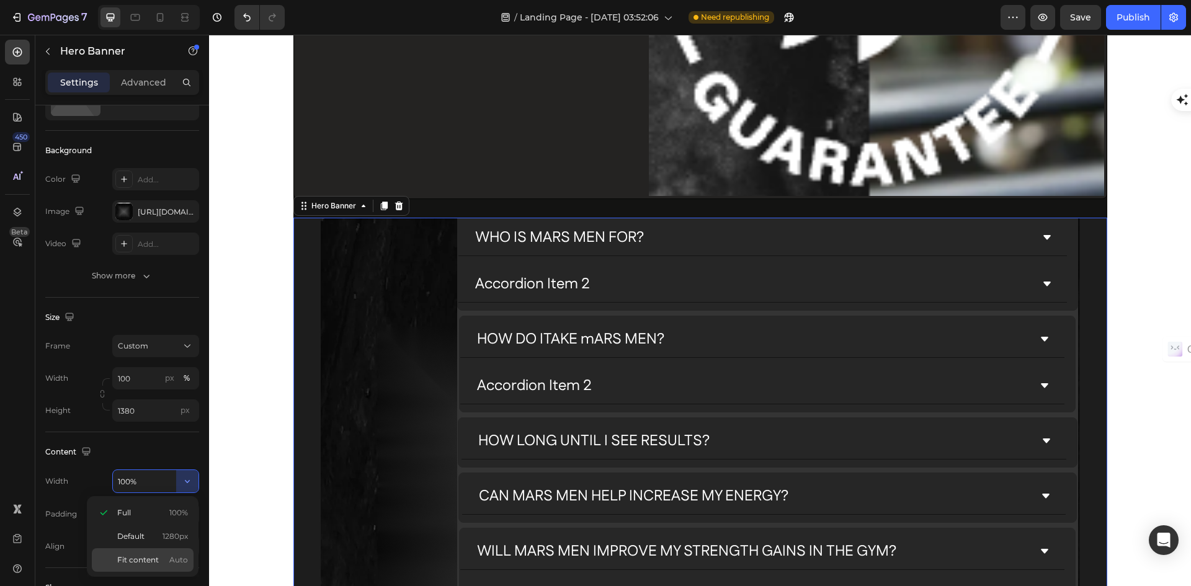
click at [130, 557] on span "Fit content" at bounding box center [138, 560] width 42 height 11
type input "Auto"
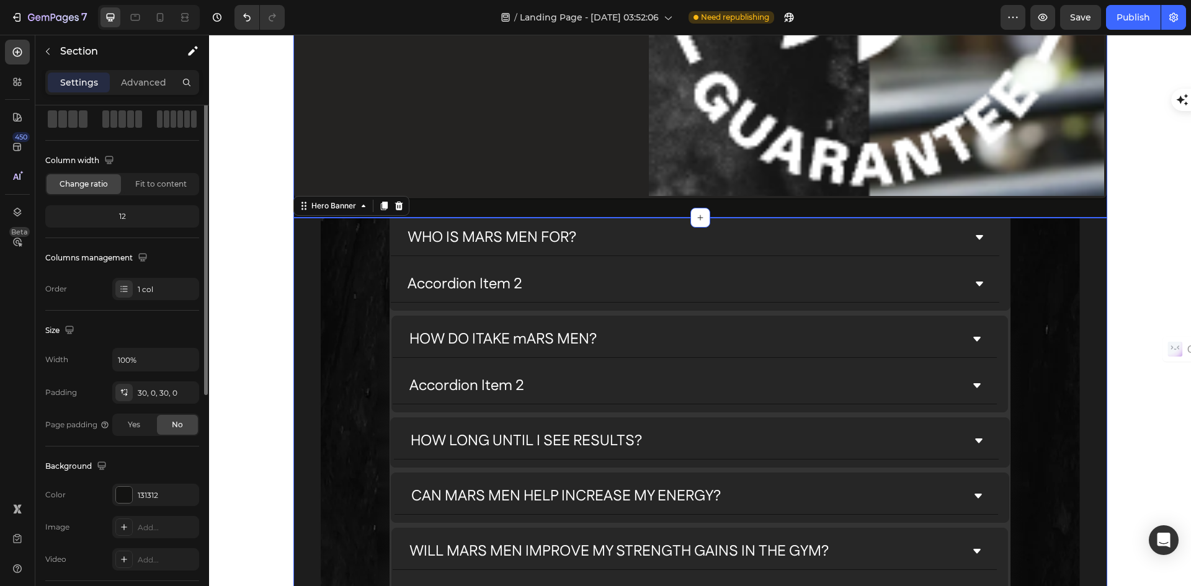
scroll to position [0, 0]
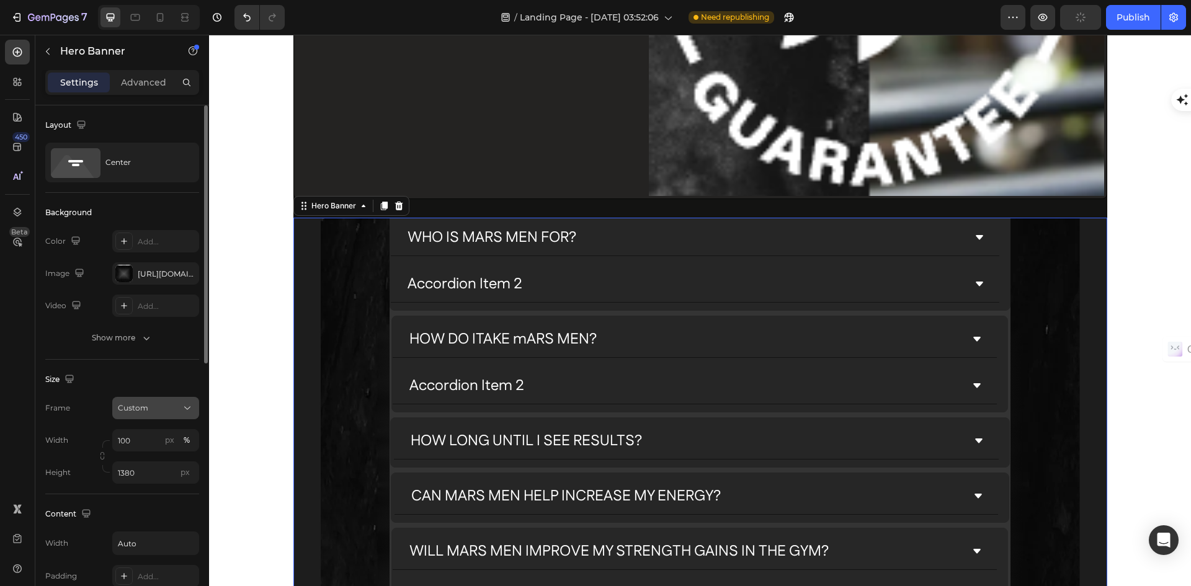
click at [186, 406] on icon at bounding box center [187, 408] width 12 height 12
click at [166, 548] on input "Auto" at bounding box center [156, 543] width 86 height 22
click at [188, 542] on icon "button" at bounding box center [187, 543] width 12 height 12
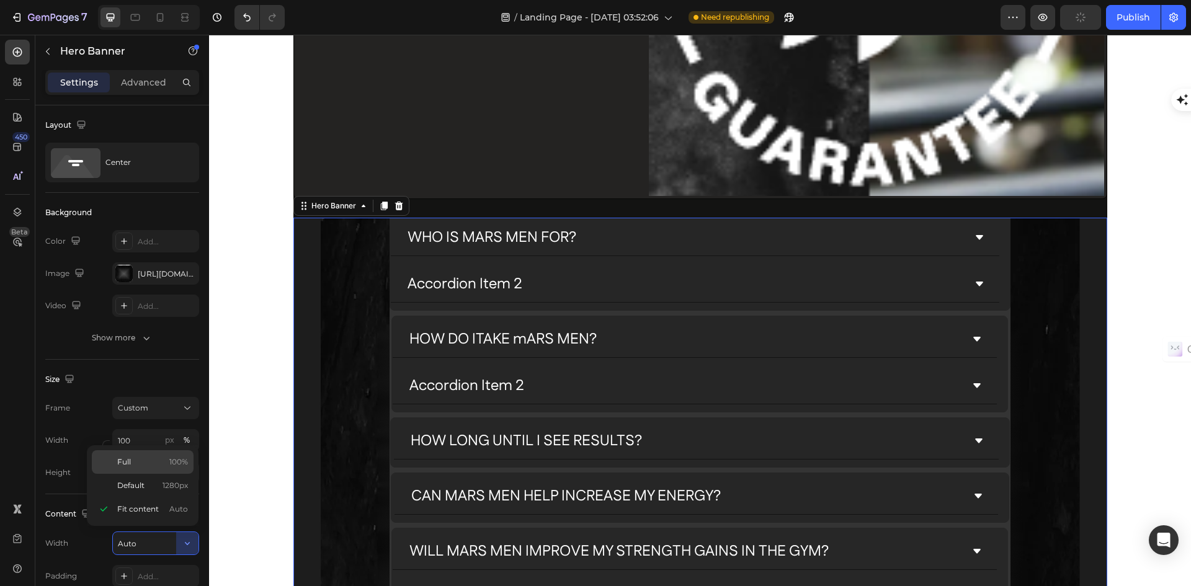
click at [119, 461] on span "Full" at bounding box center [124, 462] width 14 height 11
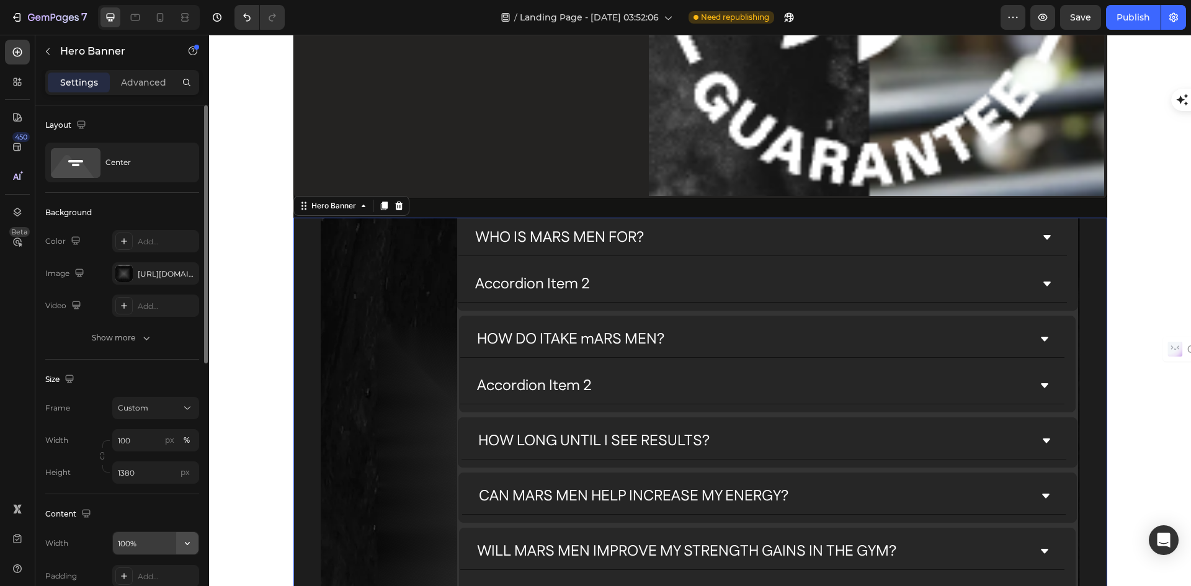
click at [184, 540] on icon "button" at bounding box center [187, 543] width 12 height 12
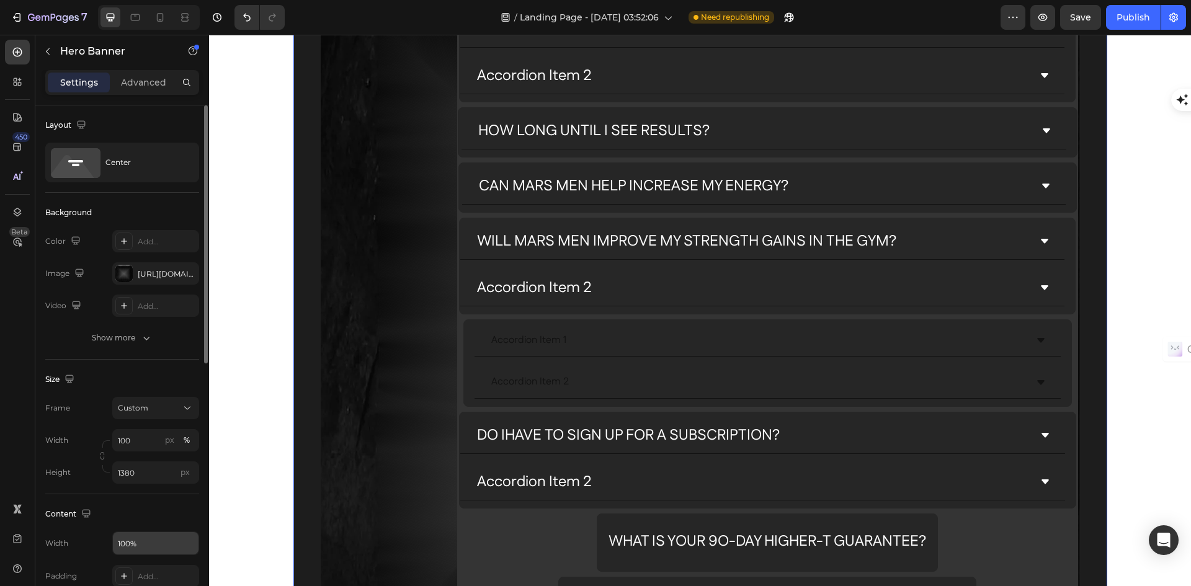
scroll to position [3942, 0]
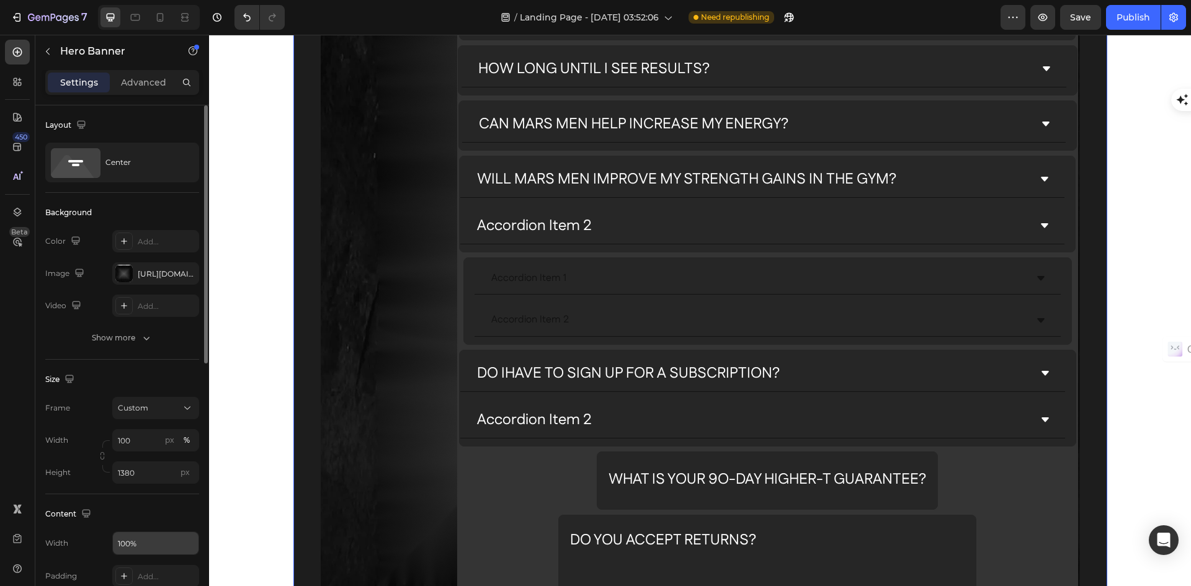
click at [354, 498] on div "Frequently Asked Questions Heading WHAT IS MARS MEN? Accordion Item 2 Accordion…" at bounding box center [700, 273] width 759 height 1221
click at [188, 542] on icon "button" at bounding box center [187, 543] width 12 height 12
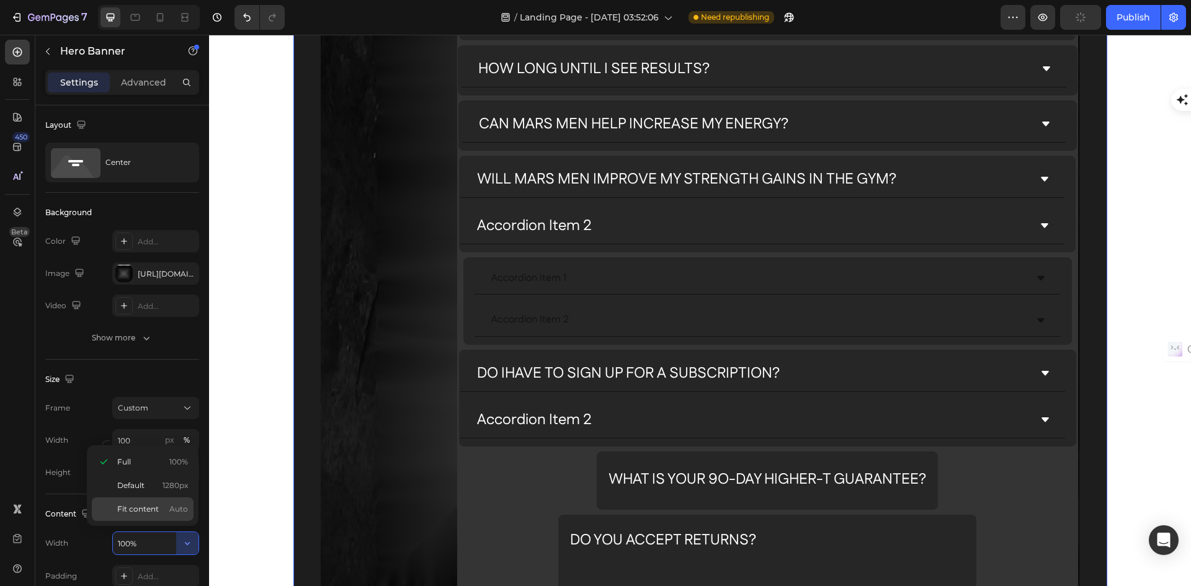
click at [127, 506] on span "Fit content" at bounding box center [138, 509] width 42 height 11
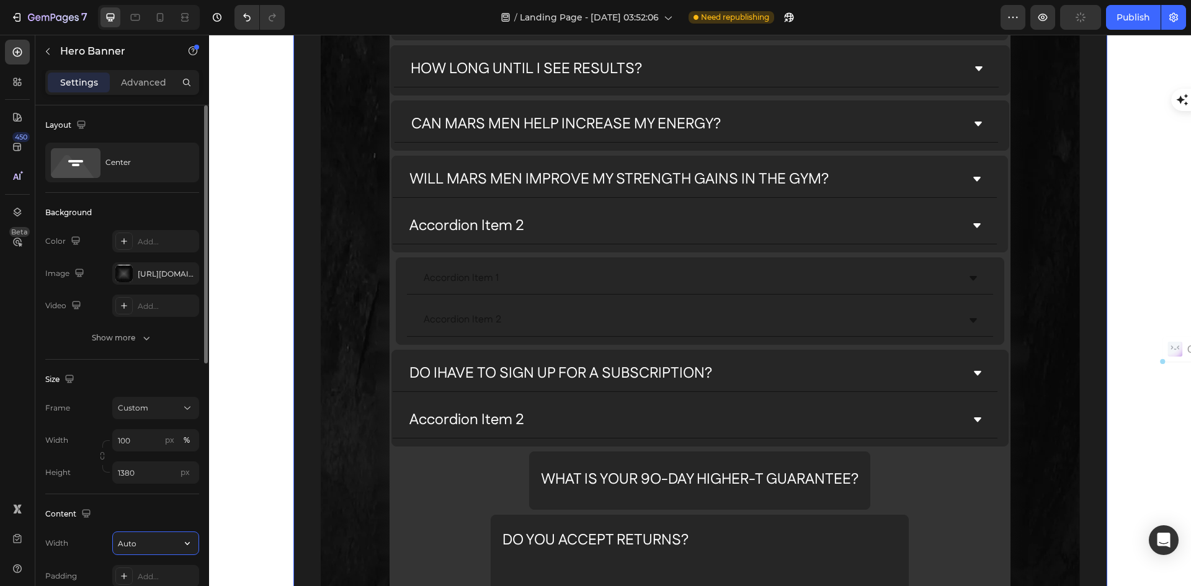
click at [142, 543] on input "Auto" at bounding box center [156, 543] width 86 height 22
click at [186, 542] on icon "button" at bounding box center [187, 543] width 12 height 12
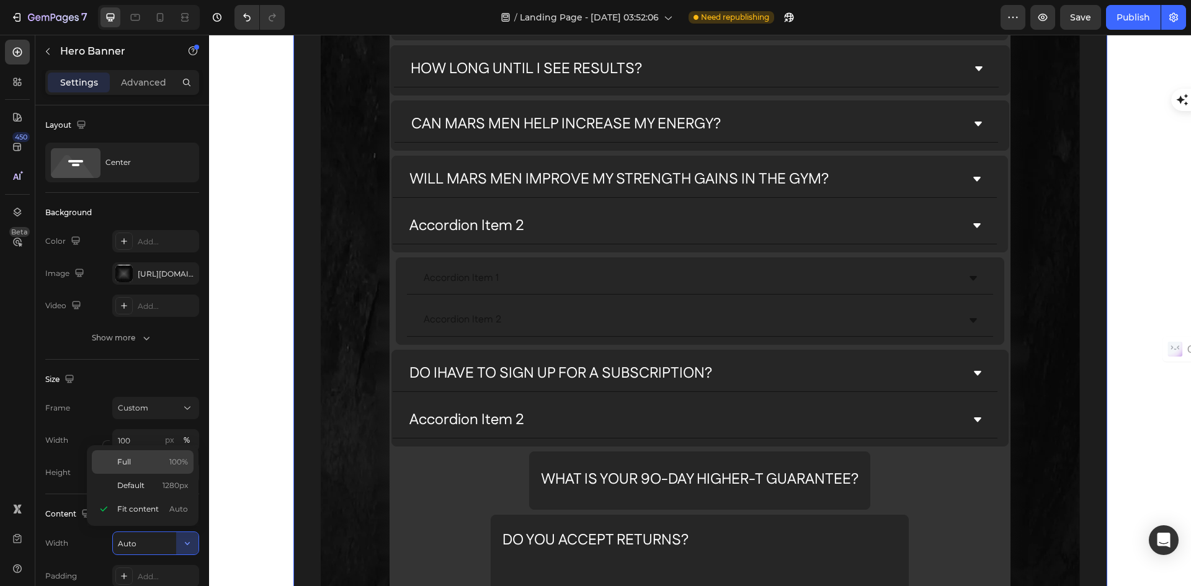
click at [127, 474] on div "Full 100%" at bounding box center [143, 486] width 102 height 24
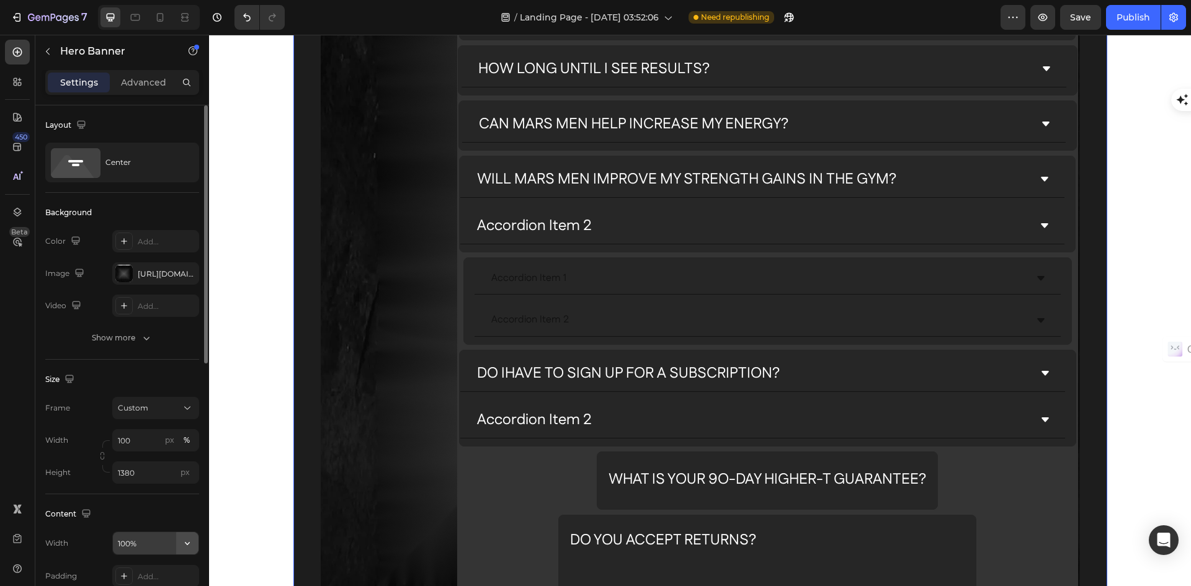
click at [184, 545] on icon "button" at bounding box center [187, 543] width 12 height 12
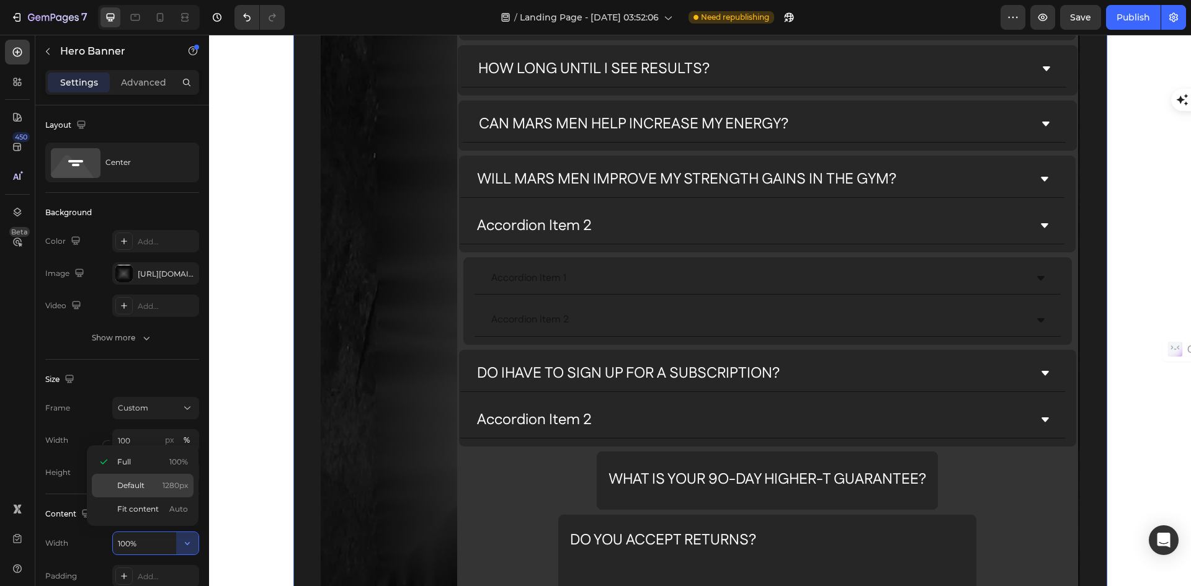
click at [133, 486] on span "Default" at bounding box center [130, 485] width 27 height 11
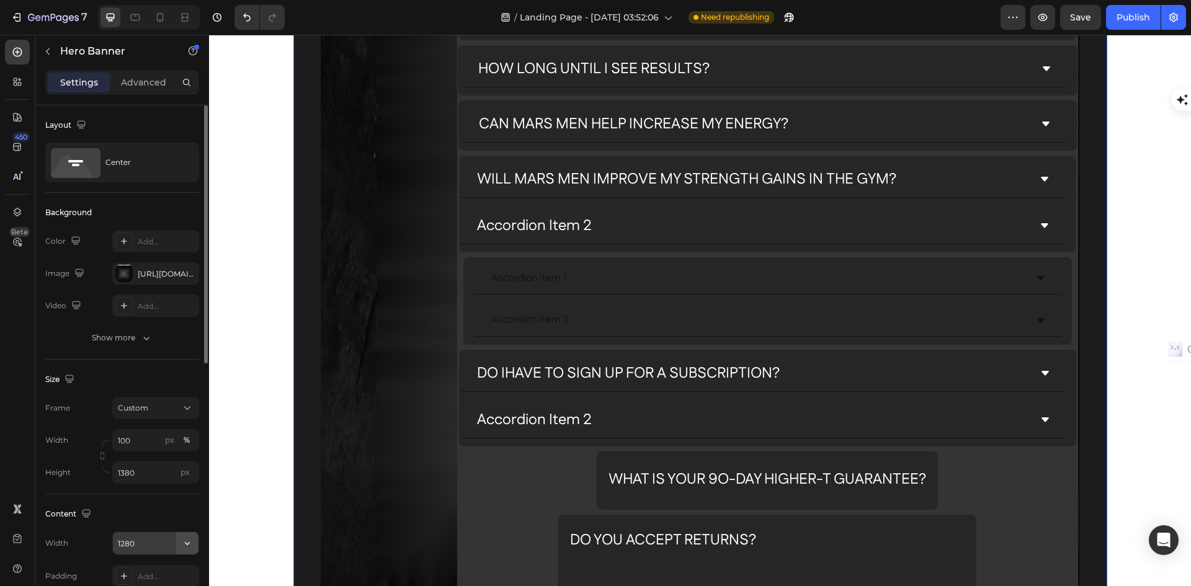
click at [191, 541] on icon "button" at bounding box center [187, 543] width 12 height 12
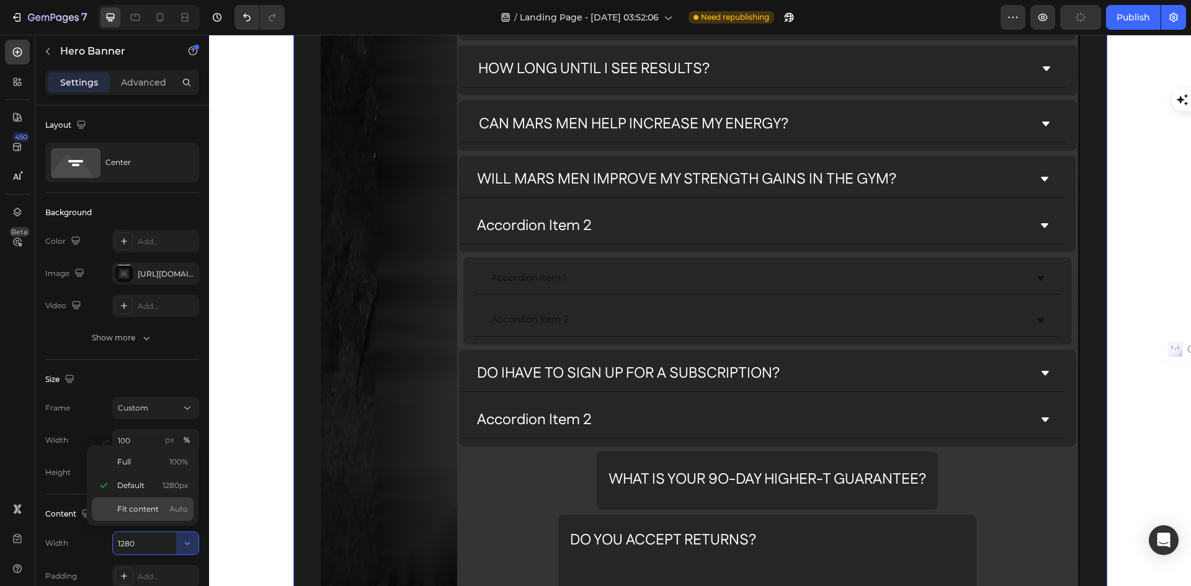
click at [158, 509] on p "Fit content Auto" at bounding box center [152, 509] width 71 height 11
type input "Auto"
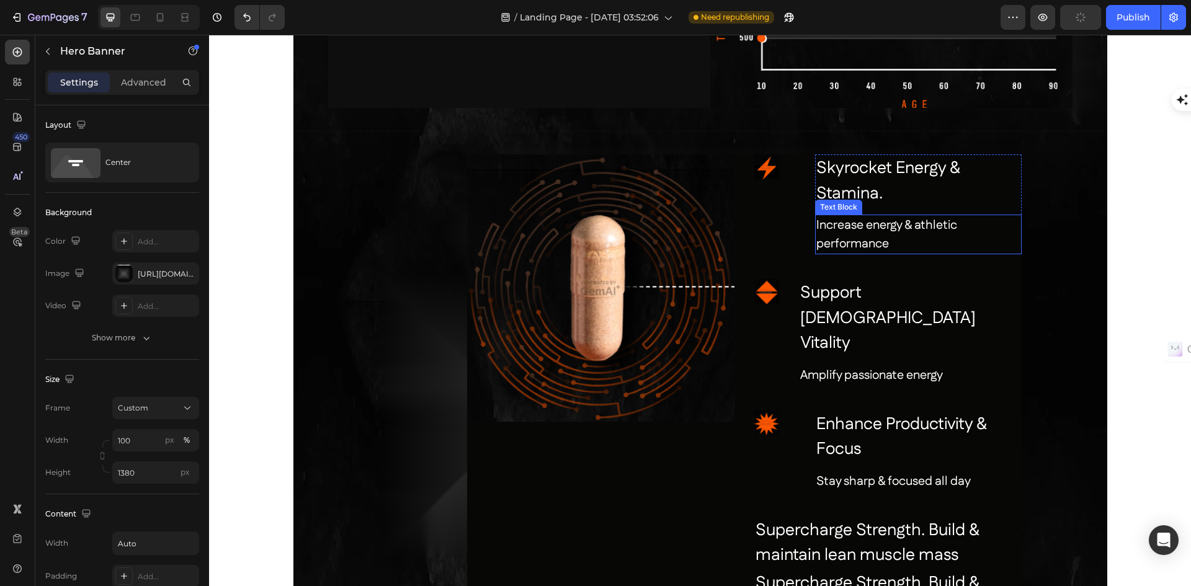
scroll to position [2019, 0]
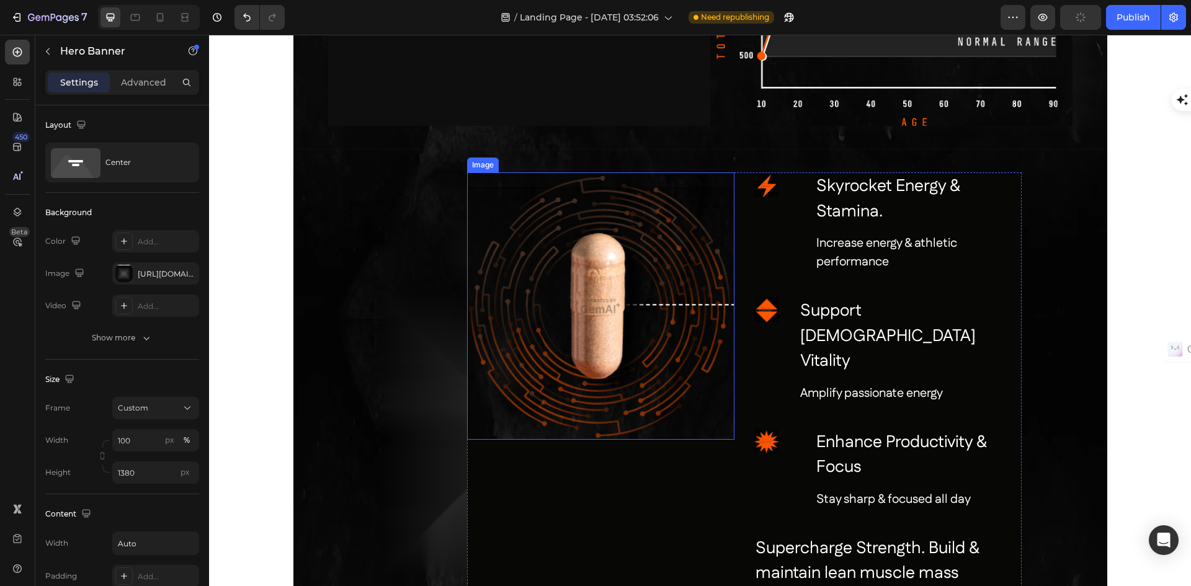
click at [596, 331] on img at bounding box center [600, 305] width 267 height 267
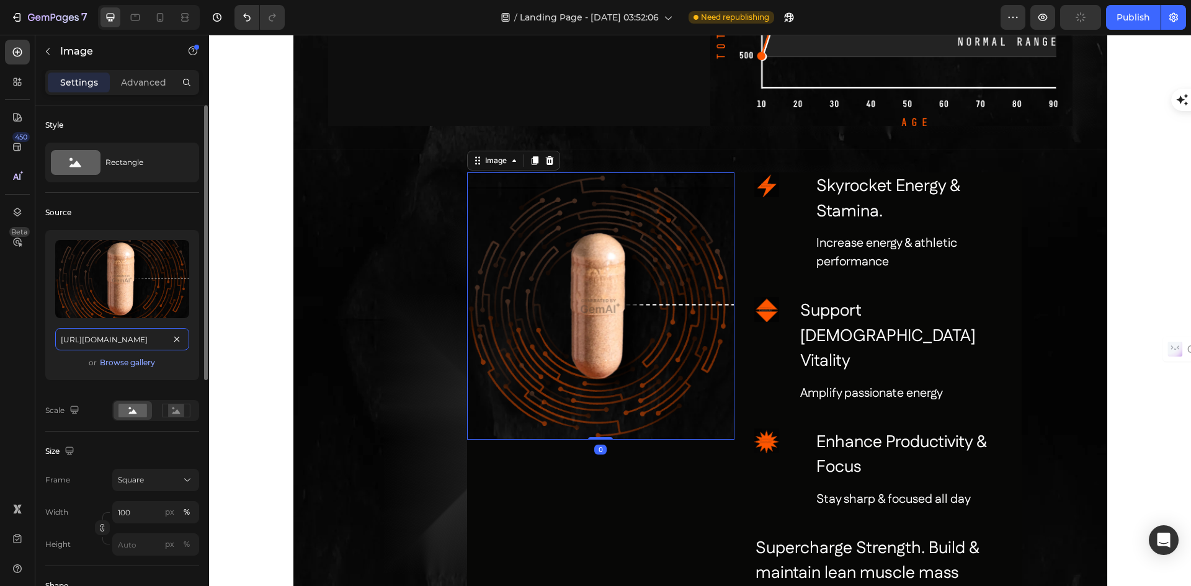
click at [125, 344] on input "[URL][DOMAIN_NAME]" at bounding box center [122, 339] width 134 height 22
click at [131, 339] on input "[URL][DOMAIN_NAME]" at bounding box center [122, 339] width 134 height 22
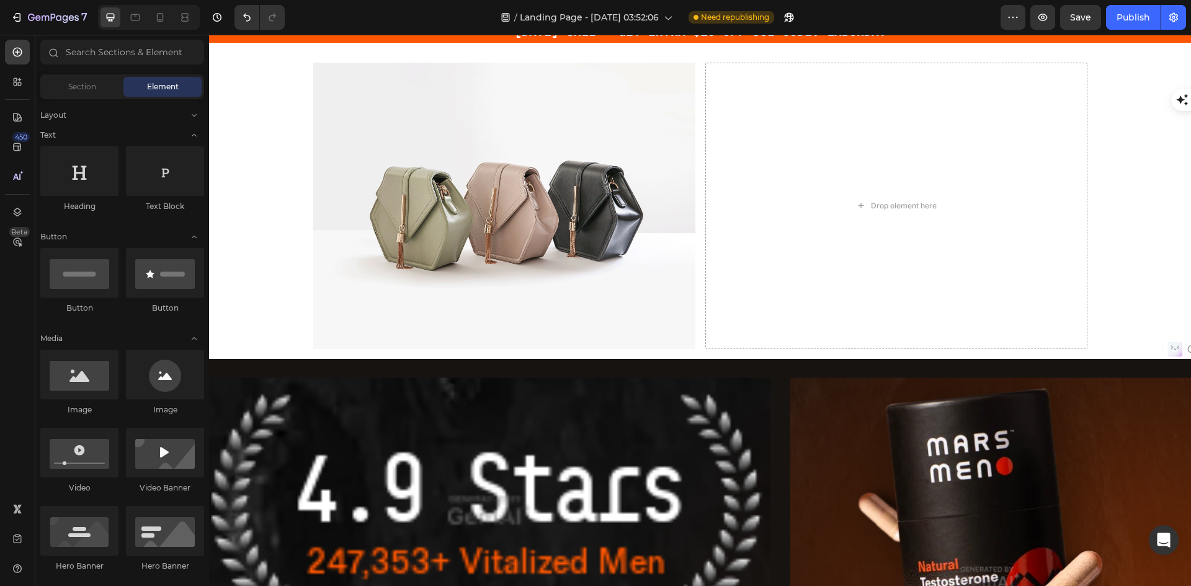
scroll to position [0, 0]
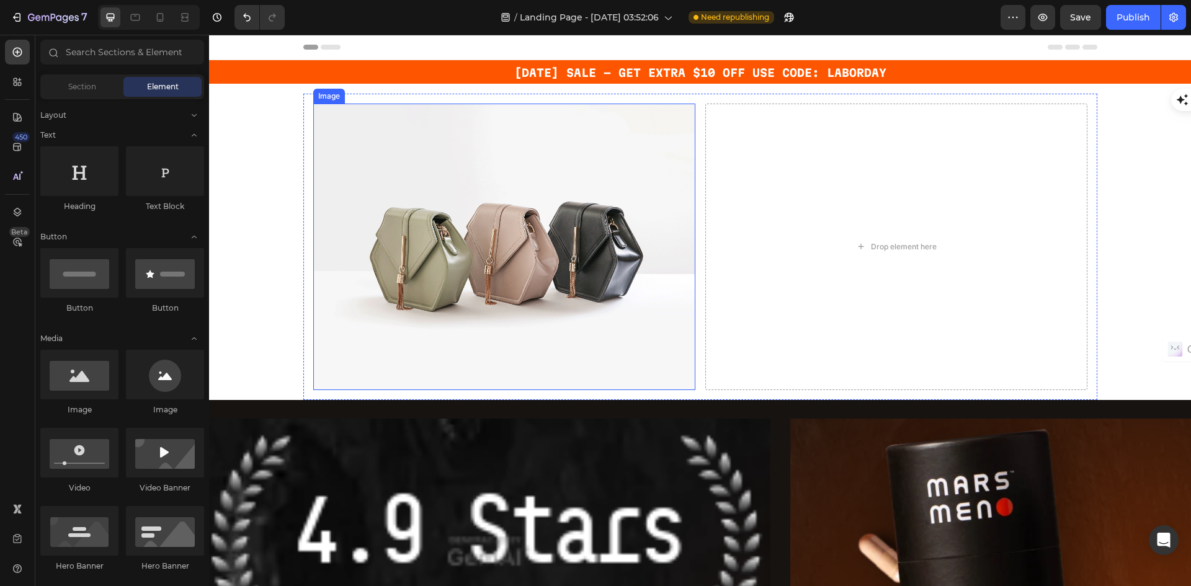
click at [446, 197] on img at bounding box center [504, 247] width 382 height 287
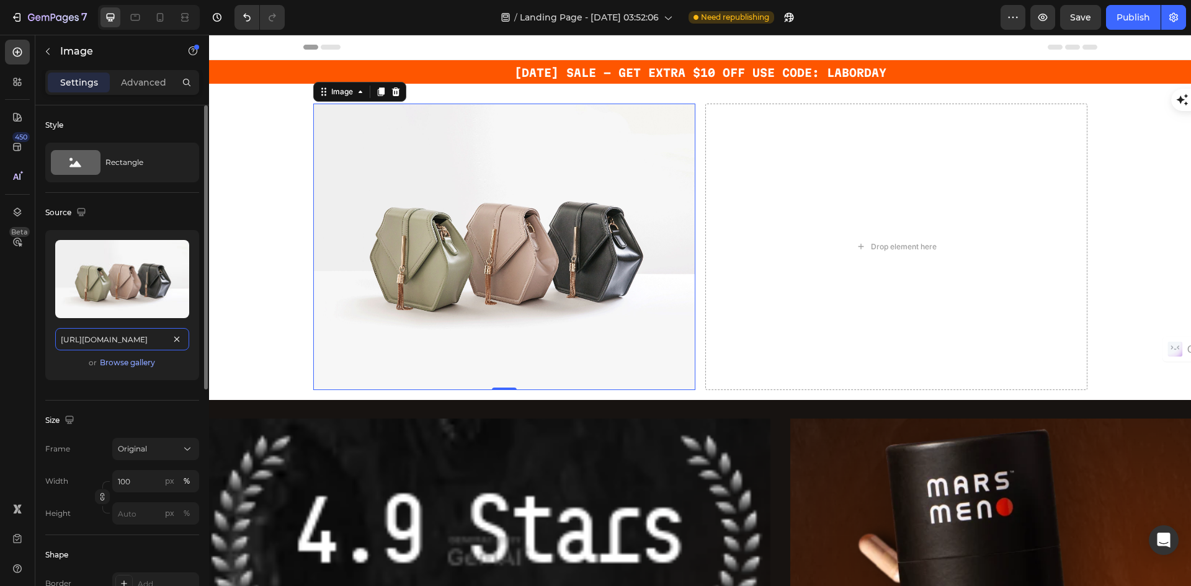
click at [144, 342] on input "[URL][DOMAIN_NAME]" at bounding box center [122, 339] width 134 height 22
click at [150, 360] on div "Browse gallery" at bounding box center [127, 362] width 55 height 11
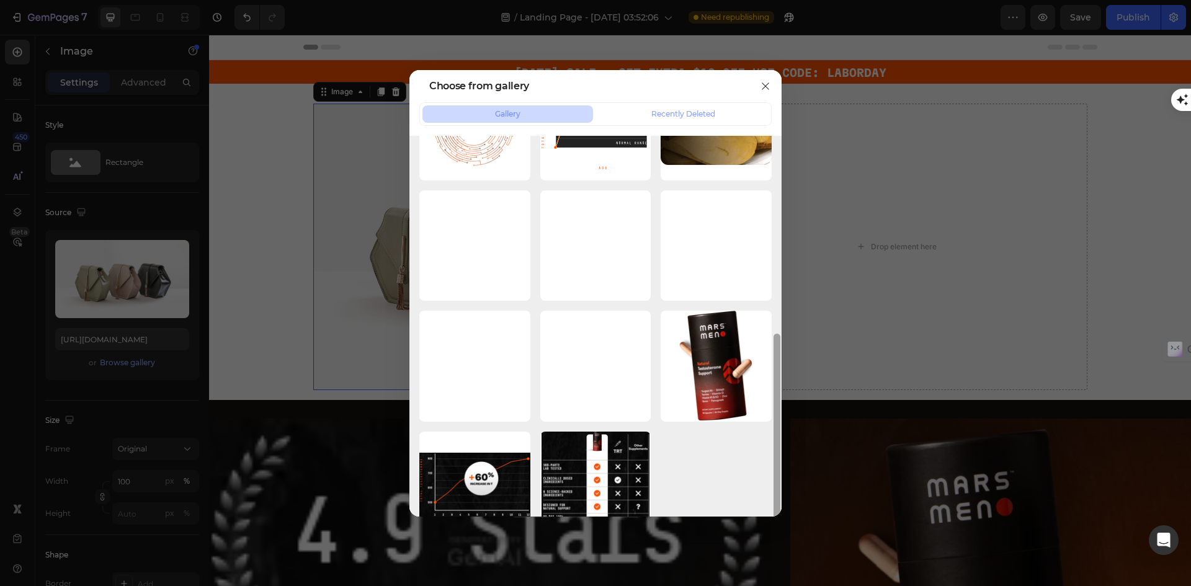
scroll to position [354, 0]
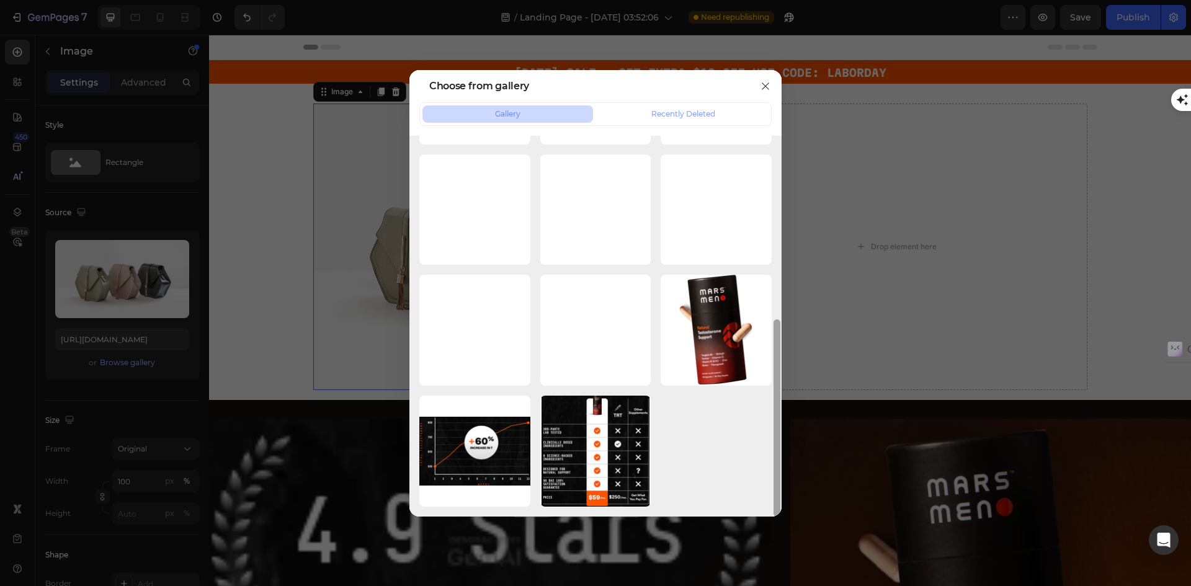
drag, startPoint x: 779, startPoint y: 194, endPoint x: 776, endPoint y: 409, distance: 215.9
click at [776, 409] on div at bounding box center [776, 326] width 9 height 381
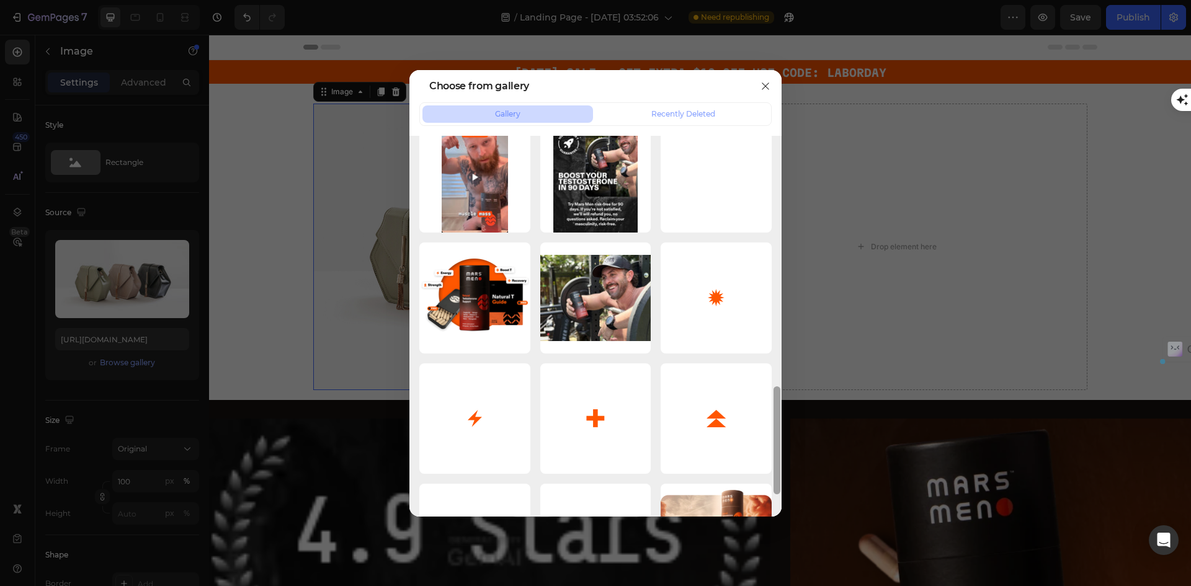
drag, startPoint x: 779, startPoint y: 297, endPoint x: 792, endPoint y: 444, distance: 148.2
click at [792, 444] on div "Choose from gallery Gallery Recently Deleted 311a18752e47f8b2a9881...27.jpg 141…" at bounding box center [595, 293] width 1191 height 586
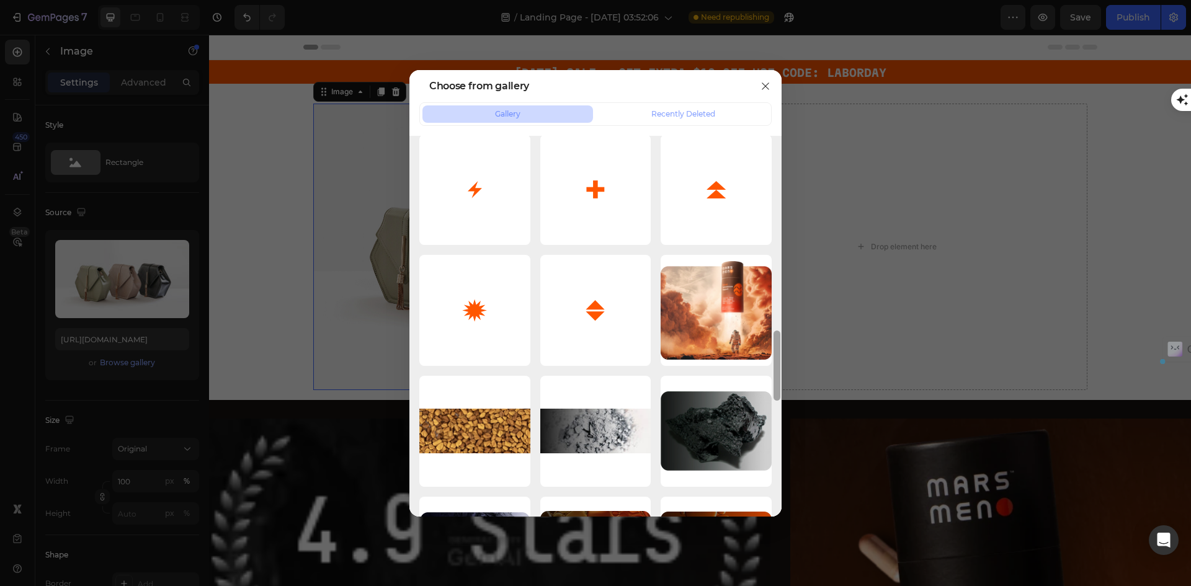
scroll to position [1120, 0]
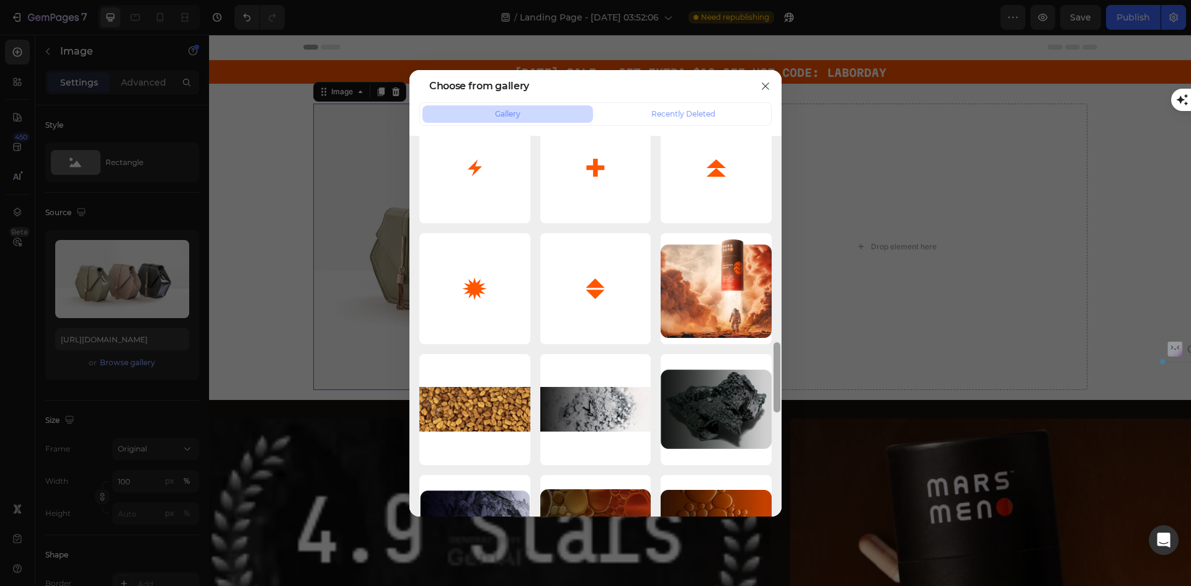
drag, startPoint x: 779, startPoint y: 409, endPoint x: 785, endPoint y: 480, distance: 71.0
click at [785, 480] on div "Choose from gallery Gallery Recently Deleted 311a18752e47f8b2a9881...27.jpg 141…" at bounding box center [595, 293] width 1191 height 586
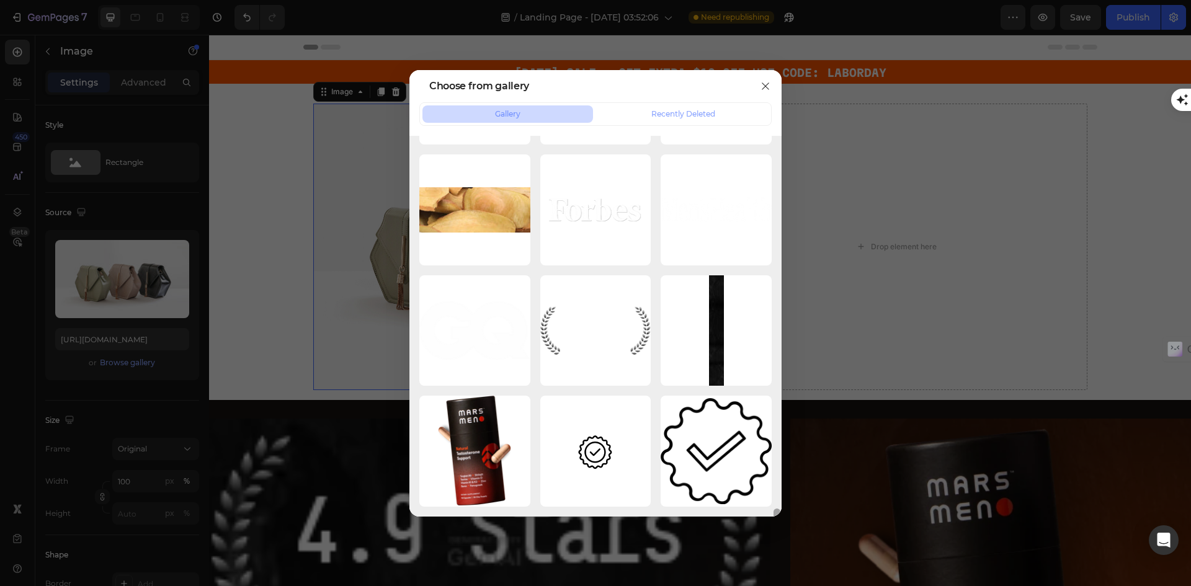
scroll to position [1798, 0]
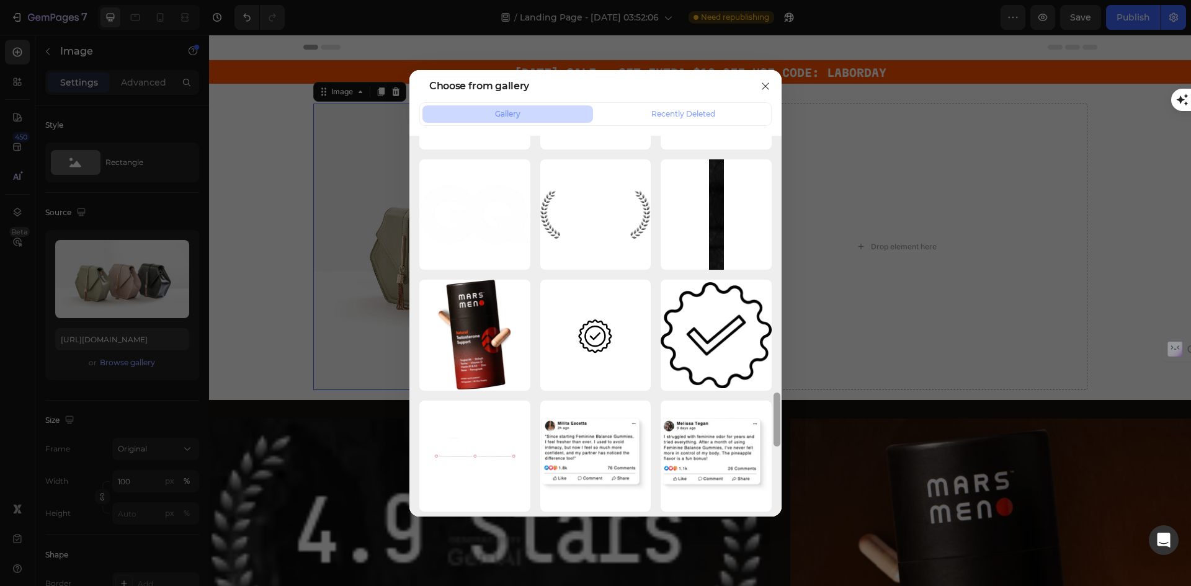
drag, startPoint x: 776, startPoint y: 376, endPoint x: 805, endPoint y: 500, distance: 127.5
click at [805, 501] on div "Choose from gallery Gallery Recently Deleted 311a18752e47f8b2a9881...27.jpg 141…" at bounding box center [595, 293] width 1191 height 586
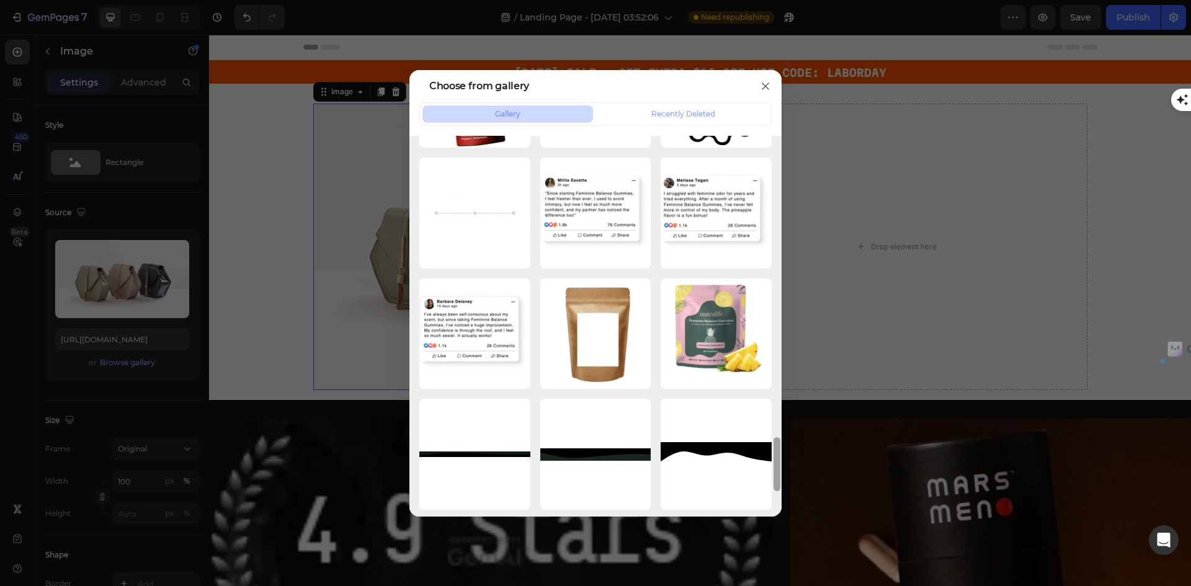
drag, startPoint x: 777, startPoint y: 423, endPoint x: 782, endPoint y: 468, distance: 45.6
click at [782, 470] on div "Choose from gallery Gallery Recently Deleted 311a18752e47f8b2a9881...27.jpg 141…" at bounding box center [595, 293] width 1191 height 586
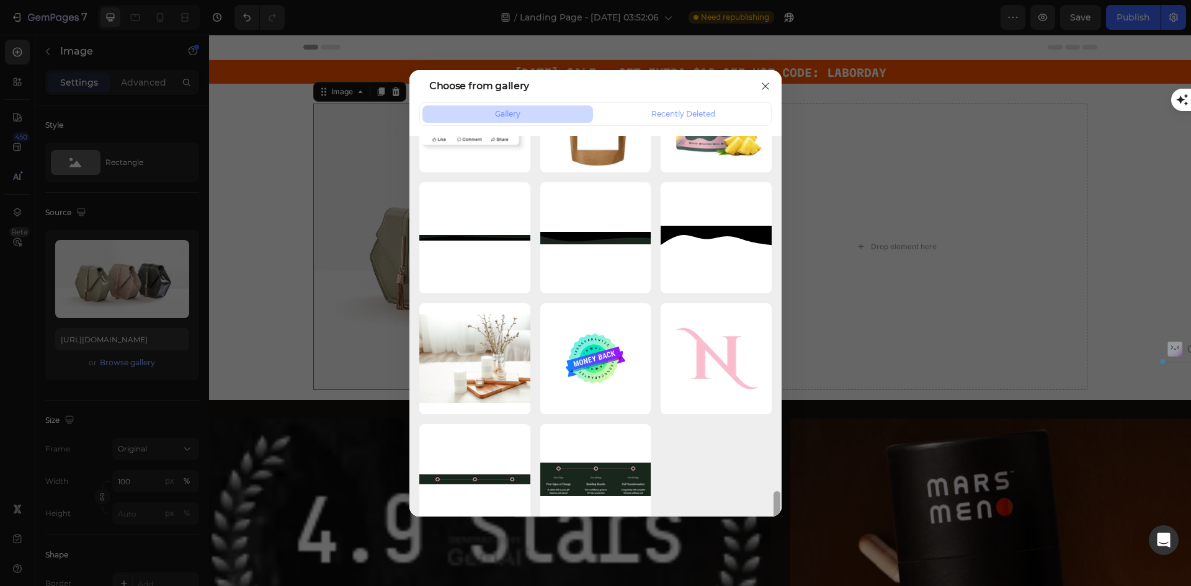
scroll to position [2286, 0]
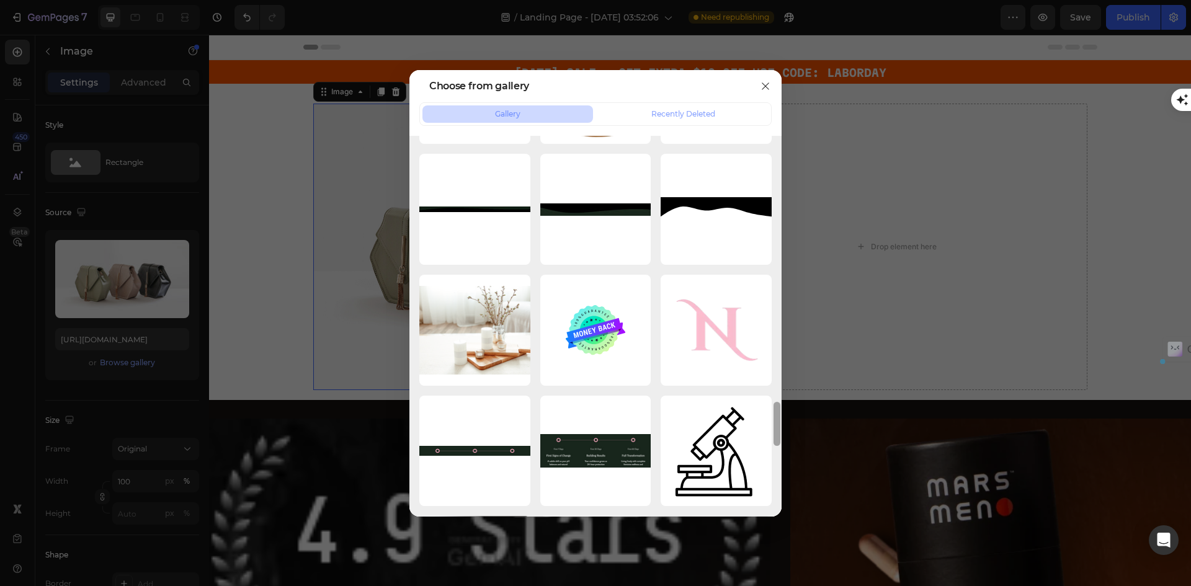
drag, startPoint x: 777, startPoint y: 457, endPoint x: 773, endPoint y: 485, distance: 28.2
click at [773, 485] on div at bounding box center [776, 326] width 9 height 381
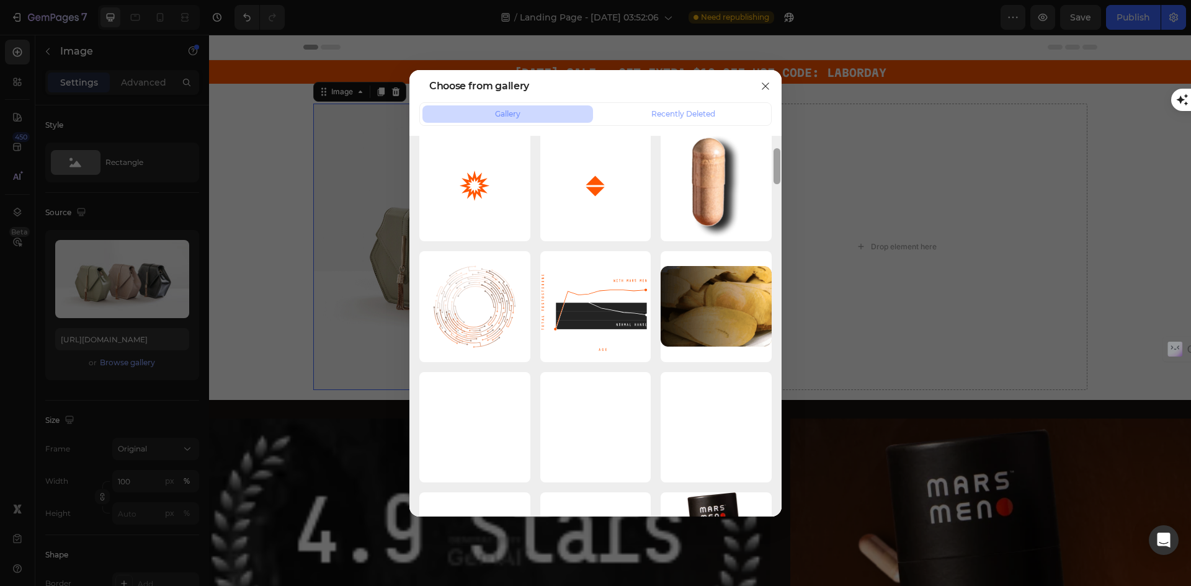
scroll to position [0, 0]
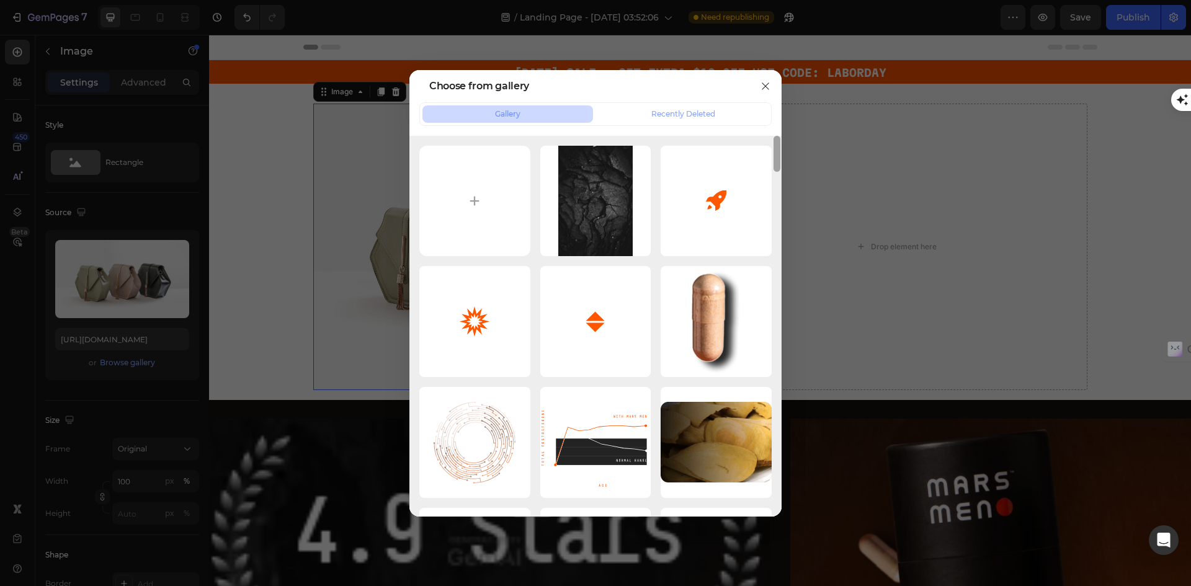
drag, startPoint x: 775, startPoint y: 429, endPoint x: 786, endPoint y: 114, distance: 315.4
click at [786, 114] on div "Choose from gallery Gallery Recently Deleted 311a18752e47f8b2a9881...27.jpg 141…" at bounding box center [595, 293] width 1191 height 586
click at [764, 85] on icon "button" at bounding box center [765, 86] width 7 height 7
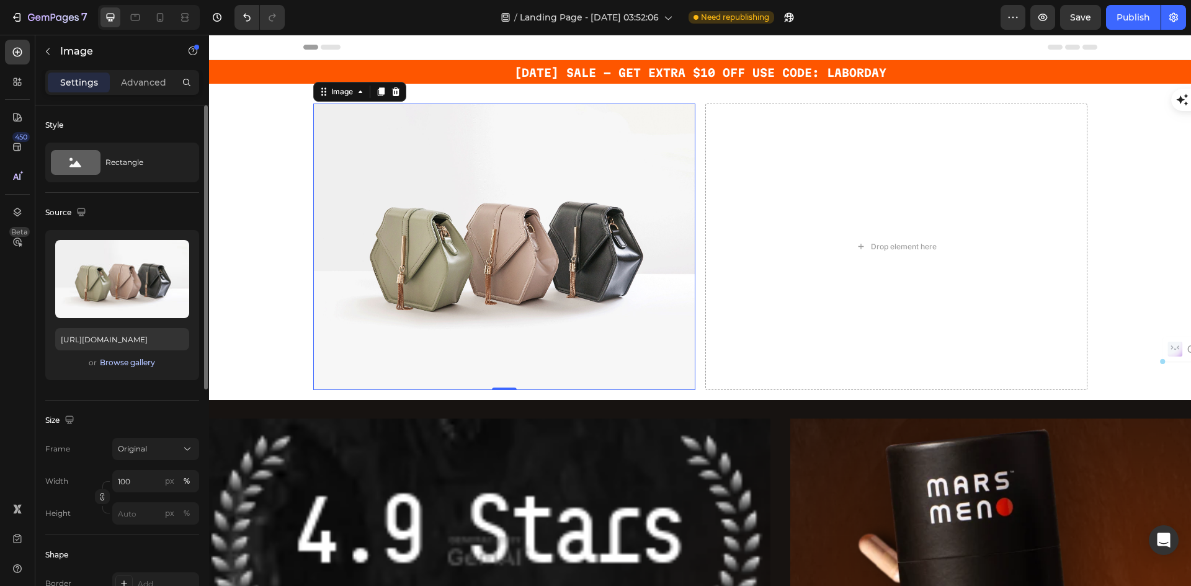
click at [115, 364] on div "Browse gallery" at bounding box center [127, 362] width 55 height 11
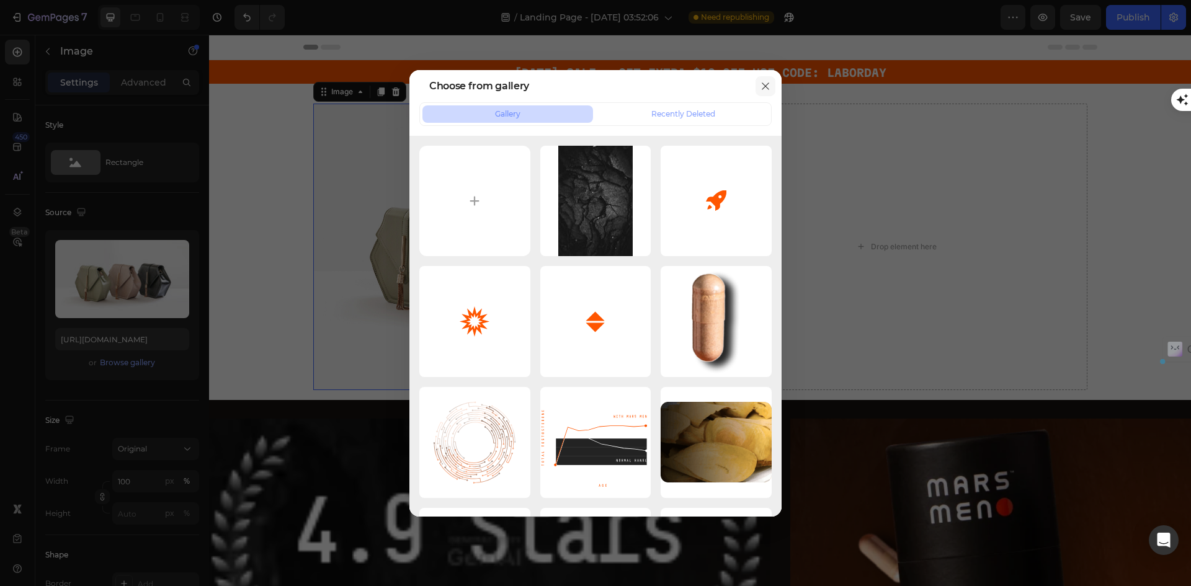
click at [769, 83] on icon "button" at bounding box center [766, 86] width 10 height 10
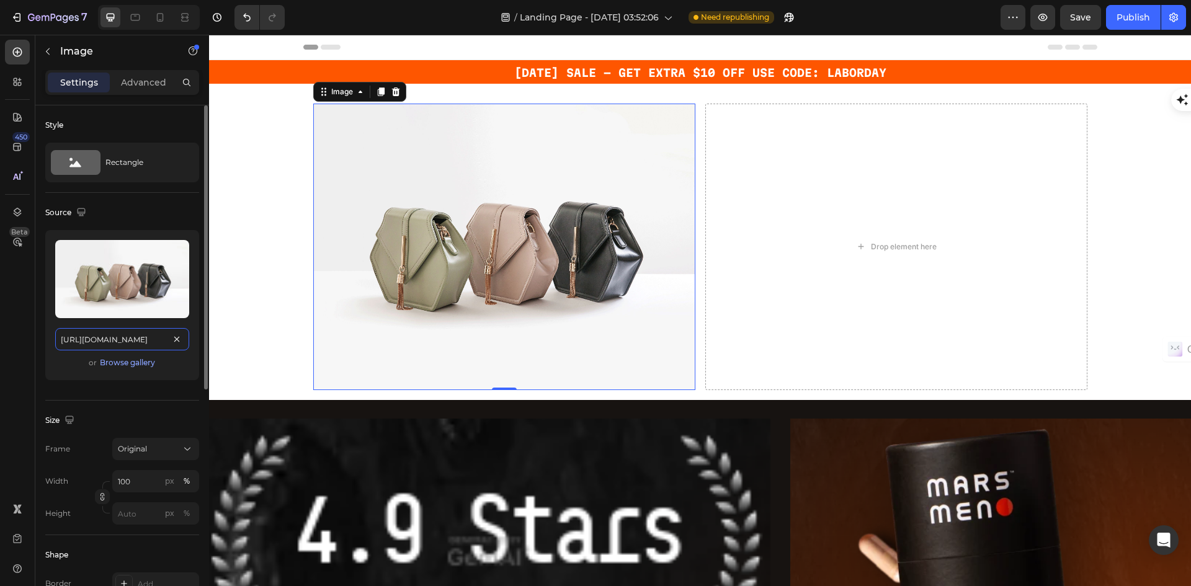
click at [100, 339] on input "[URL][DOMAIN_NAME]" at bounding box center [122, 339] width 134 height 22
drag, startPoint x: 60, startPoint y: 341, endPoint x: 205, endPoint y: 356, distance: 145.3
click at [205, 356] on div "Style Rectangle Source Upload Image [URL][DOMAIN_NAME] or Browse gallery Size F…" at bounding box center [122, 363] width 174 height 516
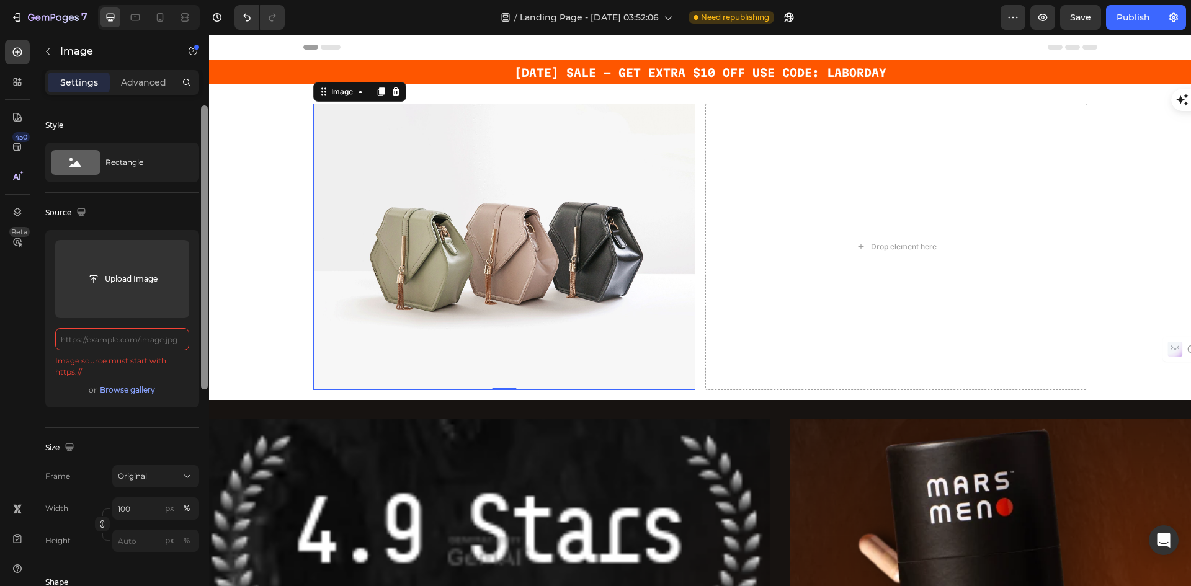
paste input "[URL][DOMAIN_NAME]"
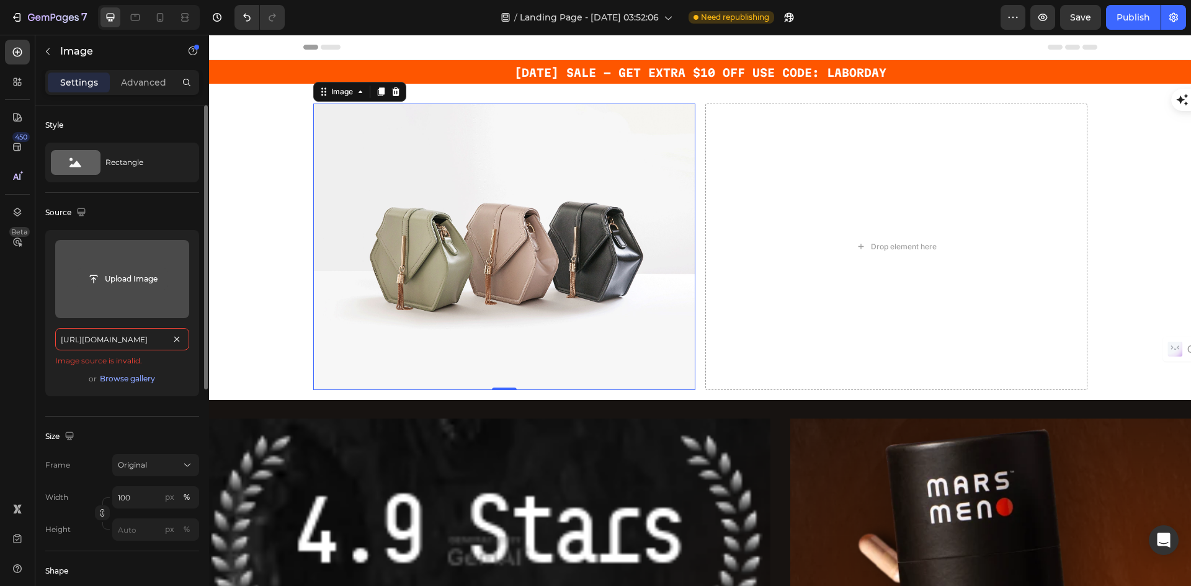
type input "[URL][DOMAIN_NAME]"
click at [145, 280] on input "file" at bounding box center [123, 279] width 90 height 21
type input "C:\fakepath\logo.htm"
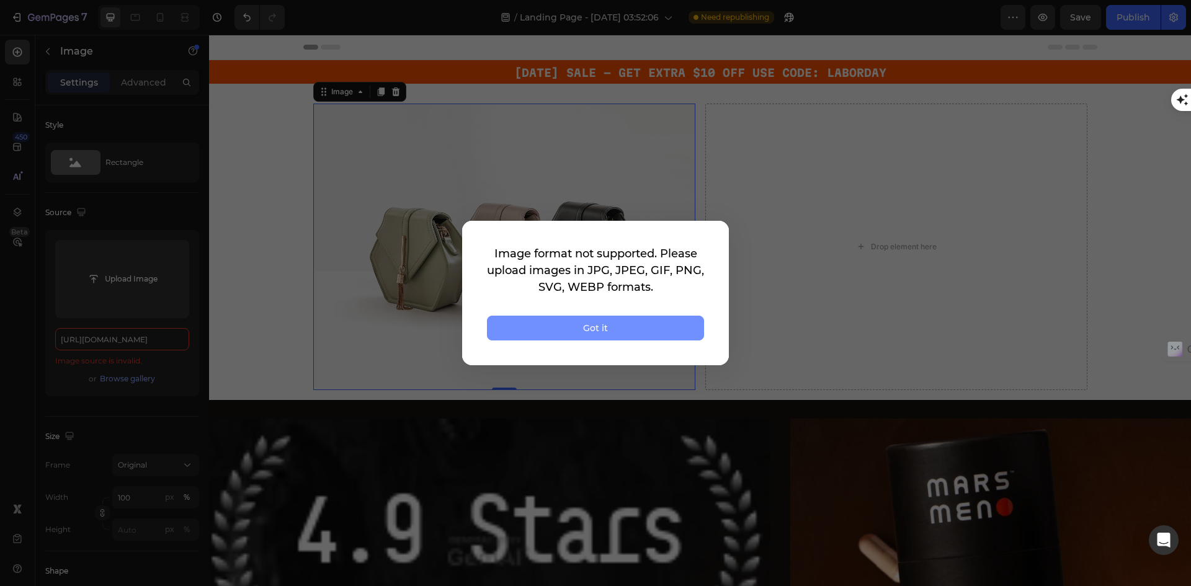
click at [565, 325] on button "Got it" at bounding box center [595, 328] width 217 height 25
